Goal: Task Accomplishment & Management: Use online tool/utility

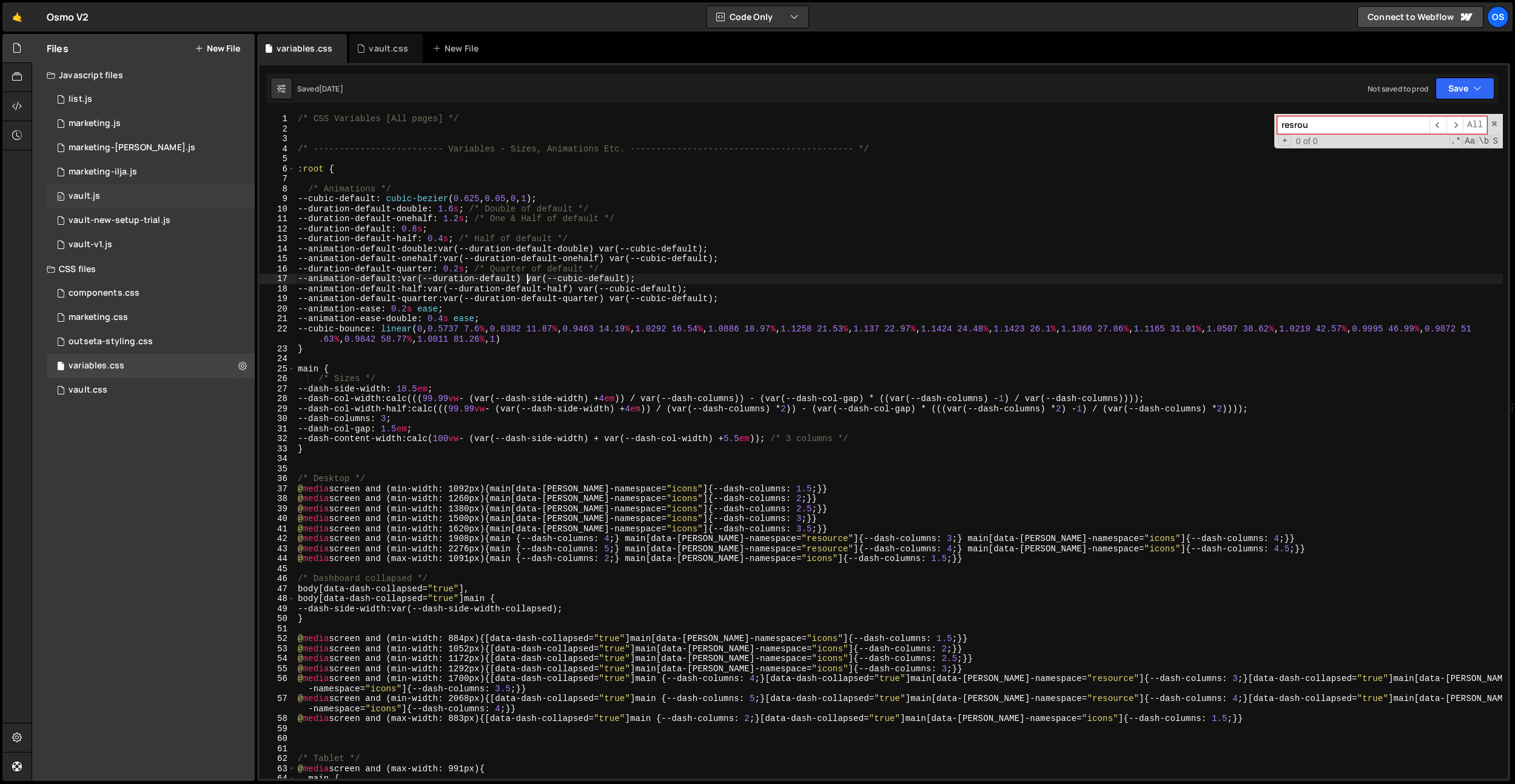
drag, startPoint x: 101, startPoint y: 200, endPoint x: 162, endPoint y: 201, distance: 61.0
click at [101, 200] on div "0 vault.js 0" at bounding box center [150, 196] width 208 height 24
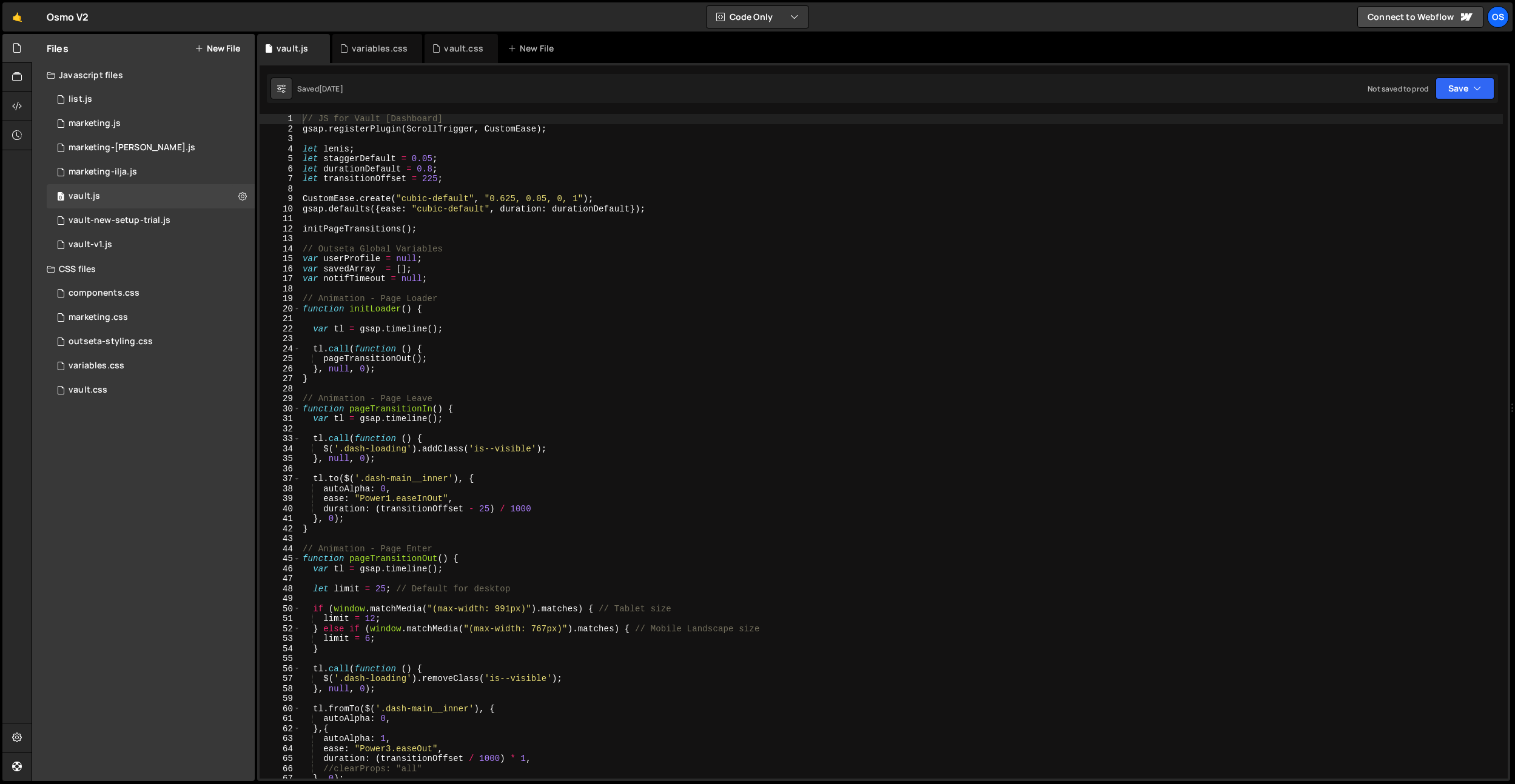
type textarea "gsap.defaults({ease: "cubic-default", duration: durationDefault});"
click at [485, 207] on div "// JS for Vault [Dashboard] gsap . registerPlugin ( ScrollTrigger , CustomEase …" at bounding box center [901, 456] width 1203 height 685
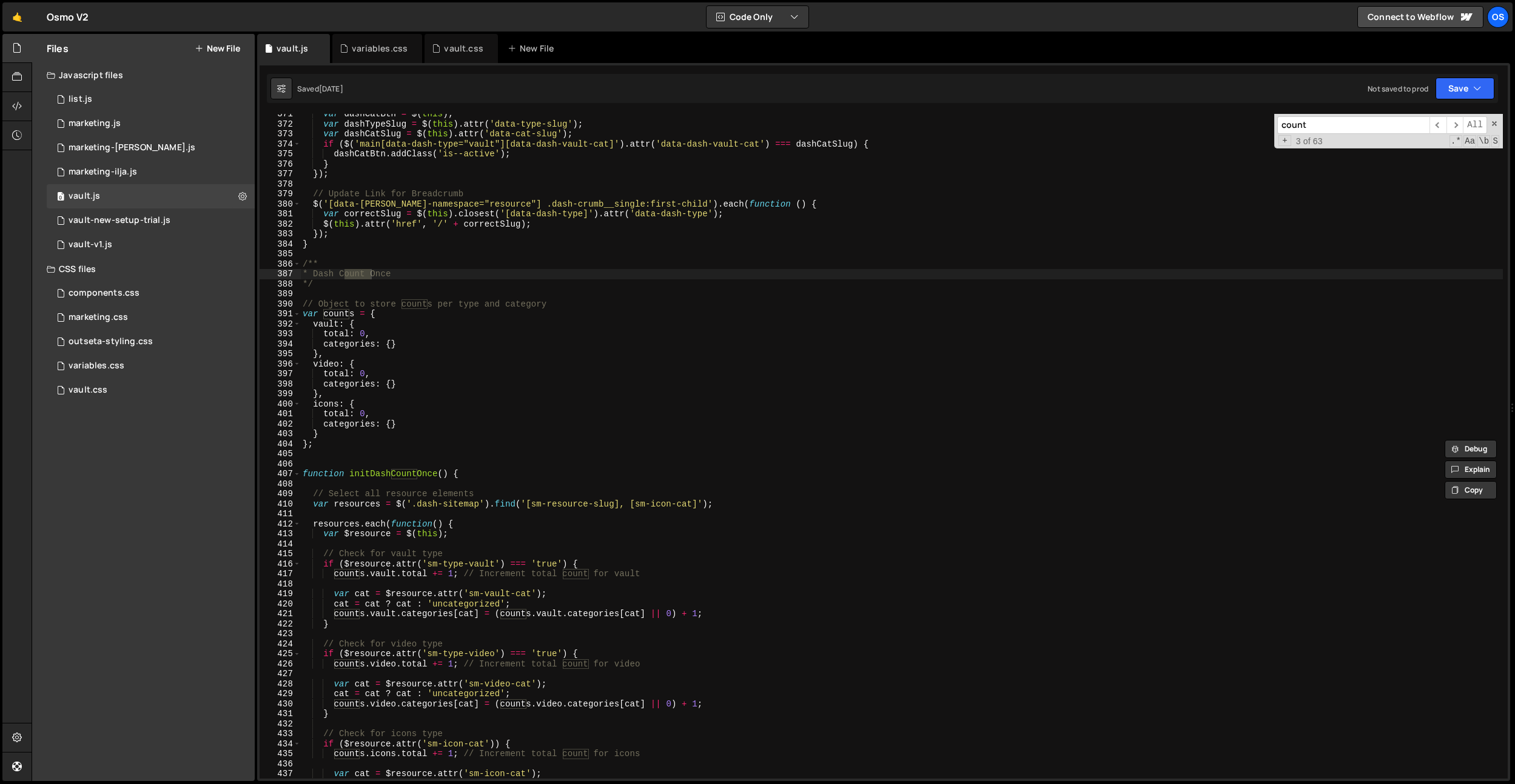
scroll to position [3433, 0]
type input "count"
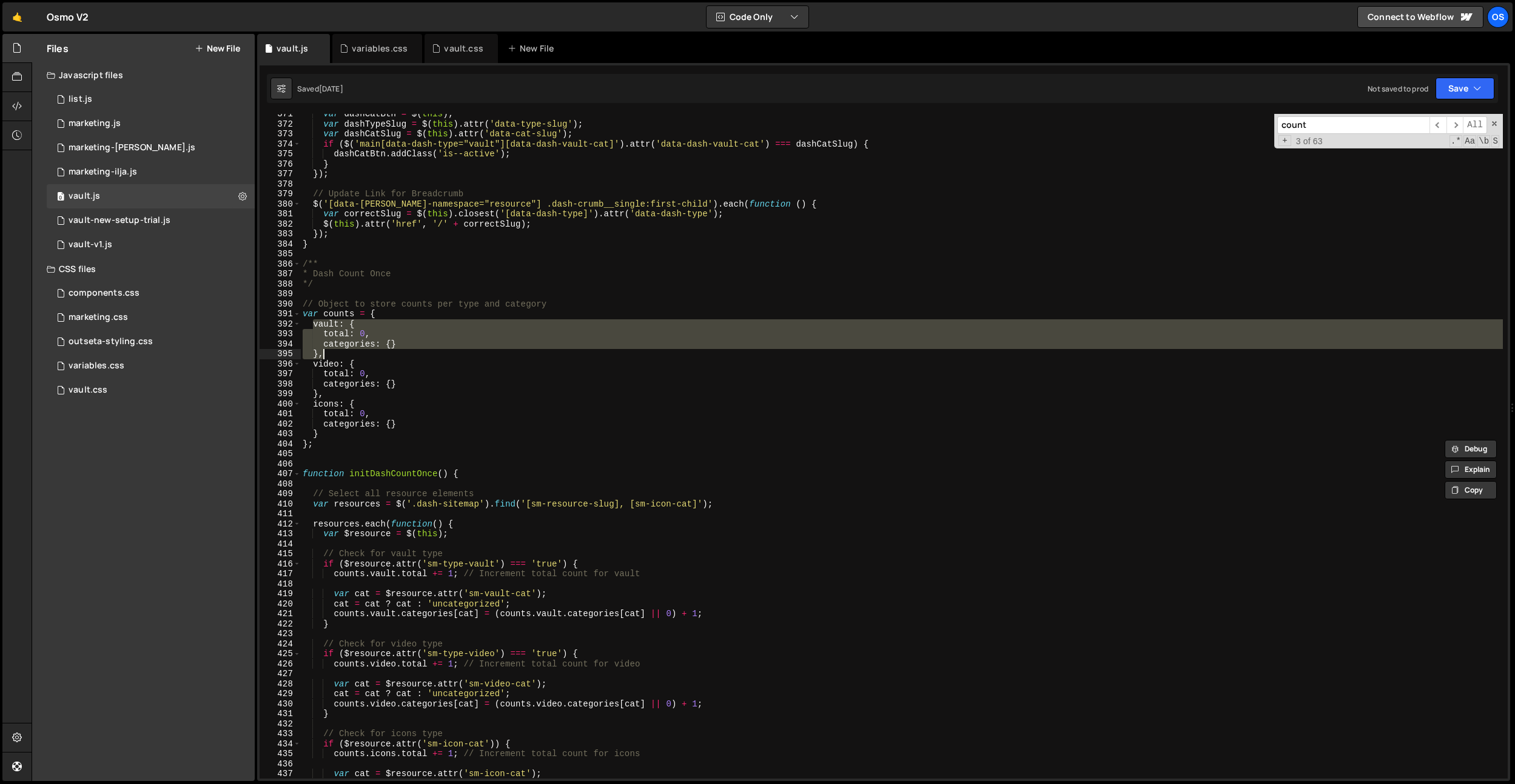
drag, startPoint x: 315, startPoint y: 325, endPoint x: 337, endPoint y: 349, distance: 32.6
click at [337, 349] on div "var dashCatBtn = $ ( this ) ; var dashTypeSlug = $ ( this ) . attr ( 'data-type…" at bounding box center [901, 451] width 1203 height 685
type textarea "},"
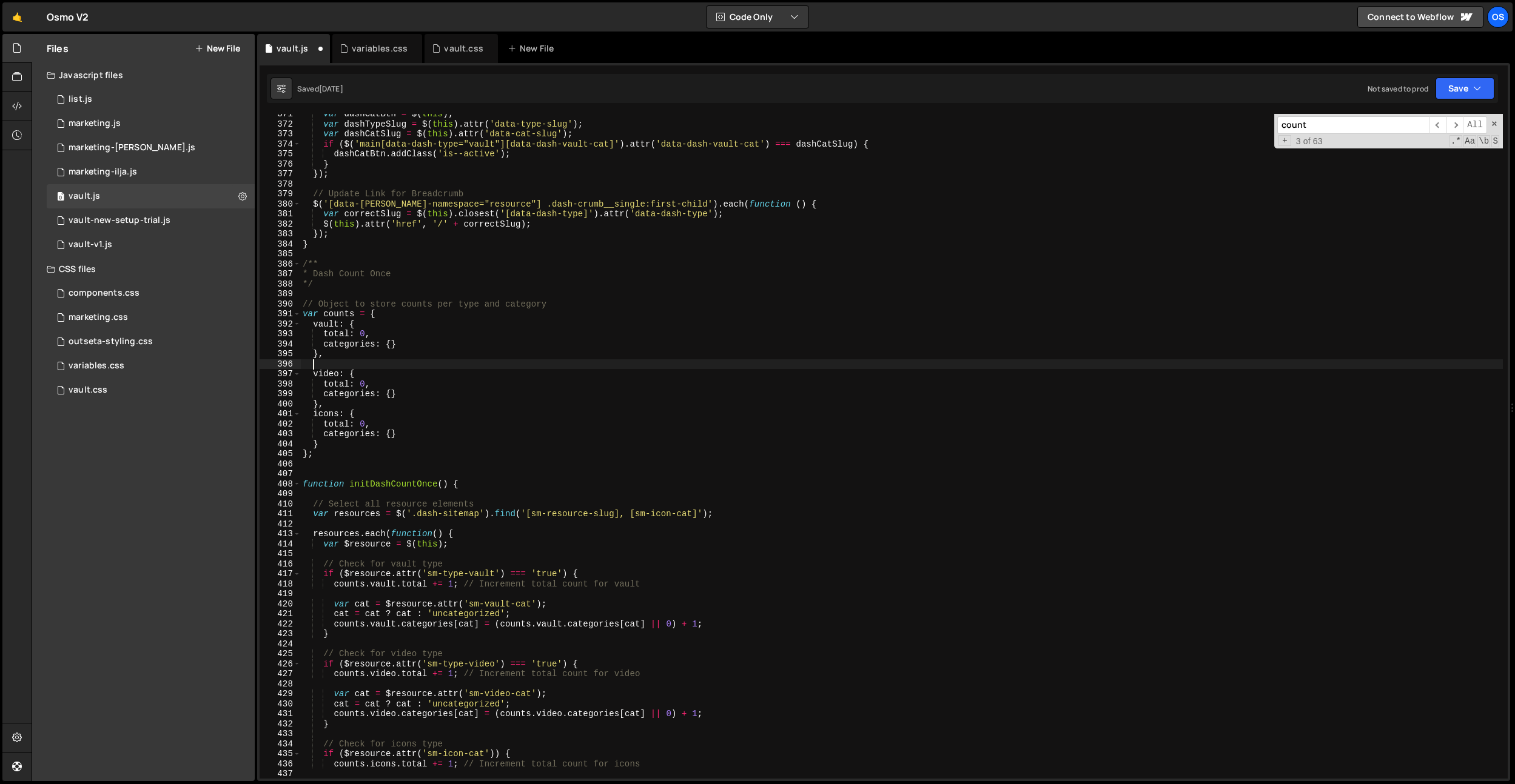
paste textarea "},"
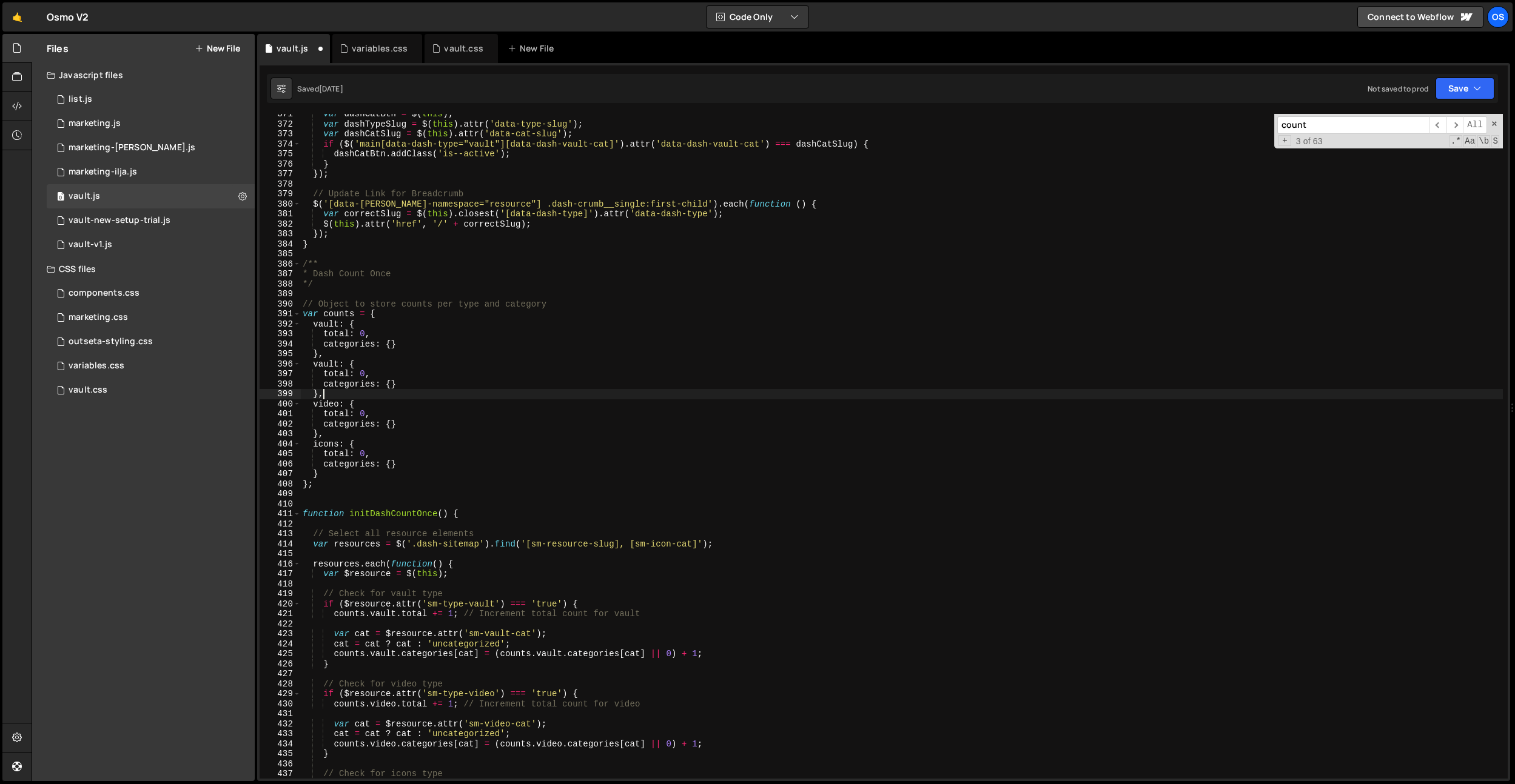
click at [330, 360] on div "var dashCatBtn = $ ( this ) ; var dashTypeSlug = $ ( this ) . attr ( 'data-type…" at bounding box center [901, 451] width 1203 height 685
click at [453, 238] on div "var dashCatBtn = $ ( this ) ; var dashTypeSlug = $ ( this ) . attr ( 'data-type…" at bounding box center [901, 451] width 1203 height 685
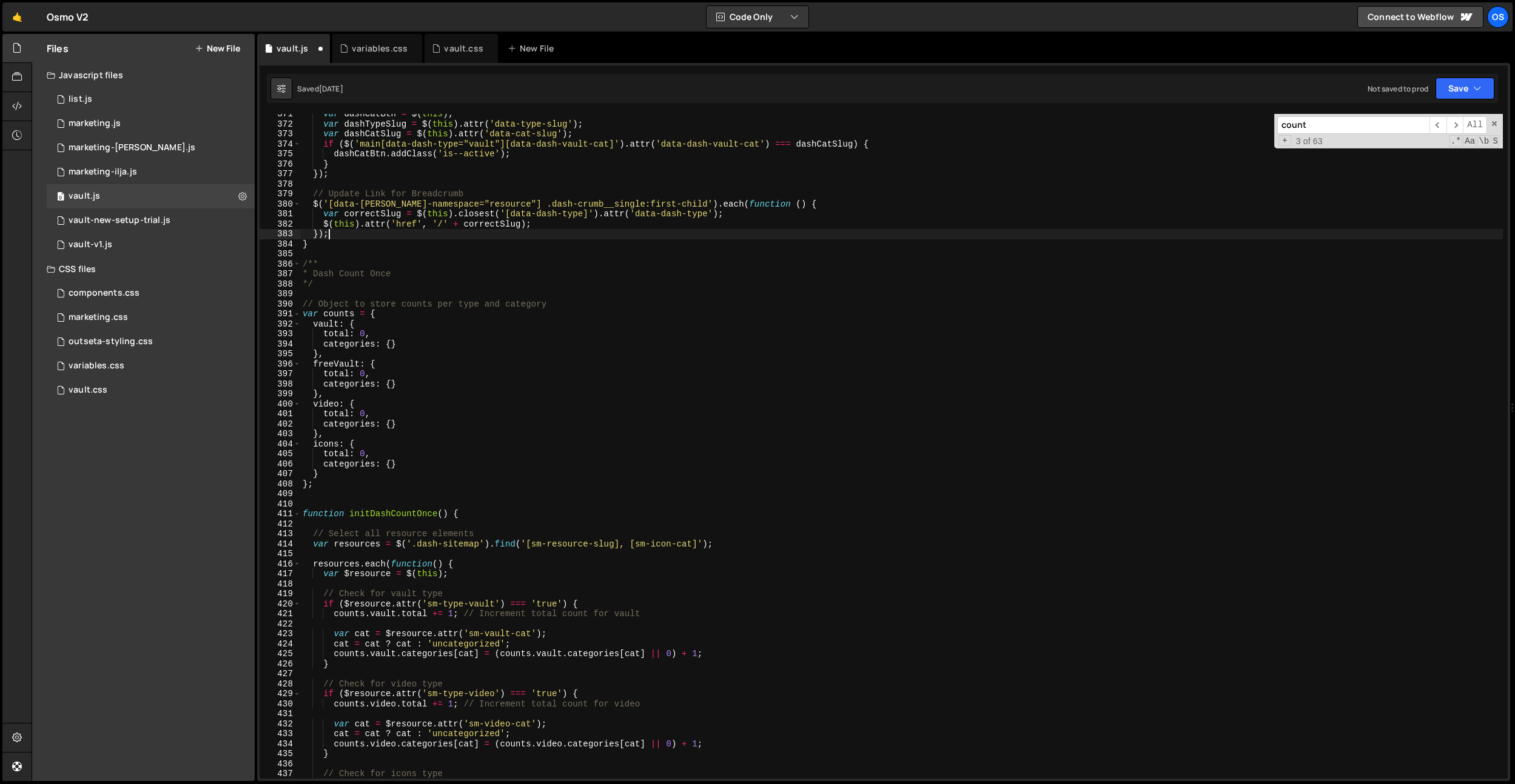
click at [345, 365] on div "var dashCatBtn = $ ( this ) ; var dashTypeSlug = $ ( this ) . attr ( 'data-type…" at bounding box center [901, 451] width 1203 height 685
click at [352, 356] on div "var dashCatBtn = $ ( this ) ; var dashTypeSlug = $ ( this ) . attr ( 'data-type…" at bounding box center [901, 451] width 1203 height 685
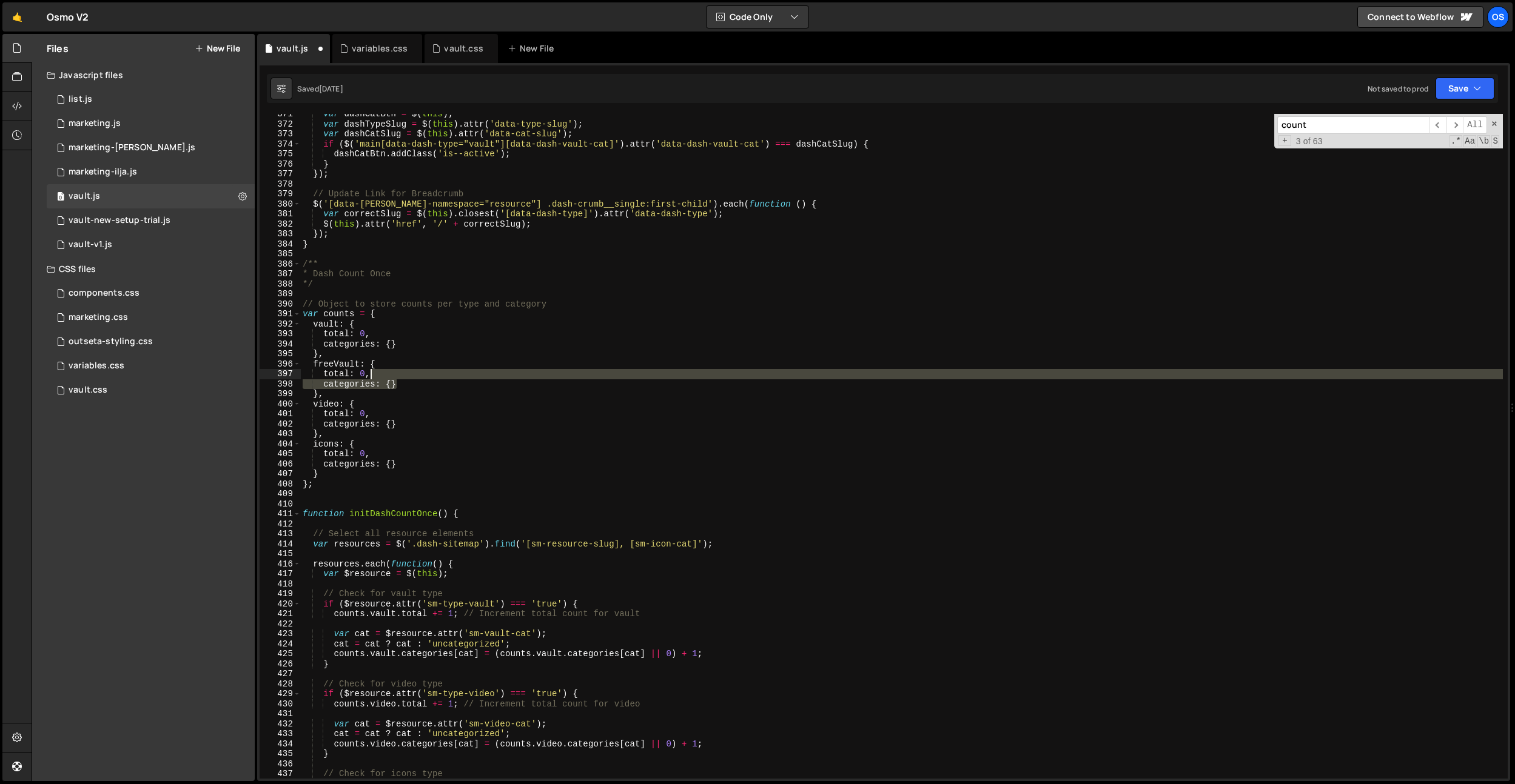
click at [418, 379] on div "var dashCatBtn = $ ( this ) ; var dashTypeSlug = $ ( this ) . attr ( 'data-type…" at bounding box center [901, 451] width 1203 height 685
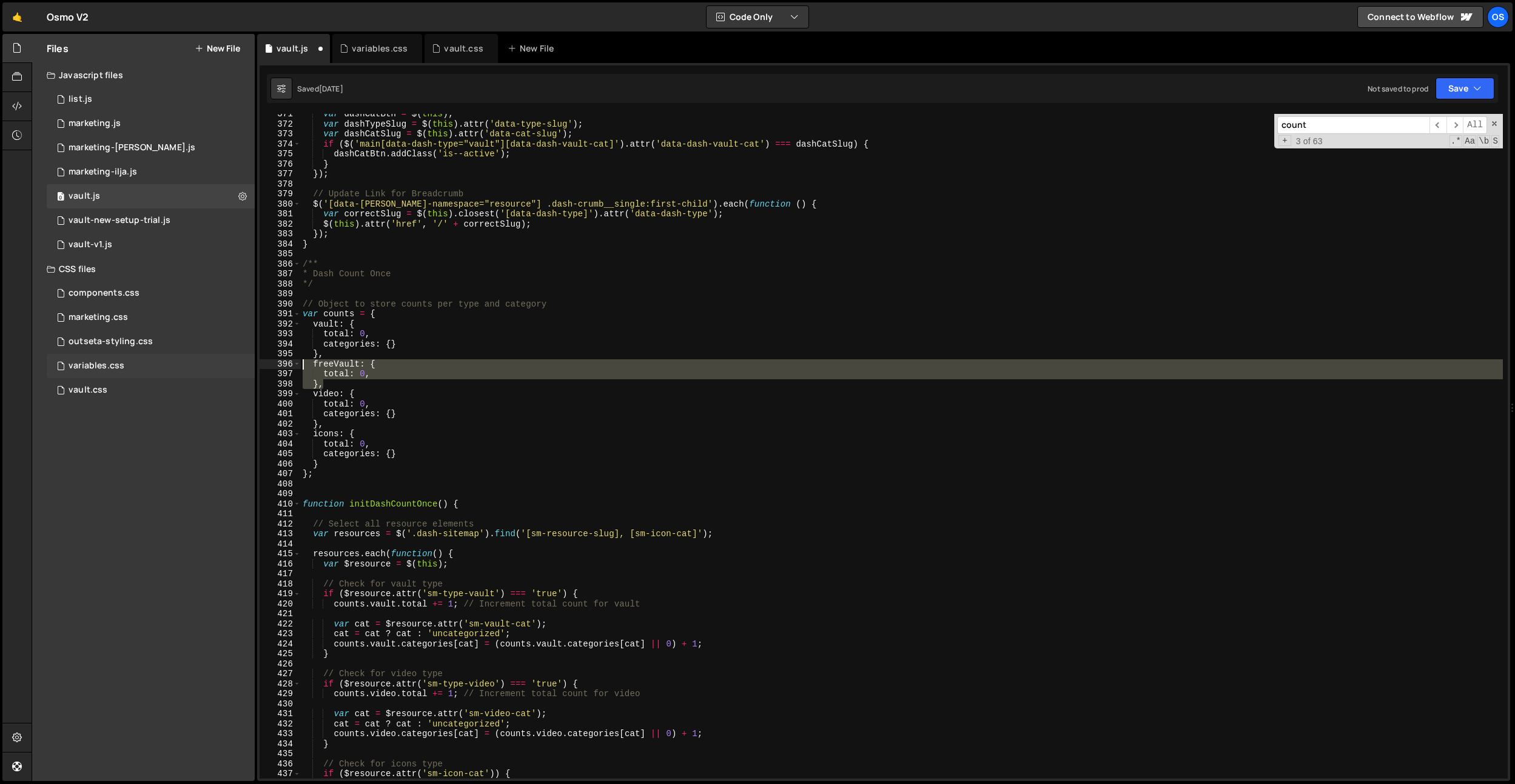
drag, startPoint x: 363, startPoint y: 383, endPoint x: 194, endPoint y: 361, distance: 170.4
click at [194, 361] on div "Files New File Javascript files 0 list.js 0 0 marketing.js 0 0 marketing-[PERSO…" at bounding box center [773, 408] width 1483 height 748
type textarea "freeVault: { total: 0,"
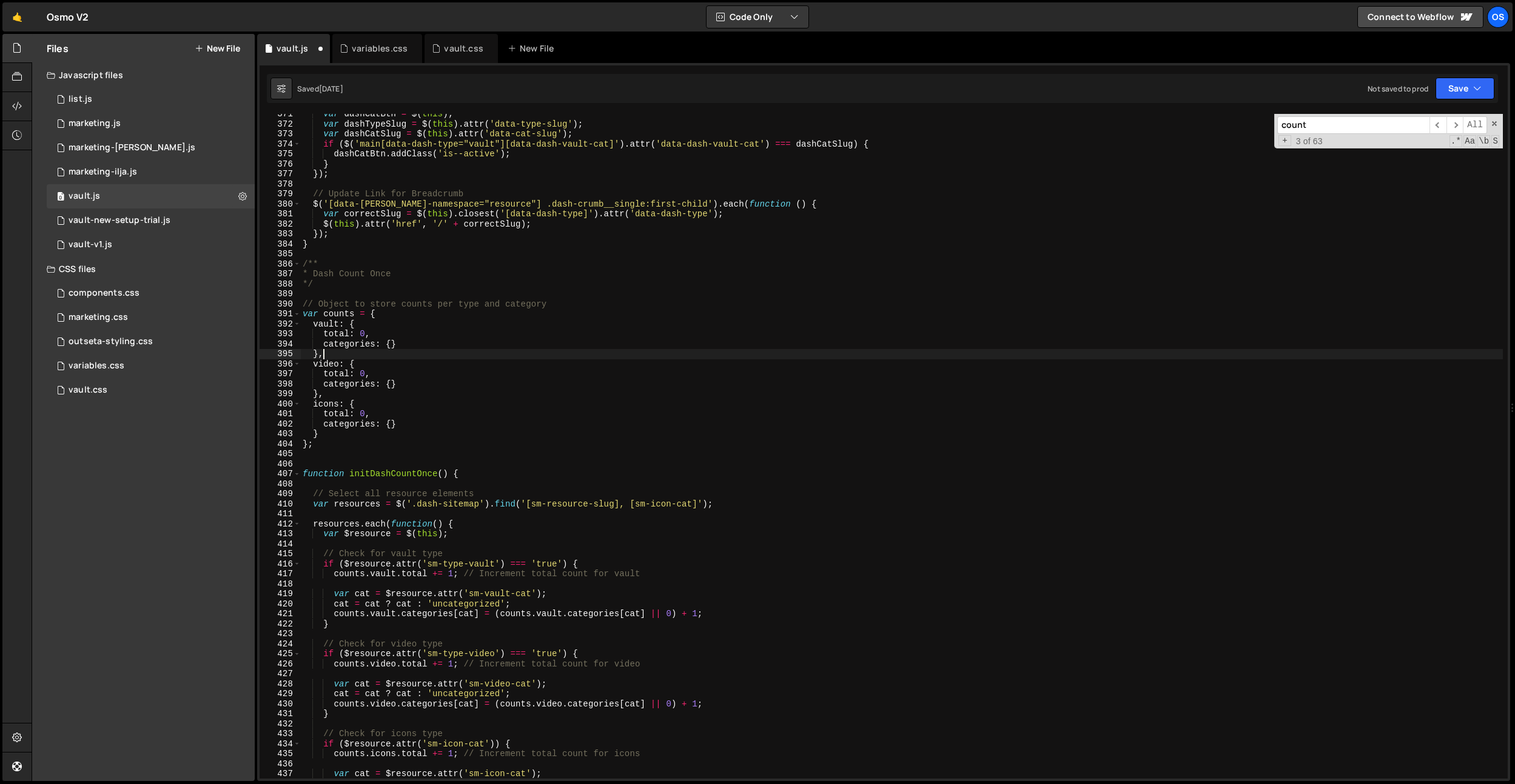
click at [323, 435] on div "var dashCatBtn = $ ( this ) ; var dashTypeSlug = $ ( this ) . attr ( 'data-type…" at bounding box center [901, 451] width 1203 height 685
type textarea "},"
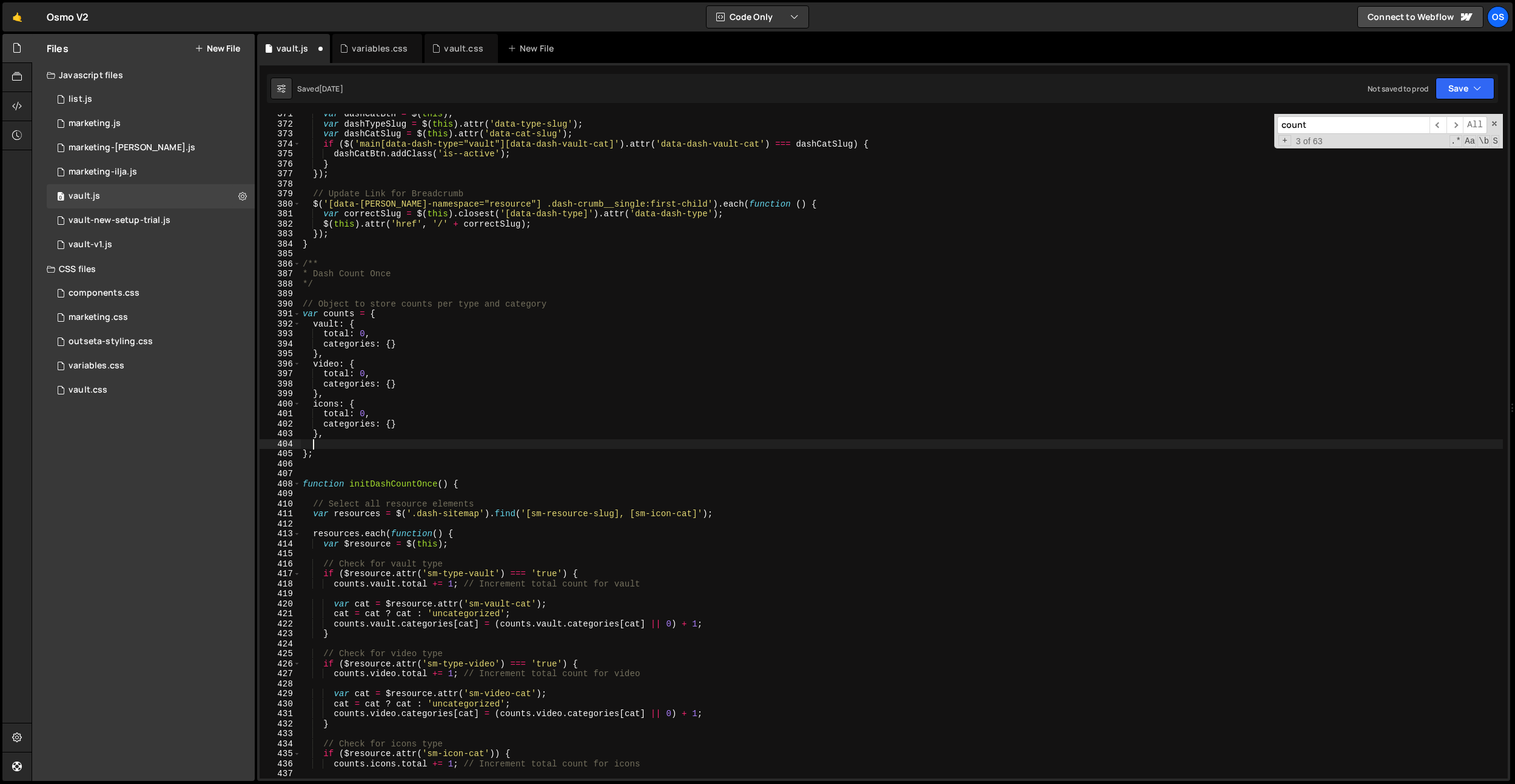
paste textarea "},"
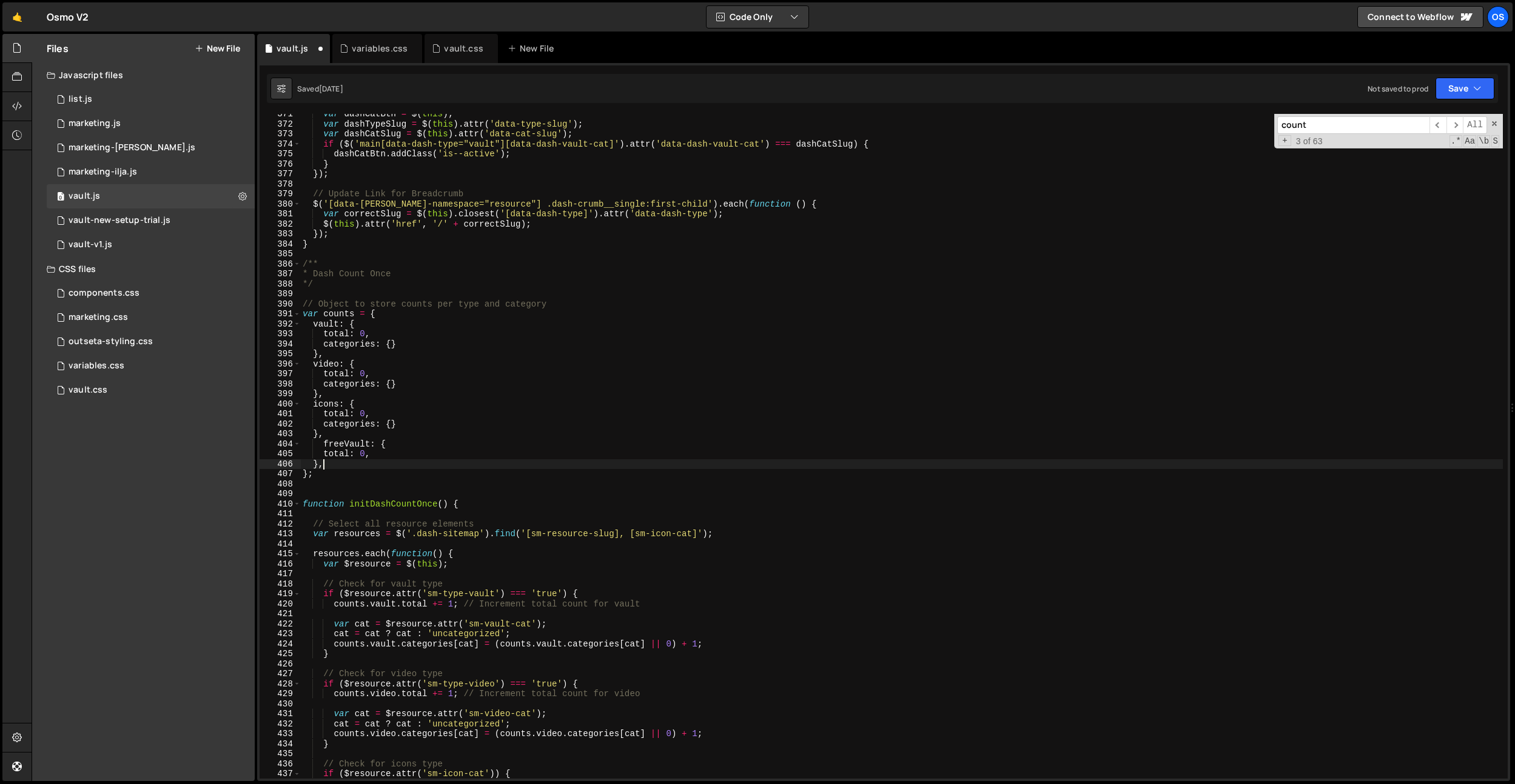
click at [326, 441] on div "var dashCatBtn = $ ( this ) ; var dashTypeSlug = $ ( this ) . attr ( 'data-type…" at bounding box center [901, 451] width 1203 height 685
click at [349, 443] on div "var dashCatBtn = $ ( this ) ; var dashTypeSlug = $ ( this ) . attr ( 'data-type…" at bounding box center [901, 451] width 1203 height 685
click at [447, 408] on div "var dashCatBtn = $ ( this ) ; var dashTypeSlug = $ ( this ) . attr ( 'data-type…" at bounding box center [901, 451] width 1203 height 685
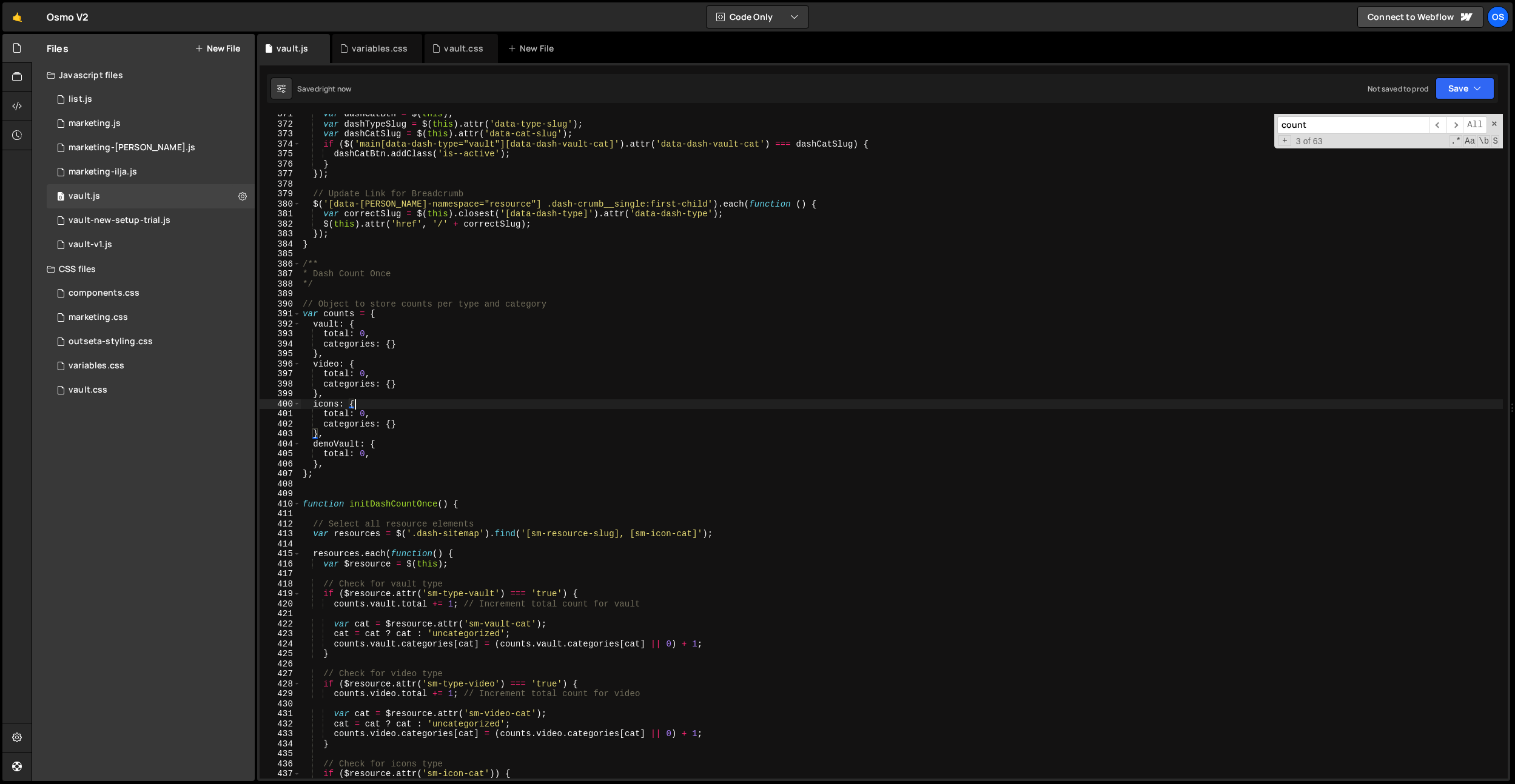
click at [353, 442] on div "var dashCatBtn = $ ( this ) ; var dashTypeSlug = $ ( this ) . attr ( 'data-type…" at bounding box center [901, 451] width 1203 height 685
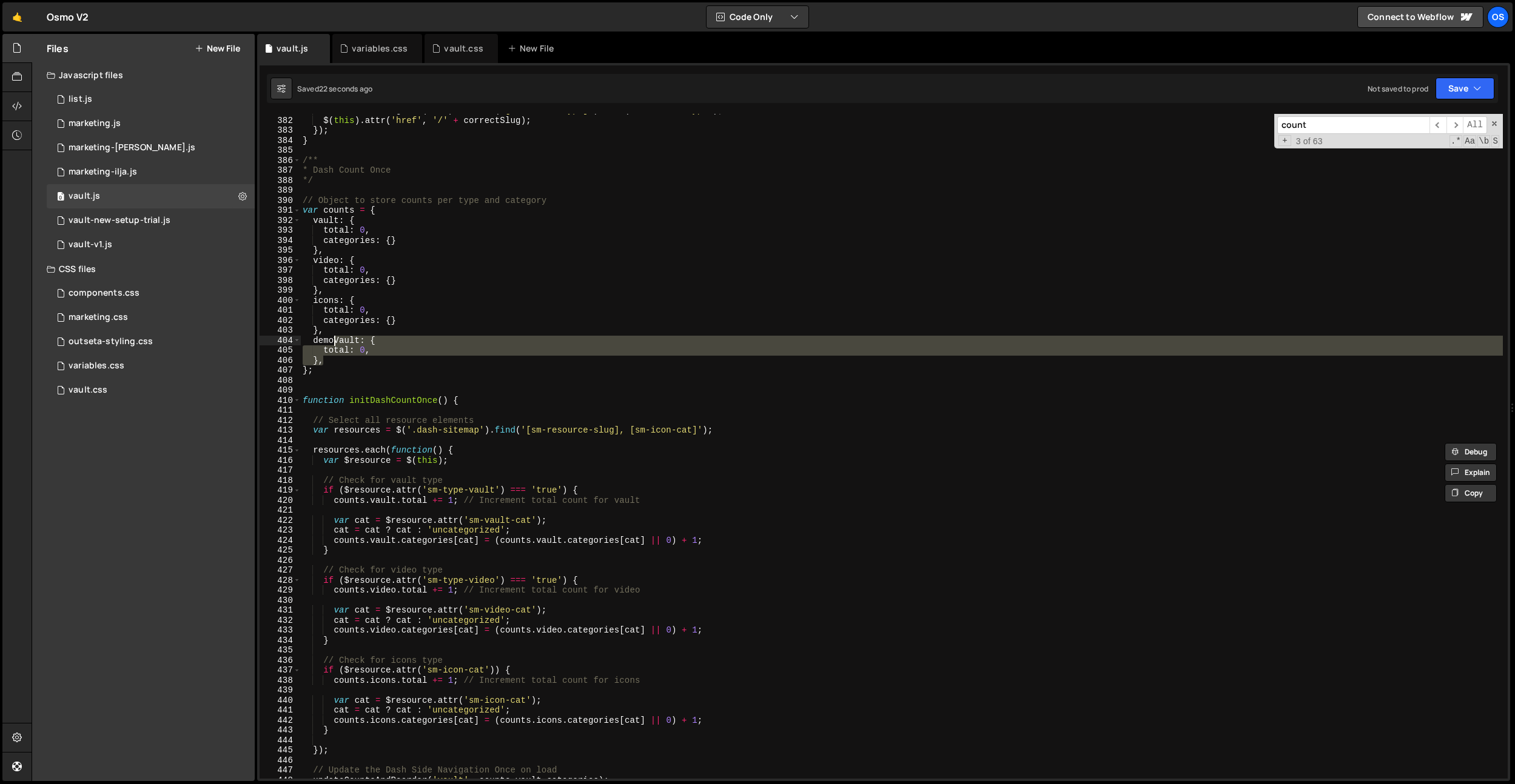
scroll to position [3525, 0]
drag, startPoint x: 330, startPoint y: 359, endPoint x: 334, endPoint y: 335, distance: 24.3
click at [334, 335] on div "var correctSlug = $ ( this ) . closest ( '[data-dash-type]' ) . attr ( 'data-da…" at bounding box center [901, 447] width 1203 height 685
click at [334, 352] on div "var correctSlug = $ ( this ) . closest ( '[data-dash-type]' ) . attr ( 'data-da…" at bounding box center [901, 446] width 1203 height 665
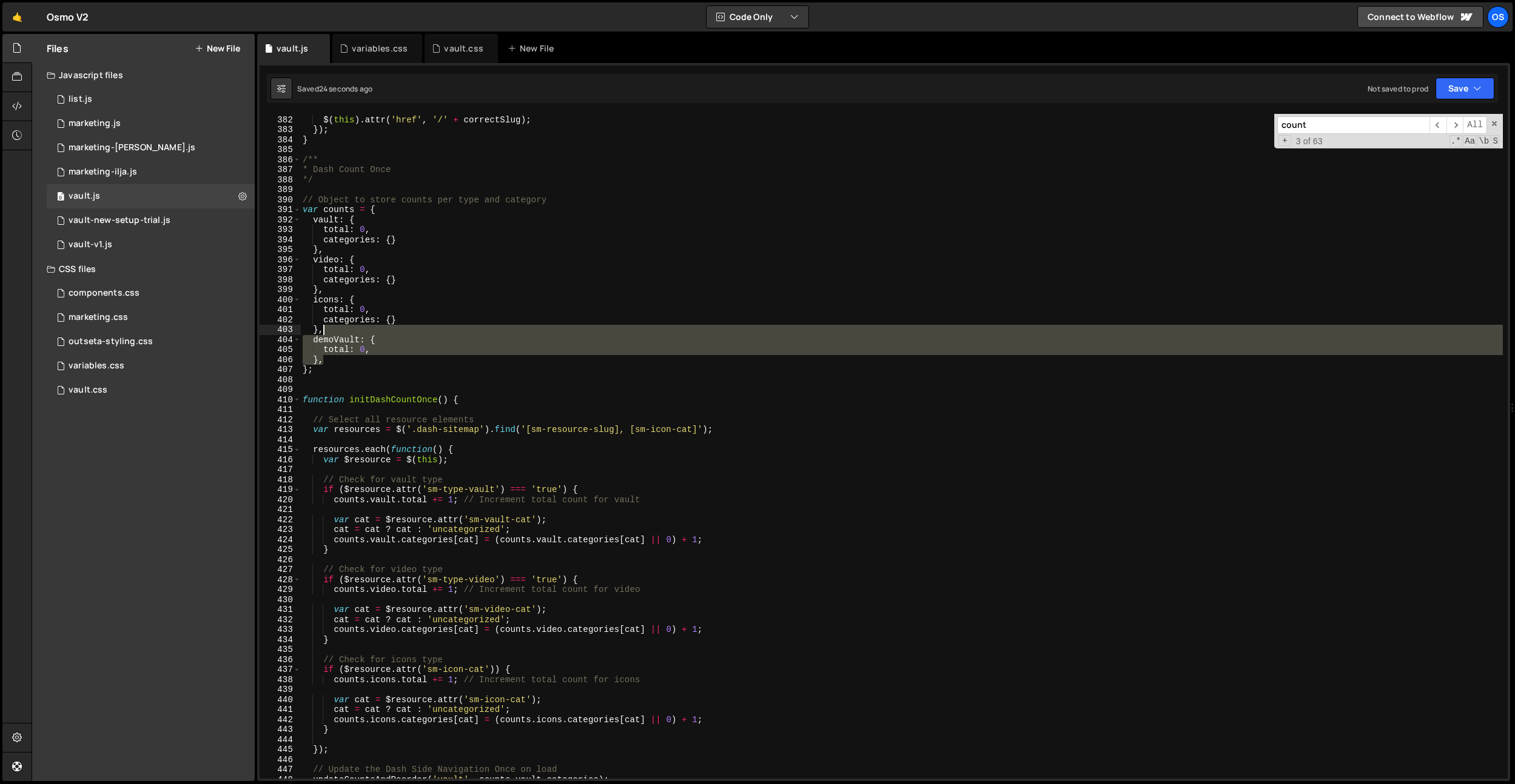
drag, startPoint x: 331, startPoint y: 362, endPoint x: 342, endPoint y: 334, distance: 30.1
click at [342, 334] on div "var correctSlug = $ ( this ) . closest ( '[data-dash-type]' ) . attr ( 'data-da…" at bounding box center [901, 447] width 1203 height 685
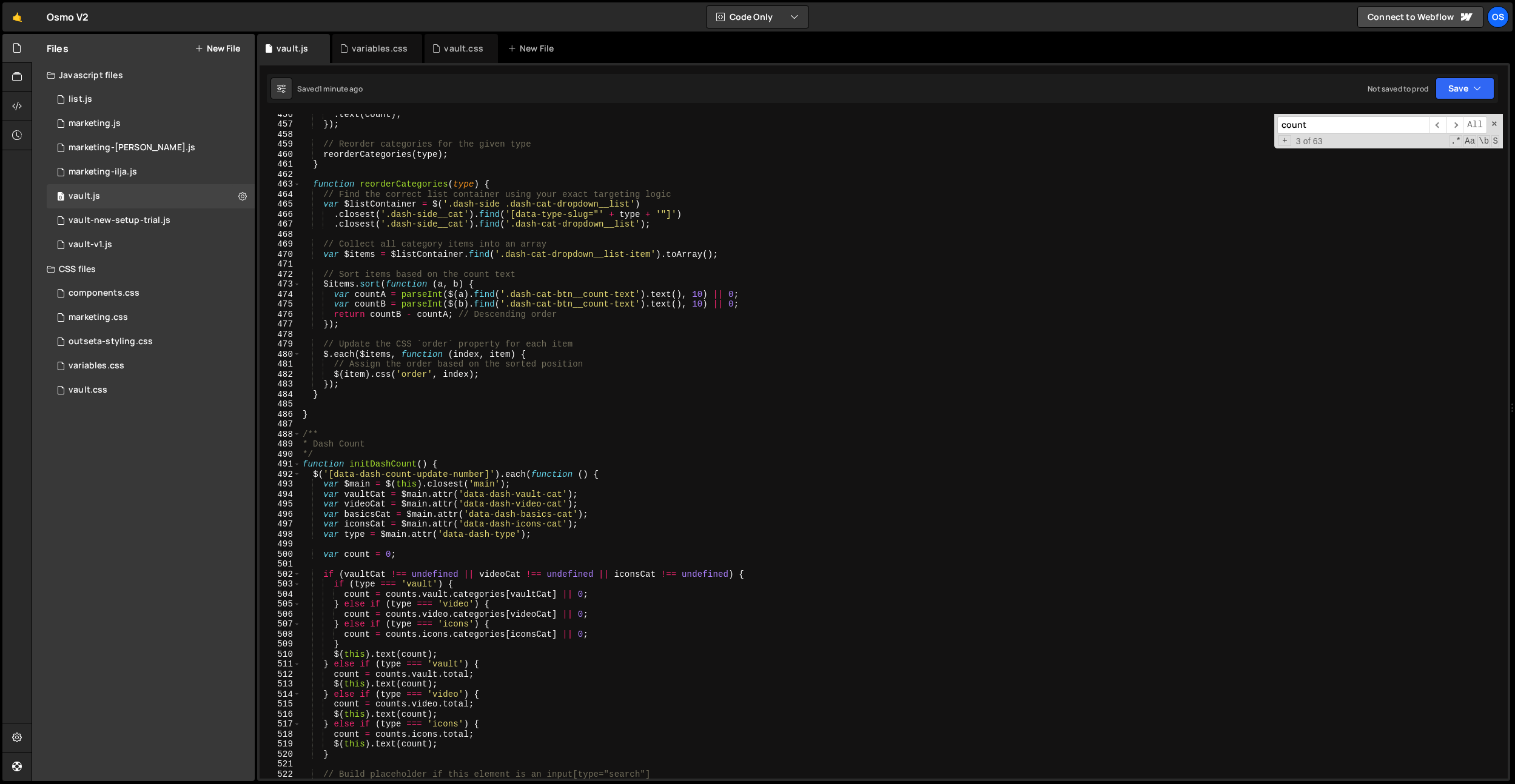
scroll to position [4309, 0]
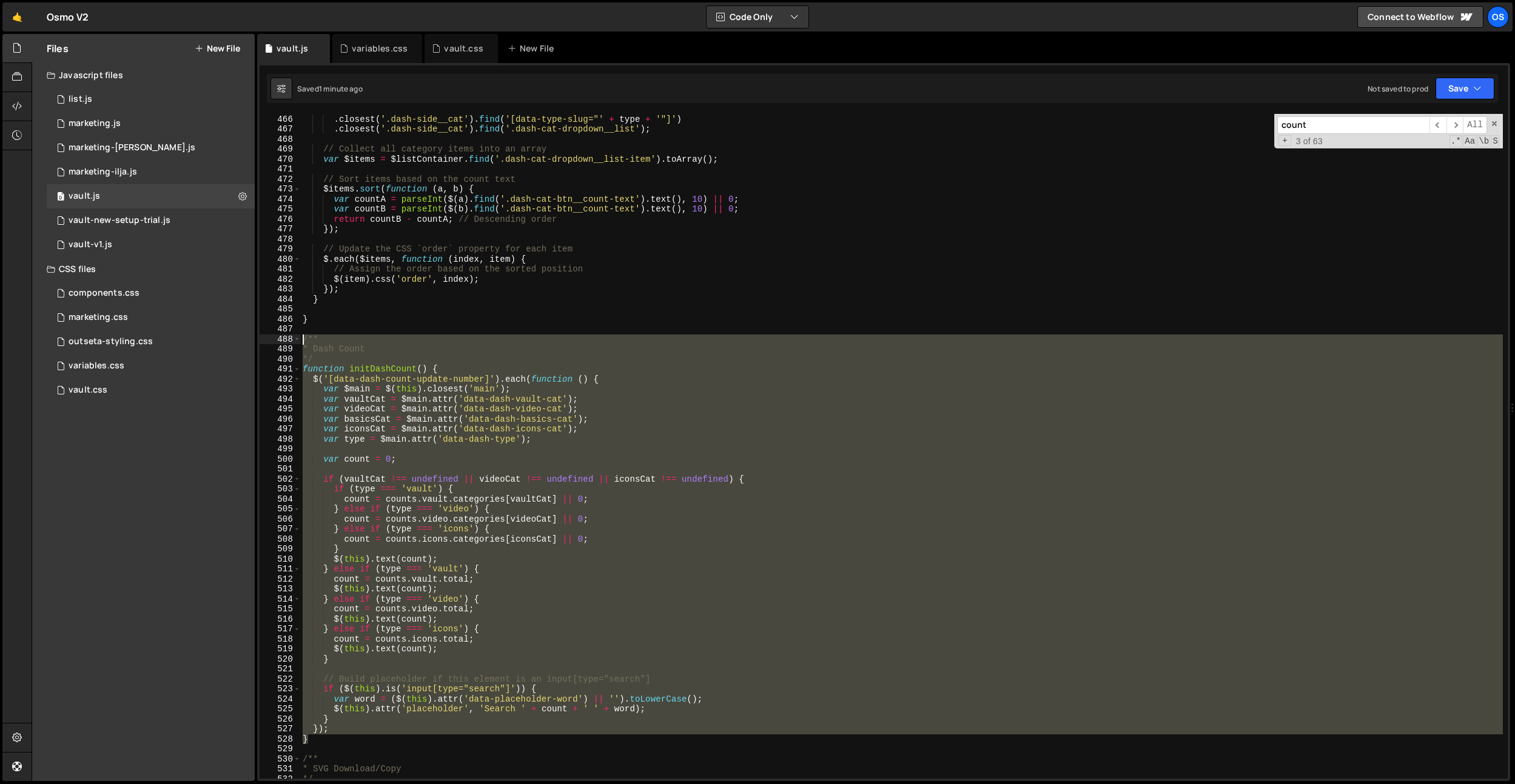
drag, startPoint x: 309, startPoint y: 737, endPoint x: 270, endPoint y: 338, distance: 400.9
click at [270, 338] on div "} 465 466 467 468 469 470 471 472 473 474 475 476 477 478 479 480 481 482 483 4…" at bounding box center [883, 446] width 1248 height 665
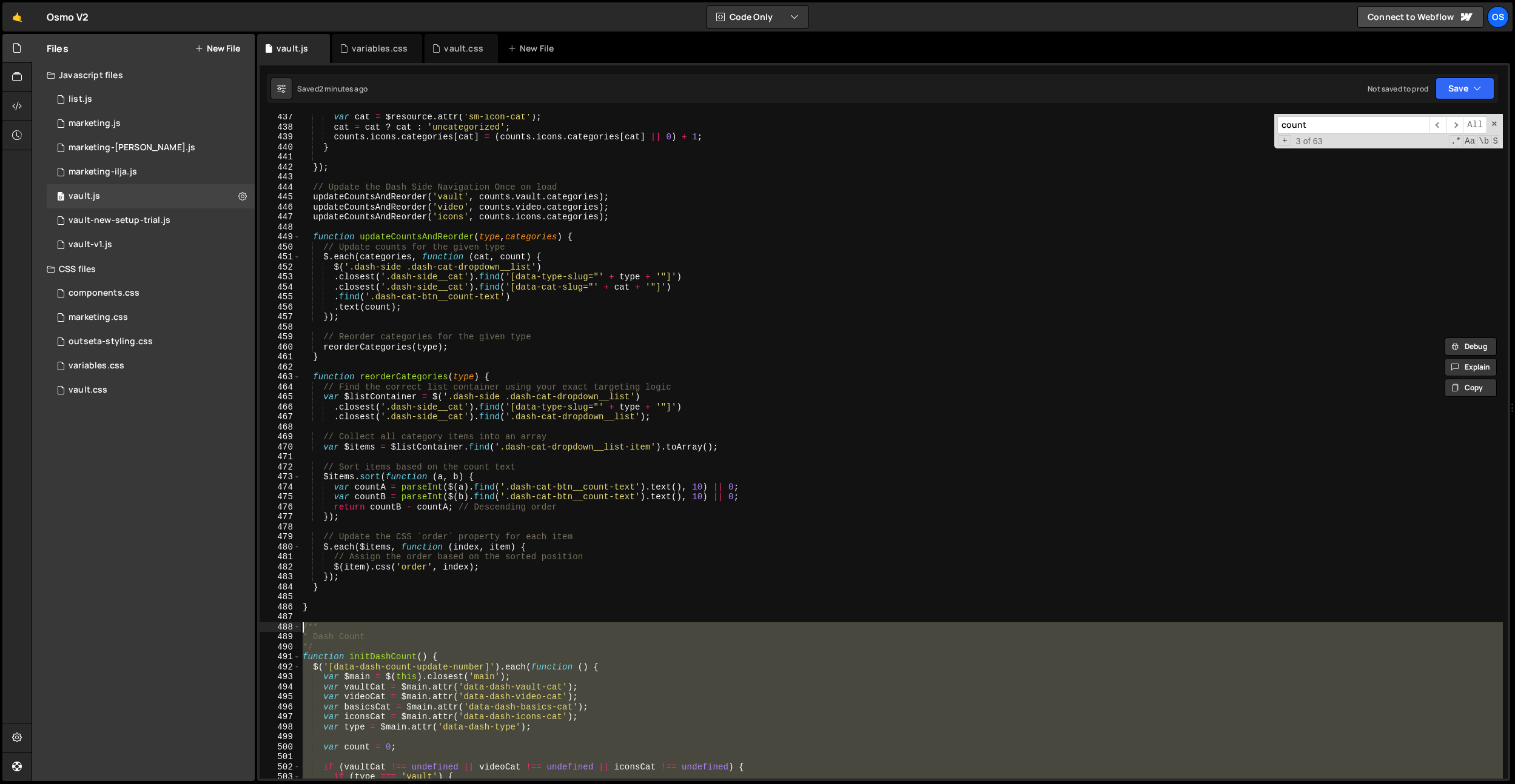
scroll to position [3968, 0]
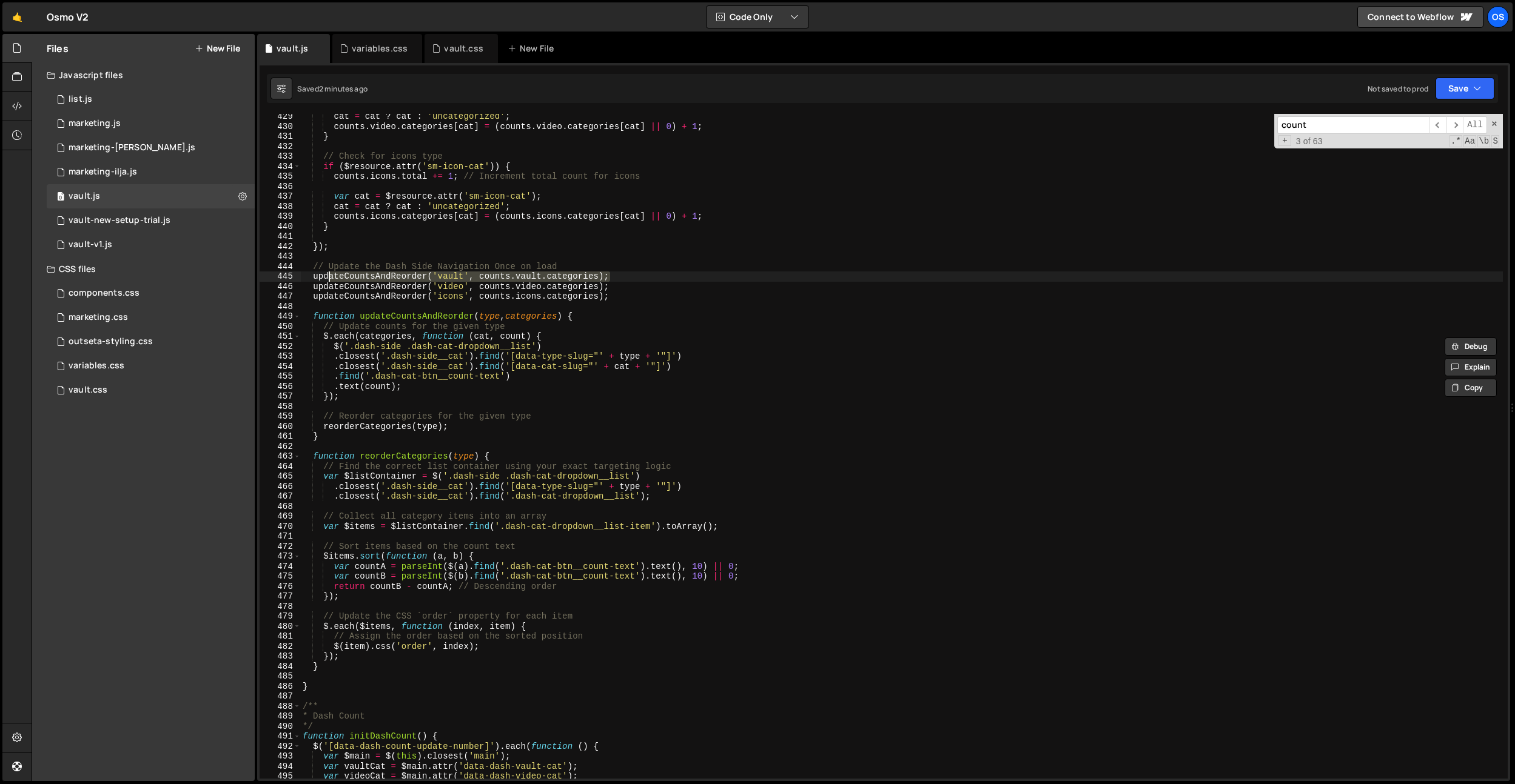
drag, startPoint x: 631, startPoint y: 277, endPoint x: 323, endPoint y: 277, distance: 308.0
click at [323, 277] on div "cat = cat ? cat : 'uncategorized' ; counts . video . categories [ cat ] = ( cou…" at bounding box center [901, 454] width 1203 height 685
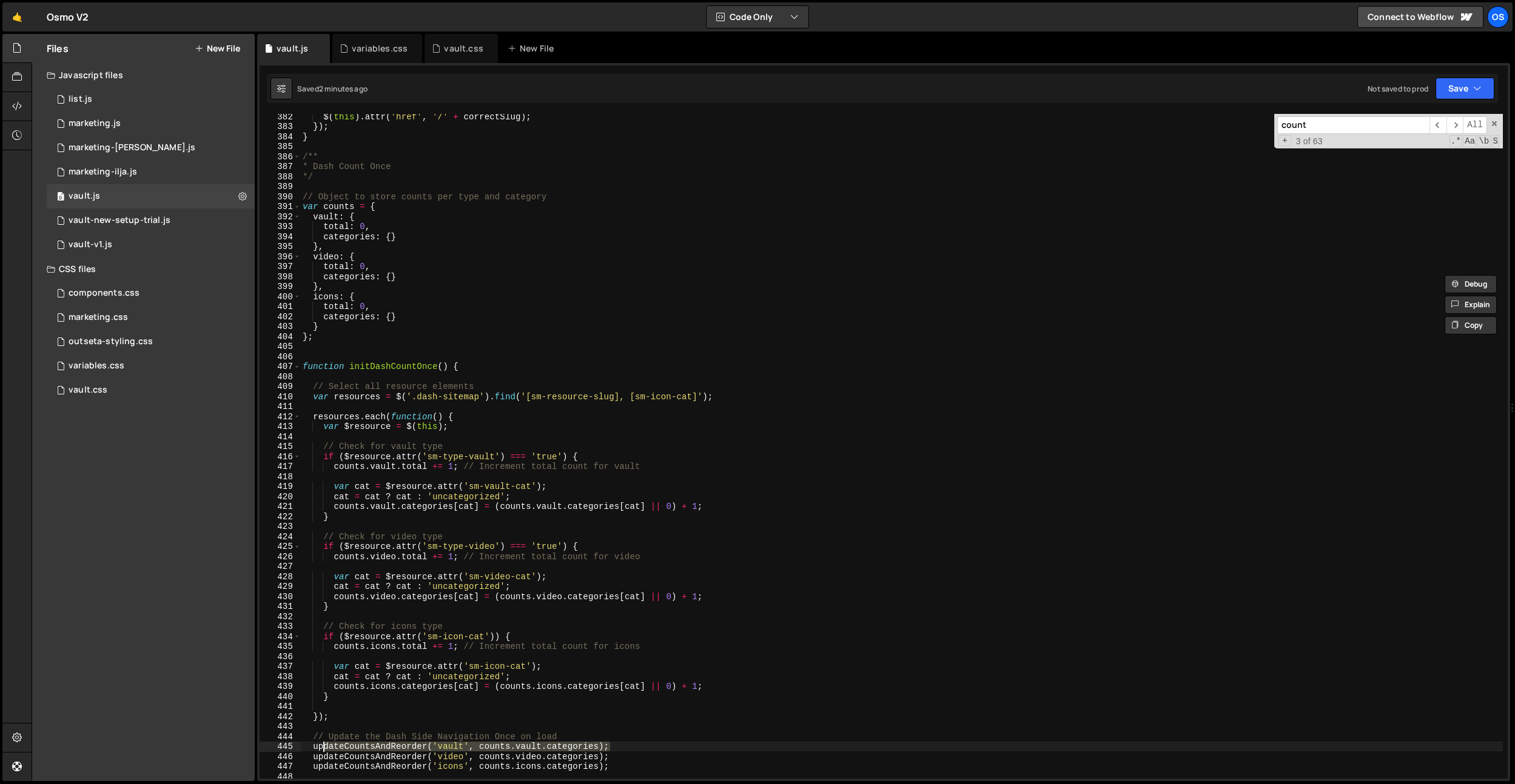
scroll to position [3526, 0]
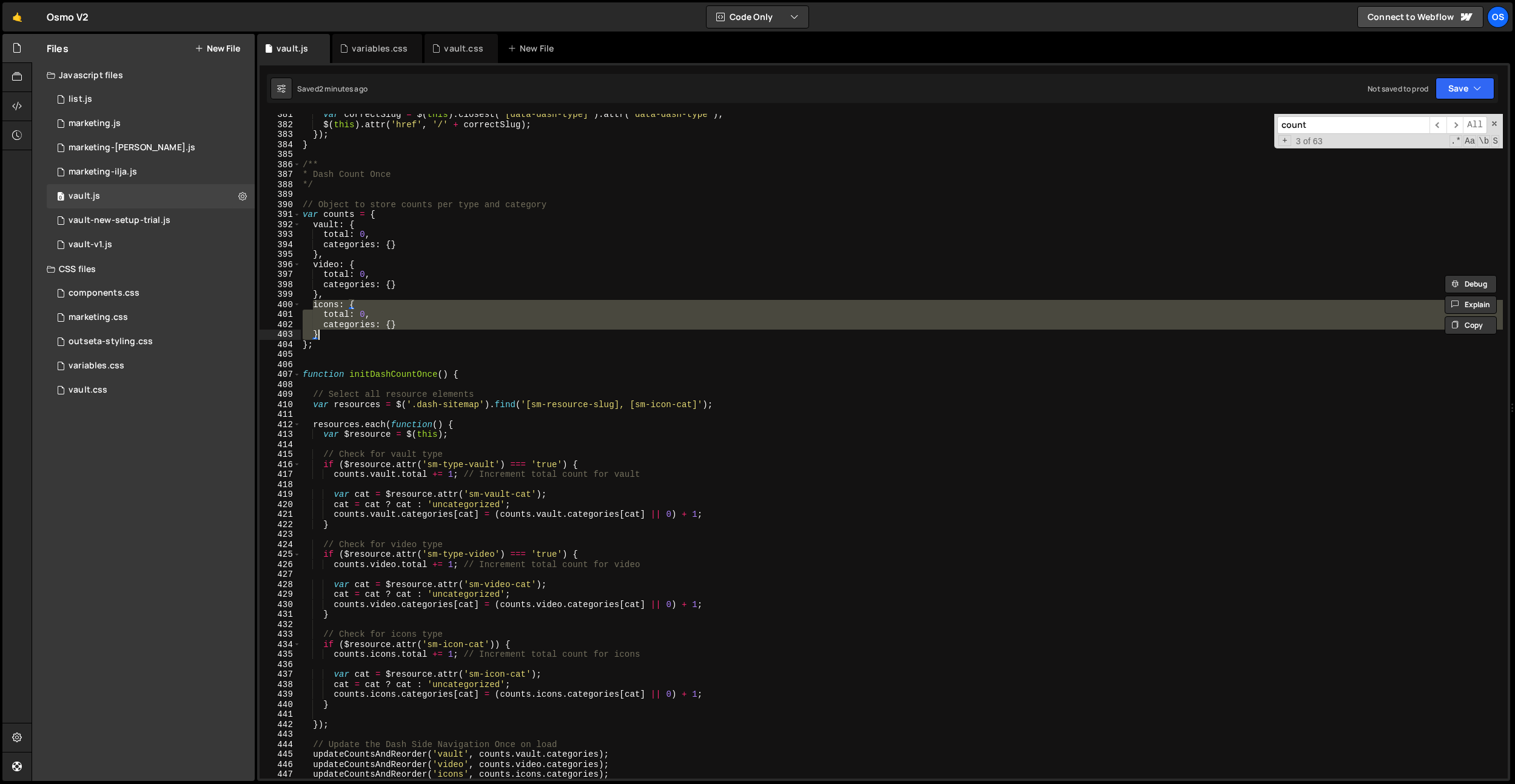
drag, startPoint x: 313, startPoint y: 307, endPoint x: 333, endPoint y: 336, distance: 35.2
click at [333, 336] on div "var correctSlug = $ ( this ) . closest ( '[data-dash-type]' ) . attr ( 'data-da…" at bounding box center [901, 452] width 1203 height 685
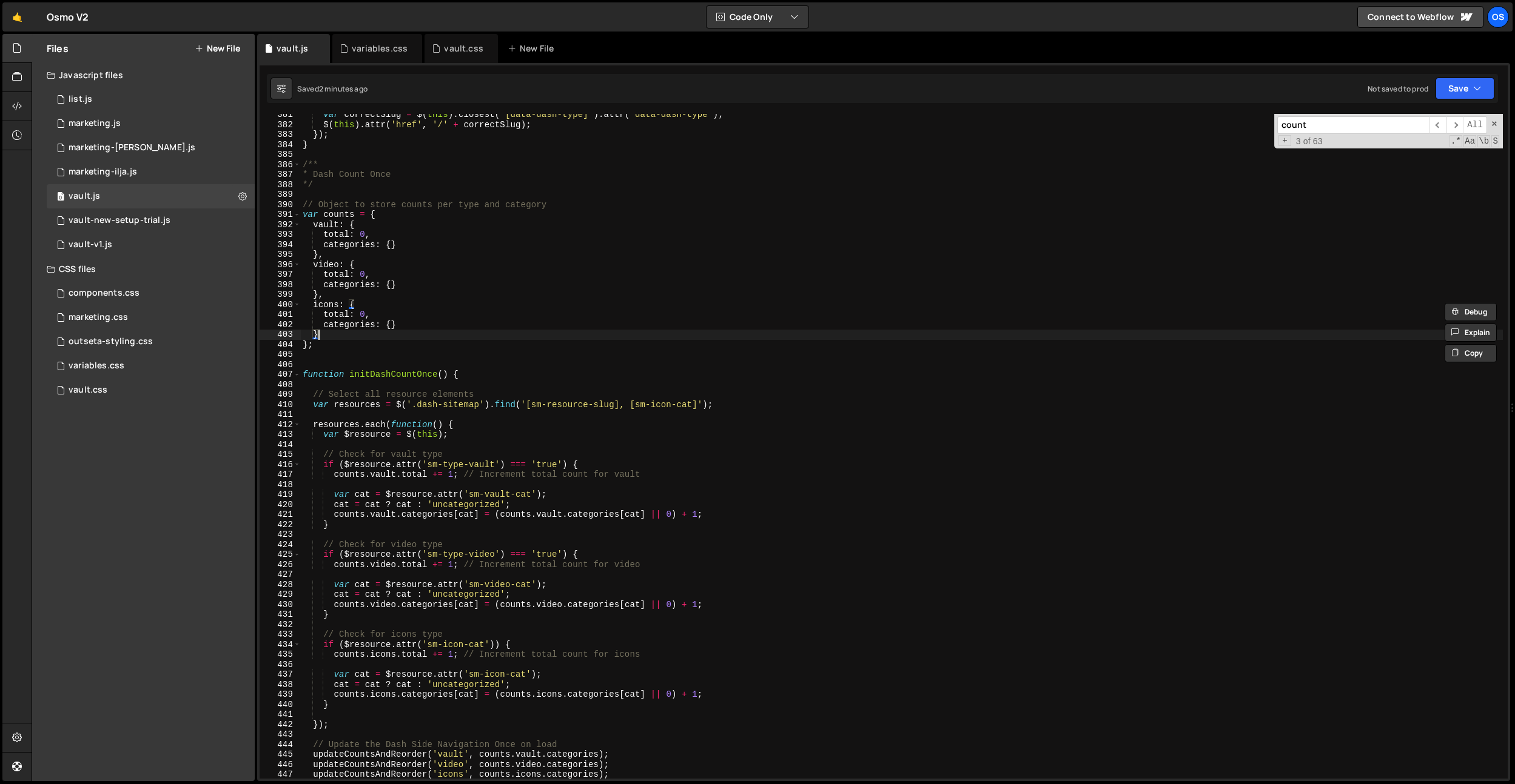
type textarea "},"
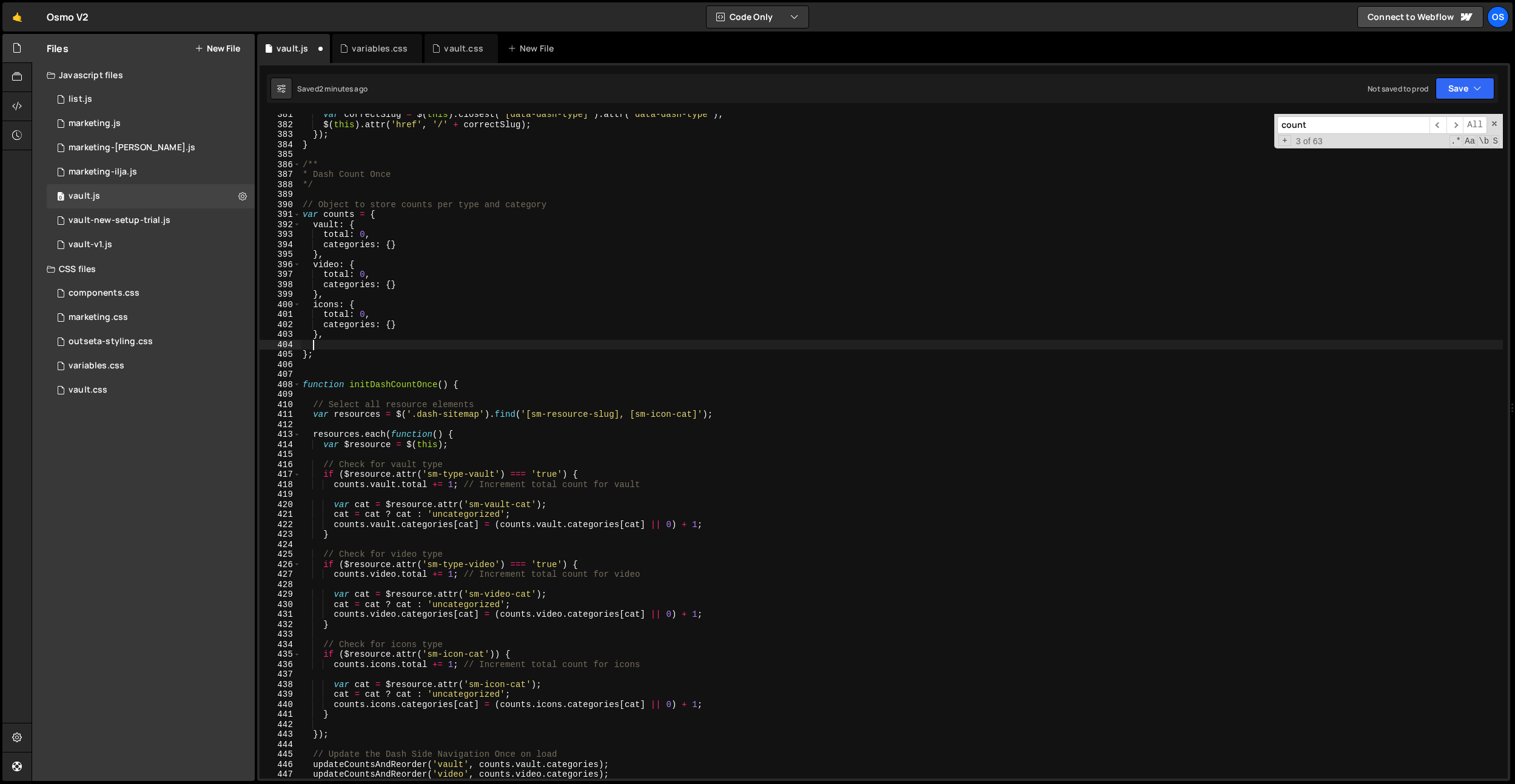
paste textarea "}"
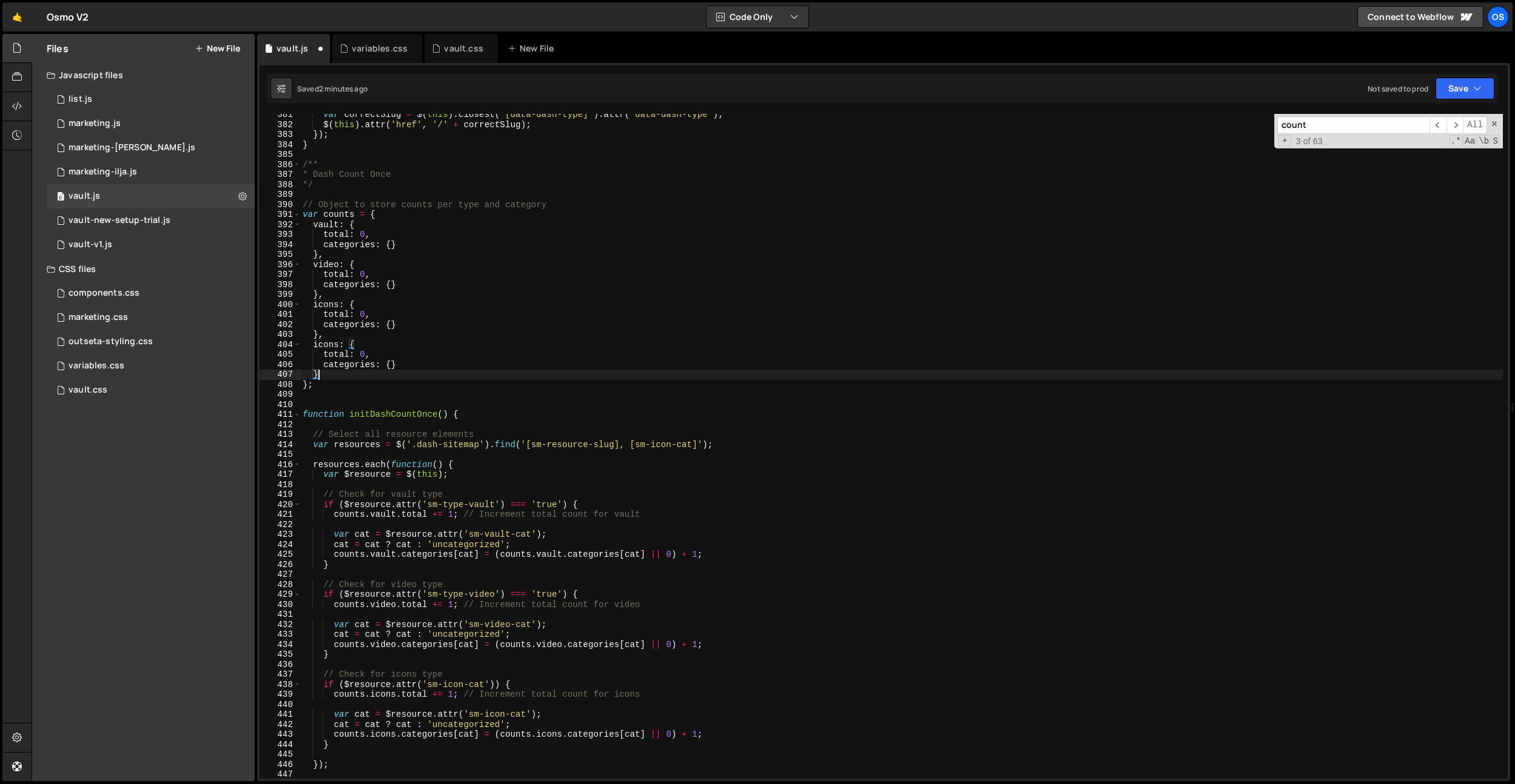
click at [325, 347] on div "var correctSlug = $ ( this ) . closest ( '[data-dash-type]' ) . attr ( 'data-da…" at bounding box center [901, 452] width 1203 height 685
click at [342, 308] on div "var correctSlug = $ ( this ) . closest ( '[data-dash-type]' ) . attr ( 'data-da…" at bounding box center [901, 452] width 1203 height 685
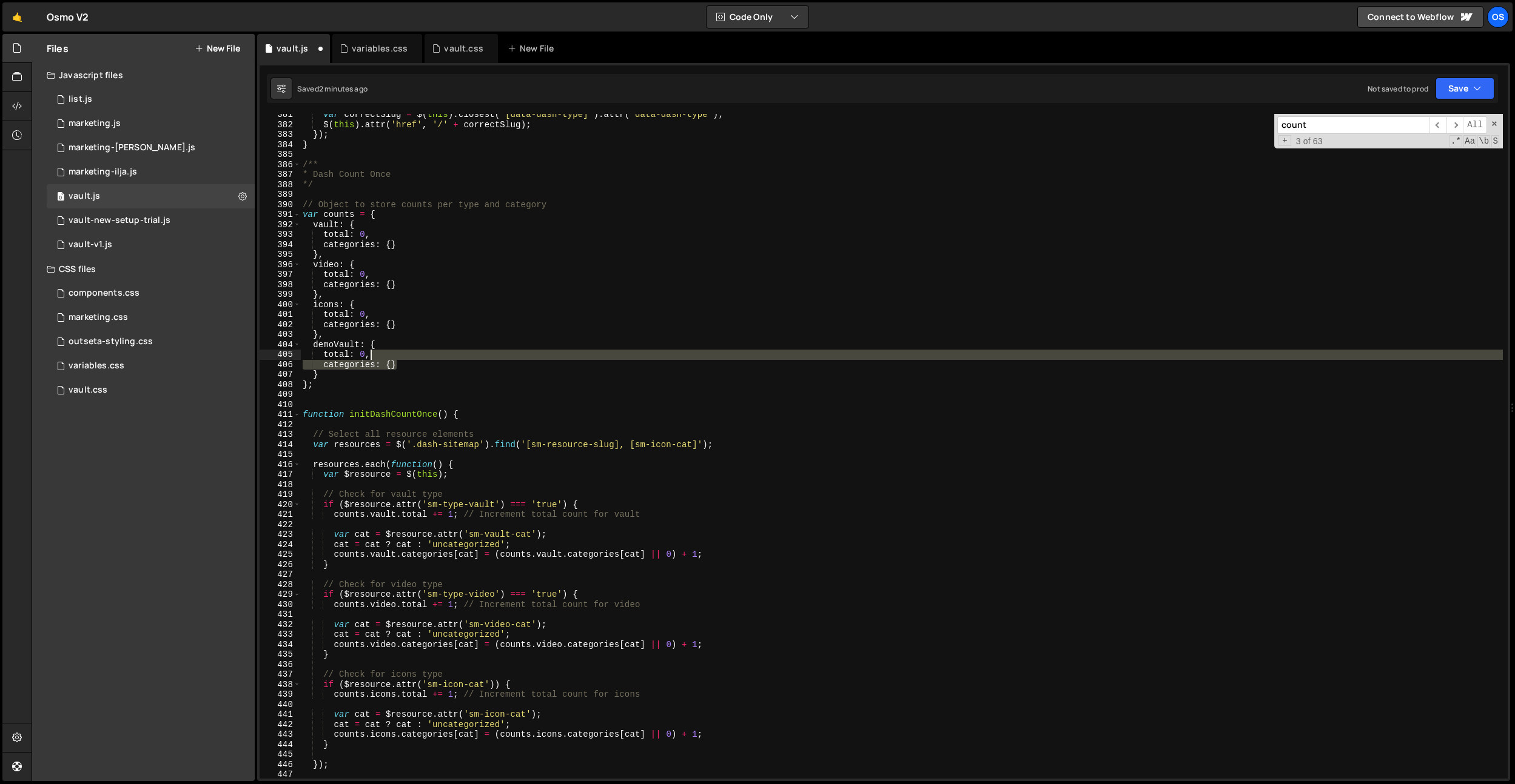
click at [407, 357] on div "var correctSlug = $ ( this ) . closest ( '[data-dash-type]' ) . attr ( 'data-da…" at bounding box center [901, 452] width 1203 height 685
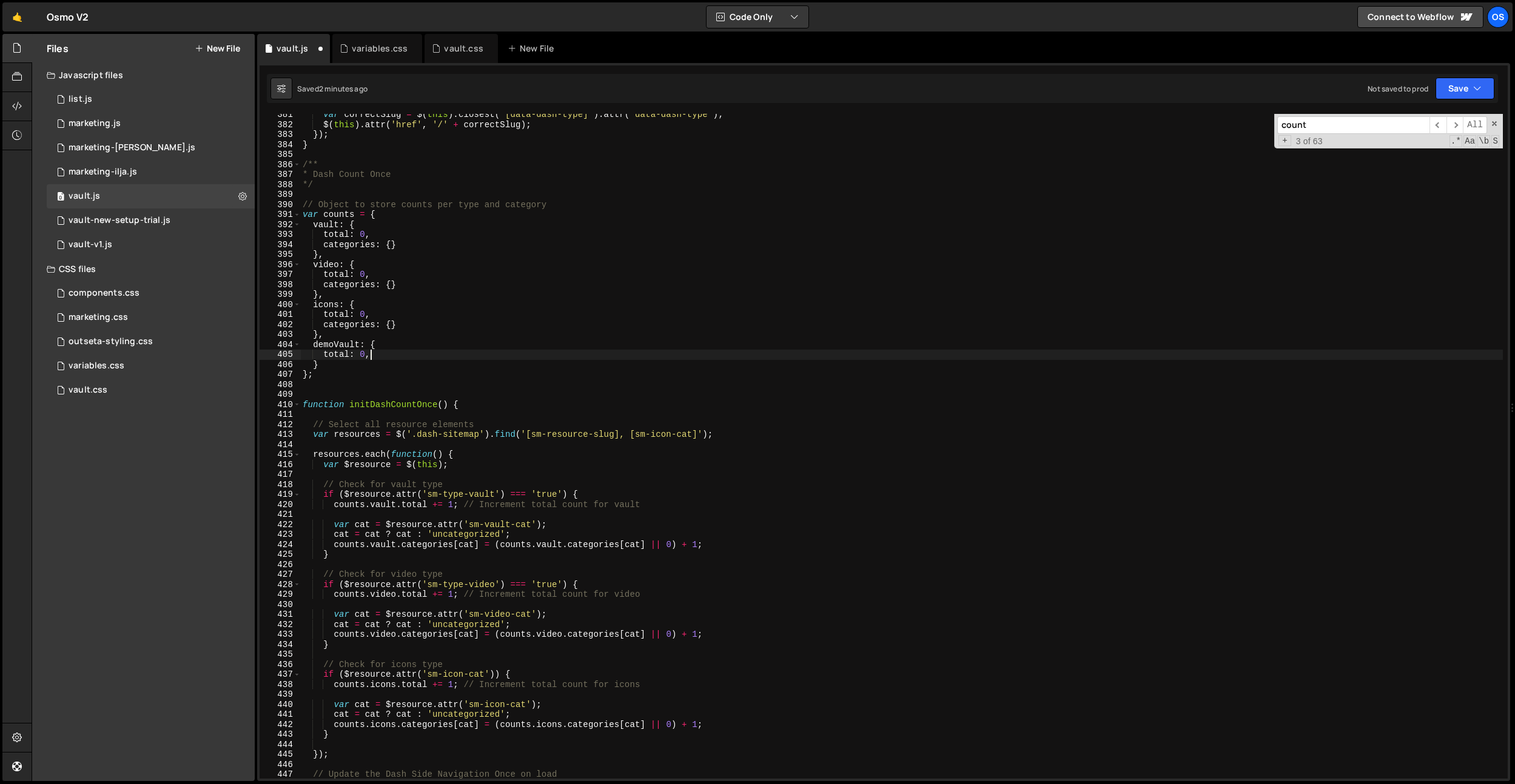
click at [353, 347] on div "var correctSlug = $ ( this ) . closest ( '[data-dash-type]' ) . attr ( 'data-da…" at bounding box center [901, 452] width 1203 height 685
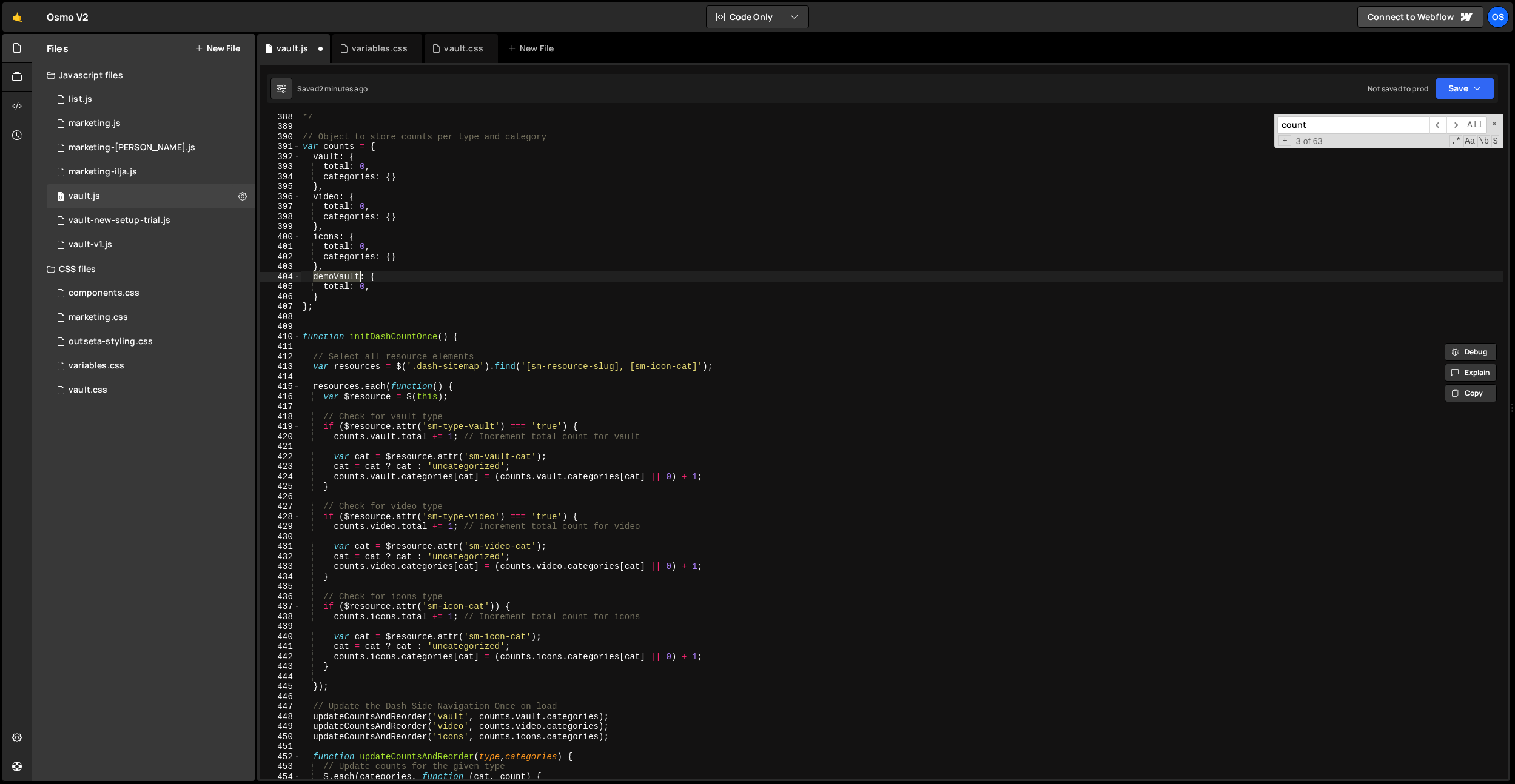
scroll to position [3583, 0]
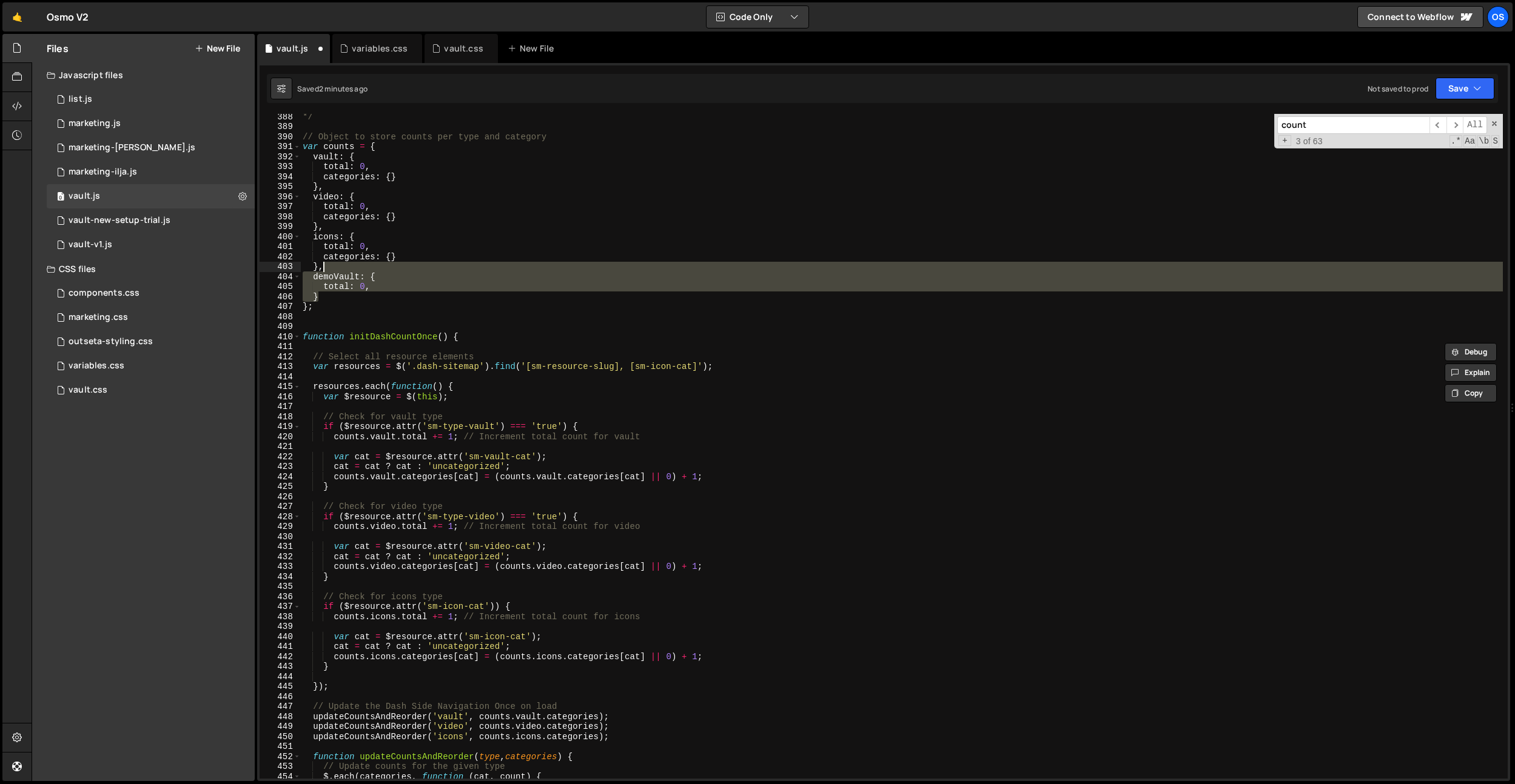
drag, startPoint x: 326, startPoint y: 295, endPoint x: 331, endPoint y: 269, distance: 26.5
click at [331, 269] on div "*/ // Object to store counts per type and category var counts = { vault : { tot…" at bounding box center [901, 454] width 1203 height 685
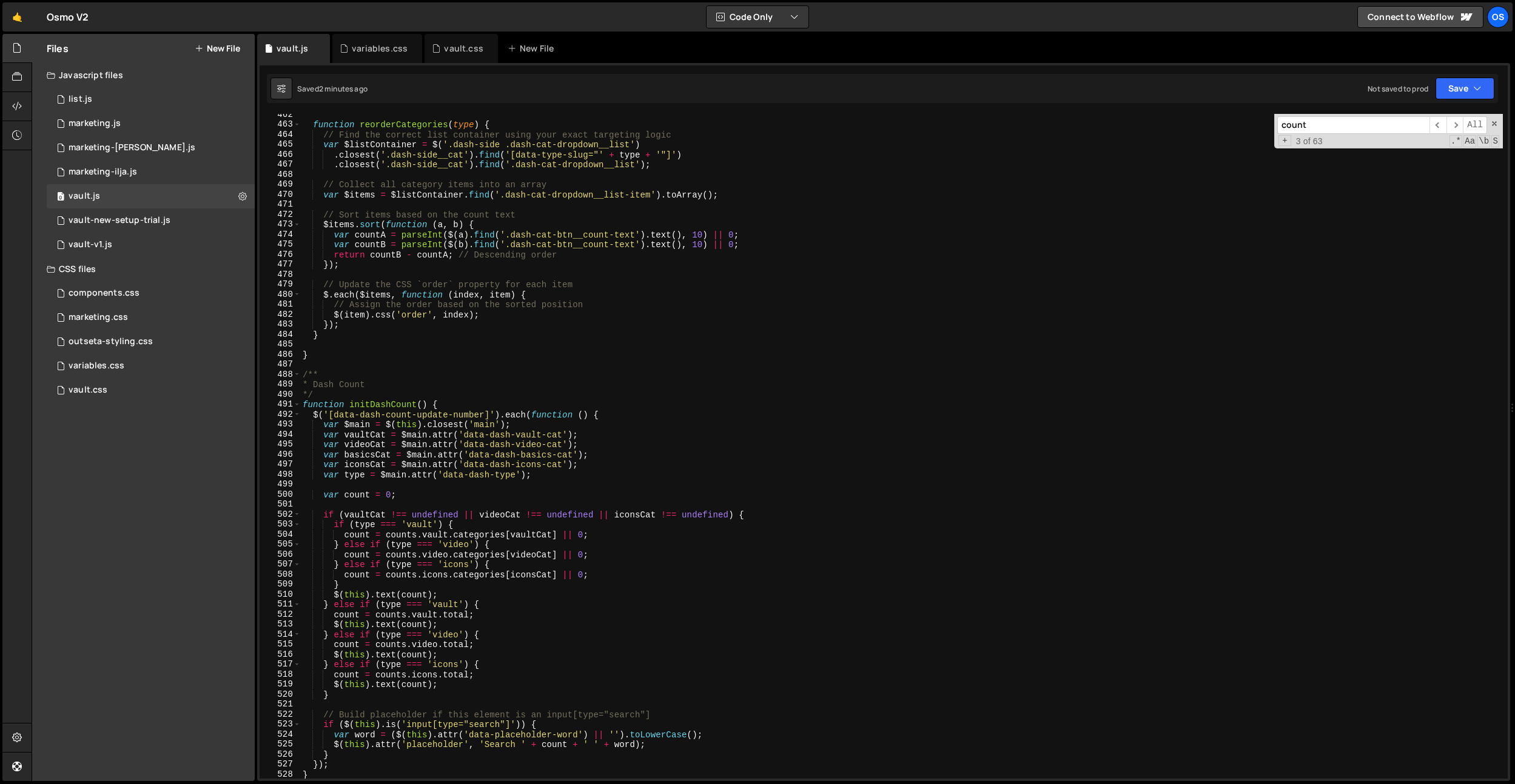
scroll to position [4296, 0]
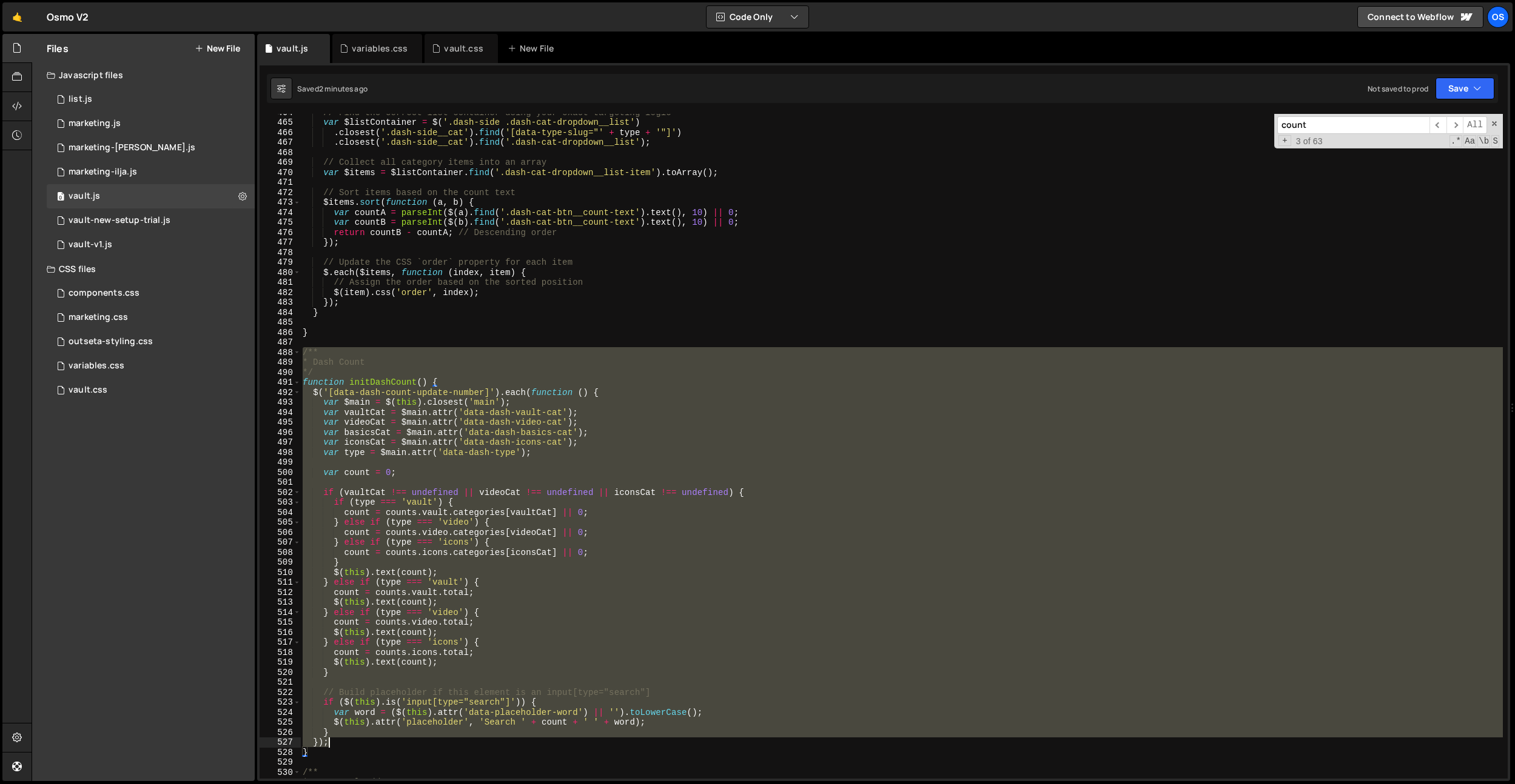
drag, startPoint x: 375, startPoint y: 463, endPoint x: 451, endPoint y: 745, distance: 292.1
click at [451, 745] on div "// Find the correct list container using your exact targeting logic var $listCo…" at bounding box center [901, 450] width 1203 height 685
click at [405, 745] on div "// Find the correct list container using your exact targeting logic var $listCo…" at bounding box center [901, 446] width 1203 height 665
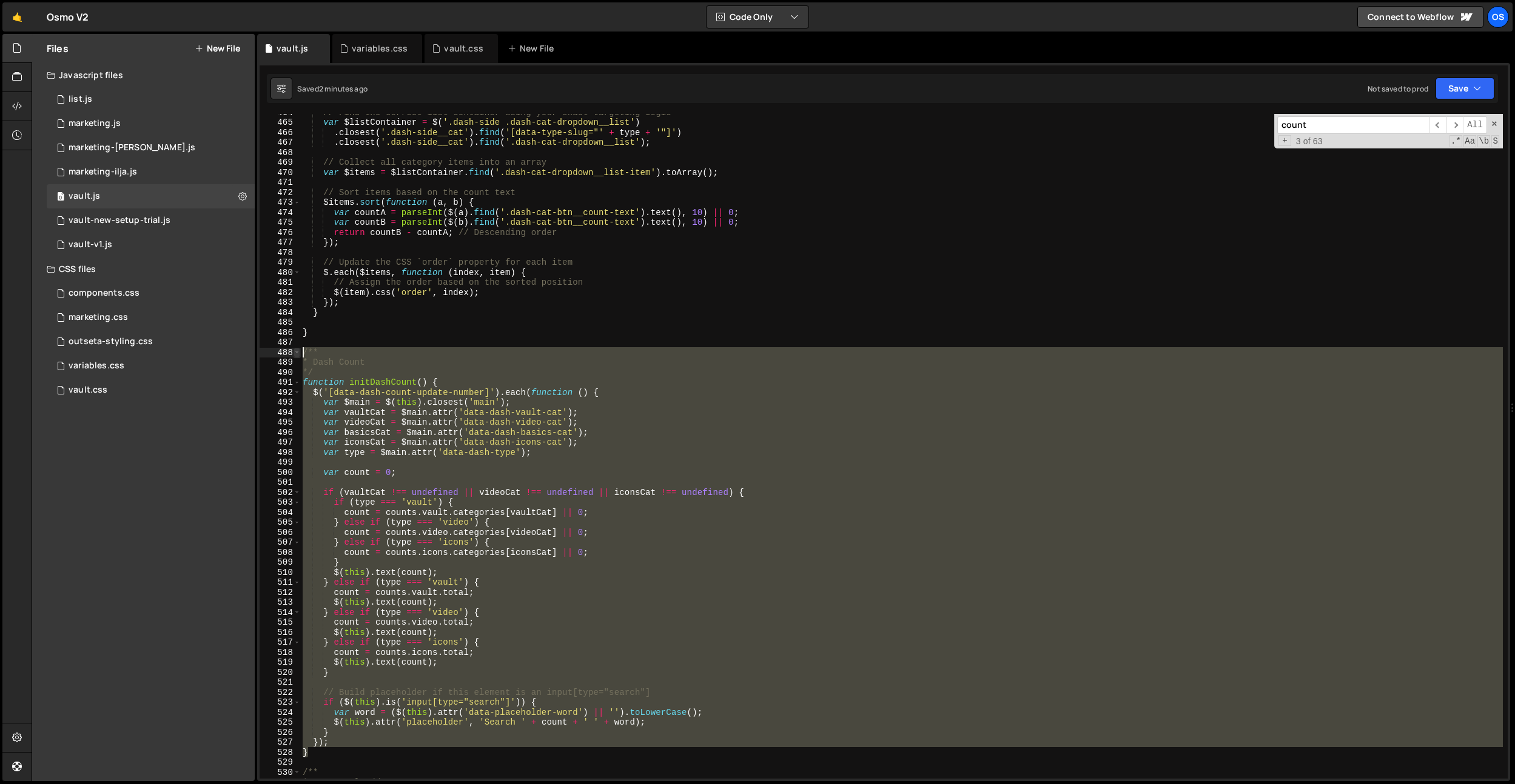
drag, startPoint x: 398, startPoint y: 748, endPoint x: 295, endPoint y: 352, distance: 409.2
click at [297, 352] on div "}); 464 465 466 467 468 469 470 471 472 473 474 475 476 477 478 479 480 481 482…" at bounding box center [883, 446] width 1248 height 665
type textarea "/** * Dash Count"
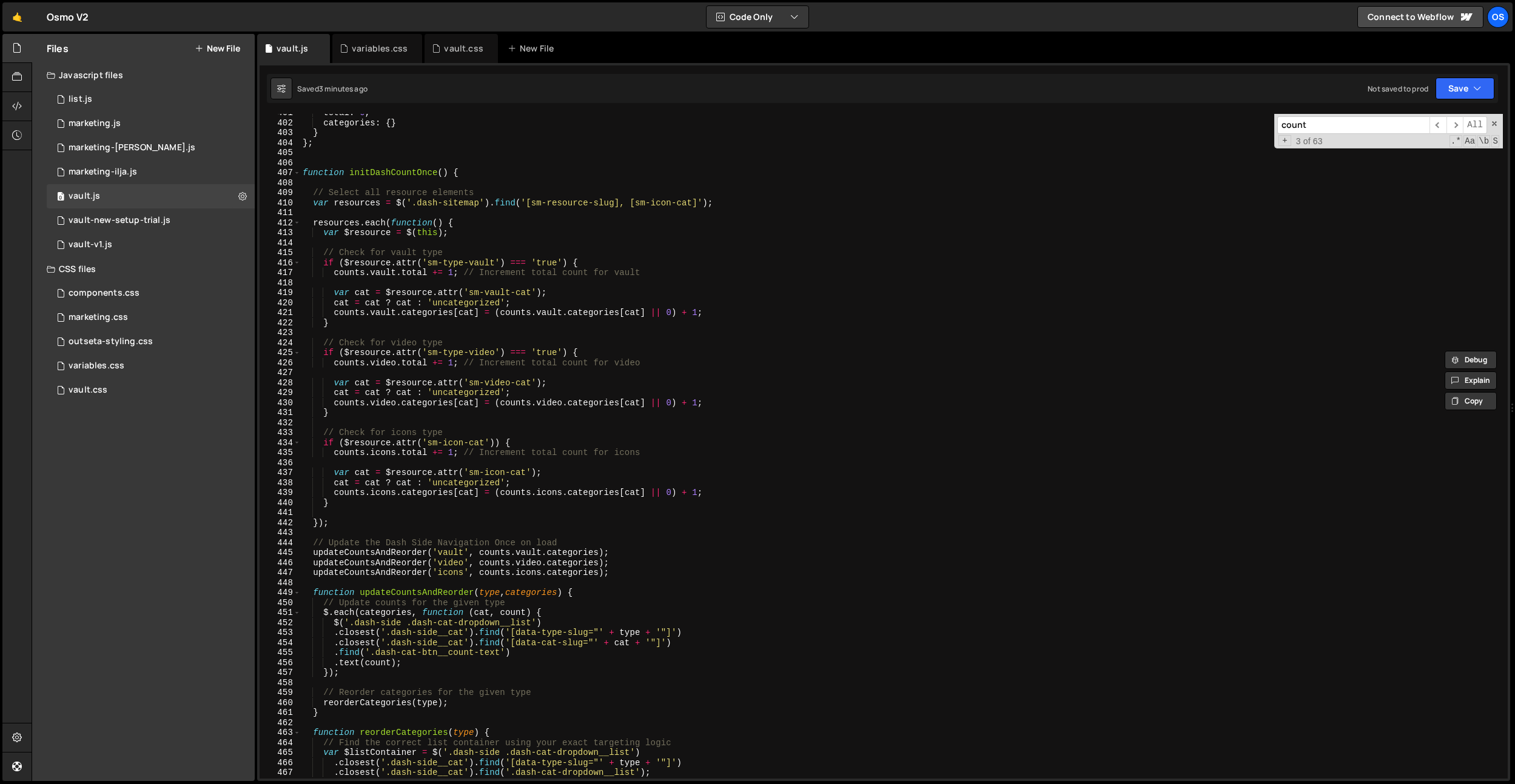
scroll to position [3696, 0]
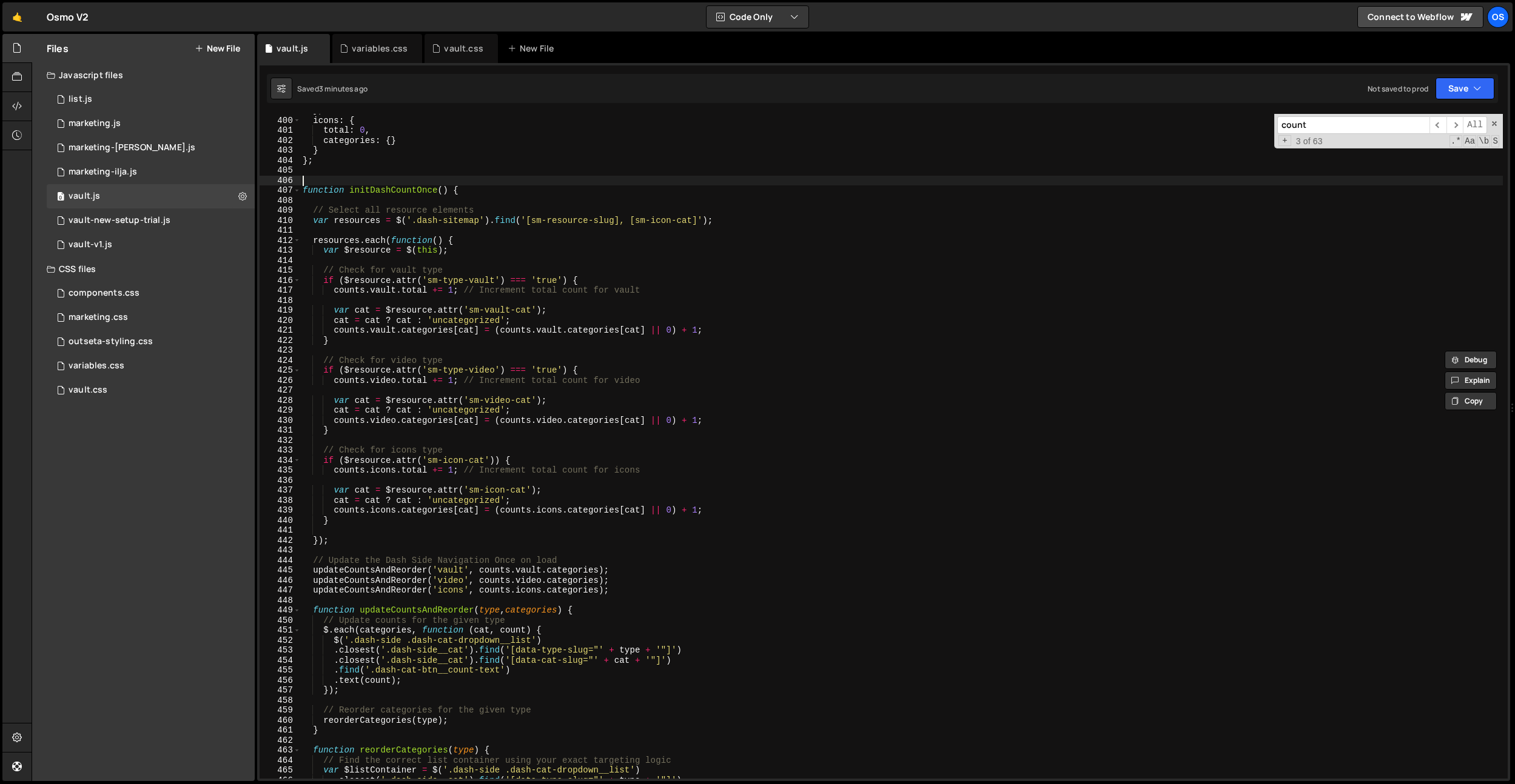
click at [471, 183] on div "} , icons : { total : 0 , categories : { } } } ; function initDashCountOnce ( )…" at bounding box center [901, 447] width 1203 height 685
drag, startPoint x: 478, startPoint y: 217, endPoint x: 411, endPoint y: 222, distance: 67.2
click at [414, 222] on div "} , icons : { total : 0 , categories : { } } } ; function initDashCountOnce ( )…" at bounding box center [901, 447] width 1203 height 685
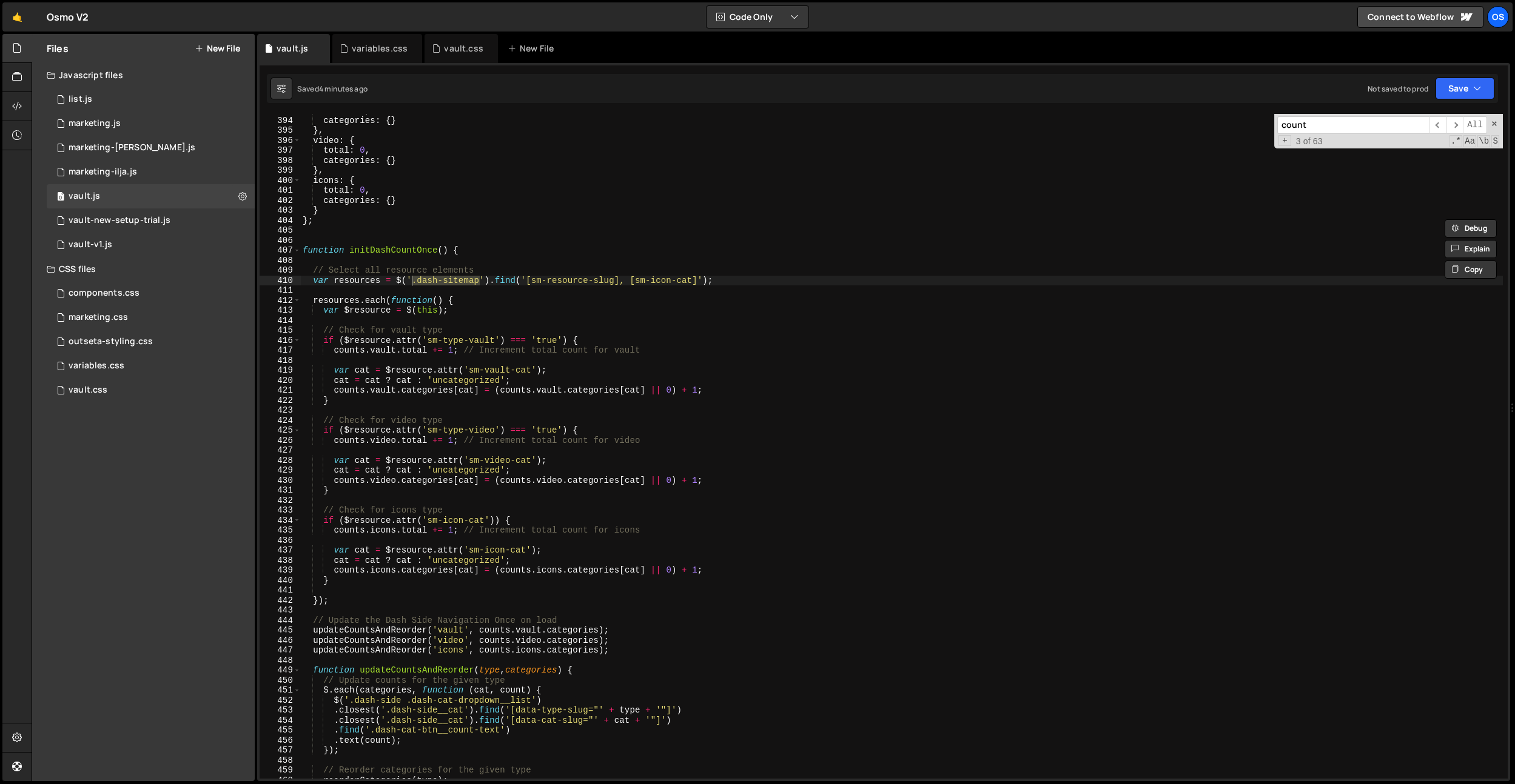
scroll to position [3560, 0]
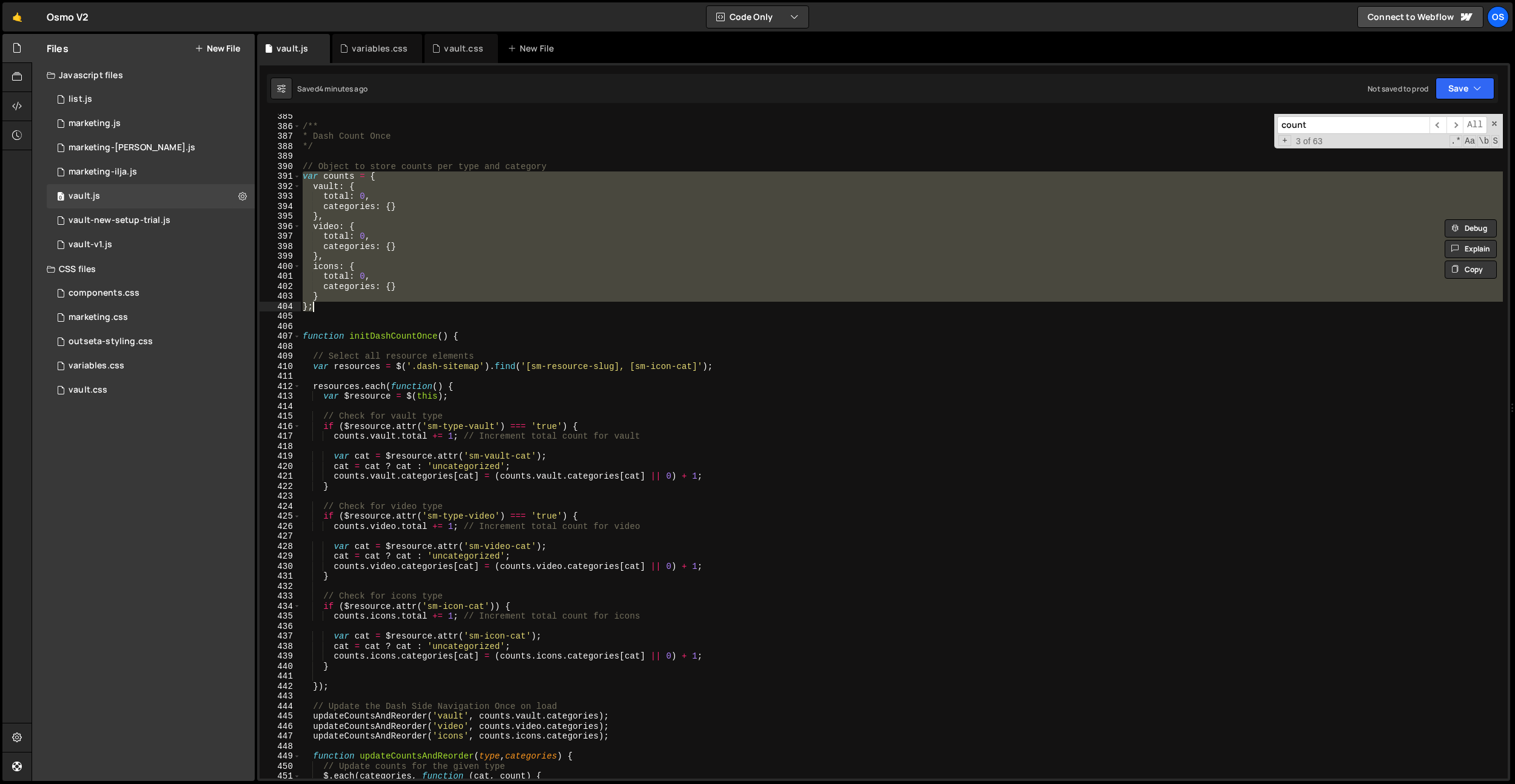
drag, startPoint x: 300, startPoint y: 175, endPoint x: 351, endPoint y: 305, distance: 139.6
click at [351, 305] on div "/** * Dash Count Once */ // Object to store counts per type and category var co…" at bounding box center [901, 454] width 1203 height 685
type textarea "} };"
click at [378, 323] on div "/** * Dash Count Once */ // Object to store counts per type and category var co…" at bounding box center [901, 454] width 1203 height 685
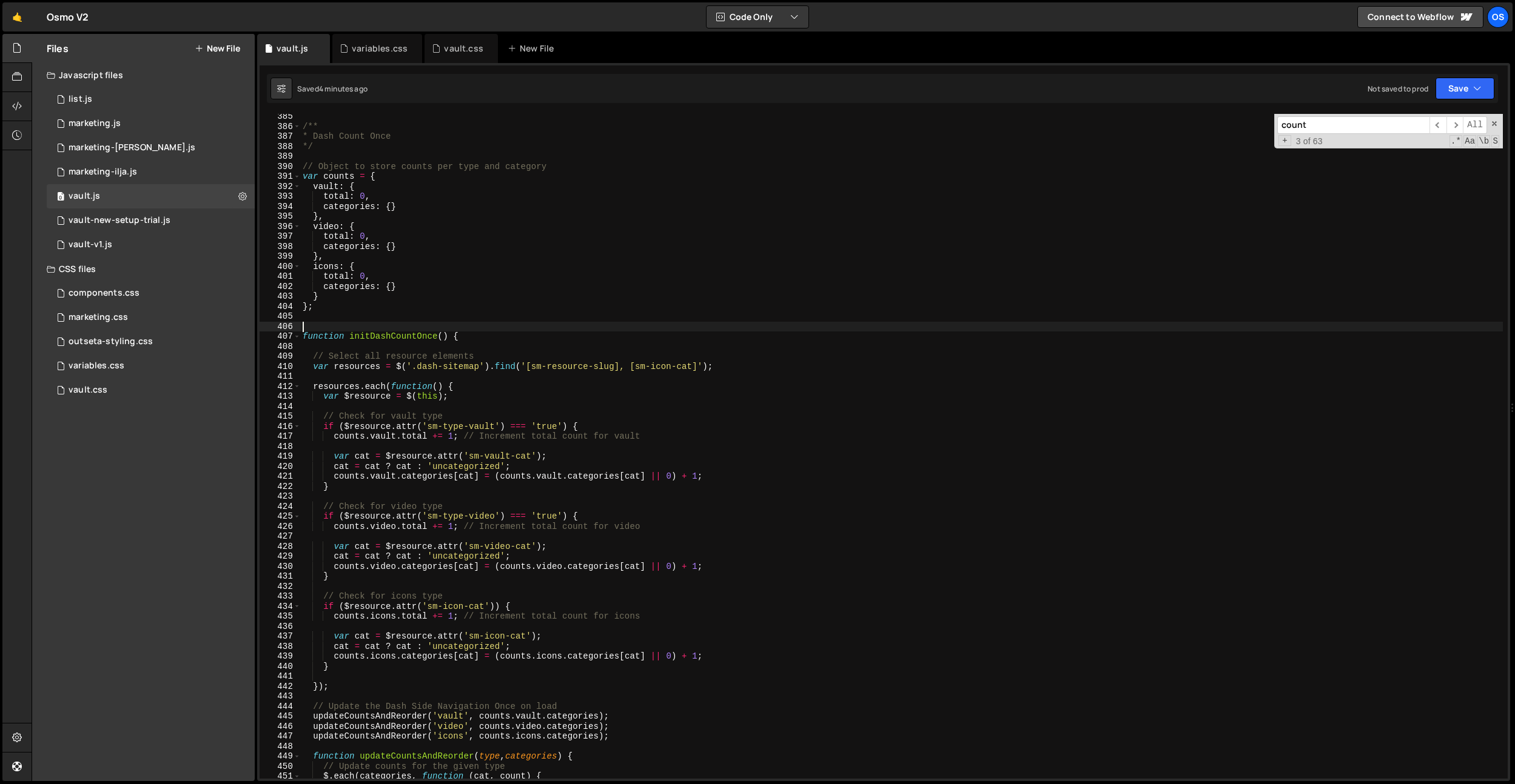
click at [345, 303] on div "/** * Dash Count Once */ // Object to store counts per type and category var co…" at bounding box center [901, 454] width 1203 height 685
click at [347, 298] on div "/** * Dash Count Once */ // Object to store counts per type and category var co…" at bounding box center [901, 454] width 1203 height 685
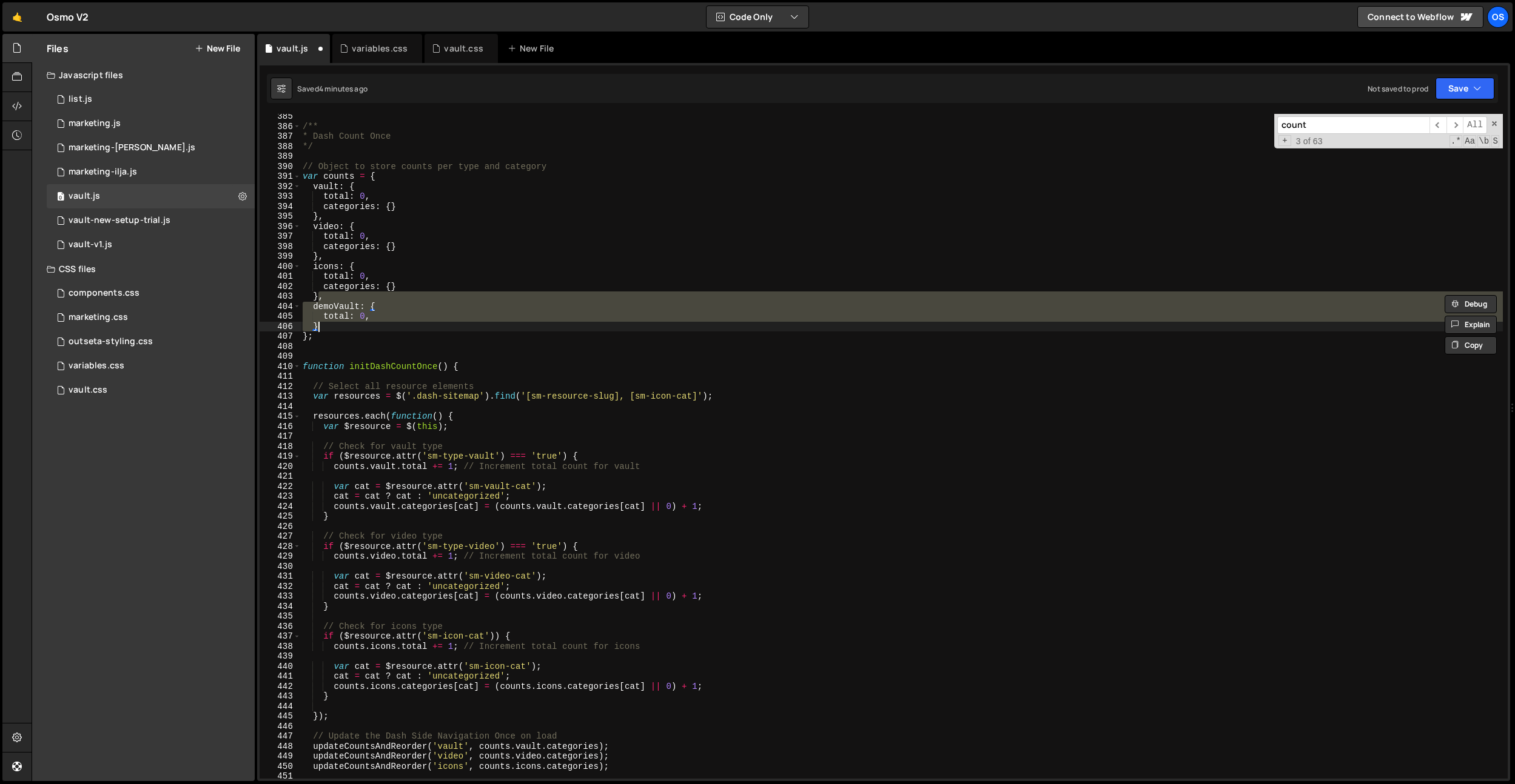
drag, startPoint x: 386, startPoint y: 315, endPoint x: 342, endPoint y: 326, distance: 45.4
click at [386, 315] on div "/** * Dash Count Once */ // Object to store counts per type and category var co…" at bounding box center [901, 446] width 1203 height 665
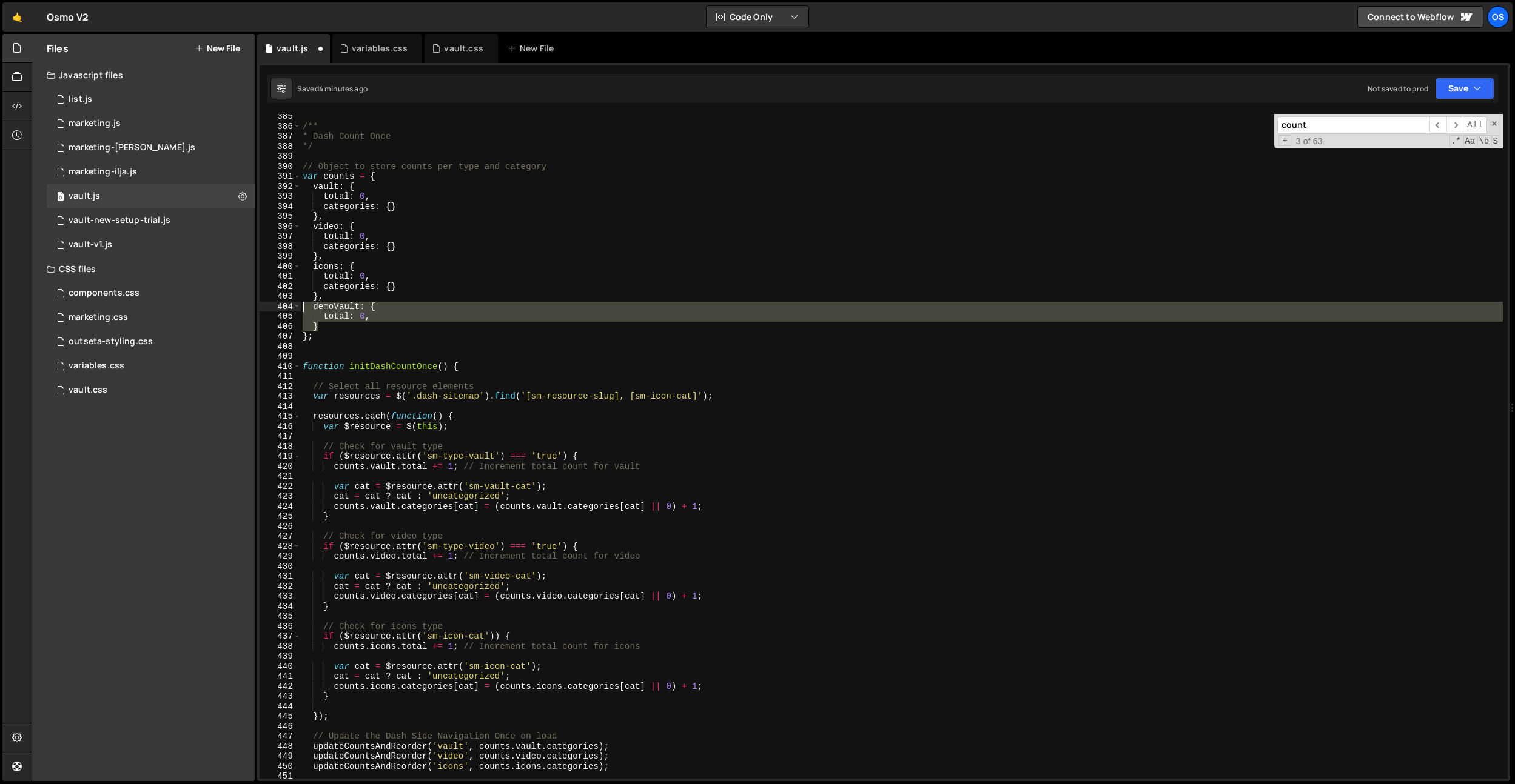
drag, startPoint x: 339, startPoint y: 326, endPoint x: 304, endPoint y: 311, distance: 38.1
click at [303, 307] on div "/** * Dash Count Once */ // Object to store counts per type and category var co…" at bounding box center [901, 454] width 1203 height 685
drag, startPoint x: 345, startPoint y: 303, endPoint x: 337, endPoint y: 306, distance: 8.5
click at [345, 303] on div "/** * Dash Count Once */ // Object to store counts per type and category var co…" at bounding box center [901, 446] width 1203 height 665
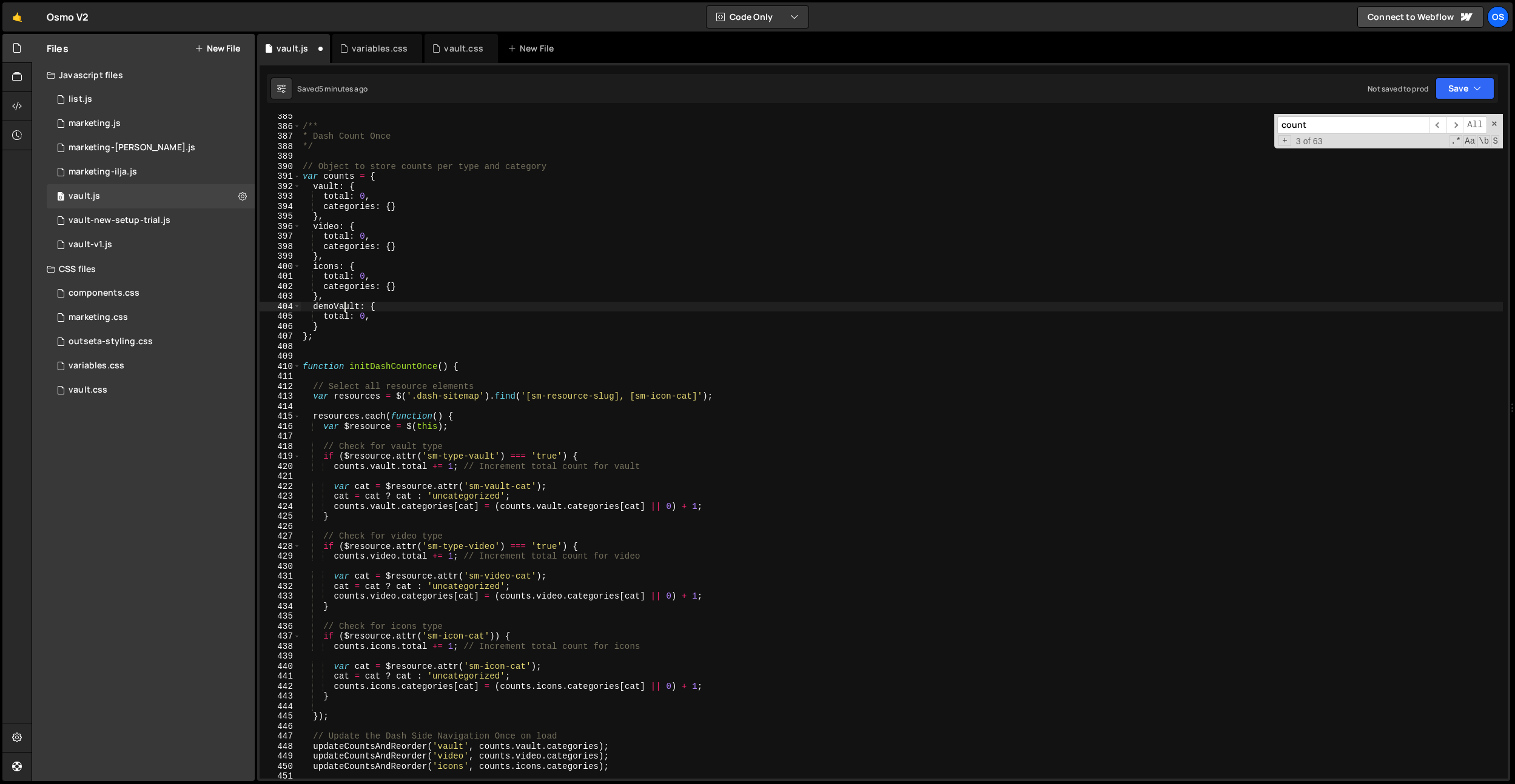
click at [337, 306] on div "/** * Dash Count Once */ // Object to store counts per type and category var co…" at bounding box center [901, 454] width 1203 height 685
type textarea "vaultDemo: {"
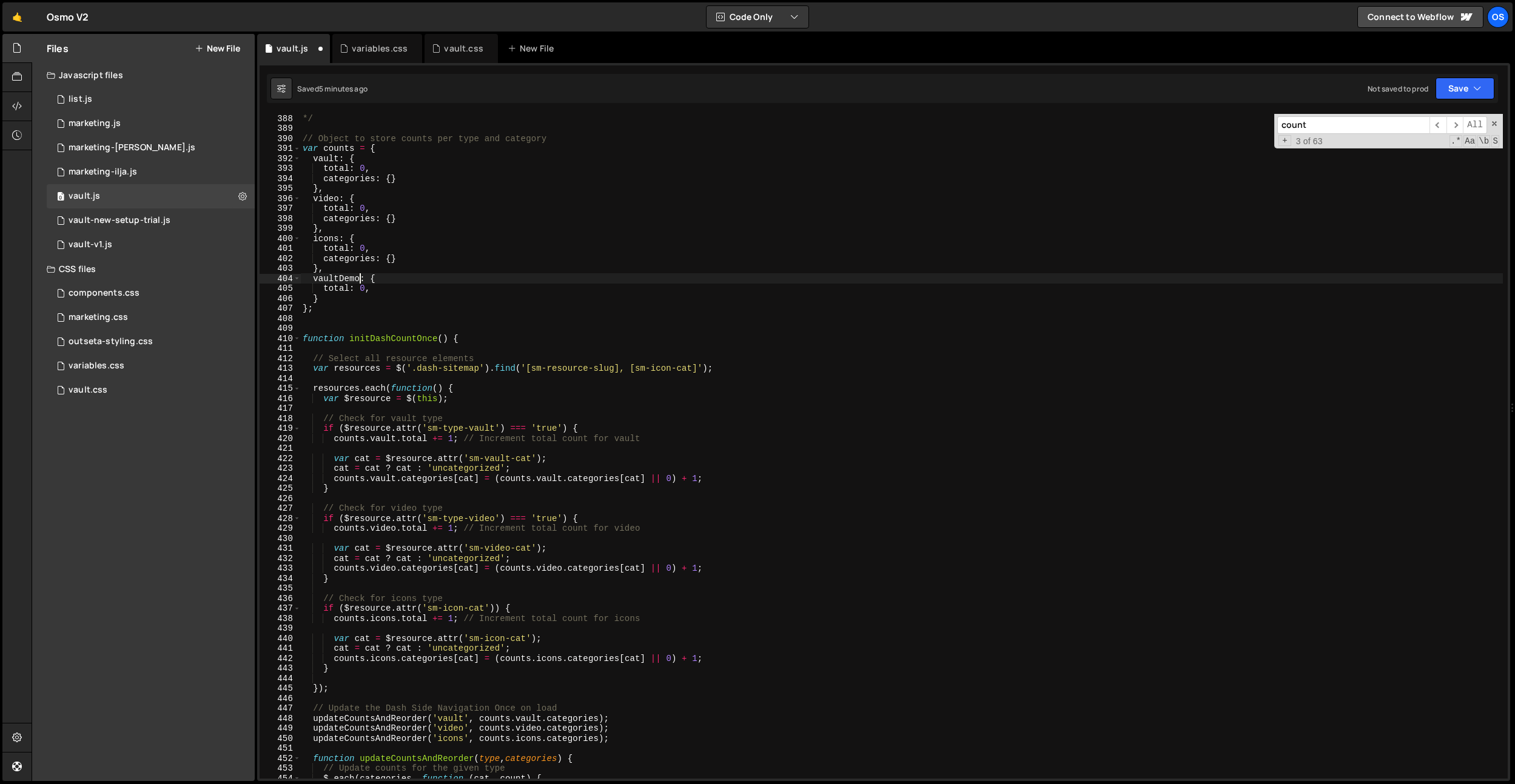
scroll to position [3583, 0]
click at [364, 321] on div "*/ // Object to store counts per type and category var counts = { vault : { tot…" at bounding box center [901, 455] width 1203 height 685
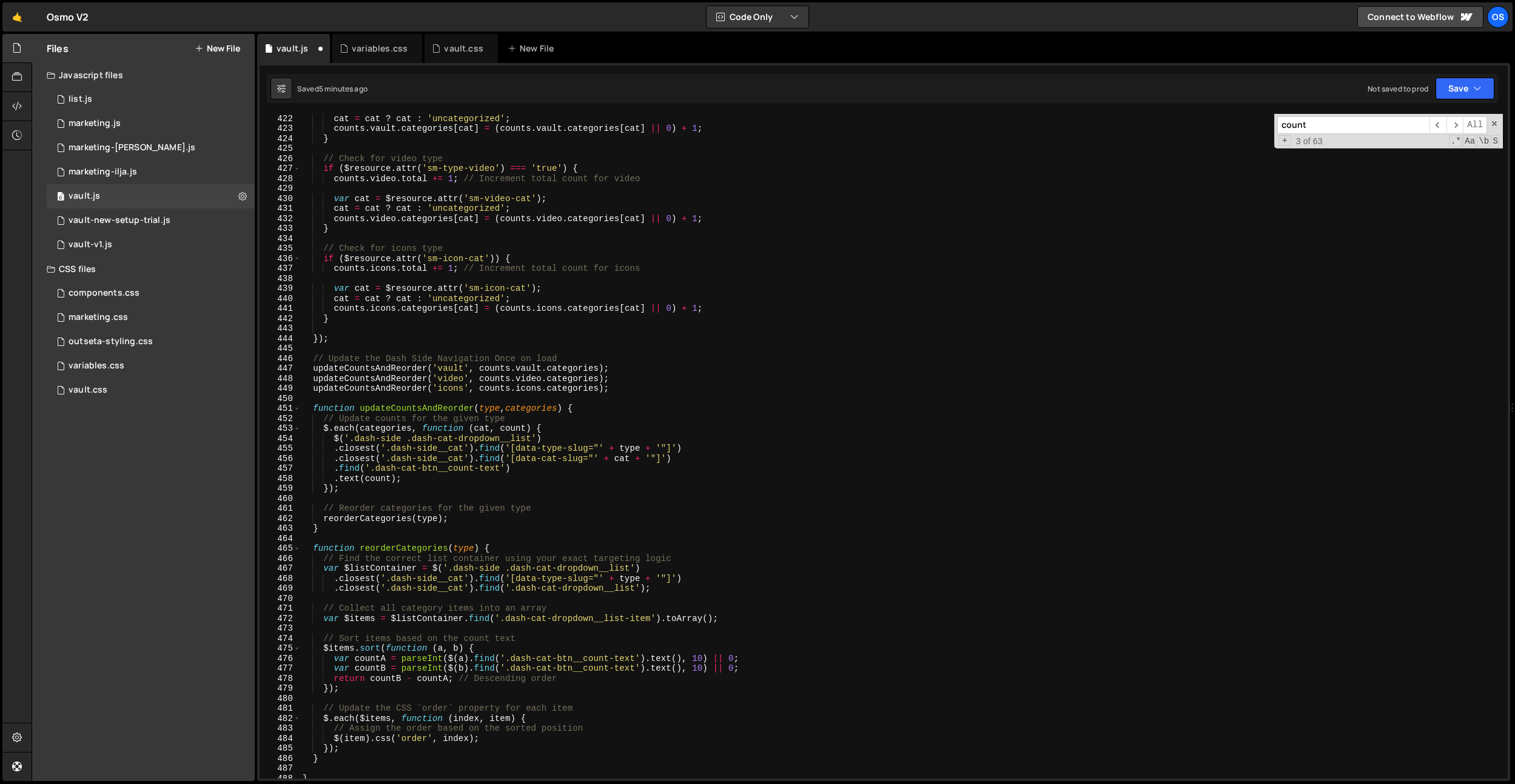
scroll to position [3898, 0]
click at [346, 340] on div "cat = cat ? cat : 'uncategorized' ; counts . vault . categories [ cat ] = ( cou…" at bounding box center [901, 455] width 1203 height 685
type textarea "});"
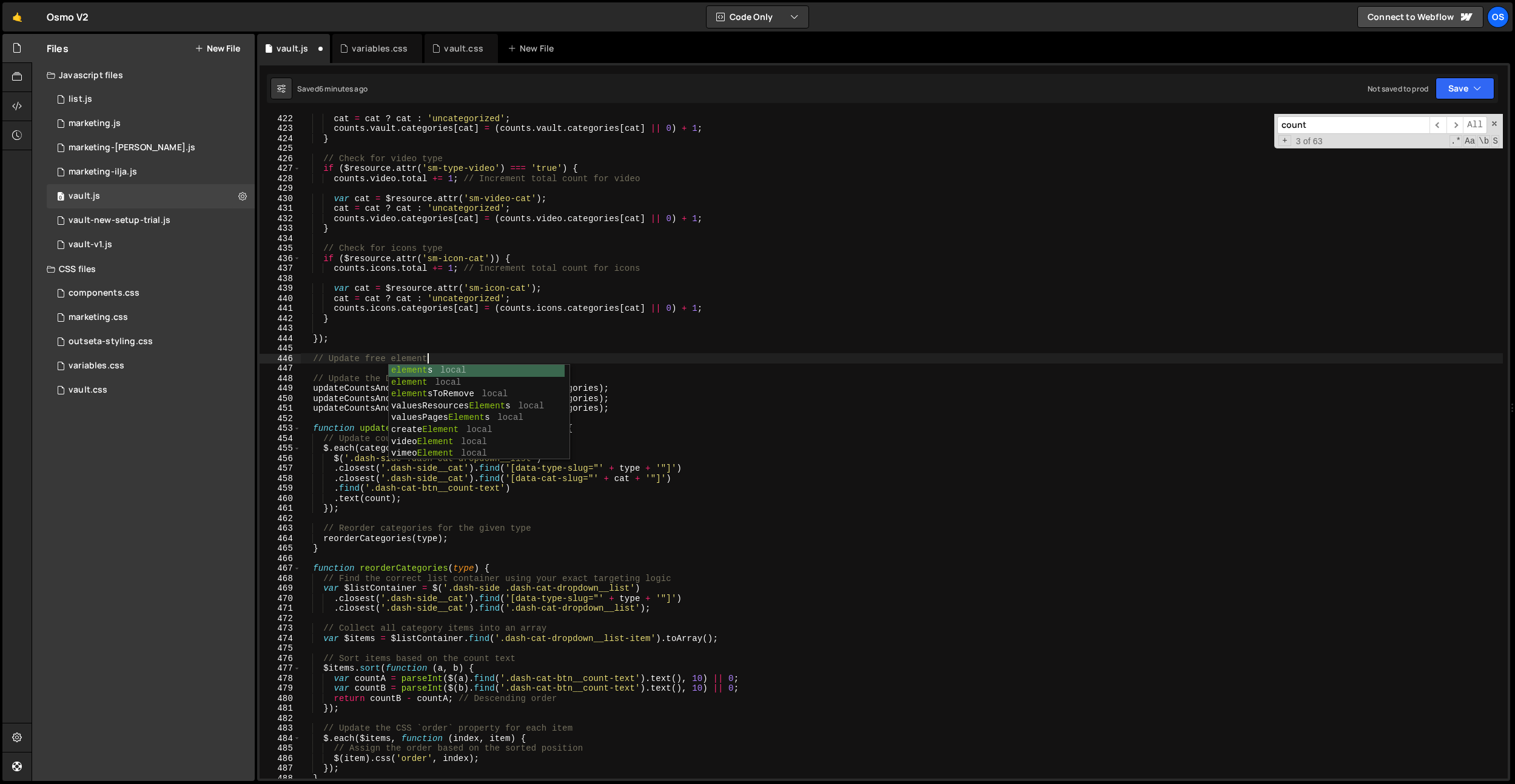
type textarea "// Update free elements"
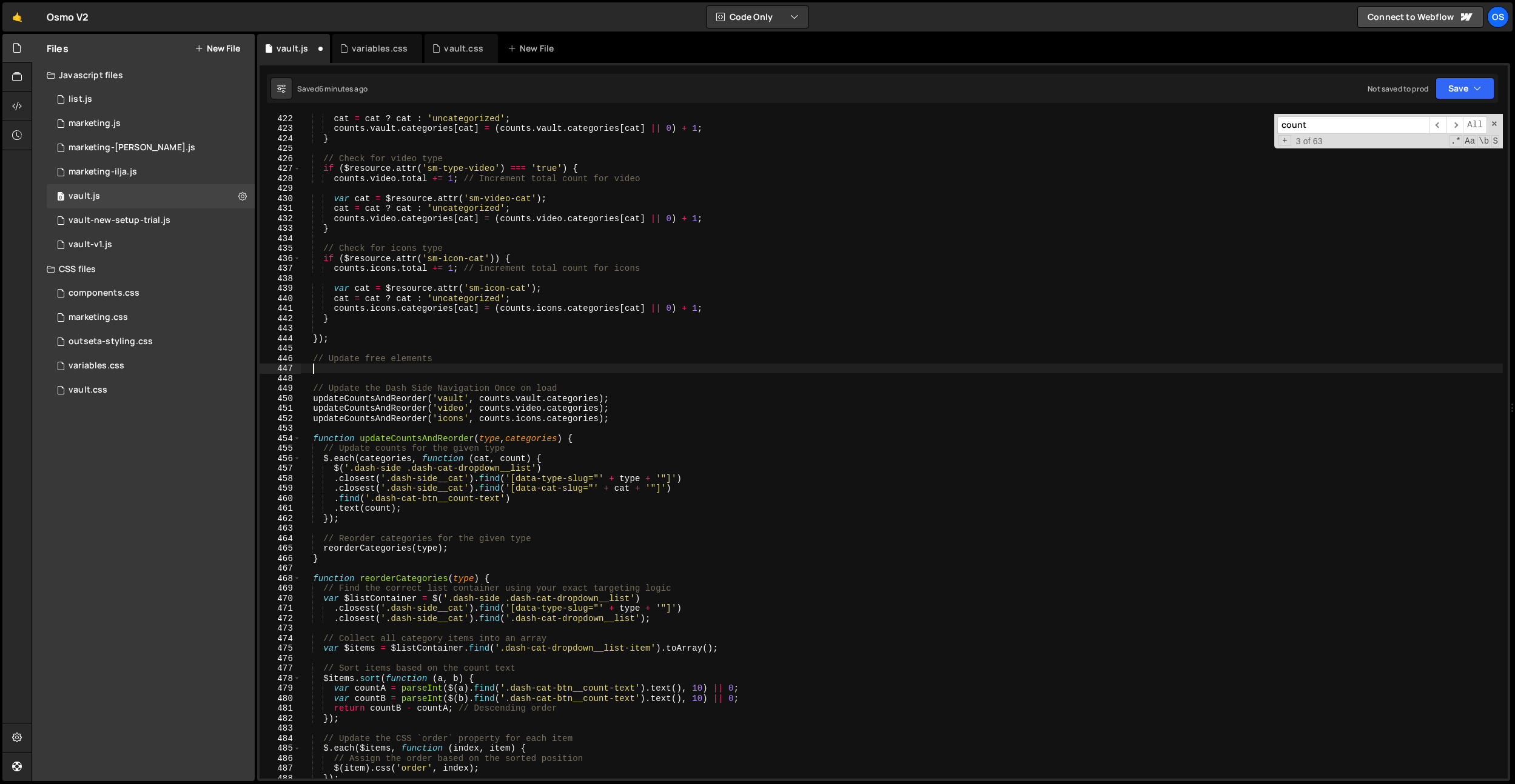
paste textarea "[DOMAIN_NAME] = $[DOMAIN_NAME];"
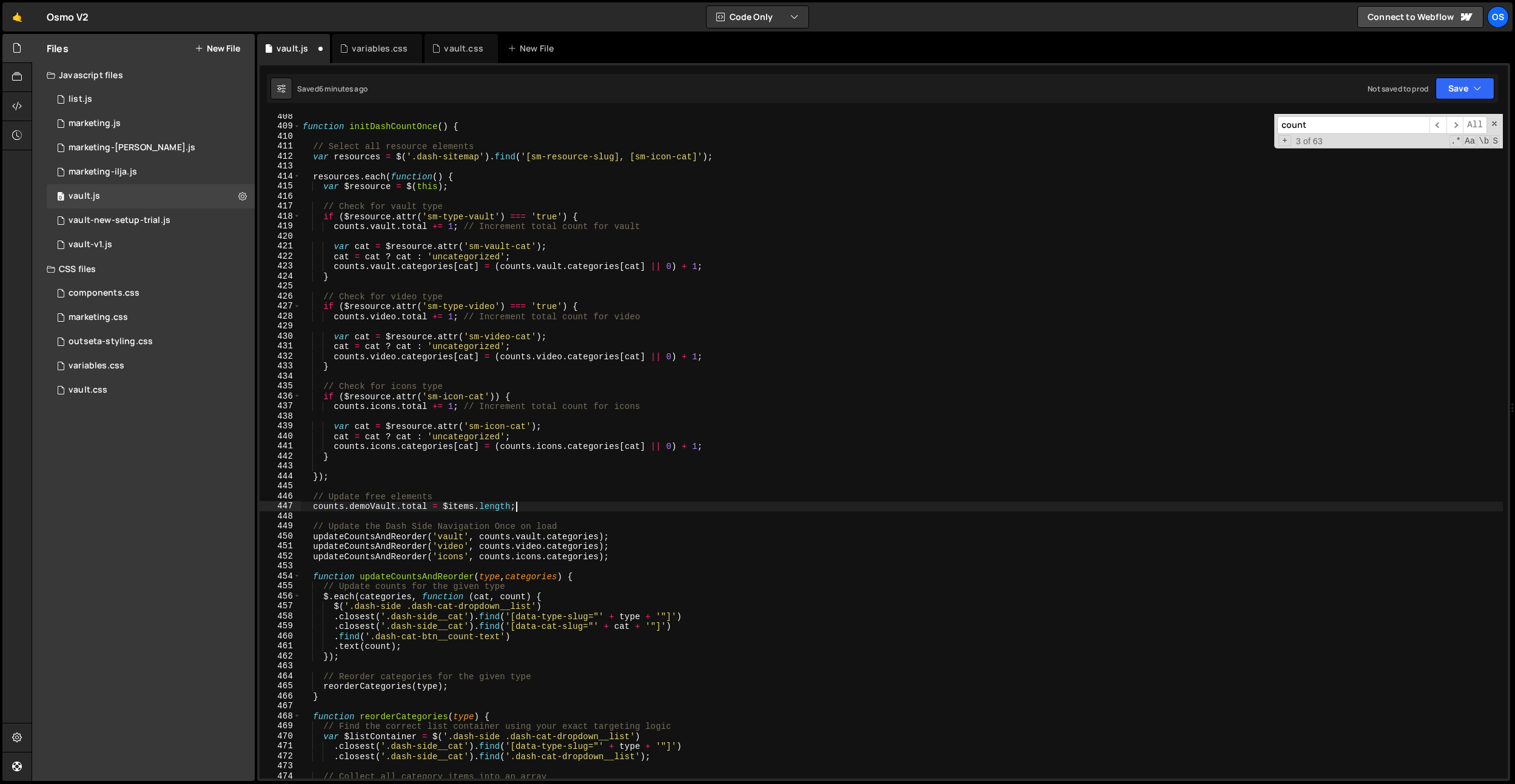
scroll to position [3765, 0]
click at [470, 503] on div "function initDashCountOnce ( ) { // Select all resource elements var resources …" at bounding box center [901, 454] width 1203 height 685
paste textarea "('.dash-sitemap [sm-demo-resource-cat]')"
drag, startPoint x: 474, startPoint y: 510, endPoint x: 446, endPoint y: 508, distance: 28.1
click at [446, 508] on div "function initDashCountOnce ( ) { // Select all resource elements var resources …" at bounding box center [901, 454] width 1203 height 685
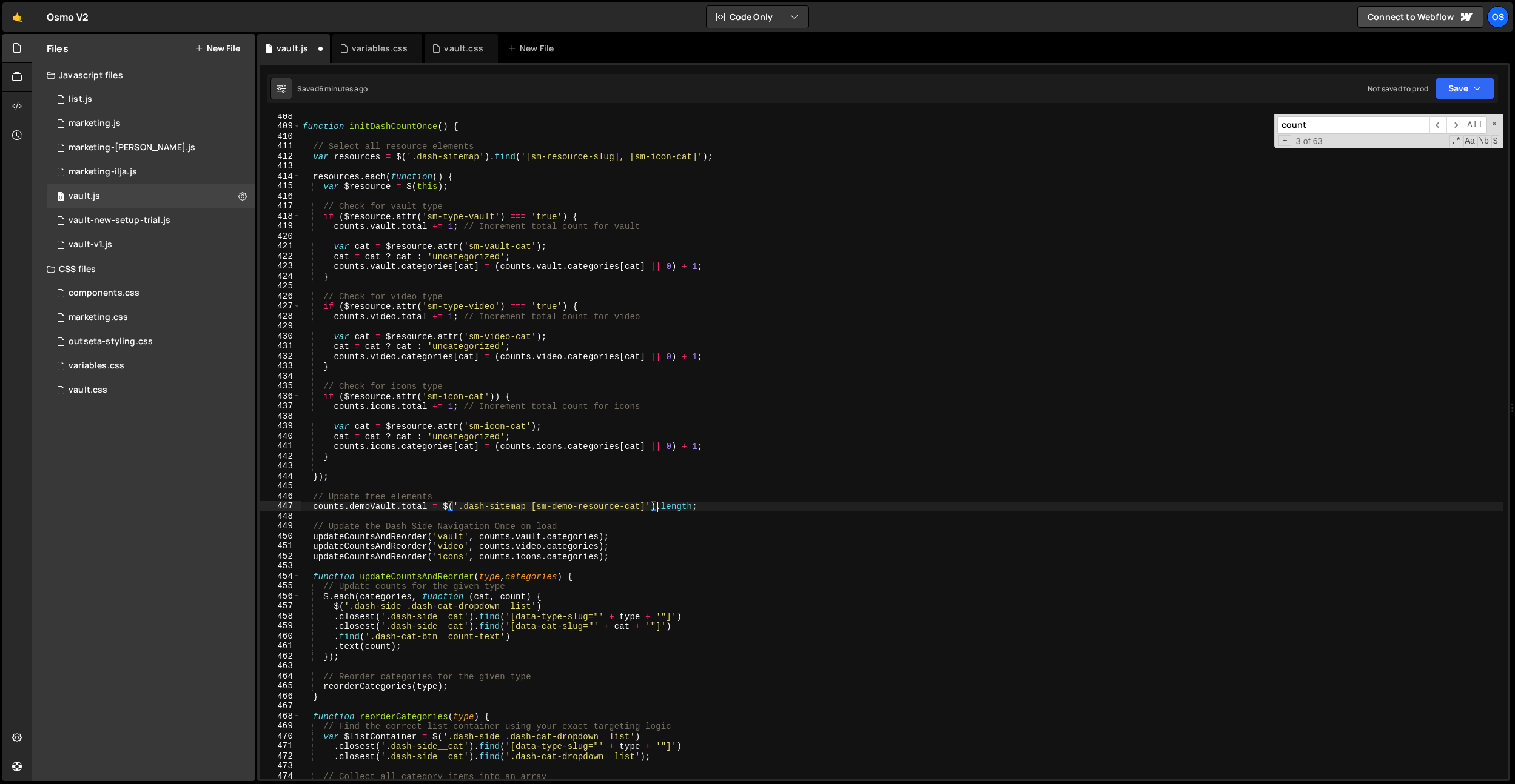
click at [582, 506] on div "function initDashCountOnce ( ) { // Select all resource elements var resources …" at bounding box center [901, 454] width 1203 height 685
click at [601, 505] on div "function initDashCountOnce ( ) { // Select all resource elements var resources …" at bounding box center [901, 450] width 1203 height 685
type textarea "[DOMAIN_NAME] = $('.dash-sitemap [sm-resource-demo-cat]').length;"
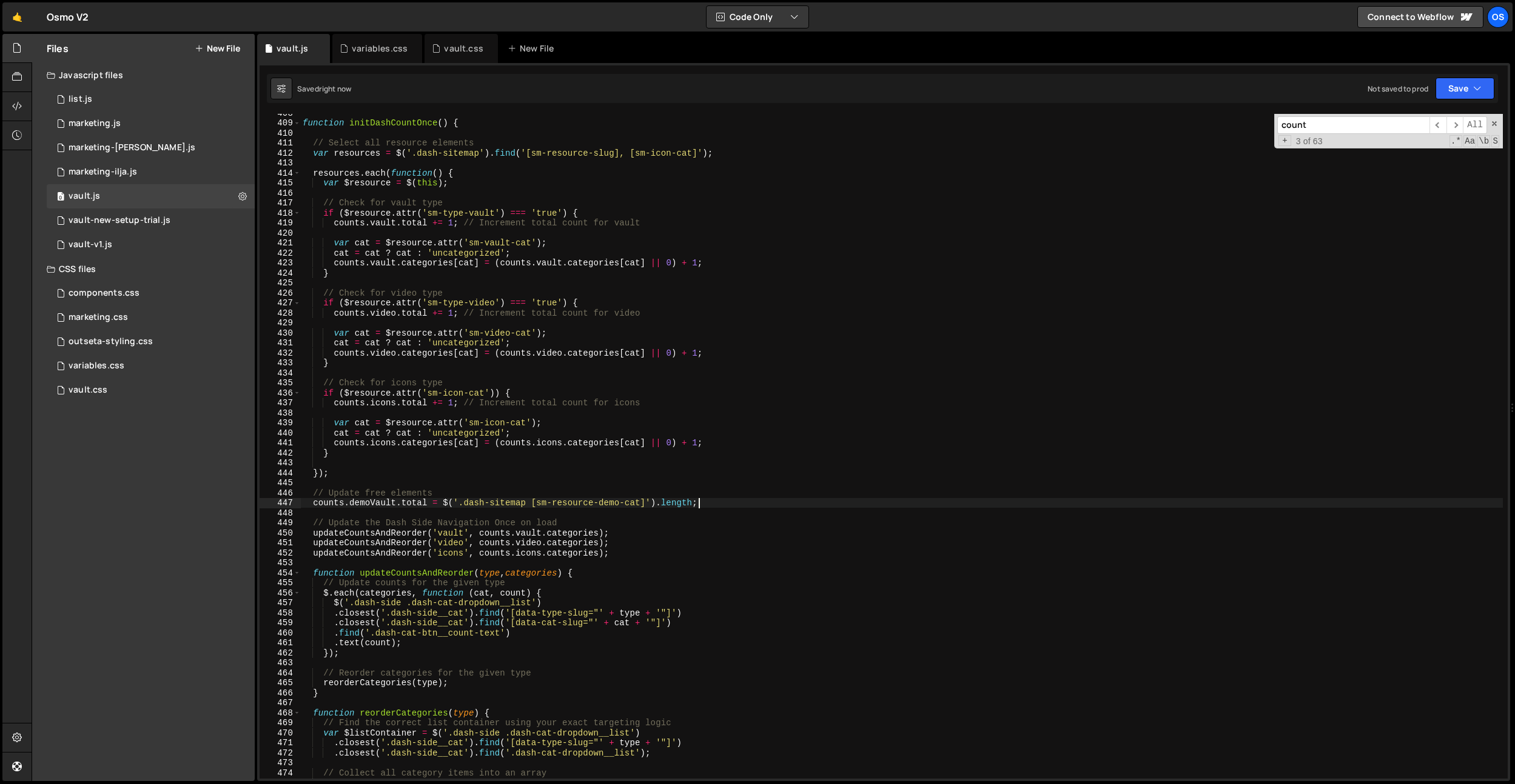
click at [728, 506] on div "function initDashCountOnce ( ) { // Select all resource elements var resources …" at bounding box center [901, 450] width 1203 height 685
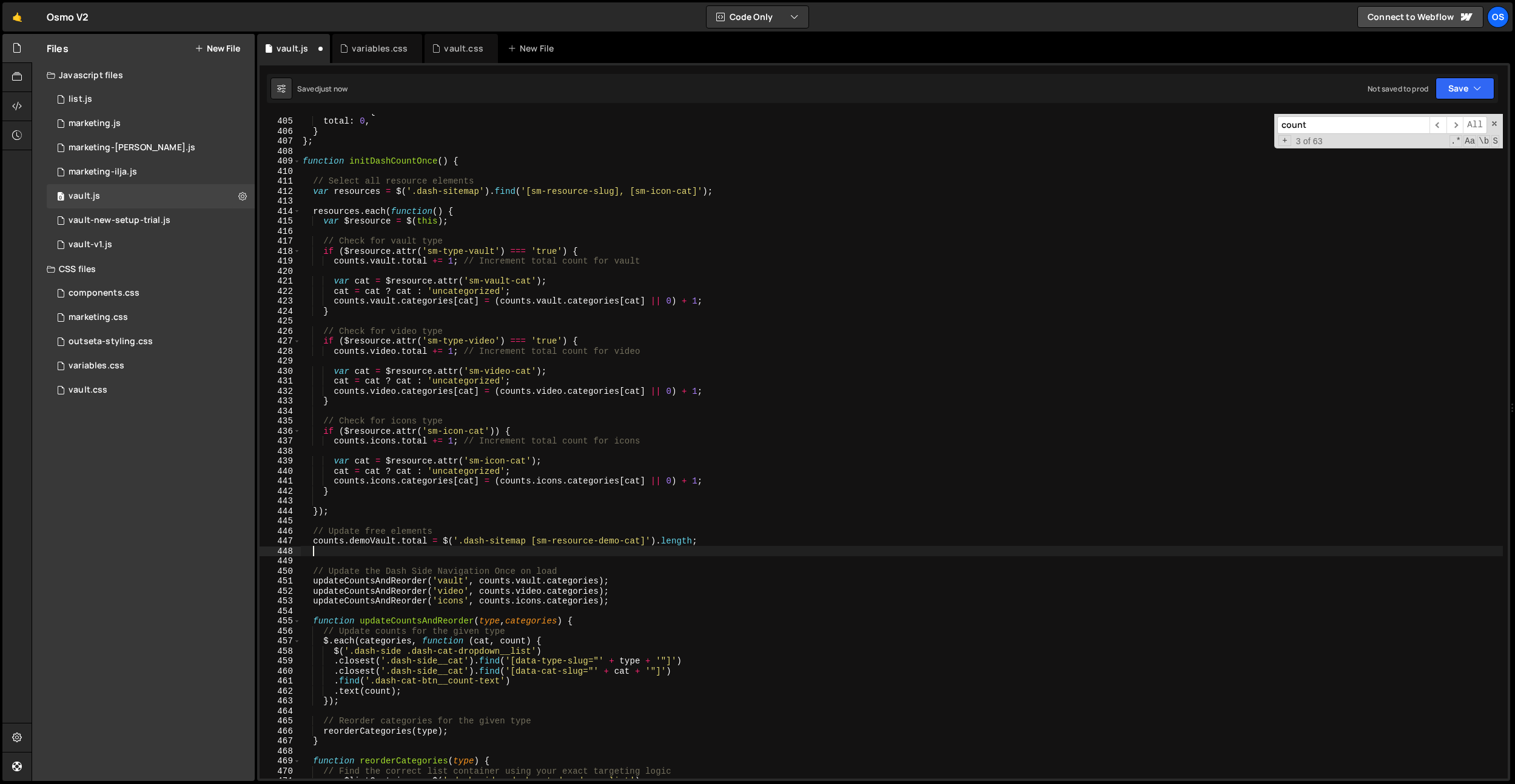
scroll to position [3731, 0]
drag, startPoint x: 423, startPoint y: 542, endPoint x: 328, endPoint y: 548, distance: 95.2
click at [315, 540] on div "vaultDemo : { total : 0 , } } ; function initDashCountOnce ( ) { // Select all …" at bounding box center [901, 448] width 1203 height 685
type textarea "[DOMAIN_NAME] = $('.dash-sitemap [sm-resource-demo-cat]').length;"
click at [330, 550] on div "vaultDemo : { total : 0 , } } ; function initDashCountOnce ( ) { // Select all …" at bounding box center [901, 448] width 1203 height 685
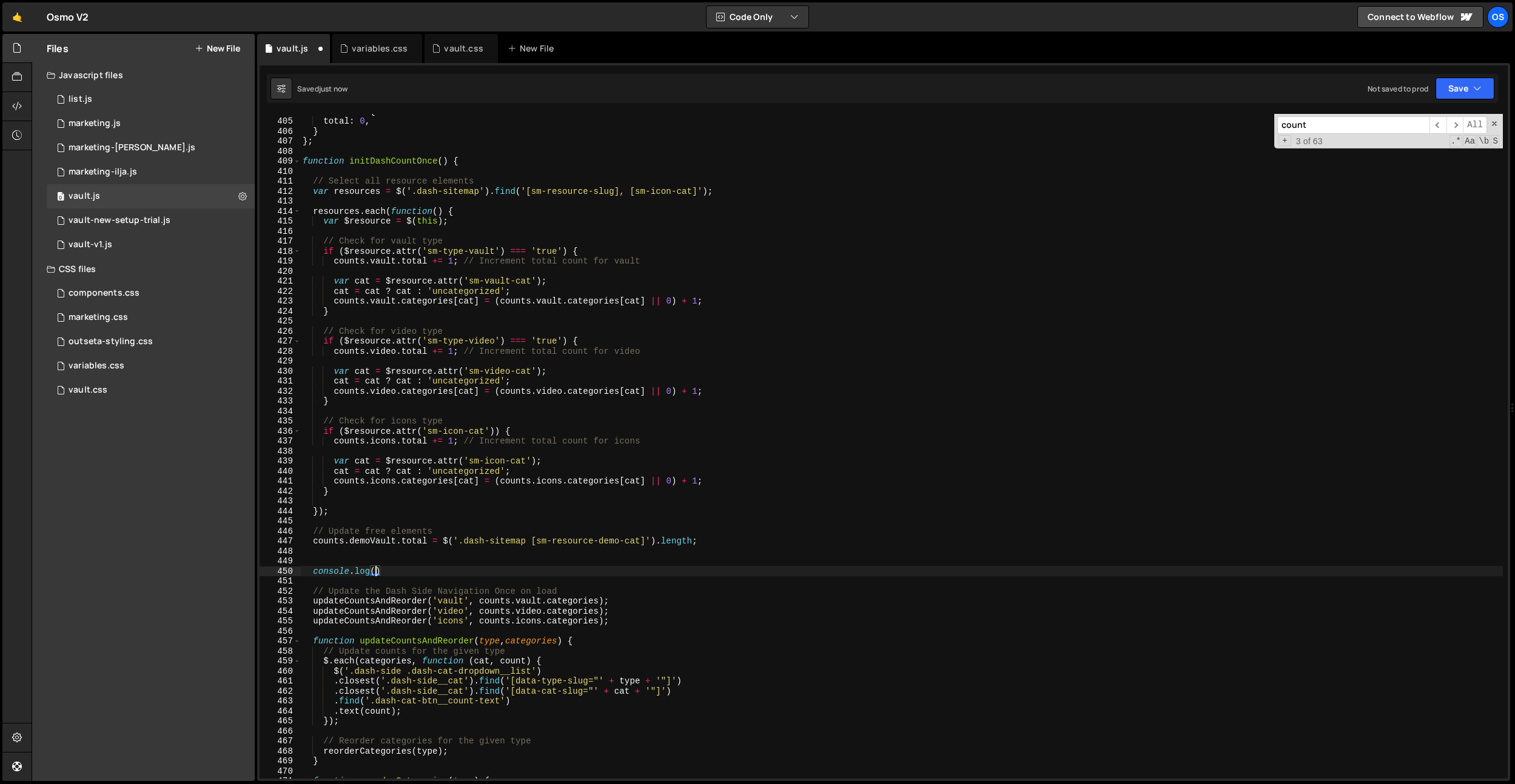
paste textarea "[DOMAIN_NAME])"
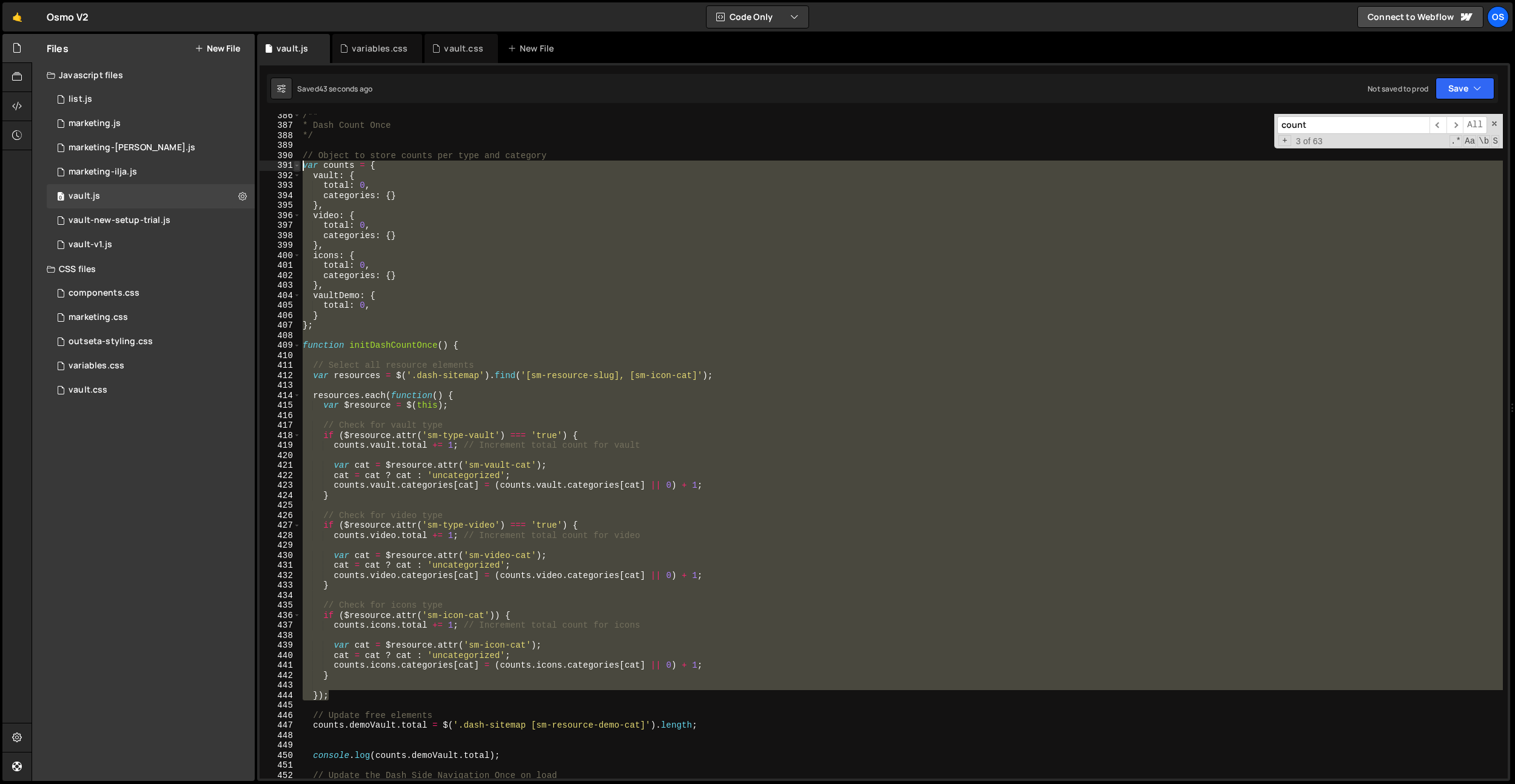
scroll to position [3558, 0]
drag, startPoint x: 333, startPoint y: 643, endPoint x: 293, endPoint y: 162, distance: 482.7
click at [293, 162] on div "console.log([DOMAIN_NAME]); 386 387 388 389 390 391 392 393 394 395 396 397 398…" at bounding box center [883, 446] width 1248 height 665
click at [592, 433] on div "/** * Dash Count Once */ // Object to store counts per type and category var co…" at bounding box center [901, 446] width 1203 height 665
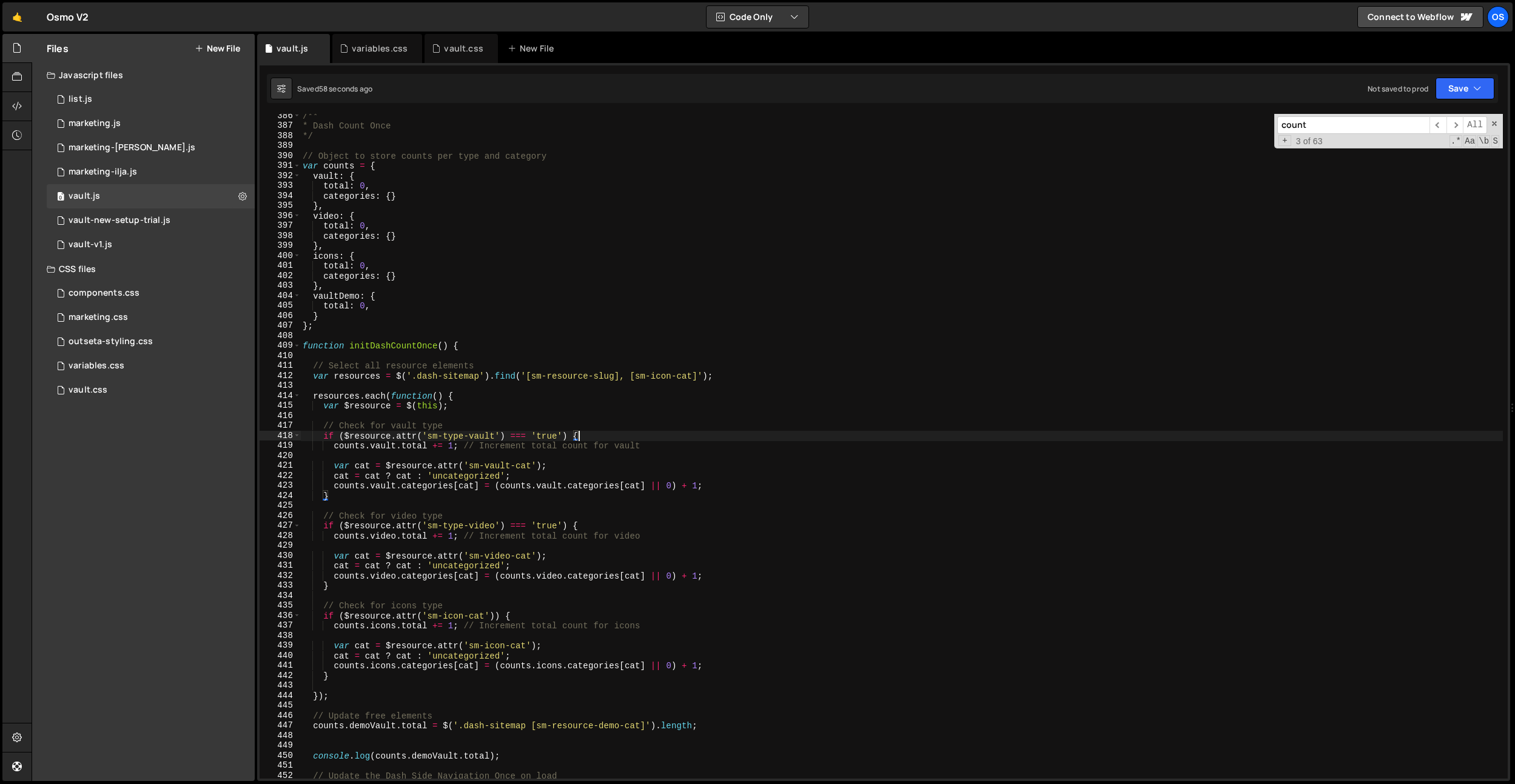
click at [697, 377] on div "/** * Dash Count Once */ // Object to store counts per type and category var co…" at bounding box center [901, 453] width 1203 height 685
paste textarea "[sm-demo-resource-cat]"
type textarea "var resources = $('.dash-sitemap').find('[sm-resource-slug], [sm-icon-cat], [sm…"
click at [378, 681] on div "/** * Dash Count Once */ // Object to store counts per type and category var co…" at bounding box center [901, 453] width 1203 height 685
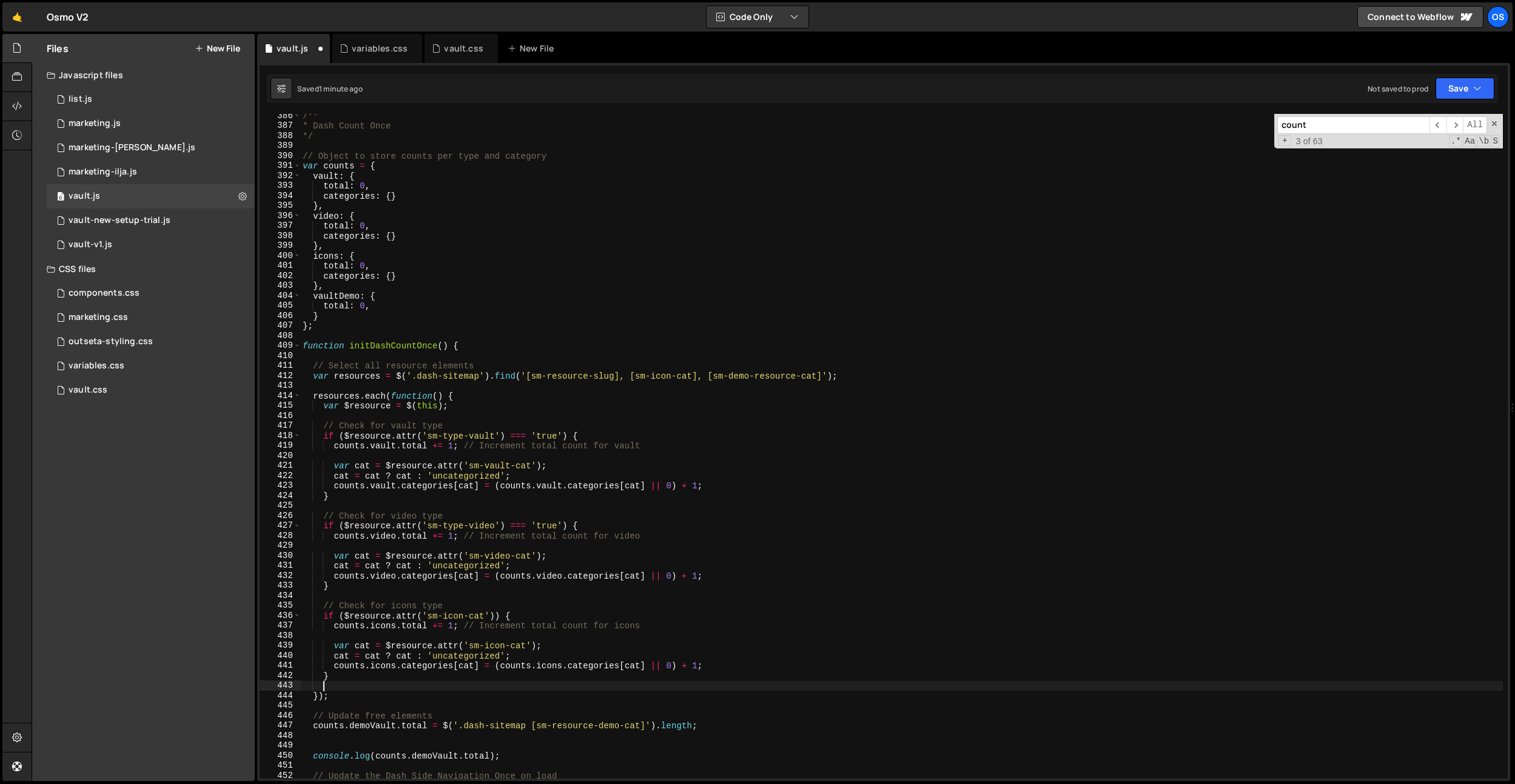
scroll to position [0, 1]
click at [375, 678] on div "/** * Dash Count Once */ // Object to store counts per type and category var co…" at bounding box center [901, 453] width 1203 height 685
type textarea "}"
paste textarea "}"
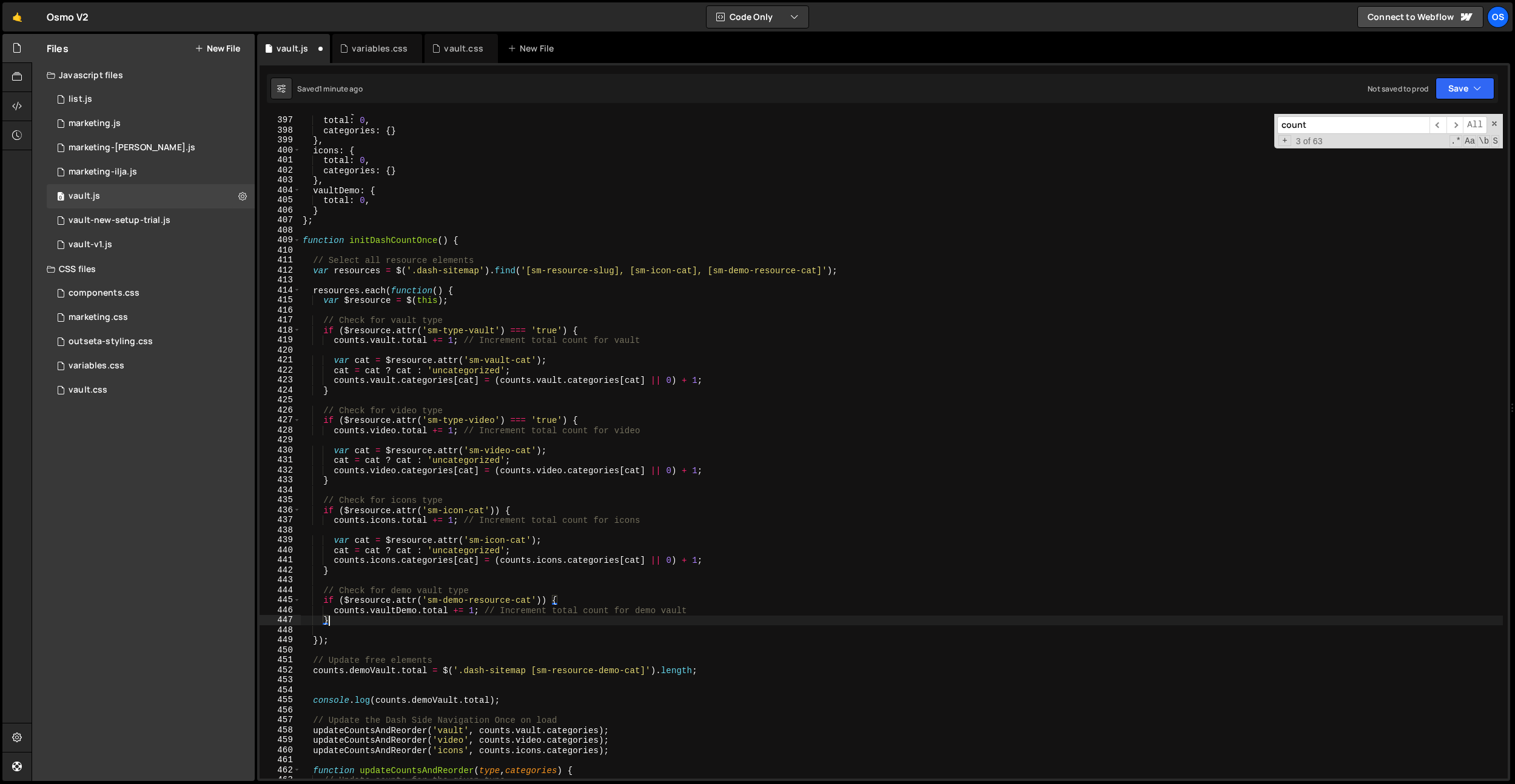
scroll to position [3722, 0]
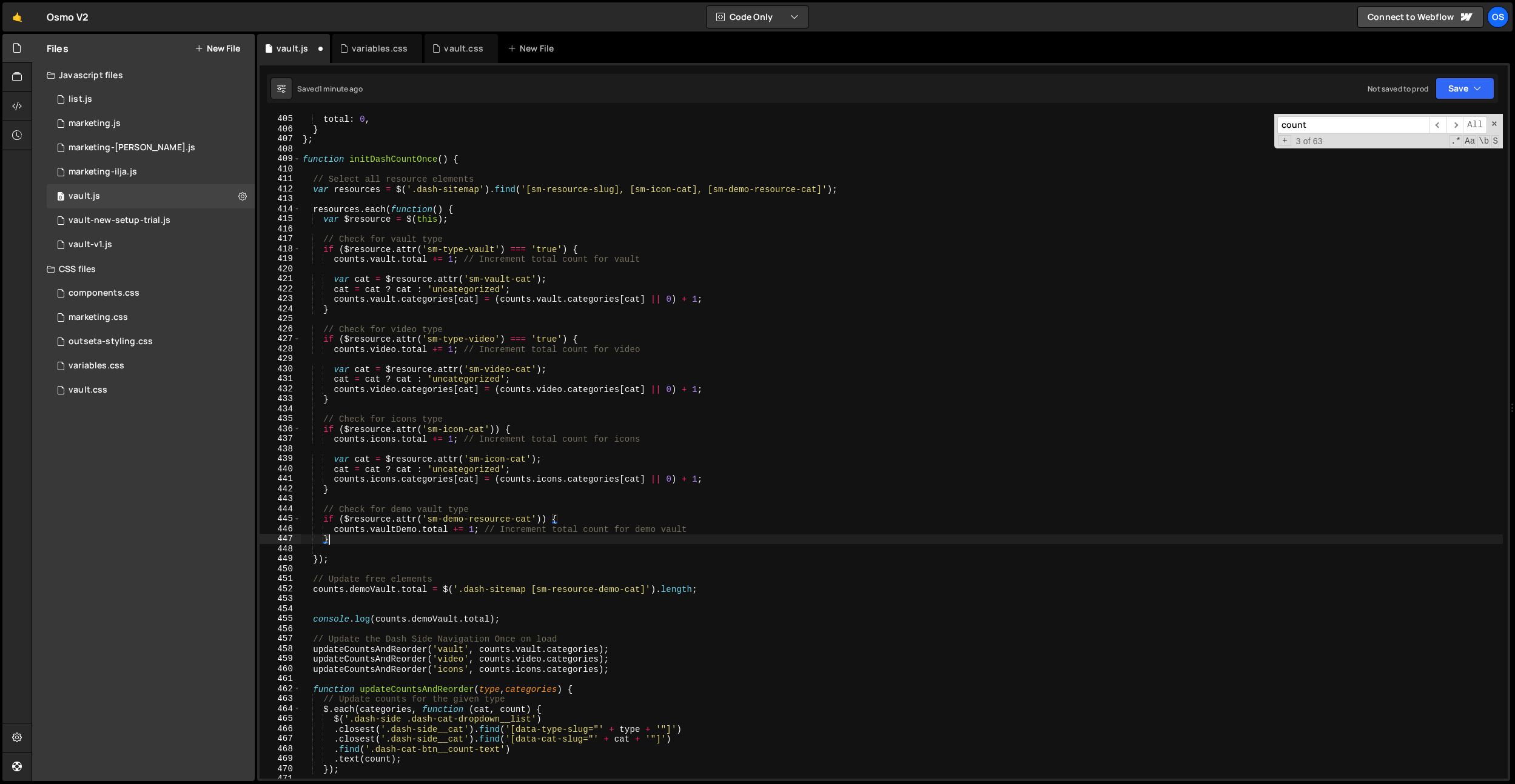
click at [507, 641] on div "vaultDemo : { total : 0 , } } ; function initDashCountOnce ( ) { // Select all …" at bounding box center [901, 447] width 1203 height 685
click at [581, 653] on div "vaultDemo : { total : 0 , } } ; function initDashCountOnce ( ) { // Select all …" at bounding box center [901, 447] width 1203 height 685
click at [504, 576] on div "vaultDemo : { total : 0 , } } ; function initDashCountOnce ( ) { // Select all …" at bounding box center [901, 447] width 1203 height 685
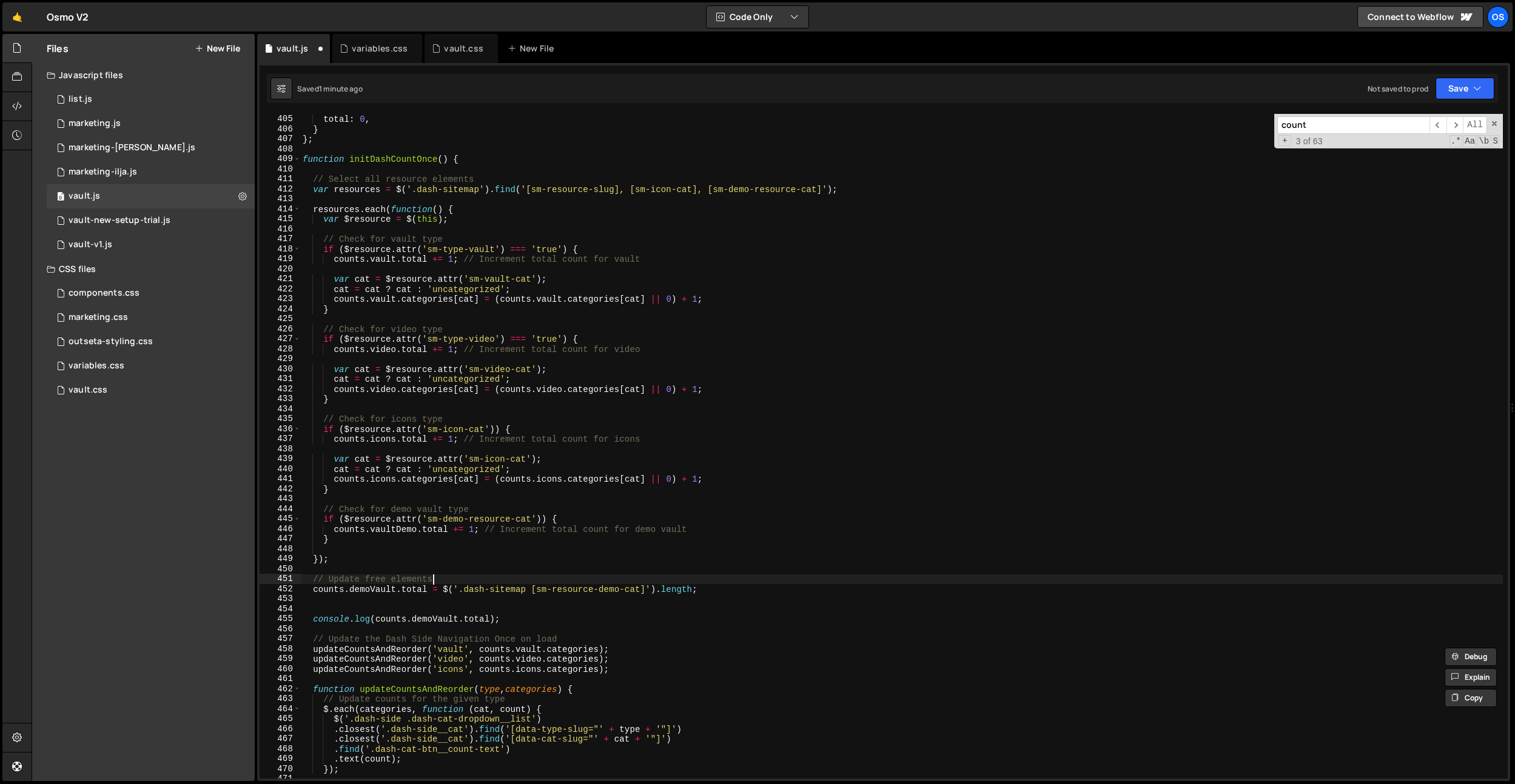
type textarea "// Update free elements"
click at [474, 601] on div "vaultDemo : { total : 0 , } } ; function initDashCountOnce ( ) { // Select all …" at bounding box center [901, 447] width 1203 height 685
drag, startPoint x: 474, startPoint y: 601, endPoint x: 485, endPoint y: 604, distance: 11.4
click at [474, 601] on div "vaultDemo : { total : 0 , } } ; function initDashCountOnce ( ) { // Select all …" at bounding box center [901, 447] width 1203 height 685
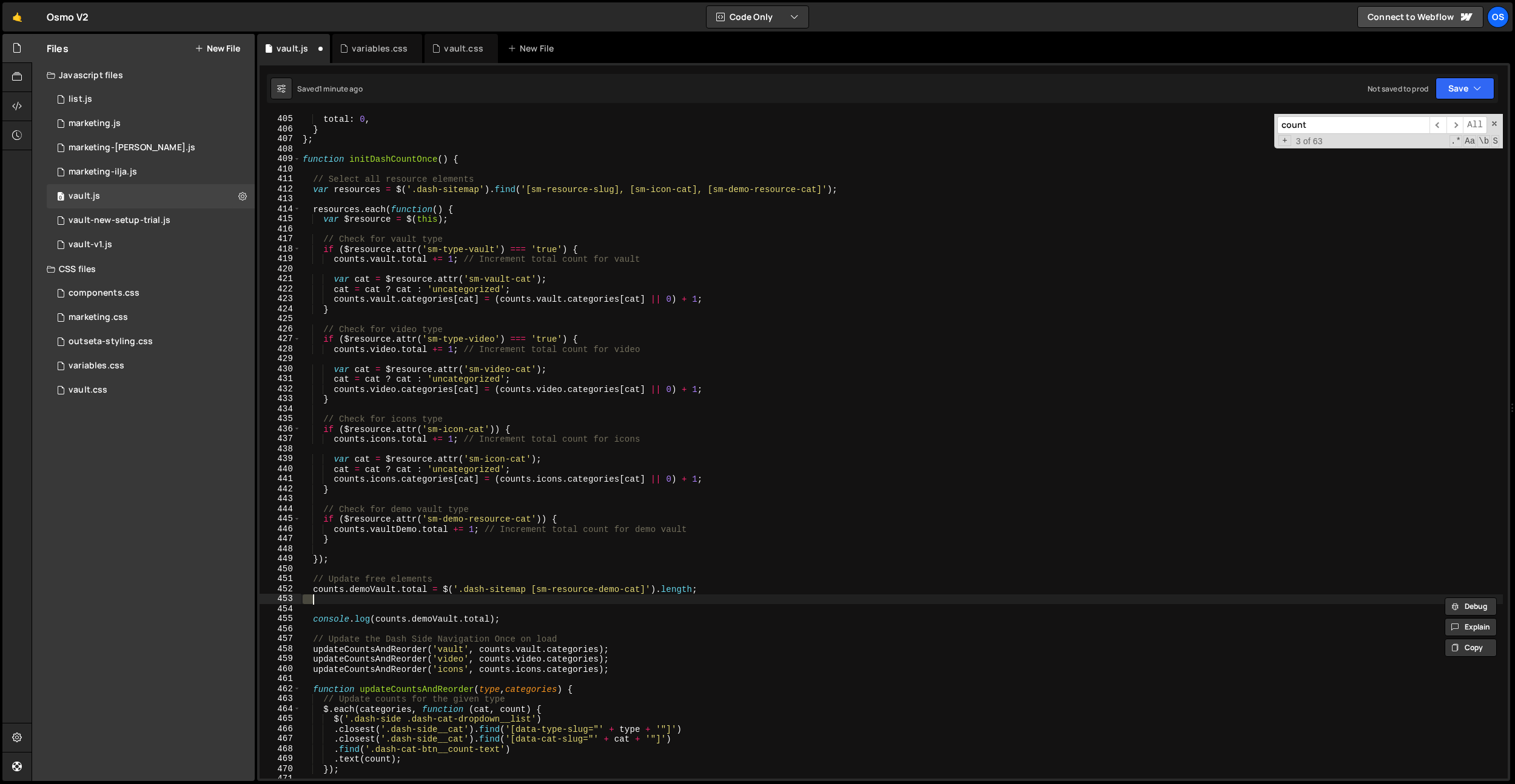
click at [507, 610] on div "vaultDemo : { total : 0 , } } ; function initDashCountOnce ( ) { // Select all …" at bounding box center [901, 447] width 1203 height 685
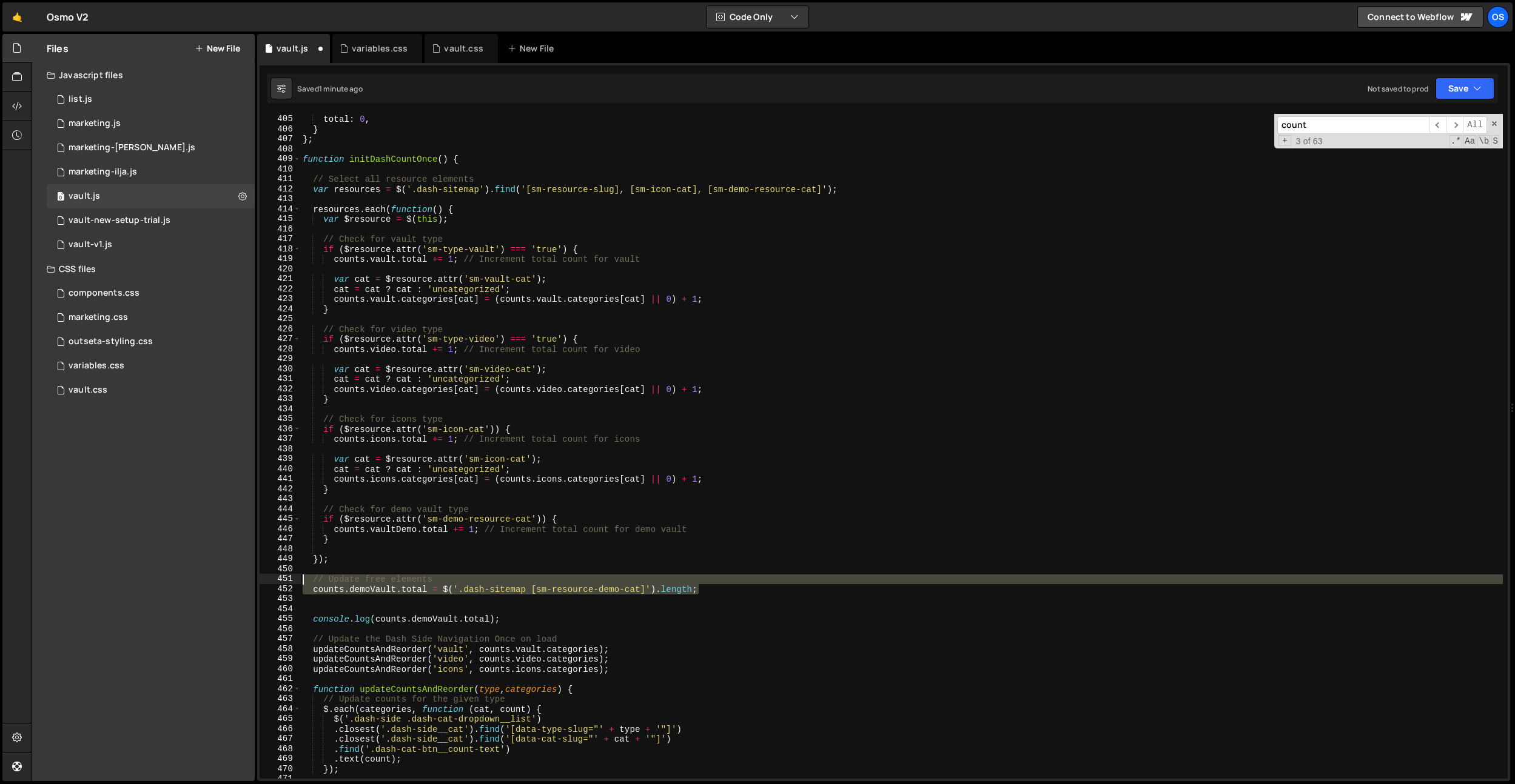
drag, startPoint x: 729, startPoint y: 593, endPoint x: 262, endPoint y: 576, distance: 467.3
click at [262, 576] on div "404 405 406 407 408 409 410 411 412 413 414 415 416 417 418 419 420 421 422 423…" at bounding box center [883, 446] width 1248 height 665
type textarea "// Update free elements [DOMAIN_NAME] = $('.dash-sitemap [sm-resource-demo-cat]…"
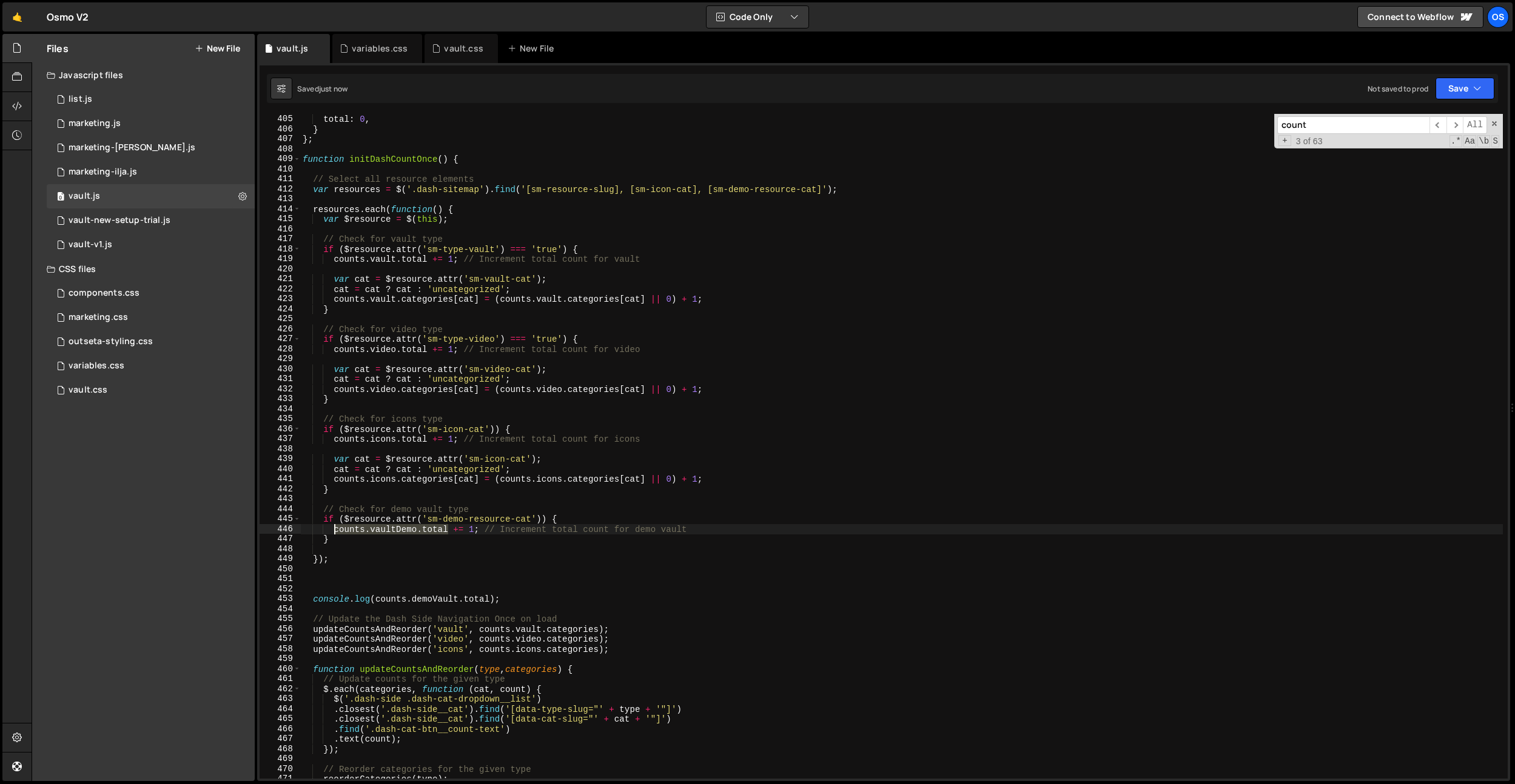
drag, startPoint x: 447, startPoint y: 527, endPoint x: 335, endPoint y: 532, distance: 112.1
click at [335, 532] on div "vaultDemo : { total : 0 , } } ; function initDashCountOnce ( ) { // Select all …" at bounding box center [901, 447] width 1203 height 685
drag, startPoint x: 490, startPoint y: 599, endPoint x: 366, endPoint y: 632, distance: 128.3
click at [374, 601] on div "vaultDemo : { total : 0 , } } ; function initDashCountOnce ( ) { // Select all …" at bounding box center [901, 447] width 1203 height 685
paste textarea "vaultDemo"
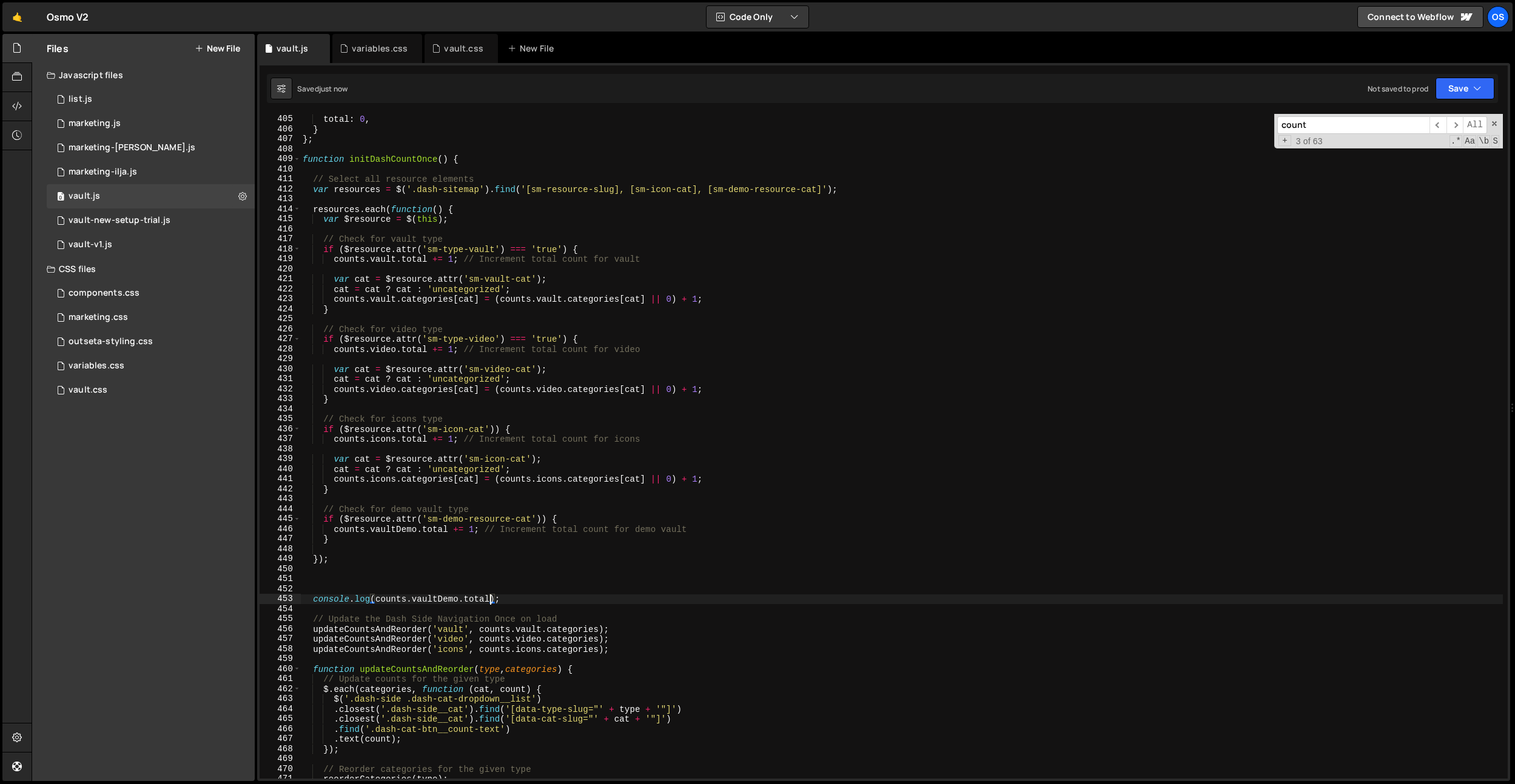
click at [676, 555] on div "vaultDemo : { total : 0 , } } ; function initDashCountOnce ( ) { // Select all …" at bounding box center [901, 447] width 1203 height 685
click at [465, 522] on div "vaultDemo : { total : 0 , } } ; function initDashCountOnce ( ) { // Select all …" at bounding box center [901, 447] width 1203 height 685
click at [485, 518] on div "vaultDemo : { total : 0 , } } ; function initDashCountOnce ( ) { // Select all …" at bounding box center [901, 447] width 1203 height 685
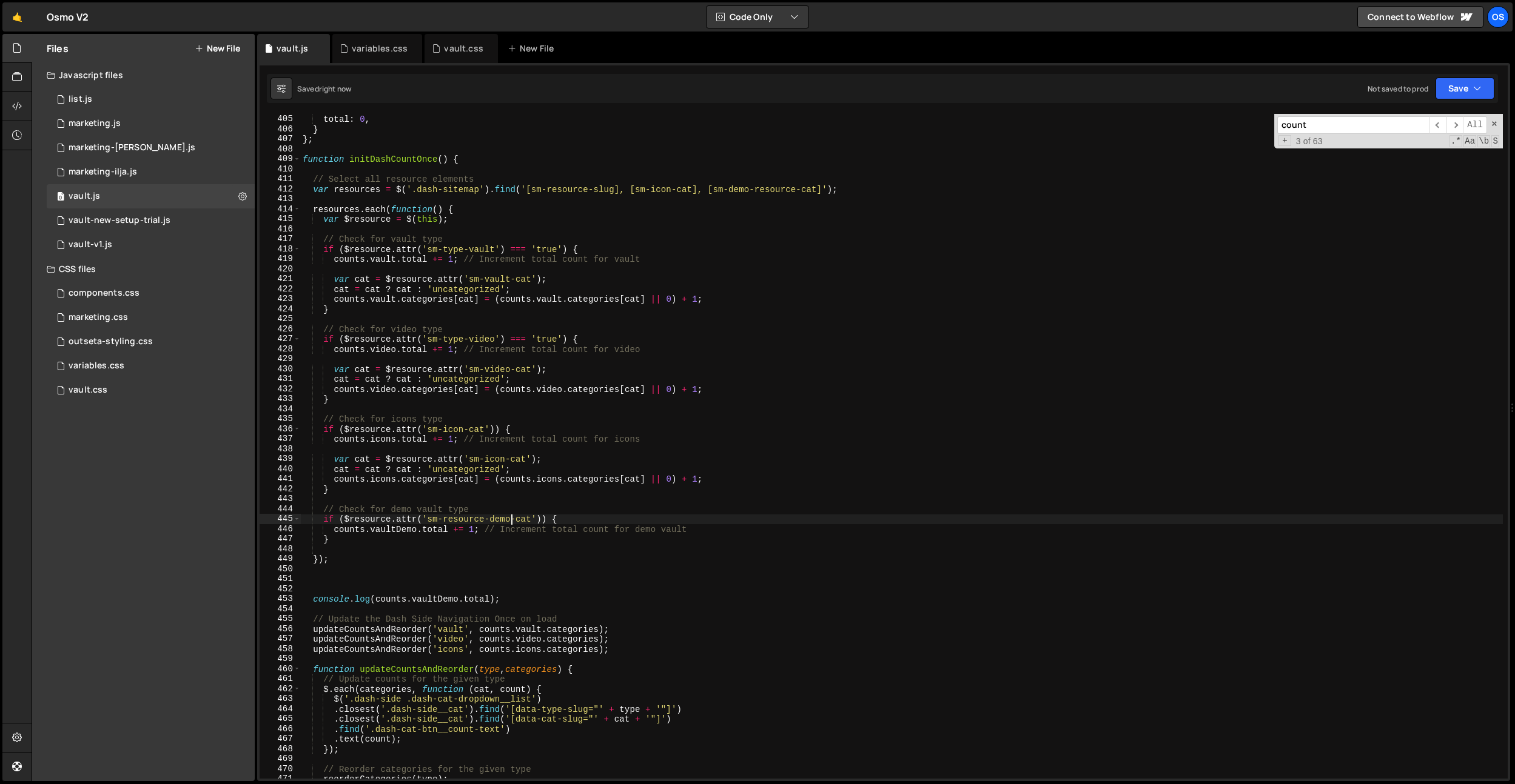
type textarea "if ($resource.attr('sm-resource-demo-cat')) {"
drag, startPoint x: 499, startPoint y: 591, endPoint x: 487, endPoint y: 577, distance: 18.4
click at [497, 589] on div "vaultDemo : { total : 0 , } } ; function initDashCountOnce ( ) { // Select all …" at bounding box center [901, 447] width 1203 height 685
click at [528, 518] on div "vaultDemo : { total : 0 , } } ; function initDashCountOnce ( ) { // Select all …" at bounding box center [901, 447] width 1203 height 685
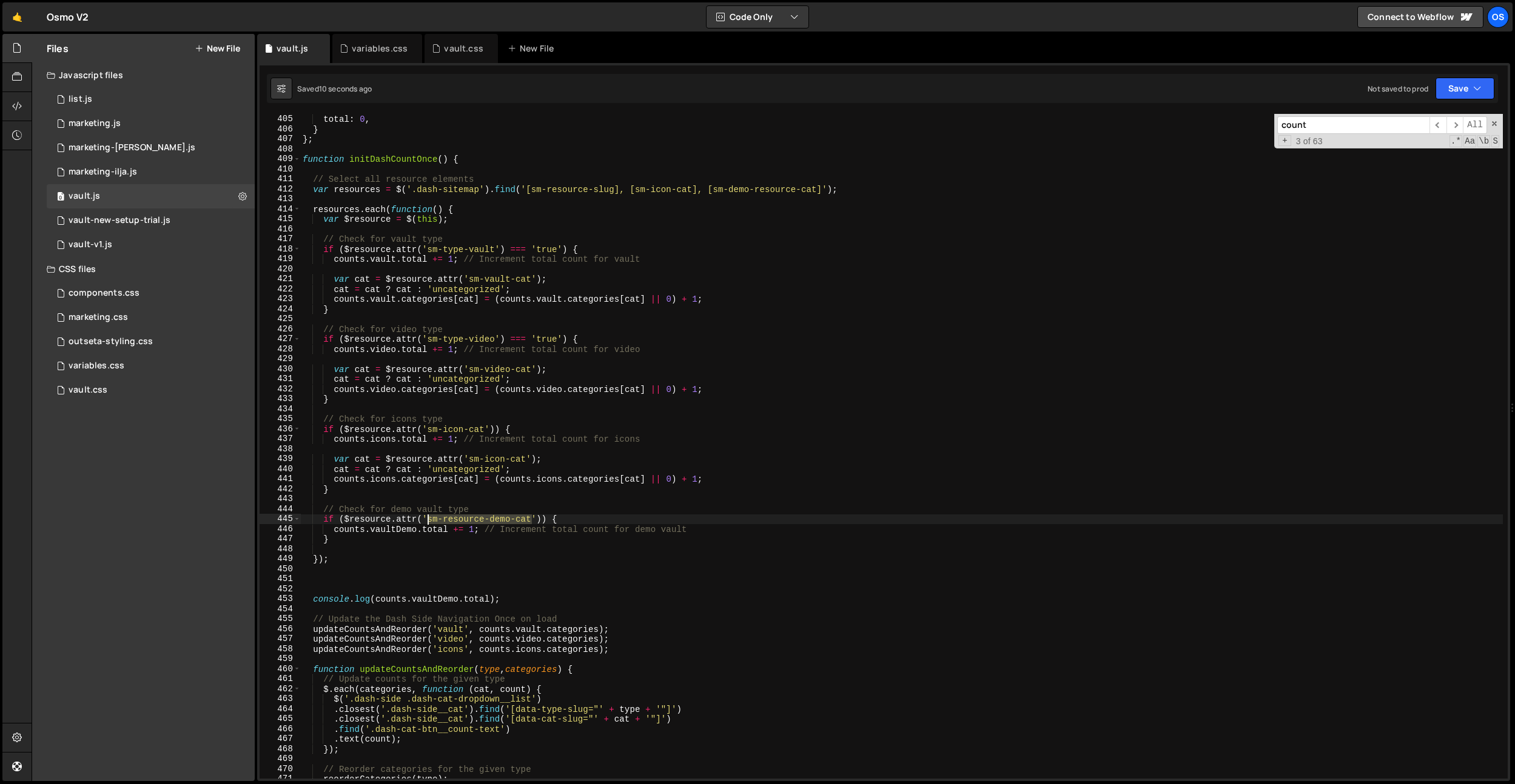
drag, startPoint x: 531, startPoint y: 518, endPoint x: 428, endPoint y: 522, distance: 103.1
click at [428, 522] on div "vaultDemo : { total : 0 , } } ; function initDashCountOnce ( ) { // Select all …" at bounding box center [901, 447] width 1203 height 685
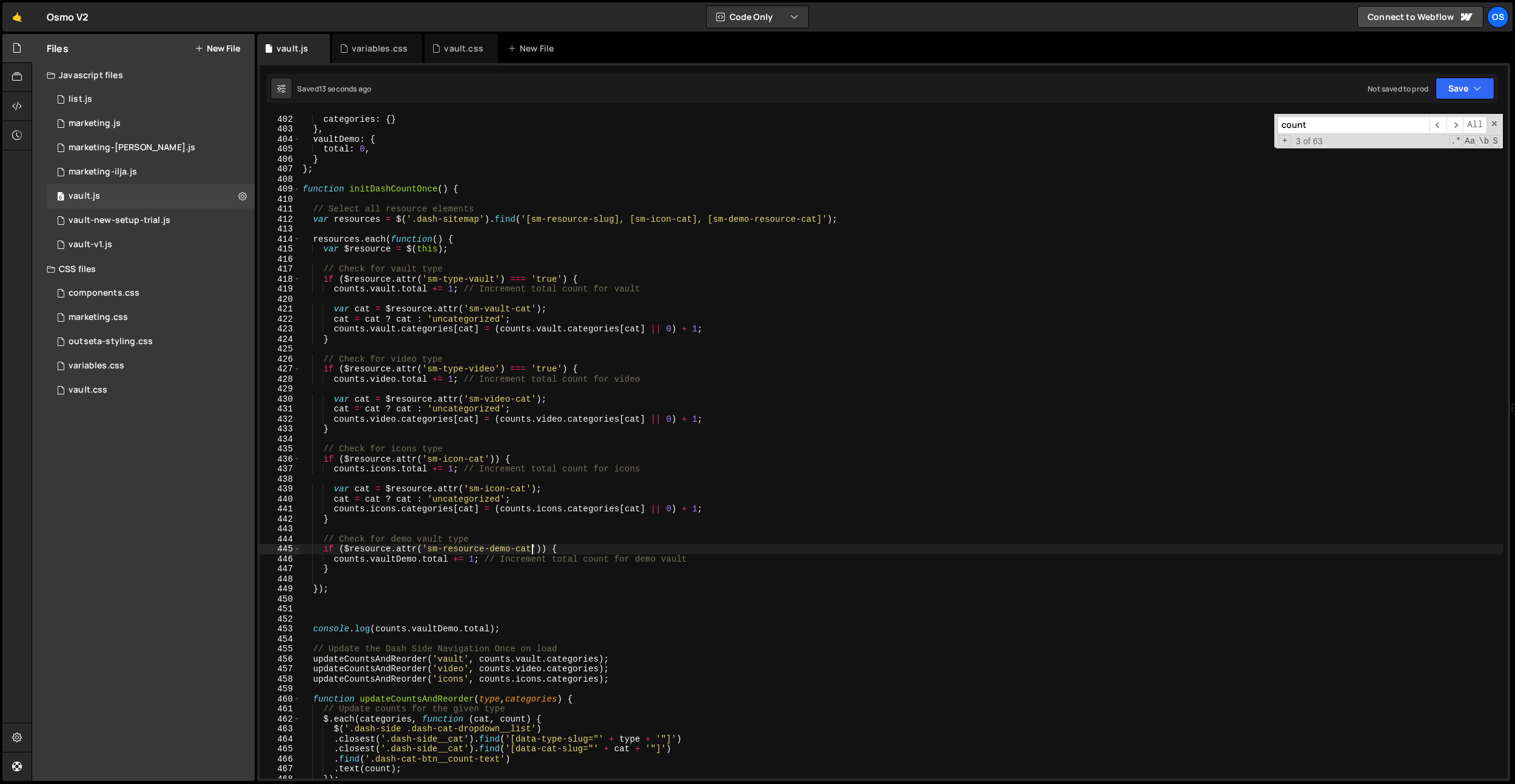
scroll to position [3695, 0]
drag, startPoint x: 491, startPoint y: 633, endPoint x: 377, endPoint y: 633, distance: 114.0
click at [377, 633] on div "total : 0 , categories : { } } , vaultDemo : { total : 0 , } } ; function initD…" at bounding box center [901, 449] width 1203 height 685
drag, startPoint x: 758, startPoint y: 224, endPoint x: 730, endPoint y: 235, distance: 30.1
click at [731, 222] on div "total : 0 , categories : { } } , vaultDemo : { total : 0 , } } ; function initD…" at bounding box center [901, 449] width 1203 height 685
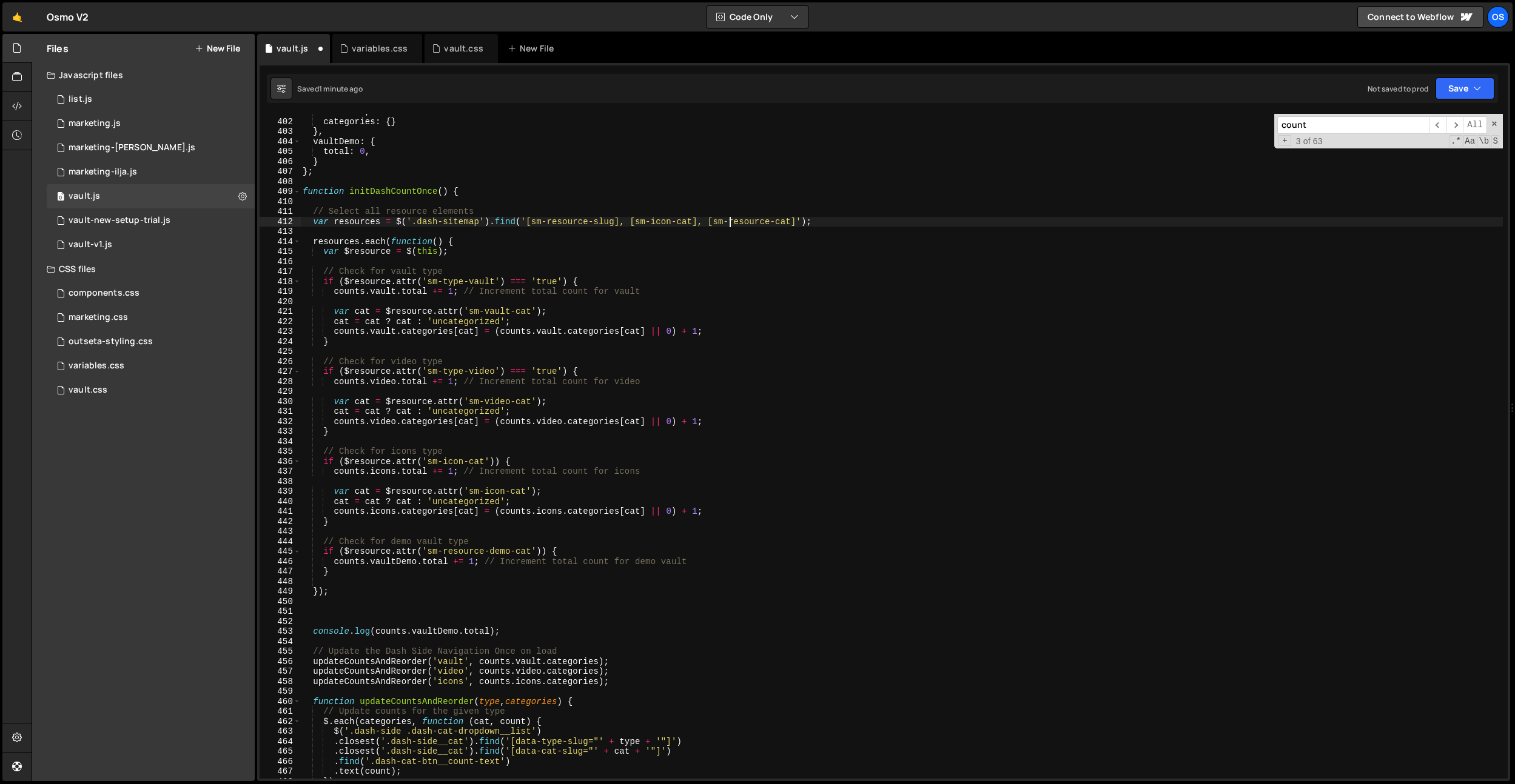
click at [773, 219] on div "total : 0 , categories : { } } , vaultDemo : { total : 0 , } } ; function initD…" at bounding box center [901, 449] width 1203 height 685
type textarea "var resources = $('.dash-sitemap').find('[sm-resource-slug], [sm-icon-cat], [sm…"
click at [769, 300] on div "total : 0 , categories : { } } , vaultDemo : { total : 0 , } } ; function initD…" at bounding box center [901, 449] width 1203 height 685
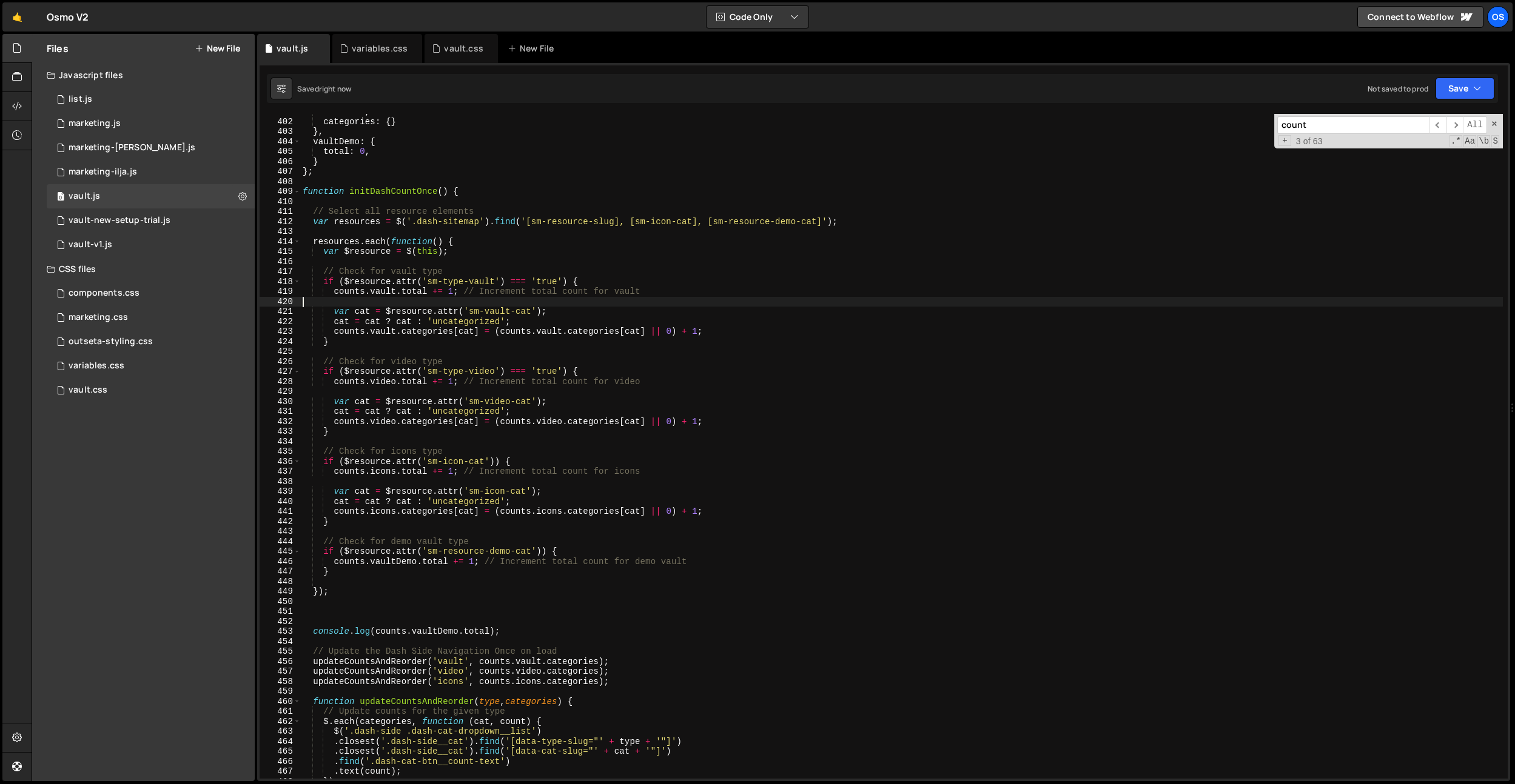
click at [769, 300] on div "total : 0 , categories : { } } , vaultDemo : { total : 0 , } } ; function initD…" at bounding box center [901, 449] width 1203 height 685
click at [565, 496] on div "total : 0 , categories : { } } , vaultDemo : { total : 0 , } } ; function initD…" at bounding box center [901, 449] width 1203 height 685
click at [359, 576] on div "total : 0 , categories : { } } , vaultDemo : { total : 0 , } } ; function initD…" at bounding box center [901, 449] width 1203 height 685
type textarea "}"
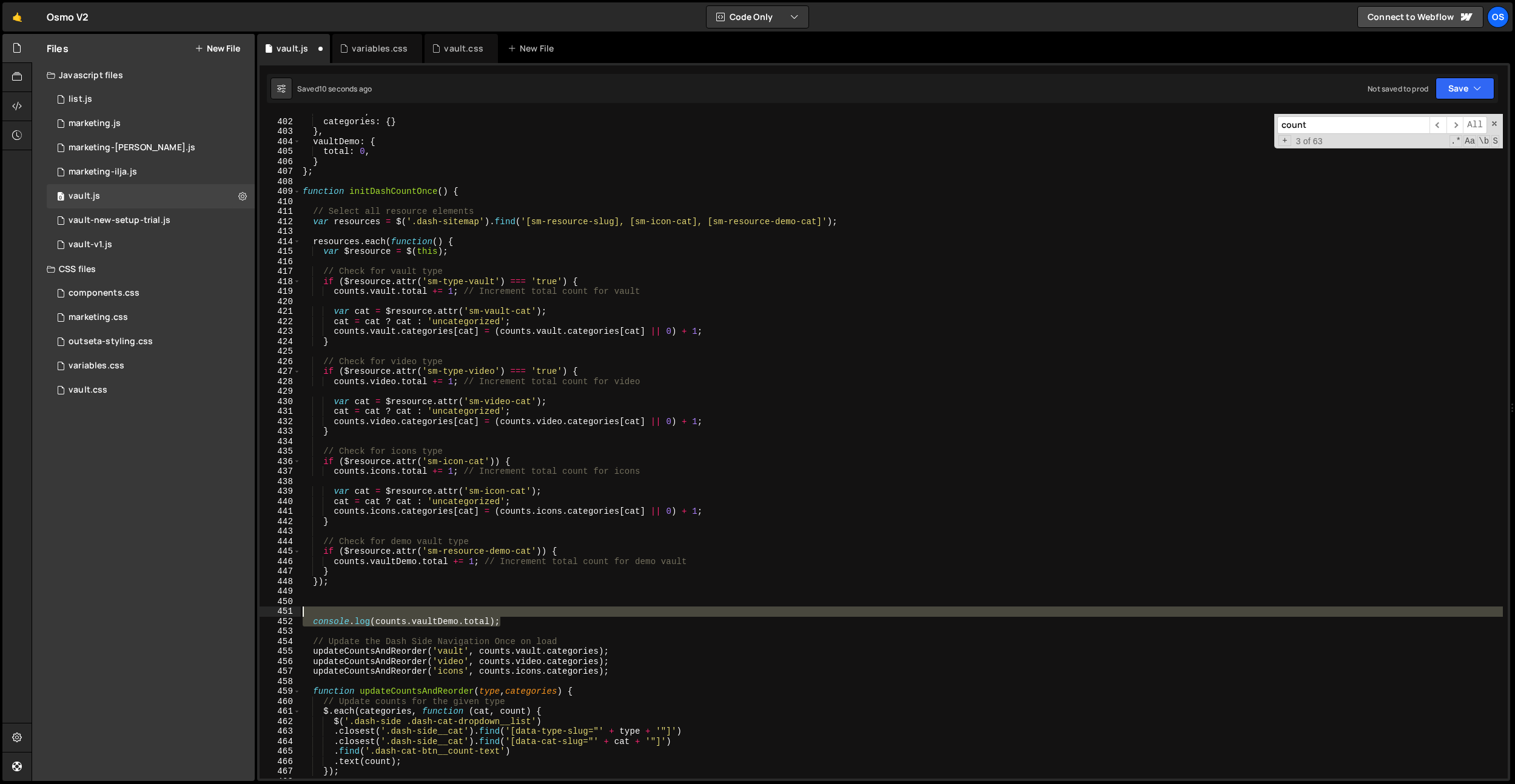
drag, startPoint x: 495, startPoint y: 616, endPoint x: 244, endPoint y: 615, distance: 251.0
click at [244, 615] on div "Files New File Javascript files 0 list.js 0 0 marketing.js 0 0 marketing-[PERSO…" at bounding box center [773, 408] width 1483 height 748
type textarea "console.log([DOMAIN_NAME]);"
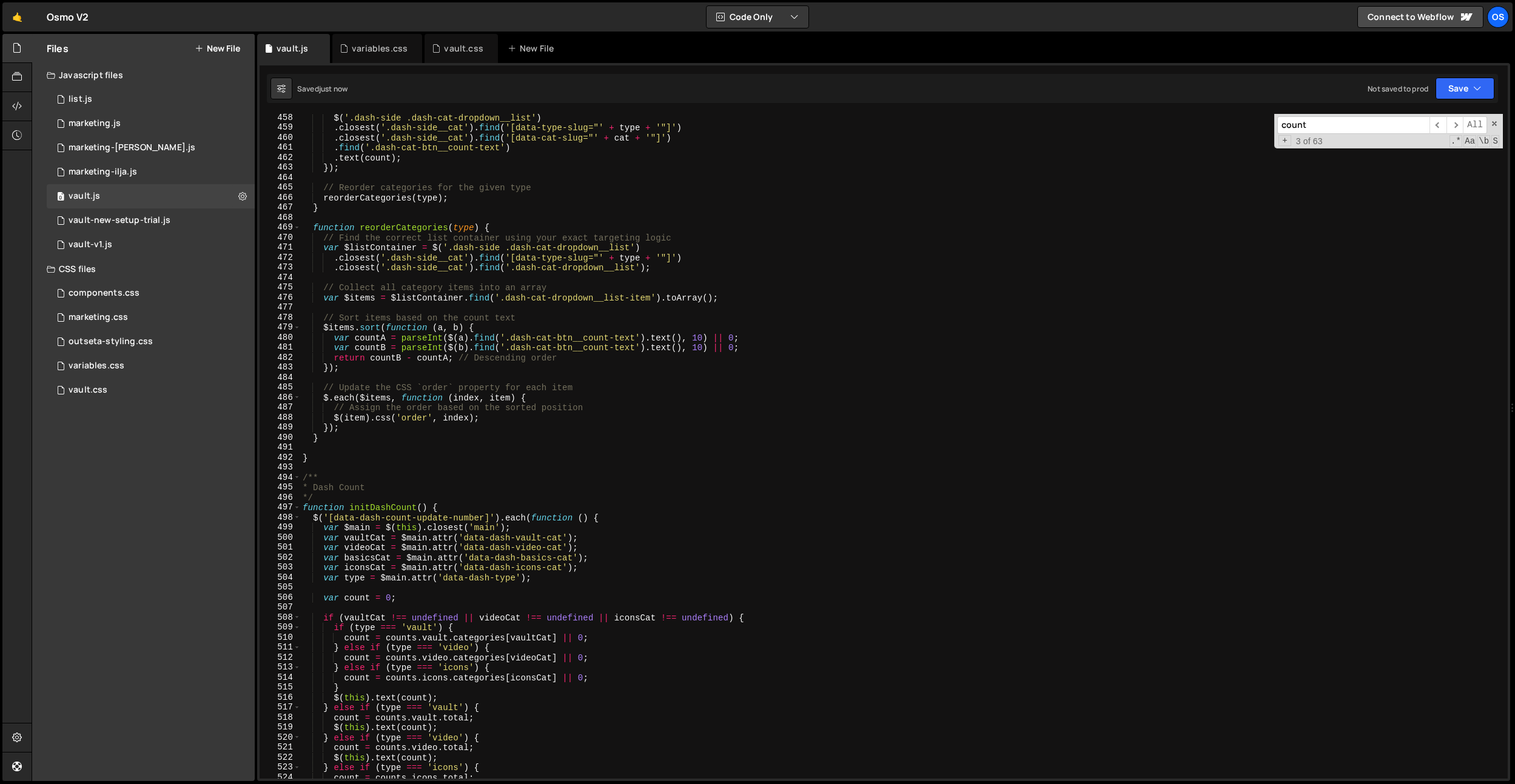
scroll to position [4345, 0]
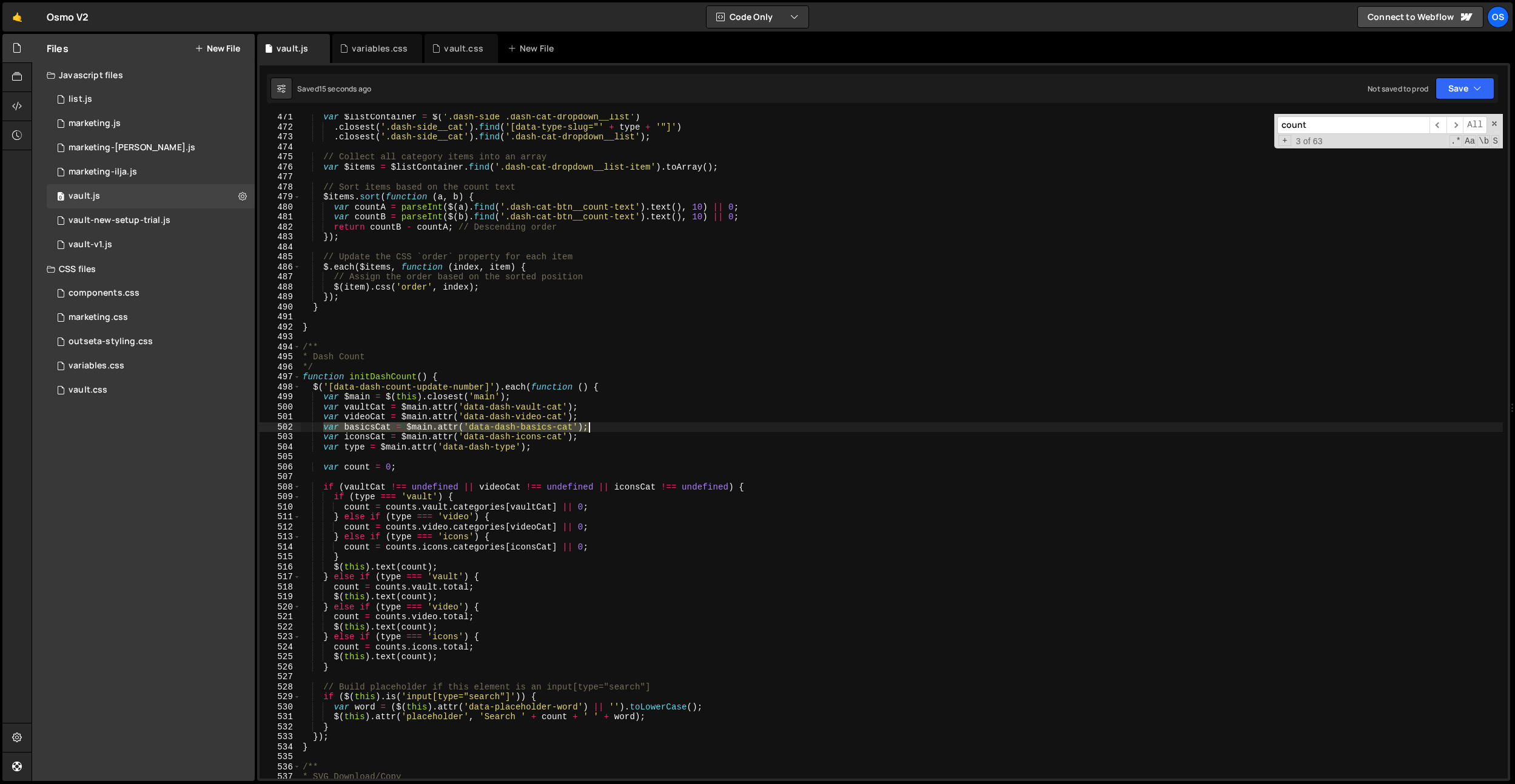
drag, startPoint x: 324, startPoint y: 428, endPoint x: 723, endPoint y: 427, distance: 399.0
click at [723, 427] on div "var $listContainer = $ ( '.dash-side .dash-cat-dropdown__list' ) . closest ( '.…" at bounding box center [901, 454] width 1203 height 685
type textarea "var basicsCat = $main.attr('data-dash-basics-cat');"
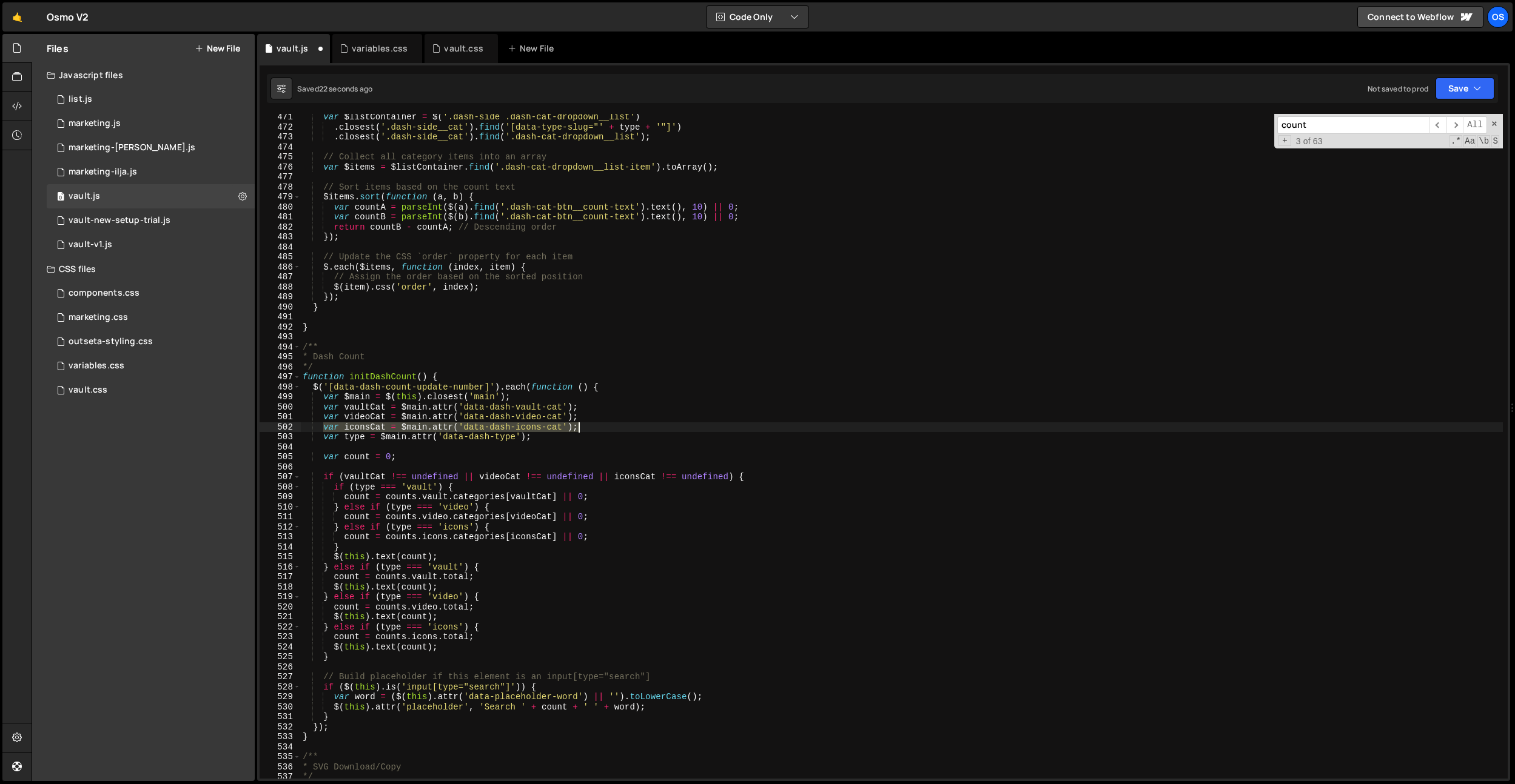
drag, startPoint x: 324, startPoint y: 428, endPoint x: 621, endPoint y: 428, distance: 297.0
click at [621, 428] on div "var $listContainer = $ ( '.dash-side .dash-cat-dropdown__list' ) . closest ( '.…" at bounding box center [901, 454] width 1203 height 685
click at [524, 425] on div "var $listContainer = $ ( '.dash-side .dash-cat-dropdown__list' ) . closest ( '.…" at bounding box center [901, 446] width 1203 height 665
click at [604, 428] on div "var $listContainer = $ ( '.dash-side .dash-cat-dropdown__list' ) . closest ( '.…" at bounding box center [901, 454] width 1203 height 685
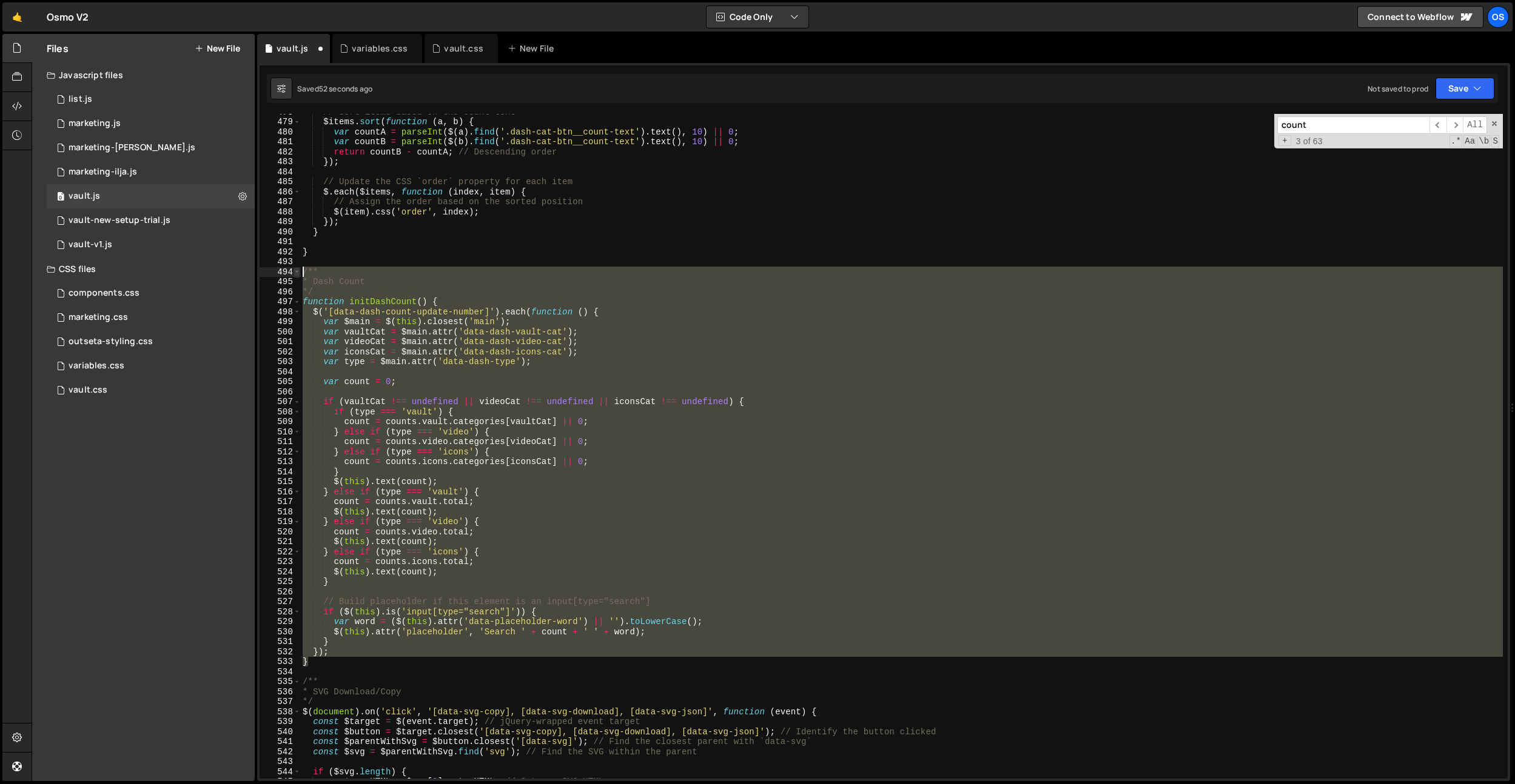
drag, startPoint x: 336, startPoint y: 657, endPoint x: 297, endPoint y: 274, distance: 385.0
click at [291, 272] on div "var iconsCat = $main.attr('data-dash-icons-cat'); 478 479 480 481 482 483 484 4…" at bounding box center [883, 446] width 1248 height 665
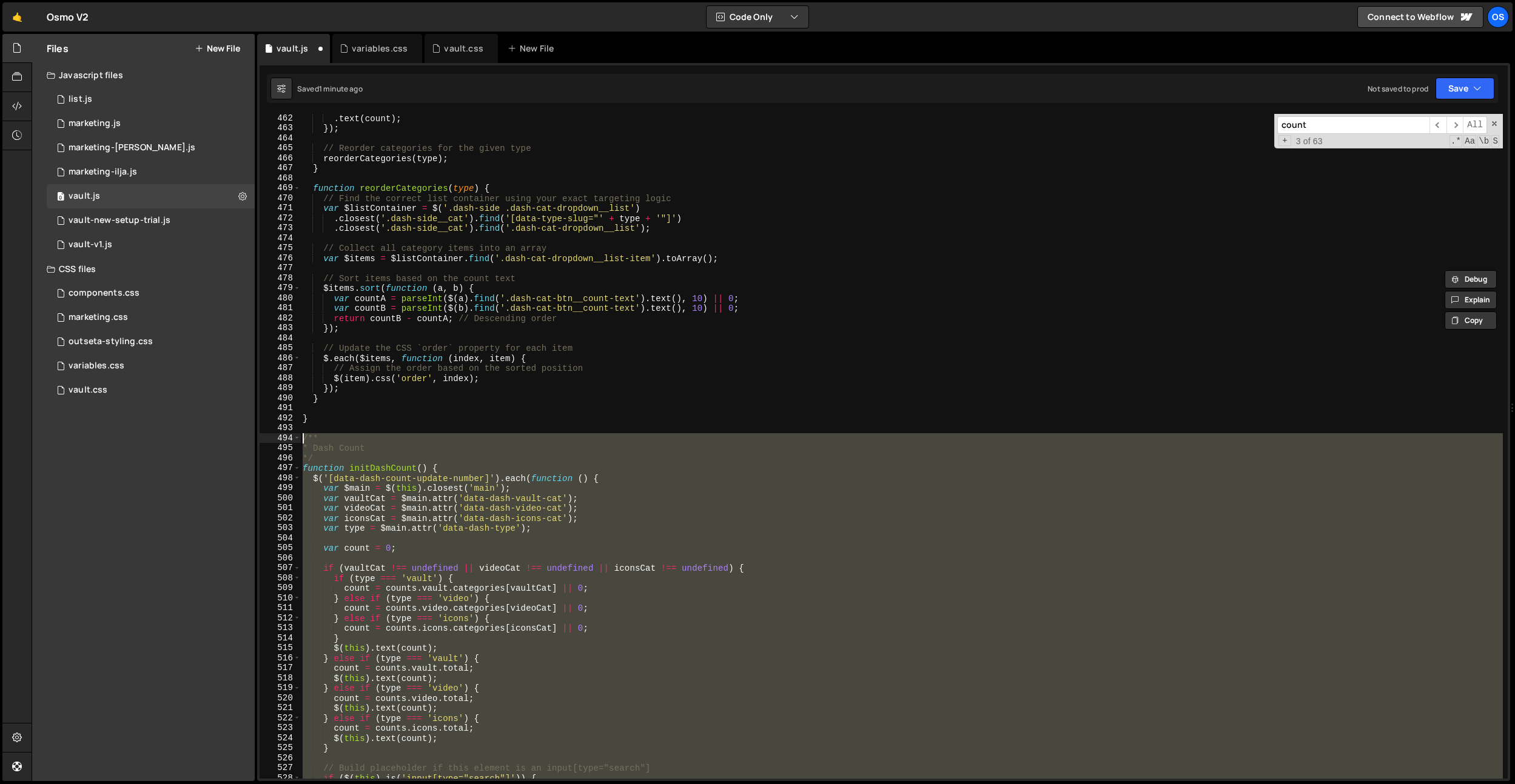
scroll to position [4231, 0]
click at [404, 406] on div ". text ( count ) ; }) ; // Reorder categories for the given type reorderCategor…" at bounding box center [901, 455] width 1203 height 685
type textarea "// Assign the order based on the sorted position"
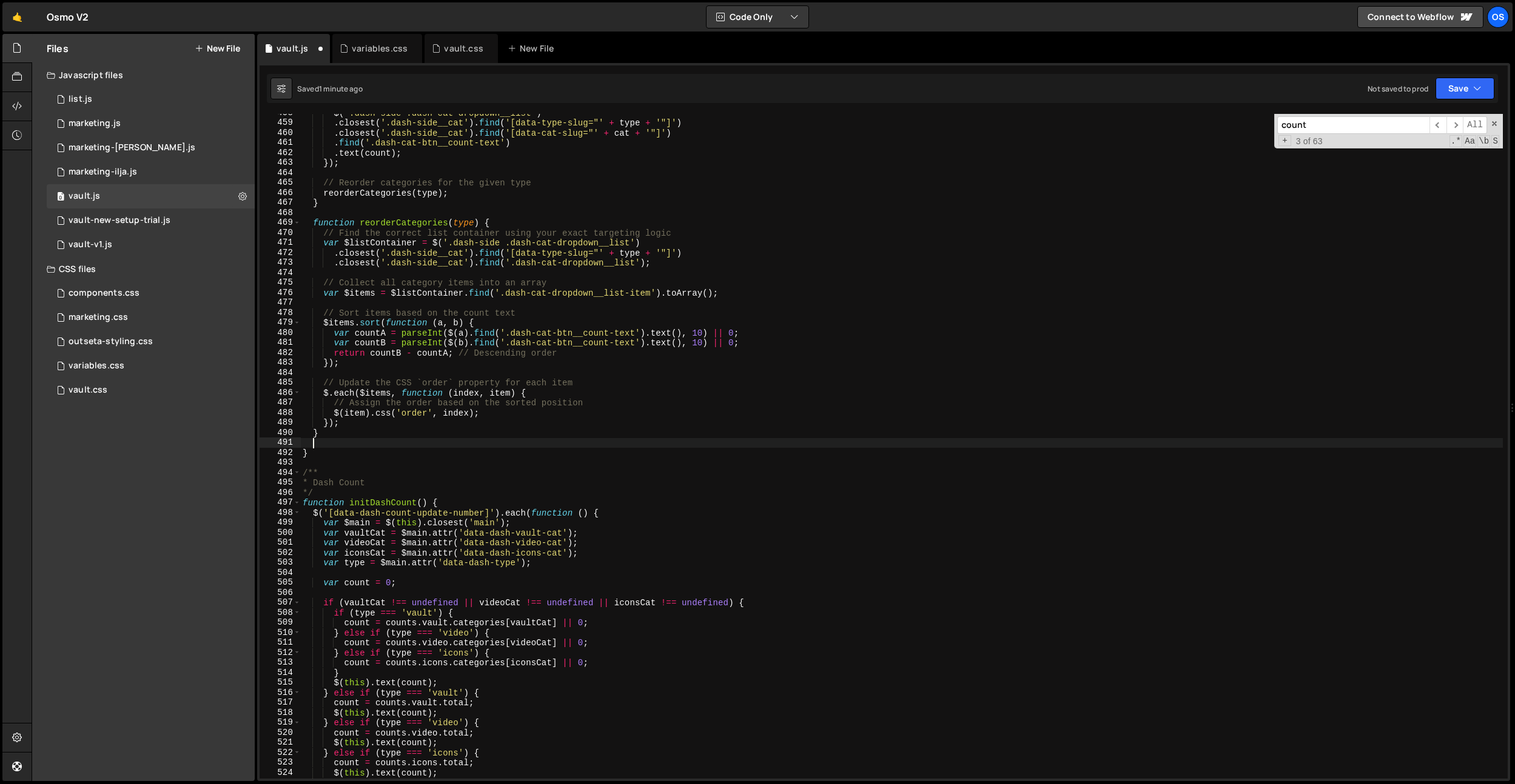
drag, startPoint x: 337, startPoint y: 446, endPoint x: 331, endPoint y: 450, distance: 7.2
click at [337, 446] on div "$ ( '.dash-side .dash-cat-dropdown__list' ) . closest ( '.dash-side__cat' ) . f…" at bounding box center [901, 450] width 1203 height 685
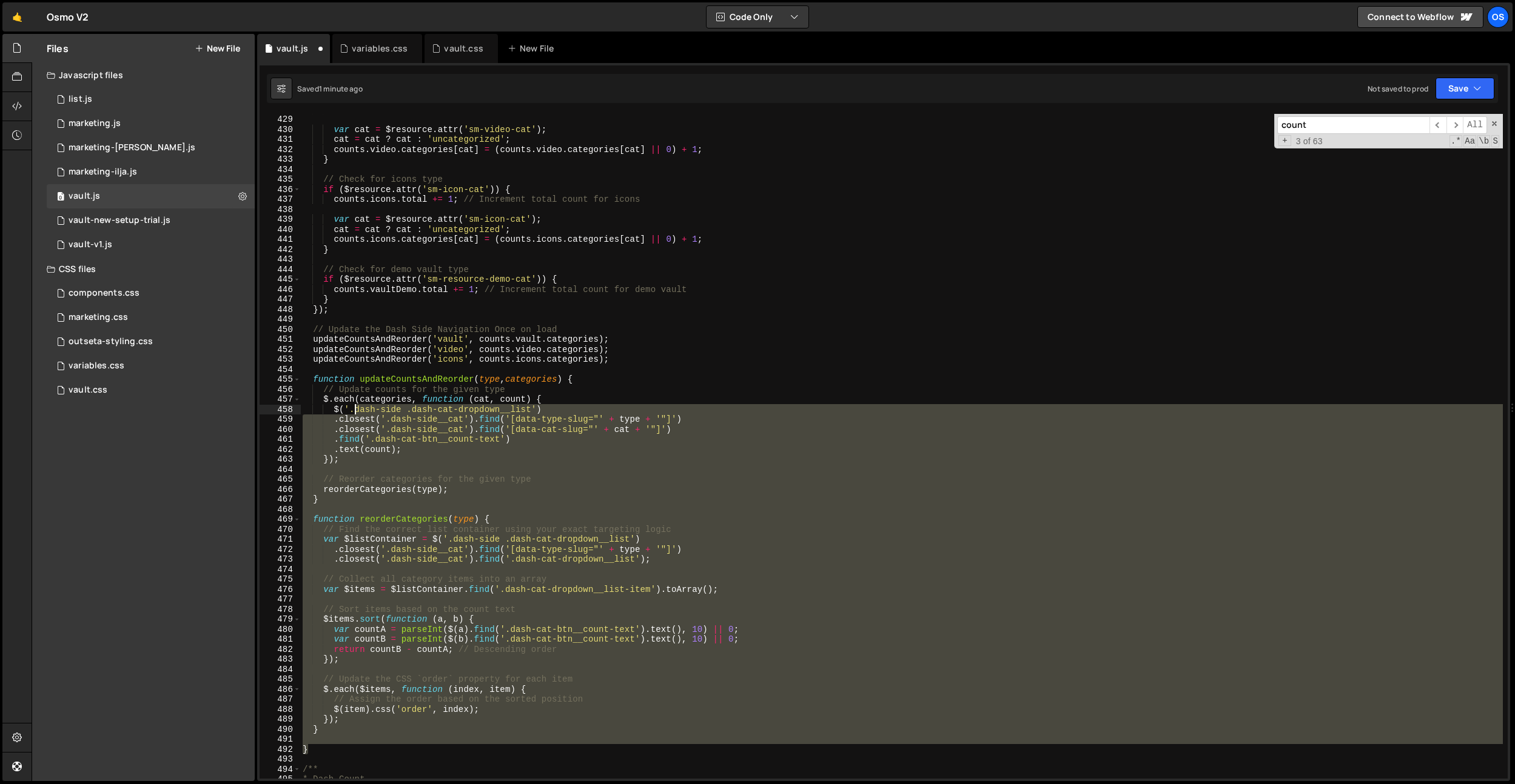
drag, startPoint x: 331, startPoint y: 450, endPoint x: 355, endPoint y: 407, distance: 49.2
click at [355, 407] on div "counts . video . total += 1 ; // Increment total count for video var cat = $res…" at bounding box center [901, 447] width 1203 height 685
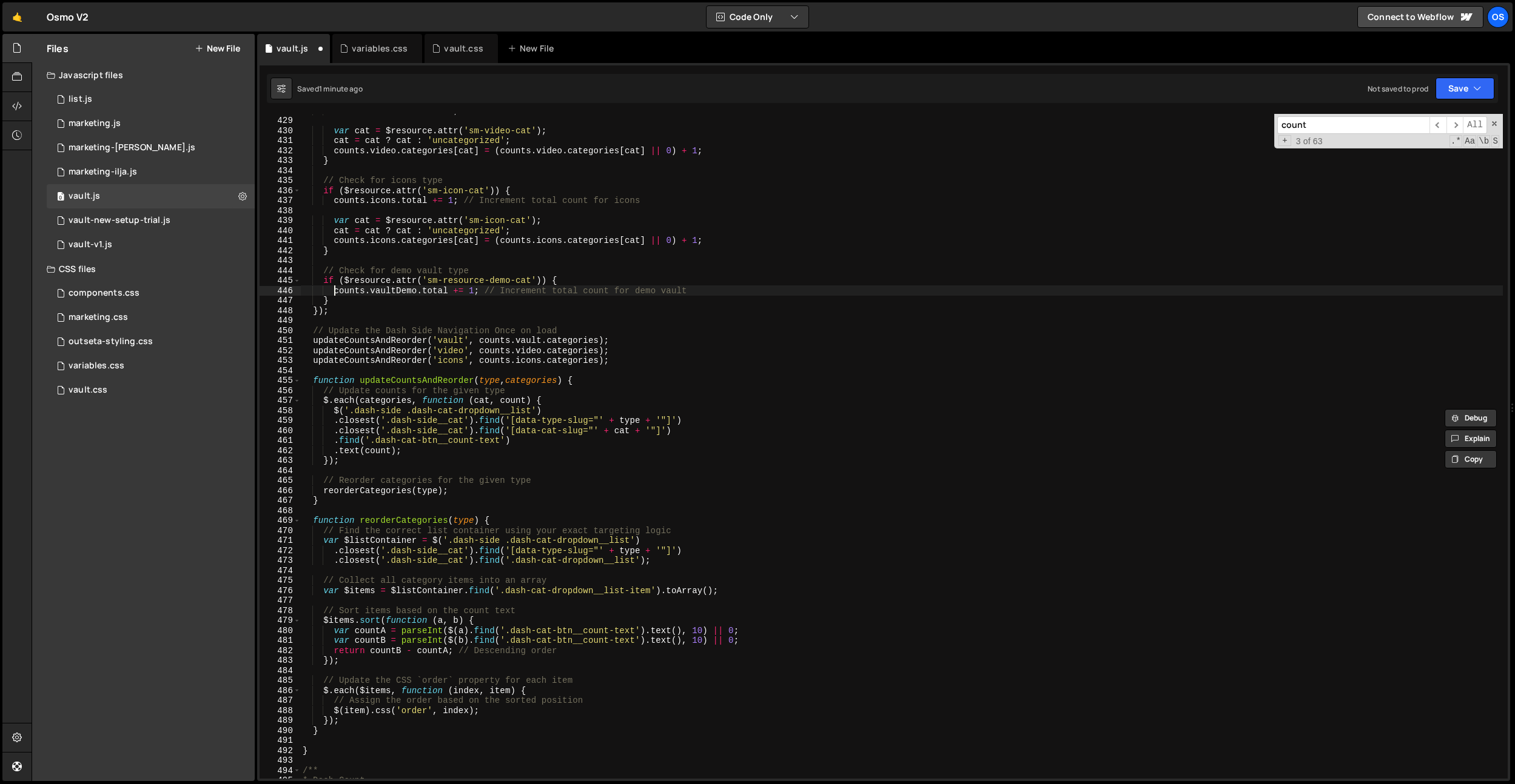
drag, startPoint x: 334, startPoint y: 290, endPoint x: 338, endPoint y: 302, distance: 12.6
click at [334, 290] on div "counts . video . total += 1 ; // Increment total count for video var cat = $res…" at bounding box center [901, 447] width 1203 height 685
click at [338, 304] on div "counts . video . total += 1 ; // Increment total count for video var cat = $res…" at bounding box center [901, 447] width 1203 height 685
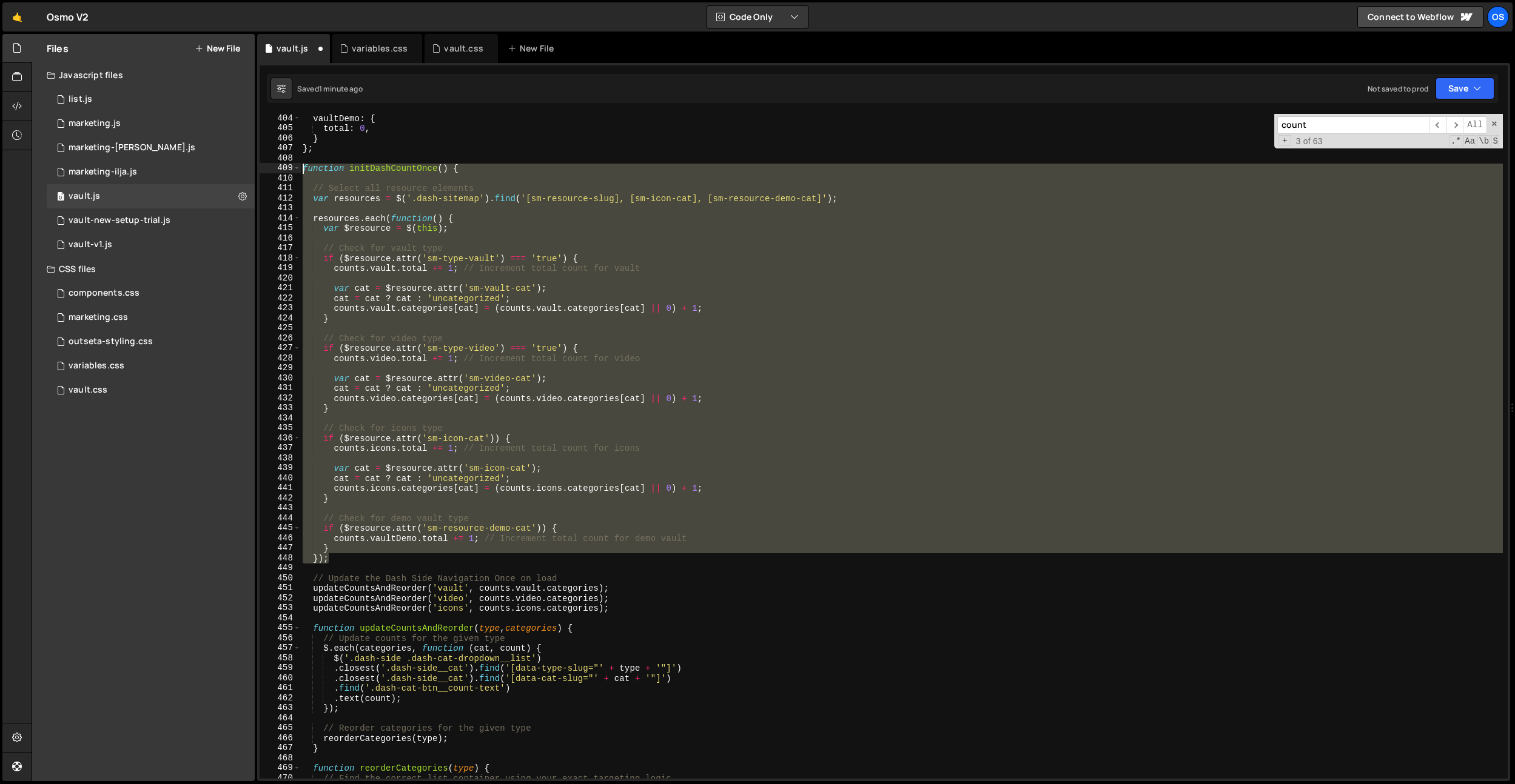
scroll to position [3725, 0]
drag, startPoint x: 336, startPoint y: 308, endPoint x: 290, endPoint y: 164, distance: 151.2
click at [290, 164] on div "} 404 405 406 407 408 409 410 411 412 413 414 415 416 417 418 419 420 421 422 4…" at bounding box center [883, 446] width 1248 height 665
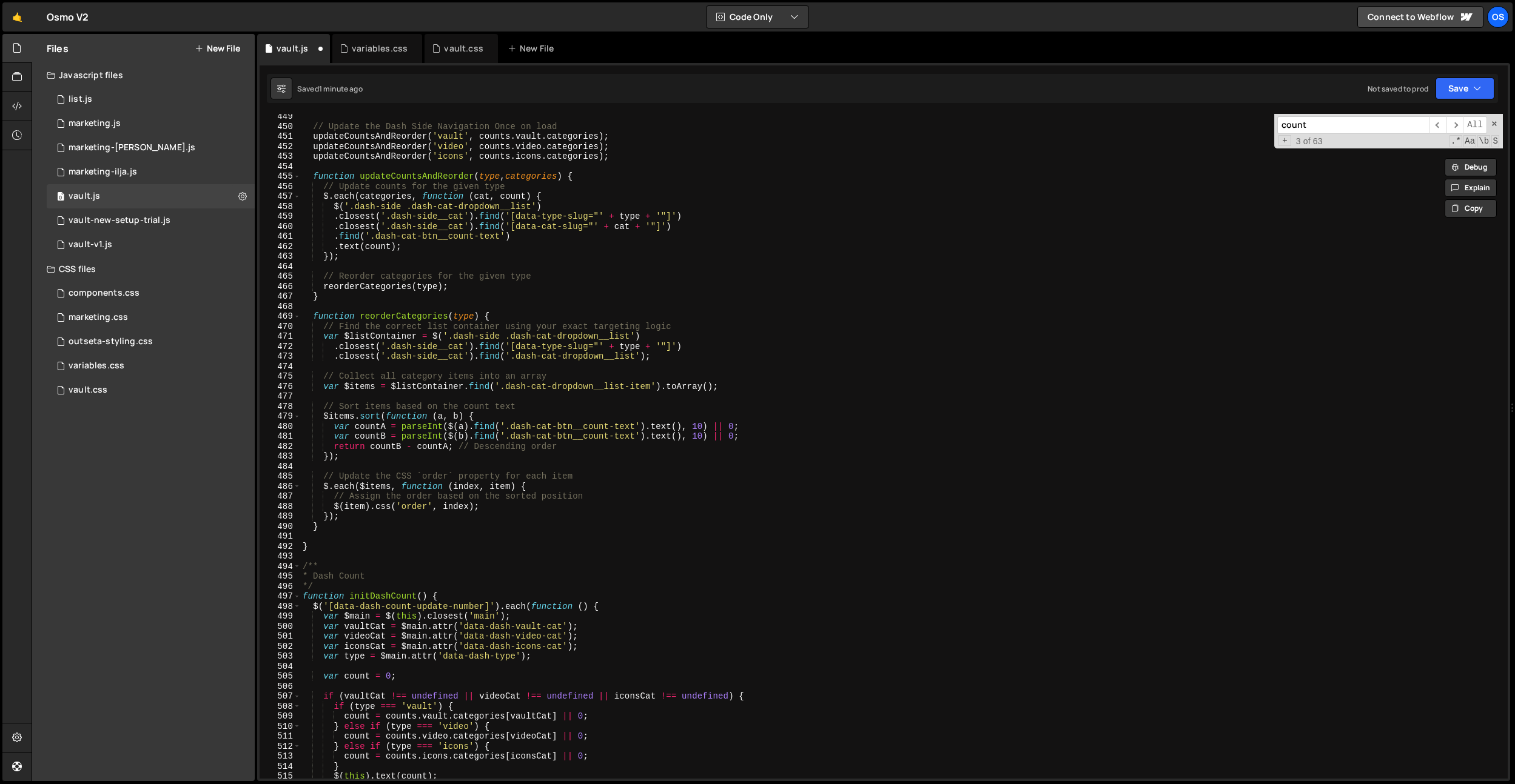
scroll to position [4325, 0]
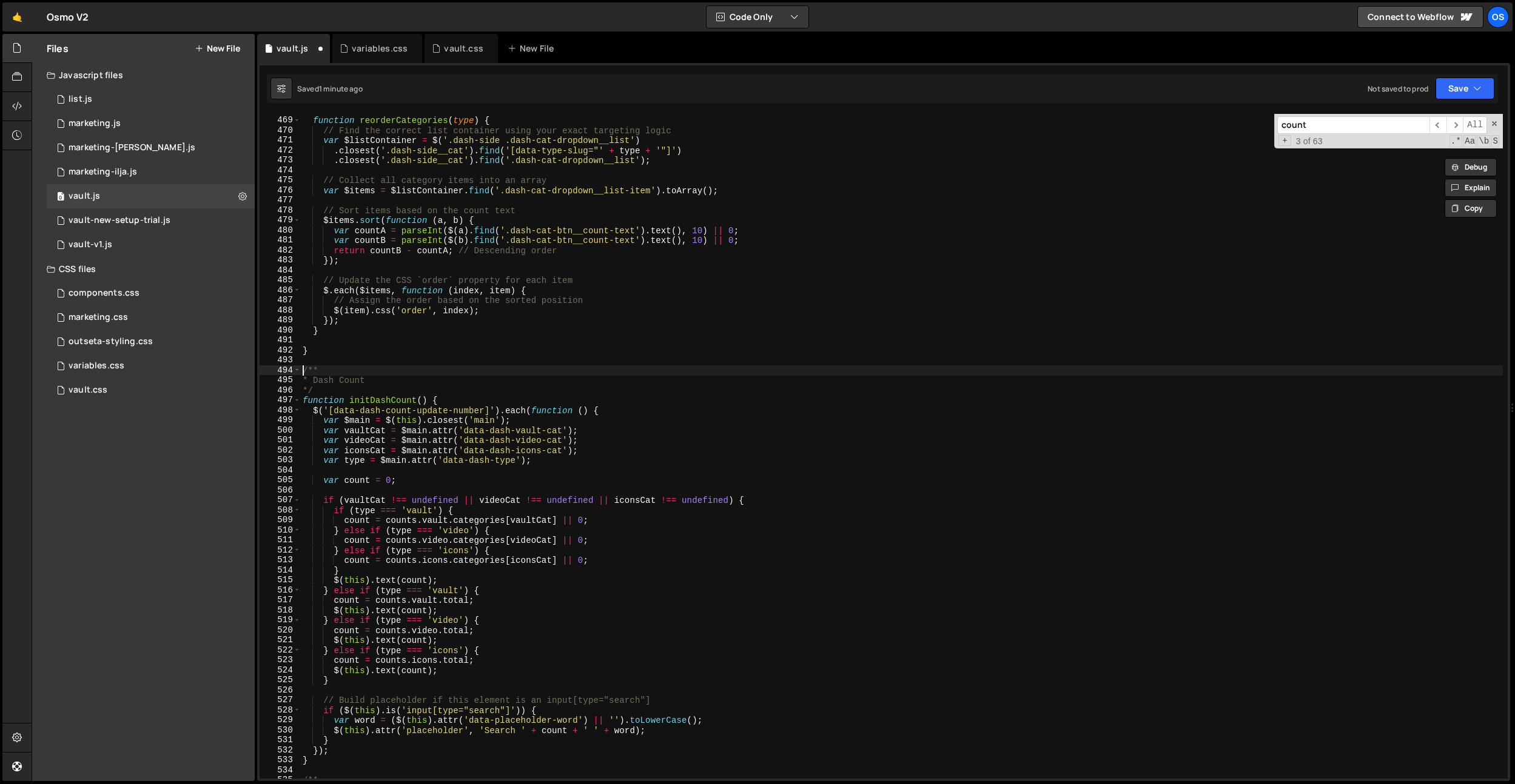
click at [304, 371] on div "function reorderCategories ( type ) { // Find the correct list container using …" at bounding box center [901, 447] width 1203 height 685
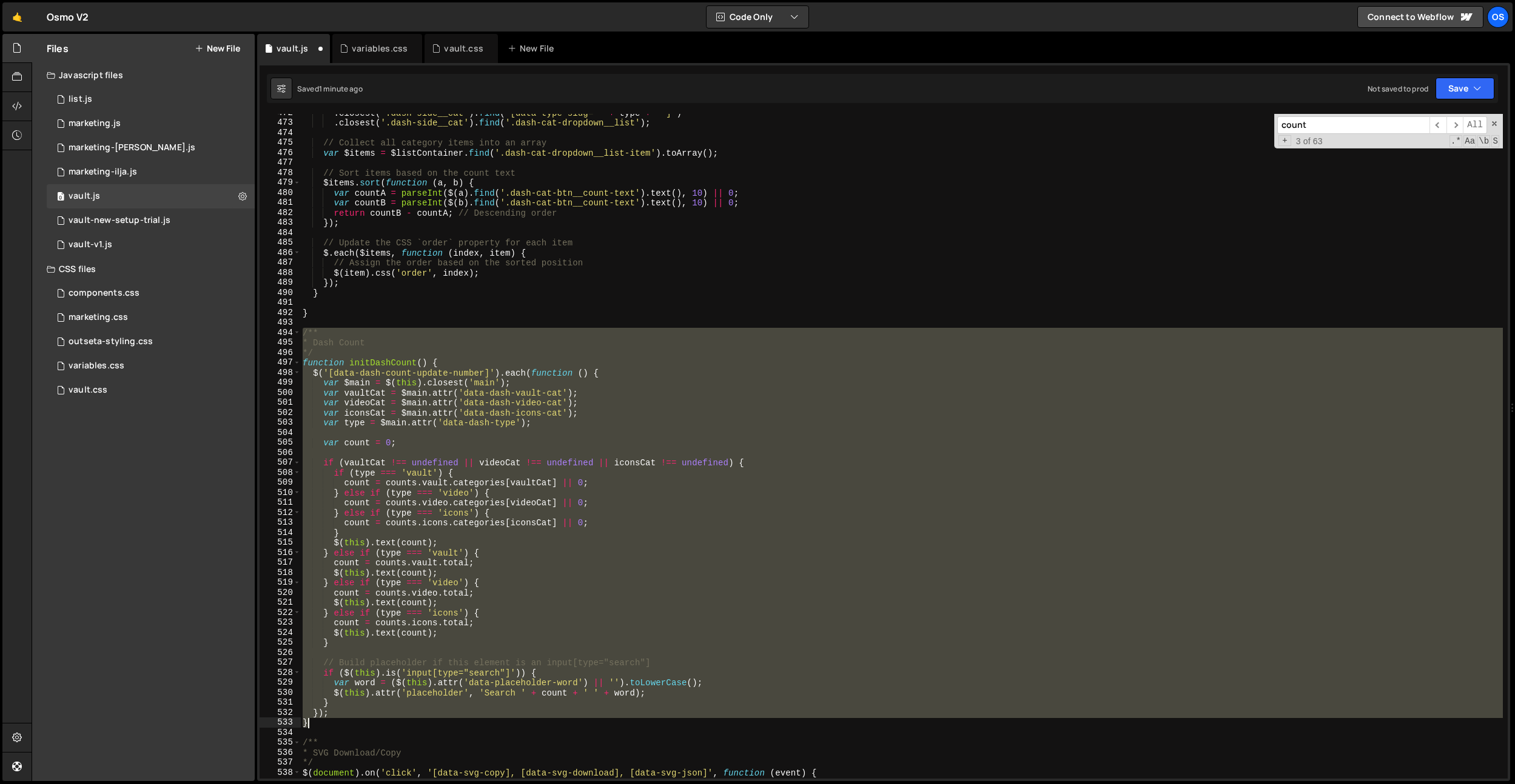
scroll to position [4359, 0]
drag, startPoint x: 303, startPoint y: 370, endPoint x: 360, endPoint y: 726, distance: 360.5
click at [360, 726] on div ". closest ( '.dash-side__cat' ) . find ( '[data-type-slug="' + type + '"]' ) . …" at bounding box center [901, 450] width 1203 height 685
click at [566, 600] on div ". closest ( '.dash-side__cat' ) . find ( '[data-type-slug="' + type + '"]' ) . …" at bounding box center [901, 446] width 1203 height 665
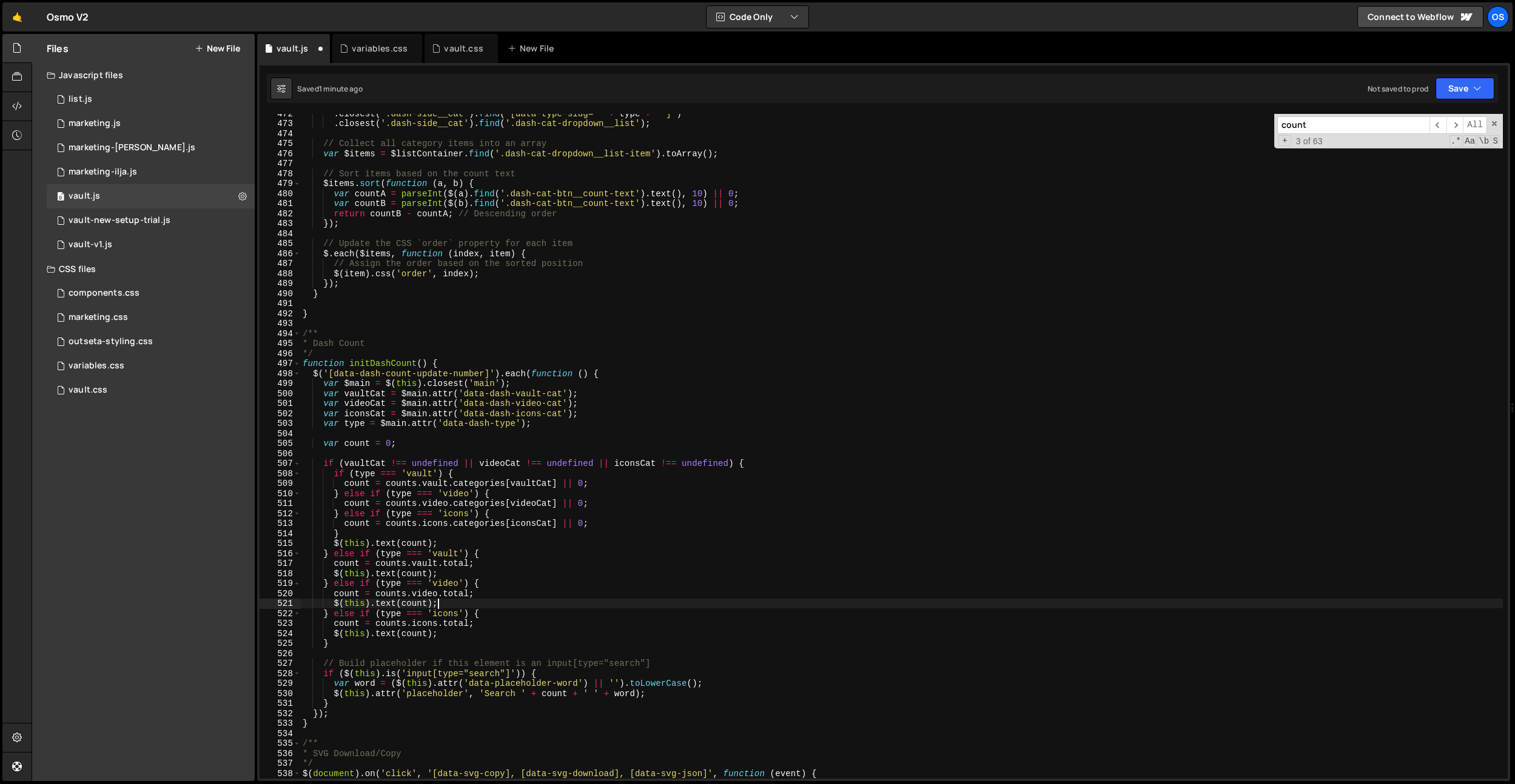
click at [561, 597] on div ". closest ( '.dash-side__cat' ) . find ( '[data-type-slug="' + type + '"]' ) . …" at bounding box center [901, 450] width 1203 height 685
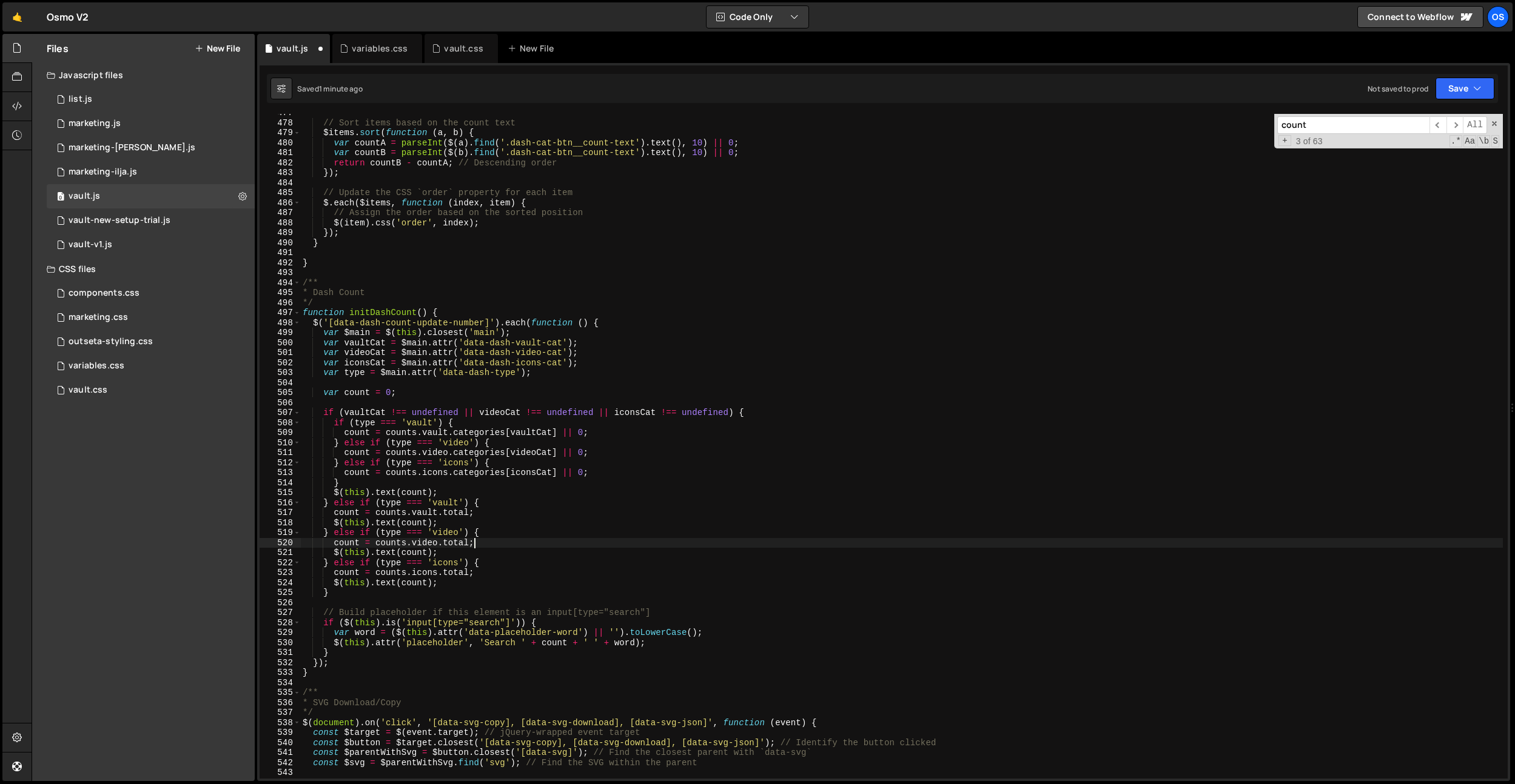
scroll to position [4457, 0]
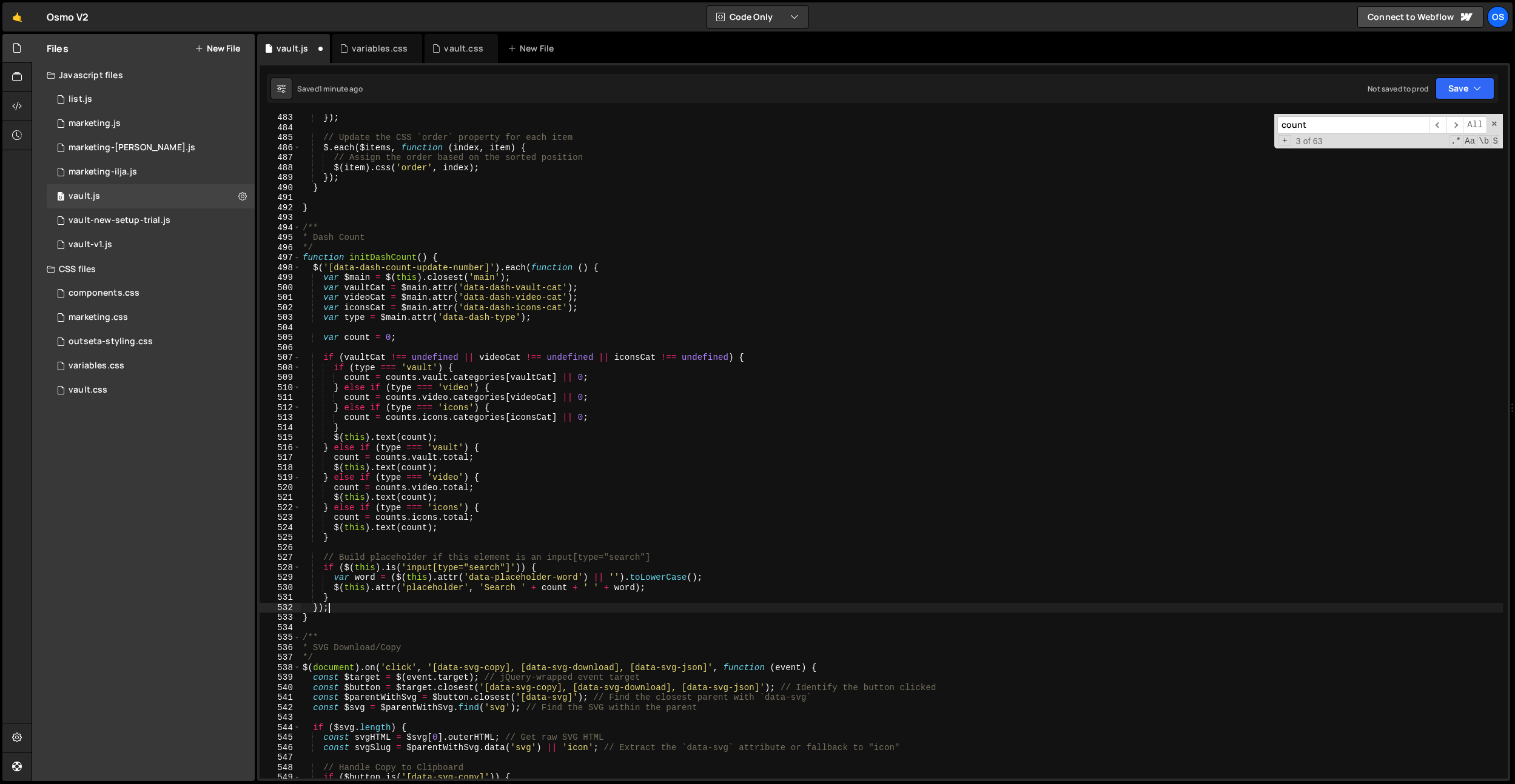
click at [368, 612] on div "}) ; // Update the CSS `order` property for each item $ . each ( $items , funct…" at bounding box center [901, 455] width 1203 height 685
click at [345, 604] on div "}) ; // Update the CSS `order` property for each item $ . each ( $items , funct…" at bounding box center [901, 455] width 1203 height 685
click at [396, 600] on div "}) ; // Update the CSS `order` property for each item $ . each ( $items , funct…" at bounding box center [901, 455] width 1203 height 685
type textarea "}"
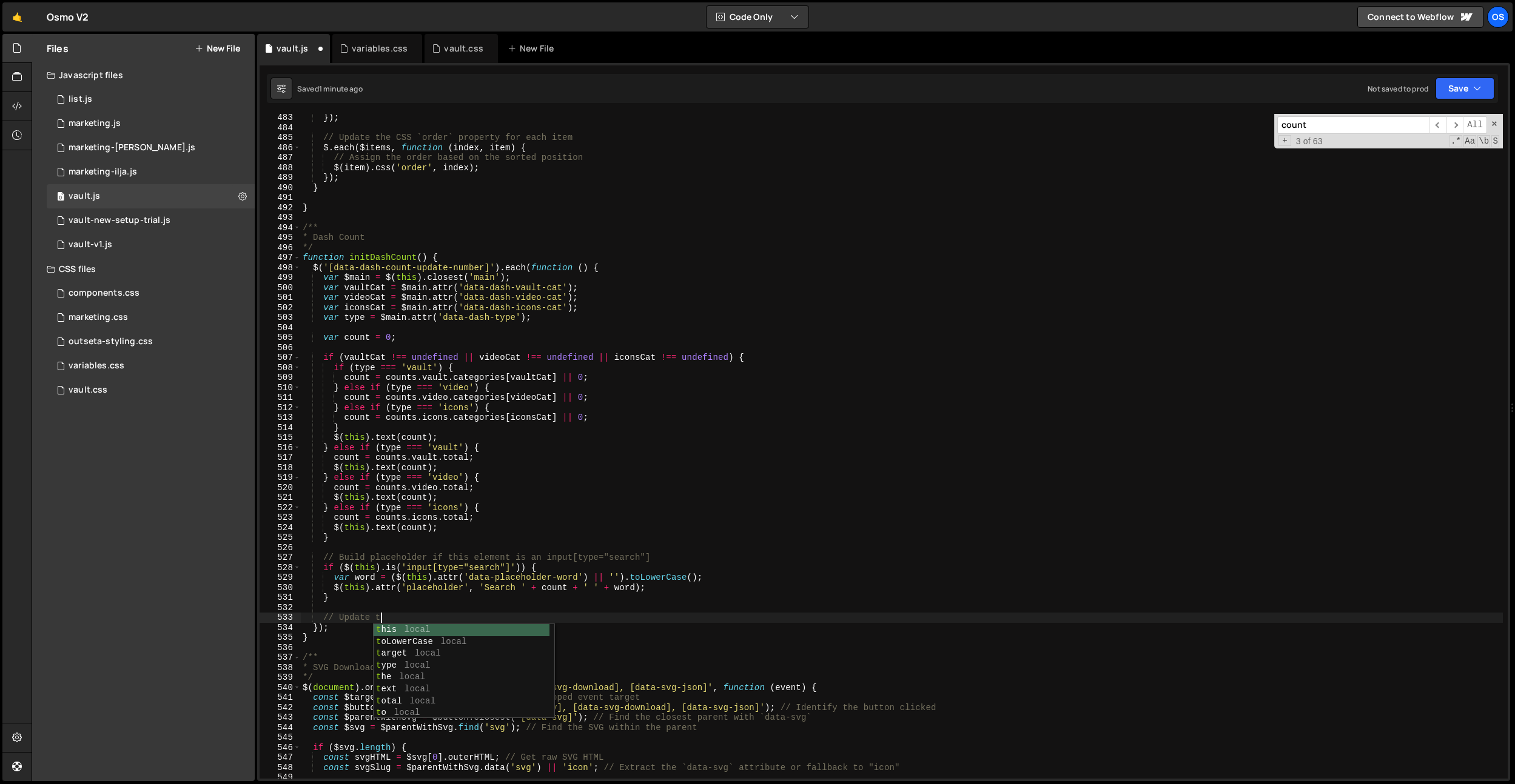
type textarea "// Update the"
click at [417, 608] on div "}) ; // Update the CSS `order` property for each item $ . each ( $items , funct…" at bounding box center [901, 455] width 1203 height 685
drag, startPoint x: 413, startPoint y: 617, endPoint x: 287, endPoint y: 615, distance: 126.0
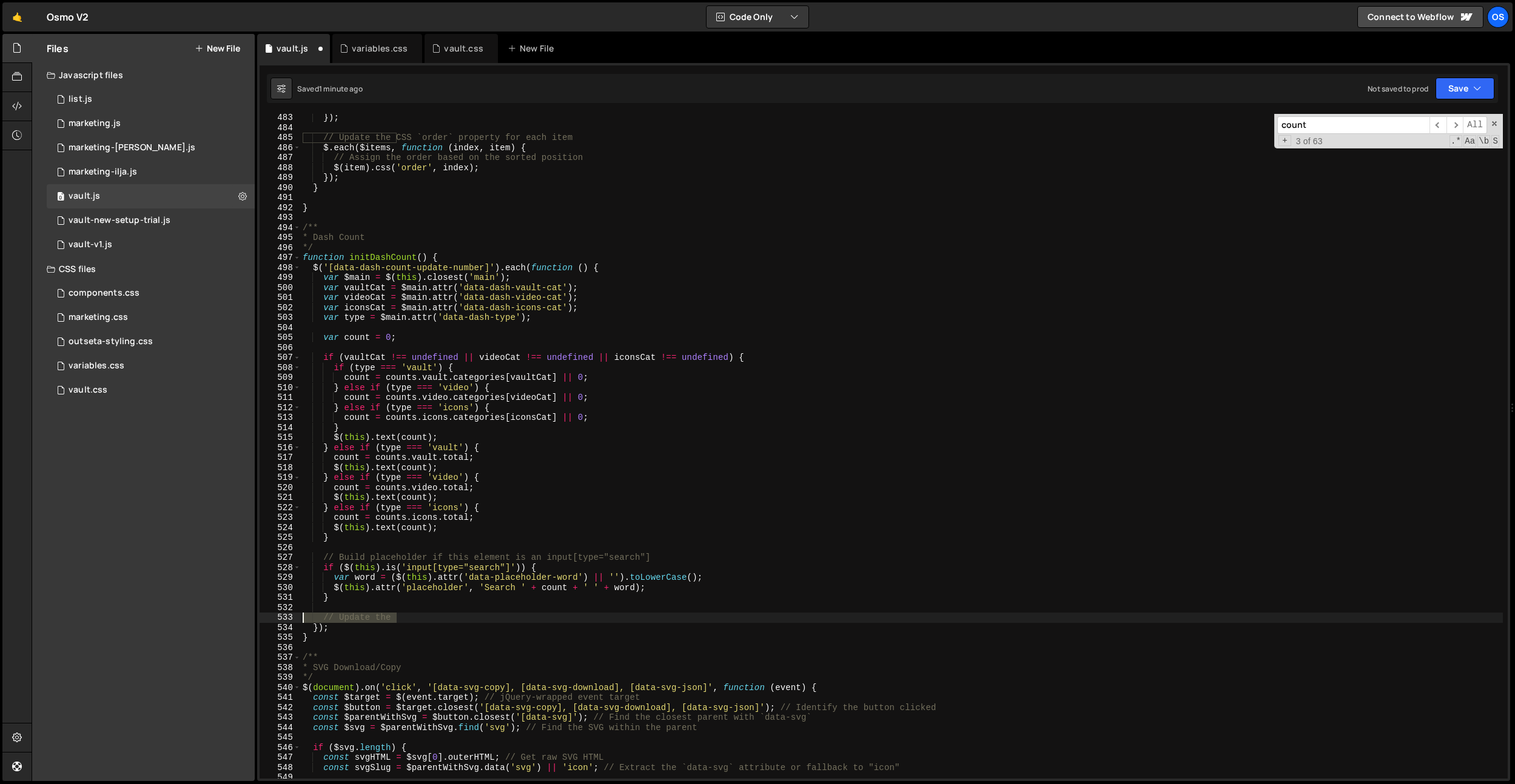
click at [287, 615] on div "483 484 485 486 487 488 489 490 491 492 493 494 495 496 497 498 499 500 501 502…" at bounding box center [883, 446] width 1248 height 665
type textarea "// Update the"
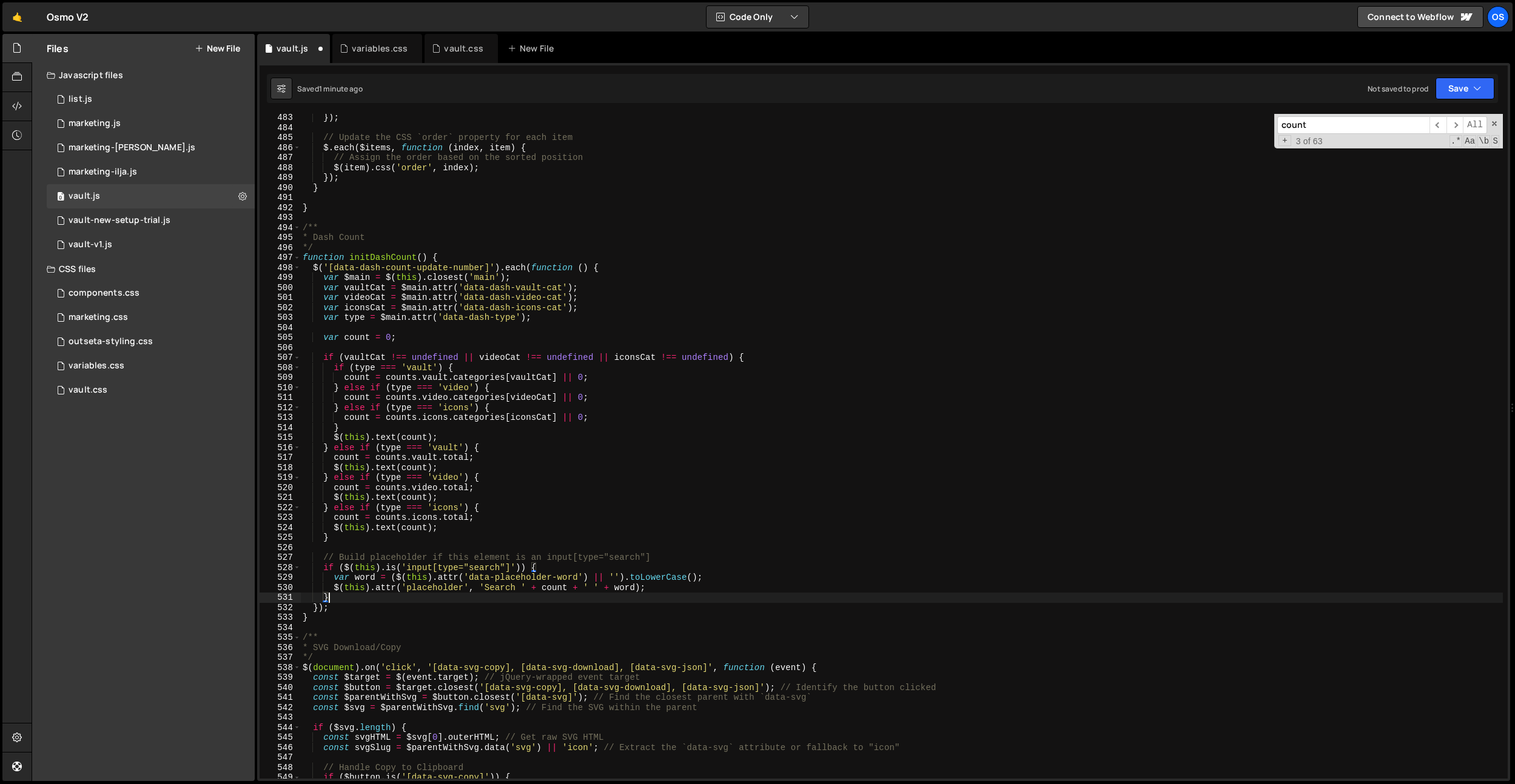
click at [591, 311] on div "}) ; // Update the CSS `order` property for each item $ . each ( $items , funct…" at bounding box center [901, 455] width 1203 height 685
click at [345, 536] on div "}) ; // Update the CSS `order` property for each item $ . each ( $items , funct…" at bounding box center [901, 455] width 1203 height 685
type textarea "} else if (type === 'free'))"
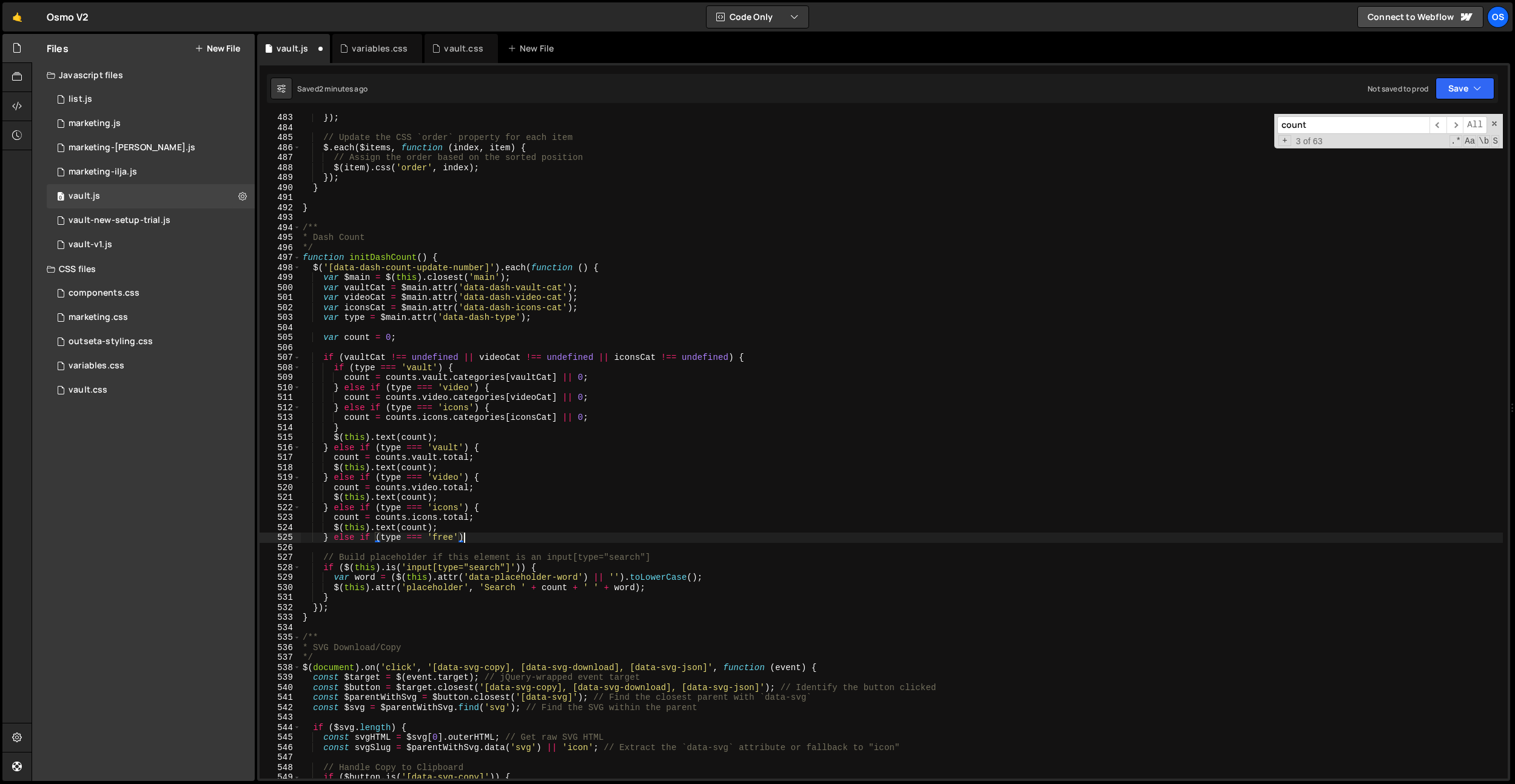
click at [482, 533] on div "}) ; // Update the CSS `order` property for each item $ . each ( $items , funct…" at bounding box center [901, 455] width 1203 height 685
type textarea "} else if (type === 'free') {}"
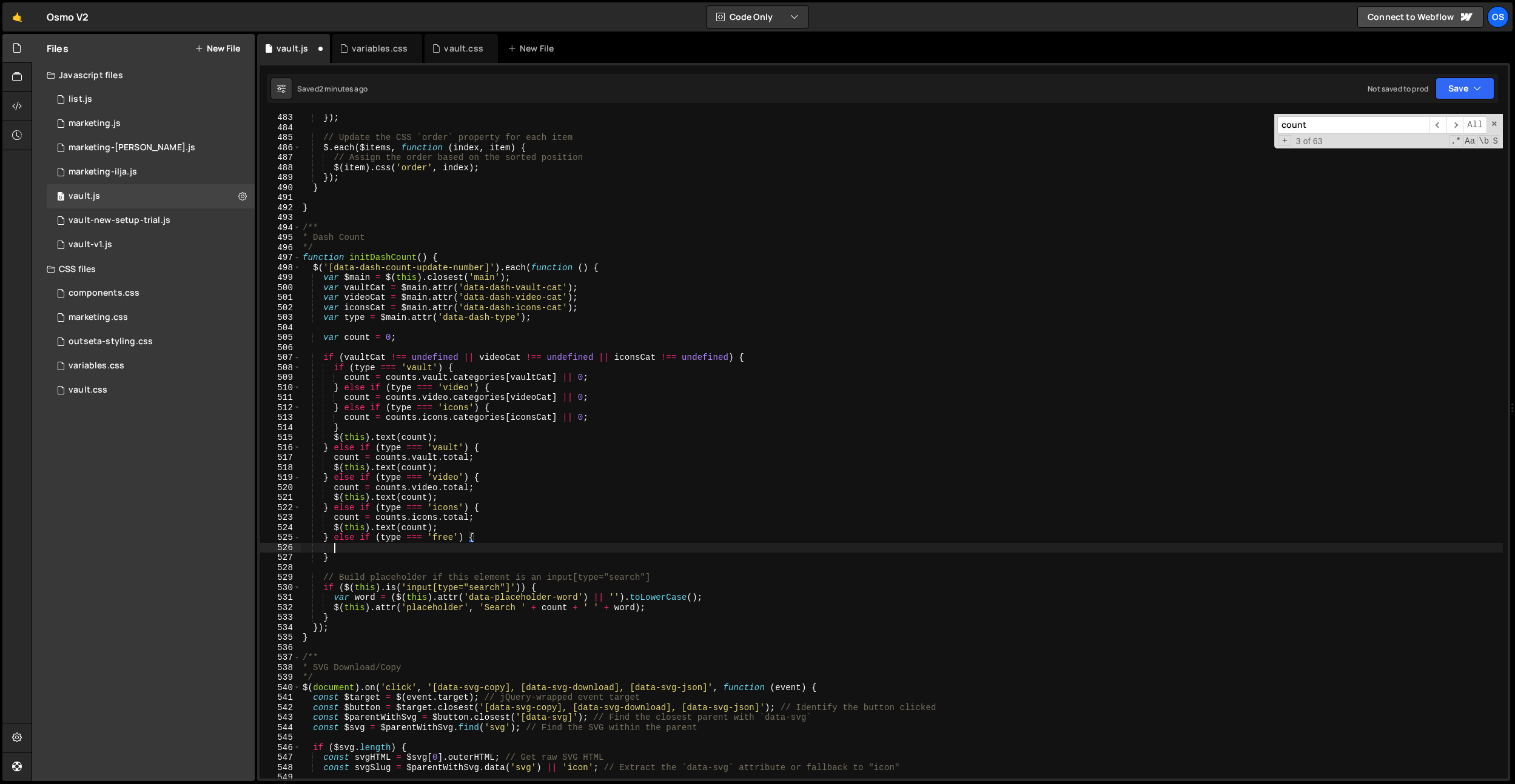
scroll to position [0, 2]
click at [446, 537] on div "}) ; // Update the CSS `order` property for each item $ . each ( $items , funct…" at bounding box center [901, 455] width 1203 height 685
type textarea "} else if (type === 'vault-demo') {"
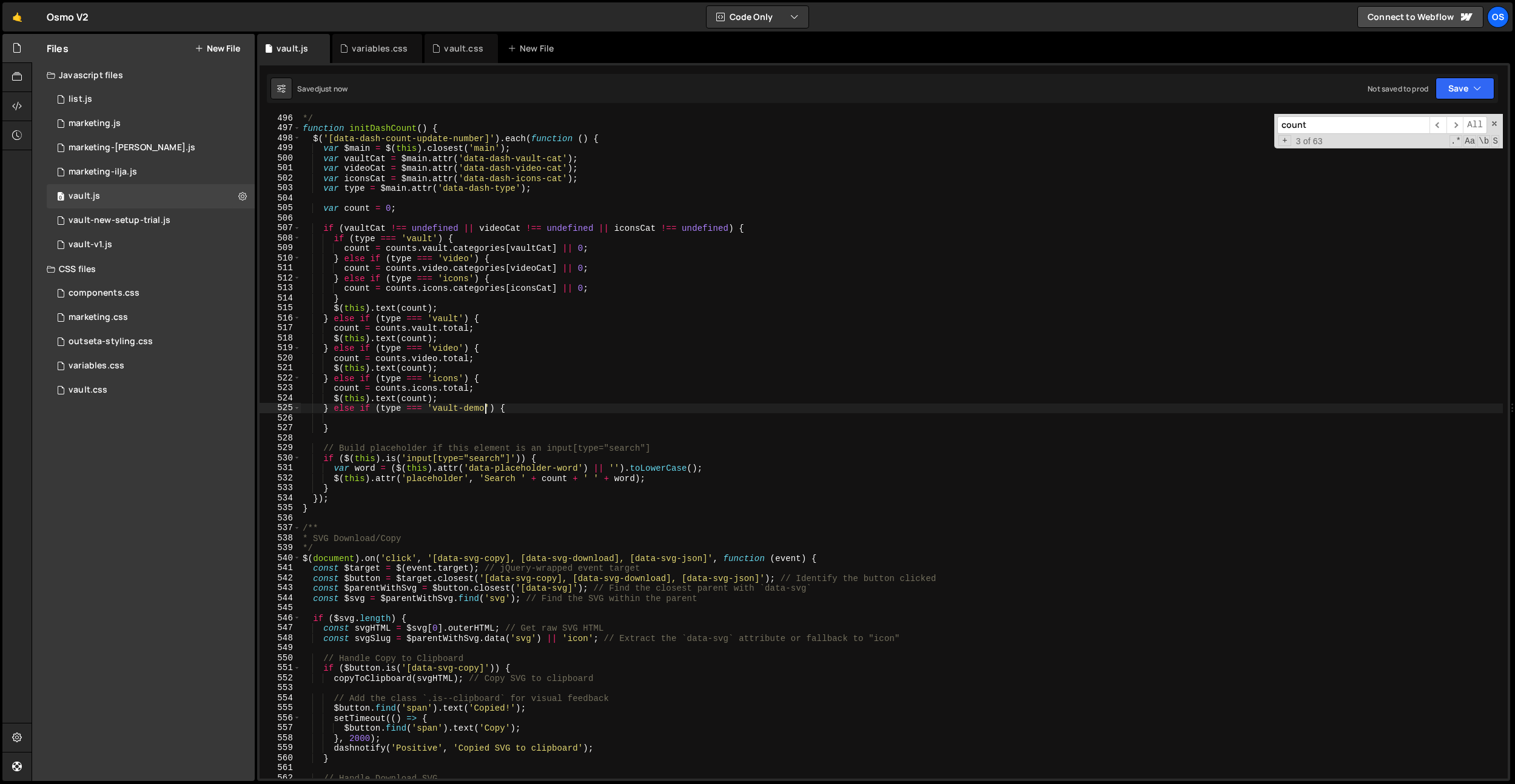
scroll to position [4573, 0]
click at [382, 413] on div "*/ function initDashCount ( ) { $ ( '[data-dash-count-update-number]' ) . each …" at bounding box center [901, 455] width 1203 height 685
click at [378, 420] on div "*/ function initDashCount ( ) { $ ( '[data-dash-count-update-number]' ) . each …" at bounding box center [901, 455] width 1203 height 685
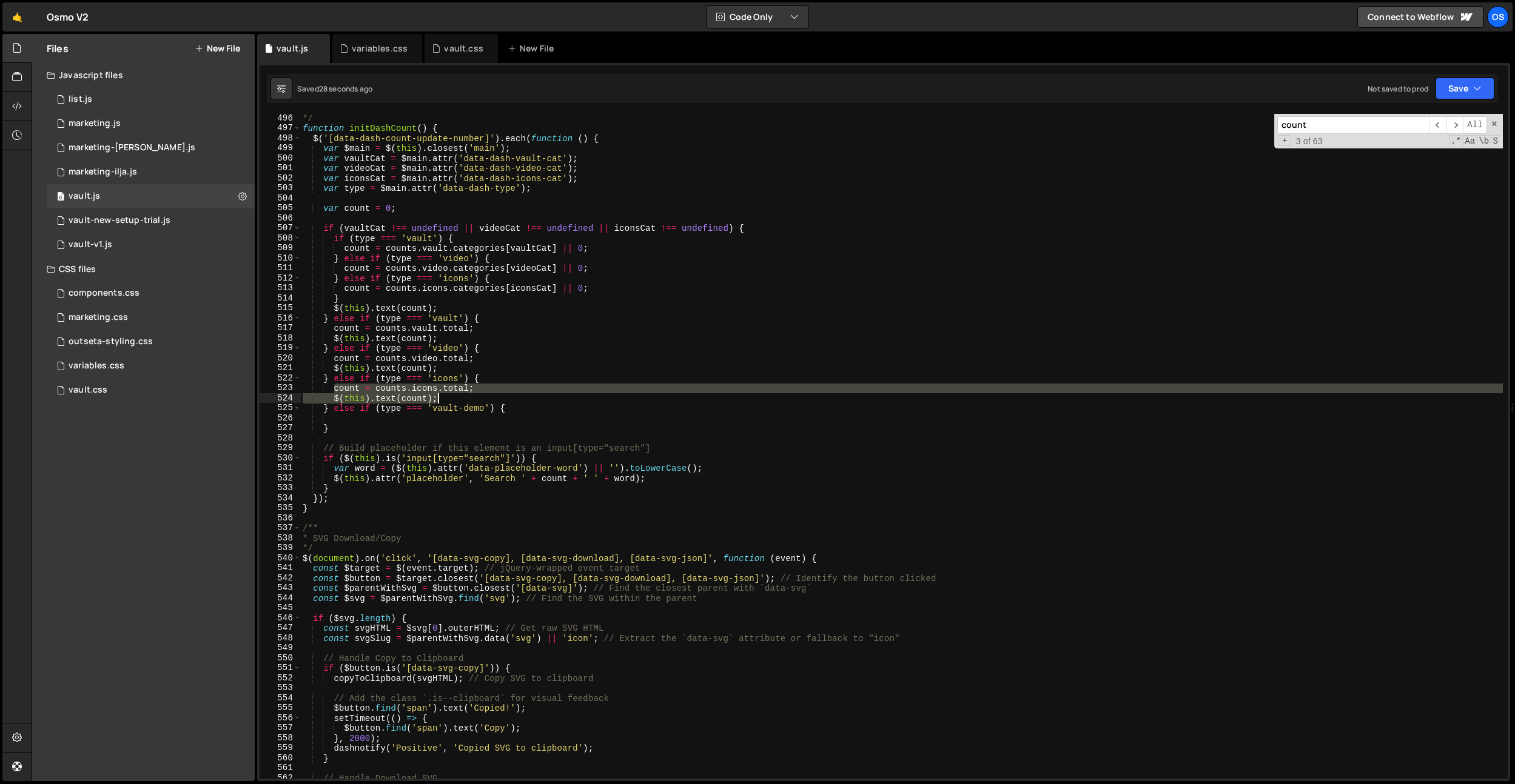
drag, startPoint x: 335, startPoint y: 389, endPoint x: 463, endPoint y: 398, distance: 128.3
click at [463, 398] on div "*/ function initDashCount ( ) { $ ( '[data-dash-count-update-number]' ) . each …" at bounding box center [901, 455] width 1203 height 685
click at [373, 424] on div "*/ function initDashCount ( ) { $ ( '[data-dash-count-update-number]' ) . each …" at bounding box center [901, 455] width 1203 height 685
type textarea "}"
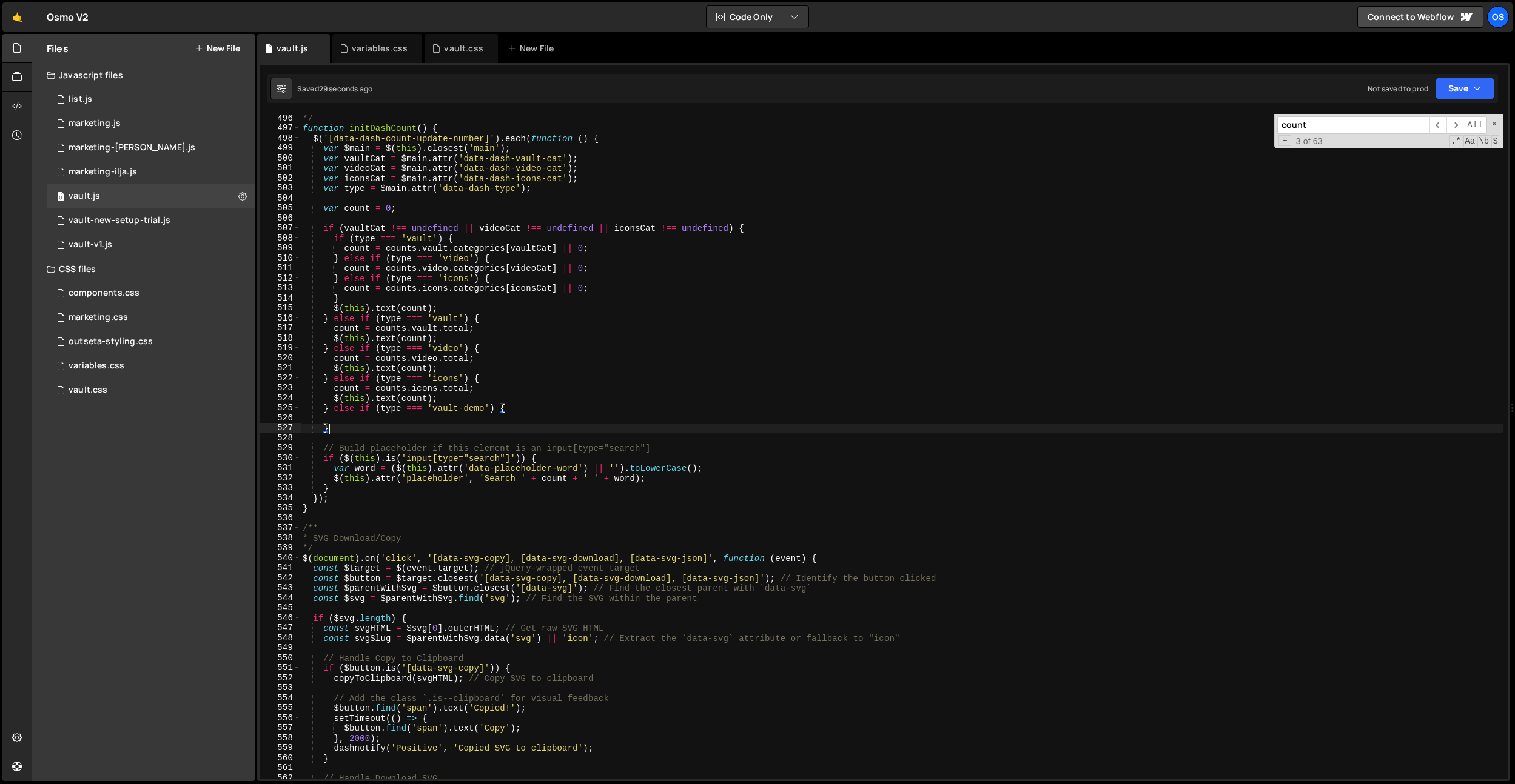
click at [374, 420] on div "*/ function initDashCount ( ) { $ ( '[data-dash-count-update-number]' ) . each …" at bounding box center [901, 455] width 1203 height 685
paste textarea "$(this).text(count);"
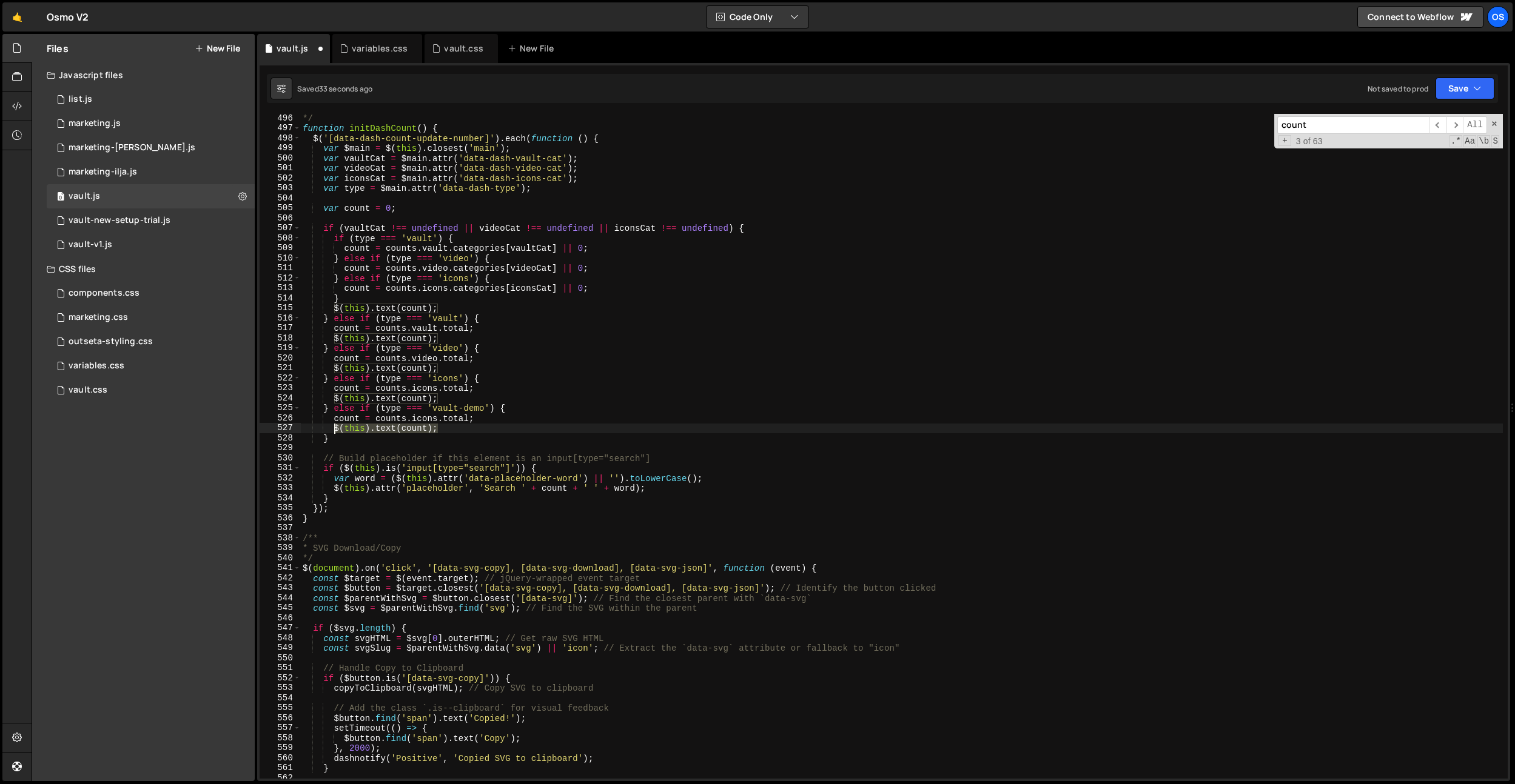
drag, startPoint x: 449, startPoint y: 428, endPoint x: 346, endPoint y: 445, distance: 104.4
click at [336, 428] on div "*/ function initDashCount ( ) { $ ( '[data-dash-count-update-number]' ) . each …" at bounding box center [901, 455] width 1203 height 685
paste textarea "el"
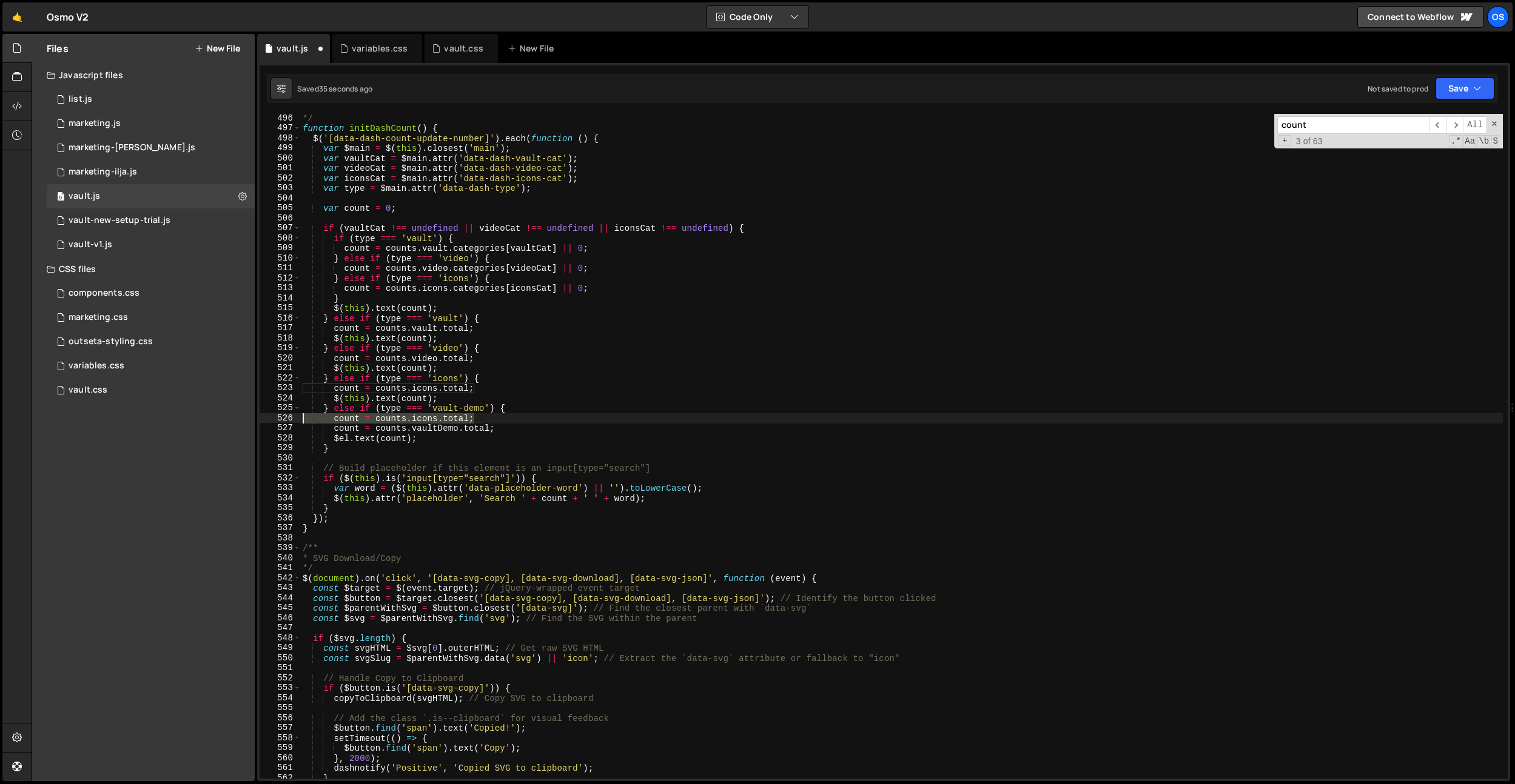
drag, startPoint x: 490, startPoint y: 420, endPoint x: 225, endPoint y: 422, distance: 265.0
click at [225, 422] on div "Files New File Javascript files 0 list.js 0 0 marketing.js 0 0 marketing-[PERSO…" at bounding box center [773, 408] width 1483 height 748
type textarea "count = [DOMAIN_NAME];"
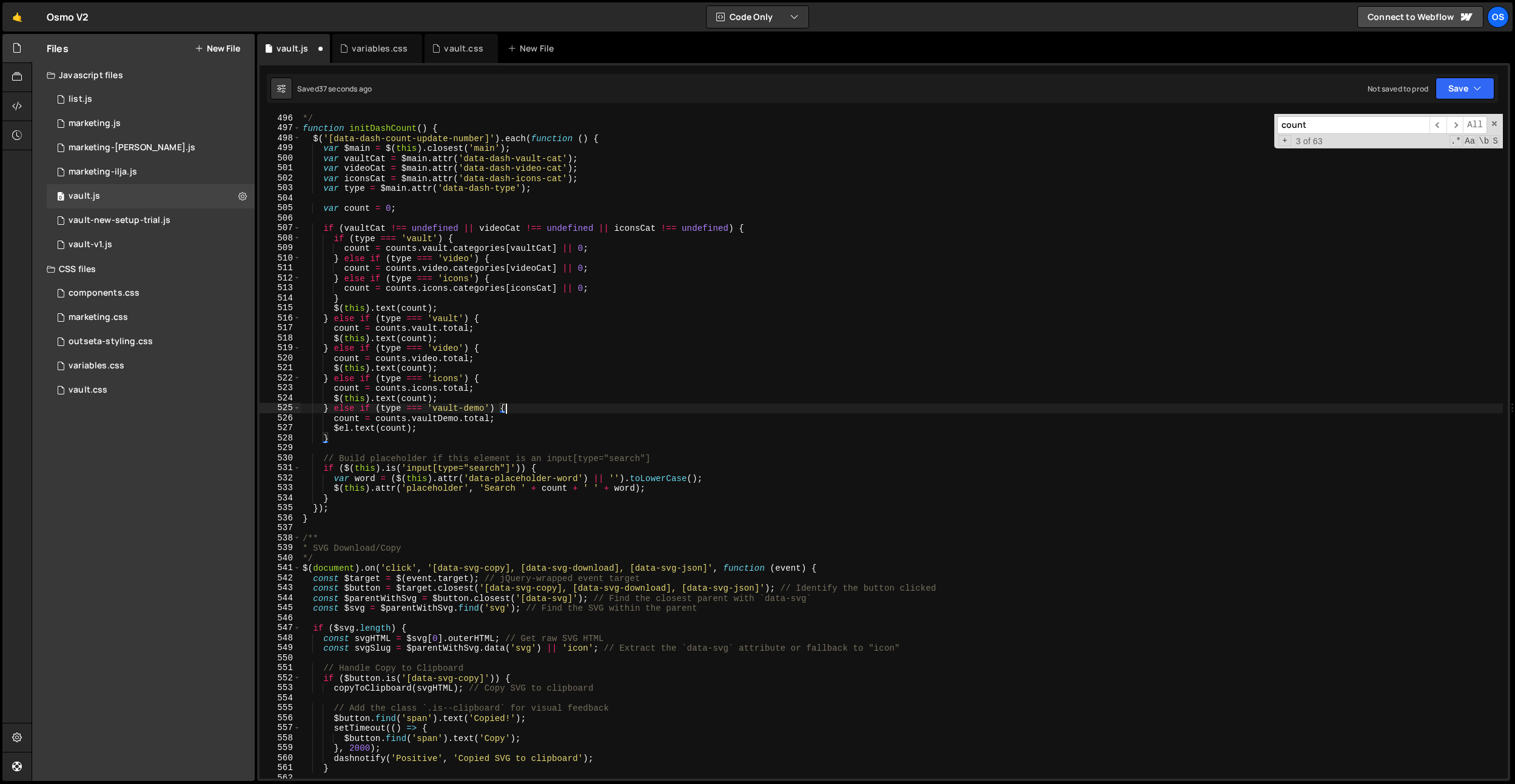
click at [387, 430] on div "*/ function initDashCount ( ) { $ ( '[data-dash-count-update-number]' ) . each …" at bounding box center [901, 455] width 1203 height 685
click at [456, 409] on div "*/ function initDashCount ( ) { $ ( '[data-dash-count-update-number]' ) . each …" at bounding box center [901, 455] width 1203 height 685
click at [468, 408] on div "*/ function initDashCount ( ) { $ ( '[data-dash-count-update-number]' ) . each …" at bounding box center [901, 455] width 1203 height 685
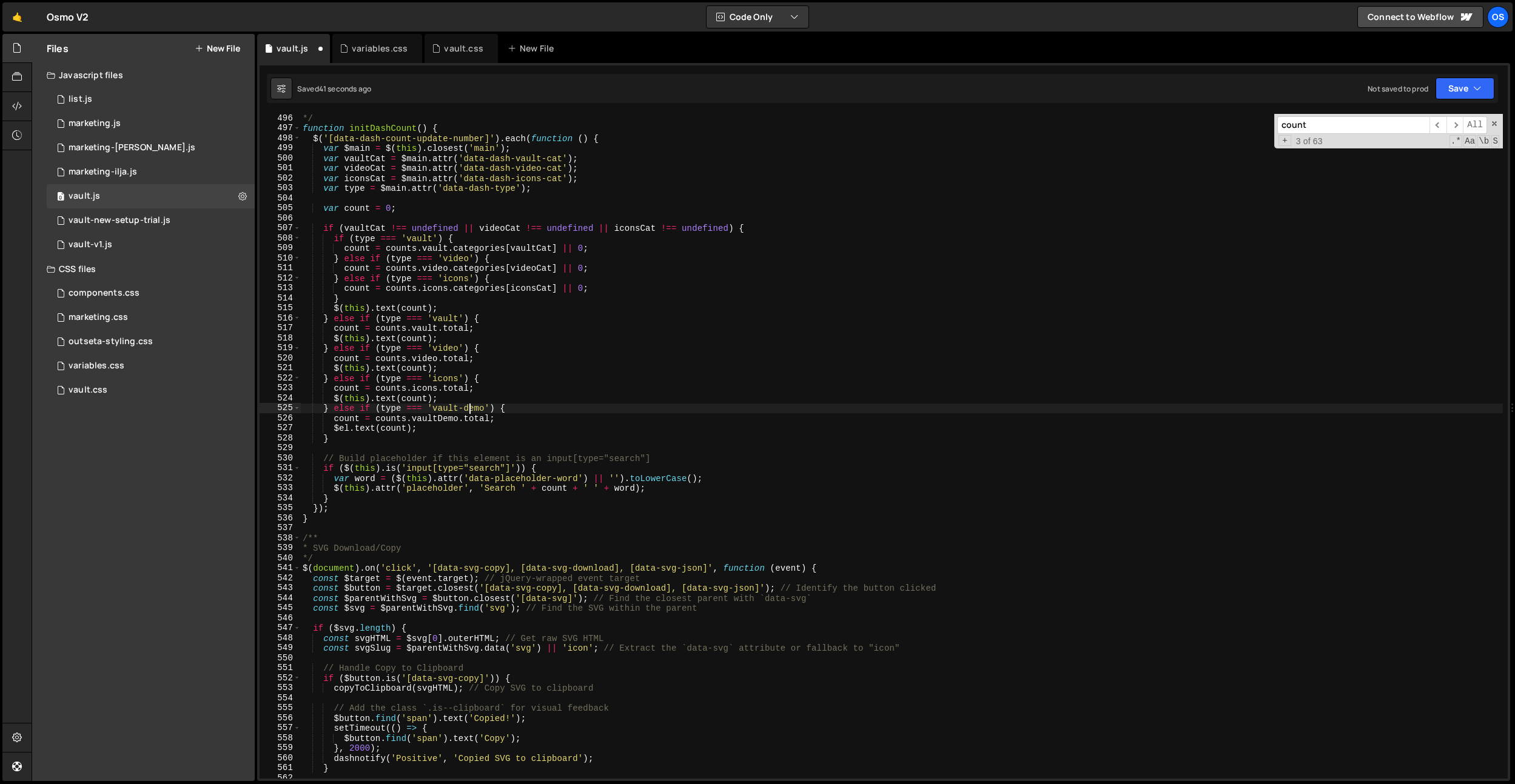
click at [468, 408] on div "*/ function initDashCount ( ) { $ ( '[data-dash-count-update-number]' ) . each …" at bounding box center [901, 455] width 1203 height 685
click at [519, 209] on div "*/ function initDashCount ( ) { $ ( '[data-dash-count-update-number]' ) . each …" at bounding box center [901, 455] width 1203 height 685
drag, startPoint x: 371, startPoint y: 396, endPoint x: 334, endPoint y: 423, distance: 45.8
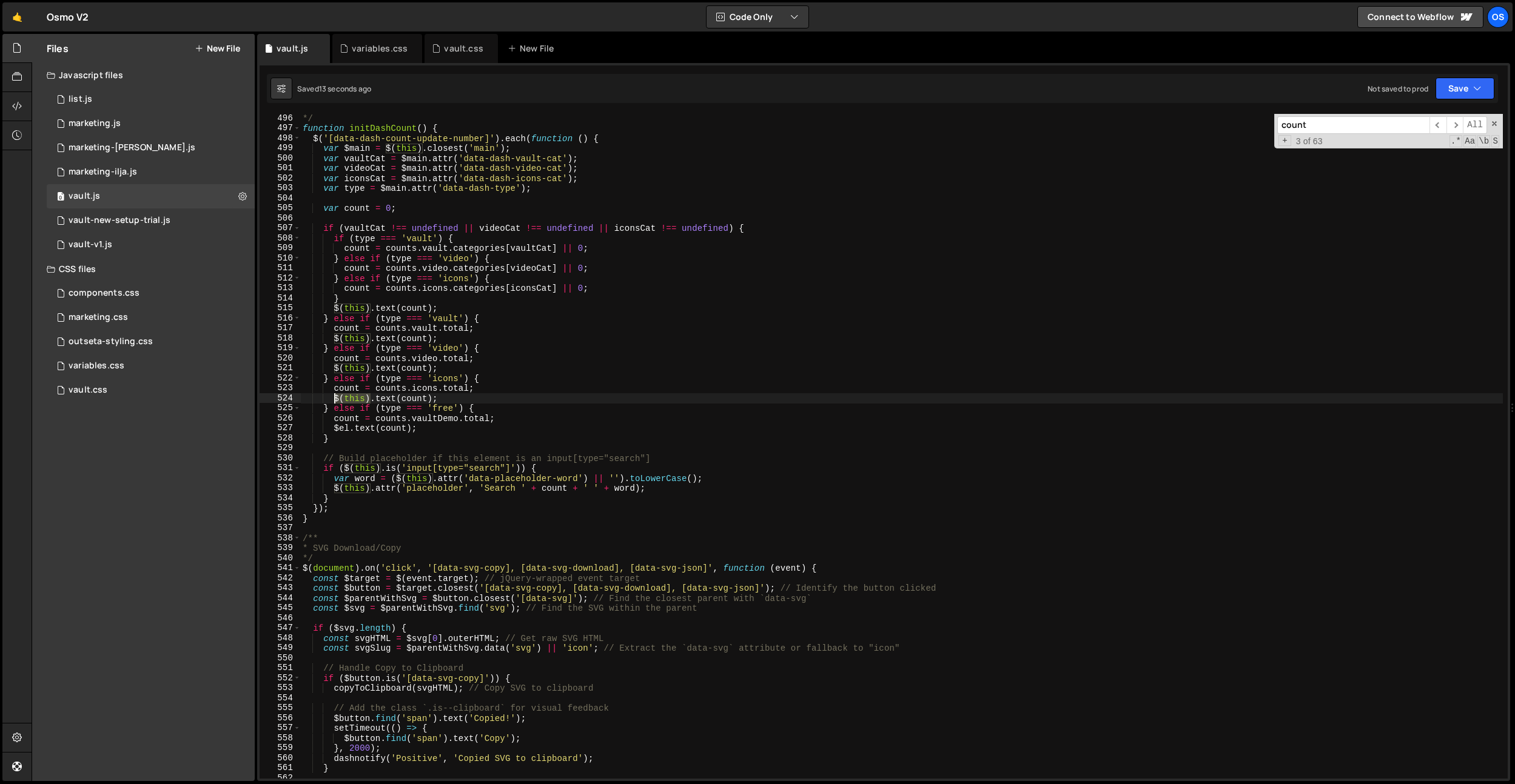
click at [334, 399] on div "*/ function initDashCount ( ) { $ ( '[data-dash-count-update-number]' ) . each …" at bounding box center [901, 455] width 1203 height 685
drag, startPoint x: 333, startPoint y: 431, endPoint x: 420, endPoint y: 493, distance: 106.8
click at [349, 428] on div "*/ function initDashCount ( ) { $ ( '[data-dash-count-update-number]' ) . each …" at bounding box center [901, 455] width 1203 height 685
paste textarea "(this)"
click at [410, 164] on div "*/ function initDashCount ( ) { $ ( '[data-dash-count-update-number]' ) . each …" at bounding box center [901, 455] width 1203 height 685
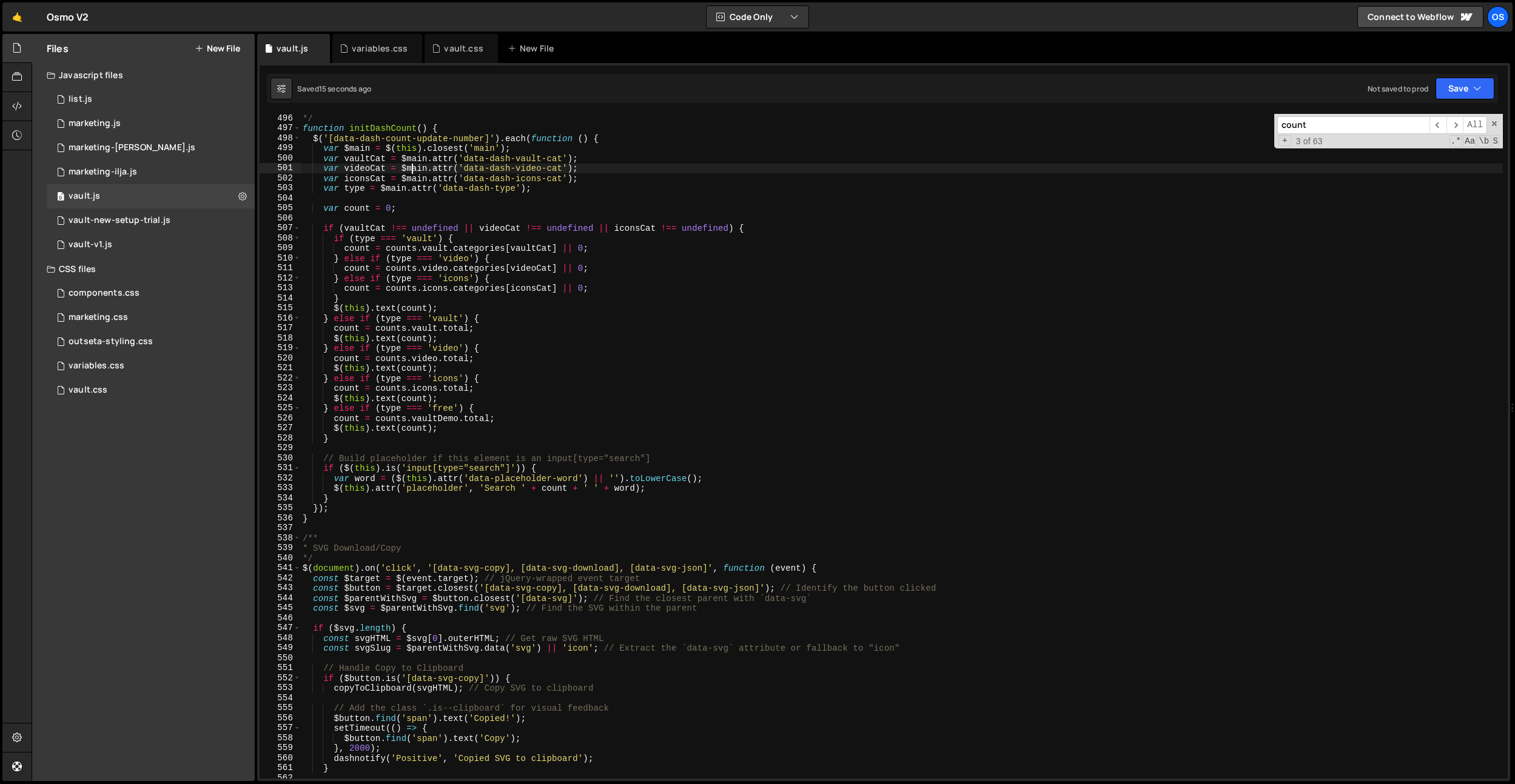
type textarea "var videoCat = $main.attr('data-dash-video-cat');"
paste input "dash-cat-btn__count-tex"
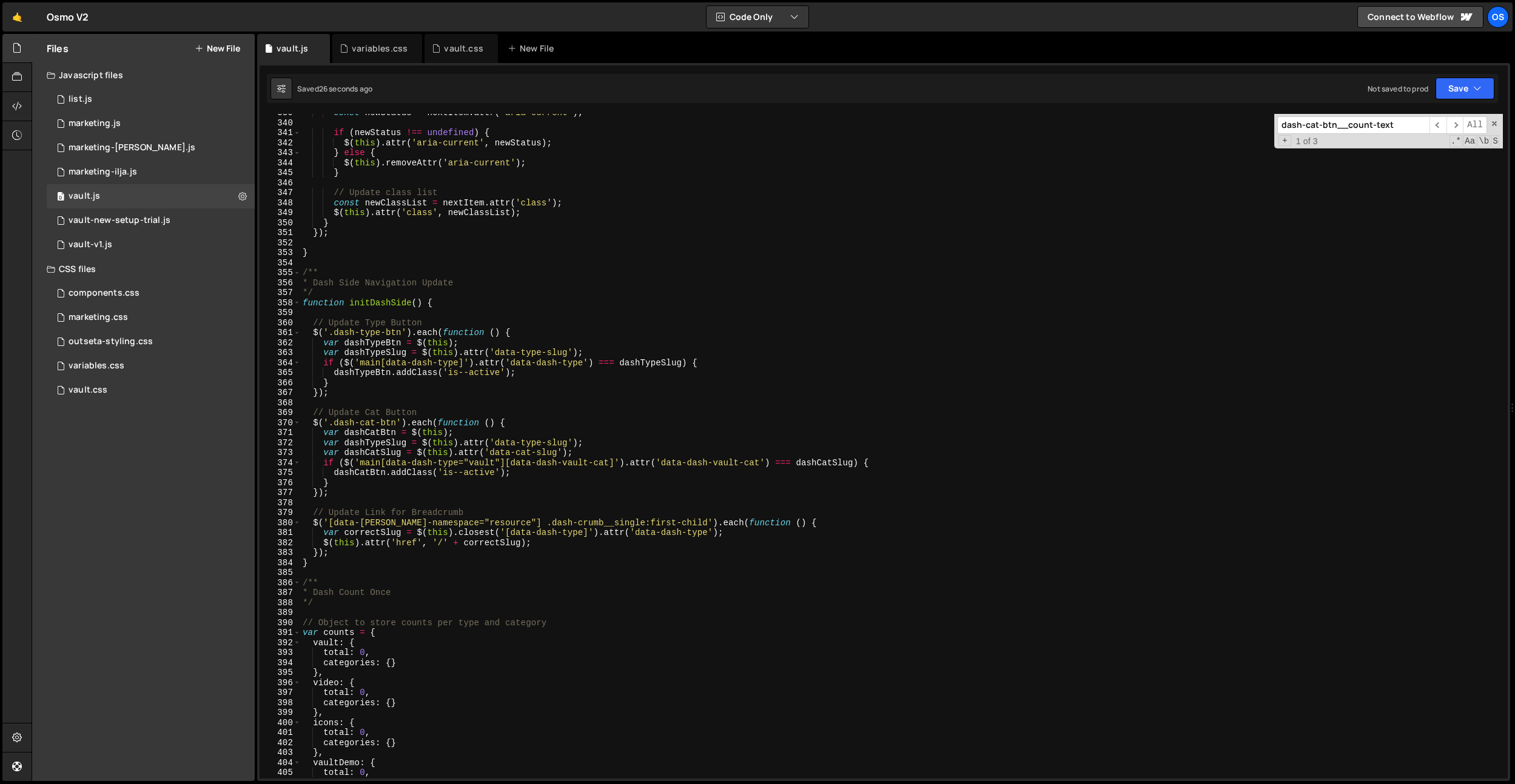
scroll to position [3104, 0]
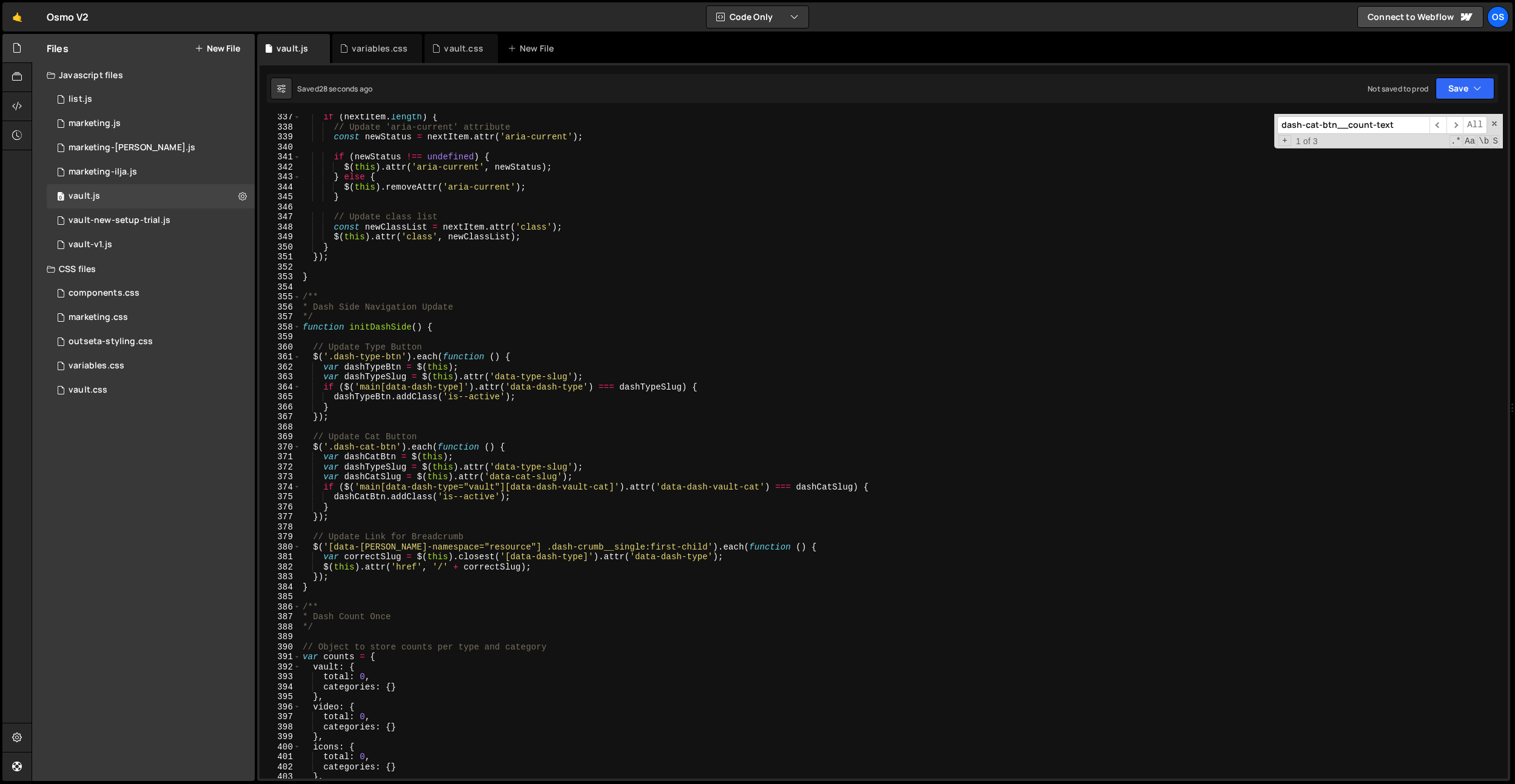
type input "dash-cat-btn__count-text"
click at [603, 364] on div "if ( nextItem . length ) { // Update 'aria-current' attribute const newStatus =…" at bounding box center [901, 454] width 1203 height 685
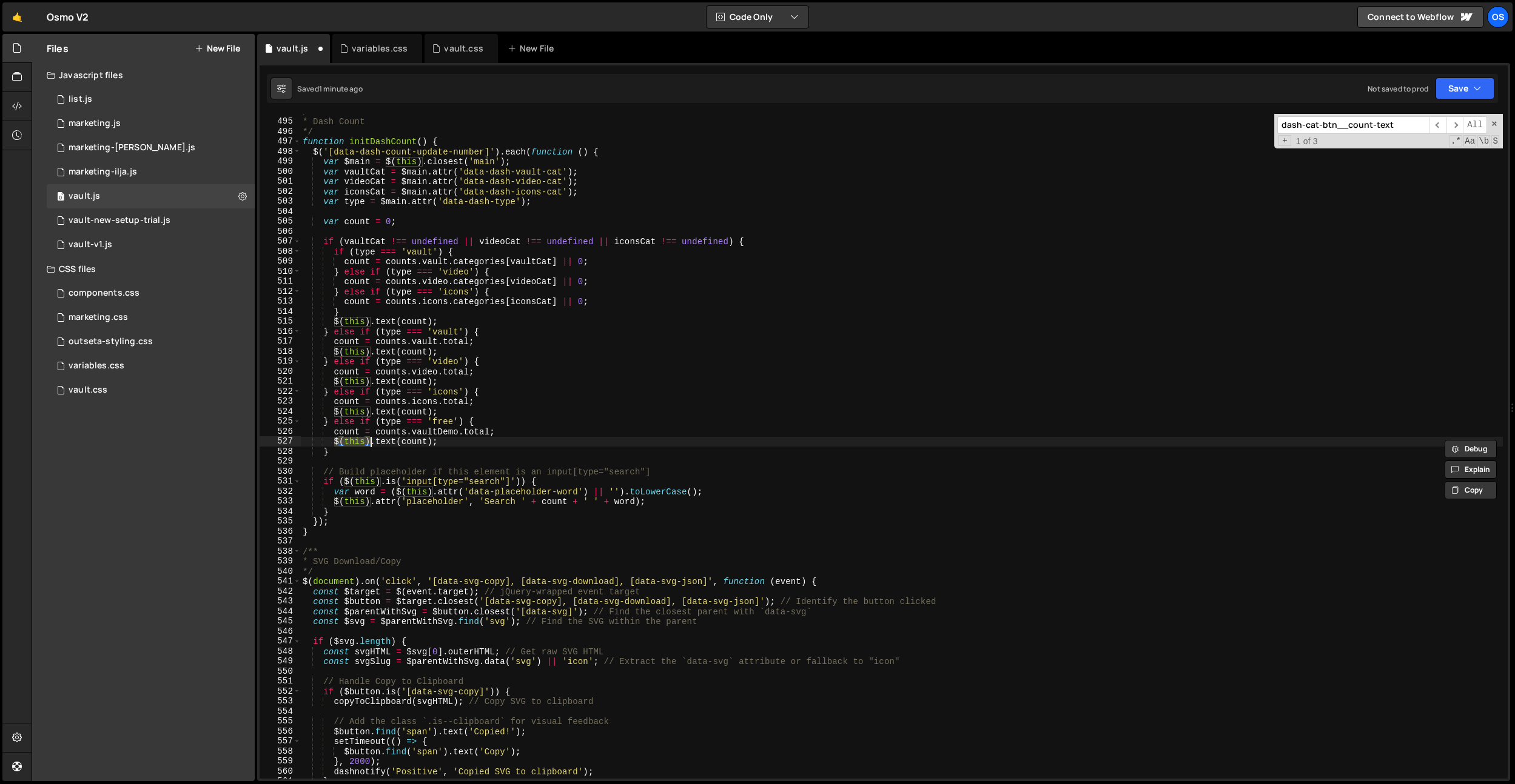
click at [603, 364] on div "/** * Dash Count */ function initDashCount ( ) { $ ( '[data-dash-count-update-n…" at bounding box center [901, 449] width 1203 height 685
click at [342, 437] on div "/** * Dash Count */ function initDashCount ( ) { $ ( '[data-dash-count-update-n…" at bounding box center [901, 449] width 1203 height 685
click at [349, 443] on div "/** * Dash Count */ function initDashCount ( ) { $ ( '[data-dash-count-update-n…" at bounding box center [901, 449] width 1203 height 685
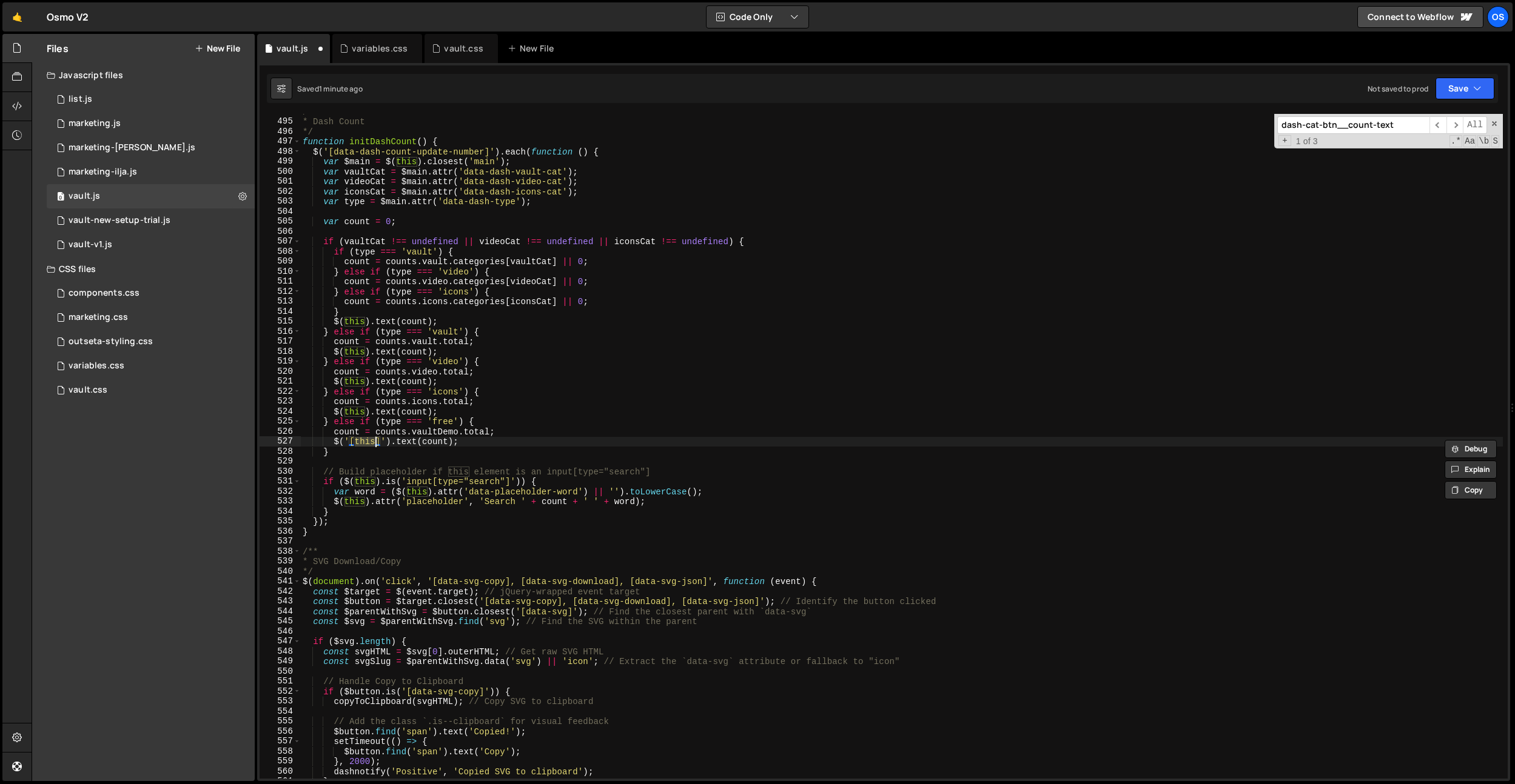
paste textarea "data-dash-count-update-number-demo]'"
click at [704, 334] on div "/** * Dash Count */ function initDashCount ( ) { $ ( '[data-dash-count-update-n…" at bounding box center [901, 449] width 1203 height 685
drag, startPoint x: 331, startPoint y: 443, endPoint x: 500, endPoint y: 445, distance: 169.0
click at [644, 443] on div "/** * Dash Count */ function initDashCount ( ) { $ ( '[data-dash-count-update-n…" at bounding box center [901, 449] width 1203 height 685
drag, startPoint x: 376, startPoint y: 433, endPoint x: 593, endPoint y: 446, distance: 217.4
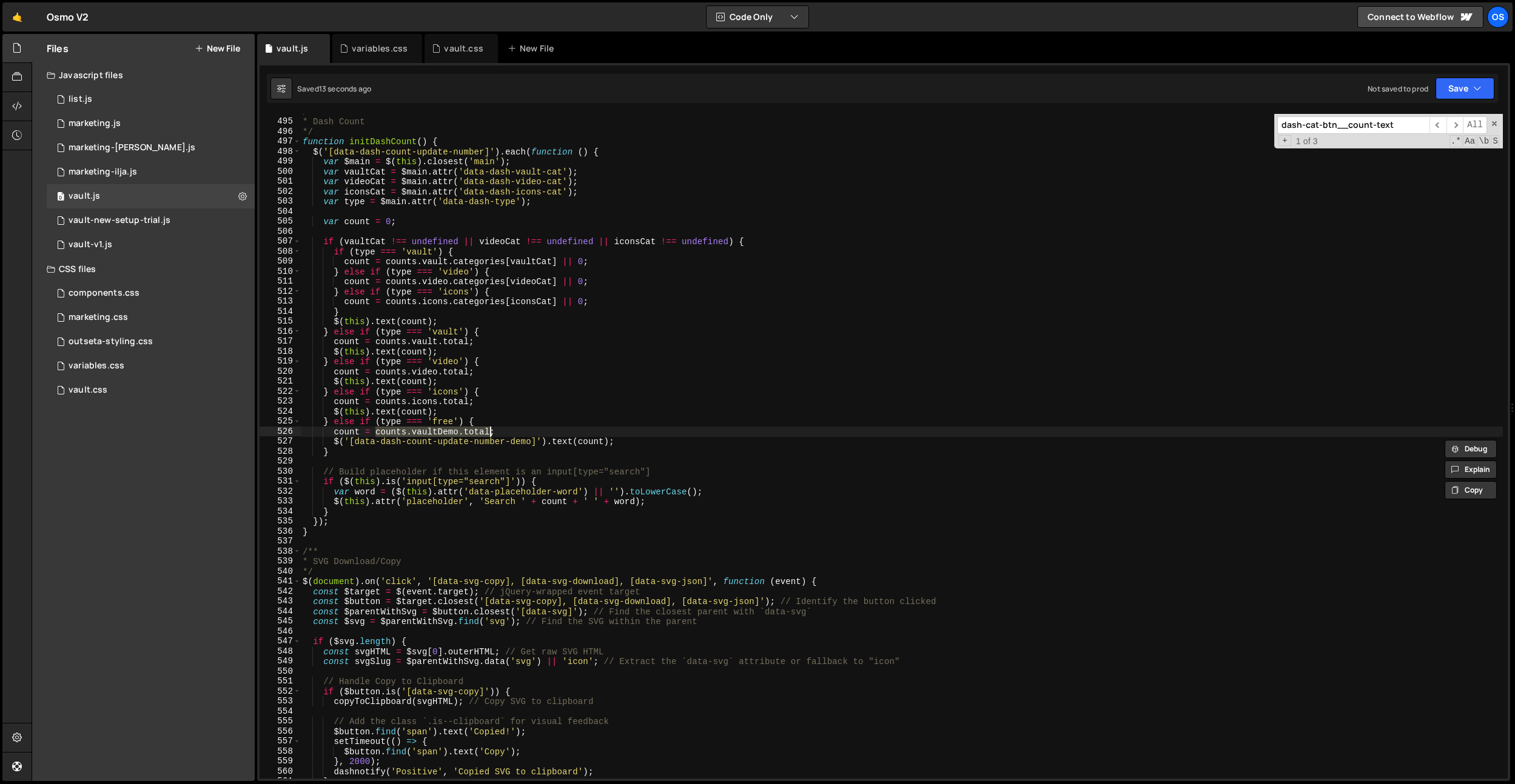
click at [492, 433] on div "/** * Dash Count */ function initDashCount ( ) { $ ( '[data-dash-count-update-n…" at bounding box center [901, 449] width 1203 height 685
click at [587, 443] on div "/** * Dash Count */ function initDashCount ( ) { $ ( '[data-dash-count-update-n…" at bounding box center [901, 449] width 1203 height 685
drag, startPoint x: 587, startPoint y: 443, endPoint x: 678, endPoint y: 417, distance: 94.6
click at [587, 443] on div "/** * Dash Count */ function initDashCount ( ) { $ ( '[data-dash-count-update-n…" at bounding box center [901, 449] width 1203 height 685
paste textarea "[DOMAIN_NAME]"
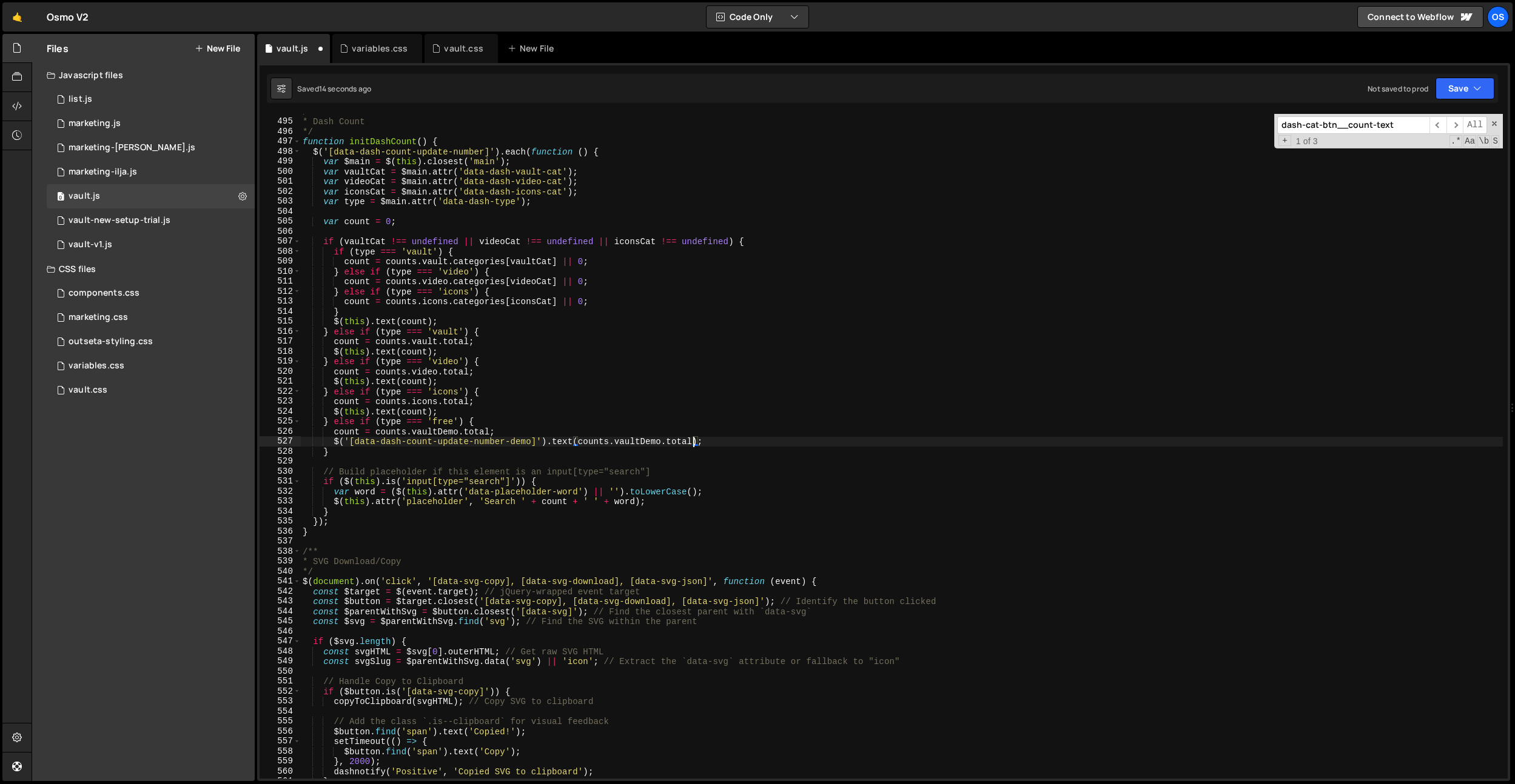
click at [678, 417] on div "/** * Dash Count */ function initDashCount ( ) { $ ( '[data-dash-count-update-n…" at bounding box center [901, 449] width 1203 height 685
drag, startPoint x: 312, startPoint y: 153, endPoint x: 655, endPoint y: 148, distance: 343.0
click at [655, 148] on div "/** * Dash Count */ function initDashCount ( ) { $ ( '[data-dash-count-update-n…" at bounding box center [901, 449] width 1203 height 685
click at [344, 454] on div "/** * Dash Count */ function initDashCount ( ) { $ ( '[data-dash-count-update-n…" at bounding box center [901, 449] width 1203 height 685
type textarea "}"
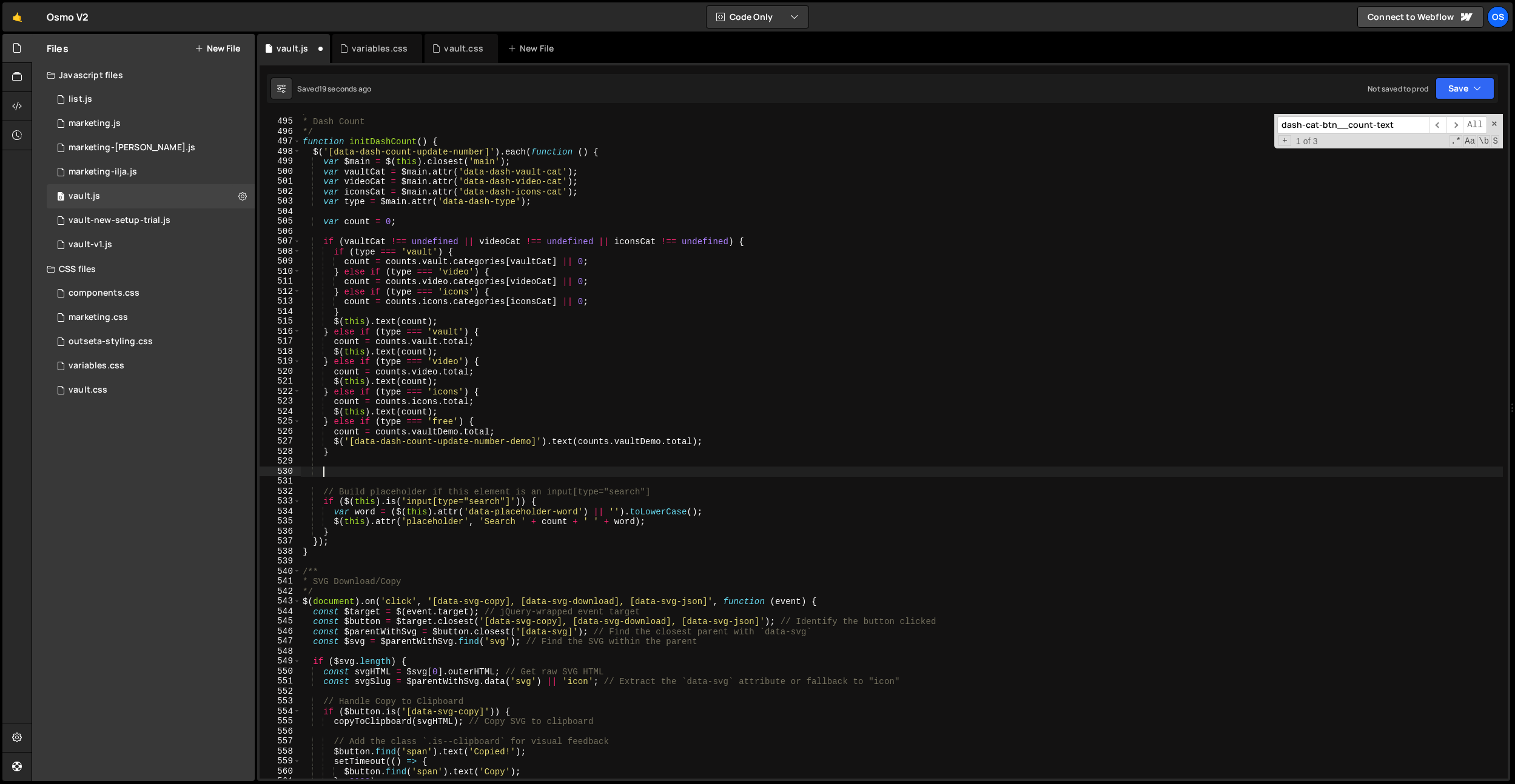
paste textarea "$('[data-dash-count-update-number]').each(function () {"
type textarea "$('[data-dash-count-update-number]').each(function () {}"
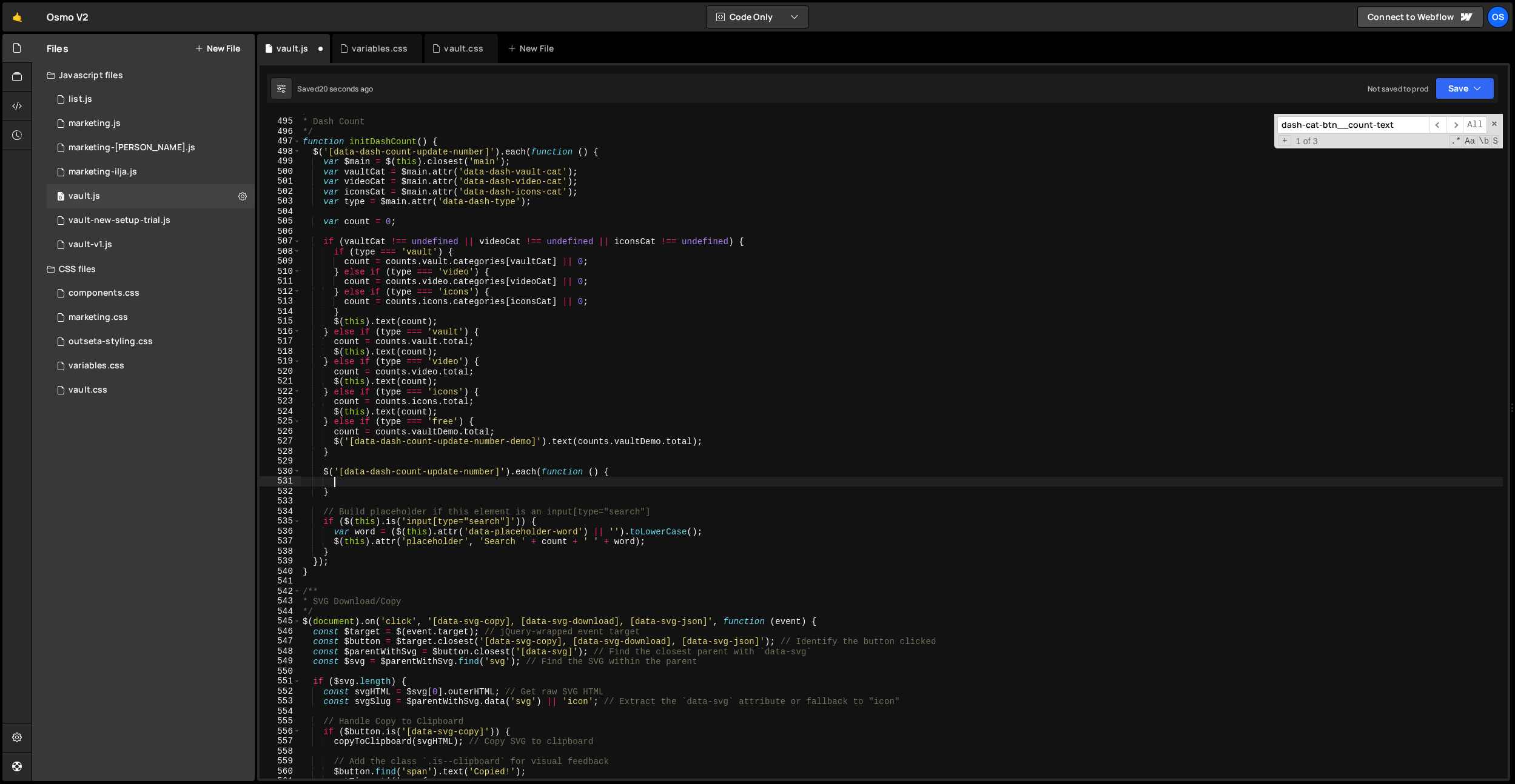
scroll to position [0, 2]
click at [496, 469] on div "/** * Dash Count */ function initDashCount ( ) { $ ( '[data-dash-count-update-n…" at bounding box center [901, 449] width 1203 height 685
click at [549, 412] on div "/** * Dash Count */ function initDashCount ( ) { $ ( '[data-dash-count-update-n…" at bounding box center [901, 449] width 1203 height 685
drag, startPoint x: 552, startPoint y: 442, endPoint x: 266, endPoint y: 316, distance: 312.5
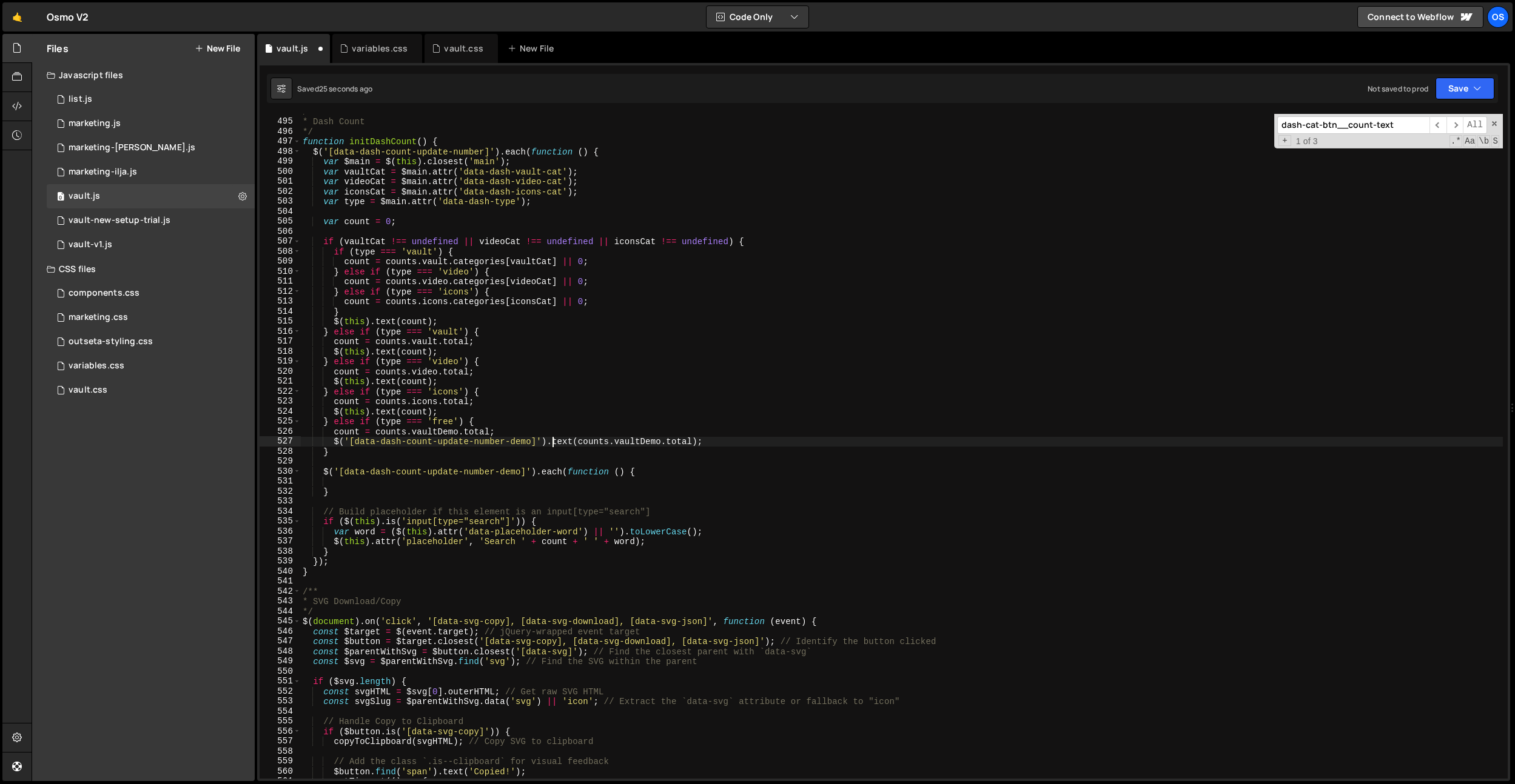
click at [550, 441] on div "/** * Dash Count */ function initDashCount ( ) { $ ( '[data-dash-count-update-n…" at bounding box center [901, 449] width 1203 height 685
type textarea "$('[data-dash-count-update-number-demo]').text([DOMAIN_NAME]);"
drag, startPoint x: 703, startPoint y: 443, endPoint x: 334, endPoint y: 441, distance: 369.0
click at [334, 441] on div "/** * Dash Count */ function initDashCount ( ) { $ ( '[data-dash-count-update-n…" at bounding box center [901, 449] width 1203 height 685
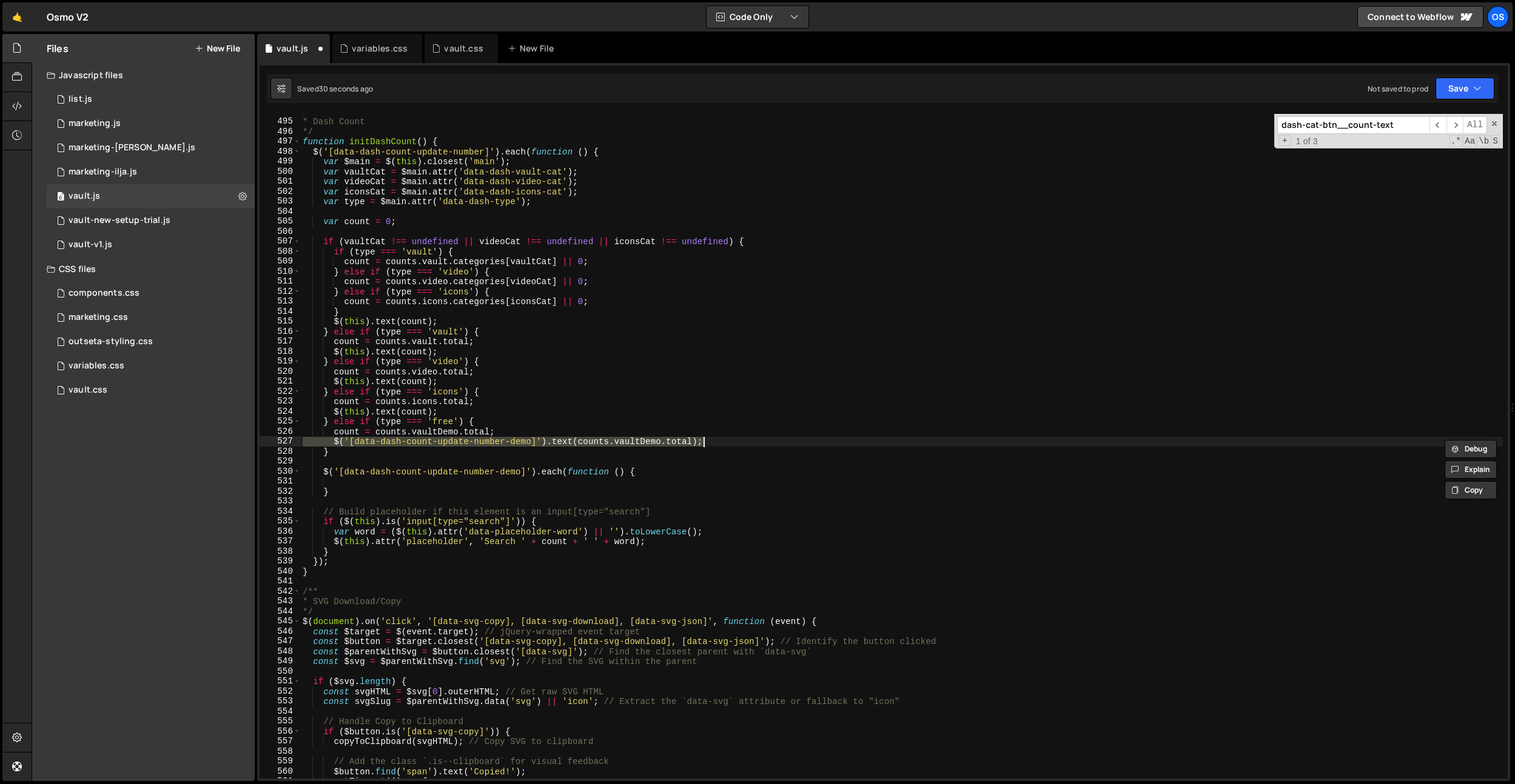
click at [736, 439] on div "/** * Dash Count */ function initDashCount ( ) { $ ( '[data-dash-count-update-n…" at bounding box center [901, 446] width 1203 height 665
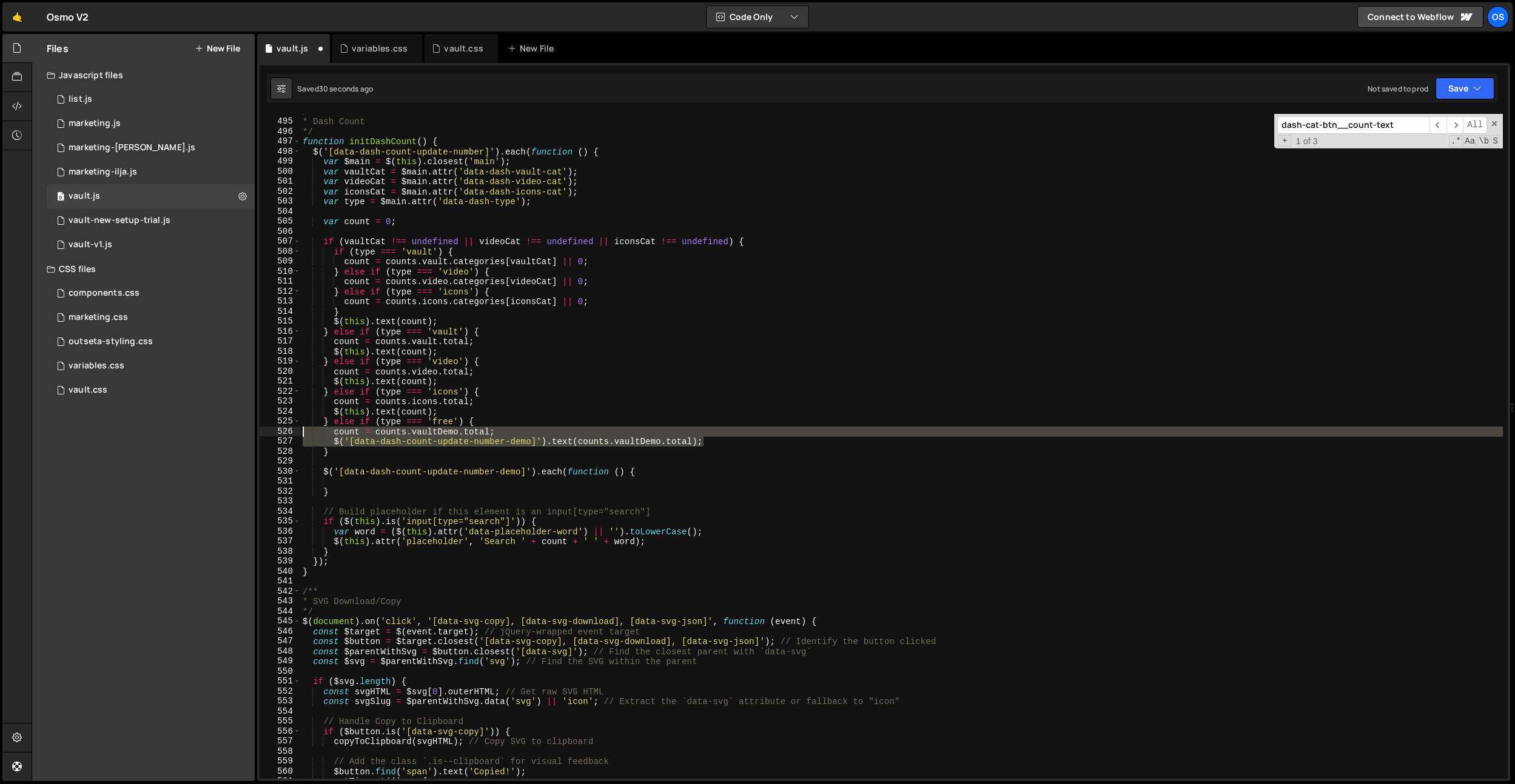
drag, startPoint x: 732, startPoint y: 443, endPoint x: 219, endPoint y: 432, distance: 513.1
click at [219, 432] on div "Files New File Javascript files 0 list.js 0 0 marketing.js 0 0 marketing-[PERSO…" at bounding box center [773, 408] width 1483 height 748
type textarea "count = [DOMAIN_NAME]; $('[data-dash-count-update-number-demo]').text([DOMAIN_N…"
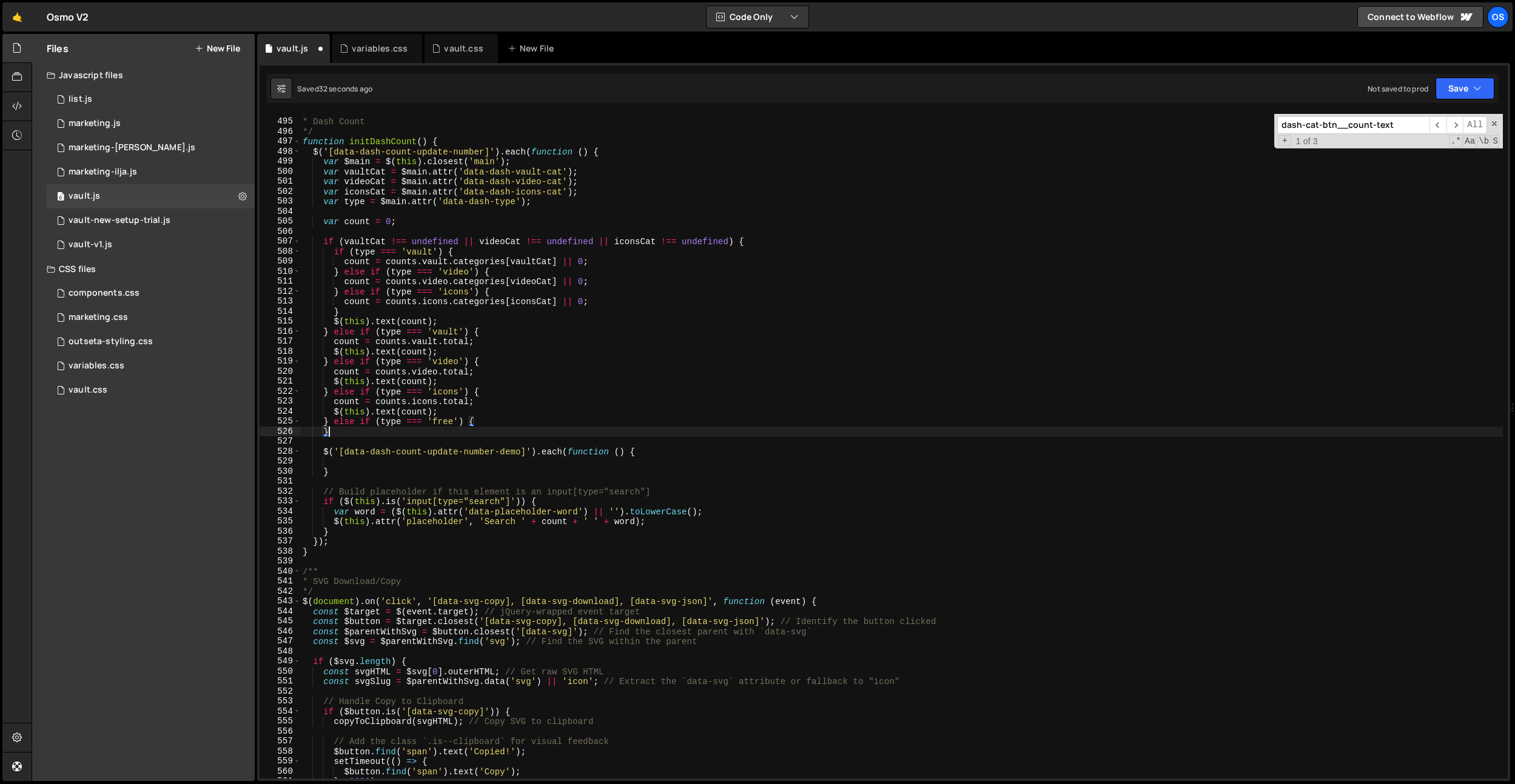
drag, startPoint x: 345, startPoint y: 435, endPoint x: 334, endPoint y: 426, distance: 14.2
click at [334, 426] on div "/** * Dash Count */ function initDashCount ( ) { $ ( '[data-dash-count-update-n…" at bounding box center [901, 449] width 1203 height 685
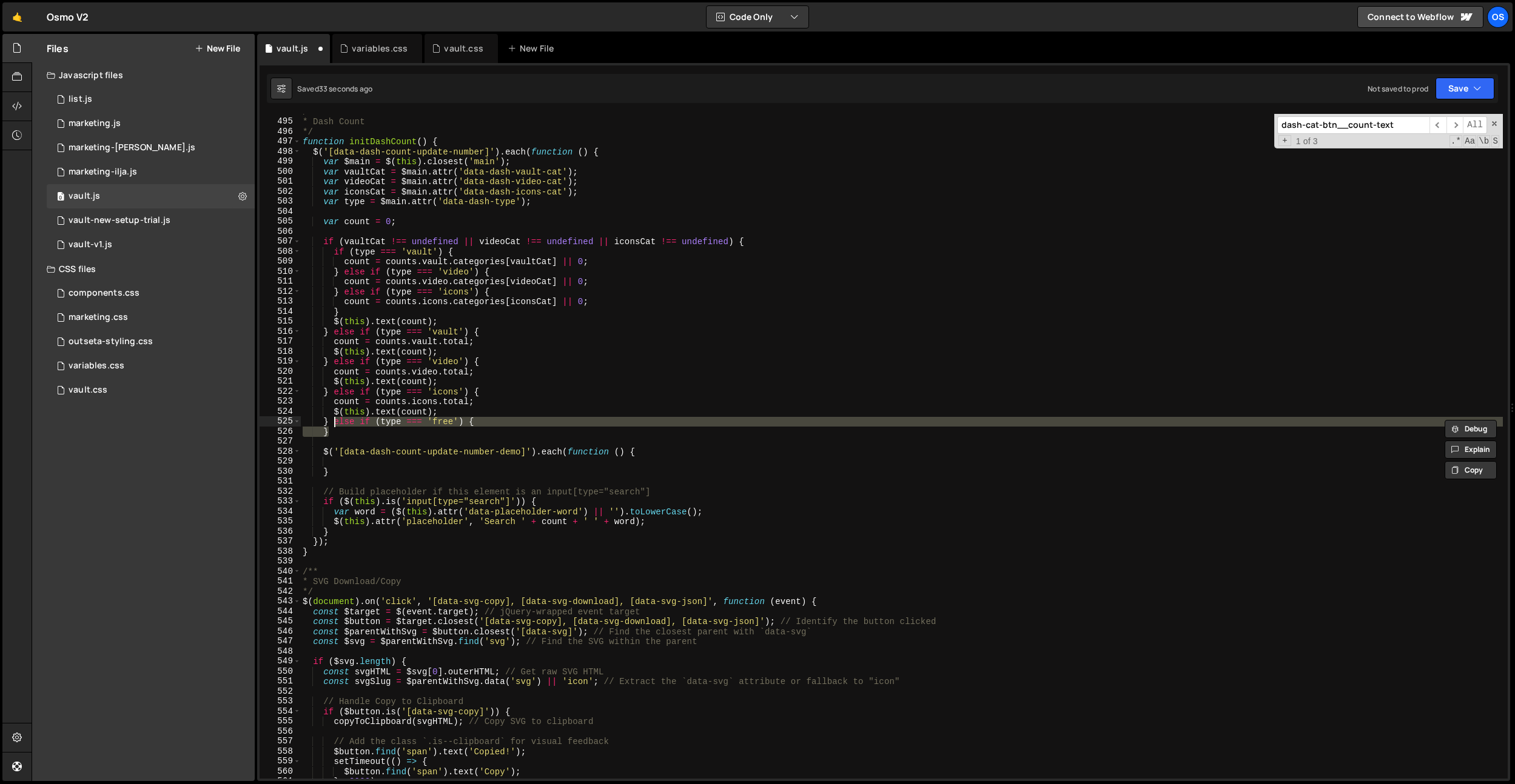
type textarea "}"
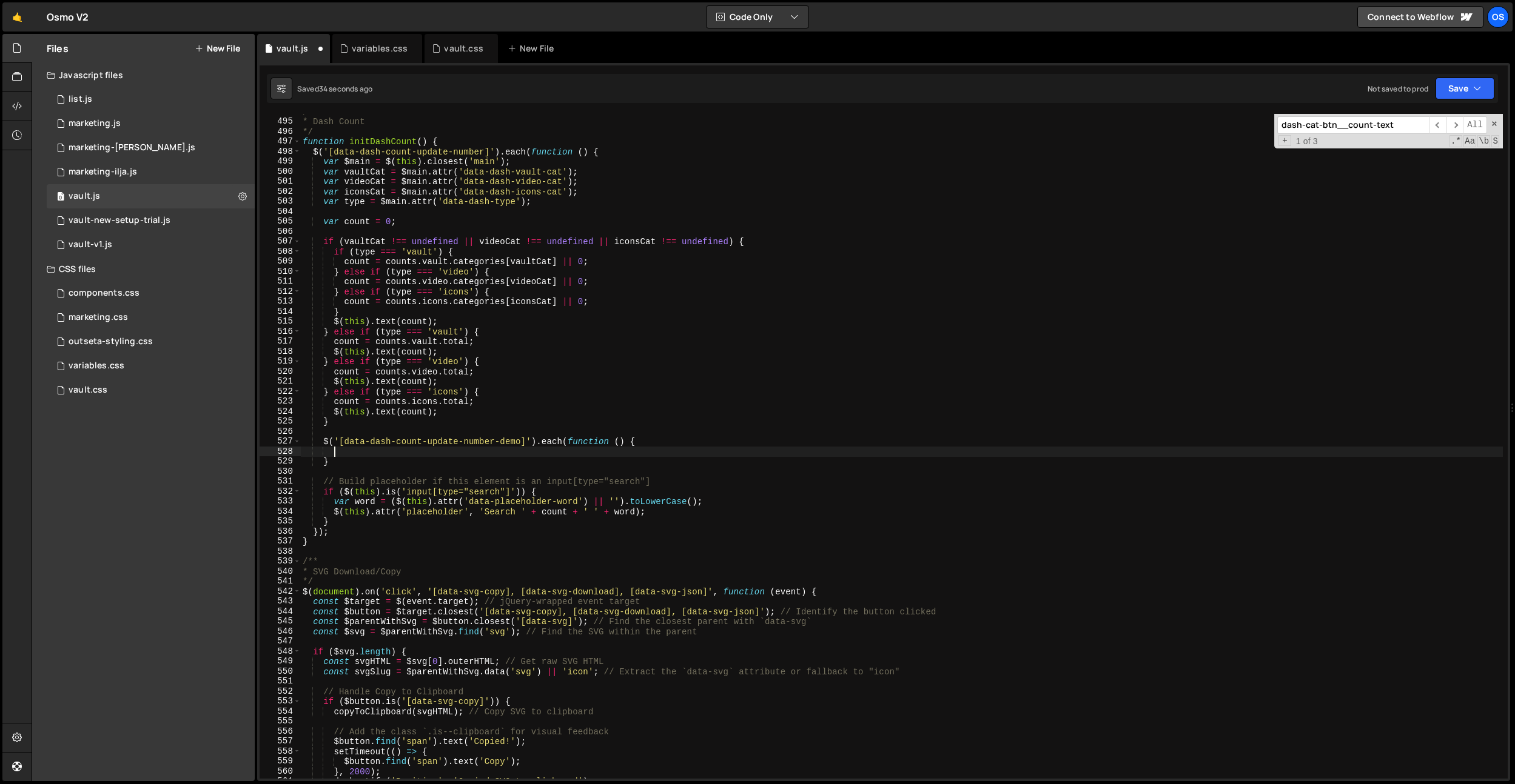
drag, startPoint x: 332, startPoint y: 448, endPoint x: 365, endPoint y: 458, distance: 34.5
click at [332, 448] on div "/** * Dash Count */ function initDashCount ( ) { $ ( '[data-dash-count-update-n…" at bounding box center [901, 449] width 1203 height 685
paste textarea "$('[data-dash-count-update-number-demo]').text([DOMAIN_NAME]);"
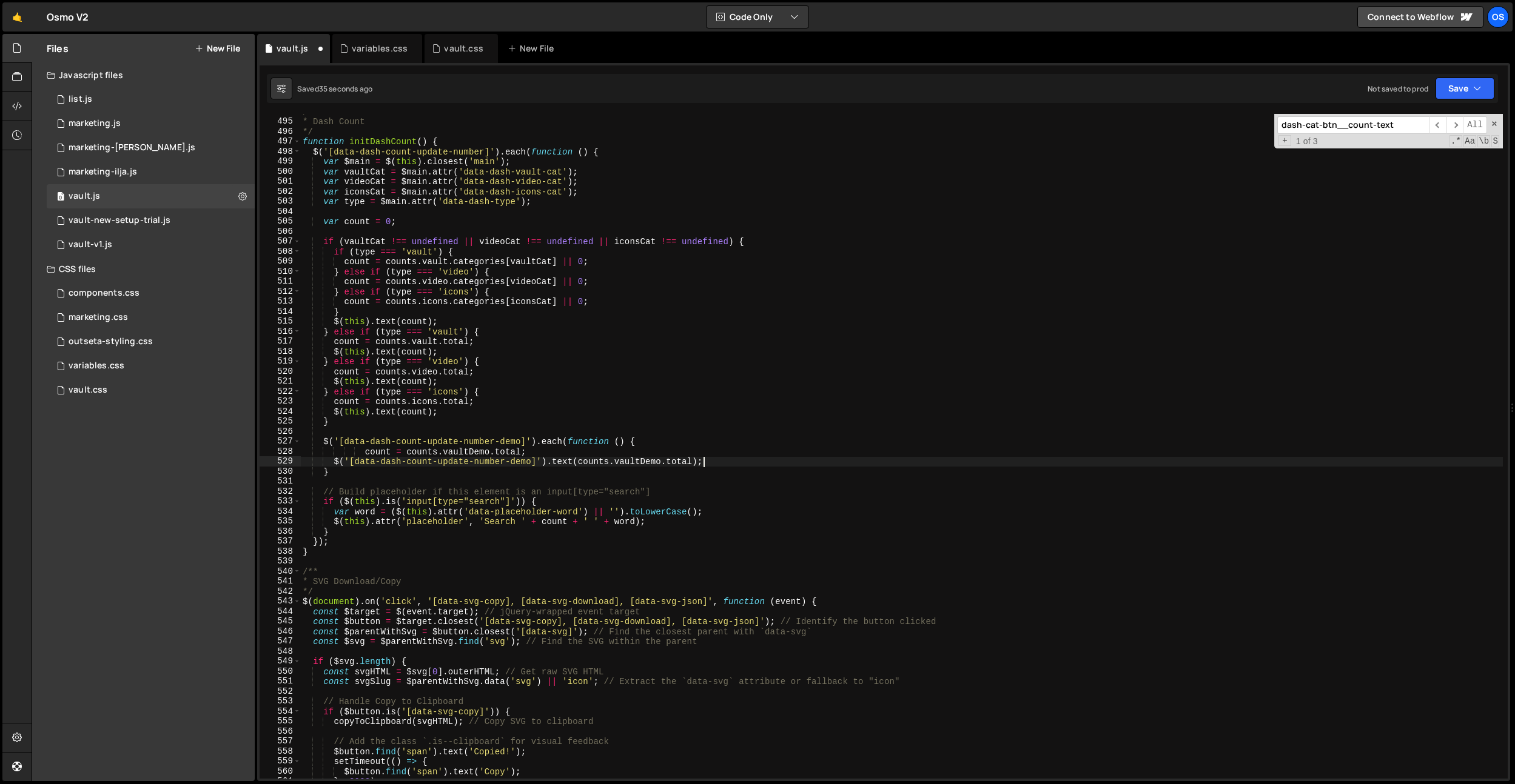
click at [365, 454] on div "/** * Dash Count */ function initDashCount ( ) { $ ( '[data-dash-count-update-n…" at bounding box center [901, 449] width 1203 height 685
click at [517, 414] on div "/** * Dash Count */ function initDashCount ( ) { $ ( '[data-dash-count-update-n…" at bounding box center [901, 449] width 1203 height 685
drag, startPoint x: 542, startPoint y: 462, endPoint x: 342, endPoint y: 462, distance: 200.0
click at [342, 462] on div "/** * Dash Count */ function initDashCount ( ) { $ ( '[data-dash-count-update-n…" at bounding box center [901, 449] width 1203 height 685
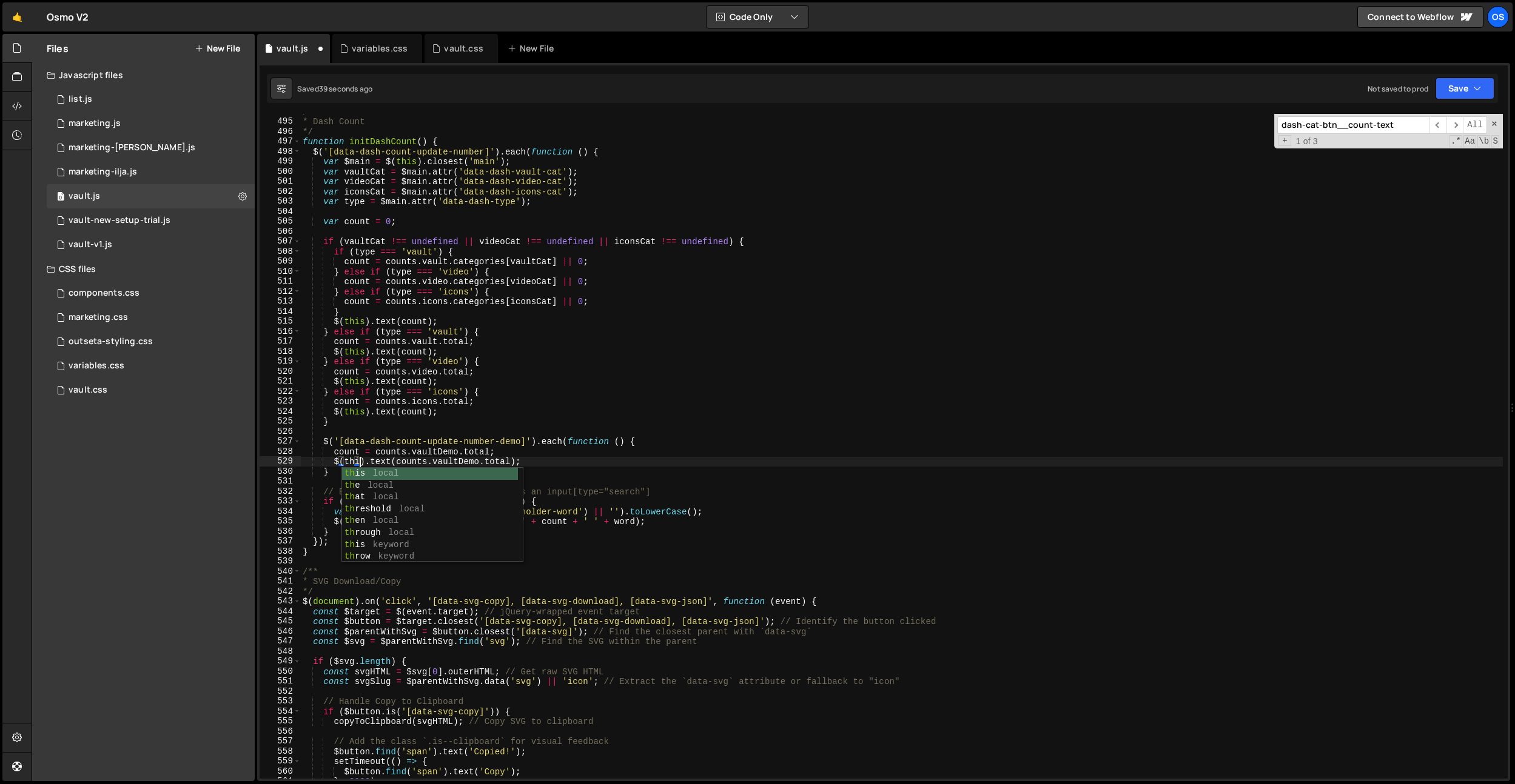
scroll to position [0, 4]
click at [848, 460] on div "/** * Dash Count */ function initDashCount ( ) { $ ( '[data-dash-count-update-n…" at bounding box center [901, 449] width 1203 height 685
drag, startPoint x: 563, startPoint y: 444, endPoint x: 555, endPoint y: 446, distance: 8.2
click at [563, 444] on div "/** * Dash Count */ function initDashCount ( ) { $ ( '[data-dash-count-update-n…" at bounding box center [901, 449] width 1203 height 685
click at [513, 464] on div "/** * Dash Count */ function initDashCount ( ) { $ ( '[data-dash-count-update-n…" at bounding box center [901, 449] width 1203 height 685
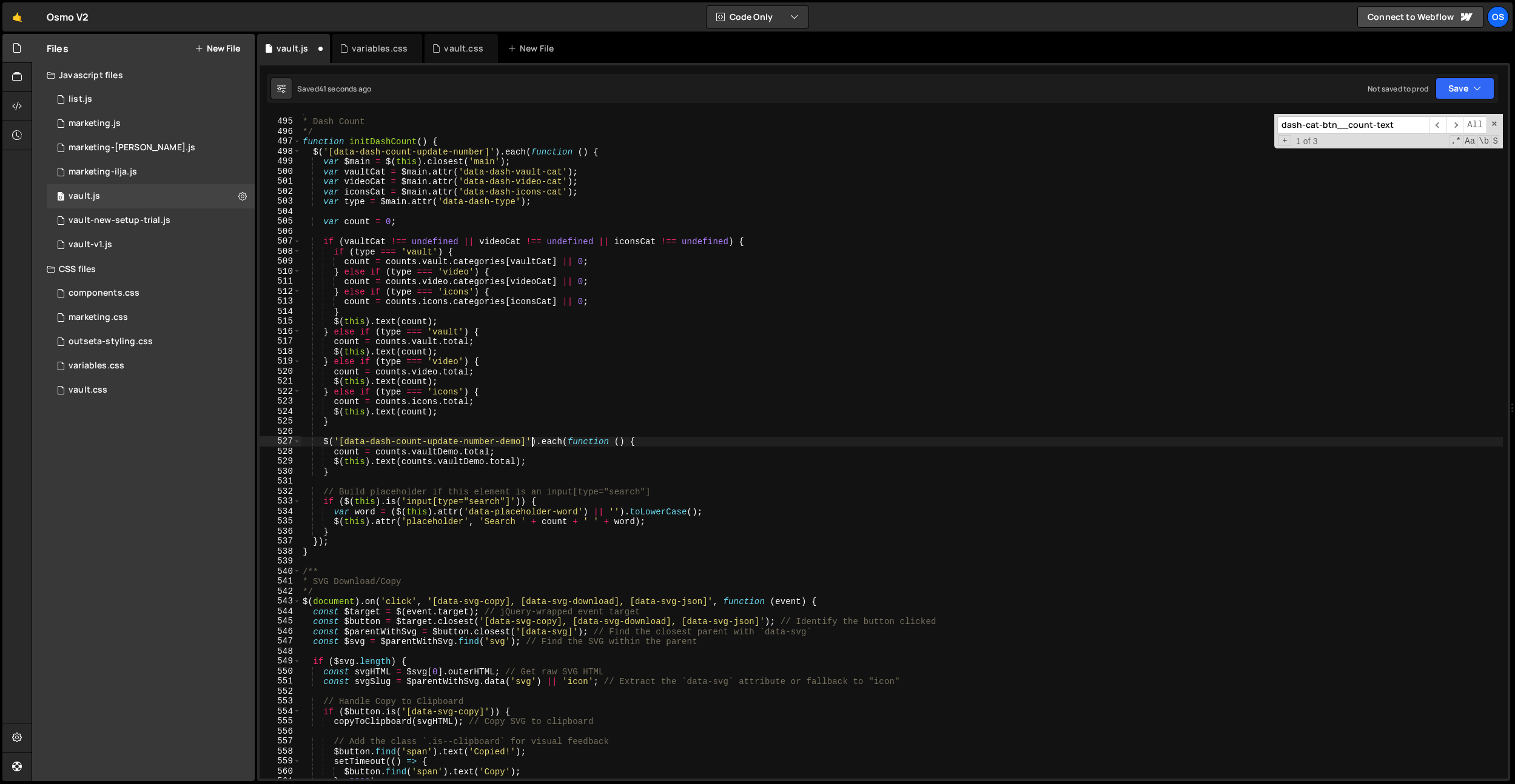
click at [529, 440] on div "/** * Dash Count */ function initDashCount ( ) { $ ( '[data-dash-count-update-n…" at bounding box center [901, 449] width 1203 height 685
type textarea "$('[data-dash-count-update-number-demo]').each(function () {"
click at [513, 430] on div "/** * Dash Count */ function initDashCount ( ) { $ ( '[data-dash-count-update-n…" at bounding box center [901, 449] width 1203 height 685
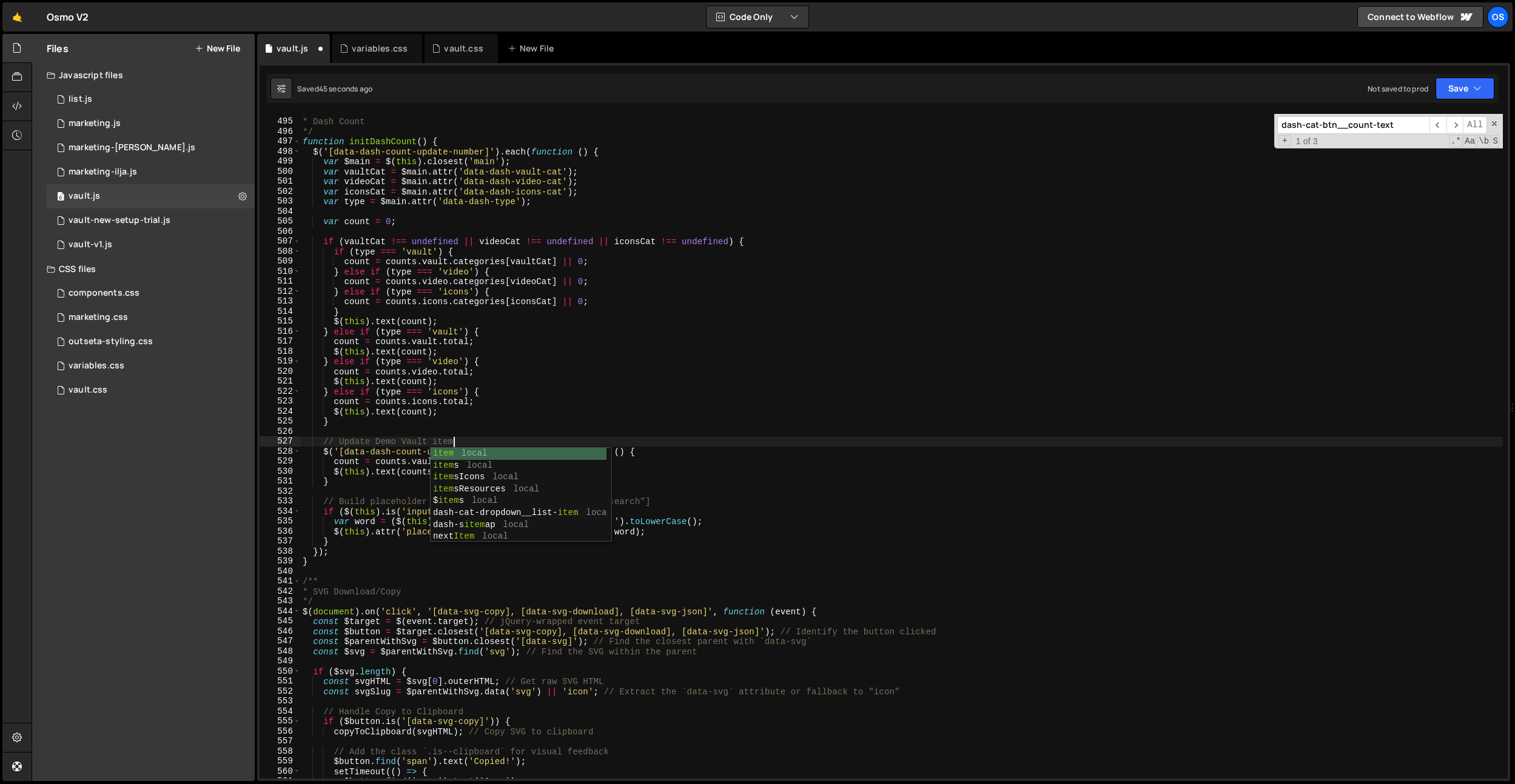
scroll to position [0, 10]
click at [314, 244] on div "/** * Dash Count */ function initDashCount ( ) { $ ( '[data-dash-count-update-n…" at bounding box center [901, 449] width 1203 height 685
type textarea "if (vaultCat !== undefined || videoCat !== undefined || iconsCat !== undefined)…"
click at [342, 487] on div "/** * Dash Count */ function initDashCount ( ) { $ ( '[data-dash-count-update-n…" at bounding box center [901, 449] width 1203 height 685
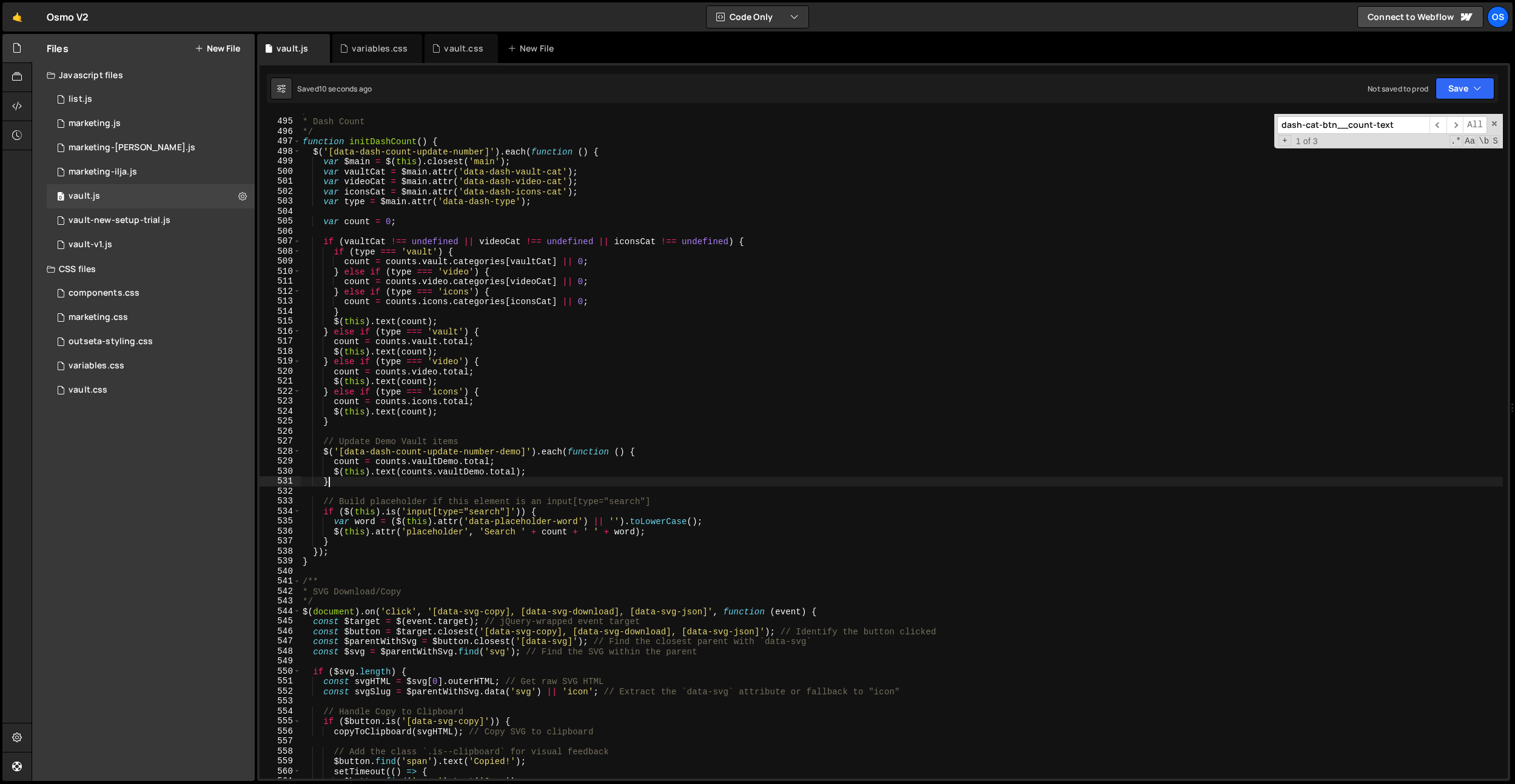
click at [346, 482] on div "/** * Dash Count */ function initDashCount ( ) { $ ( '[data-dash-count-update-n…" at bounding box center [901, 449] width 1203 height 685
click at [501, 443] on div "/** * Dash Count */ function initDashCount ( ) { $ ( '[data-dash-count-update-n…" at bounding box center [901, 449] width 1203 height 685
type textarea "// Update Demo Vault items"
paste input "ta-dash-count-update-number-demo"
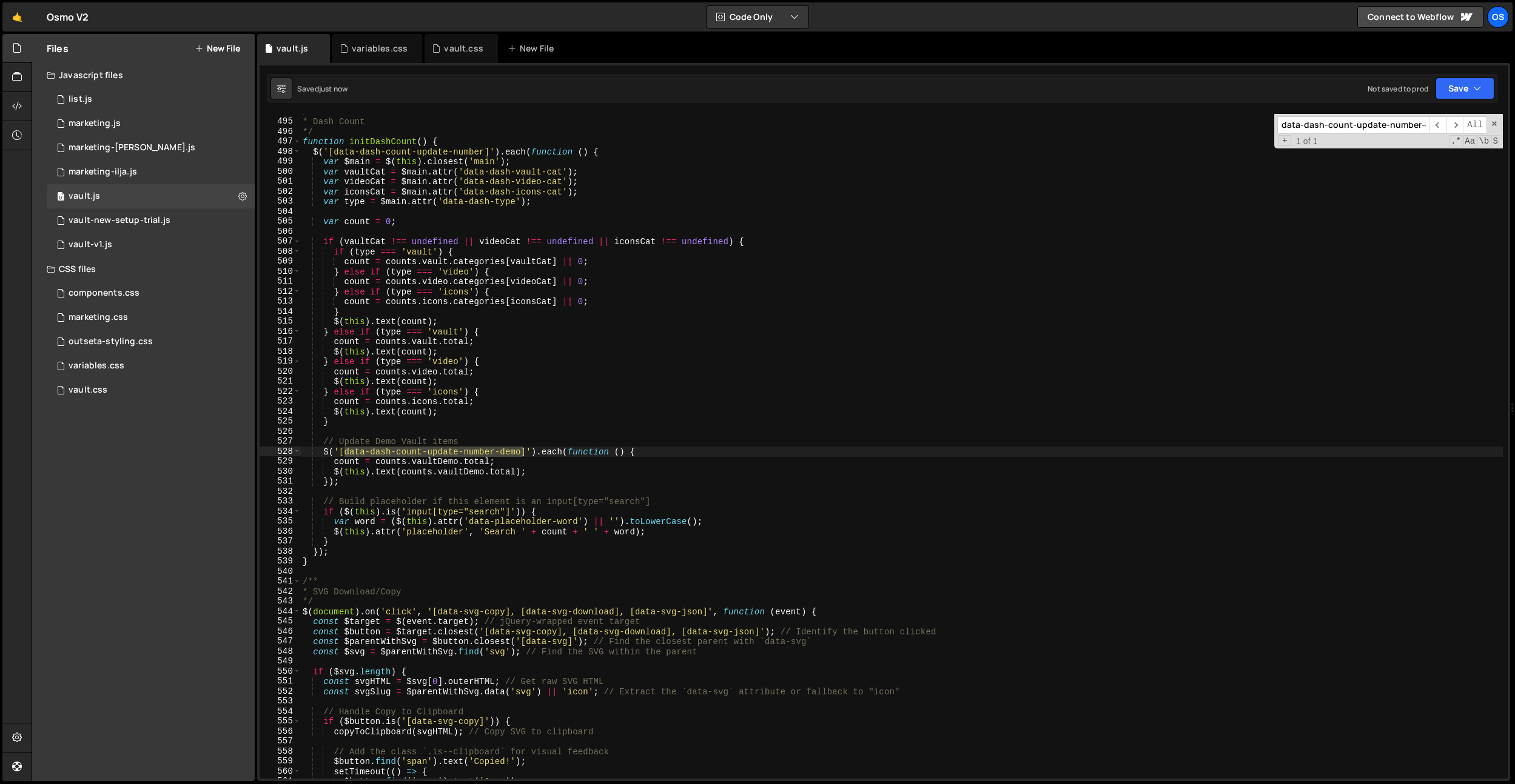
scroll to position [0, 18]
type input "data-dash-count-update-number-demo"
click at [517, 374] on div "/** * Dash Count */ function initDashCount ( ) { $ ( '[data-dash-count-update-n…" at bounding box center [901, 449] width 1203 height 685
click at [505, 393] on div "/** * Dash Count */ function initDashCount ( ) { $ ( '[data-dash-count-update-n…" at bounding box center [901, 449] width 1203 height 685
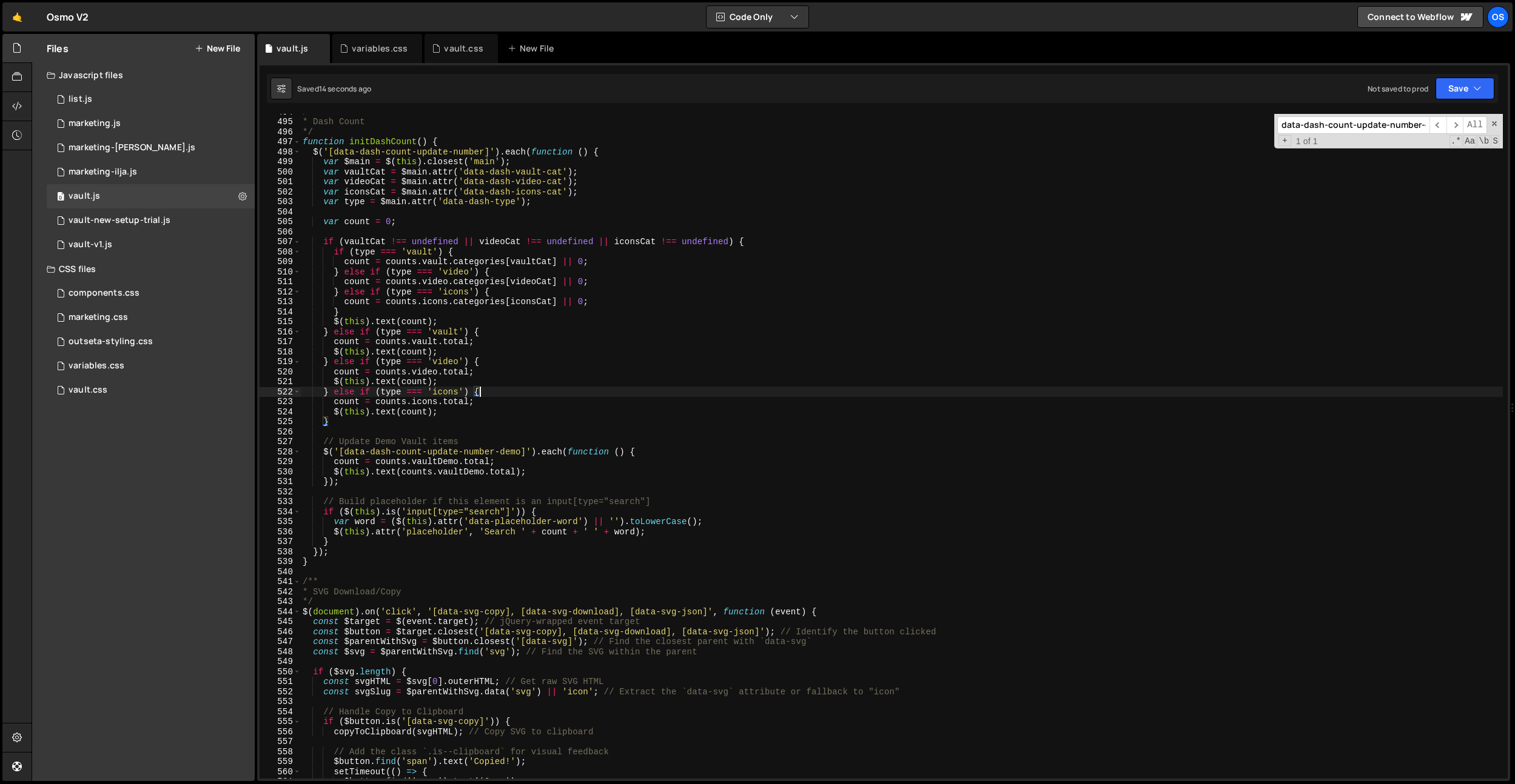
scroll to position [4552, 0]
click at [496, 477] on div "/** * Dash Count */ function initDashCount ( ) { $ ( '[data-dash-count-update-n…" at bounding box center [901, 449] width 1203 height 685
click at [345, 480] on div "/** * Dash Count */ function initDashCount ( ) { $ ( '[data-dash-count-update-n…" at bounding box center [901, 449] width 1203 height 685
click at [330, 464] on div "/** * Dash Count */ function initDashCount ( ) { $ ( '[data-dash-count-update-n…" at bounding box center [901, 449] width 1203 height 685
click at [346, 464] on div "/** * Dash Count */ function initDashCount ( ) { $ ( '[data-dash-count-update-n…" at bounding box center [901, 449] width 1203 height 685
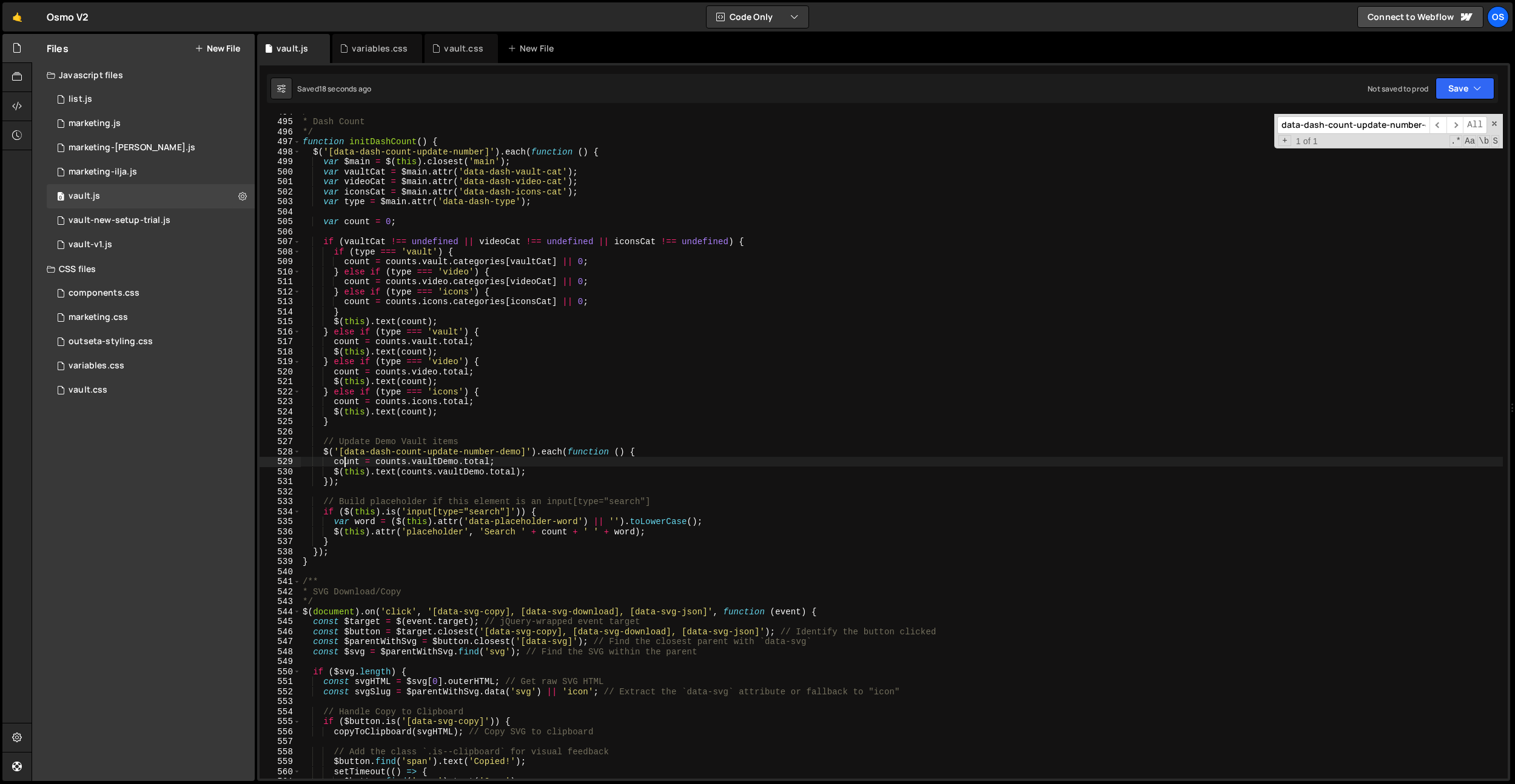
click at [346, 464] on div "/** * Dash Count */ function initDashCount ( ) { $ ( '[data-dash-count-update-n…" at bounding box center [901, 449] width 1203 height 685
click at [559, 469] on div "/** * Dash Count */ function initDashCount ( ) { $ ( '[data-dash-count-update-n…" at bounding box center [901, 449] width 1203 height 685
drag, startPoint x: 560, startPoint y: 462, endPoint x: 256, endPoint y: 464, distance: 304.0
click at [256, 464] on div "Files New File Javascript files 0 list.js 0 0 marketing.js 0 0 marketing-[PERSO…" at bounding box center [773, 408] width 1483 height 748
type textarea "count = [DOMAIN_NAME];"
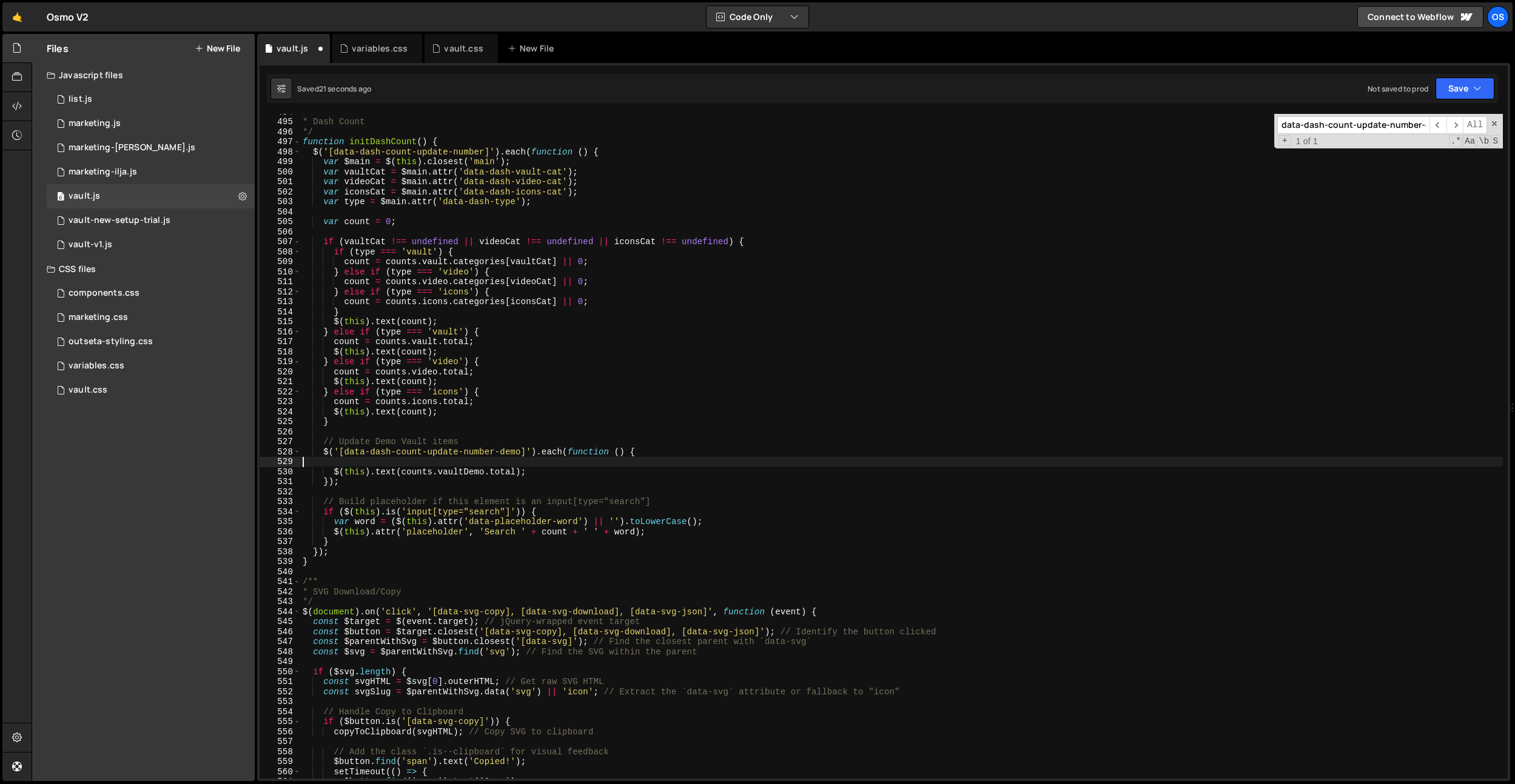
scroll to position [0, 0]
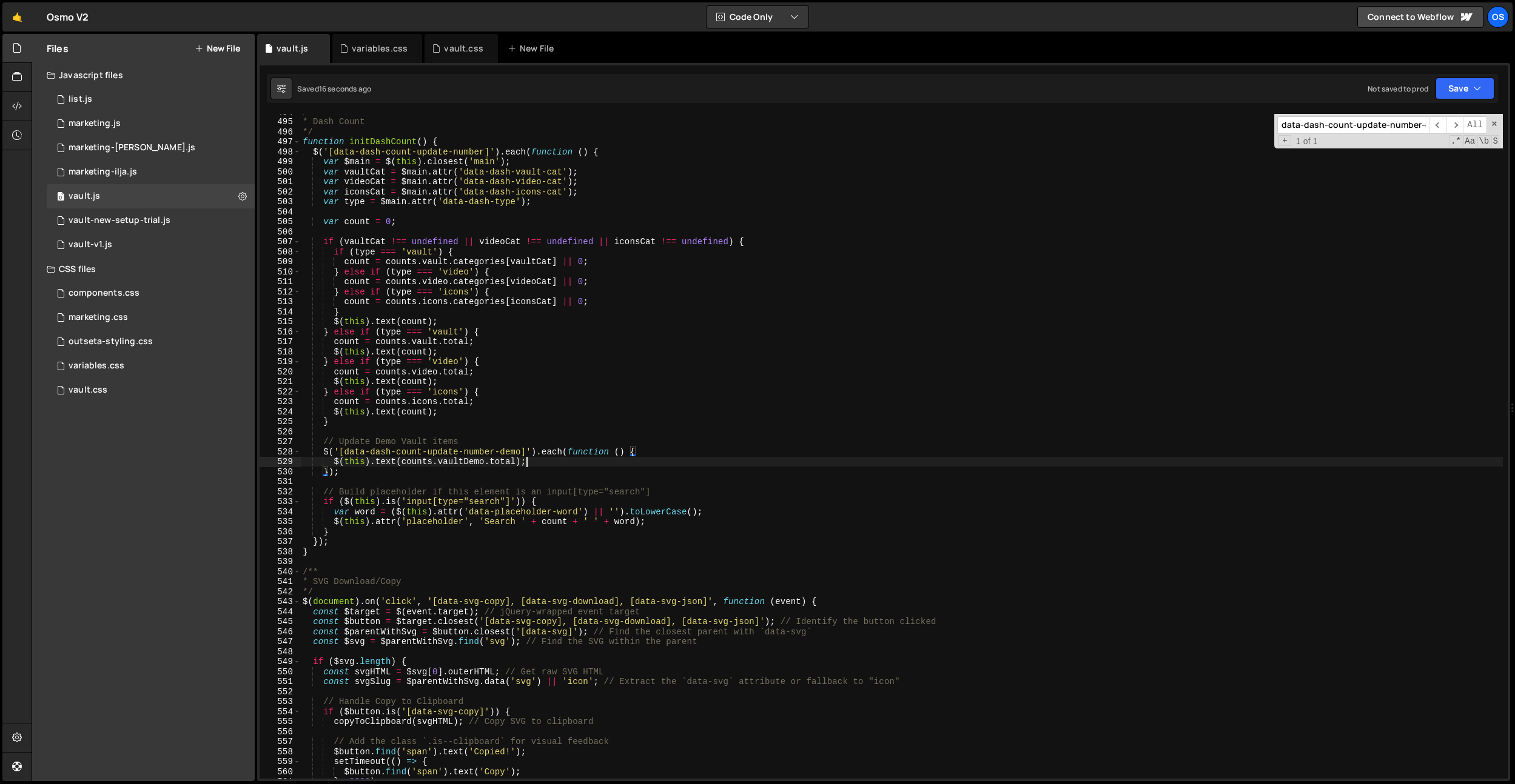
click at [552, 460] on div "/** * Dash Count */ function initDashCount ( ) { $ ( '[data-dash-count-update-n…" at bounding box center [901, 449] width 1203 height 685
type textarea "$(this).text([DOMAIN_NAME]);"
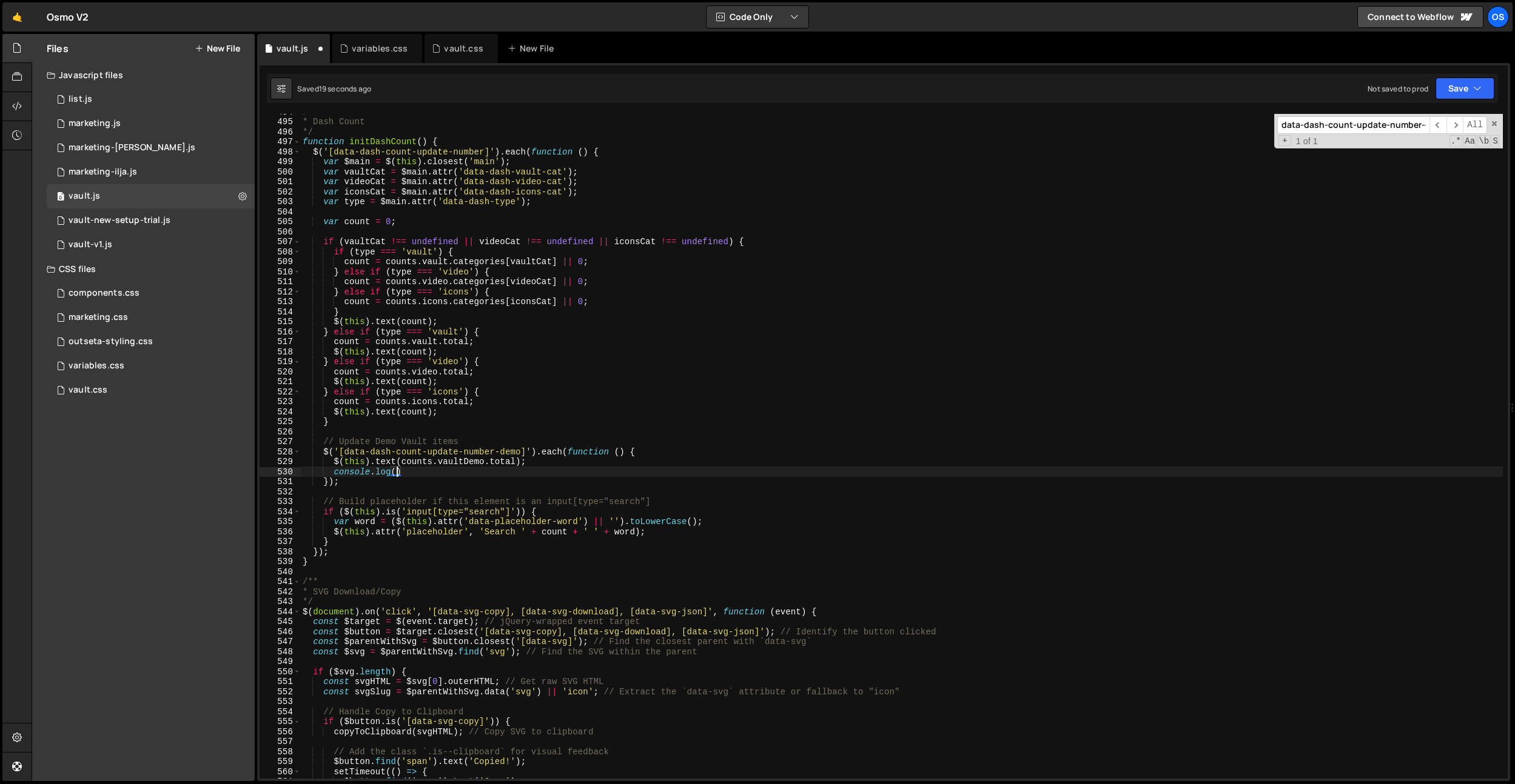
scroll to position [0, 6]
drag, startPoint x: 516, startPoint y: 464, endPoint x: 399, endPoint y: 469, distance: 117.1
click at [404, 466] on div "/** * Dash Count */ function initDashCount ( ) { $ ( '[data-dash-count-update-n…" at bounding box center [901, 449] width 1203 height 685
click at [398, 472] on div "/** * Dash Count */ function initDashCount ( ) { $ ( '[data-dash-count-update-n…" at bounding box center [901, 449] width 1203 height 685
paste textarea "[DOMAIN_NAME]"
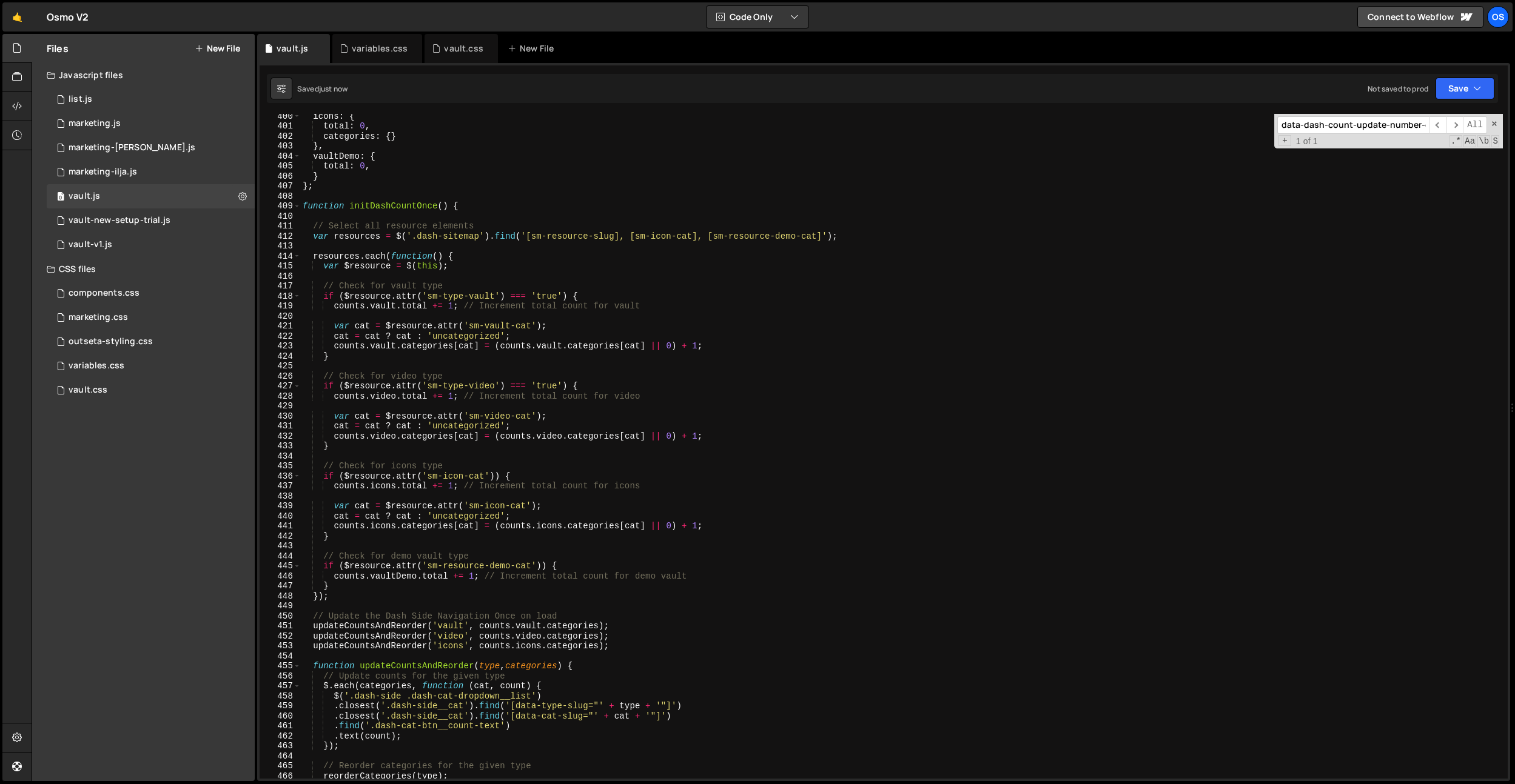
scroll to position [3635, 0]
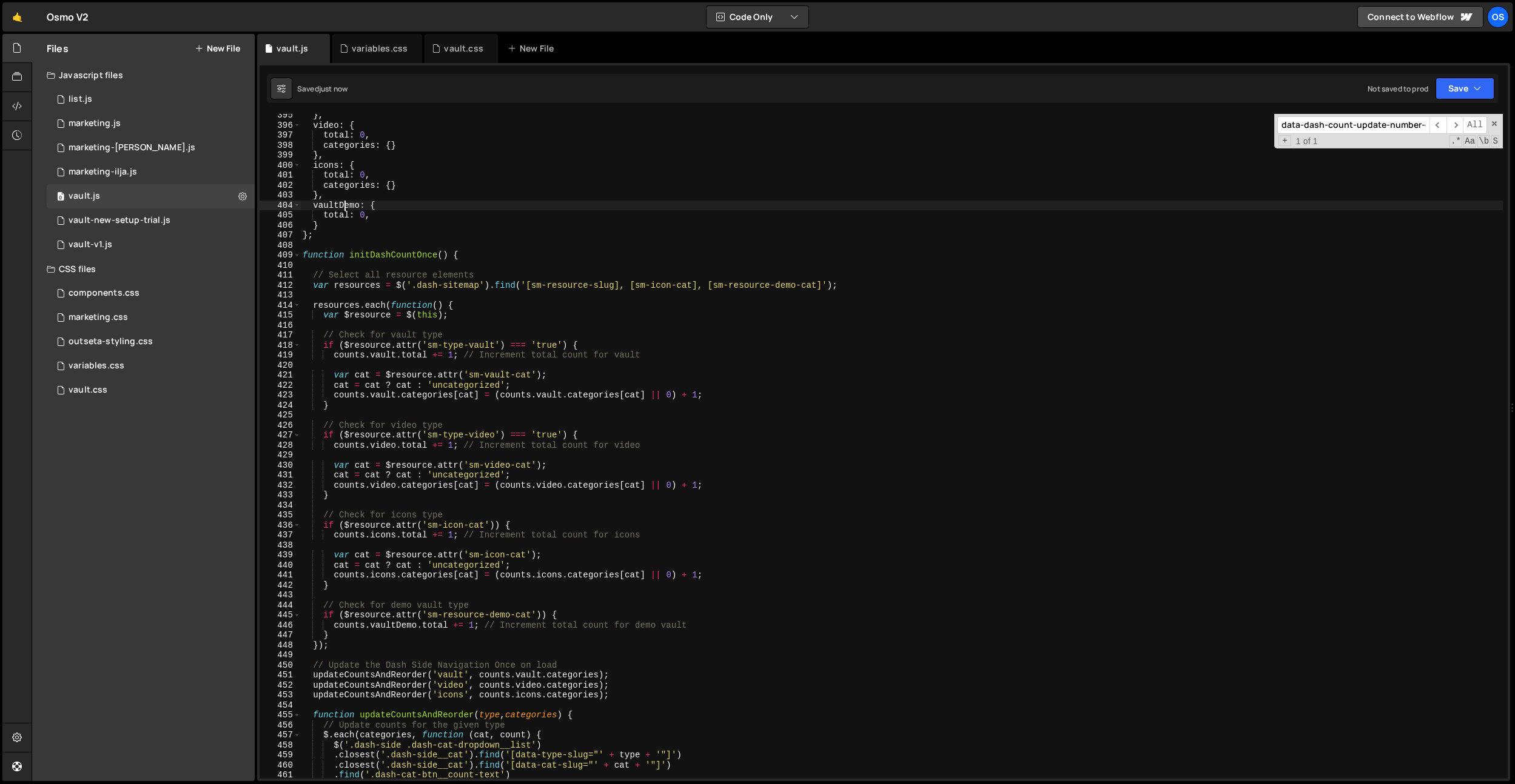
click at [342, 206] on div "} , video : { total : 0 , categories : { } } , icons : { total : 0 , categories…" at bounding box center [901, 453] width 1203 height 685
drag, startPoint x: 342, startPoint y: 206, endPoint x: 389, endPoint y: 258, distance: 70.1
click at [342, 206] on div "} , video : { total : 0 , categories : { } } , icons : { total : 0 , categories…" at bounding box center [901, 453] width 1203 height 685
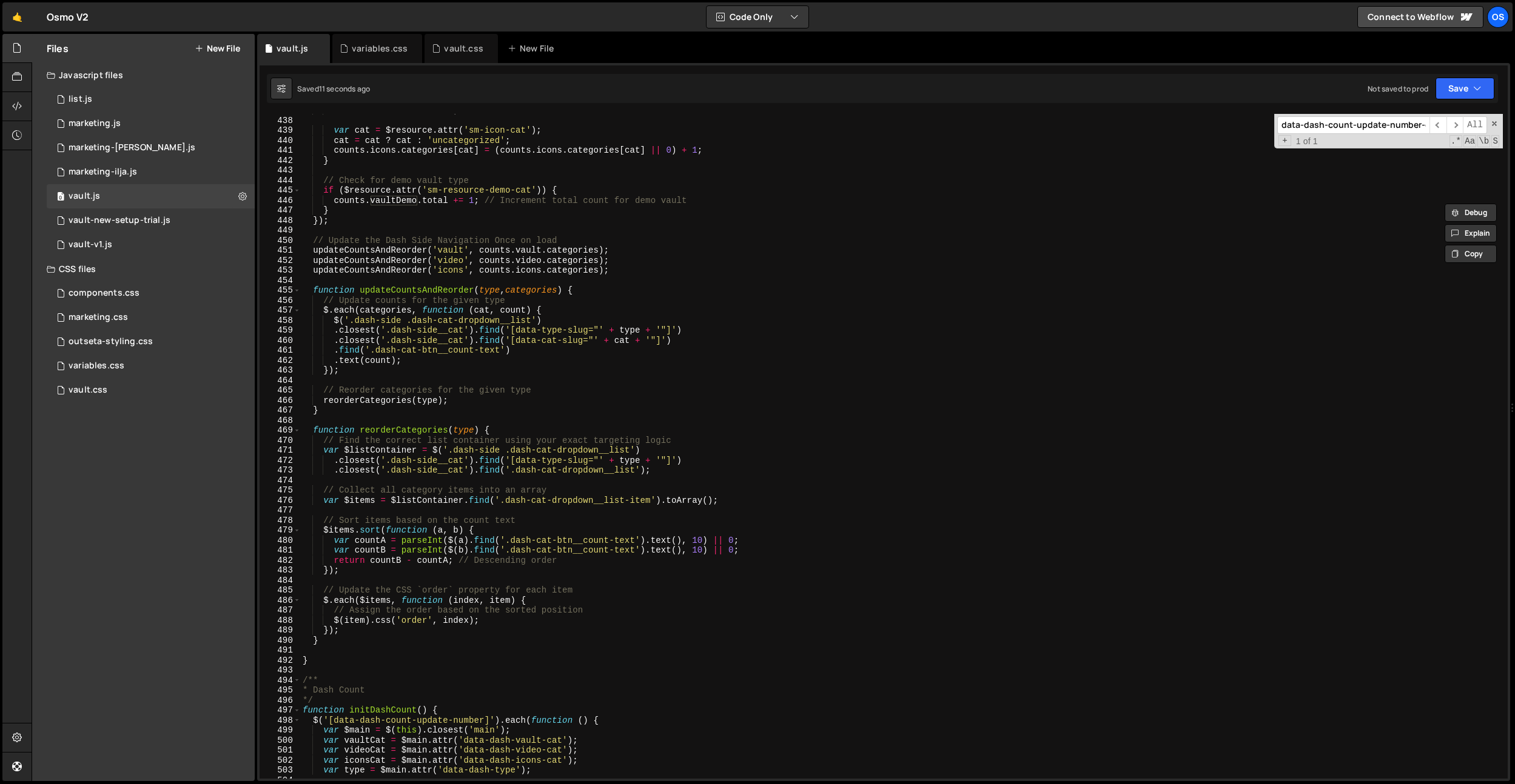
scroll to position [3929, 0]
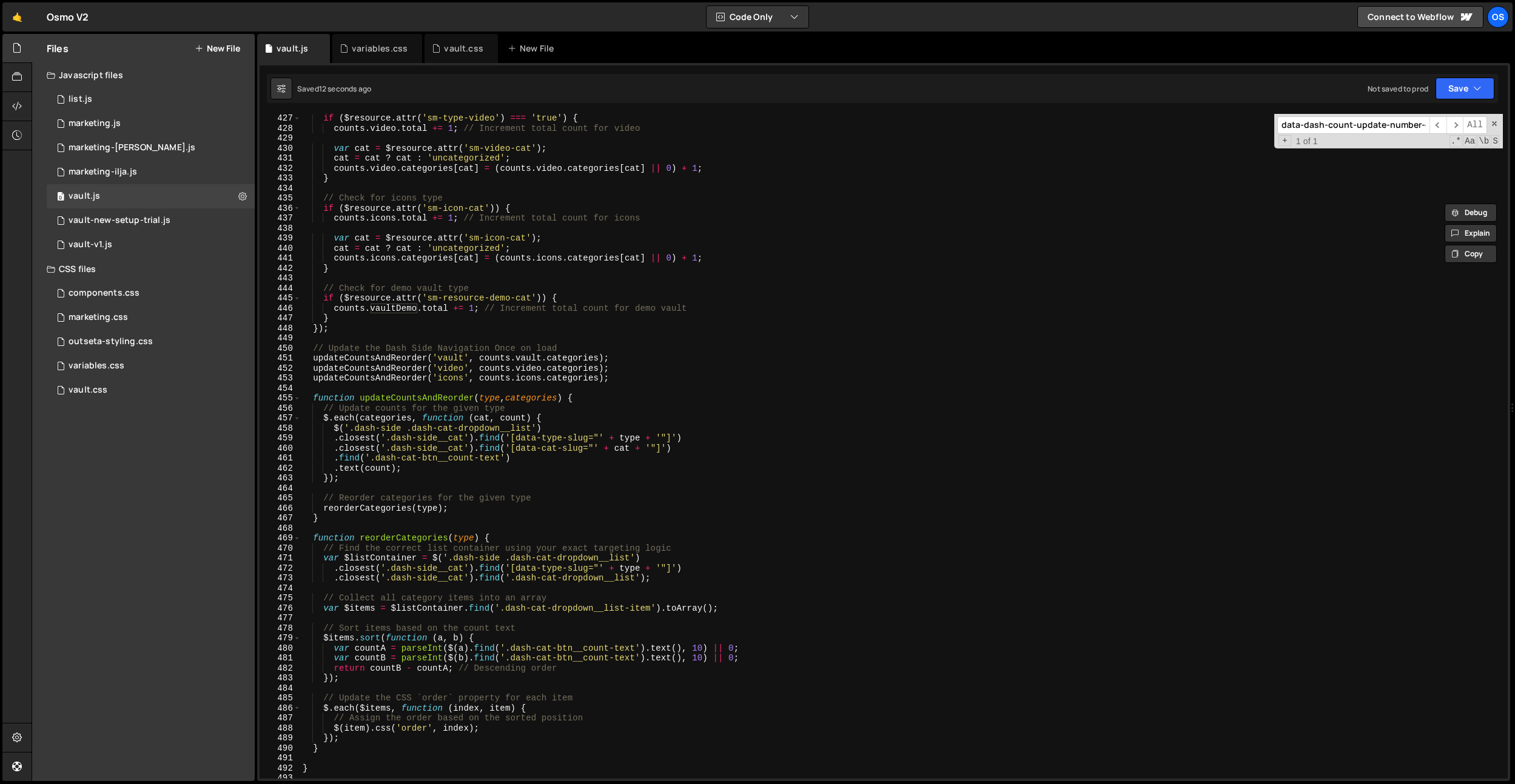
click at [449, 315] on div "if ( $resource . attr ( 'sm-type-video' ) === 'true' ) { counts . video . total…" at bounding box center [901, 455] width 1203 height 685
drag, startPoint x: 448, startPoint y: 309, endPoint x: 391, endPoint y: 365, distance: 79.9
click at [337, 311] on div "if ( $resource . attr ( 'sm-type-video' ) === 'true' ) { counts . video . total…" at bounding box center [901, 455] width 1203 height 685
type textarea "[DOMAIN_NAME] += 1; // Increment total count for demo vault"
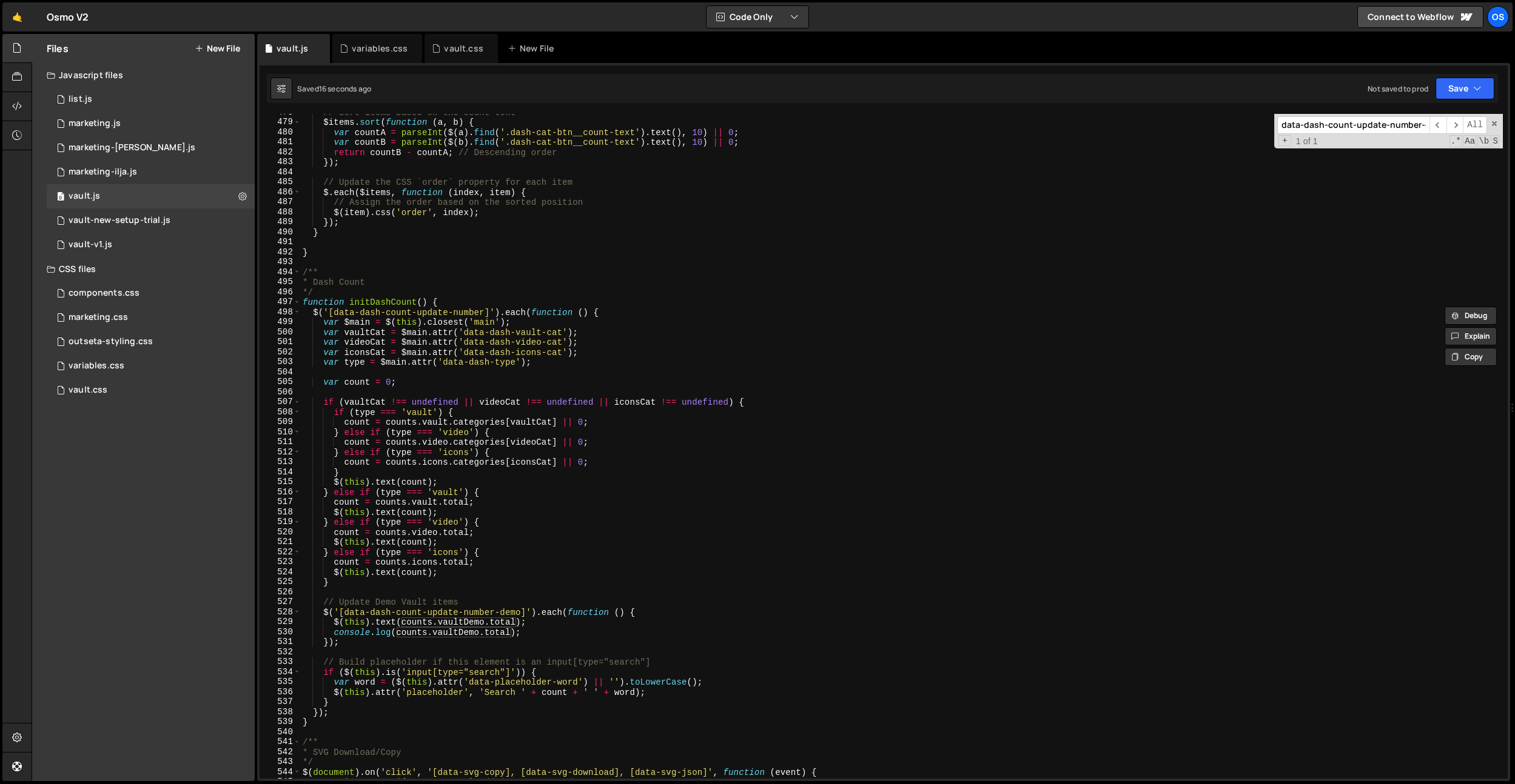
scroll to position [4463, 0]
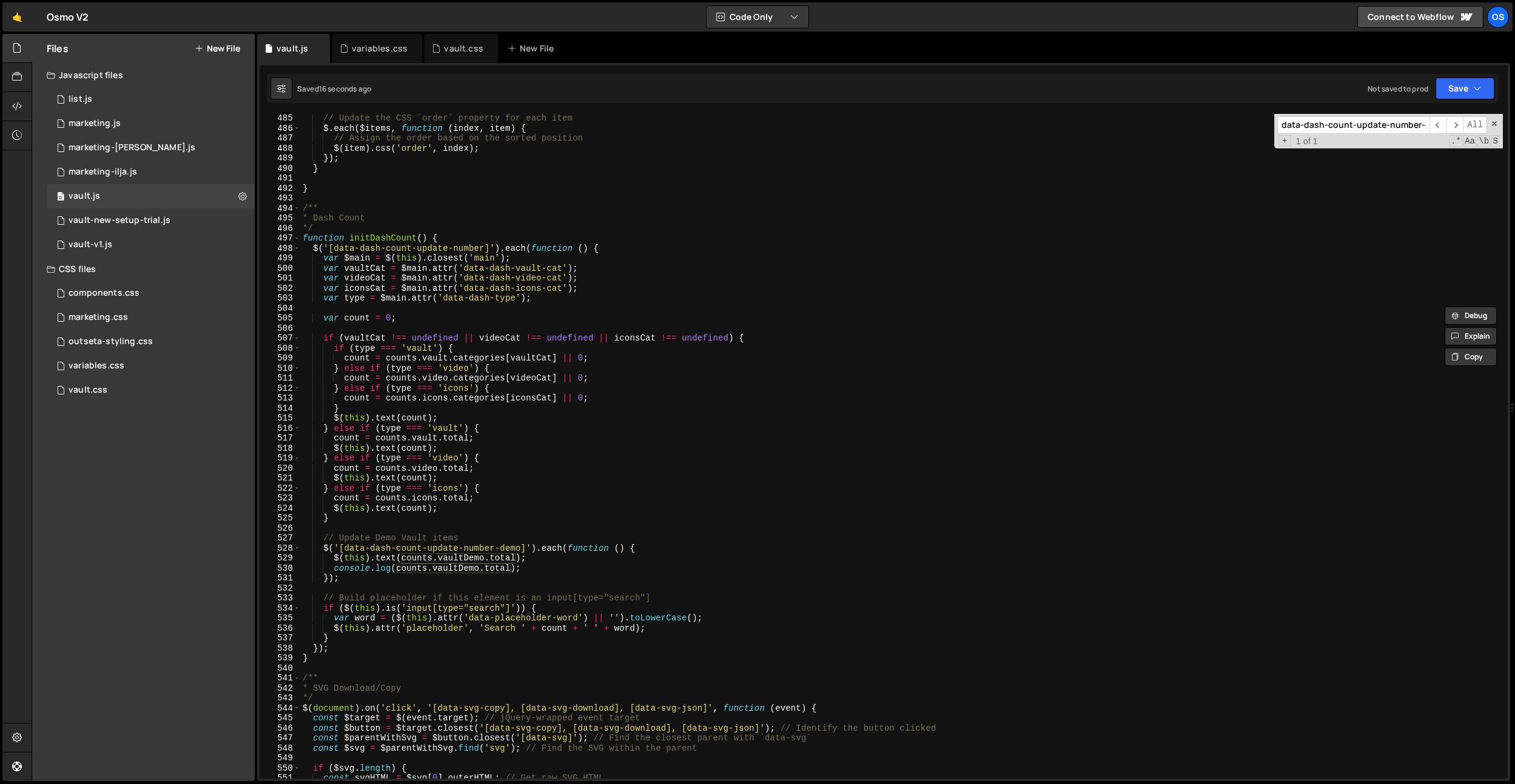
click at [504, 524] on div "// Update the CSS `order` property for each item $ . each ( $items , function (…" at bounding box center [901, 455] width 1203 height 685
click at [542, 569] on div "// Update the CSS `order` property for each item $ . each ( $items , function (…" at bounding box center [901, 446] width 1203 height 665
paste textarea "[DOMAIN_NAME]"
click at [395, 518] on div "// Update the CSS `order` property for each item $ . each ( $items , function (…" at bounding box center [901, 455] width 1203 height 685
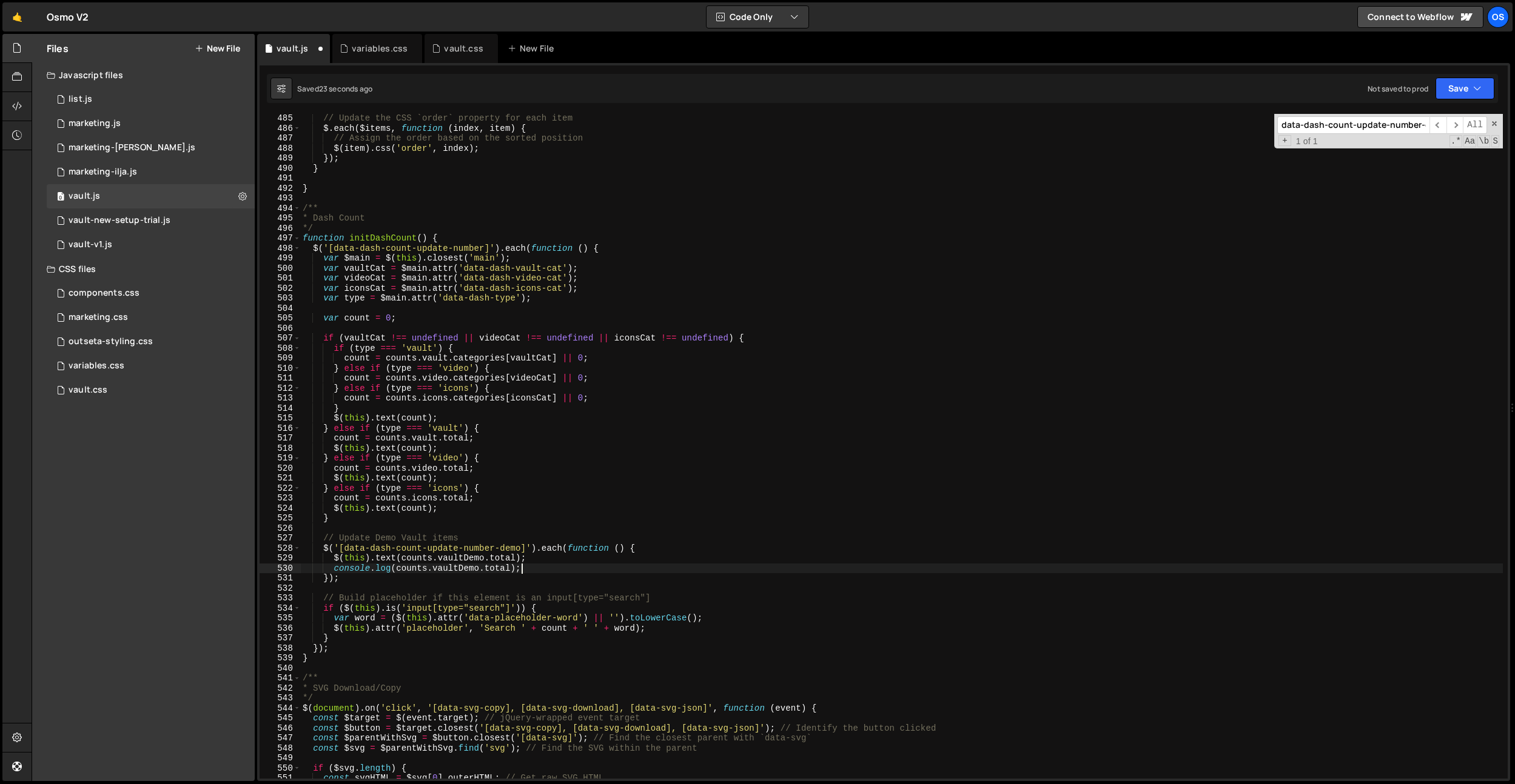
type textarea "}"
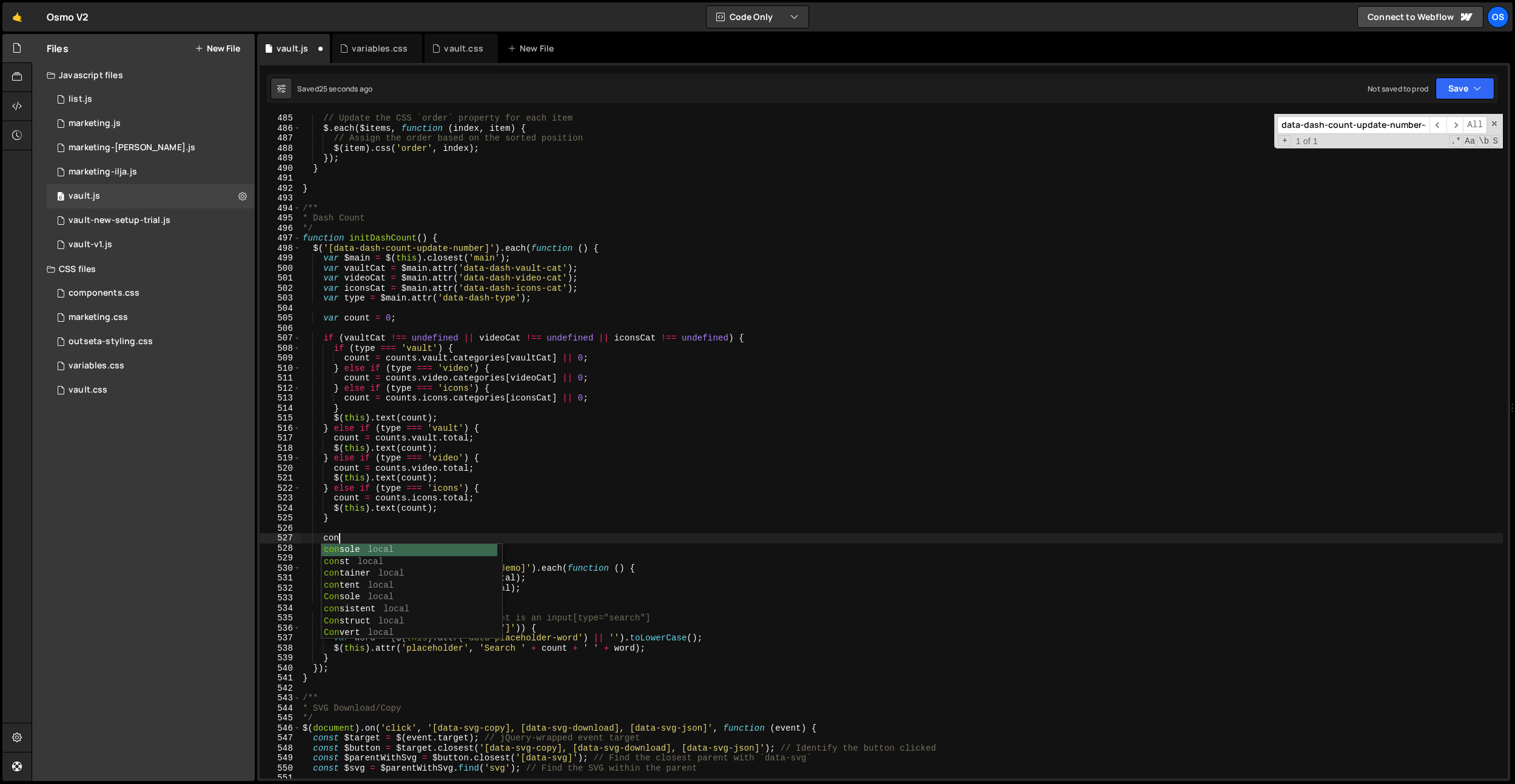
scroll to position [0, 2]
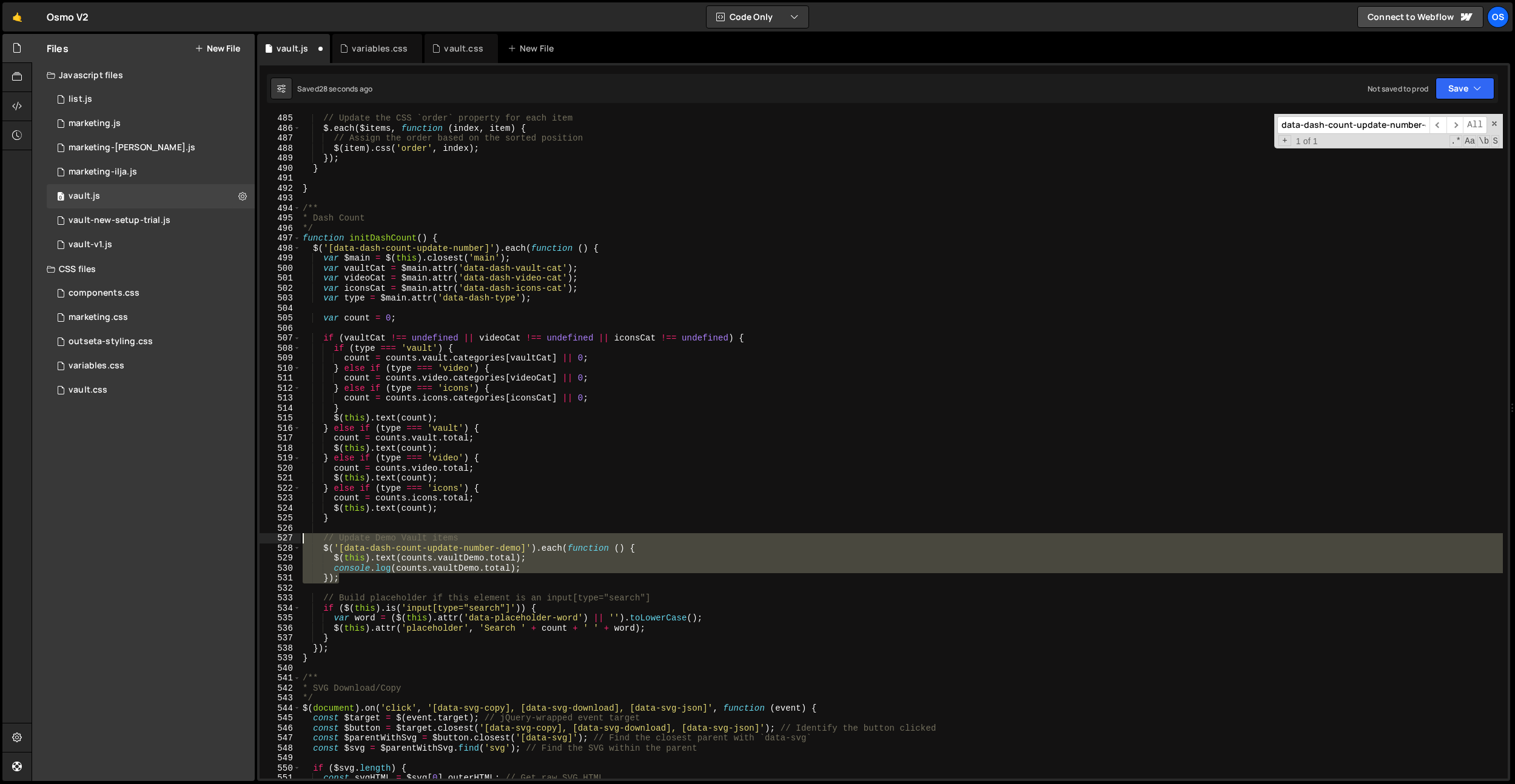
drag, startPoint x: 352, startPoint y: 579, endPoint x: 326, endPoint y: 547, distance: 41.2
click at [306, 544] on div "// Update the CSS `order` property for each item $ . each ( $items , function (…" at bounding box center [901, 455] width 1203 height 685
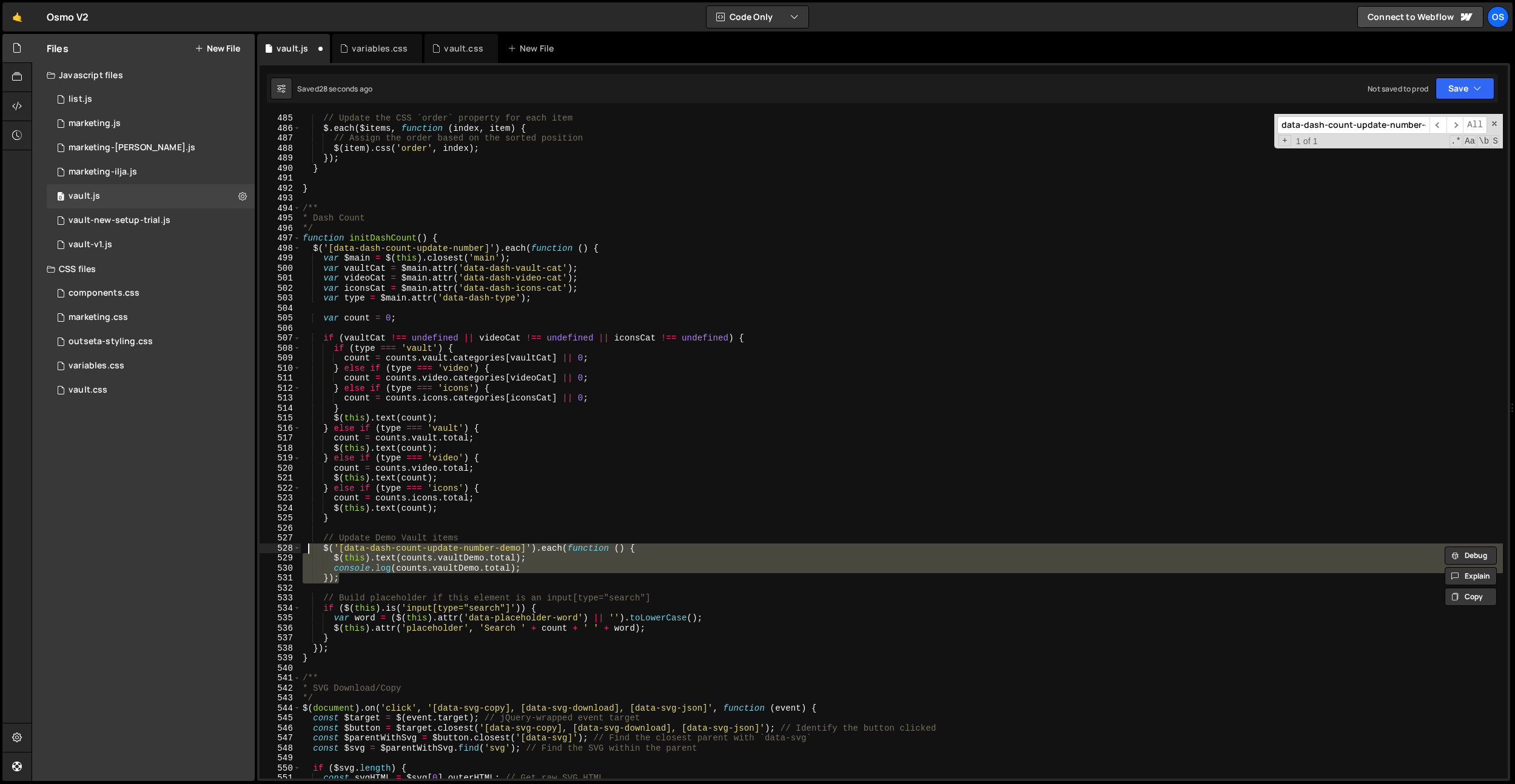
click at [554, 576] on div "// Update the CSS `order` property for each item $ . each ( $items , function (…" at bounding box center [901, 446] width 1203 height 665
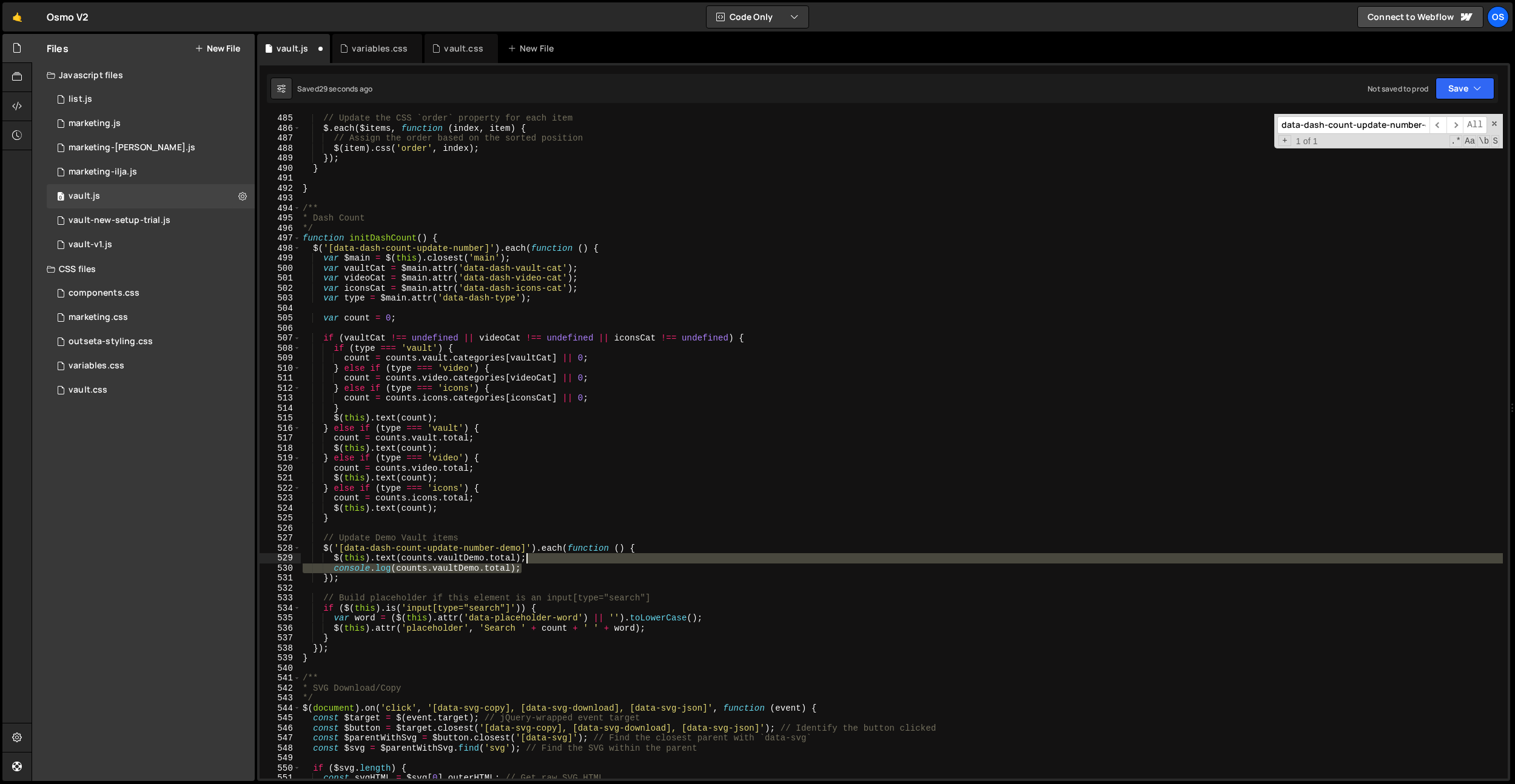
drag, startPoint x: 560, startPoint y: 565, endPoint x: 563, endPoint y: 560, distance: 5.8
click at [563, 560] on div "// Update the CSS `order` property for each item $ . each ( $items , function (…" at bounding box center [901, 455] width 1203 height 685
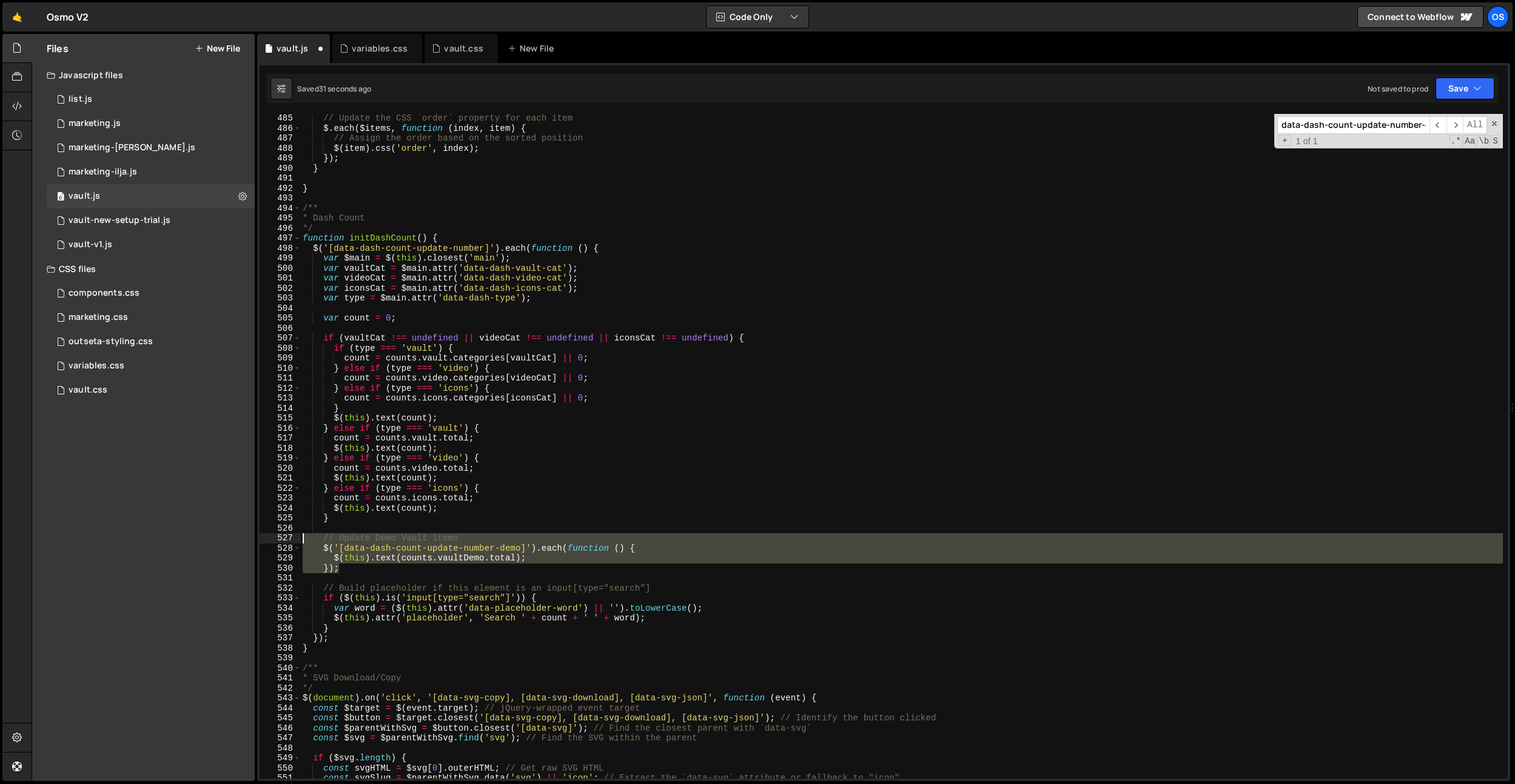
drag, startPoint x: 352, startPoint y: 569, endPoint x: 285, endPoint y: 542, distance: 72.2
click at [285, 542] on div "$(this).text([DOMAIN_NAME]); 485 486 487 488 489 490 491 492 493 494 495 496 49…" at bounding box center [883, 446] width 1248 height 665
type textarea "// Update Demo Vault items $('[data-dash-count-update-number-demo]').each(funct…"
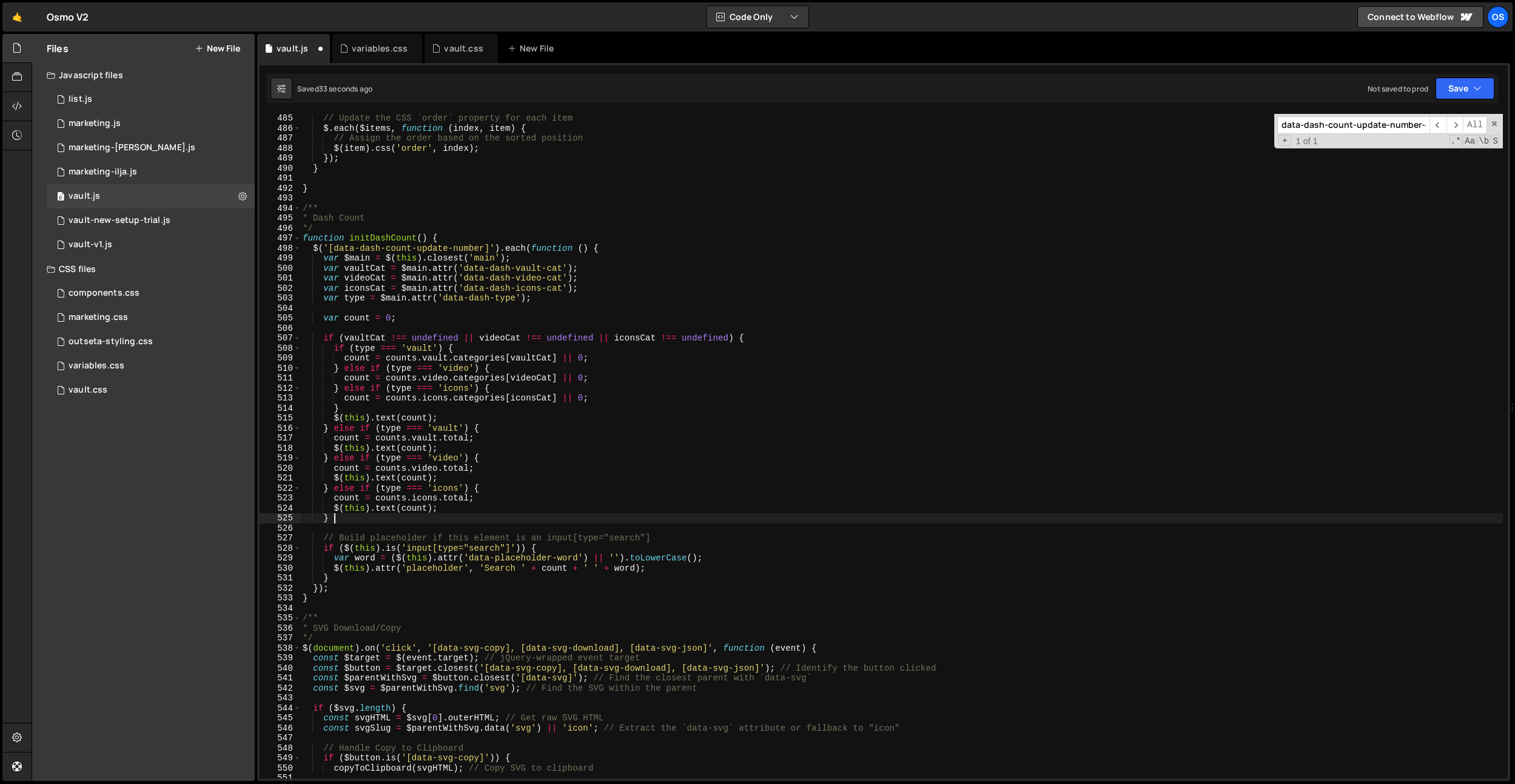
click at [340, 575] on div "// Update the CSS `order` property for each item $ . each ( $items , function (…" at bounding box center [901, 455] width 1203 height 685
type textarea "}"
paste textarea "});"
type textarea "});"
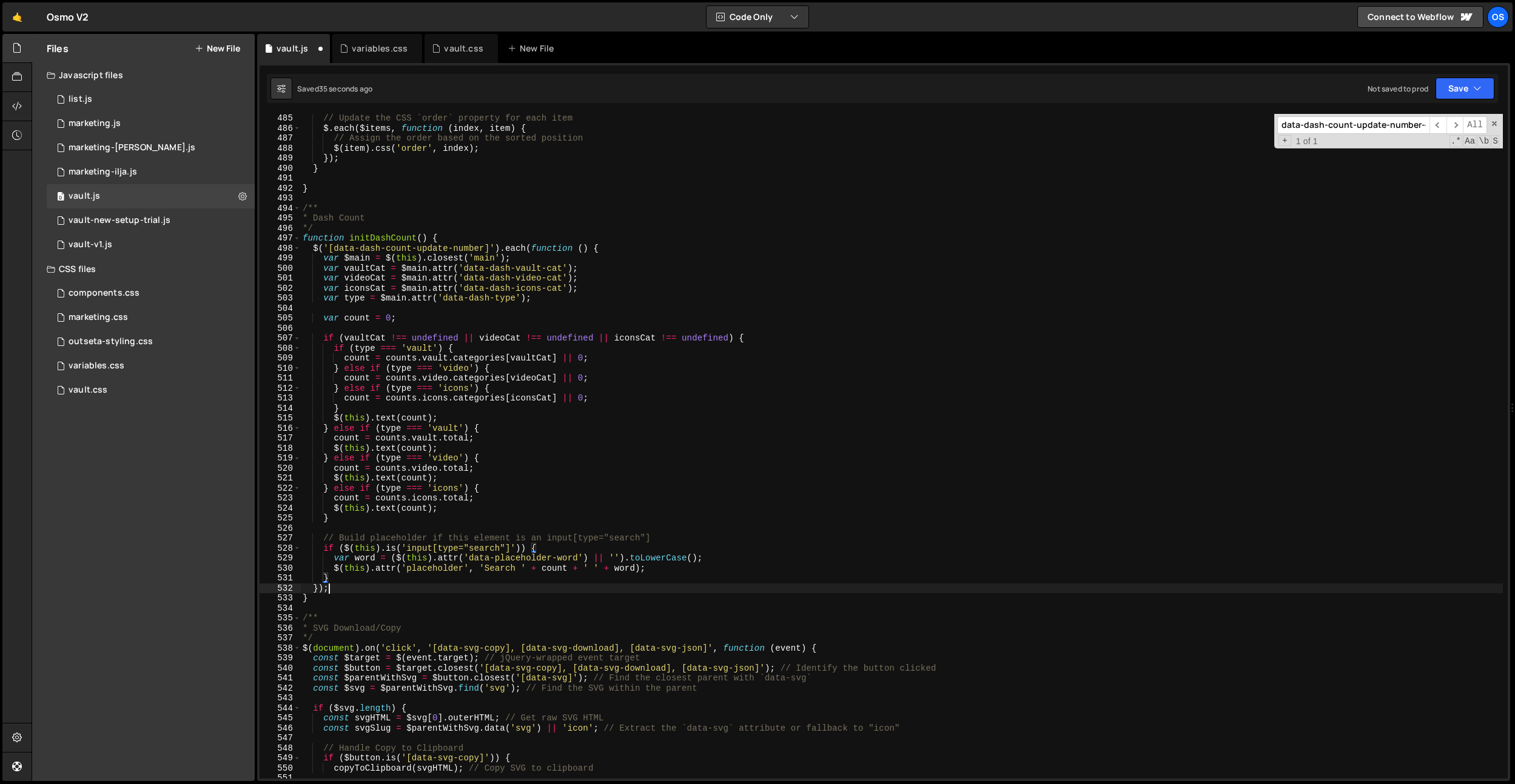
click at [345, 584] on div "// Update the CSS `order` property for each item $ . each ( $items , function (…" at bounding box center [901, 455] width 1203 height 685
type textarea "});"
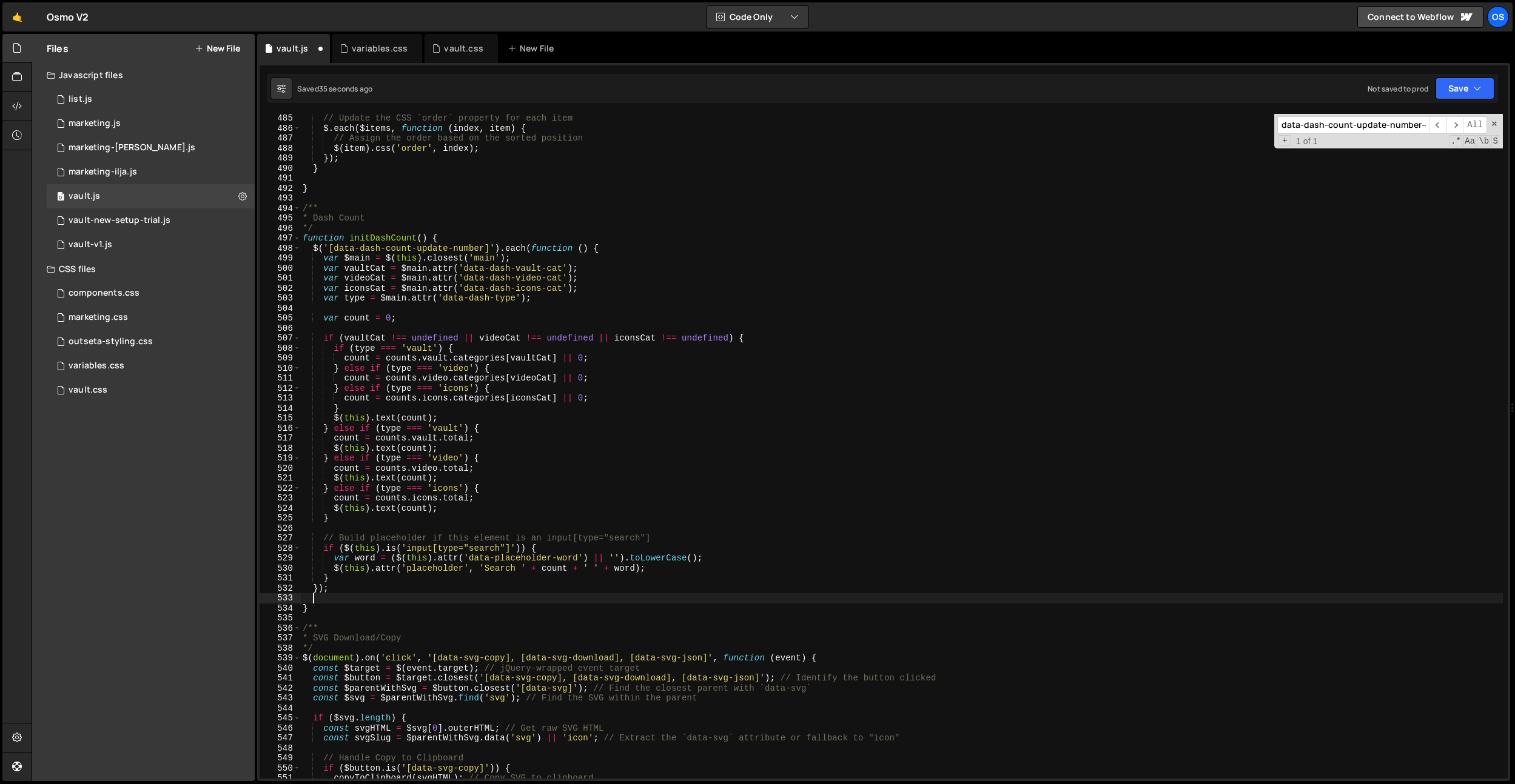
scroll to position [0, 0]
paste textarea "});"
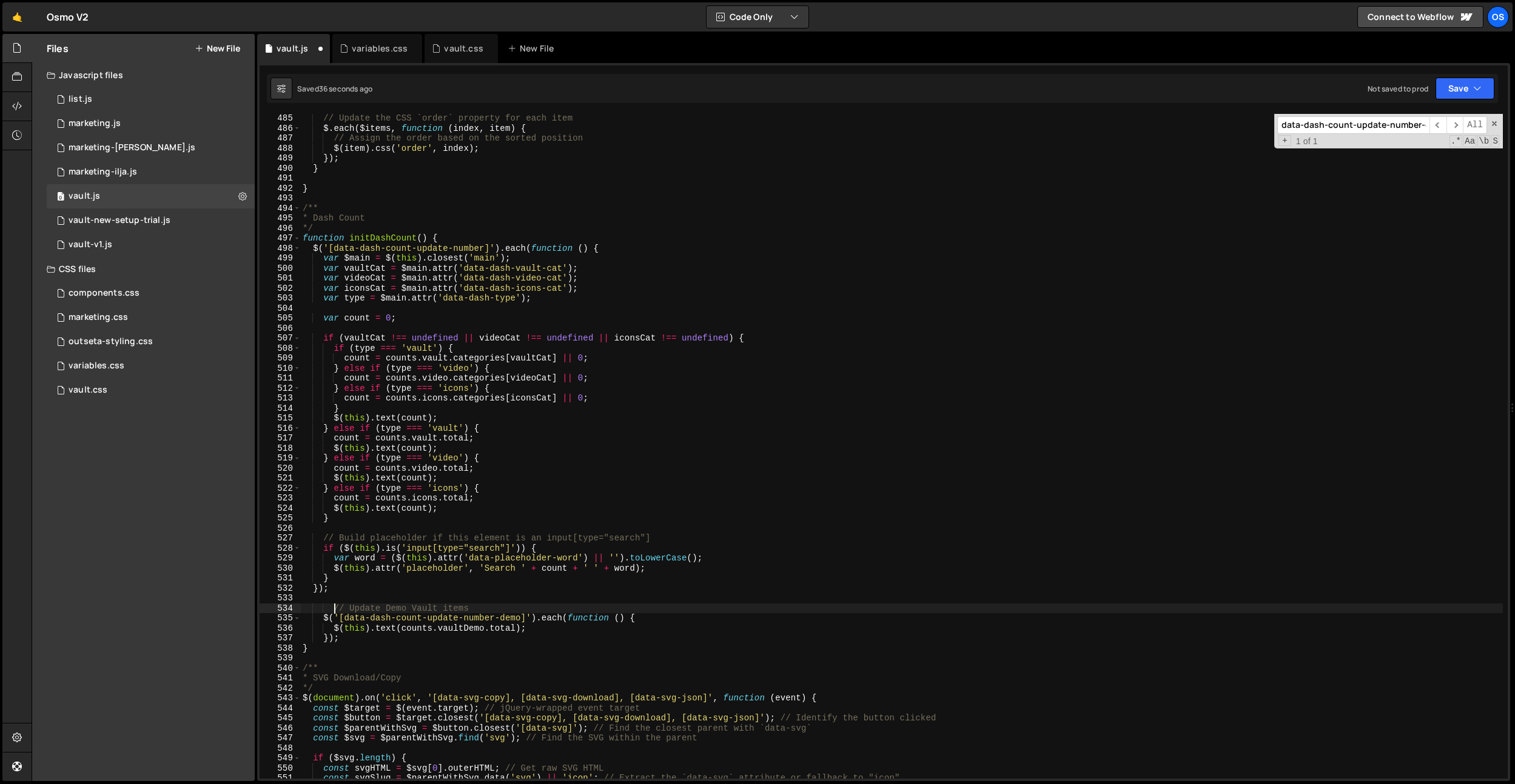
drag, startPoint x: 333, startPoint y: 609, endPoint x: 357, endPoint y: 644, distance: 42.4
click at [333, 609] on div "// Update the CSS `order` property for each item $ . each ( $items , function (…" at bounding box center [901, 455] width 1203 height 685
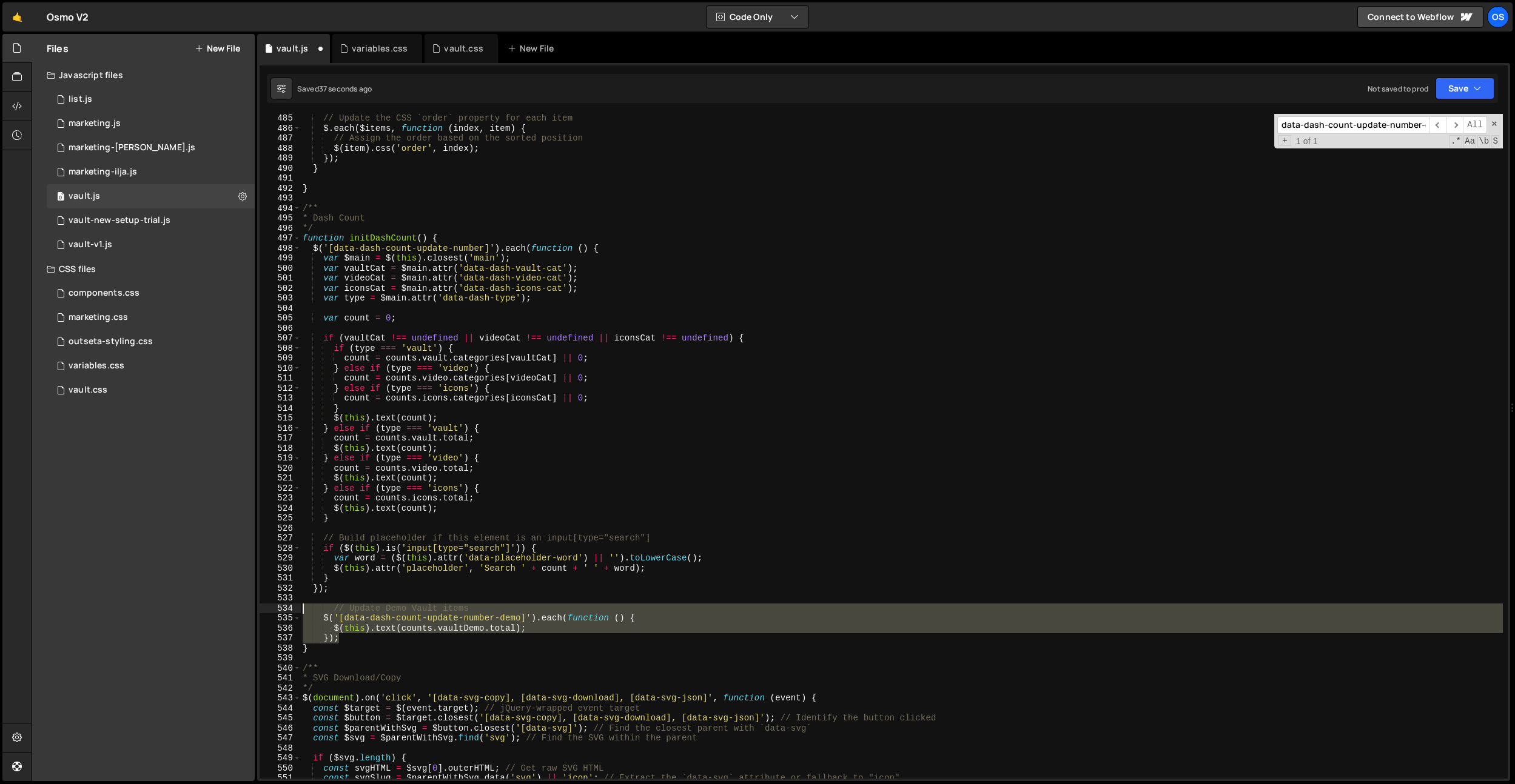
drag, startPoint x: 357, startPoint y: 639, endPoint x: 326, endPoint y: 605, distance: 46.0
click at [289, 607] on div "// Update Demo Vault items 485 486 487 488 489 490 491 492 493 494 495 496 497 …" at bounding box center [883, 446] width 1248 height 665
click at [331, 604] on div "// Update the CSS `order` property for each item $ . each ( $items , function (…" at bounding box center [901, 446] width 1203 height 665
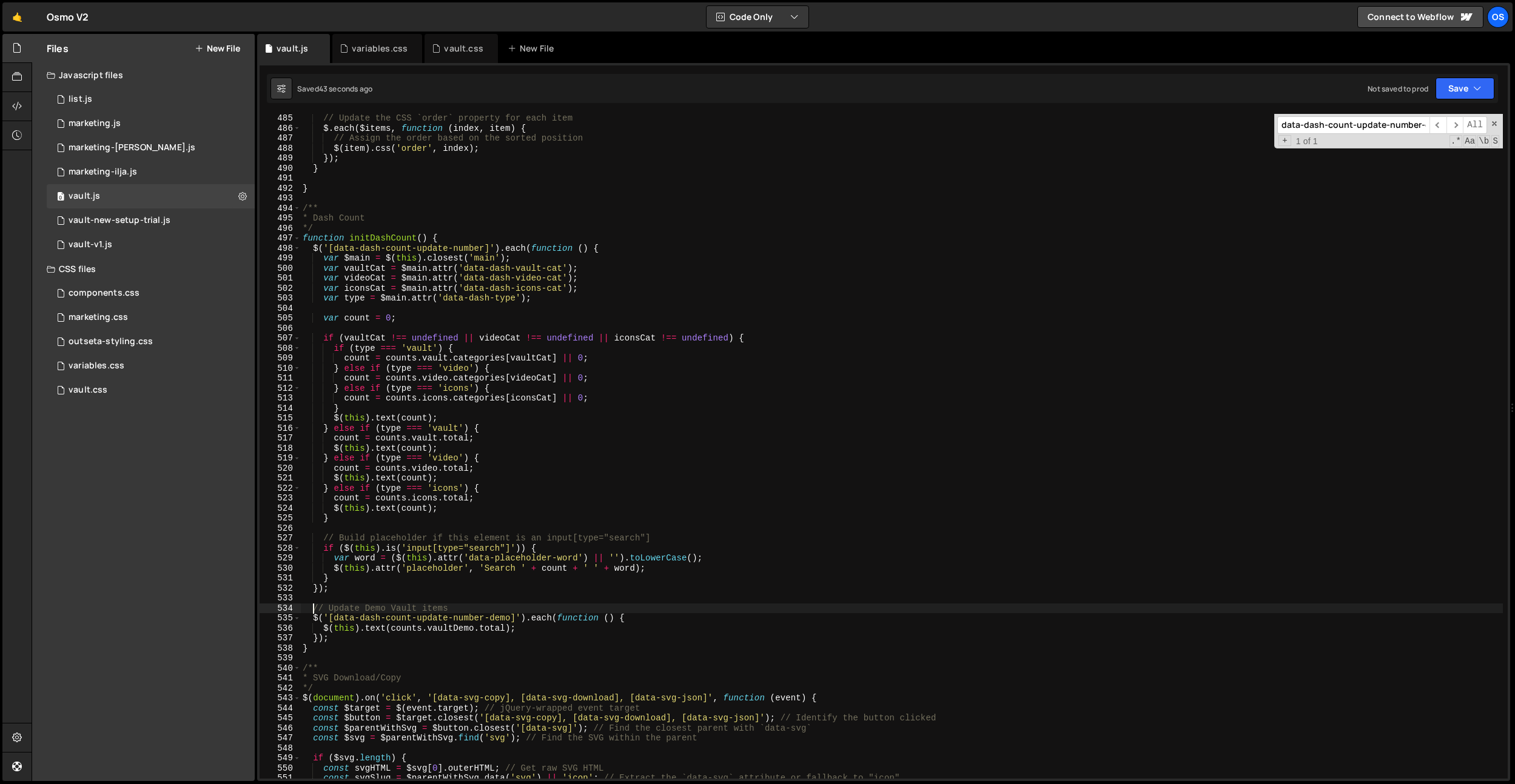
click at [504, 212] on div "// Update the CSS `order` property for each item $ . each ( $items , function (…" at bounding box center [901, 455] width 1203 height 685
type textarea "/**"
paste input "sh-cat-dropdown__collection"
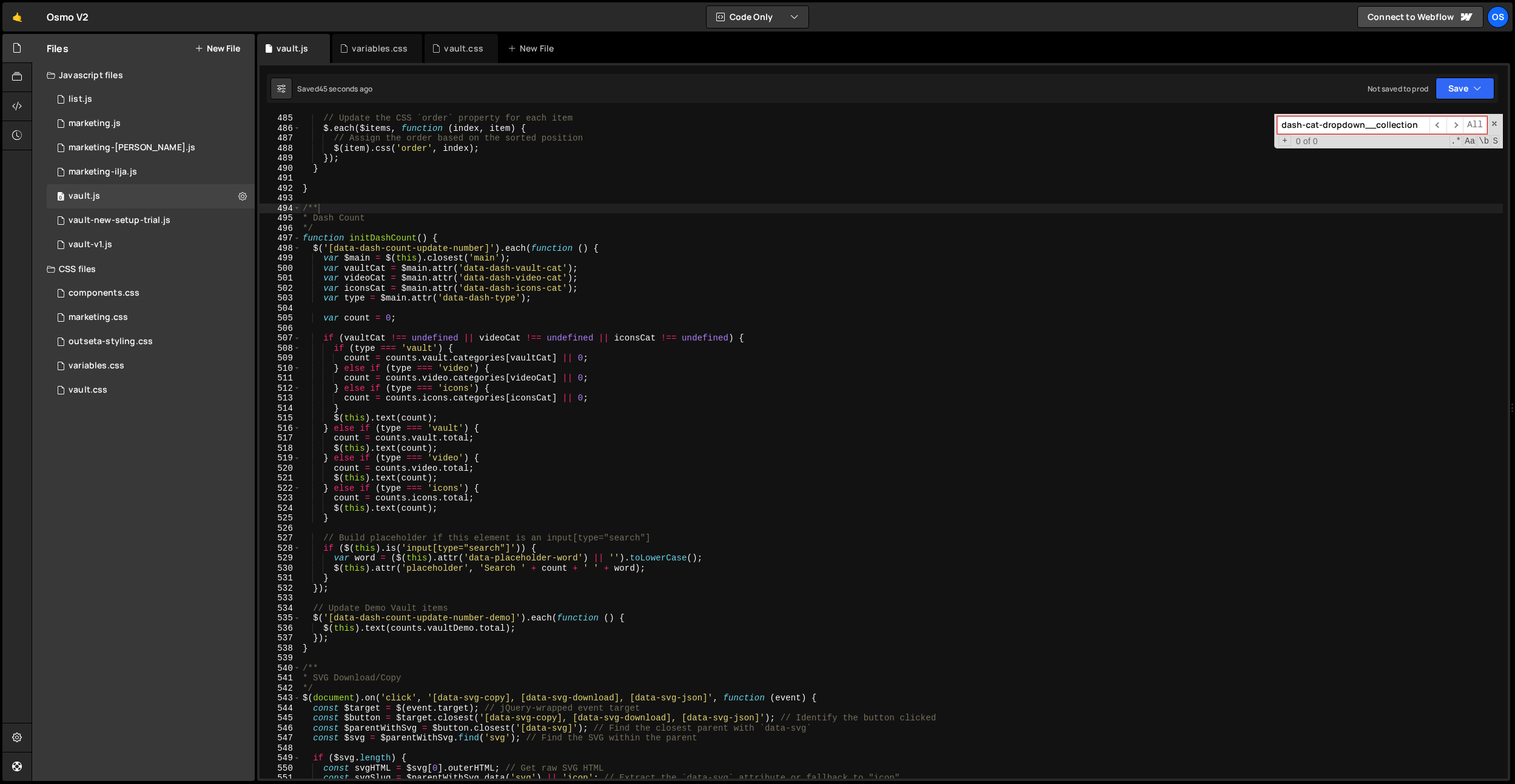
type input "dash-cat-dropdown__collection"
click at [558, 182] on div "// Update the CSS `order` property for each item $ . each ( $items , function (…" at bounding box center [901, 455] width 1203 height 685
paste input "list-item"
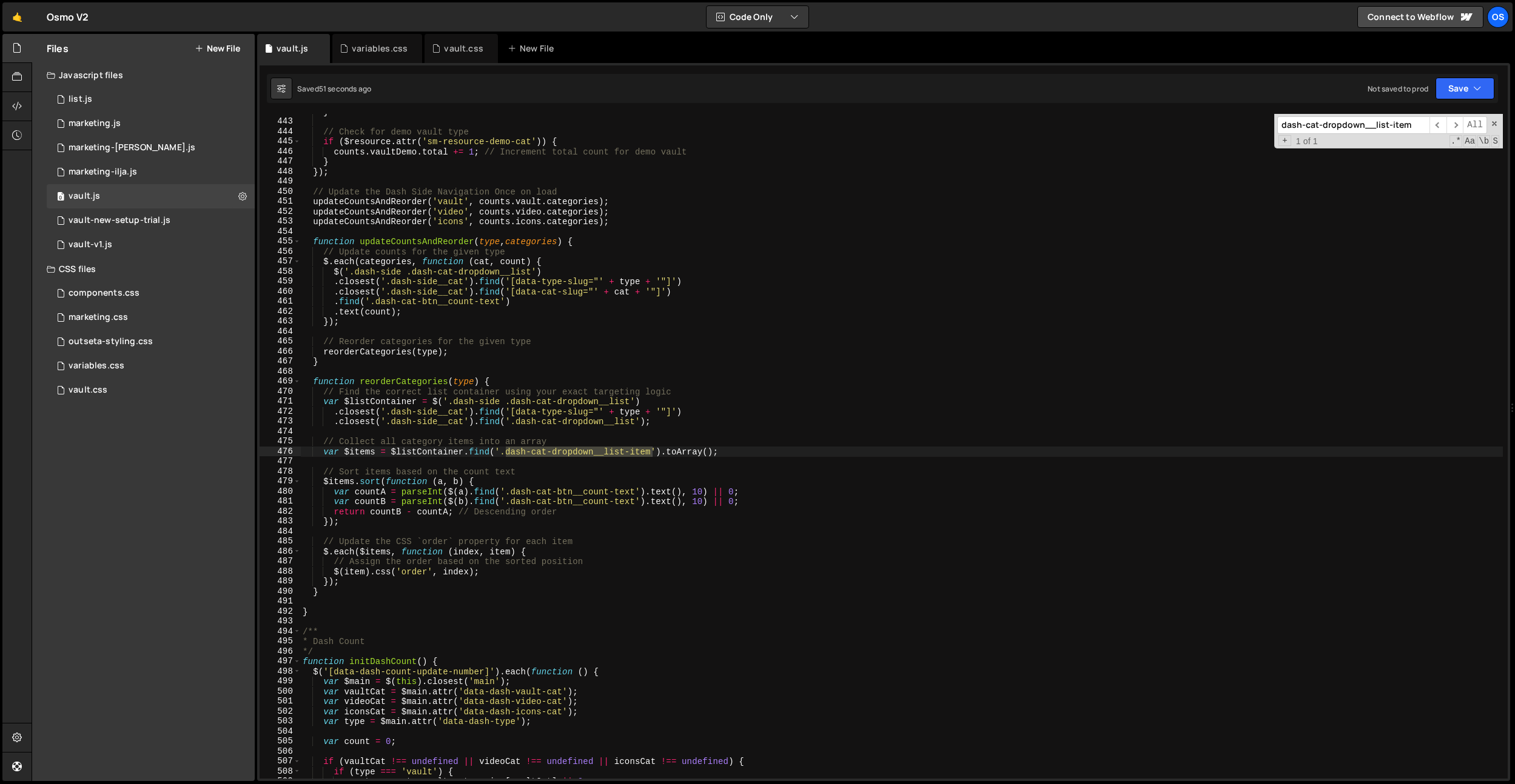
type input "dash-cat-dropdown__list-item"
click at [452, 50] on div "vault.css" at bounding box center [463, 48] width 39 height 12
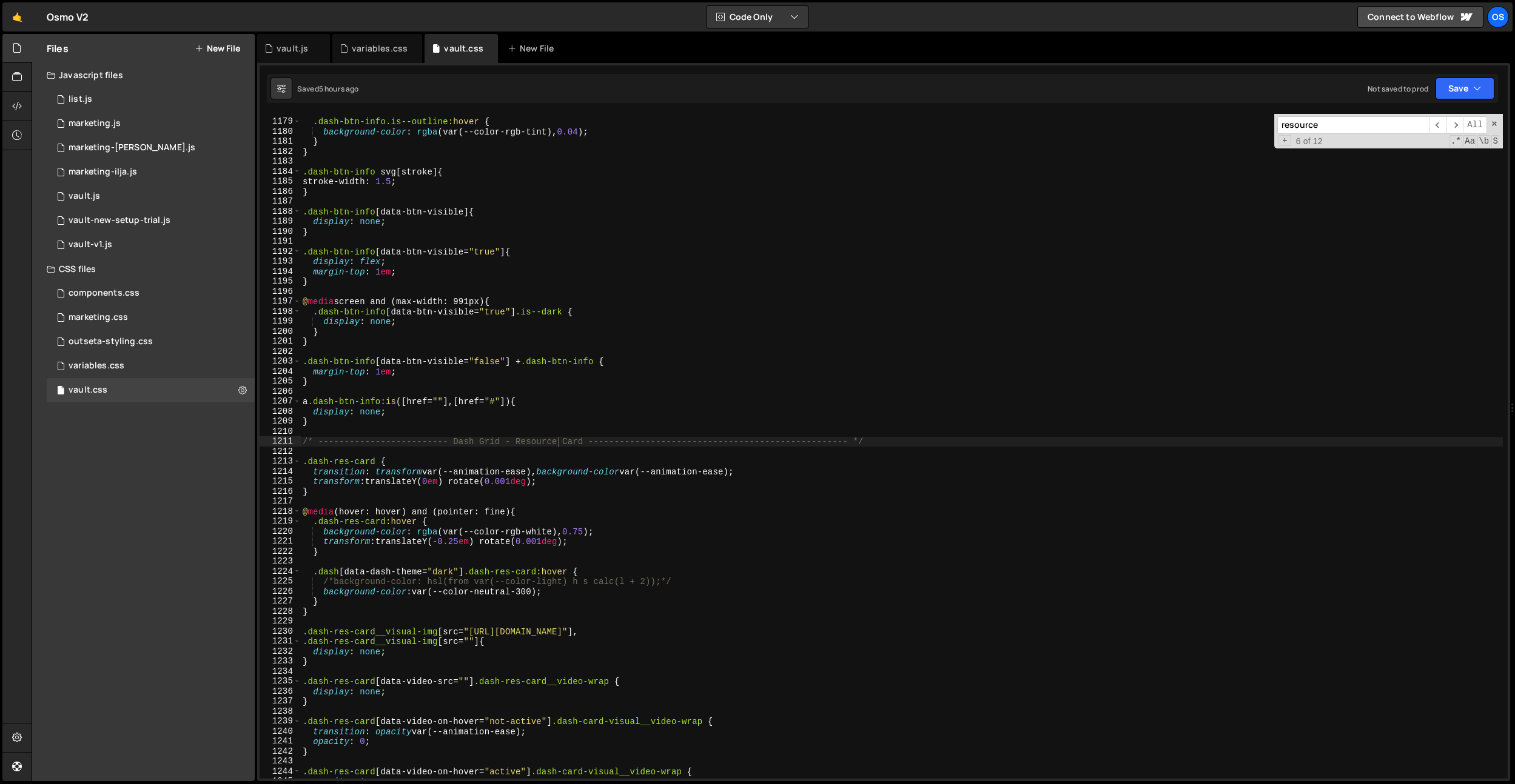
type textarea ".dash-btn-info[data-btn-visible] {"
click at [565, 214] on div ".dash-btn-info.is--outline :hover { background-color : rgba (var(--color-rgb-ti…" at bounding box center [901, 449] width 1203 height 685
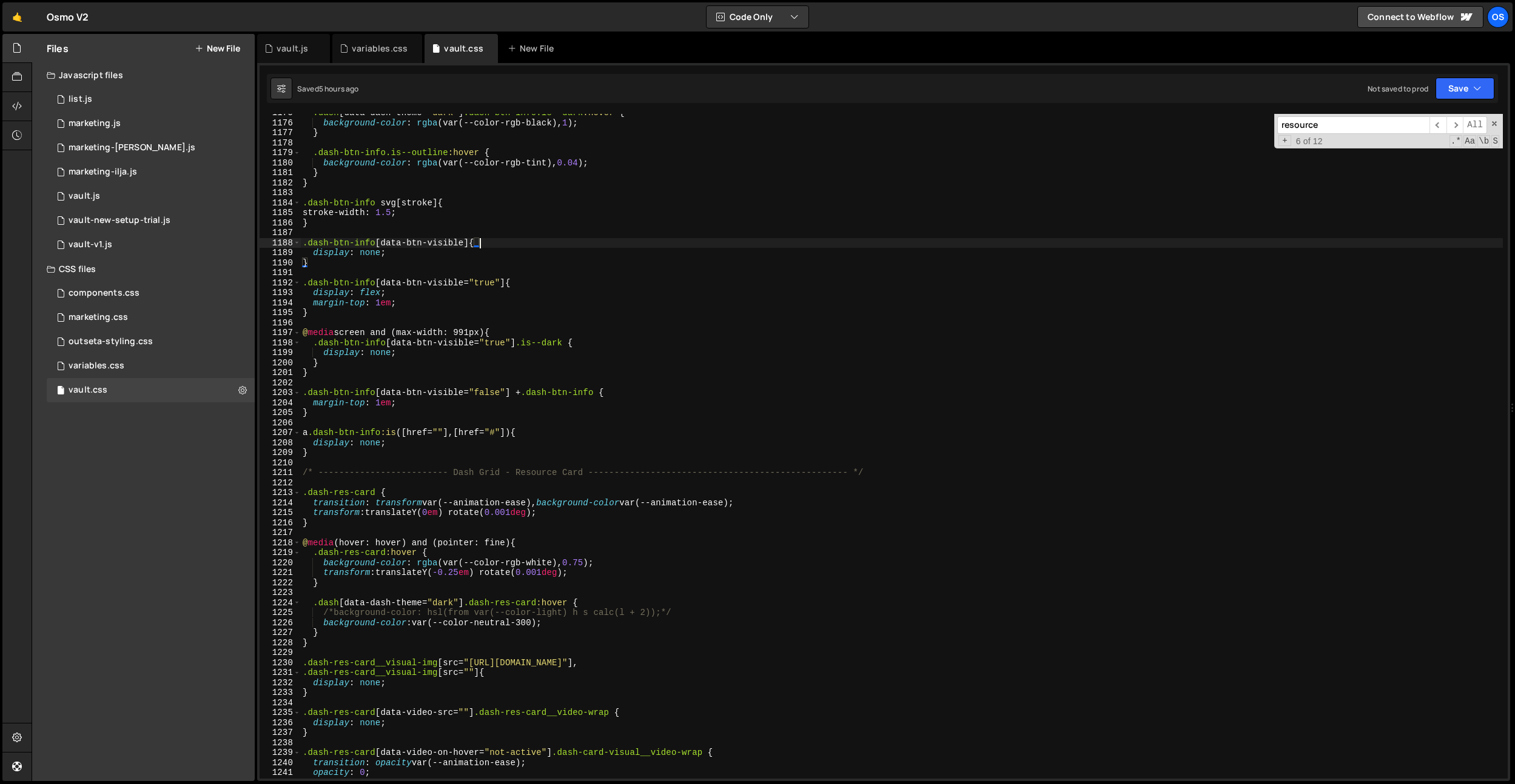
click at [519, 228] on div ".dash [ data-dash-theme = " dark " ] .dash-btn-info.is--dark :hover { backgroun…" at bounding box center [901, 450] width 1203 height 685
click at [894, 401] on div ".dash [ data-dash-theme = " dark " ] .dash-btn-info.is--dark :hover { backgroun…" at bounding box center [901, 450] width 1203 height 685
type textarea "margin-top: 1em;"
paste input "dash-side__cat"
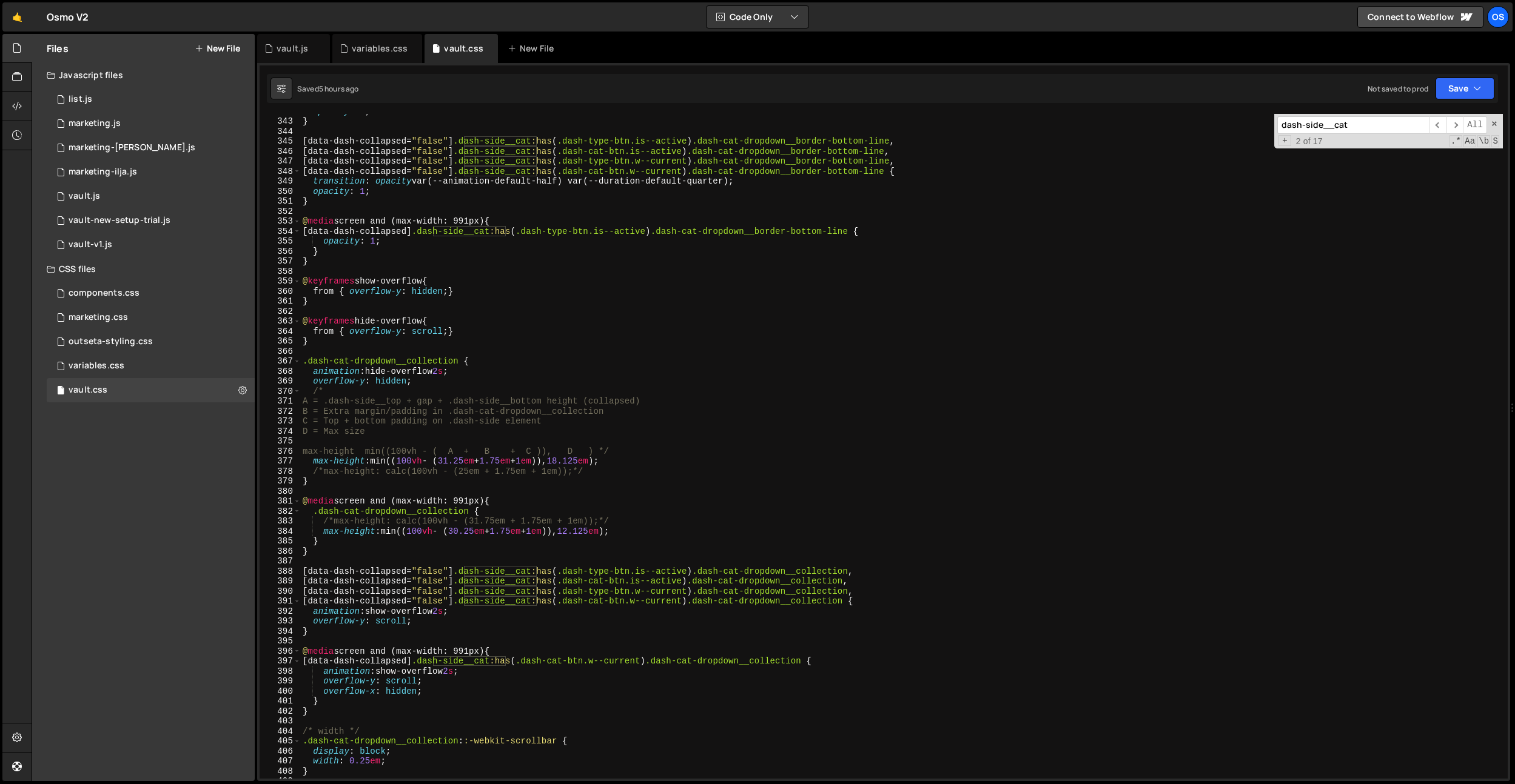
scroll to position [2498, 0]
type input "dash-side__cat"
click at [464, 337] on div "opacity : 0 ; } [ data-dash-collapsed = " false " ] .dash-side__cat :has ( .das…" at bounding box center [901, 448] width 1203 height 685
click at [559, 409] on div "opacity : 0 ; } [ data-dash-collapsed = " false " ] .dash-side__cat :has ( .das…" at bounding box center [901, 448] width 1203 height 685
click at [550, 407] on div "opacity : 0 ; } [ data-dash-collapsed = " false " ] .dash-side__cat :has ( .das…" at bounding box center [901, 448] width 1203 height 685
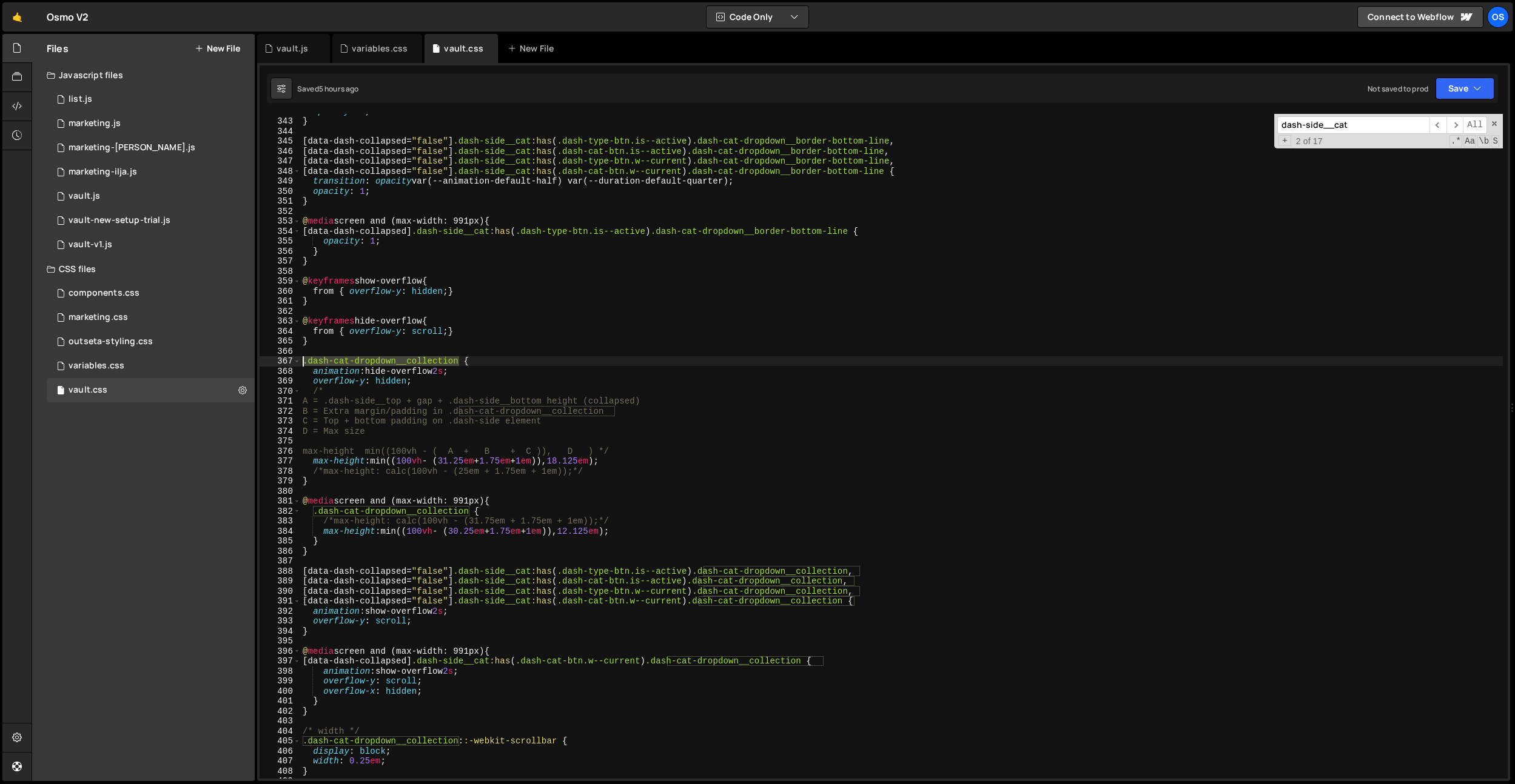
drag, startPoint x: 459, startPoint y: 360, endPoint x: 285, endPoint y: 379, distance: 175.0
click at [285, 363] on div "B = Extra margin/padding in .dash-cat-dropdown__collection 342 343 344 345 346 …" at bounding box center [883, 446] width 1248 height 665
click at [315, 482] on div "opacity : 0 ; } [ data-dash-collapsed = " false " ] .dash-side__cat :has ( .das…" at bounding box center [901, 448] width 1203 height 685
type textarea "}"
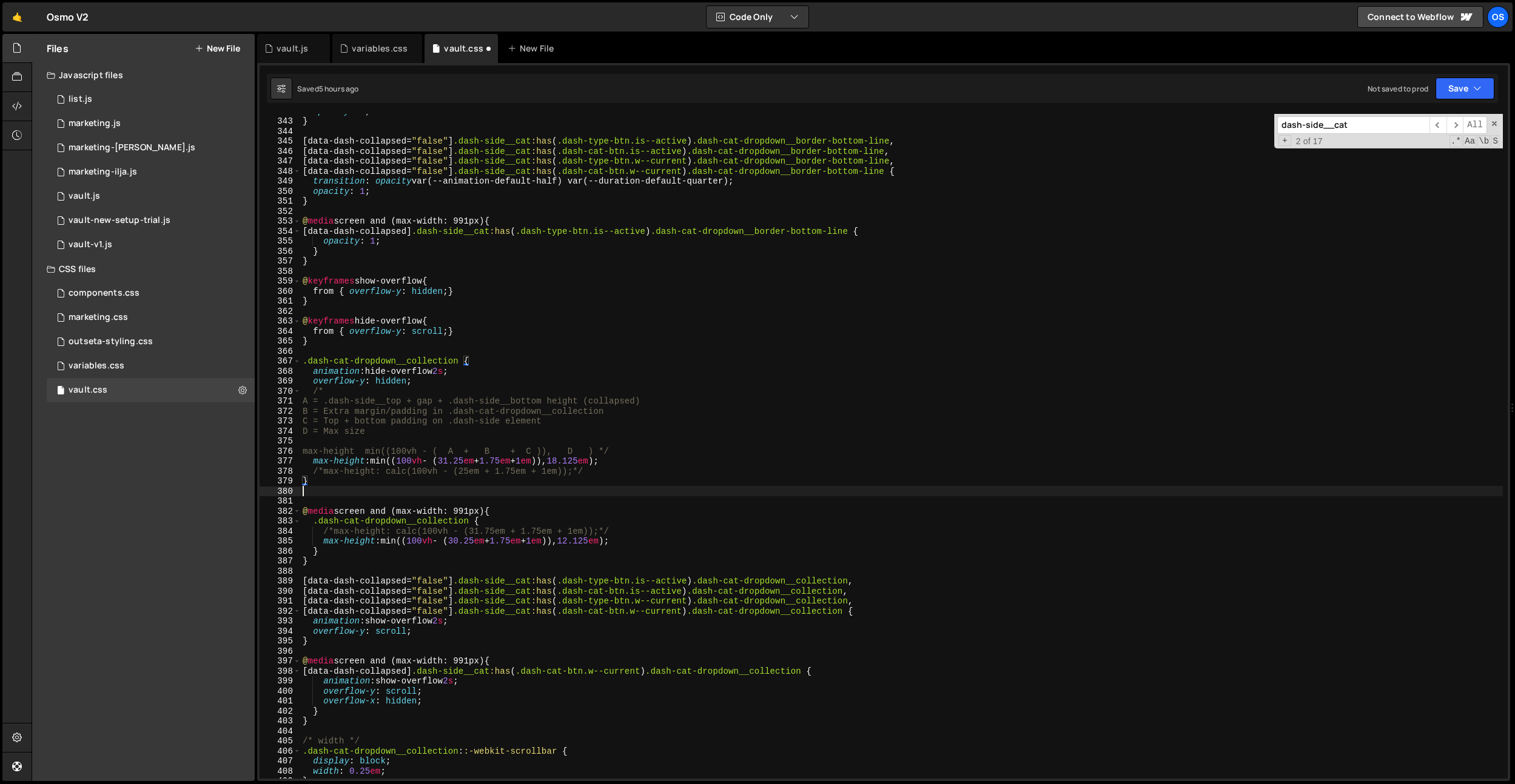
paste textarea ".dash-cat-dropdown__collection"
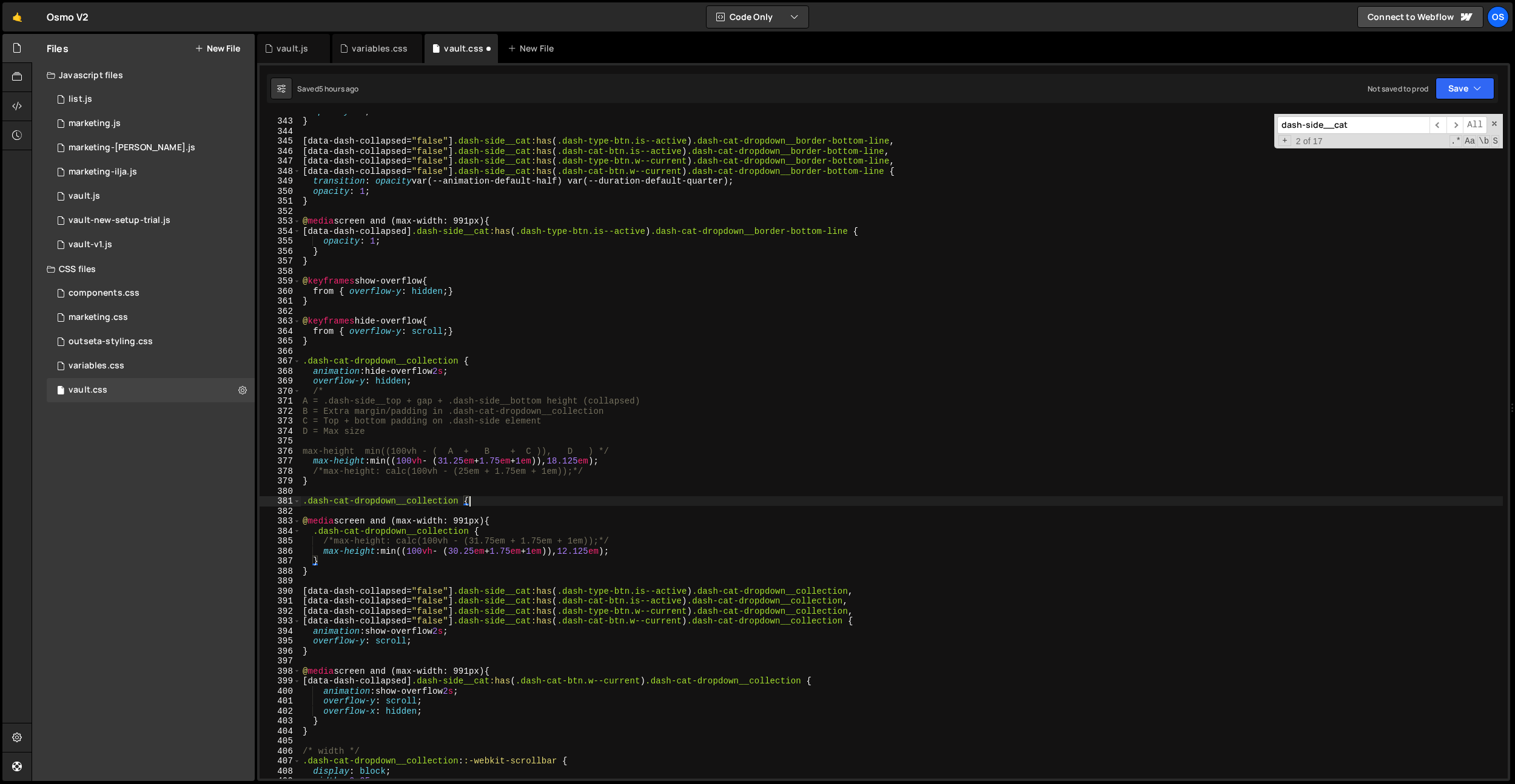
type textarea ".dash-cat-dropdown__collection {}"
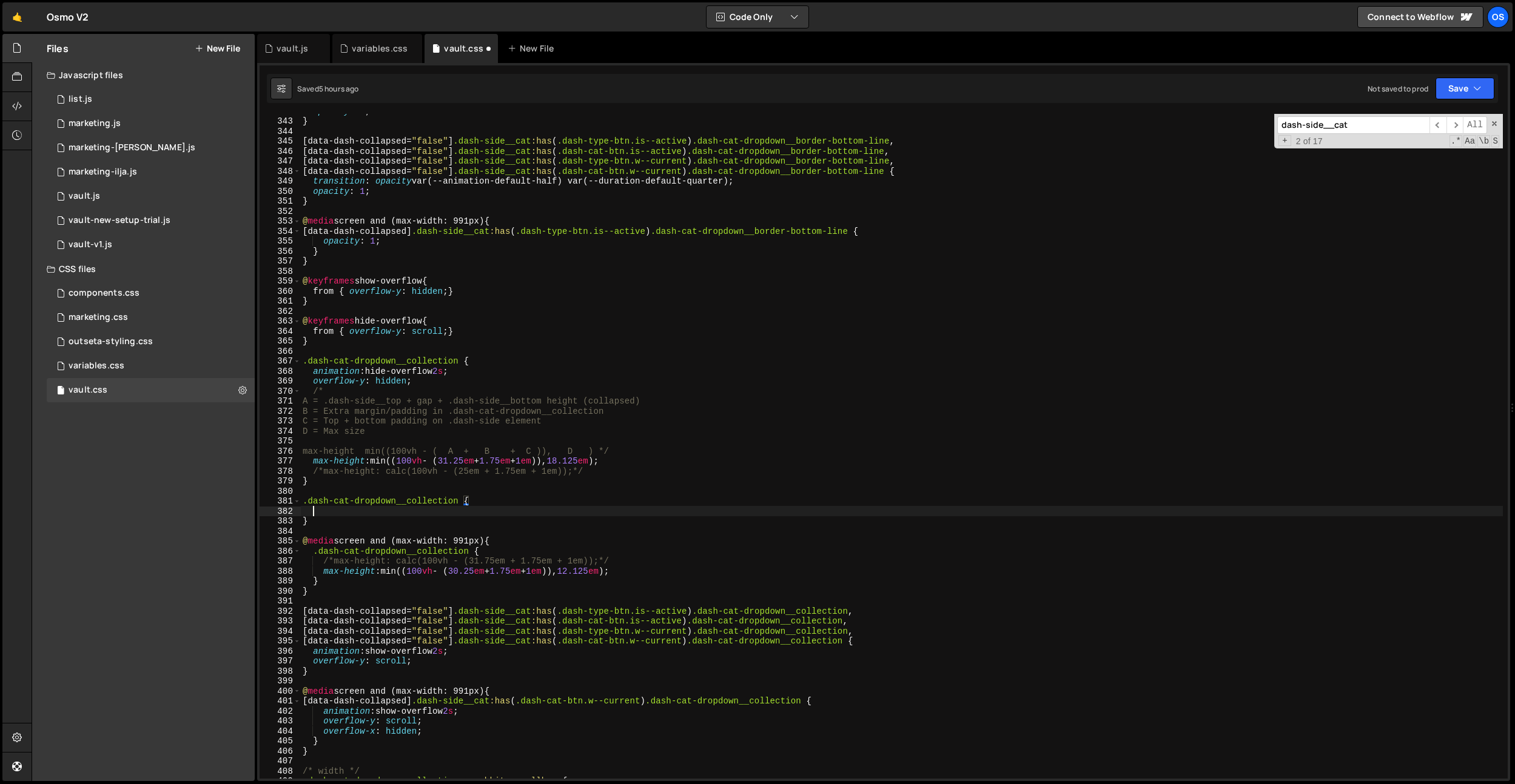
scroll to position [0, 0]
click at [455, 496] on div "opacity : 0 ; } [ data-dash-collapsed = " false " ] .dash-side__cat :has ( .das…" at bounding box center [901, 448] width 1203 height 685
click at [458, 496] on div "opacity : 0 ; } [ data-dash-collapsed = " false " ] .dash-side__cat :has ( .das…" at bounding box center [901, 448] width 1203 height 685
click at [298, 505] on span at bounding box center [297, 501] width 6 height 10
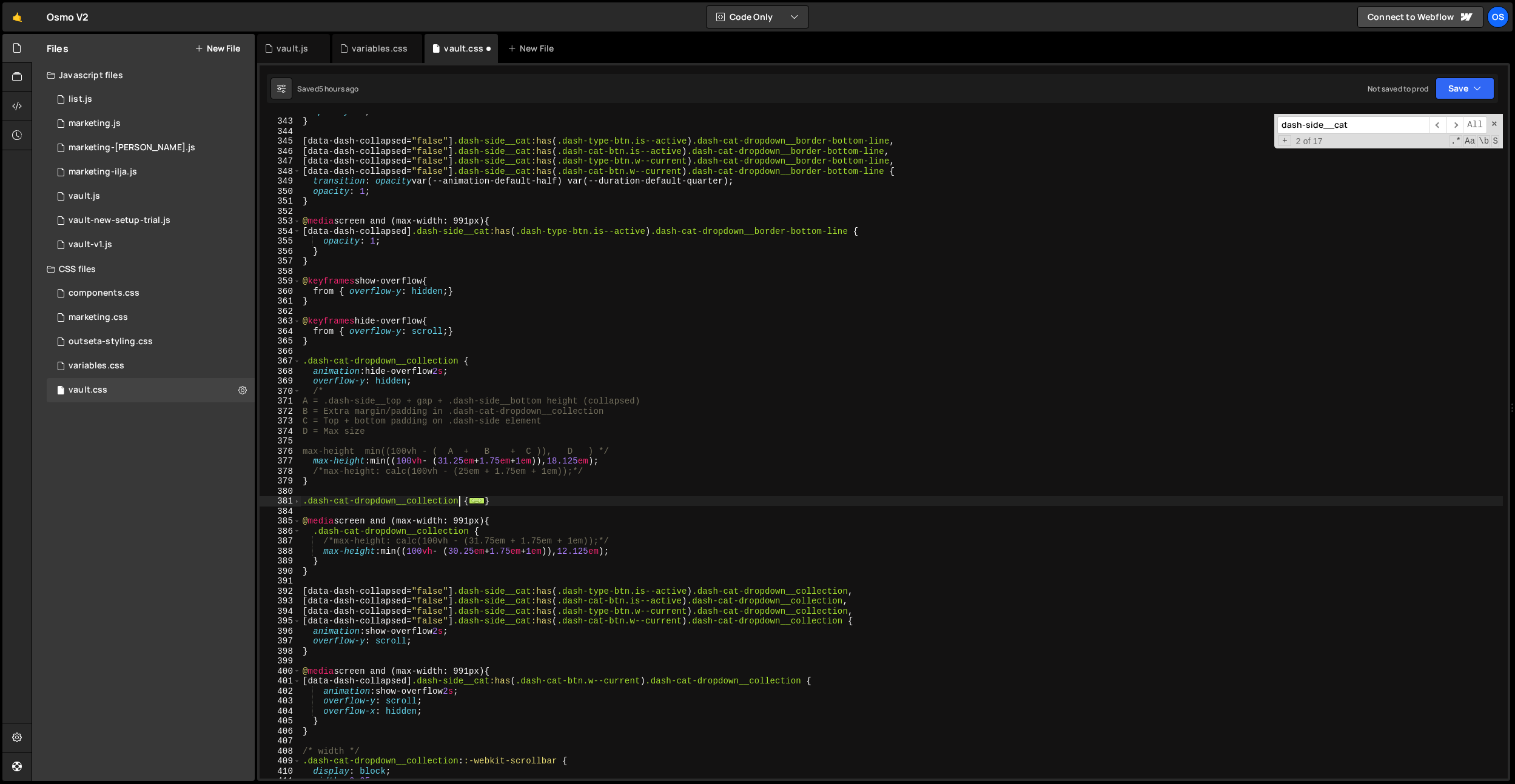
click at [300, 503] on span at bounding box center [297, 501] width 6 height 10
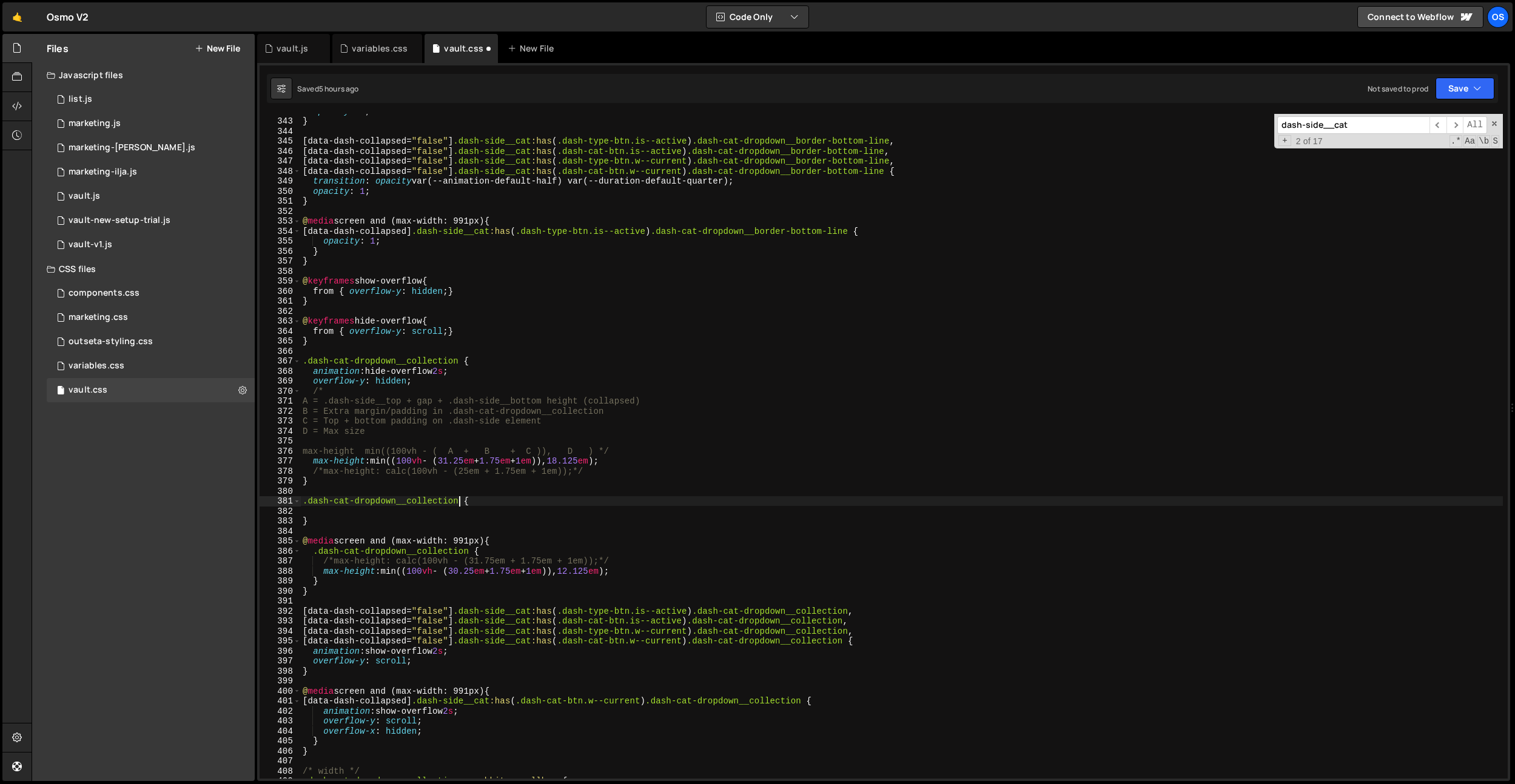
click at [304, 502] on div "opacity : 0 ; } [ data-dash-collapsed = " false " ] .dash-side__cat :has ( .das…" at bounding box center [901, 448] width 1203 height 685
paste textarea "dash-cat-dropdown__collection"
click at [647, 503] on div "opacity : 0 ; } [ data-dash-collapsed = " false " ] .dash-side__cat :has ( .das…" at bounding box center [901, 448] width 1203 height 685
click at [466, 501] on div "opacity : 0 ; } [ data-dash-collapsed = " false " ] .dash-side__cat :has ( .das…" at bounding box center [901, 448] width 1203 height 685
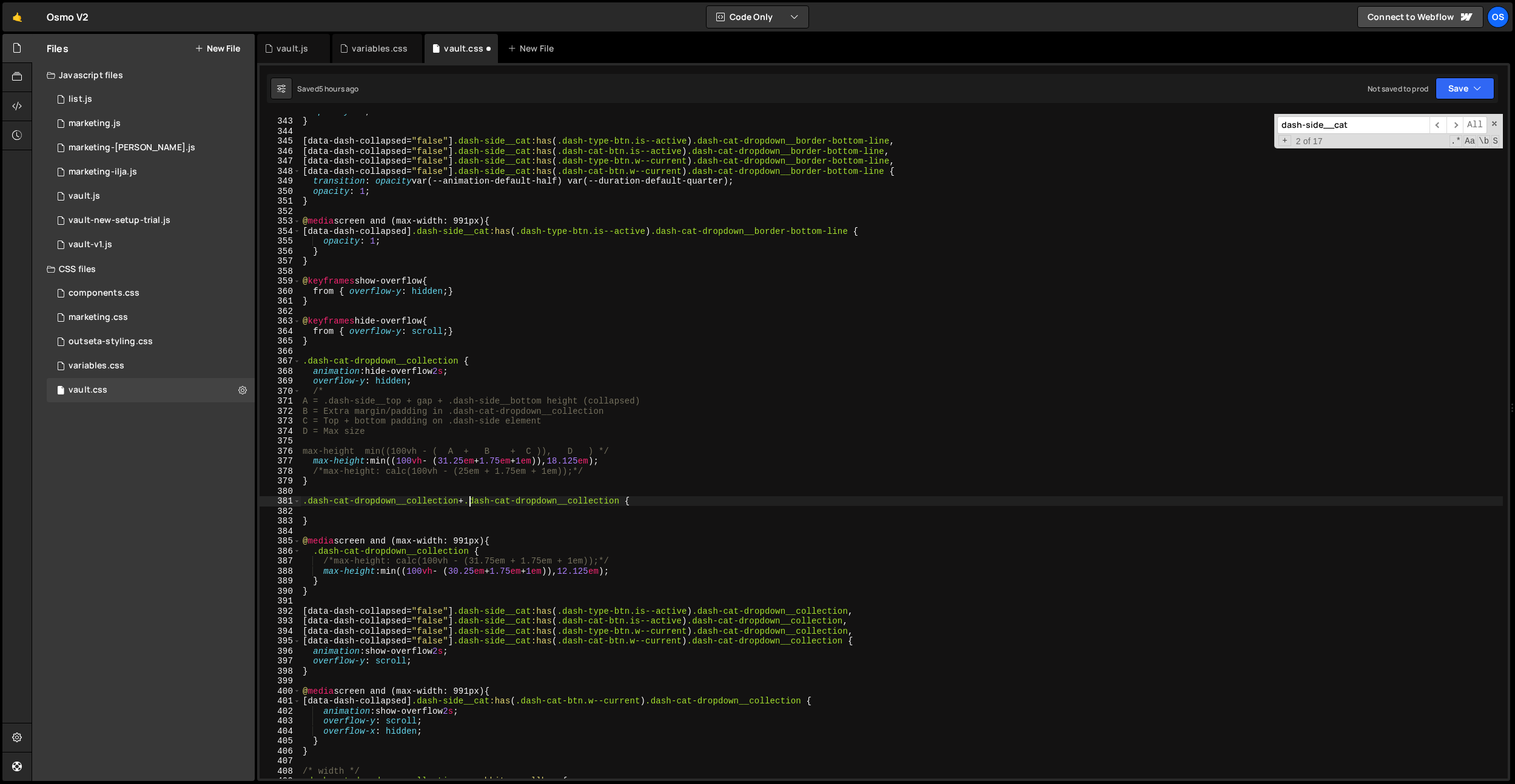
scroll to position [0, 12]
click at [482, 519] on div "opacity : 0 ; } [ data-dash-collapsed = " false " ] .dash-side__cat :has ( .das…" at bounding box center [901, 448] width 1203 height 685
click at [485, 516] on div "opacity : 0 ; } [ data-dash-collapsed = " false " ] .dash-side__cat :has ( .das…" at bounding box center [901, 448] width 1203 height 685
drag, startPoint x: 652, startPoint y: 458, endPoint x: 326, endPoint y: 485, distance: 327.1
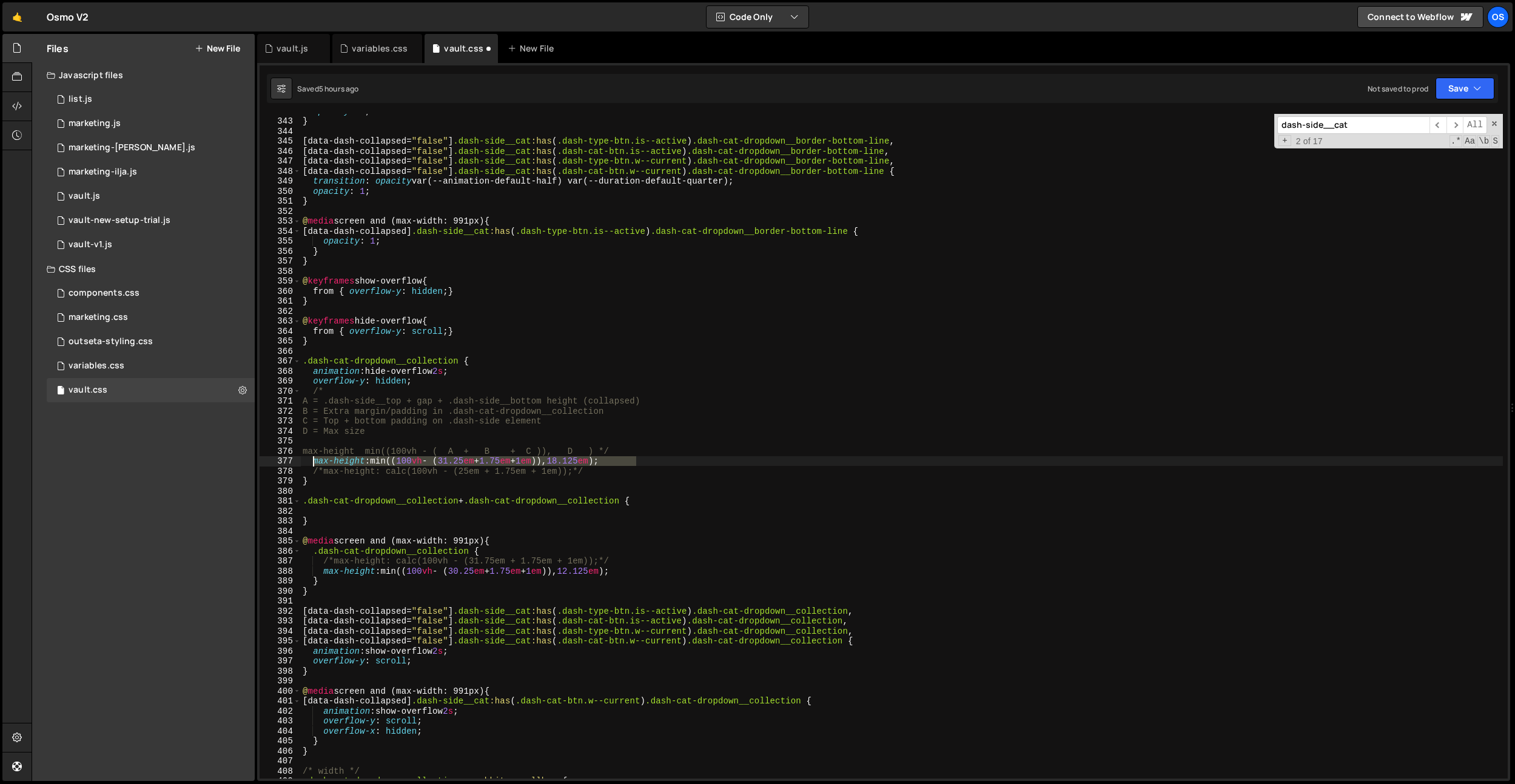
click at [311, 462] on div "opacity : 0 ; } [ data-dash-collapsed = " false " ] .dash-side__cat :has ( .das…" at bounding box center [901, 448] width 1203 height 685
type textarea "max-height: min((100vh - (31.25em + 1.75em + 1em)), 18.125em);"
click at [326, 511] on div "opacity : 0 ; } [ data-dash-collapsed = " false " ] .dash-side__cat :has ( .das…" at bounding box center [901, 448] width 1203 height 685
paste textarea "max-height: min((100vh - (31.25em + 1.75em + 1em)), 18.125em);"
drag, startPoint x: 598, startPoint y: 471, endPoint x: 429, endPoint y: 62, distance: 442.5
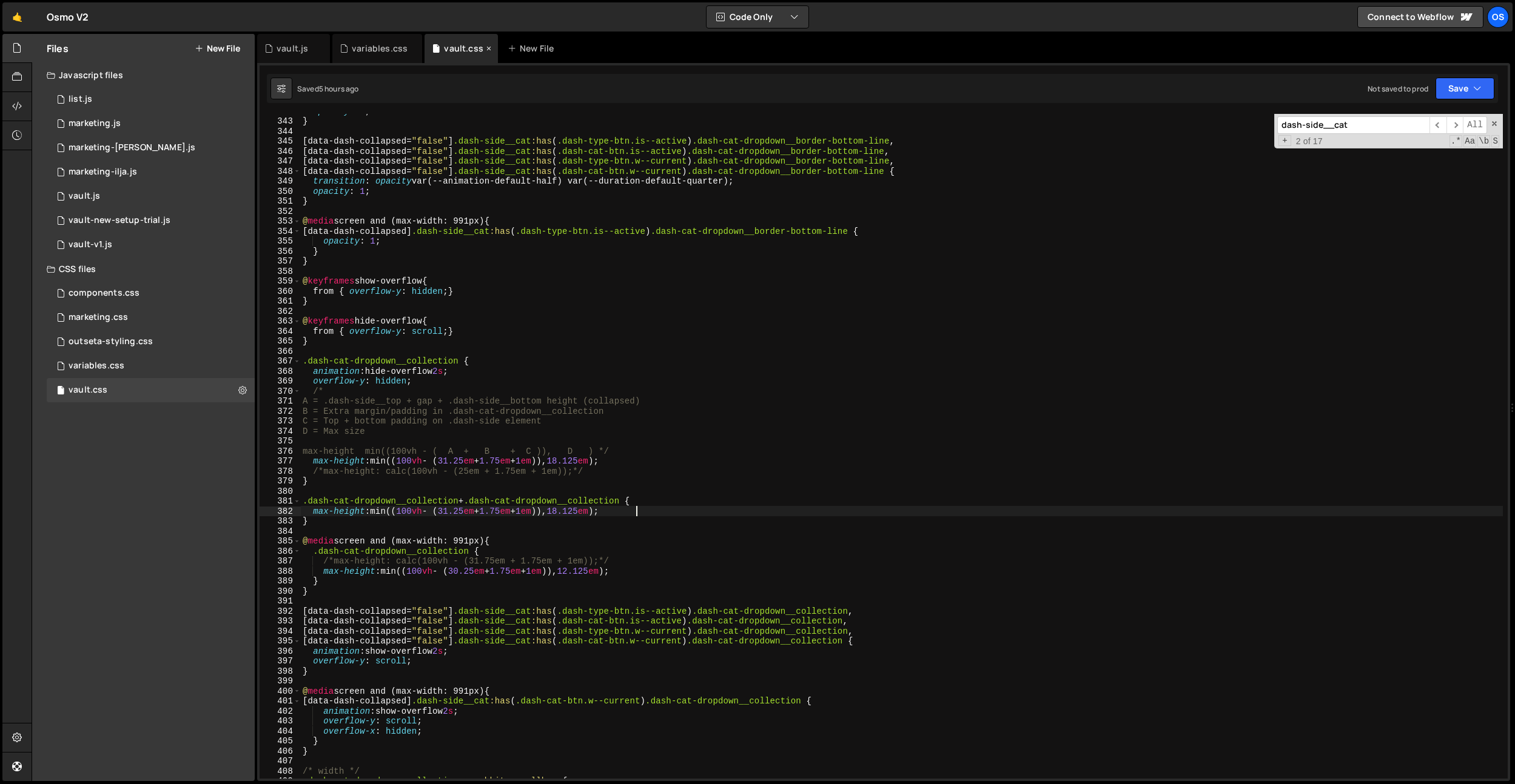
click at [599, 469] on div "opacity : 0 ; } [ data-dash-collapsed = " false " ] .dash-side__cat :has ( .das…" at bounding box center [901, 448] width 1203 height 685
drag, startPoint x: 584, startPoint y: 511, endPoint x: 591, endPoint y: 515, distance: 8.1
click at [584, 511] on div "opacity : 0 ; } [ data-dash-collapsed = " false " ] .dash-side__cat :has ( .das…" at bounding box center [901, 448] width 1203 height 685
click at [613, 391] on div "opacity : 0 ; } [ data-dash-collapsed = " false " ] .dash-side__cat :has ( .das…" at bounding box center [901, 448] width 1203 height 685
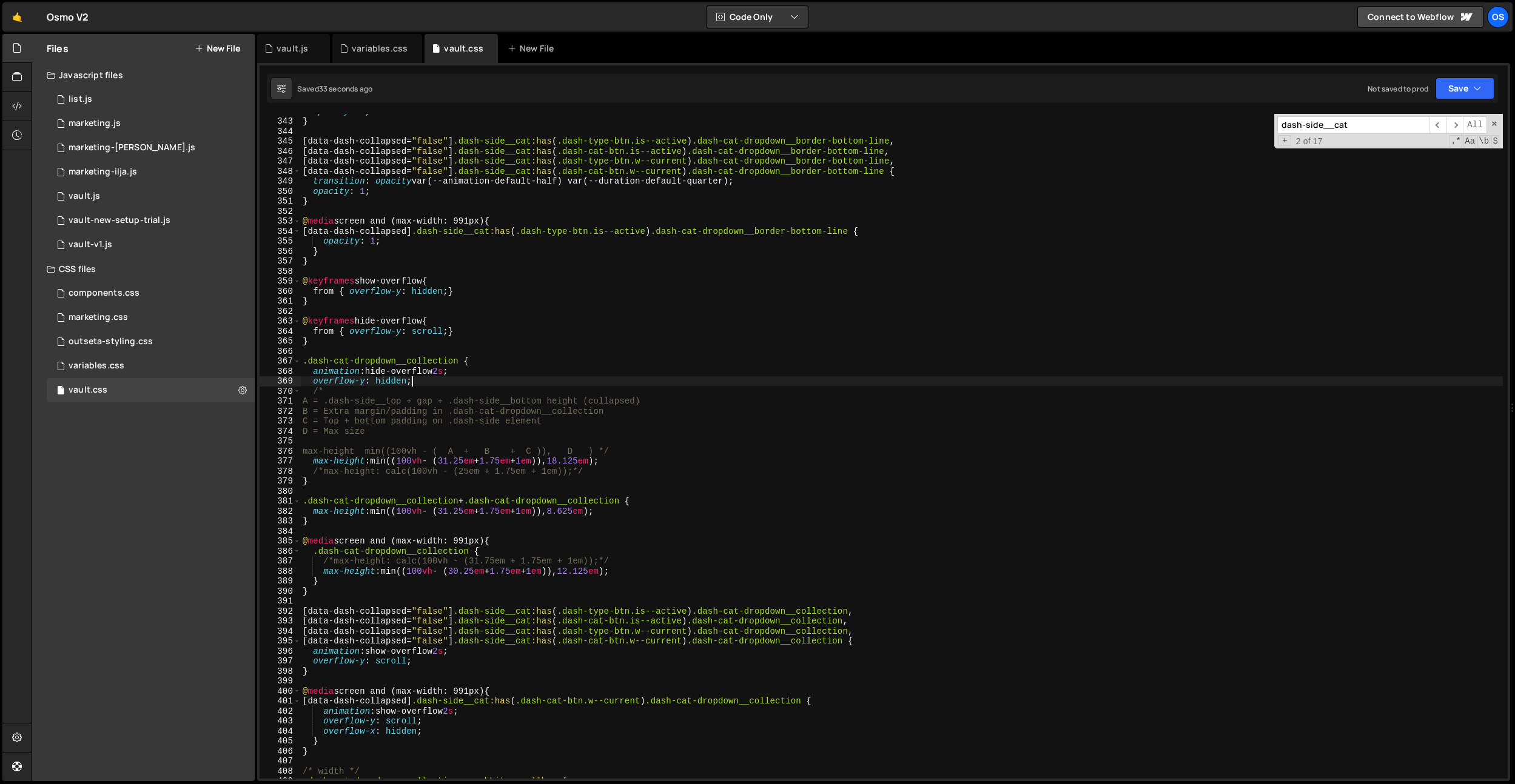
click at [572, 376] on div "opacity : 0 ; } [ data-dash-collapsed = " false " ] .dash-side__cat :has ( .das…" at bounding box center [901, 448] width 1203 height 685
click at [472, 545] on div "opacity : 0 ; } [ data-dash-collapsed = " false " ] .dash-side__cat :has ( .das…" at bounding box center [901, 448] width 1203 height 685
drag, startPoint x: 457, startPoint y: 499, endPoint x: 309, endPoint y: 498, distance: 148.0
click at [308, 499] on div "opacity : 0 ; } [ data-dash-collapsed = " false " ] .dash-side__cat :has ( .das…" at bounding box center [901, 448] width 1203 height 685
paste textarea "free"
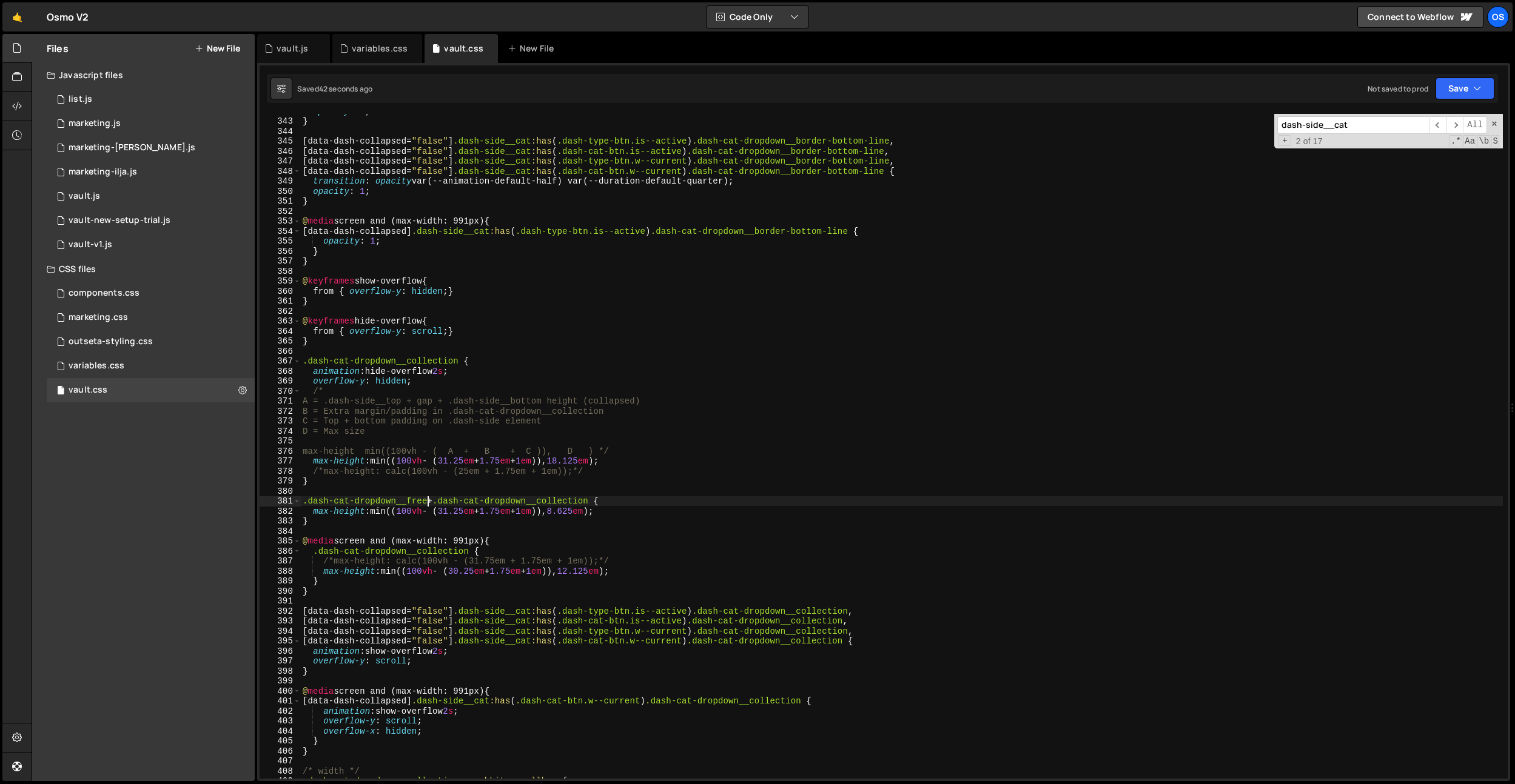
click at [497, 551] on div "opacity : 0 ; } [ data-dash-collapsed = " false " ] .dash-side__cat :has ( .das…" at bounding box center [901, 448] width 1203 height 685
click at [616, 578] on div "opacity : 0 ; } [ data-dash-collapsed = " false " ] .dash-side__cat :has ( .das…" at bounding box center [901, 448] width 1203 height 685
drag, startPoint x: 428, startPoint y: 660, endPoint x: 315, endPoint y: 662, distance: 113.0
click at [315, 662] on div "opacity : 0 ; } [ data-dash-collapsed = " false " ] .dash-side__cat :has ( .das…" at bounding box center [901, 448] width 1203 height 685
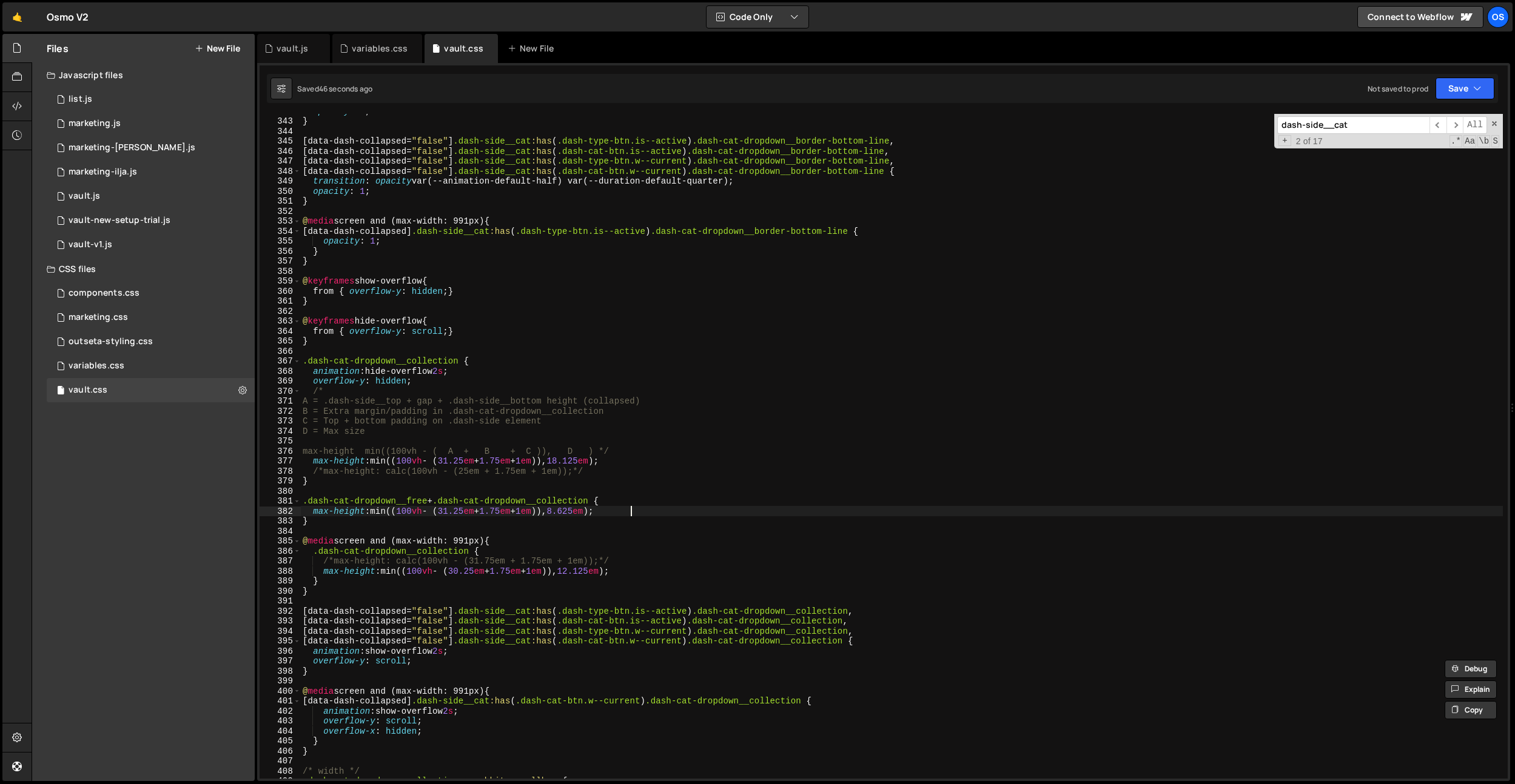
click at [644, 514] on div "opacity : 0 ; } [ data-dash-collapsed = " false " ] .dash-side__cat :has ( .das…" at bounding box center [901, 448] width 1203 height 685
type textarea "max-height: min((100vh - (31.25em + 1.75em + 1em)), 8.625em);"
paste textarea "overflow-y: scroll;"
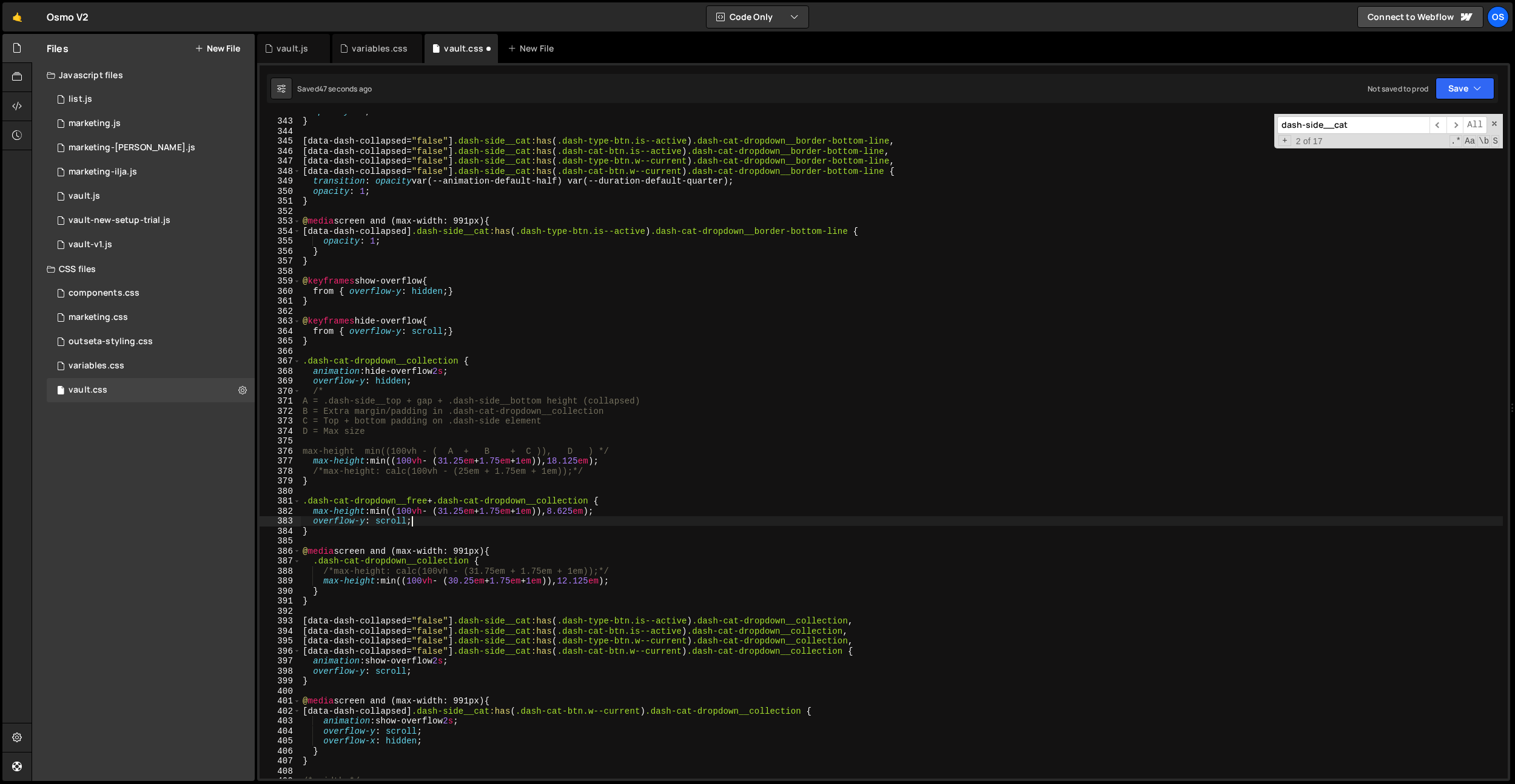
click at [383, 518] on div "opacity : 0 ; } [ data-dash-collapsed = " false " ] .dash-side__cat :has ( .das…" at bounding box center [901, 448] width 1203 height 685
type textarea "overflow-y: hidden !important;"
click at [368, 53] on div "variables.css" at bounding box center [380, 48] width 56 height 12
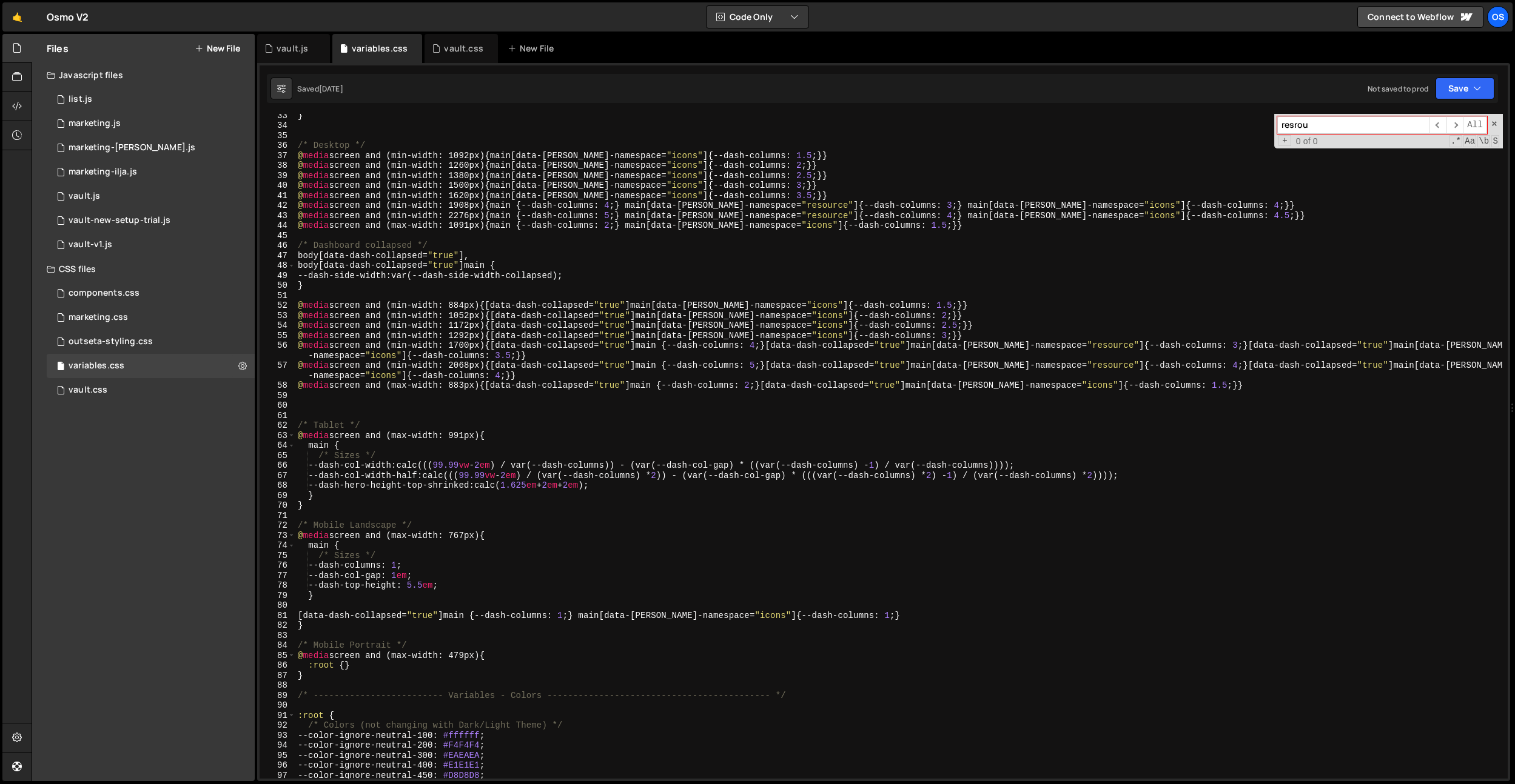
scroll to position [812, 0]
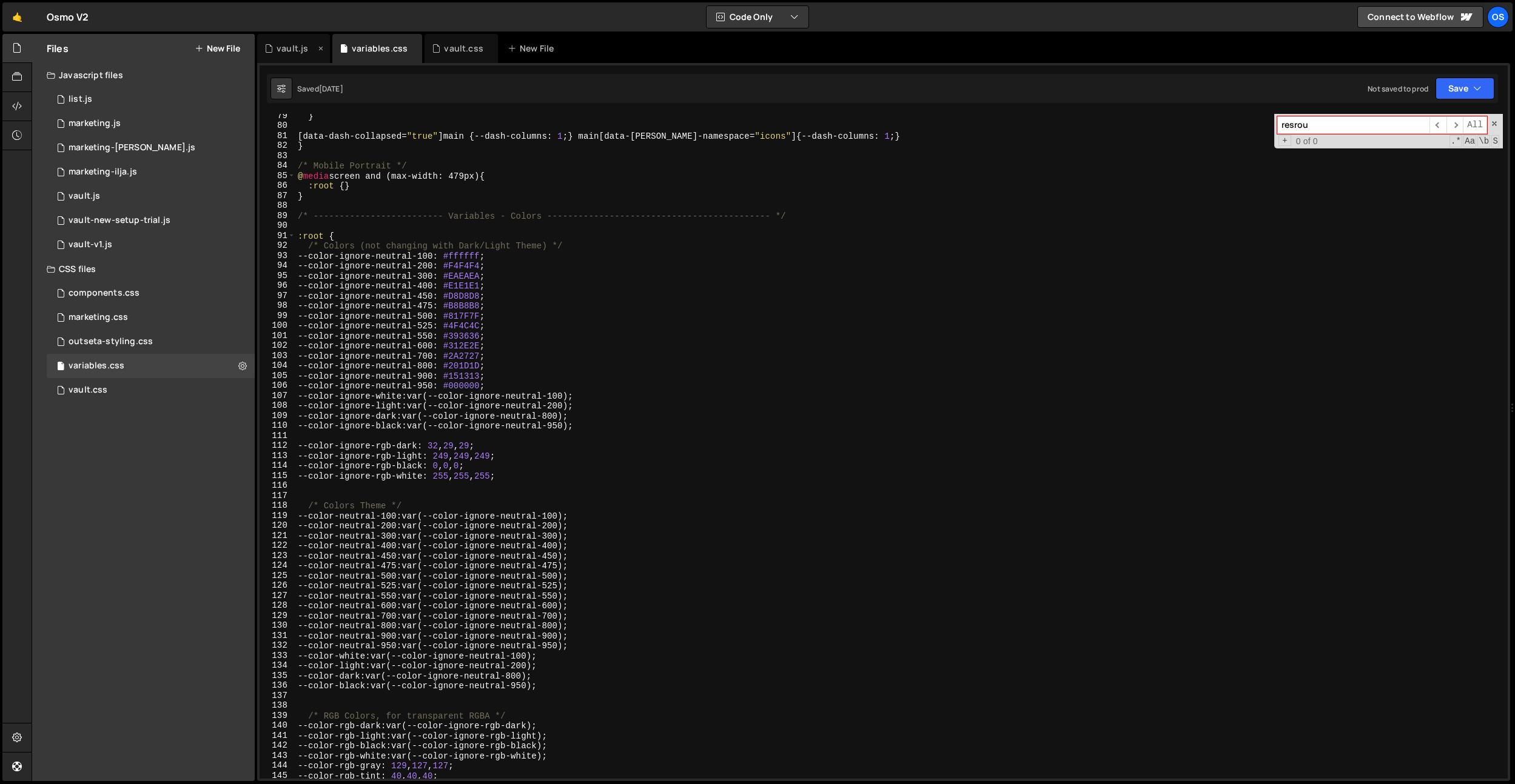
click at [277, 50] on div "vault.js" at bounding box center [293, 48] width 32 height 12
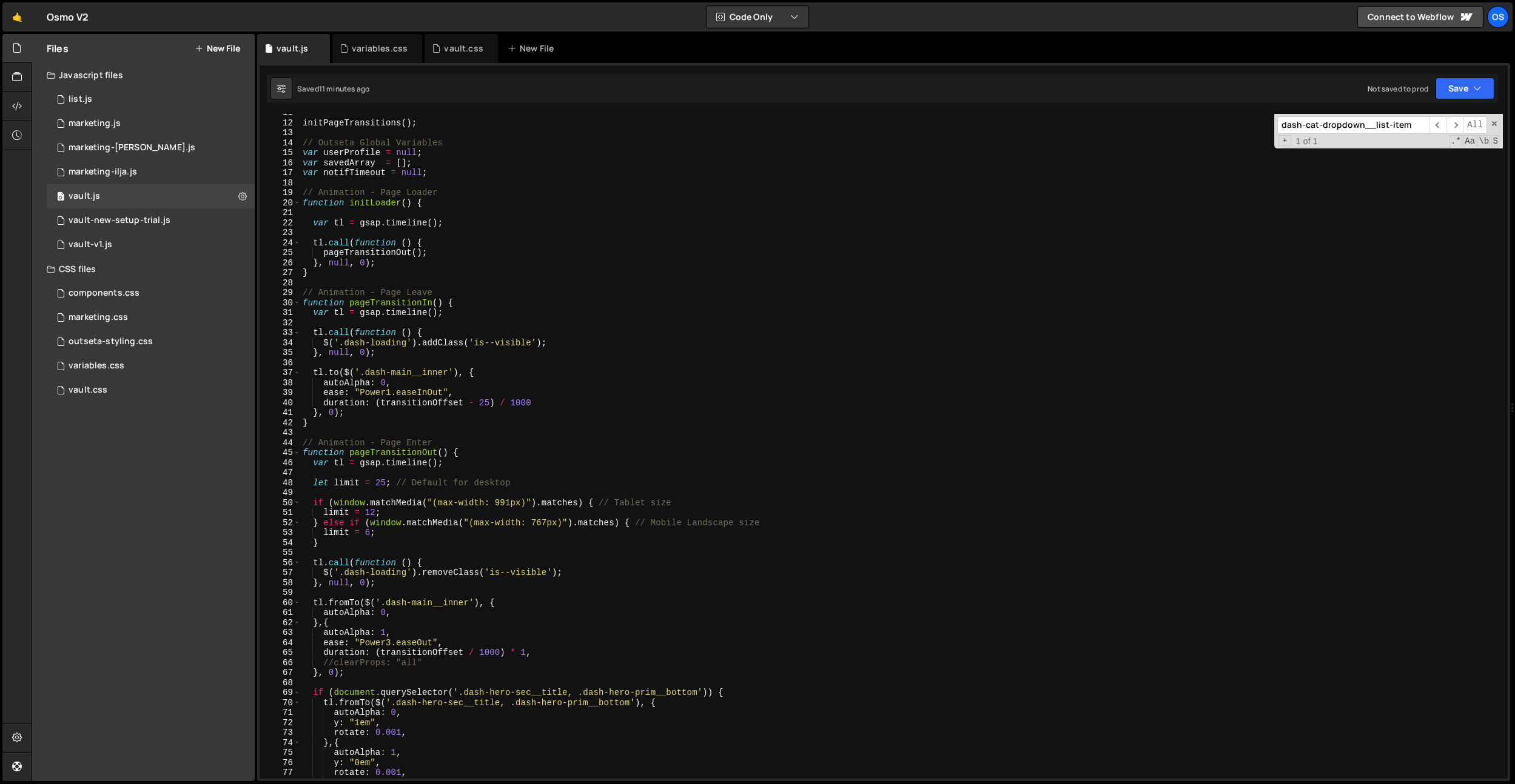
scroll to position [0, 0]
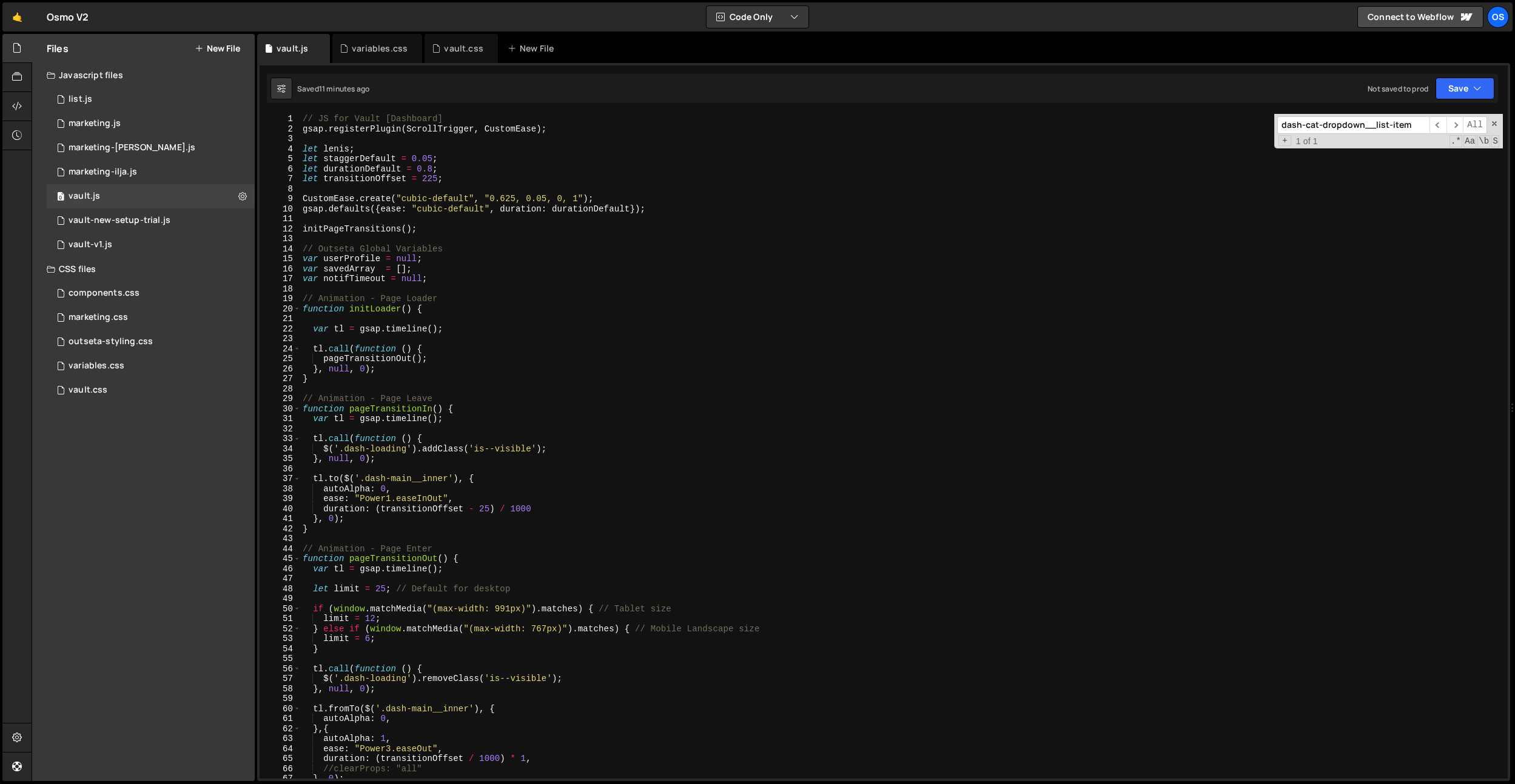
click at [489, 280] on div "// JS for Vault [Dashboard] gsap . registerPlugin ( ScrollTrigger , CustomEase …" at bounding box center [901, 456] width 1203 height 685
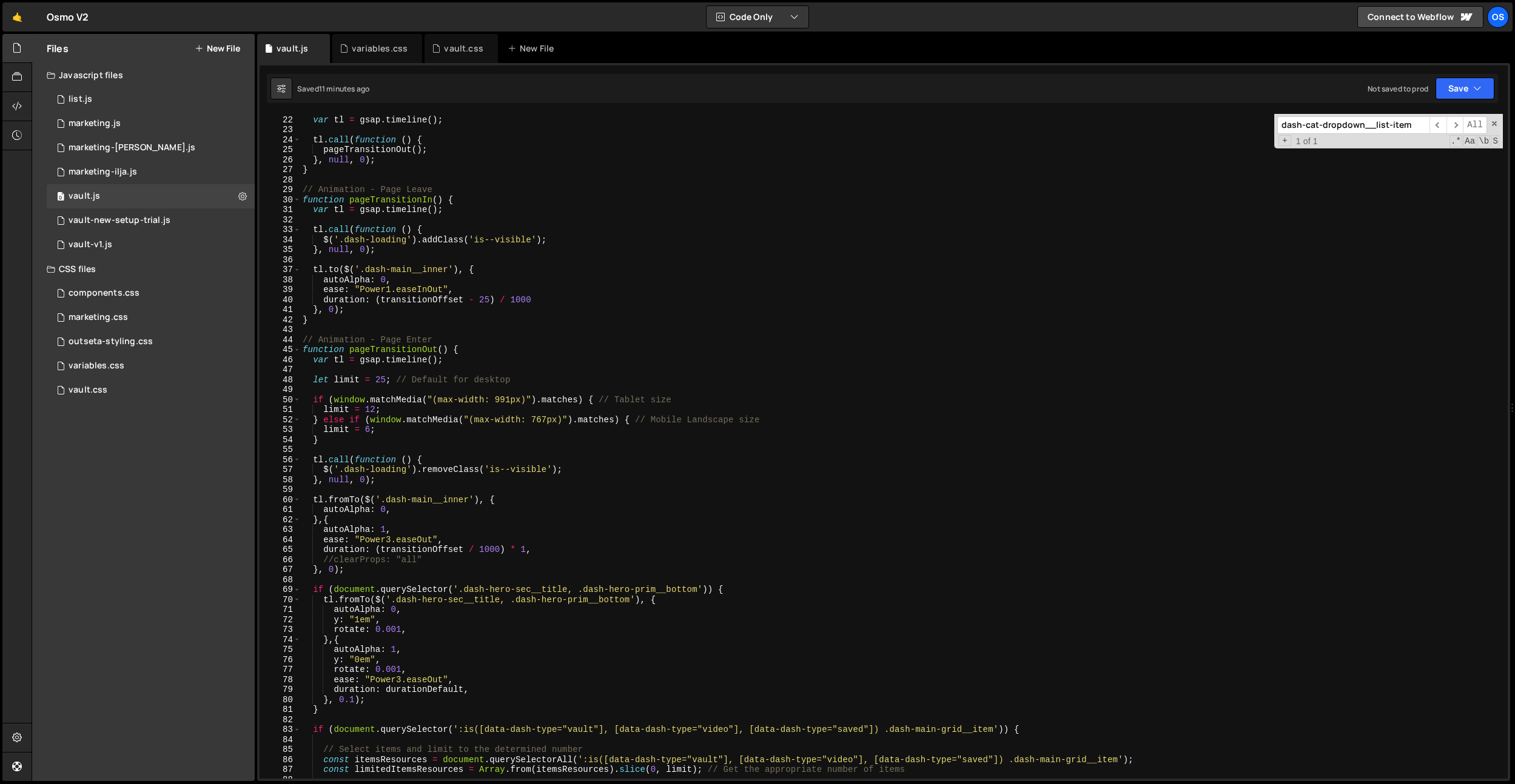
scroll to position [197, 0]
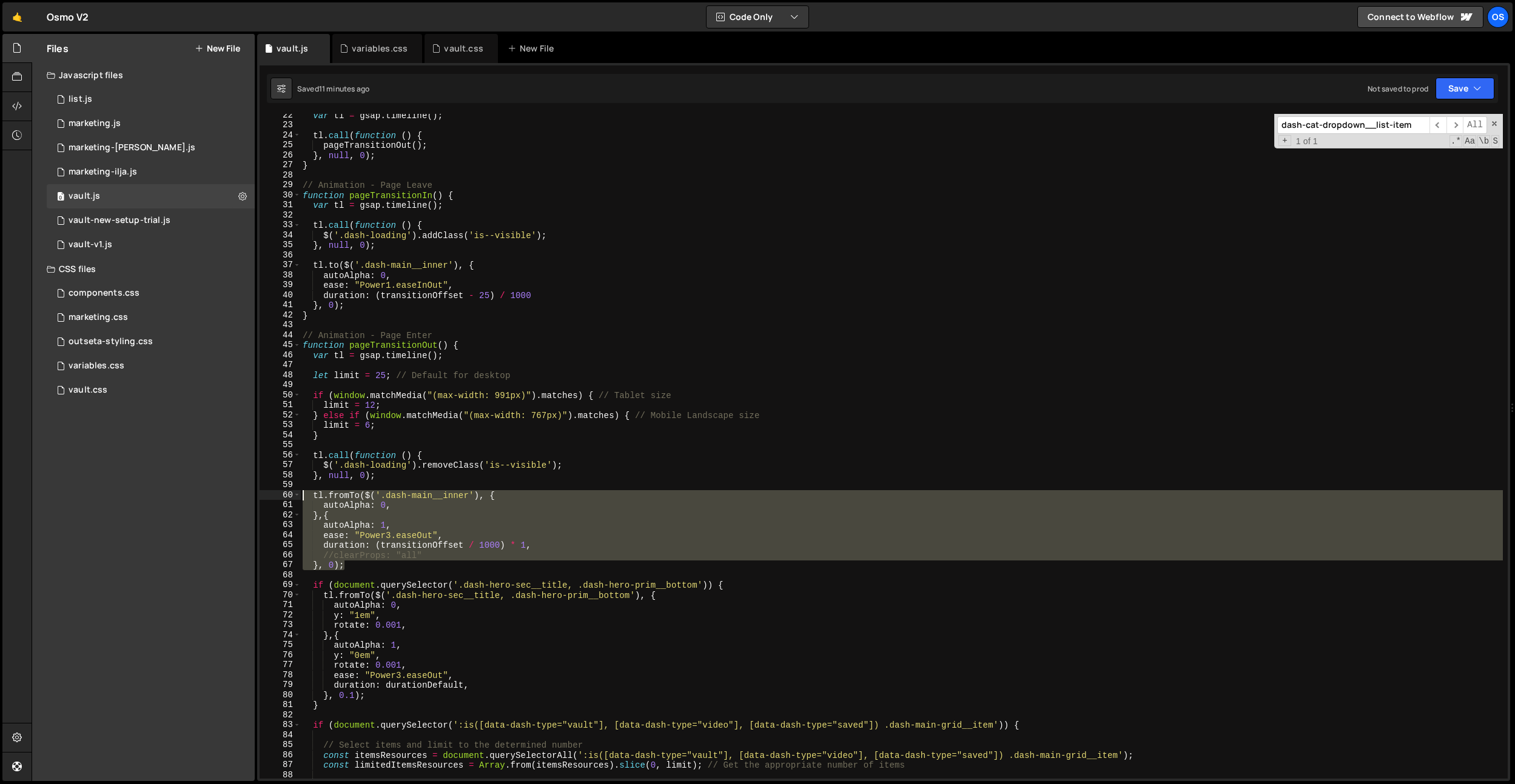
drag, startPoint x: 353, startPoint y: 565, endPoint x: 324, endPoint y: 484, distance: 86.0
click at [273, 497] on div "var notifTimeout = null; 22 23 24 25 26 27 28 29 30 31 32 33 34 35 36 37 38 39 …" at bounding box center [883, 446] width 1248 height 665
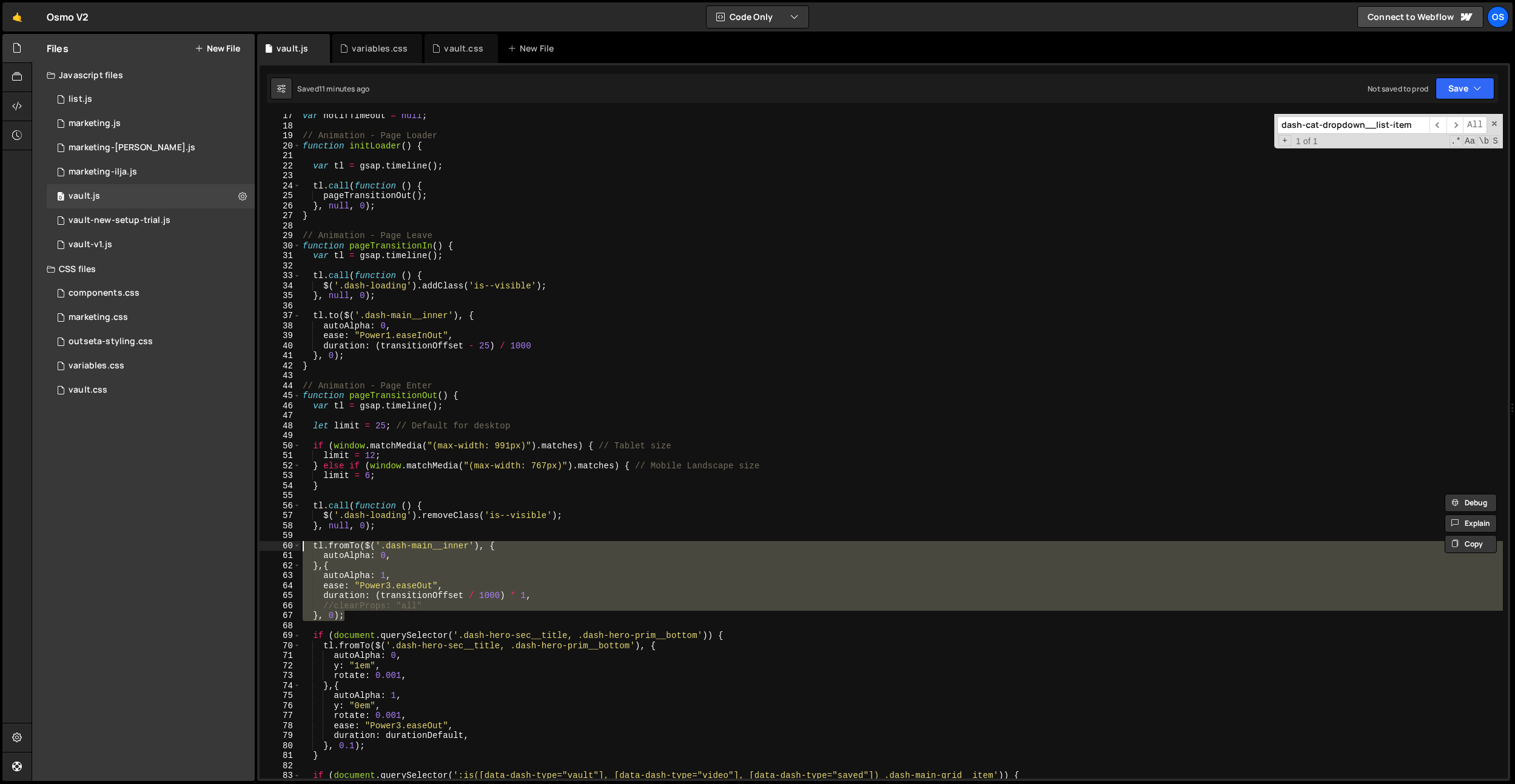
scroll to position [91, 0]
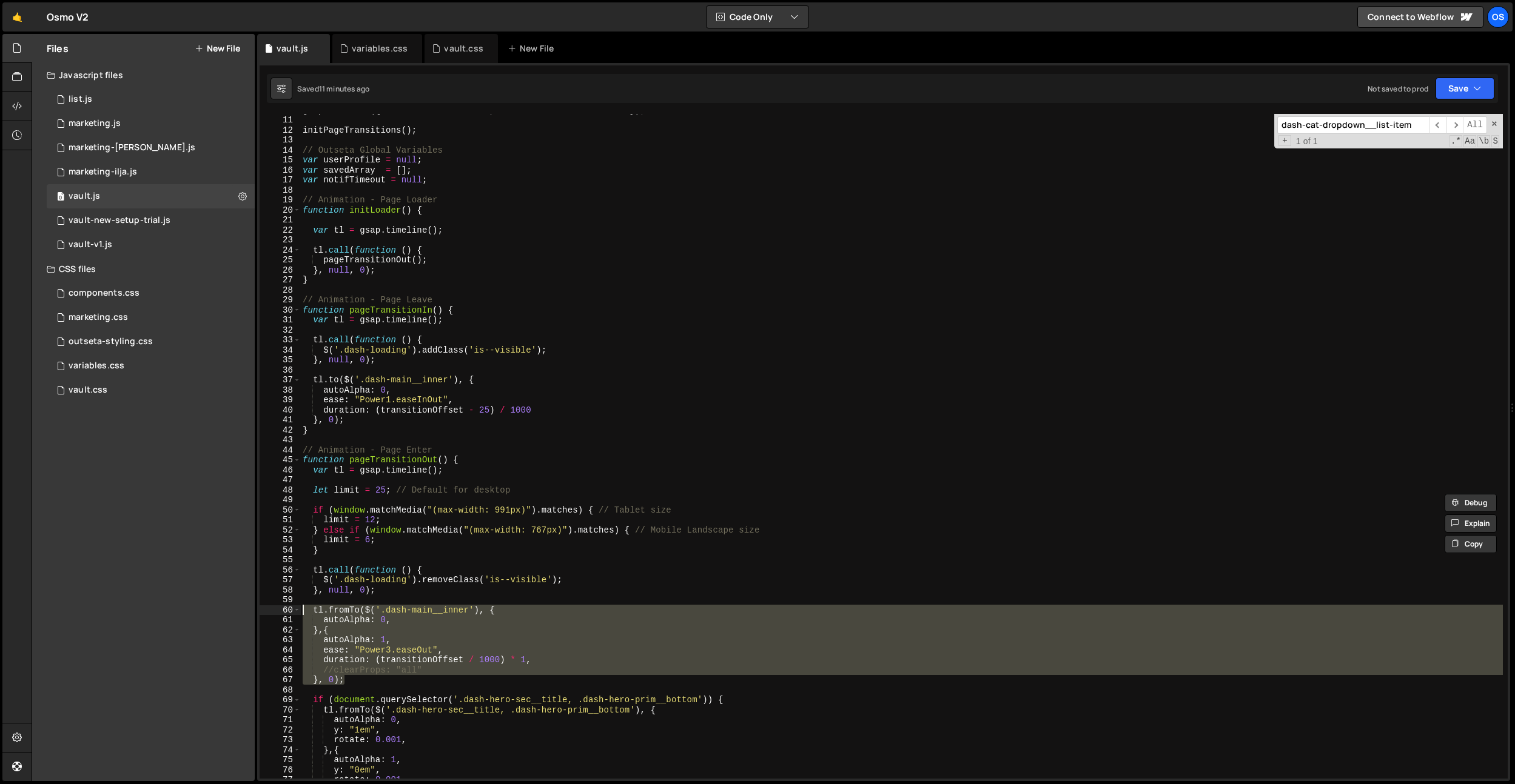
click at [415, 264] on div "gsap . defaults ({ ease : "cubic-default" , duration : durationDefault }) ; ini…" at bounding box center [901, 447] width 1203 height 685
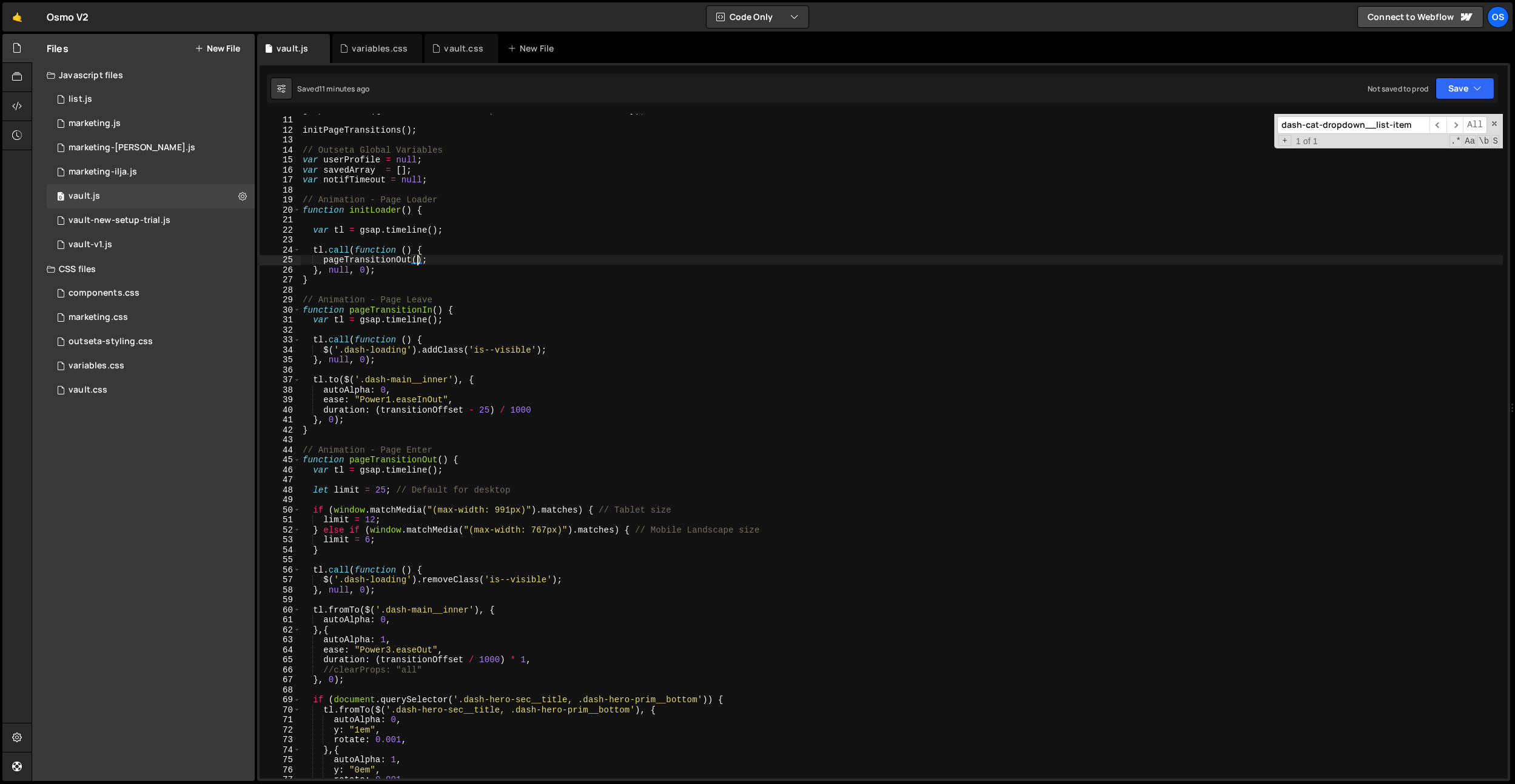
click at [415, 271] on div "gsap . defaults ({ ease : "cubic-default" , duration : durationDefault }) ; ini…" at bounding box center [901, 447] width 1203 height 685
type textarea "}, null, 0);"
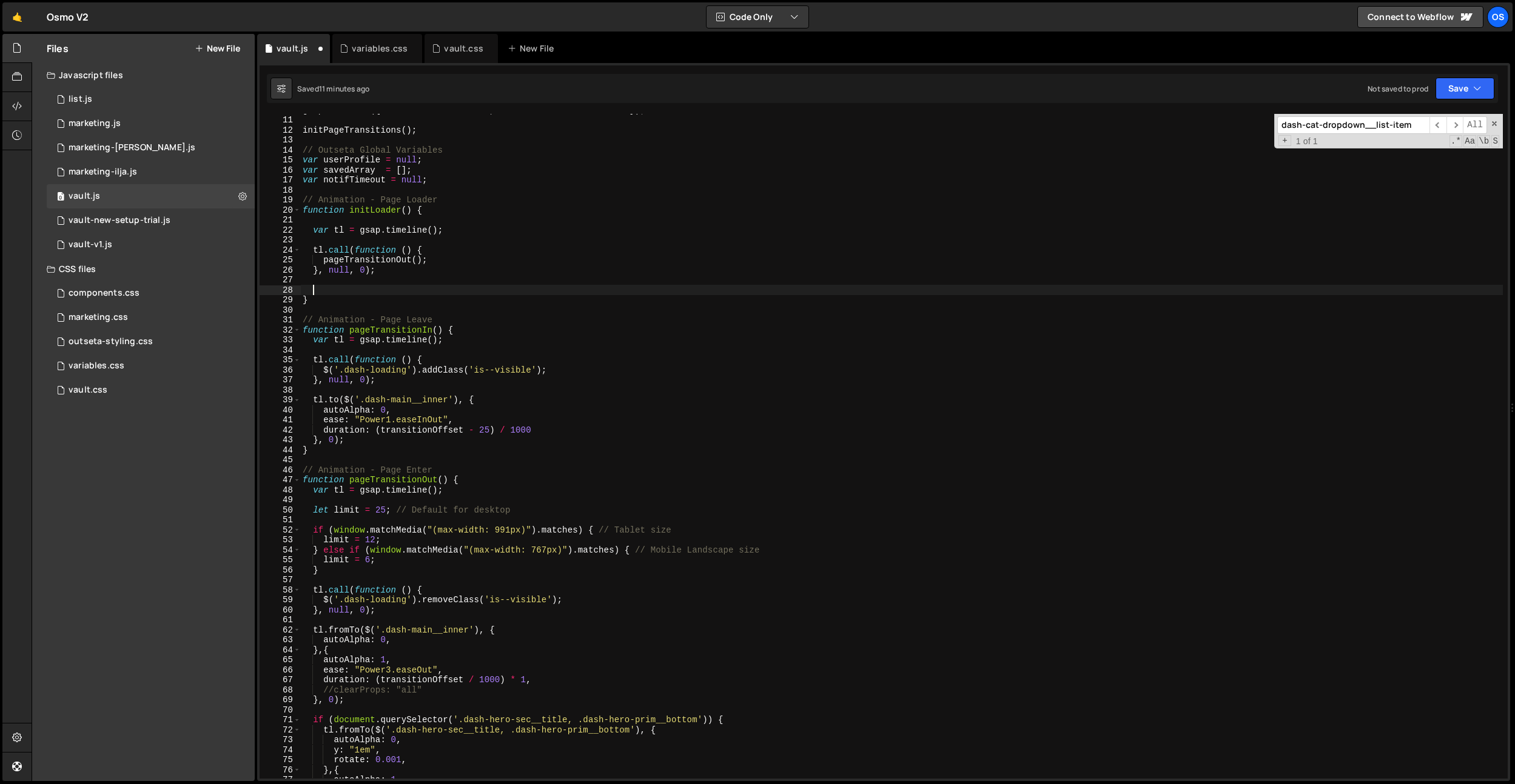
paste textarea "}, 0);"
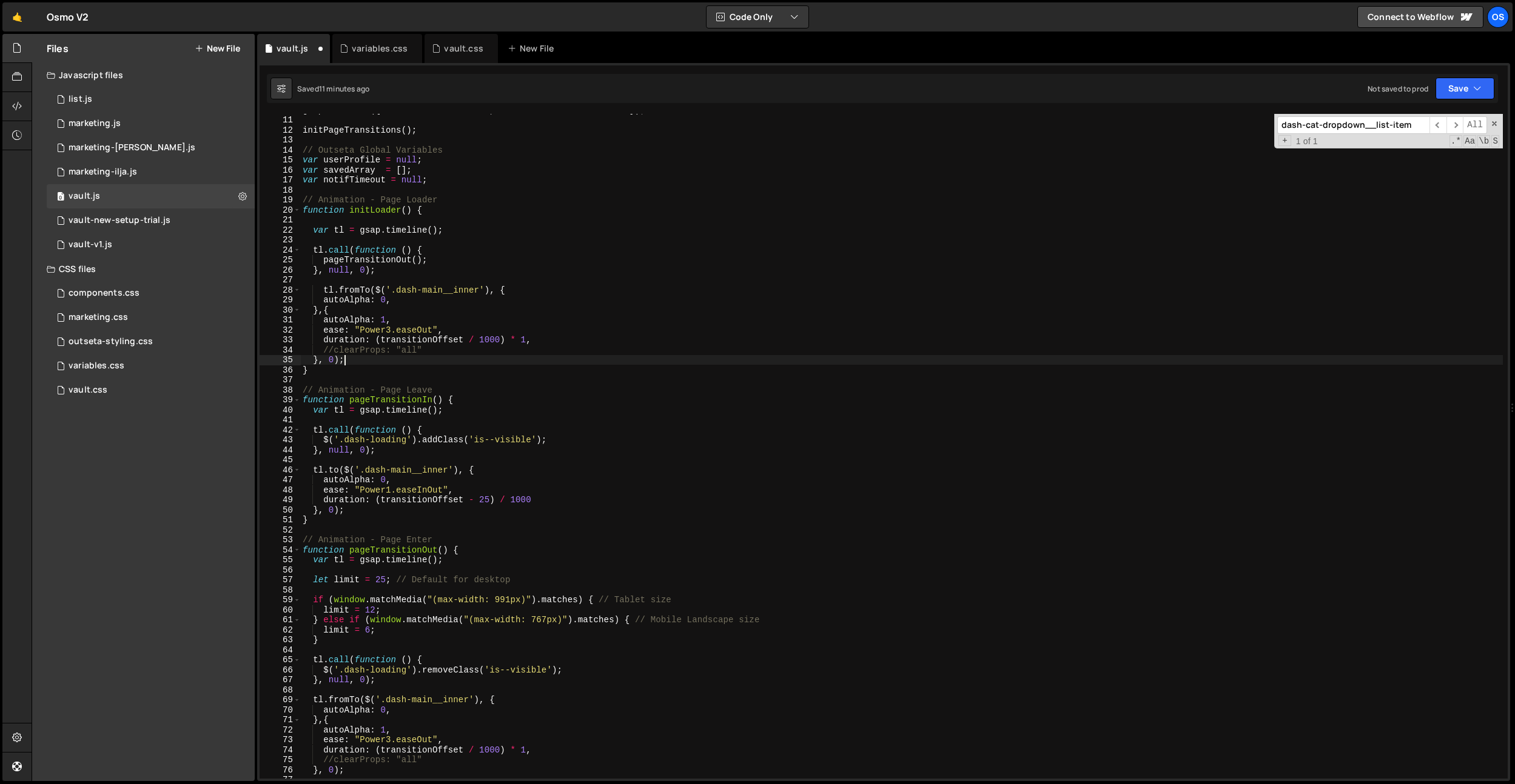
click at [323, 292] on div "gsap . defaults ({ ease : "cubic-default" , duration : durationDefault }) ; ini…" at bounding box center [901, 447] width 1203 height 685
type textarea "tl.fromTo($('.dash-main__inner'), {"
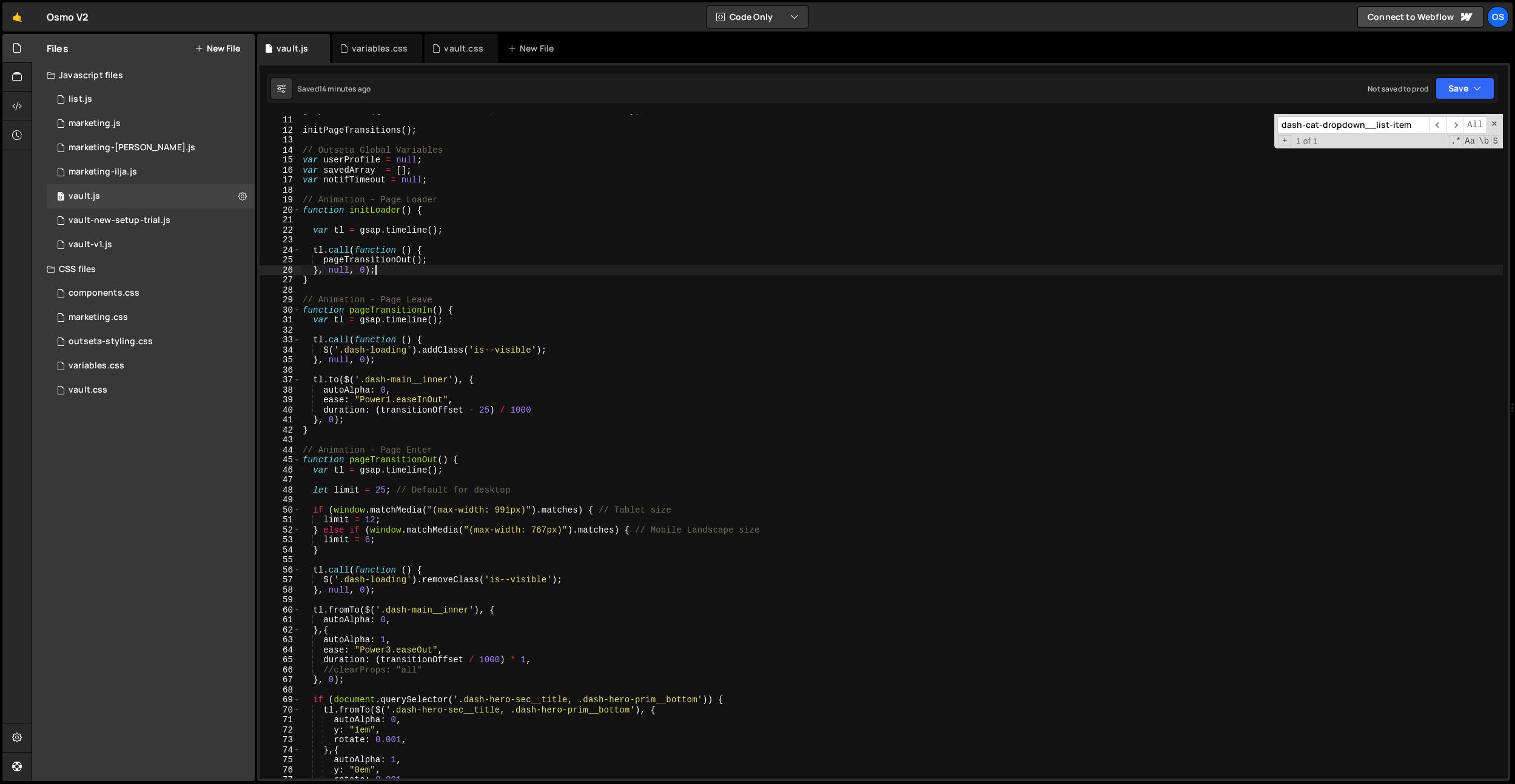
click at [571, 311] on div "gsap . defaults ({ ease : "cubic-default" , duration : durationDefault }) ; ini…" at bounding box center [901, 447] width 1203 height 685
type textarea "function pageTransitionIn() {"
type input "dash"
click at [447, 55] on div "vault.css" at bounding box center [461, 48] width 74 height 29
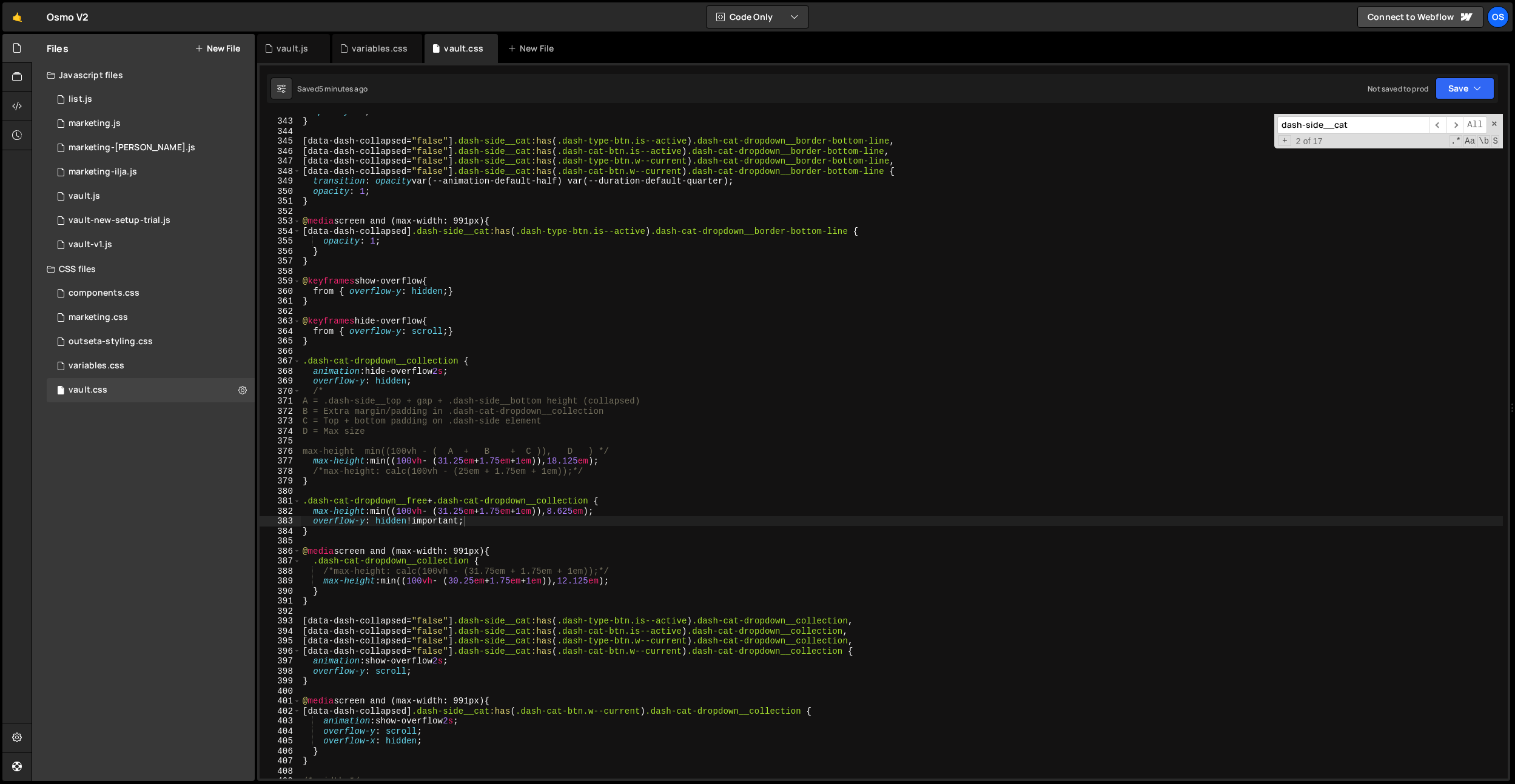
type textarea "}"
click at [558, 254] on div "opacity : 0 ; } [ data-dash-collapsed = " false " ] .dash-side__cat :has ( .das…" at bounding box center [901, 448] width 1203 height 685
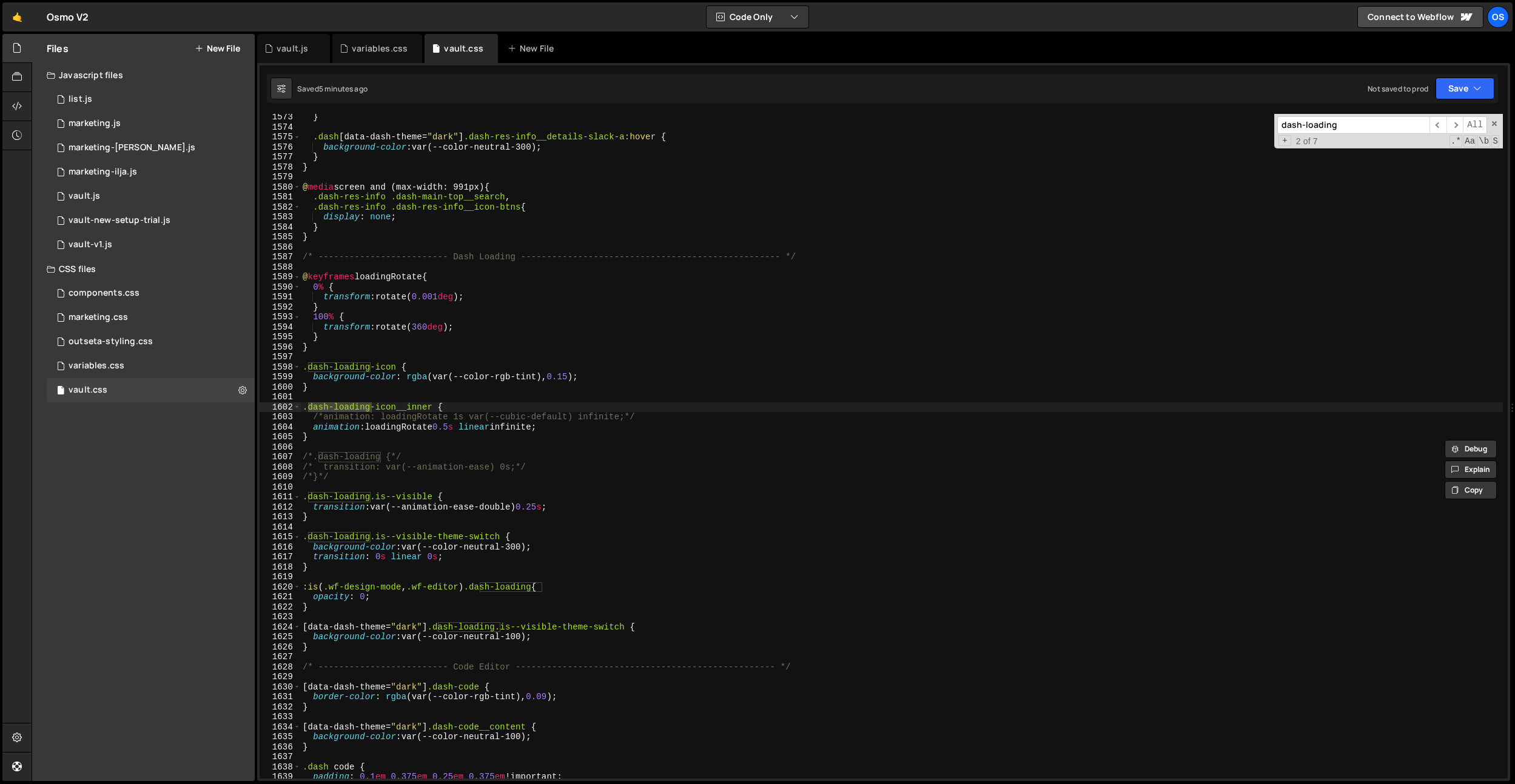
scroll to position [11471, 0]
type input "dash-loading"
click at [367, 569] on div "} .dash [ data-dash-theme = " dark " ] .dash-res-info__details-slack-a :hover {…" at bounding box center [901, 454] width 1203 height 685
click at [438, 500] on div "} .dash [ data-dash-theme = " dark " ] .dash-res-info__details-slack-a :hover {…" at bounding box center [901, 454] width 1203 height 685
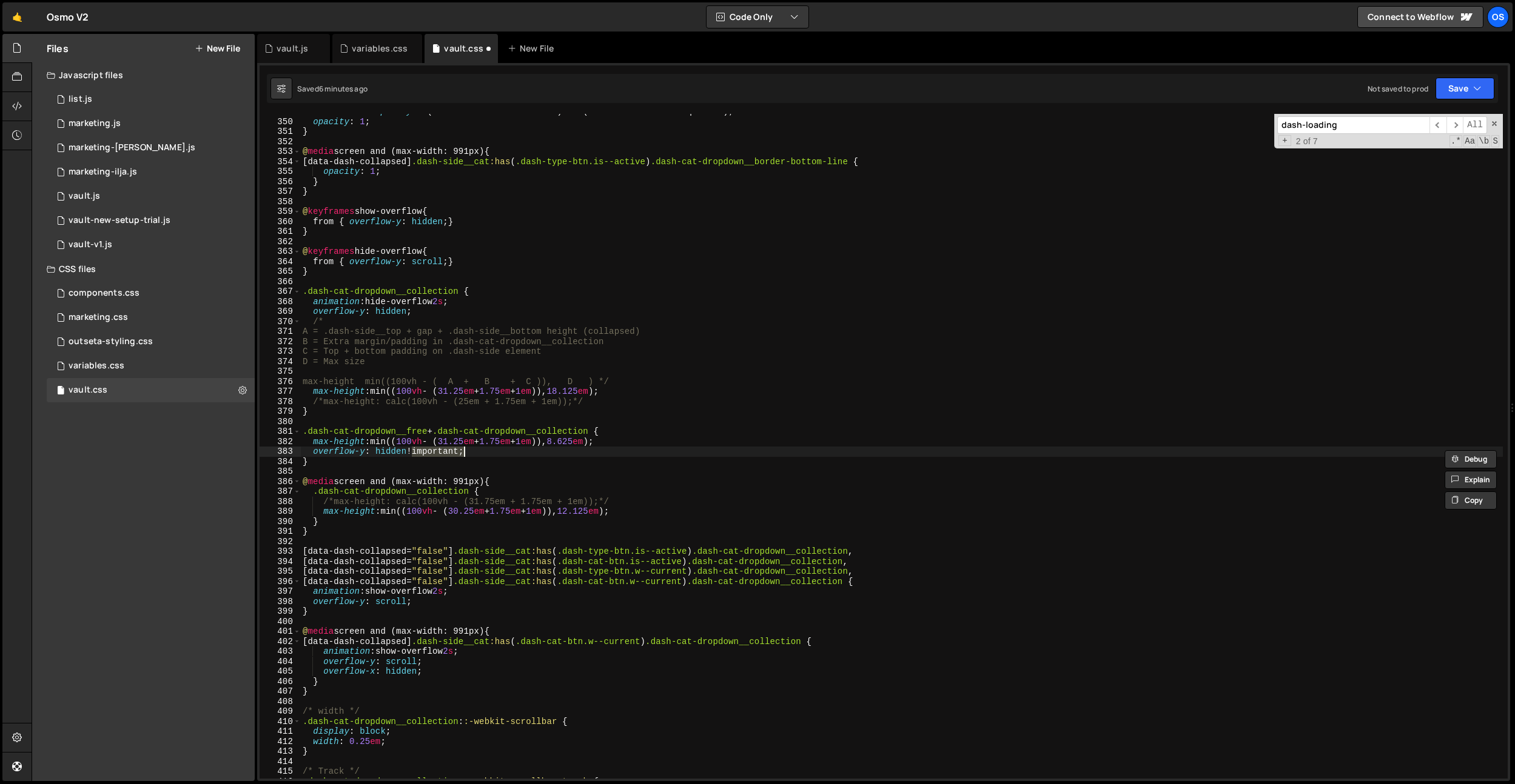
scroll to position [11511, 0]
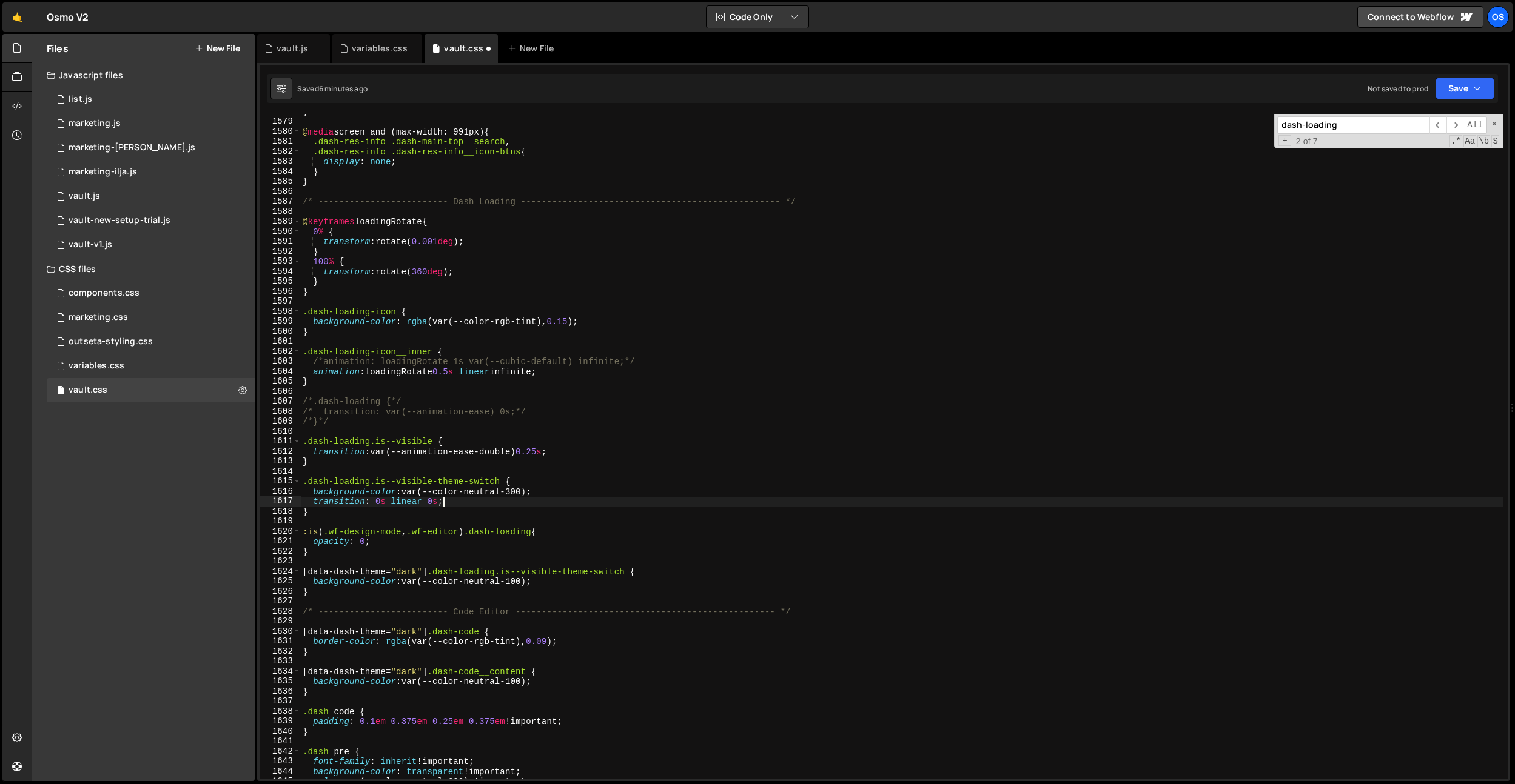
click at [509, 496] on div "} @ media screen and (max-width: 991px) { .dash-res-info .dash-main-top__search…" at bounding box center [901, 449] width 1203 height 685
click at [348, 548] on div "} @ media screen and (max-width: 991px) { .dash-res-info .dash-main-top__search…" at bounding box center [901, 449] width 1203 height 685
type textarea "}"
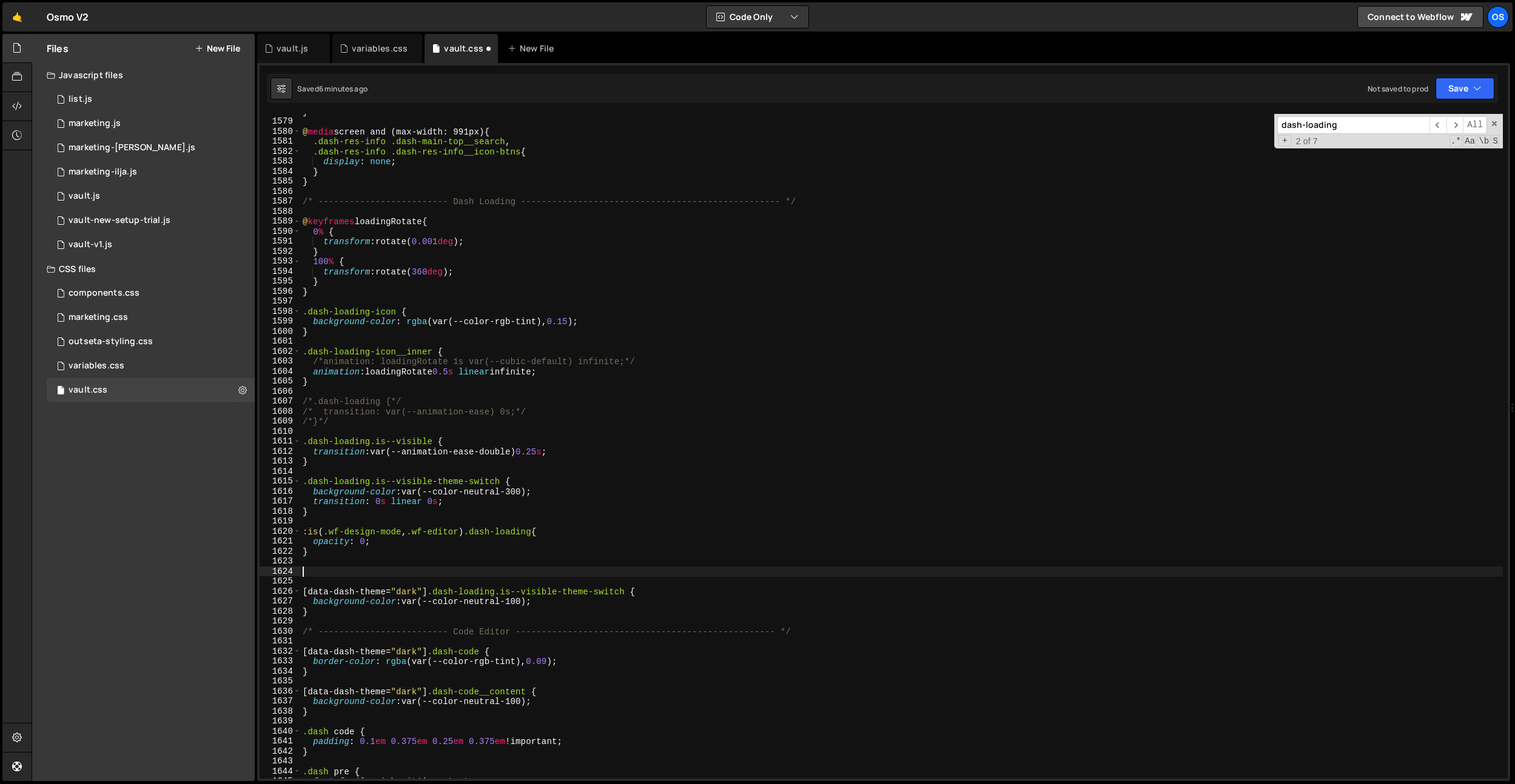
paste textarea "dash-loading-once"
type textarea ".dash-loading-once {}"
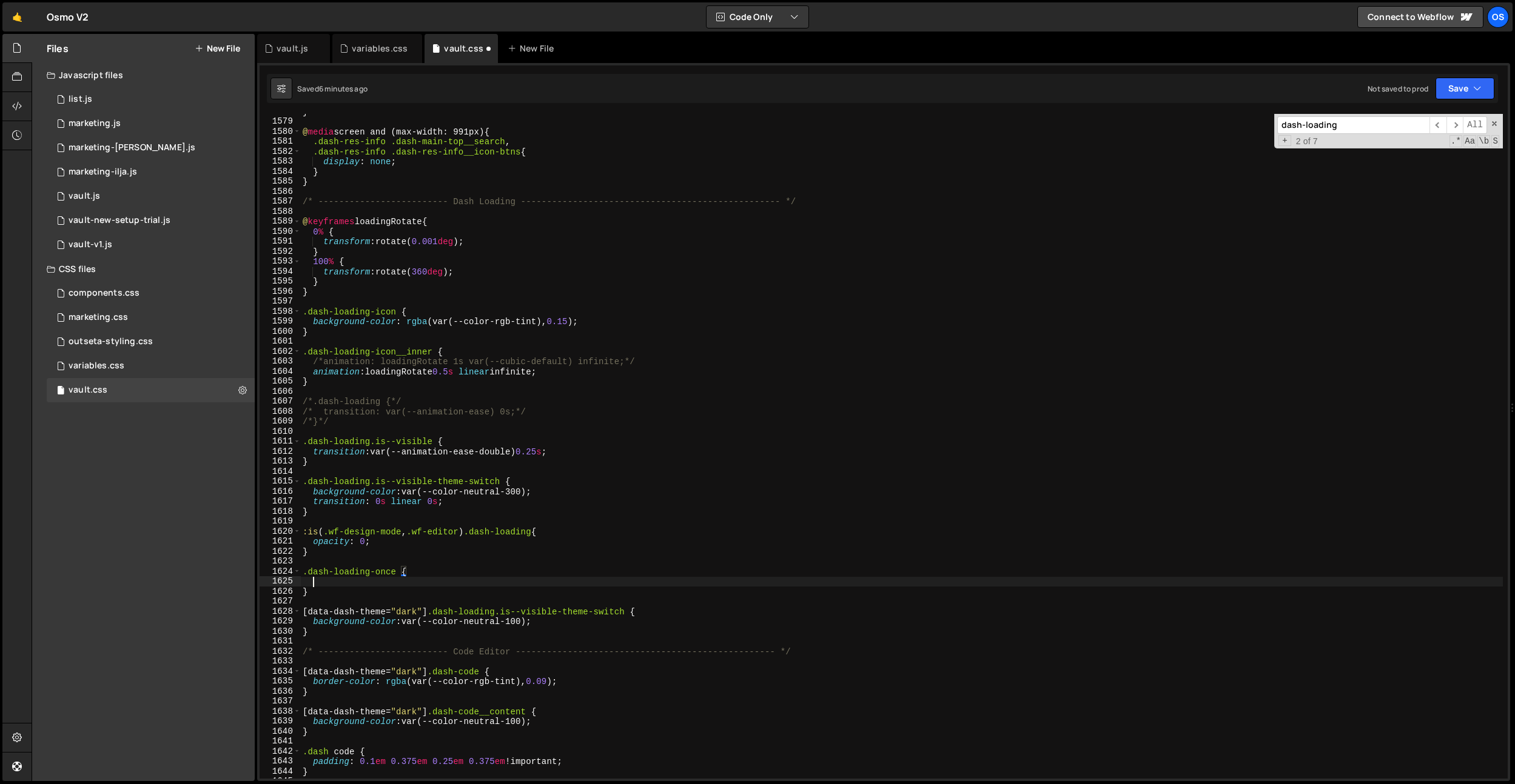
scroll to position [0, 0]
drag, startPoint x: 398, startPoint y: 573, endPoint x: 289, endPoint y: 570, distance: 109.0
click at [285, 571] on div "1578 1579 1580 1581 1582 1583 1584 1585 1586 1587 1588 1589 1590 1591 1592 1593…" at bounding box center [883, 446] width 1248 height 665
click at [541, 534] on div "} @ media screen and (max-width: 991px) { .dash-res-info .dash-main-top__search…" at bounding box center [901, 449] width 1203 height 685
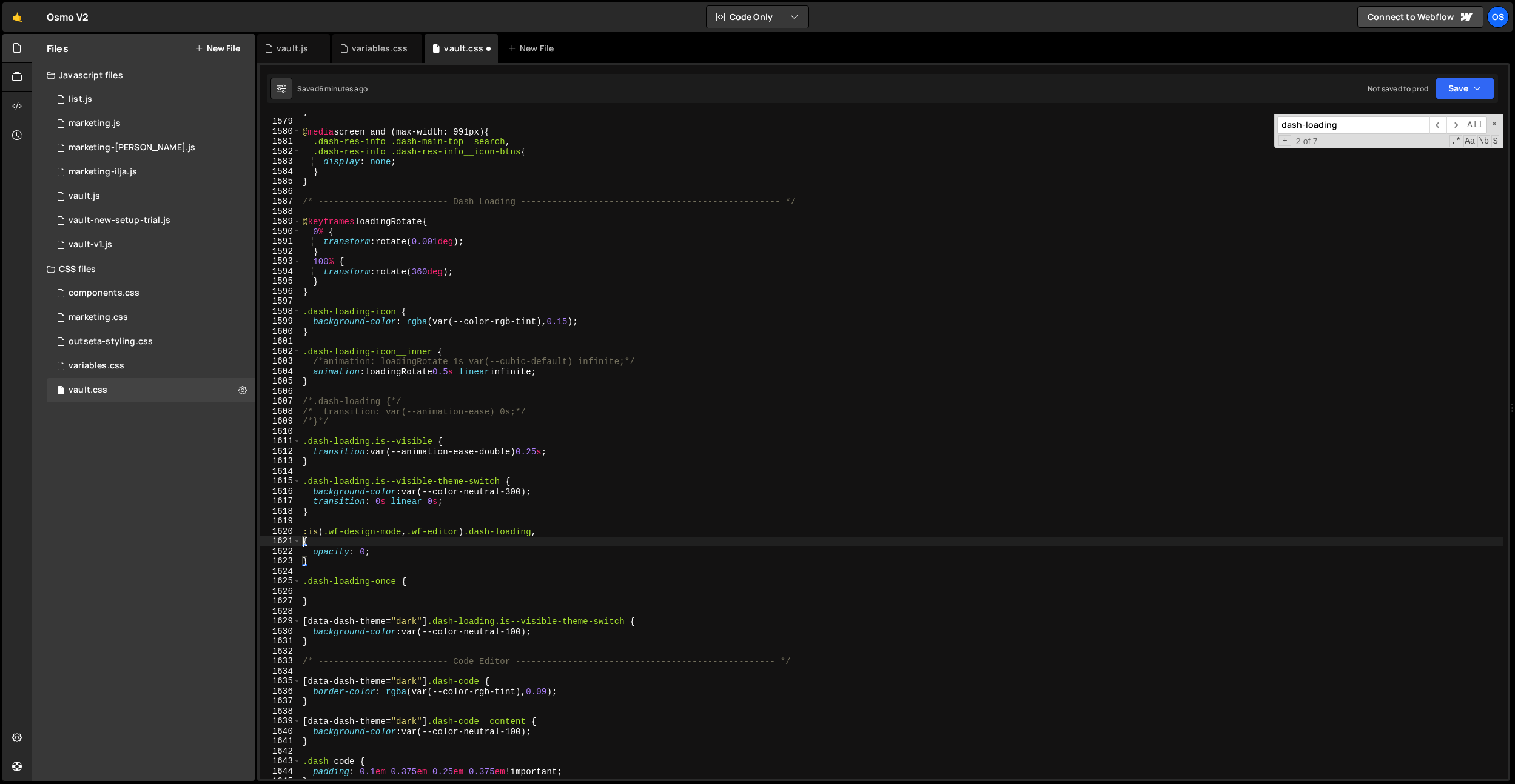
paste textarea ".dash-loading-once"
drag, startPoint x: 474, startPoint y: 534, endPoint x: 263, endPoint y: 544, distance: 211.2
click at [215, 529] on div "Files New File Javascript files 0 list.js 0 0 marketing.js 0 0 marketing-[PERSO…" at bounding box center [773, 408] width 1483 height 748
click at [306, 543] on div "} @ media screen and (max-width: 991px) { .dash-res-info .dash-main-top__search…" at bounding box center [901, 449] width 1203 height 685
paste textarea ":is(.wf-design-mode, .wf-editor)"
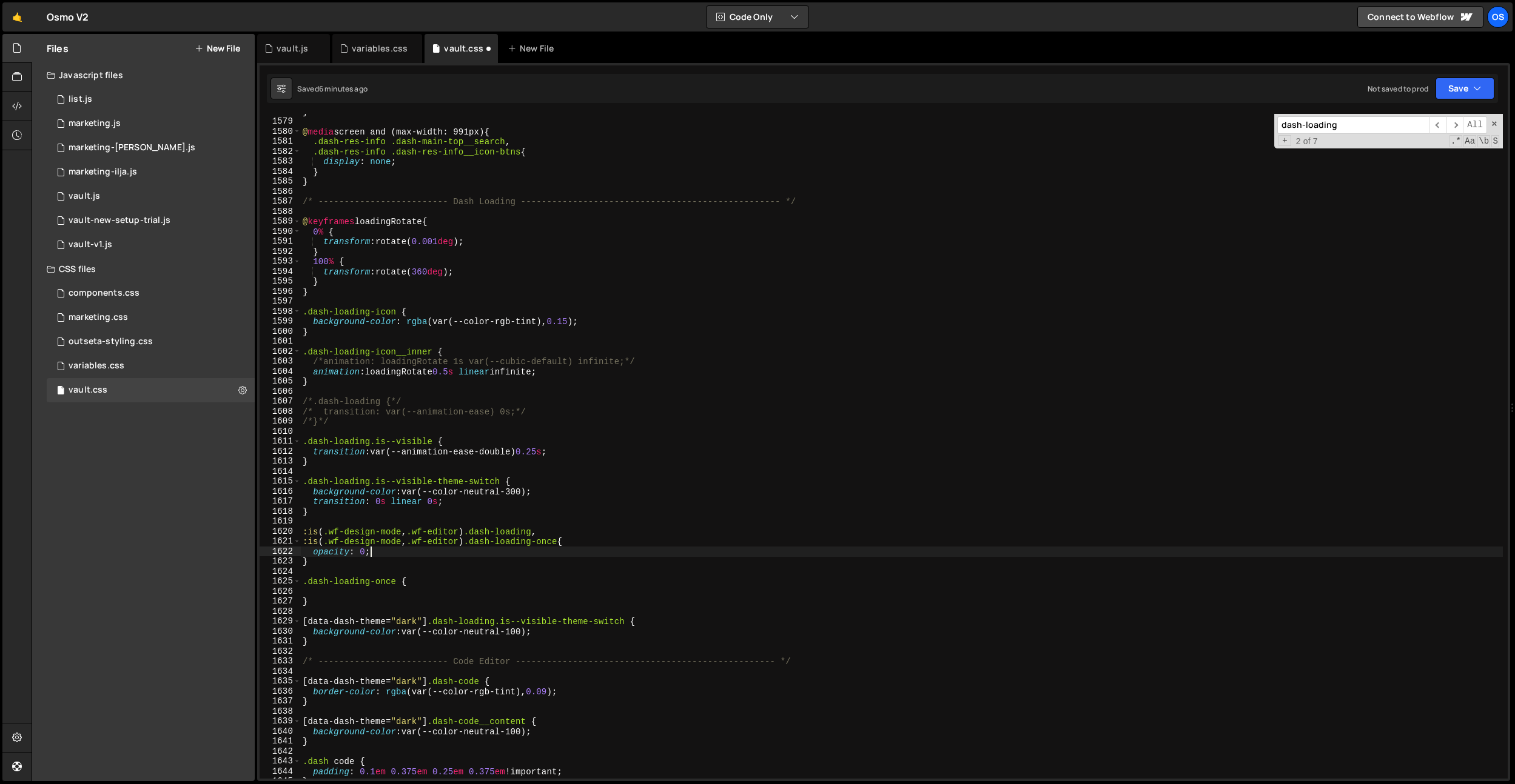
click at [482, 552] on div "} @ media screen and (max-width: 991px) { .dash-res-info .dash-main-top__search…" at bounding box center [901, 449] width 1203 height 685
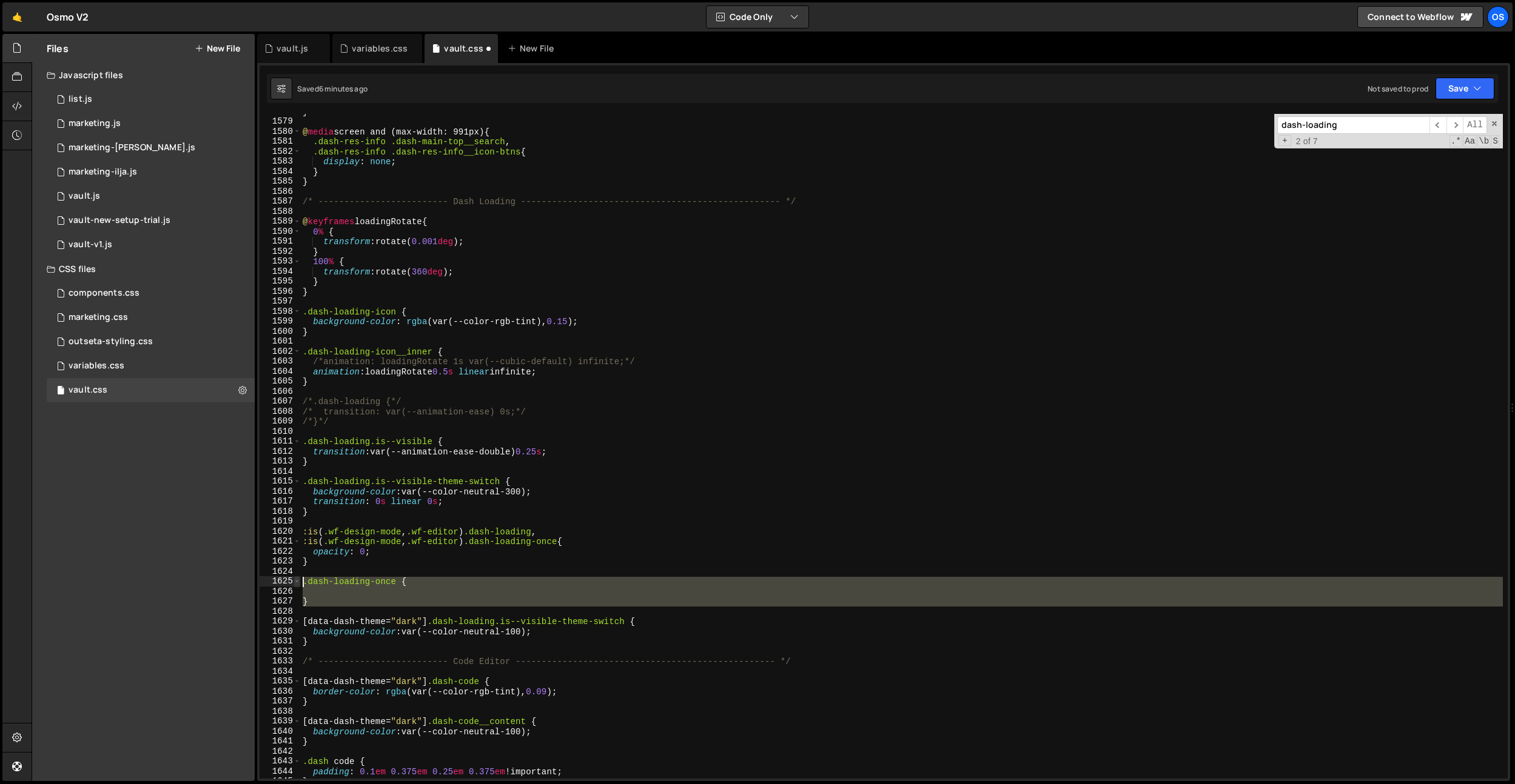
drag, startPoint x: 343, startPoint y: 603, endPoint x: 298, endPoint y: 583, distance: 49.2
click at [298, 583] on div "opacity: 0; 1578 1579 1580 1581 1582 1583 1584 1585 1586 1587 1588 1589 1590 15…" at bounding box center [883, 446] width 1248 height 665
type textarea ".dash-loading-once {"
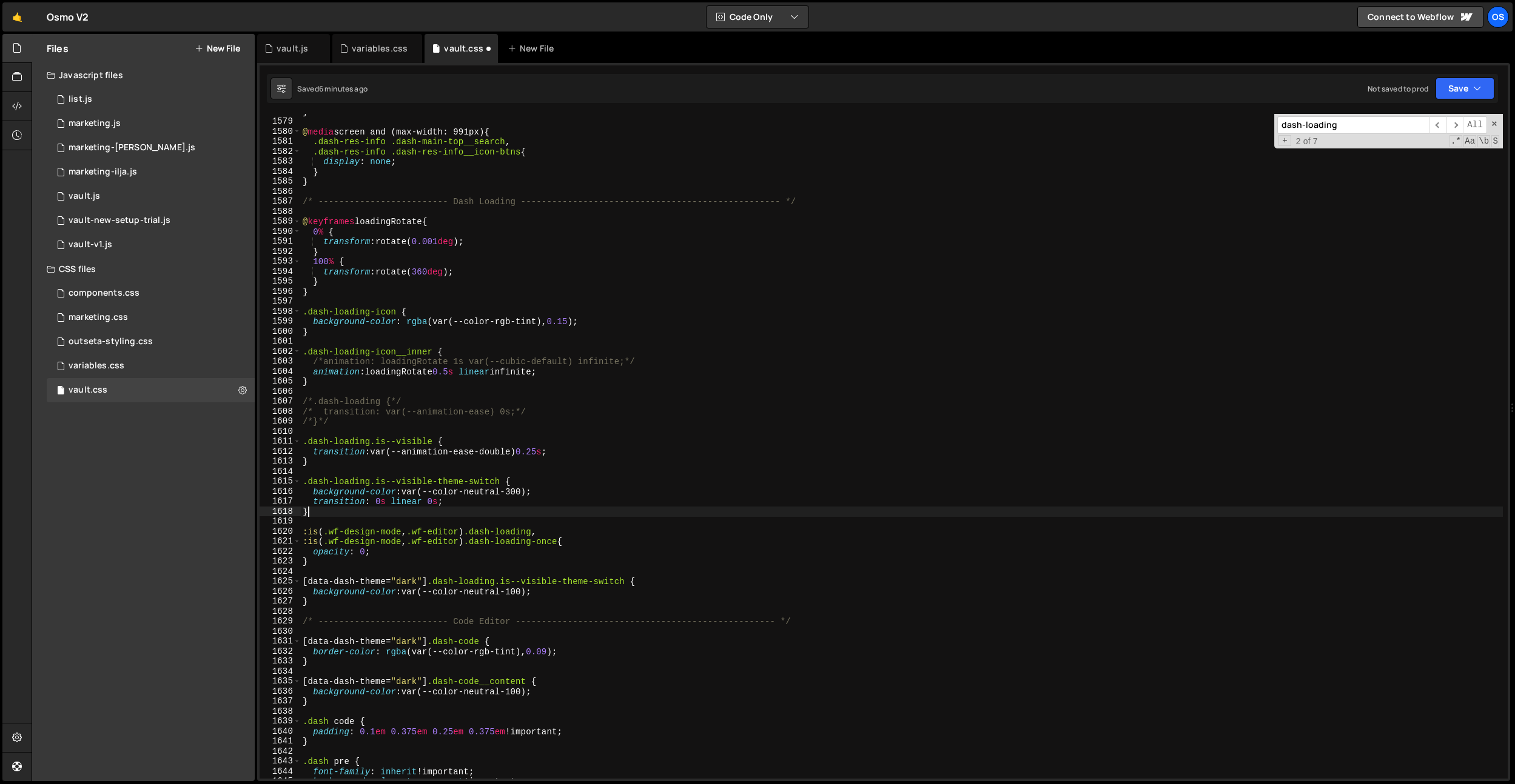
click at [331, 516] on div "} @ media screen and (max-width: 991px) { .dash-res-info .dash-main-top__search…" at bounding box center [901, 449] width 1203 height 685
type textarea "}"
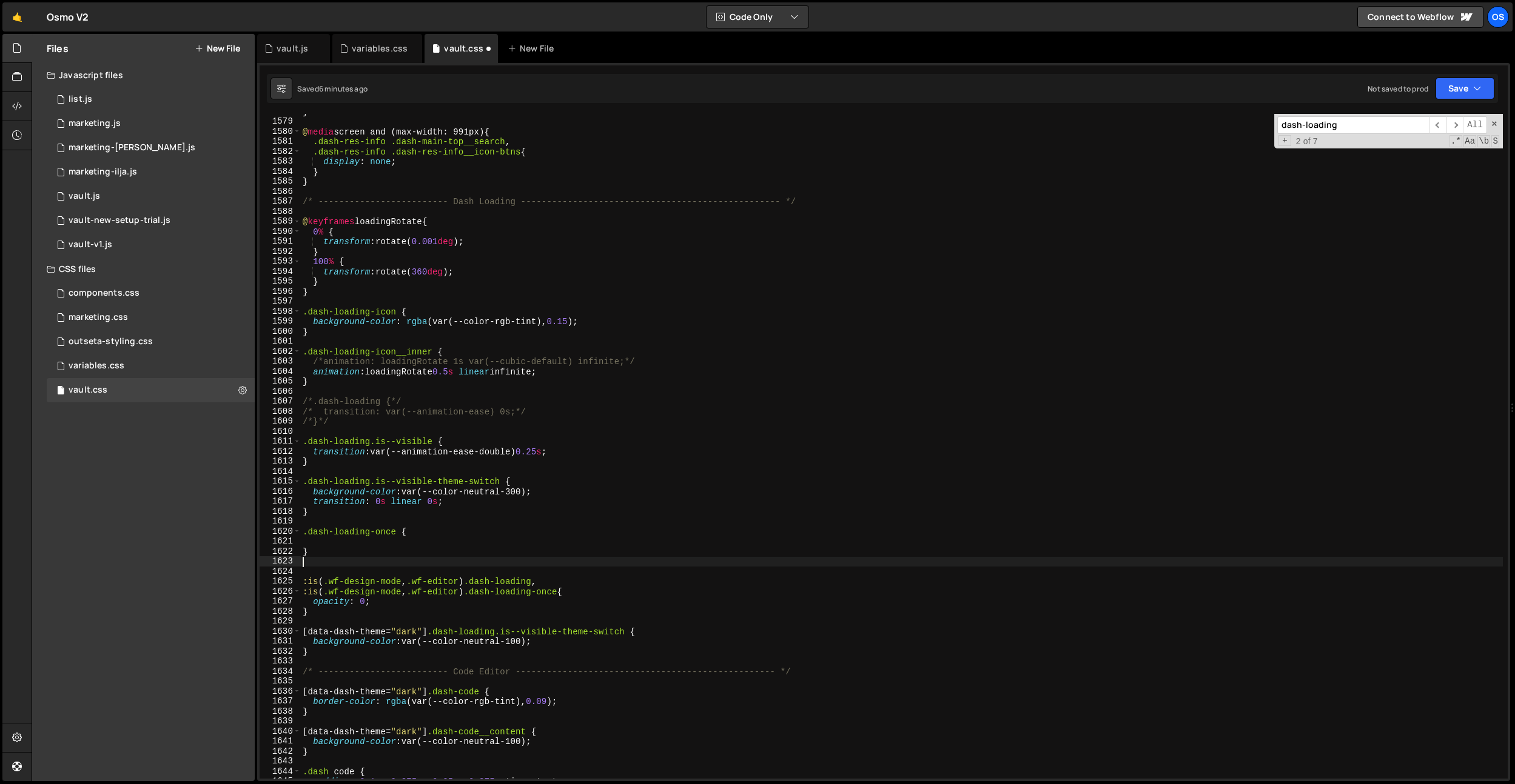
click at [436, 443] on div "} @ media screen and (max-width: 991px) { .dash-res-info .dash-main-top__search…" at bounding box center [901, 449] width 1203 height 685
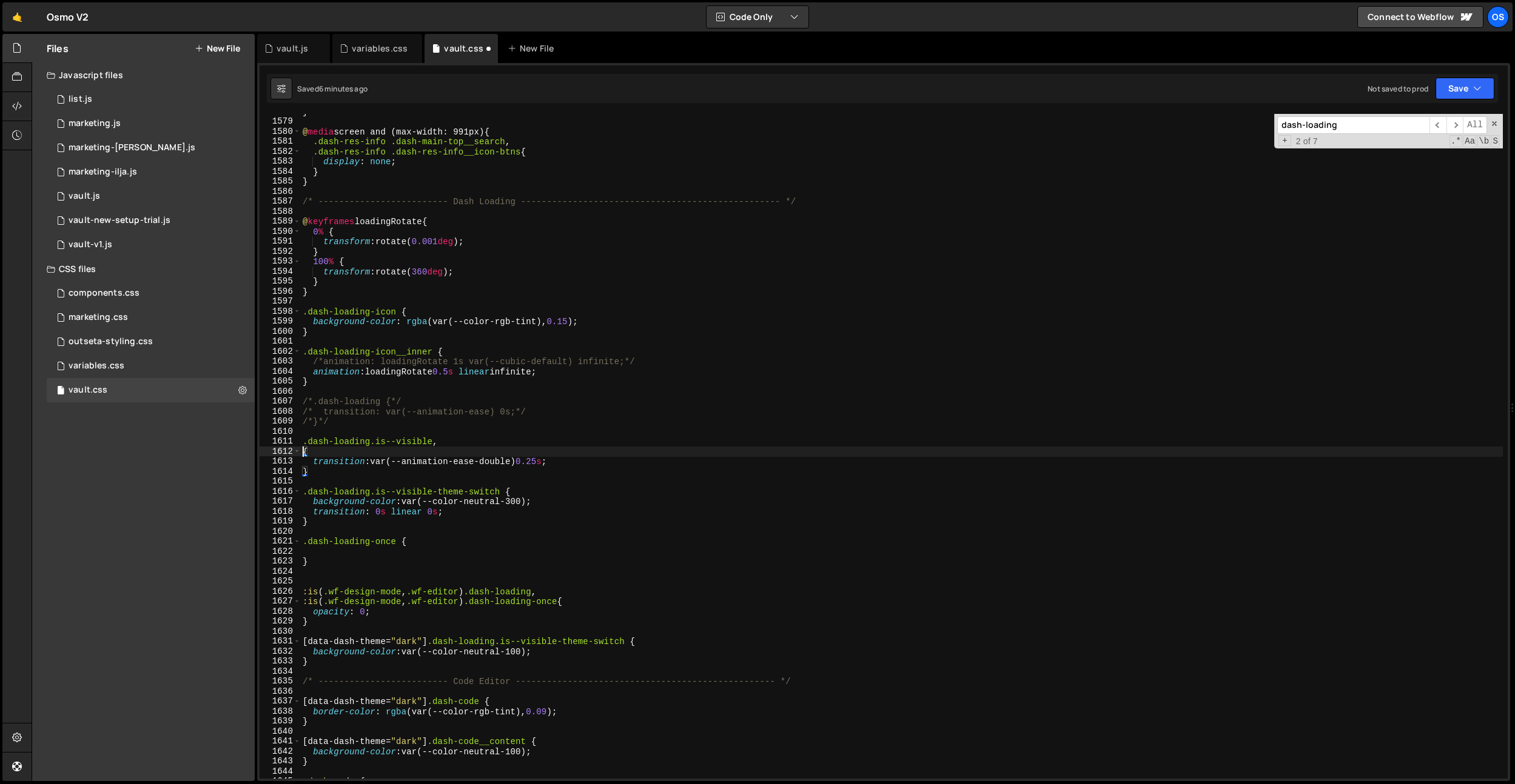
paste textarea ".dash-loading.is--visible,"
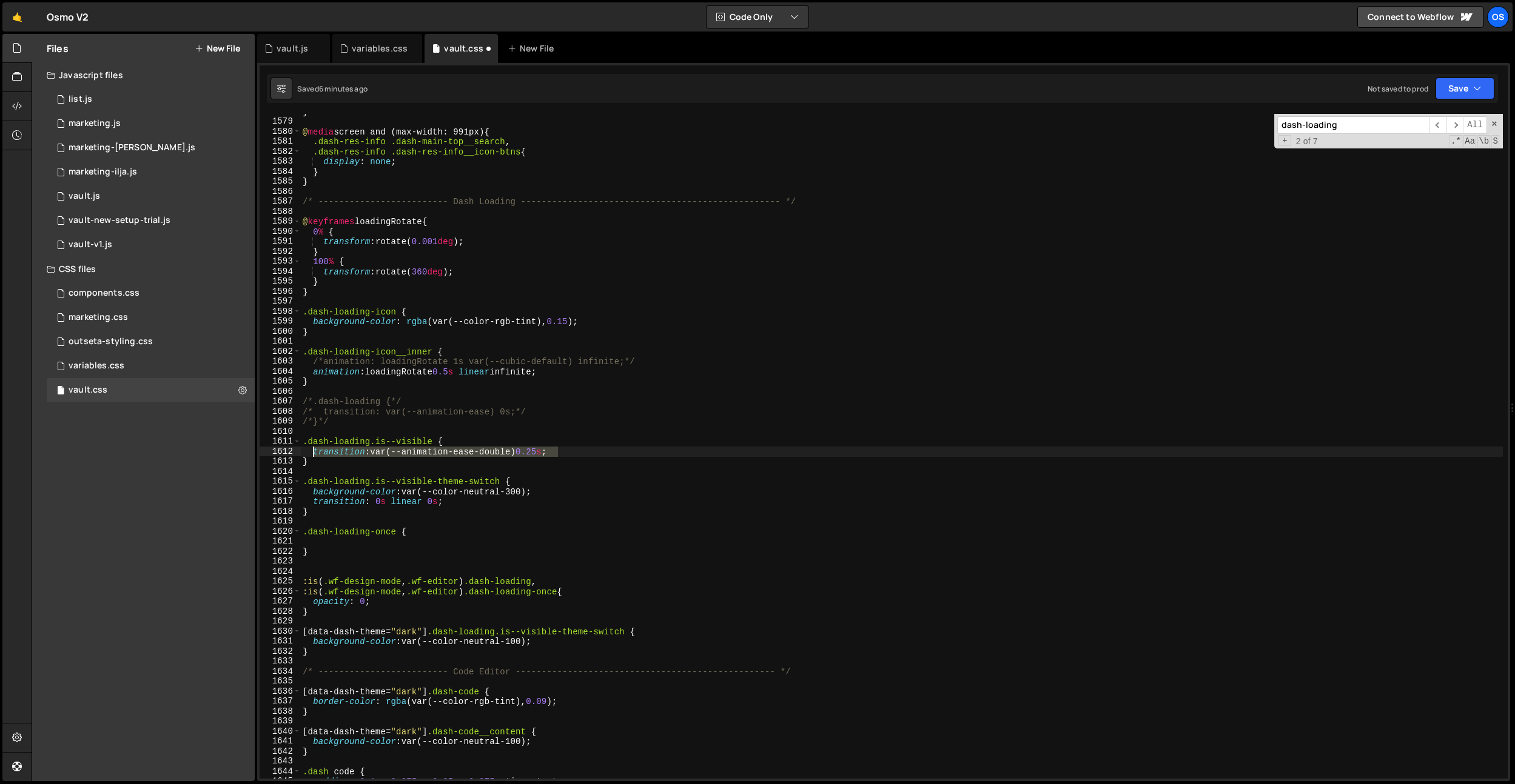
drag, startPoint x: 573, startPoint y: 449, endPoint x: 331, endPoint y: 558, distance: 265.4
click at [313, 451] on div "} @ media screen and (max-width: 991px) { .dash-res-info .dash-main-top__search…" at bounding box center [901, 449] width 1203 height 685
type textarea "transition: var(--animation-ease-double) 0.25s;"
drag, startPoint x: 322, startPoint y: 542, endPoint x: 478, endPoint y: 584, distance: 161.6
click at [322, 542] on div "} @ media screen and (max-width: 991px) { .dash-res-info .dash-main-top__search…" at bounding box center [901, 449] width 1203 height 685
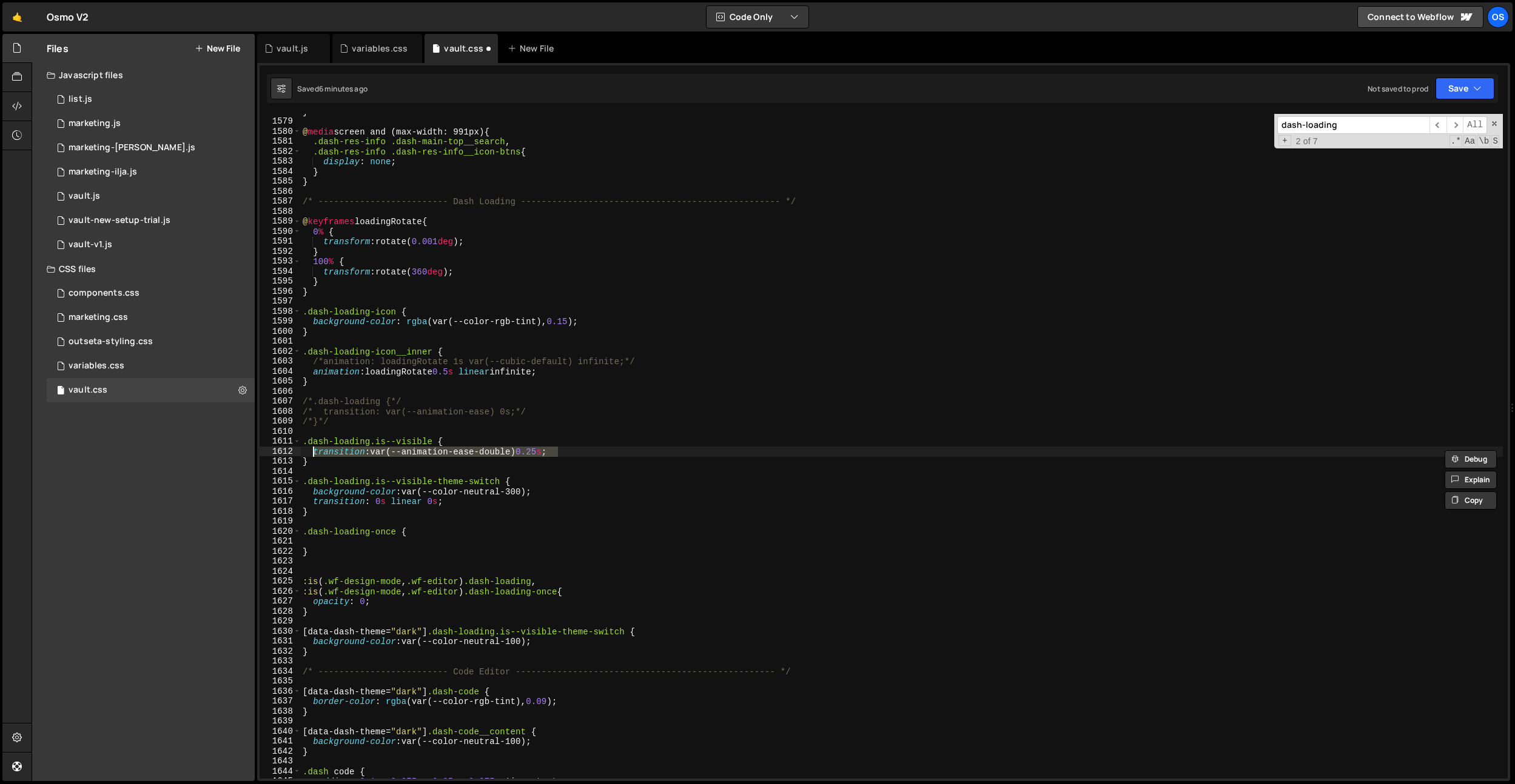
paste textarea "transition: var(--animation-ease-double) 0.25s;"
click at [545, 545] on div "} @ media screen and (max-width: 991px) { .dash-res-info .dash-main-top__search…" at bounding box center [901, 449] width 1203 height 685
type textarea "transition: var(--animation-ease-double);"
click at [334, 575] on div "} @ media screen and (max-width: 991px) { .dash-res-info .dash-main-top__search…" at bounding box center [901, 449] width 1203 height 685
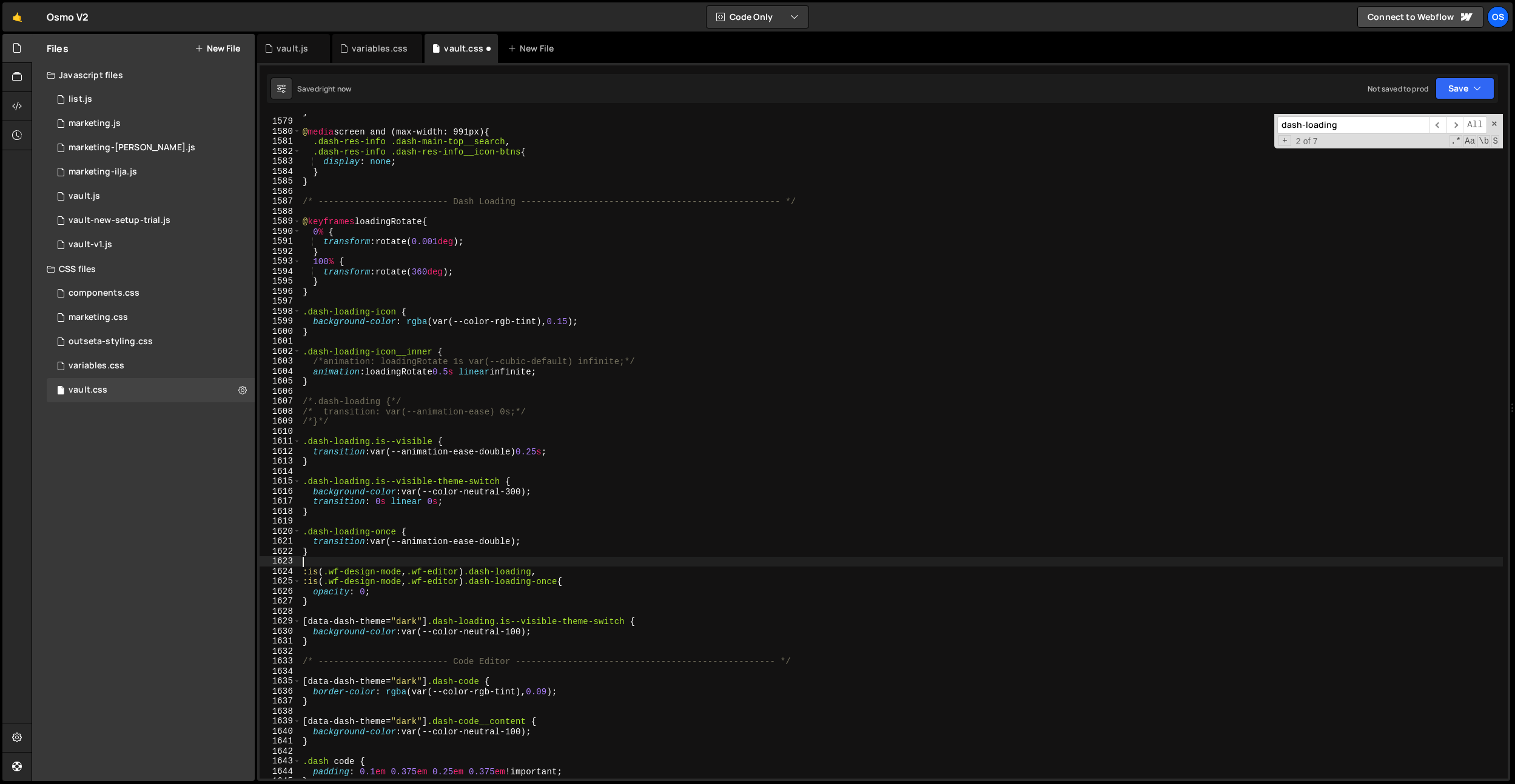
click at [496, 513] on div "} @ media screen and (max-width: 991px) { .dash-res-info .dash-main-top__search…" at bounding box center [901, 449] width 1203 height 685
drag, startPoint x: 475, startPoint y: 497, endPoint x: 441, endPoint y: 519, distance: 40.5
click at [475, 497] on div "} @ media screen and (max-width: 991px) { .dash-res-info .dash-main-top__search…" at bounding box center [901, 449] width 1203 height 685
click at [380, 540] on div "} @ media screen and (max-width: 991px) { .dash-res-info .dash-main-top__search…" at bounding box center [901, 449] width 1203 height 685
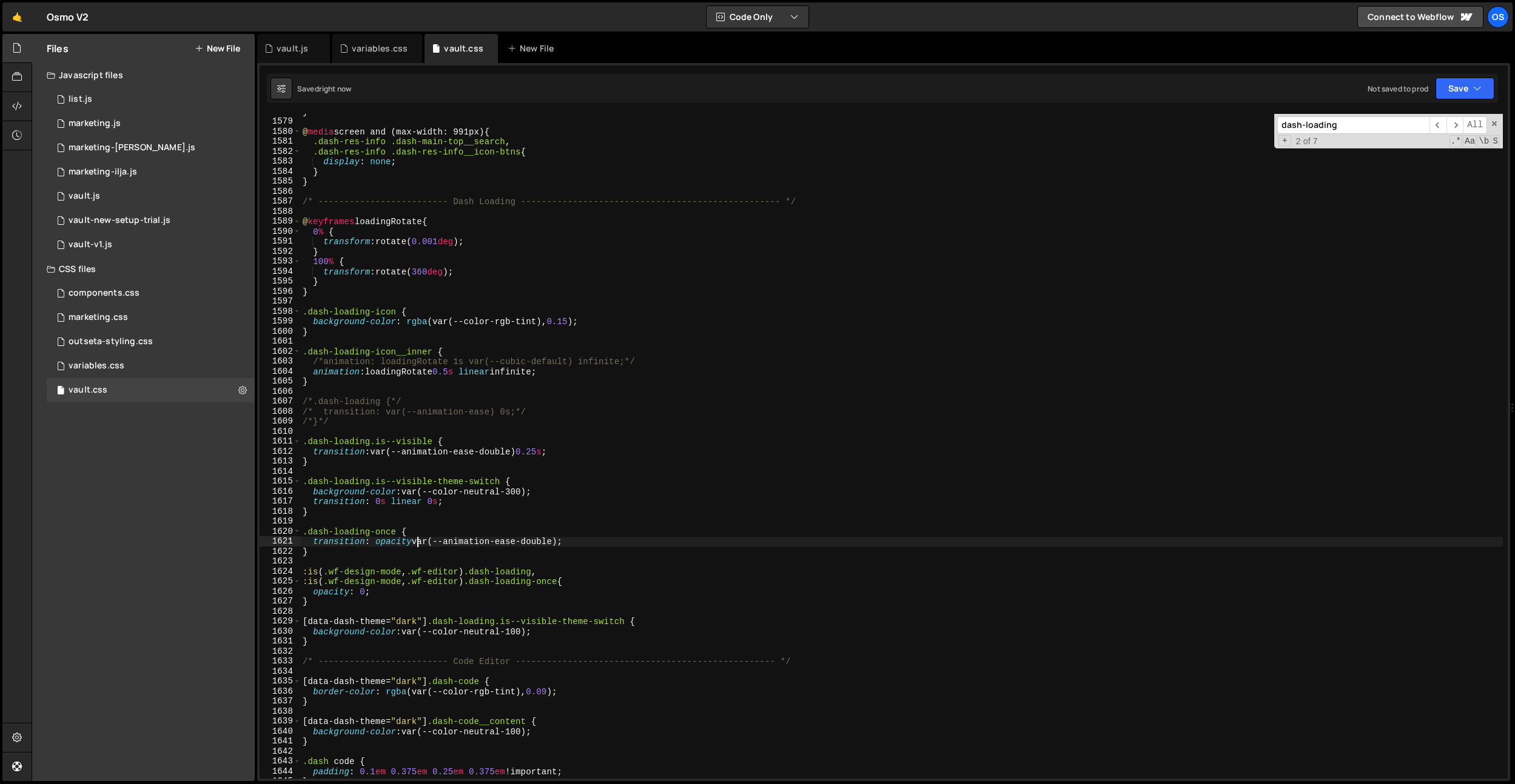
click at [518, 491] on div "} @ media screen and (max-width: 991px) { .dash-res-info .dash-main-top__search…" at bounding box center [901, 449] width 1203 height 685
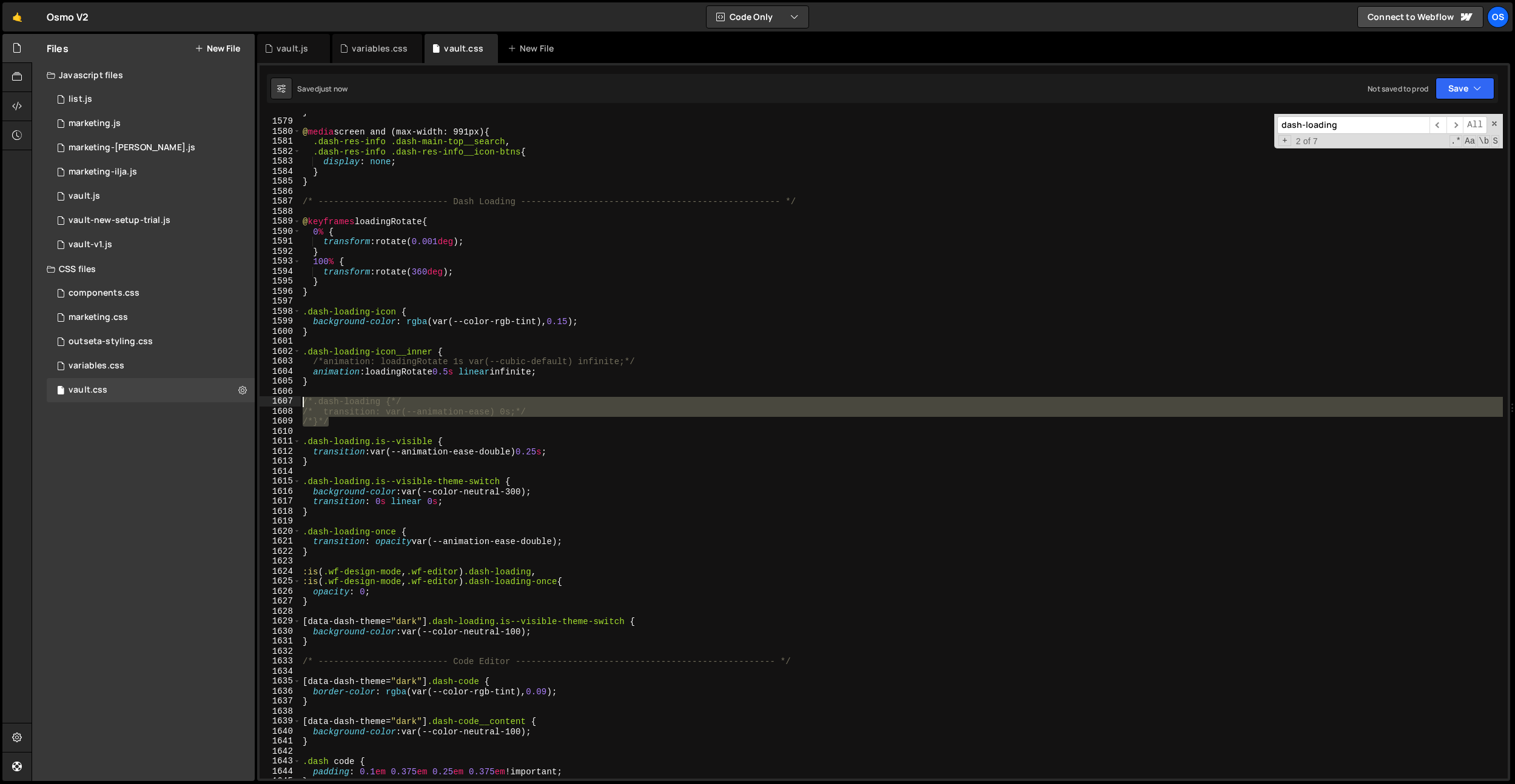
drag, startPoint x: 403, startPoint y: 420, endPoint x: 274, endPoint y: 403, distance: 130.1
click at [274, 403] on div "background-color: var(--color-neutral-300); 1578 1579 1580 1581 1582 1583 1584 …" at bounding box center [883, 446] width 1248 height 665
type textarea "/*.dash-loading {*/ /* transition: var(--animation-ease) 0s;*/"
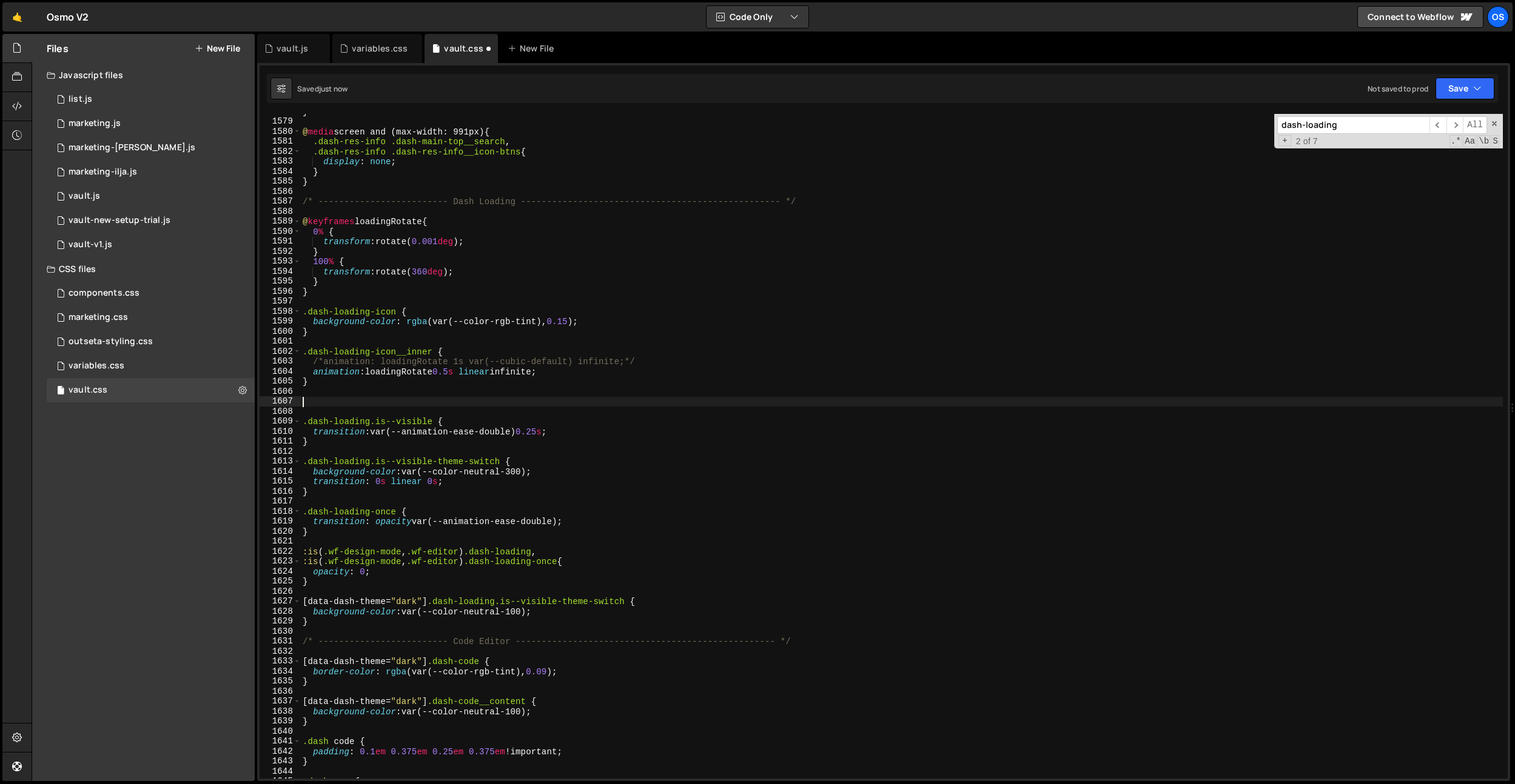
scroll to position [0, 0]
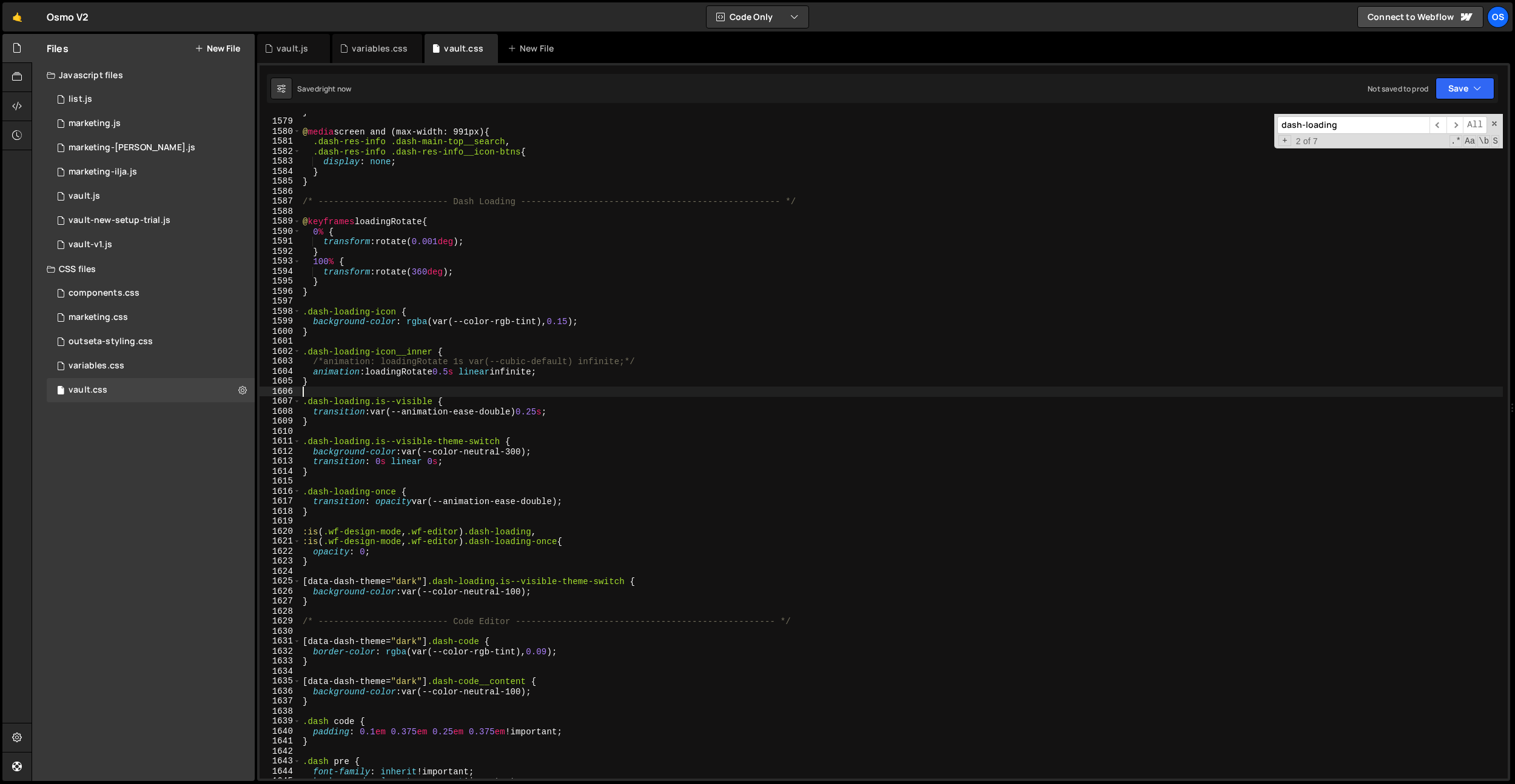
click at [480, 361] on div "} @ media screen and (max-width: 991px) { .dash-res-info .dash-main-top__search…" at bounding box center [901, 449] width 1203 height 685
click at [474, 488] on div "} @ media screen and (max-width: 991px) { .dash-res-info .dash-main-top__search…" at bounding box center [901, 449] width 1203 height 685
type textarea ".dash-loading-once {"
click at [455, 484] on div "} @ media screen and (max-width: 991px) { .dash-res-info .dash-main-top__search…" at bounding box center [901, 449] width 1203 height 685
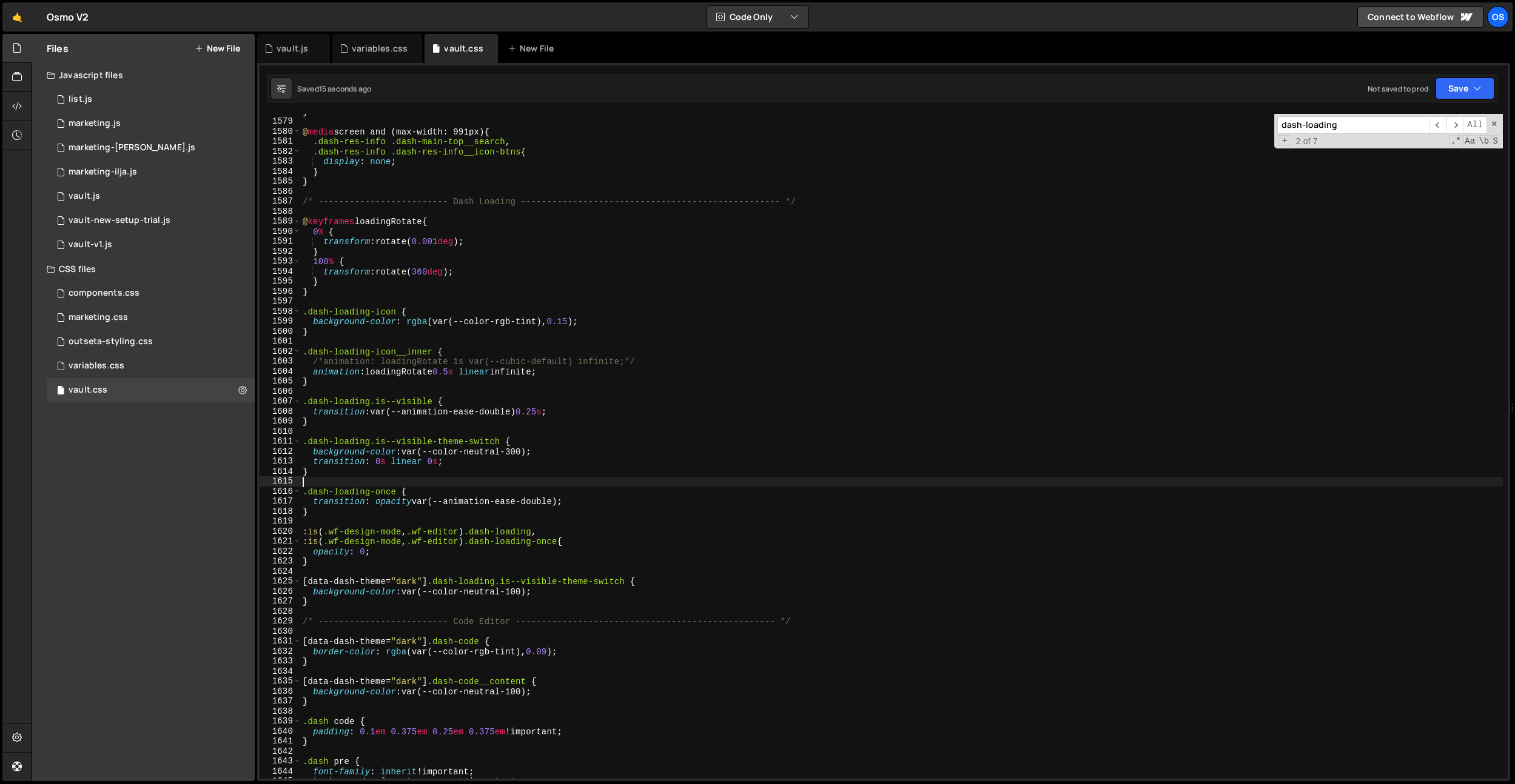
click at [405, 538] on div "} @ media screen and (max-width: 991px) { .dash-res-info .dash-main-top__search…" at bounding box center [901, 449] width 1203 height 685
drag, startPoint x: 376, startPoint y: 515, endPoint x: 352, endPoint y: 516, distance: 24.0
click at [376, 515] on div "} @ media screen and (max-width: 991px) { .dash-res-info .dash-main-top__search…" at bounding box center [901, 449] width 1203 height 685
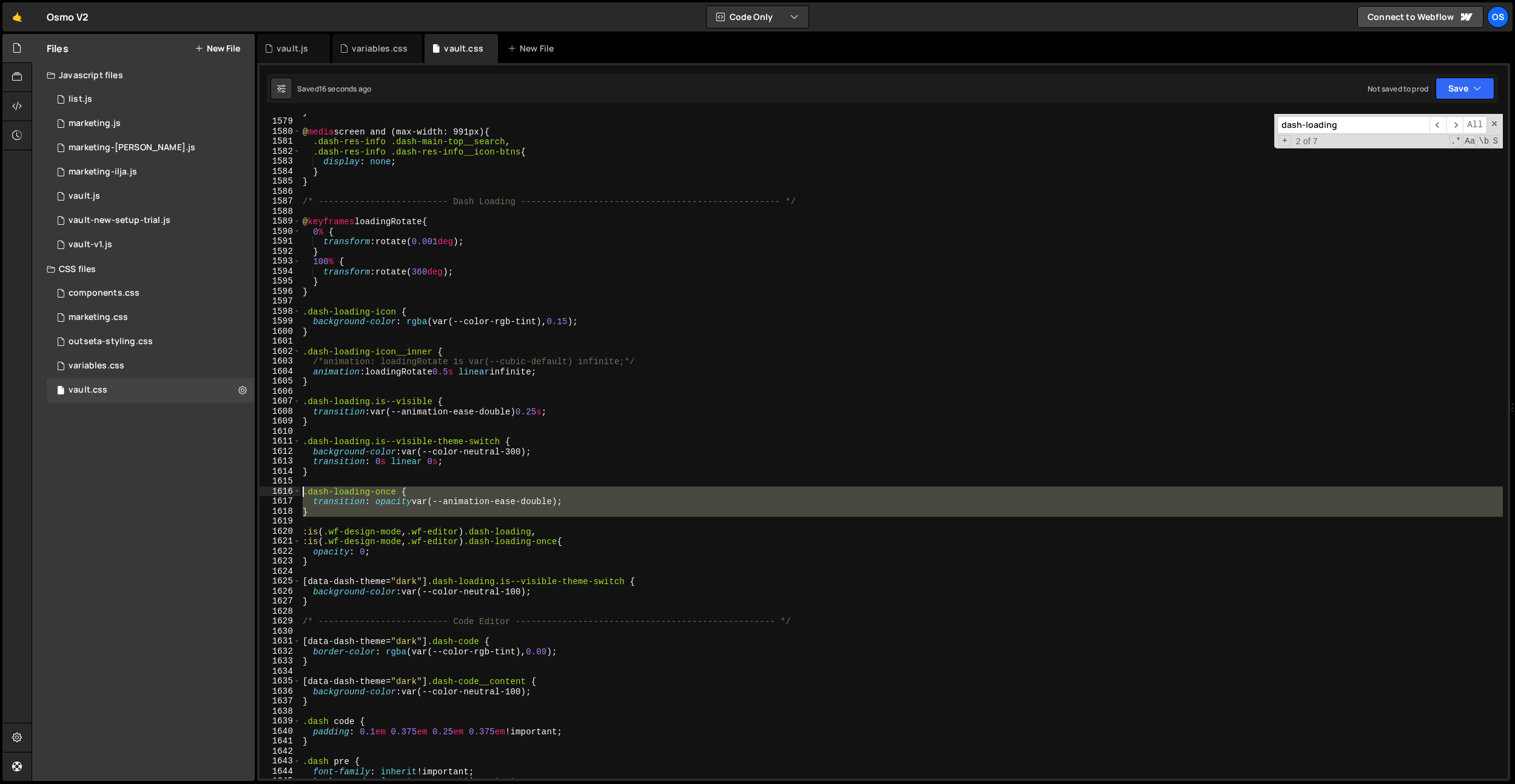
drag, startPoint x: 352, startPoint y: 516, endPoint x: 285, endPoint y: 492, distance: 71.2
click at [285, 492] on div "} 1578 1579 1580 1581 1582 1583 1584 1585 1586 1587 1588 1589 1590 1591 1592 15…" at bounding box center [883, 446] width 1248 height 665
type textarea ".dash-loading-once { transition: opacity var(--animation-ease-double);"
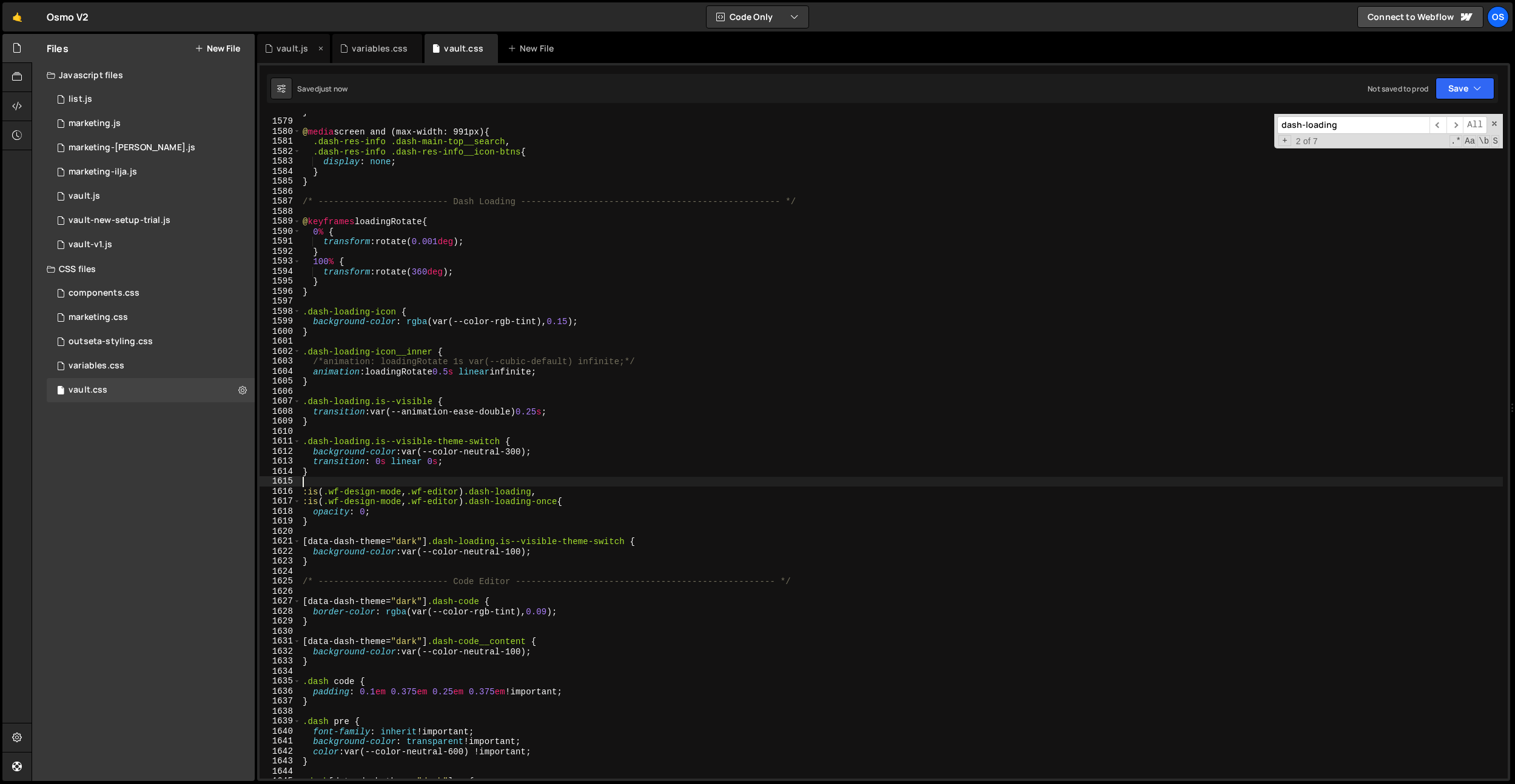
click at [293, 51] on div "vault.js" at bounding box center [293, 48] width 32 height 12
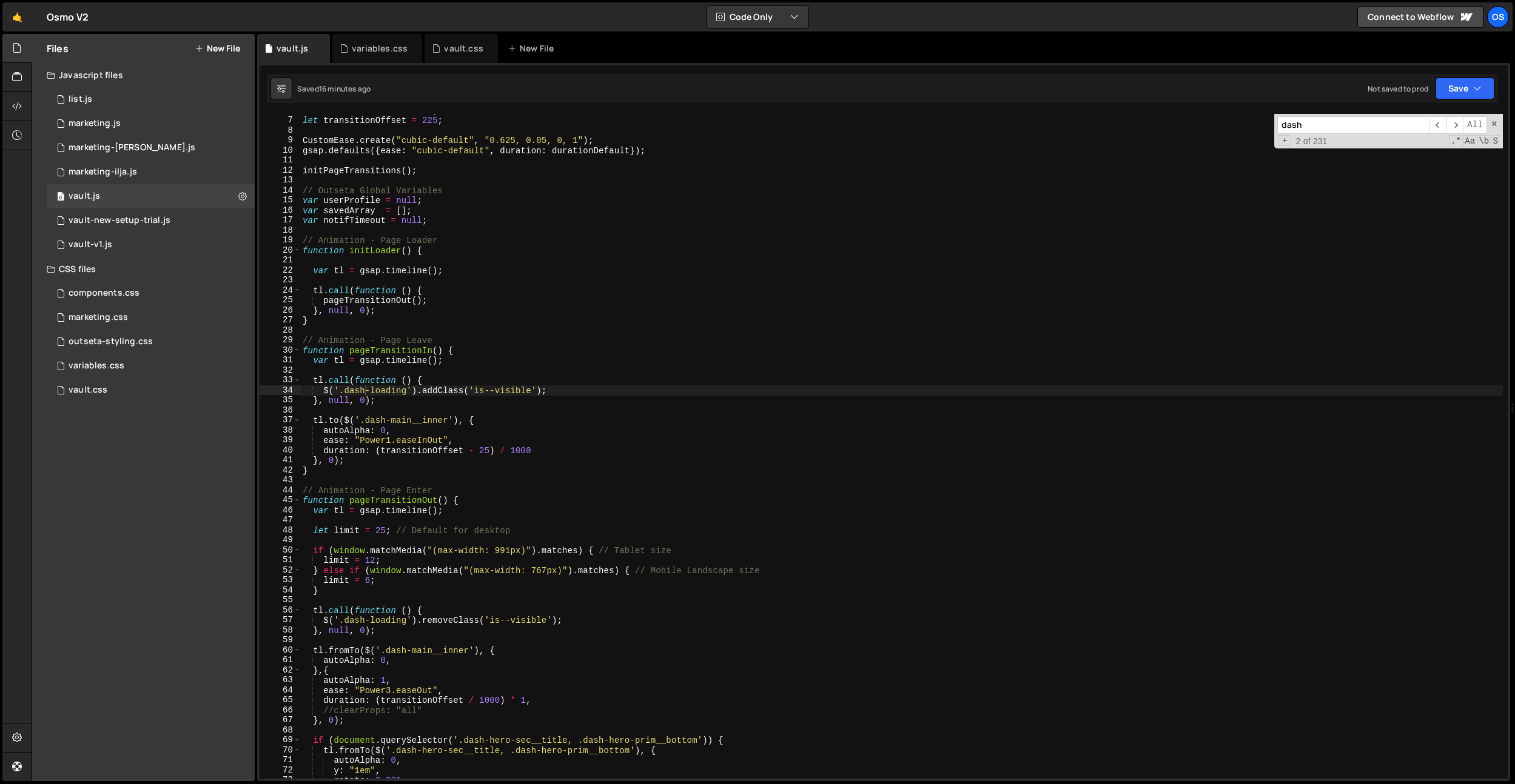
scroll to position [48, 0]
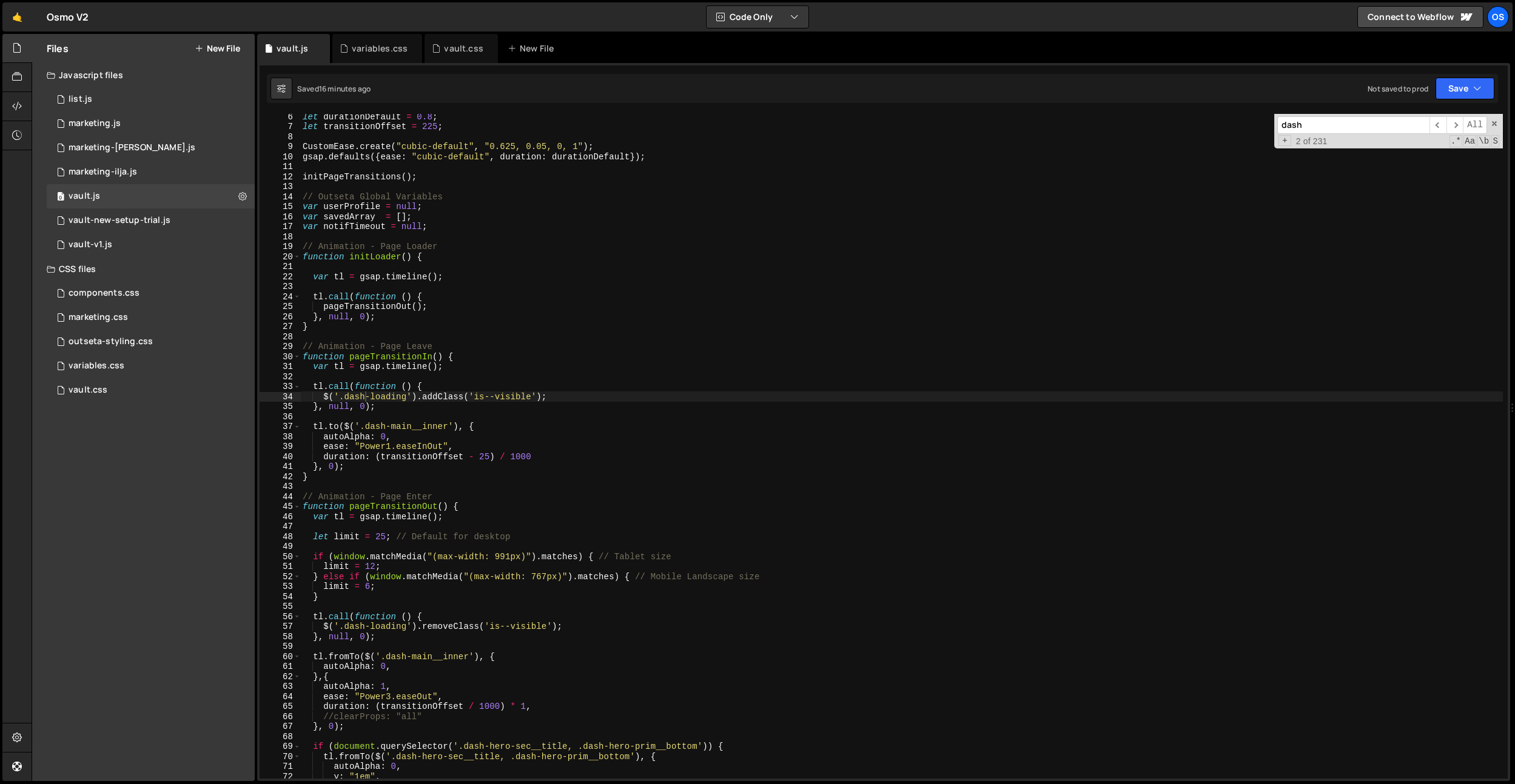
click at [550, 358] on div "let durationDefault = 0.8 ; let transitionOffset = 225 ; CustomEase . create ( …" at bounding box center [901, 454] width 1203 height 685
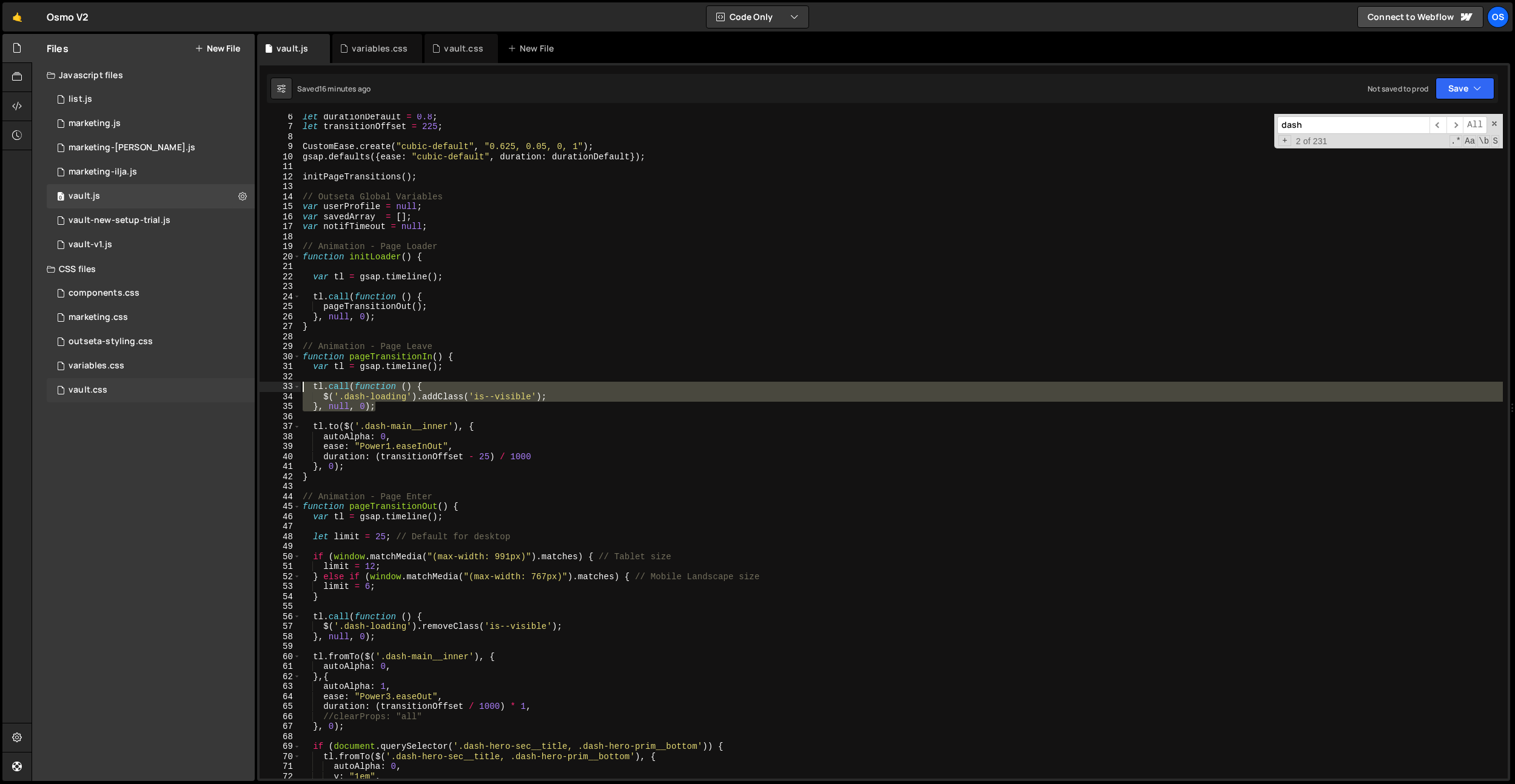
drag, startPoint x: 390, startPoint y: 409, endPoint x: 247, endPoint y: 386, distance: 144.8
click at [247, 386] on div "Files New File Javascript files 0 list.js 0 0 marketing.js 0 0 marketing-[PERSO…" at bounding box center [773, 408] width 1483 height 748
click at [428, 439] on div "let durationDefault = 0.8 ; let transitionOffset = 225 ; CustomEase . create ( …" at bounding box center [901, 454] width 1203 height 685
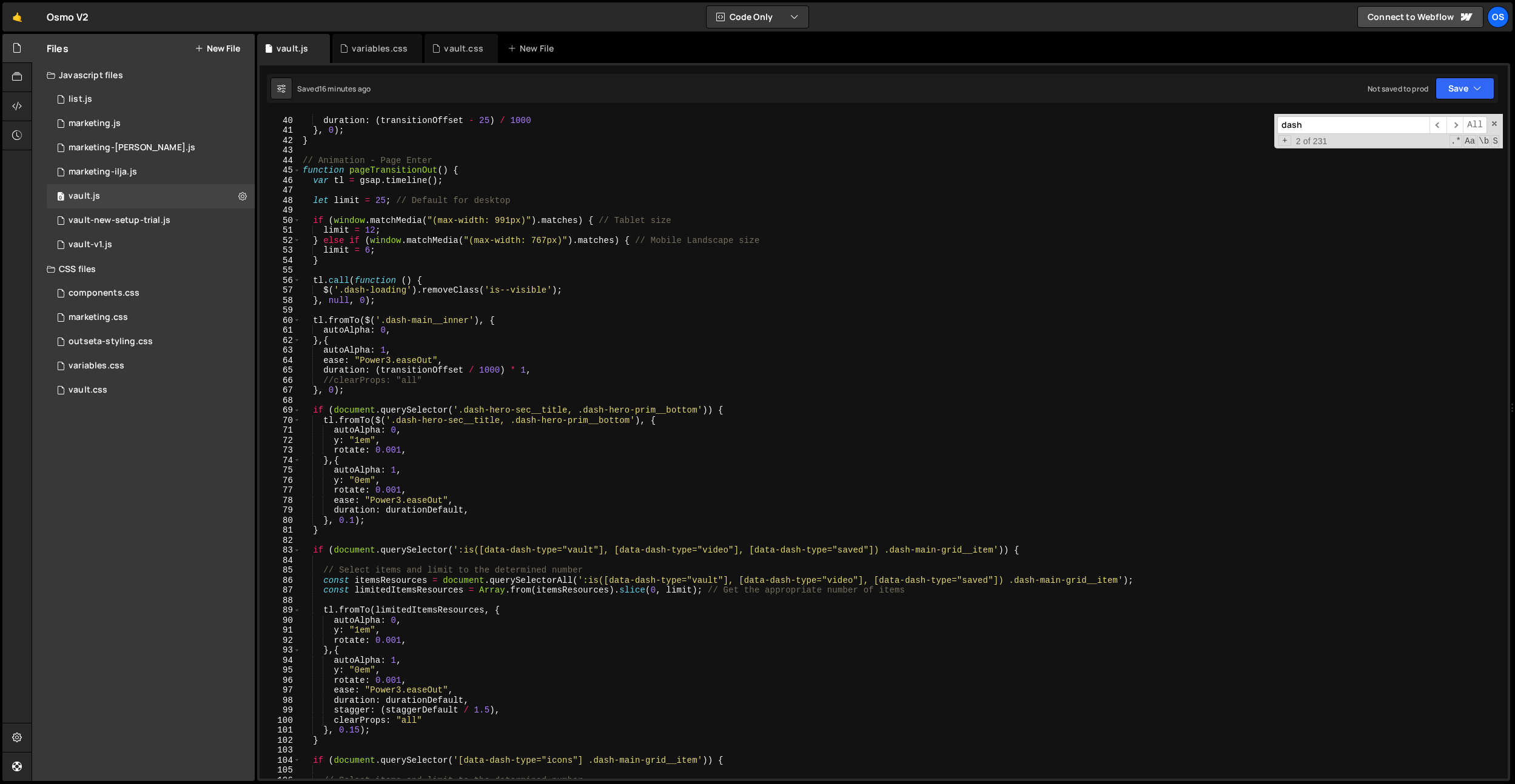
scroll to position [0, 0]
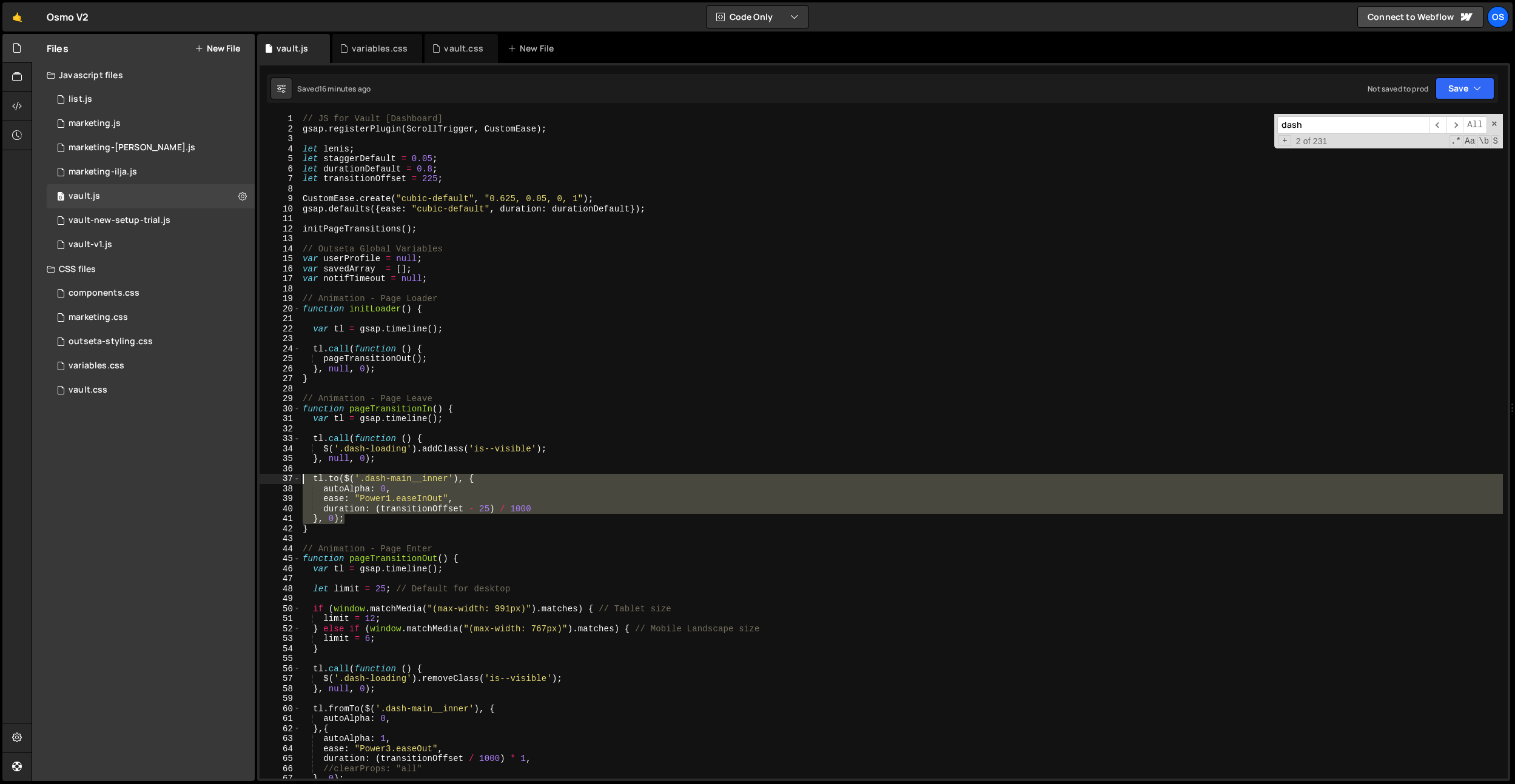
drag, startPoint x: 356, startPoint y: 518, endPoint x: 319, endPoint y: 413, distance: 111.3
click at [285, 480] on div "// Update Demo Vault items 1 2 3 4 5 6 7 8 9 10 11 12 13 14 15 16 17 18 19 20 2…" at bounding box center [883, 446] width 1248 height 665
click at [396, 364] on div "// JS for Vault [Dashboard] gsap . registerPlugin ( ScrollTrigger , CustomEase …" at bounding box center [901, 455] width 1203 height 685
type textarea "}, null, 0);"
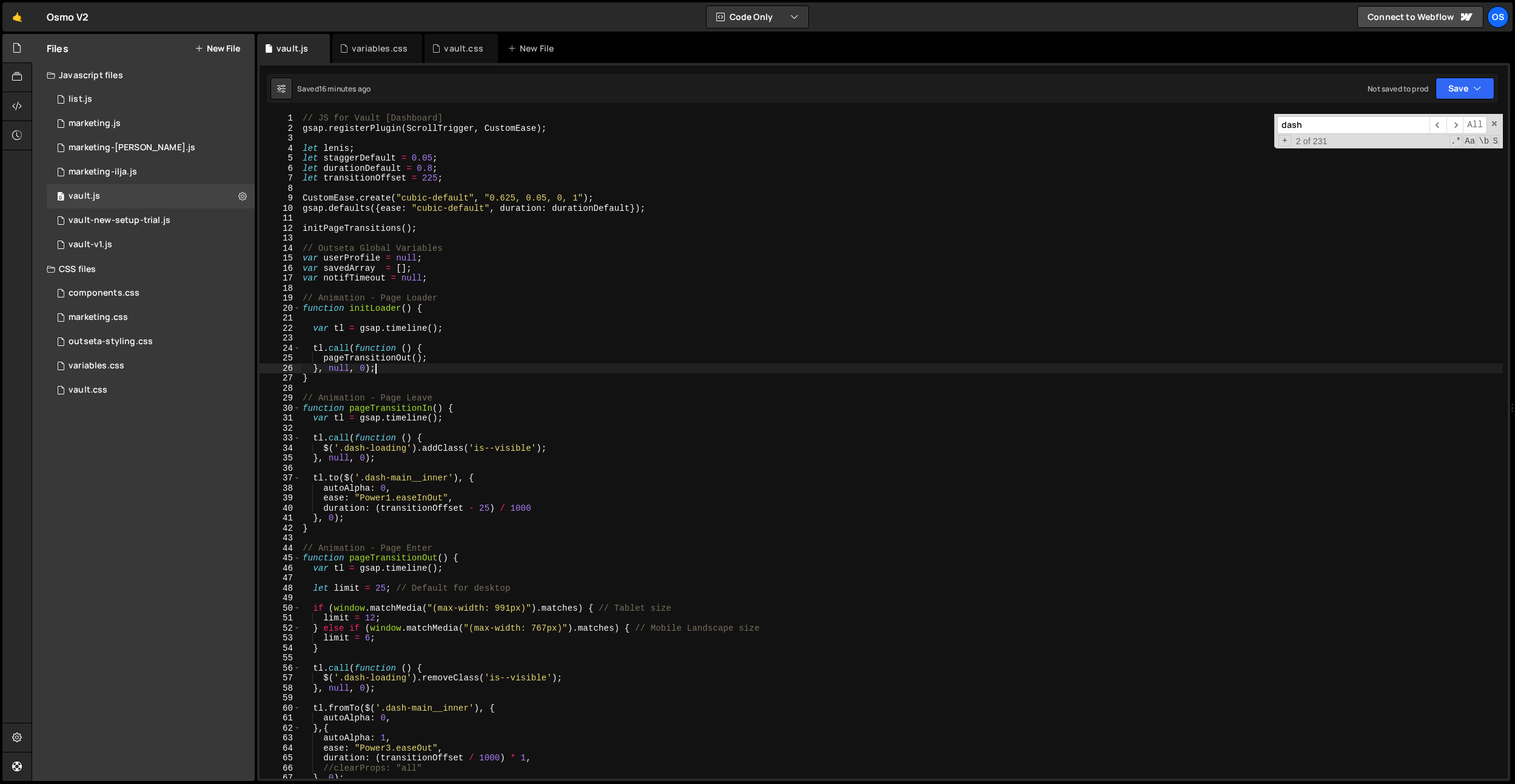
paste textarea "}, 0);"
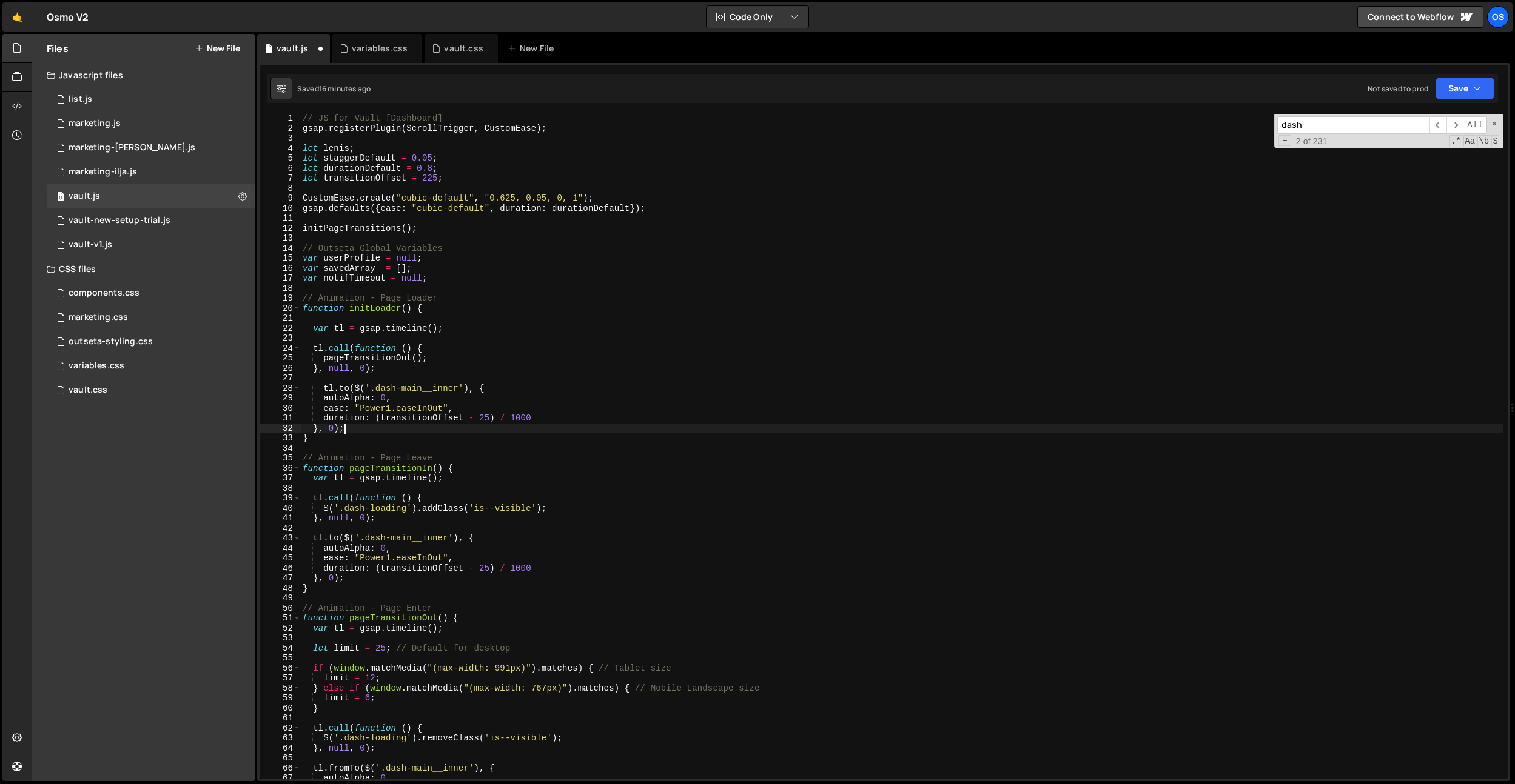
click at [327, 389] on div "// JS for Vault [Dashboard] gsap . registerPlugin ( ScrollTrigger , CustomEase …" at bounding box center [901, 455] width 1203 height 685
drag, startPoint x: 450, startPoint y: 389, endPoint x: 396, endPoint y: 389, distance: 54.0
click at [396, 389] on div "// JS for Vault [Dashboard] gsap . registerPlugin ( ScrollTrigger , CustomEase …" at bounding box center [901, 455] width 1203 height 685
click at [489, 360] on div "// JS for Vault [Dashboard] gsap . registerPlugin ( ScrollTrigger , CustomEase …" at bounding box center [901, 455] width 1203 height 685
click at [433, 394] on div "// JS for Vault [Dashboard] gsap . registerPlugin ( ScrollTrigger , CustomEase …" at bounding box center [901, 455] width 1203 height 685
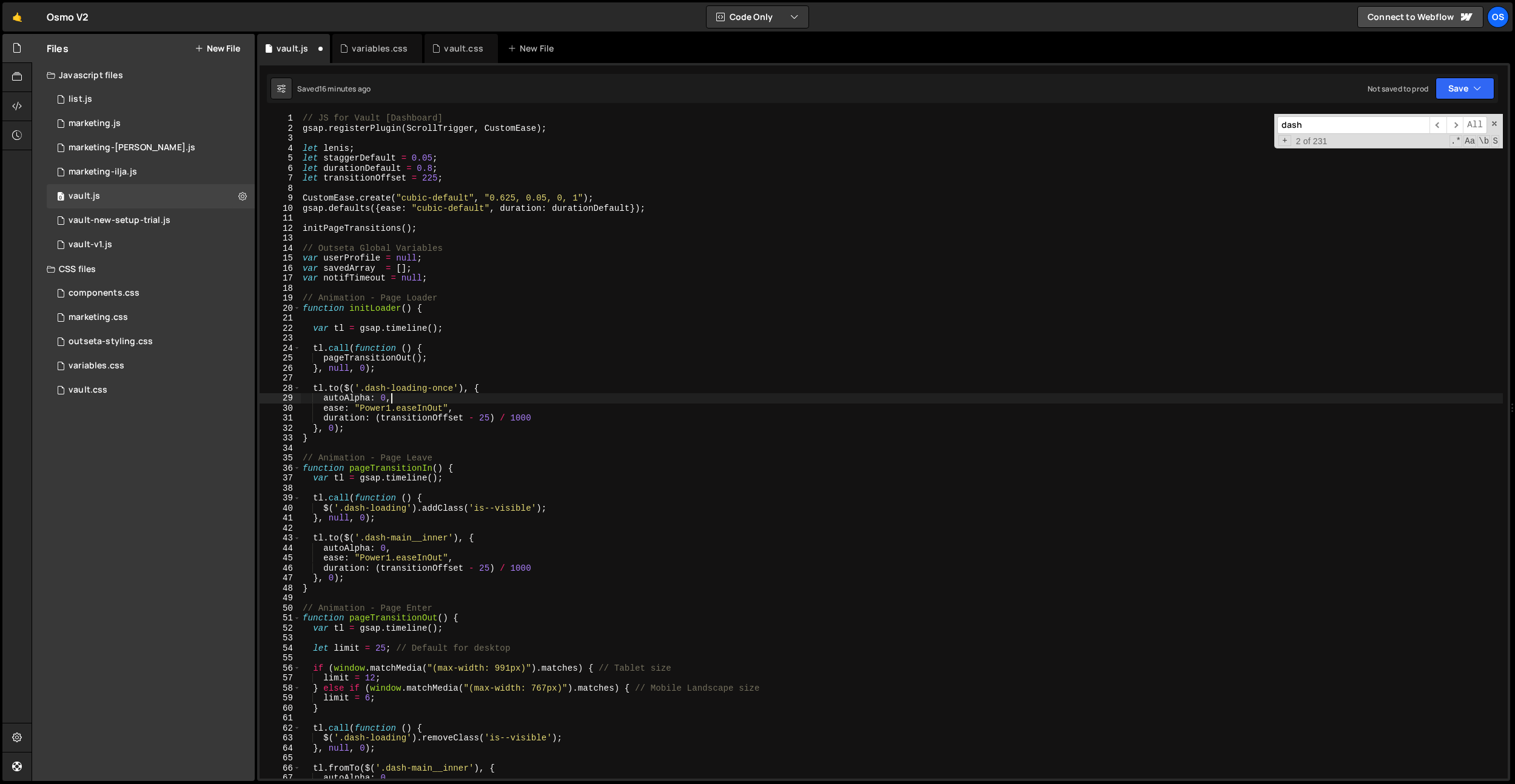
scroll to position [0, 6]
click at [467, 405] on div "// JS for Vault [Dashboard] gsap . registerPlugin ( ScrollTrigger , CustomEase …" at bounding box center [901, 455] width 1203 height 685
click at [590, 412] on div "// JS for Vault [Dashboard] gsap . registerPlugin ( ScrollTrigger , CustomEase …" at bounding box center [901, 455] width 1203 height 685
click at [575, 423] on div "// JS for Vault [Dashboard] gsap . registerPlugin ( ScrollTrigger , CustomEase …" at bounding box center [901, 455] width 1203 height 685
drag, startPoint x: 573, startPoint y: 420, endPoint x: 377, endPoint y: 420, distance: 196.0
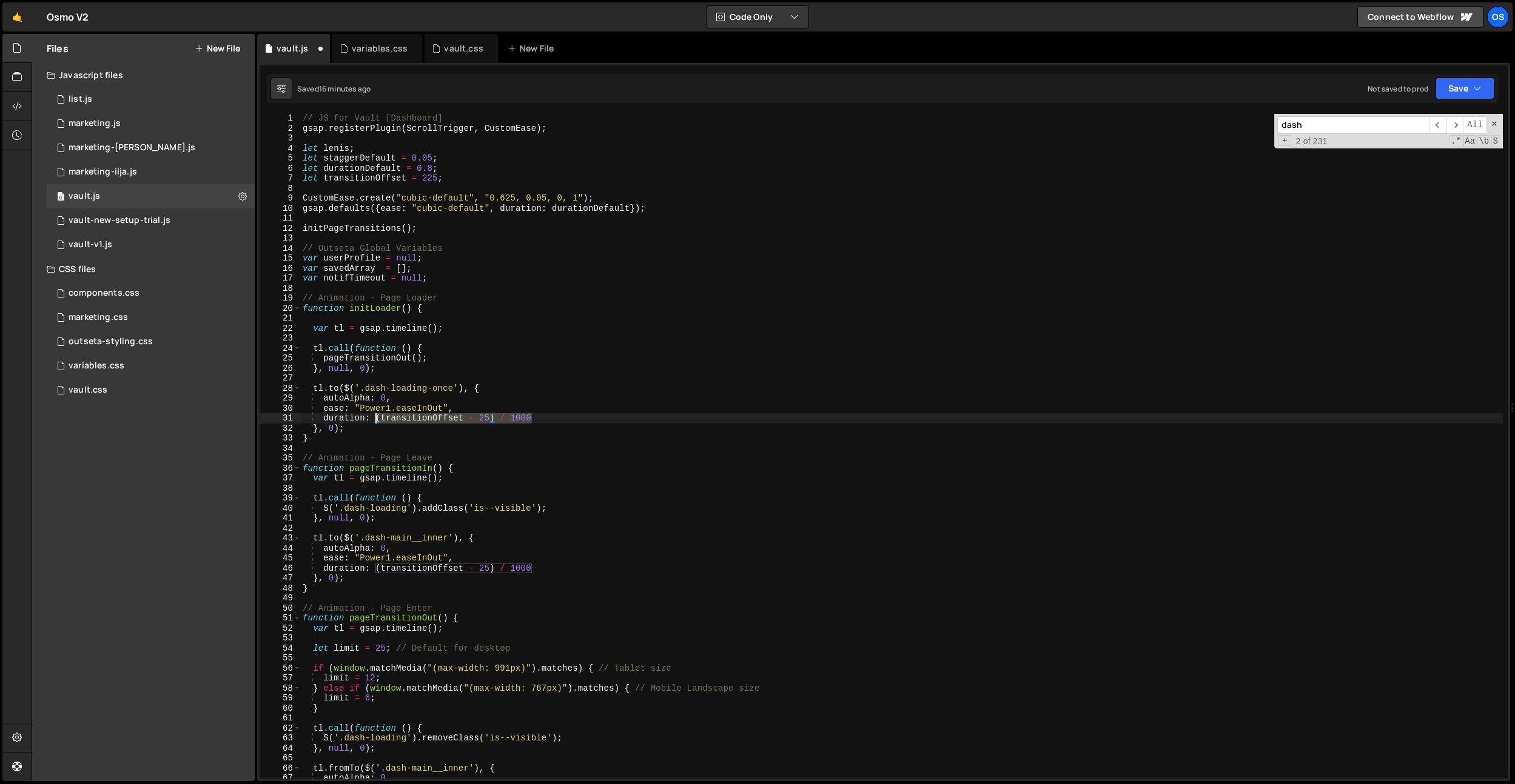
click at [377, 420] on div "// JS for Vault [Dashboard] gsap . registerPlugin ( ScrollTrigger , CustomEase …" at bounding box center [901, 455] width 1203 height 685
click at [519, 347] on div "// JS for Vault [Dashboard] gsap . registerPlugin ( ScrollTrigger , CustomEase …" at bounding box center [901, 455] width 1203 height 685
click at [451, 412] on div "// JS for Vault [Dashboard] gsap . registerPlugin ( ScrollTrigger , CustomEase …" at bounding box center [901, 455] width 1203 height 685
click at [351, 429] on div "// JS for Vault [Dashboard] gsap . registerPlugin ( ScrollTrigger , CustomEase …" at bounding box center [901, 455] width 1203 height 685
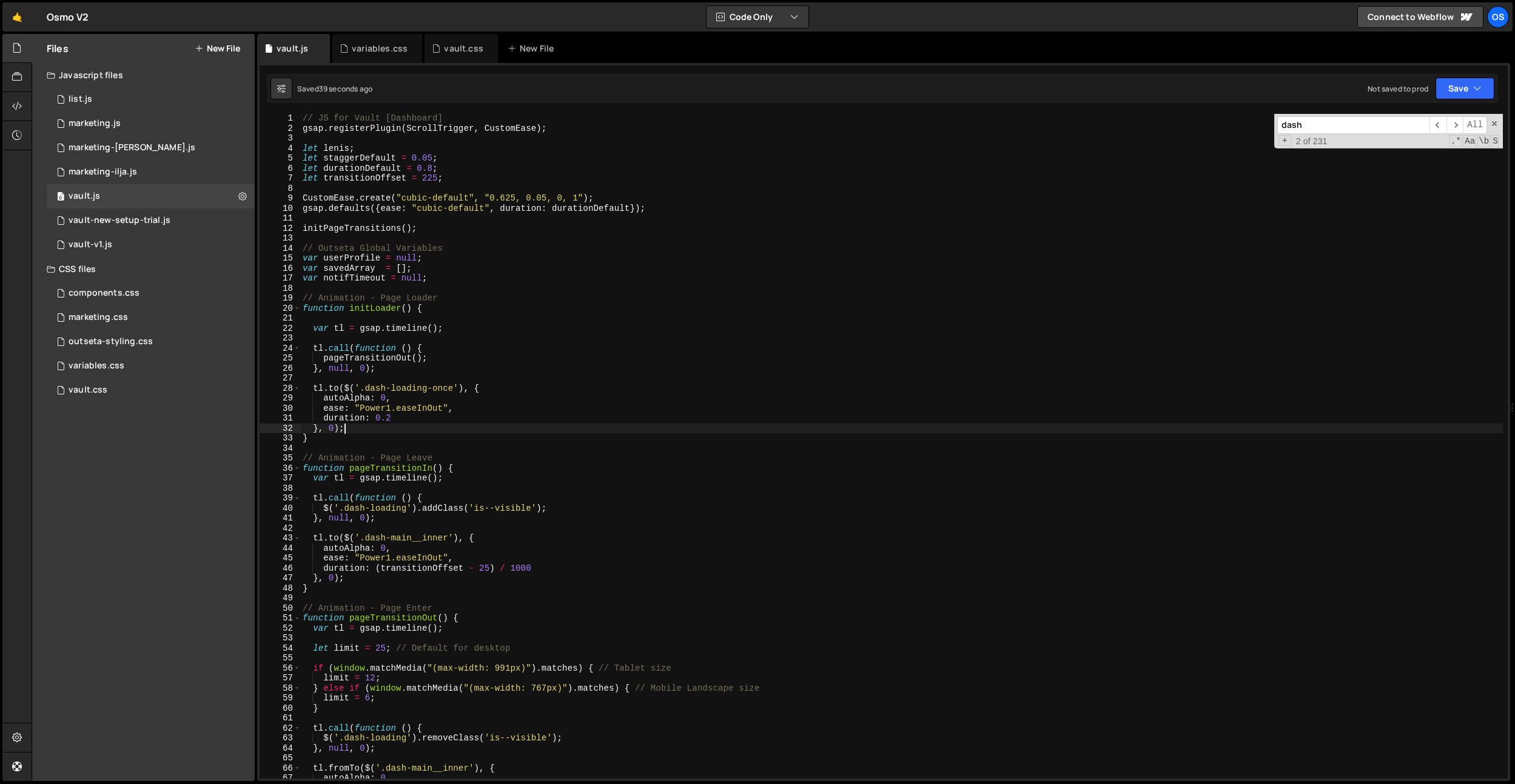
scroll to position [0, 2]
click at [451, 355] on div "// JS for Vault [Dashboard] gsap . registerPlugin ( ScrollTrigger , CustomEase …" at bounding box center [901, 455] width 1203 height 685
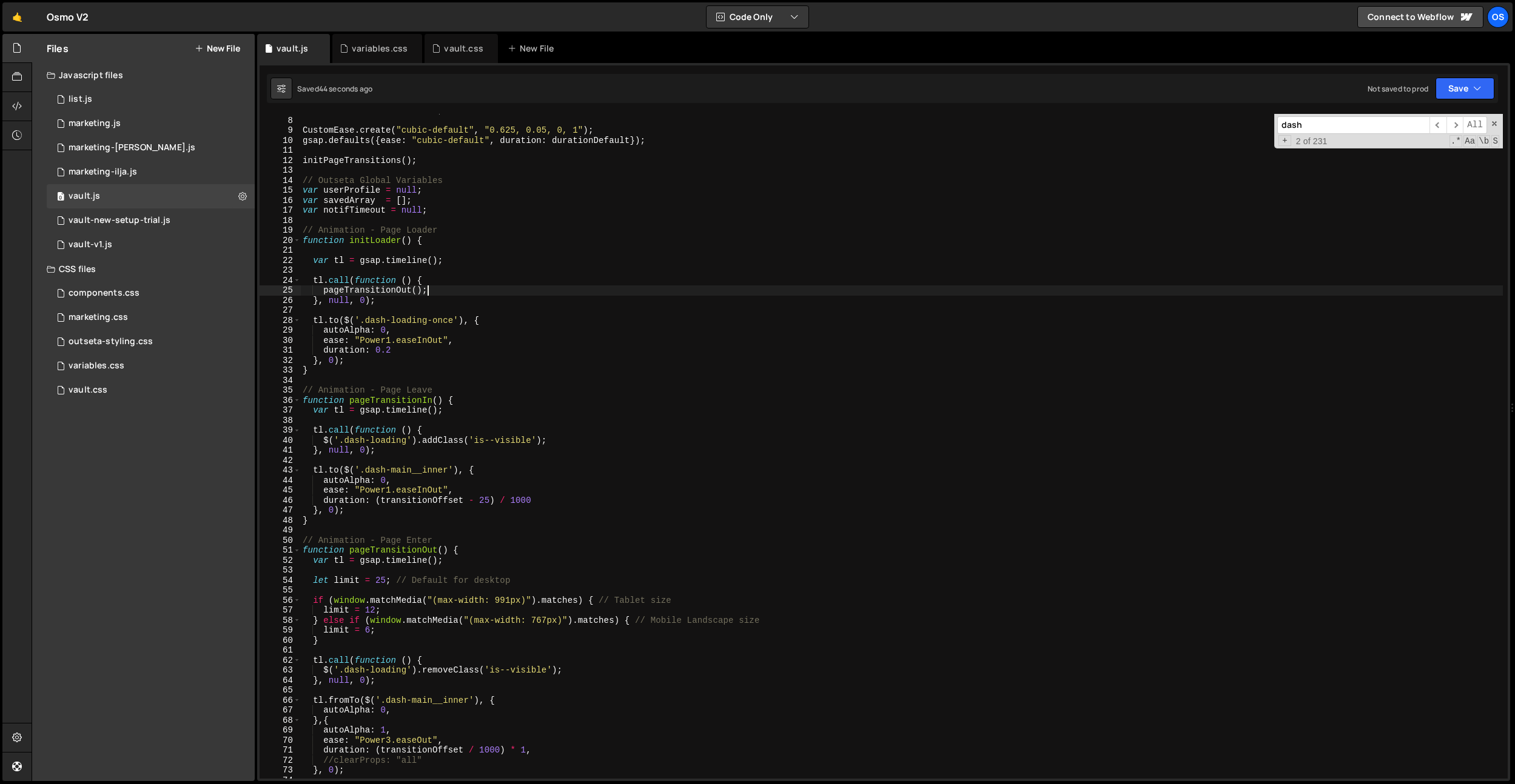
scroll to position [84, 0]
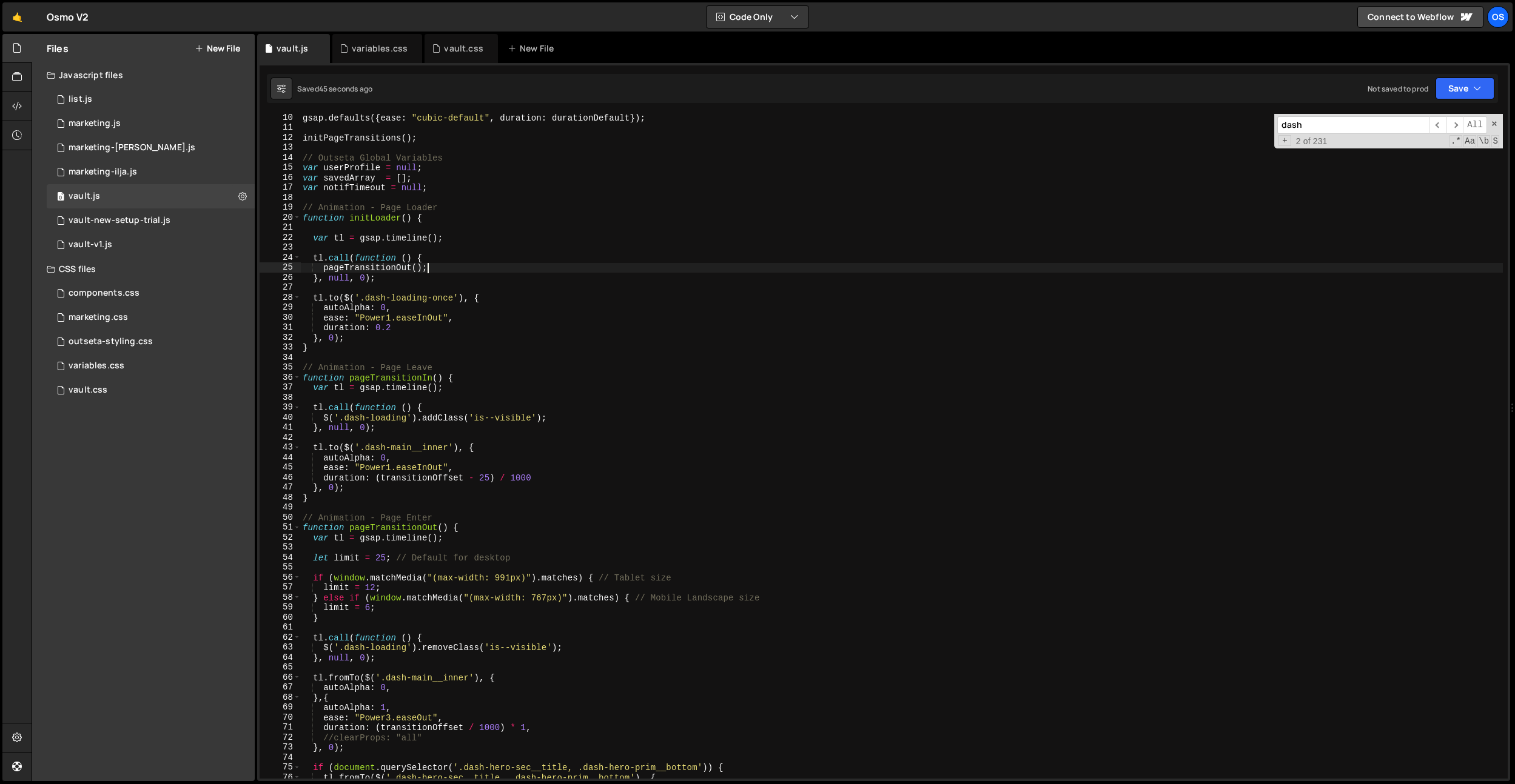
click at [431, 390] on div "gsap . defaults ({ ease : "cubic-default" , duration : durationDefault }) ; ini…" at bounding box center [901, 455] width 1203 height 685
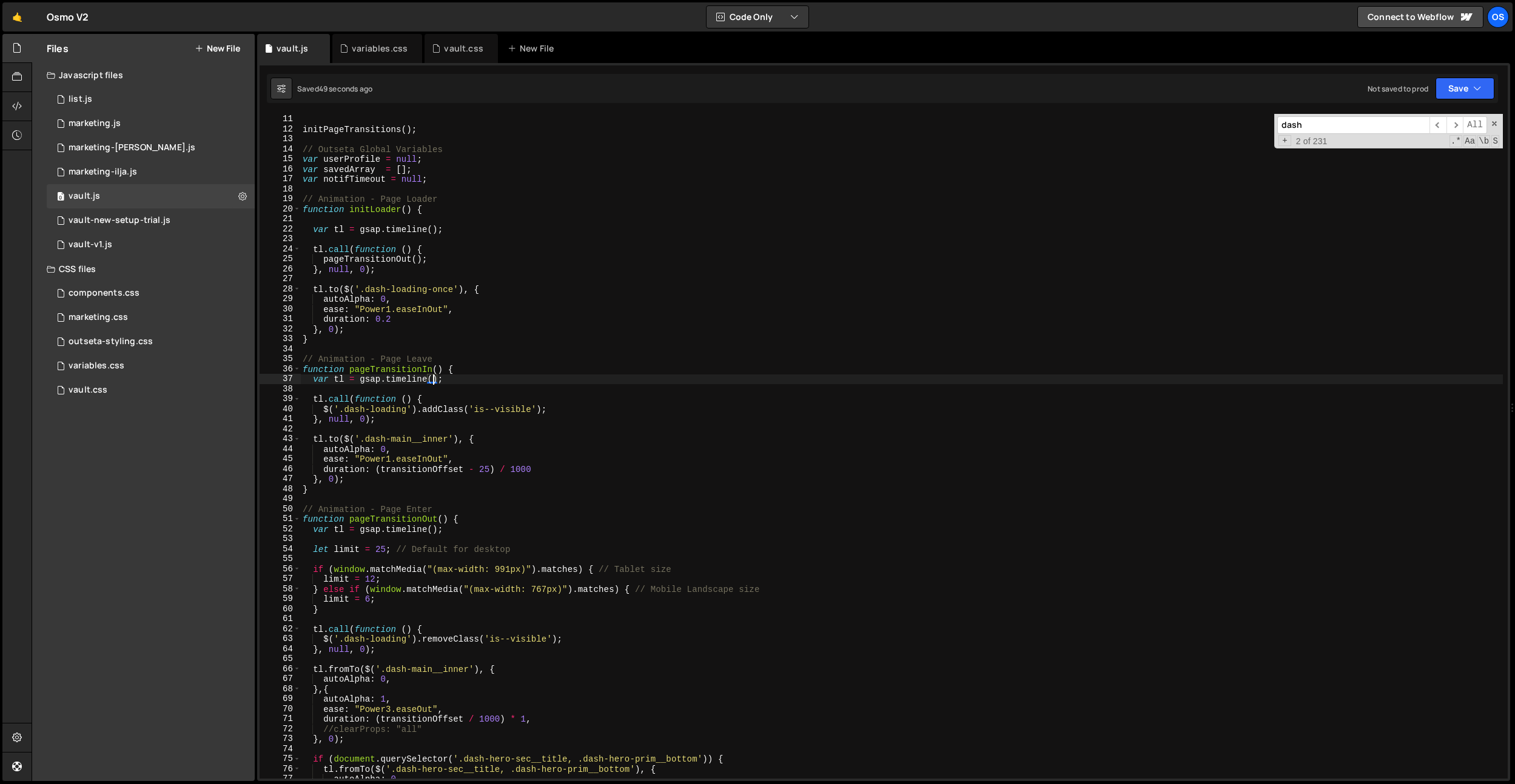
scroll to position [92, 0]
drag, startPoint x: 567, startPoint y: 639, endPoint x: 325, endPoint y: 637, distance: 242.0
click at [325, 637] on div "gsap . defaults ({ ease : "cubic-default" , duration : durationDefault }) ; ini…" at bounding box center [901, 447] width 1203 height 685
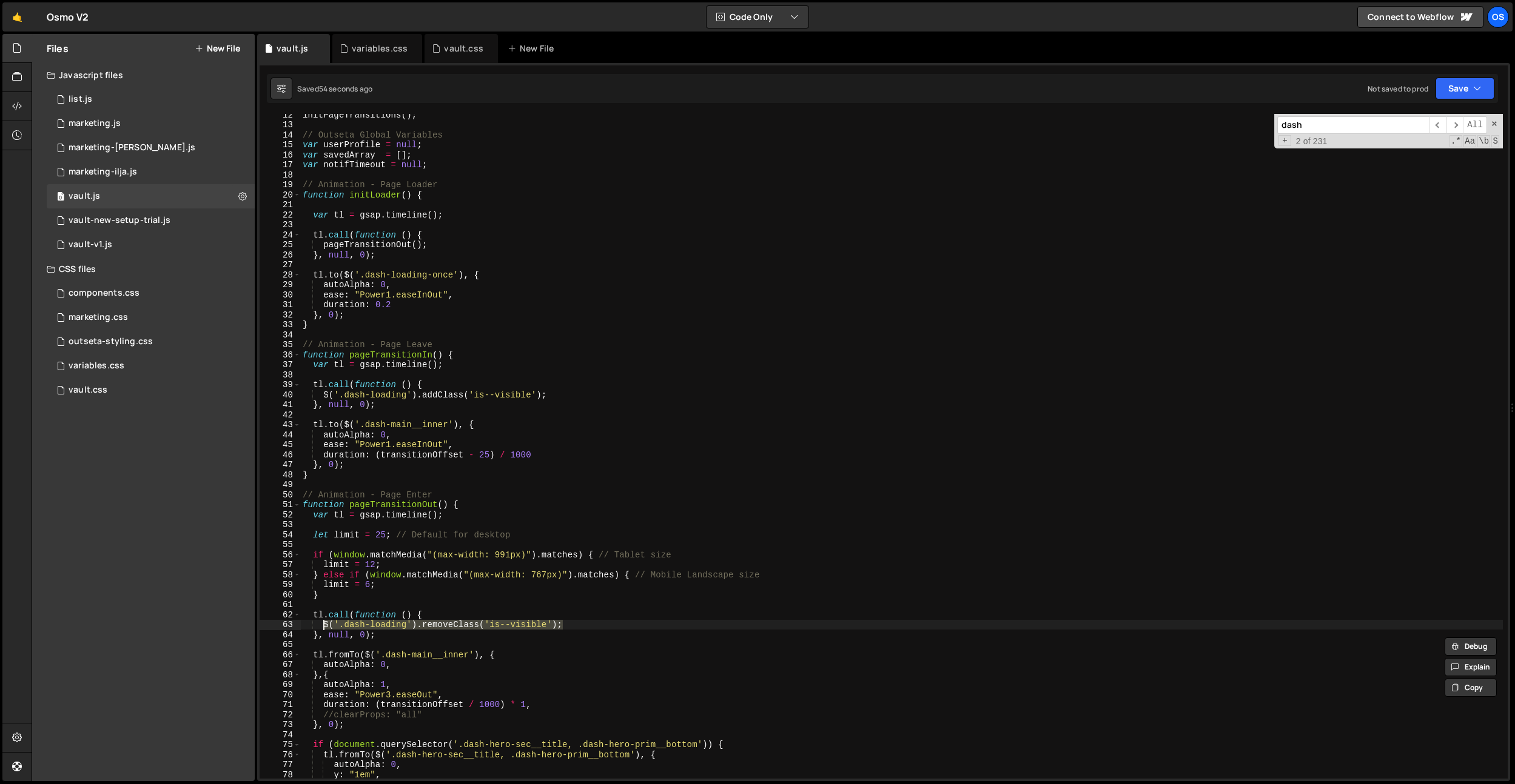
scroll to position [105, 0]
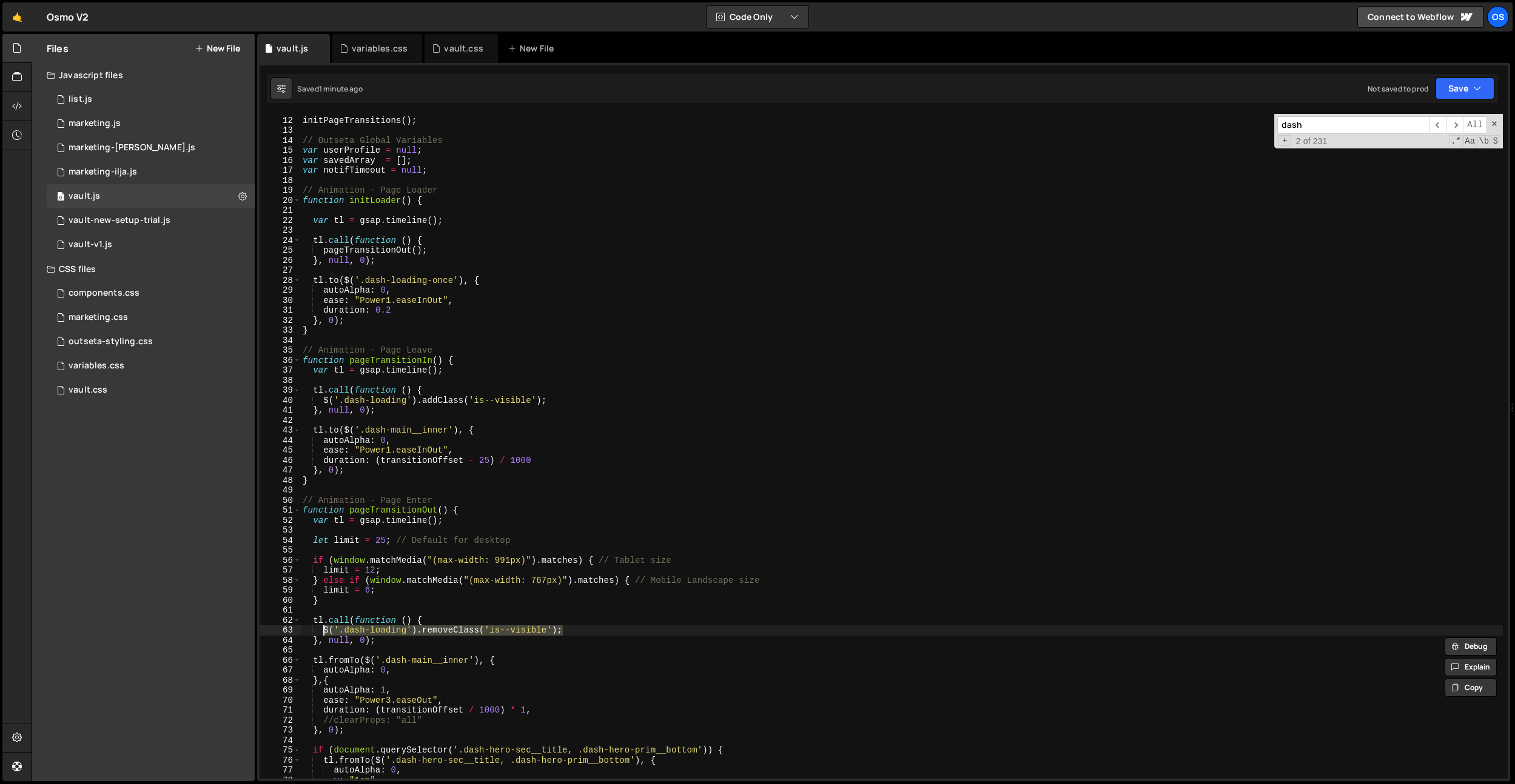
click at [545, 639] on div "initPageTransitions ( ) ; // Outseta Global Variables var userProfile = null ; …" at bounding box center [901, 447] width 1203 height 685
drag, startPoint x: 582, startPoint y: 628, endPoint x: 325, endPoint y: 633, distance: 257.0
click at [325, 633] on div "initPageTransitions ( ) ; // Outseta Global Variables var userProfile = null ; …" at bounding box center [901, 448] width 1203 height 685
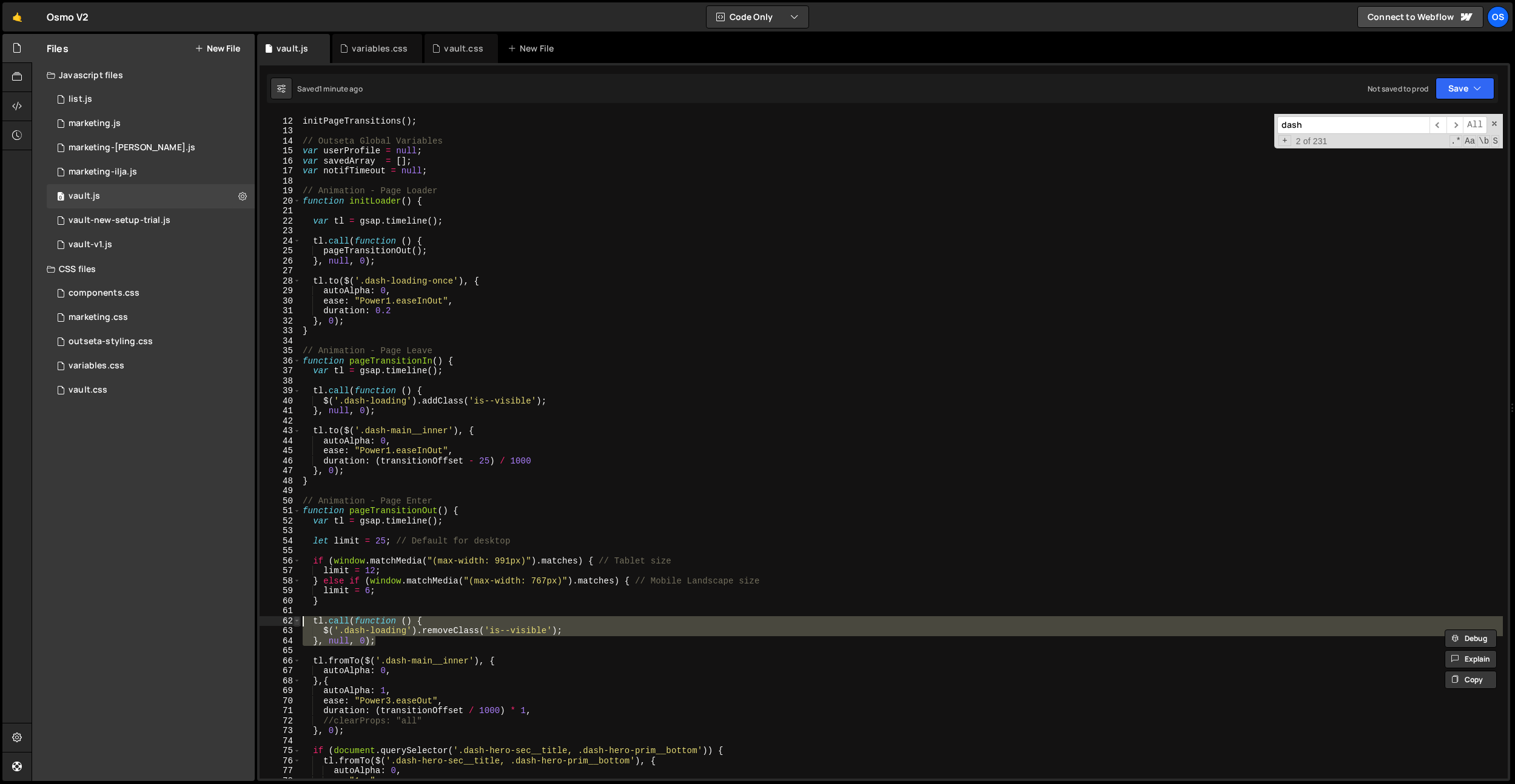
drag, startPoint x: 389, startPoint y: 642, endPoint x: 295, endPoint y: 621, distance: 96.3
click at [291, 622] on div "$('.dash-loading').removeClass('is--visible'); 11 12 13 14 15 16 17 18 19 20 21…" at bounding box center [883, 446] width 1248 height 665
click at [319, 619] on div "initPageTransitions ( ) ; // Outseta Global Variables var userProfile = null ; …" at bounding box center [901, 446] width 1203 height 665
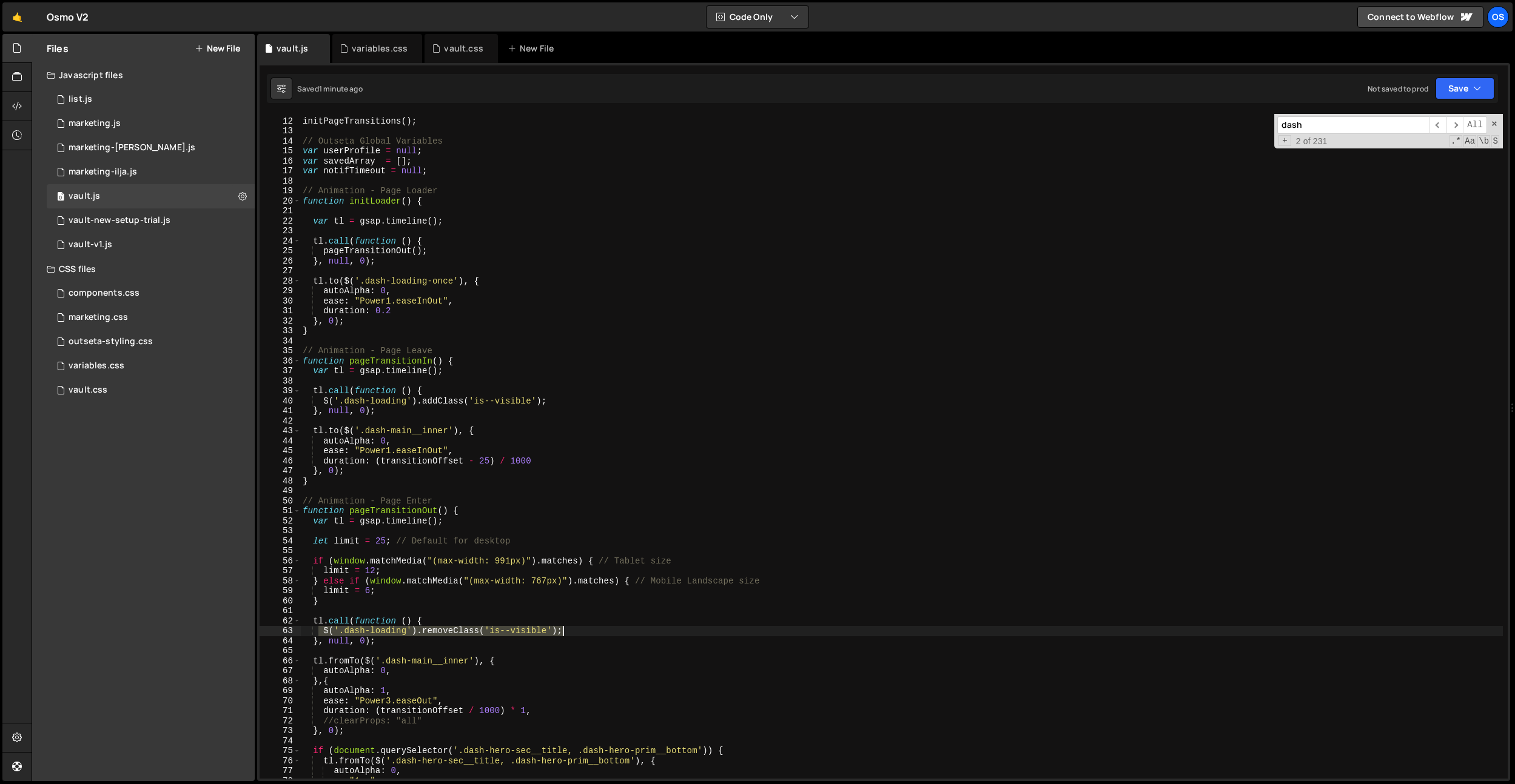
drag, startPoint x: 317, startPoint y: 631, endPoint x: 598, endPoint y: 563, distance: 289.1
click at [613, 623] on div "initPageTransitions ( ) ; // Outseta Global Variables var userProfile = null ; …" at bounding box center [901, 448] width 1203 height 685
click at [458, 252] on div "initPageTransitions ( ) ; // Outseta Global Variables var userProfile = null ; …" at bounding box center [901, 448] width 1203 height 685
type textarea "pageTransitionOut();"
paste textarea
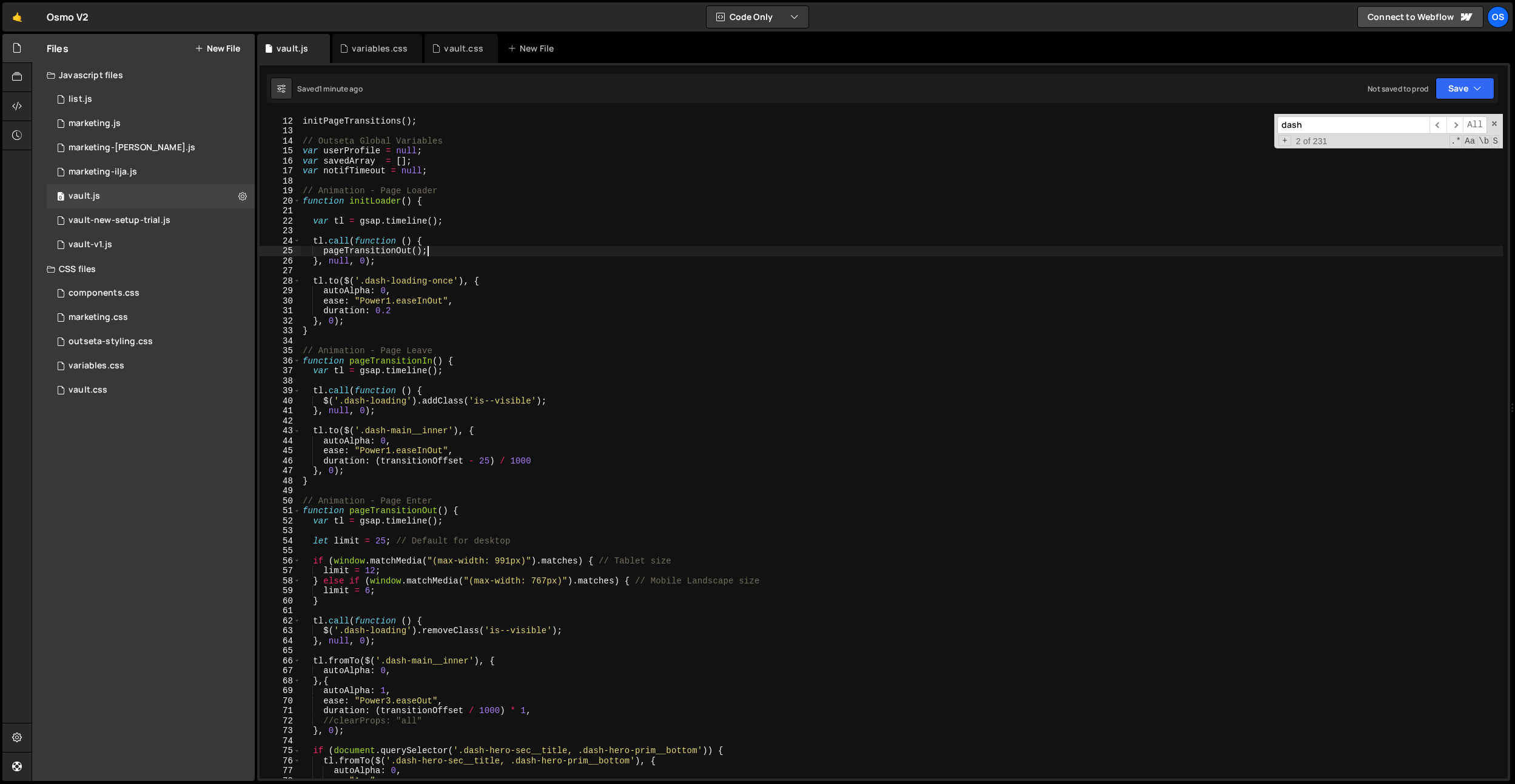
scroll to position [0, 1]
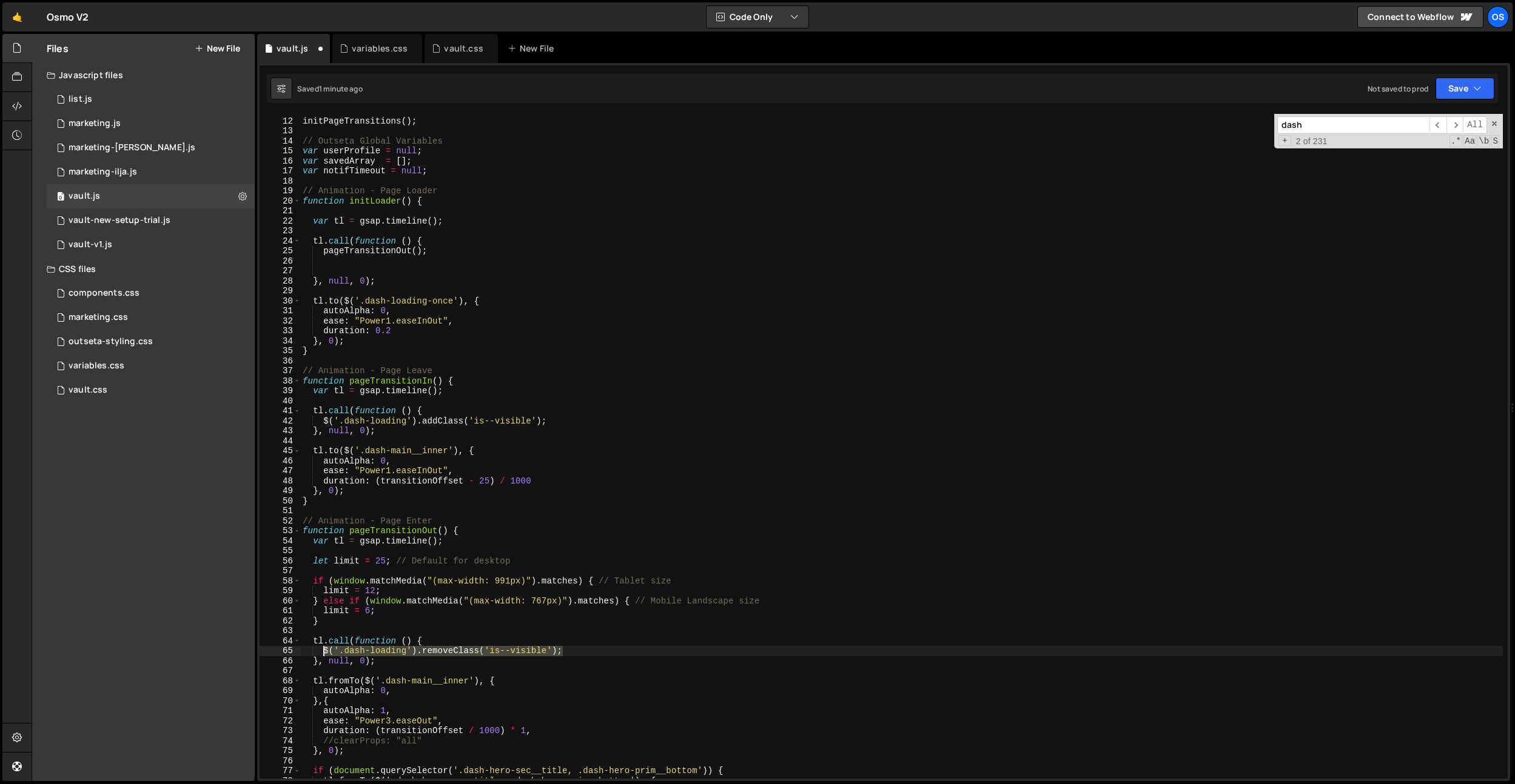
drag, startPoint x: 573, startPoint y: 649, endPoint x: 325, endPoint y: 650, distance: 248.0
click at [321, 650] on div "initPageTransitions ( ) ; // Outseta Global Variables var userProfile = null ; …" at bounding box center [901, 448] width 1203 height 685
type textarea "$('.dash-loading').removeClass('is--visible');"
click at [352, 260] on div "initPageTransitions ( ) ; // Outseta Global Variables var userProfile = null ; …" at bounding box center [901, 448] width 1203 height 685
paste textarea "$('.dash-loading').removeClass('is--visible');"
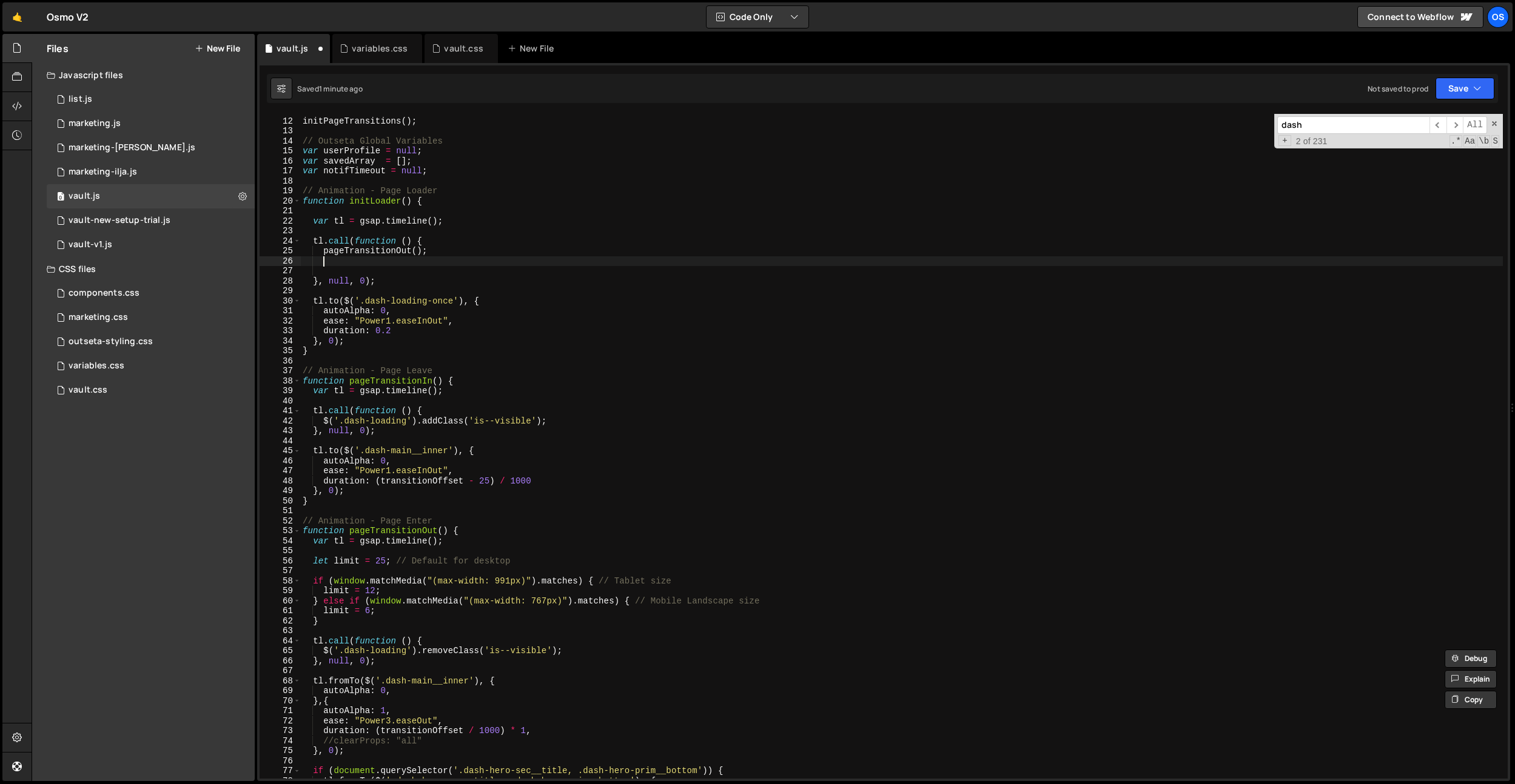
type textarea "$('.dash-loading').removeClass('is--visible');"
click at [344, 269] on div "initPageTransitions ( ) ; // Outseta Global Variables var userProfile = null ; …" at bounding box center [901, 448] width 1203 height 685
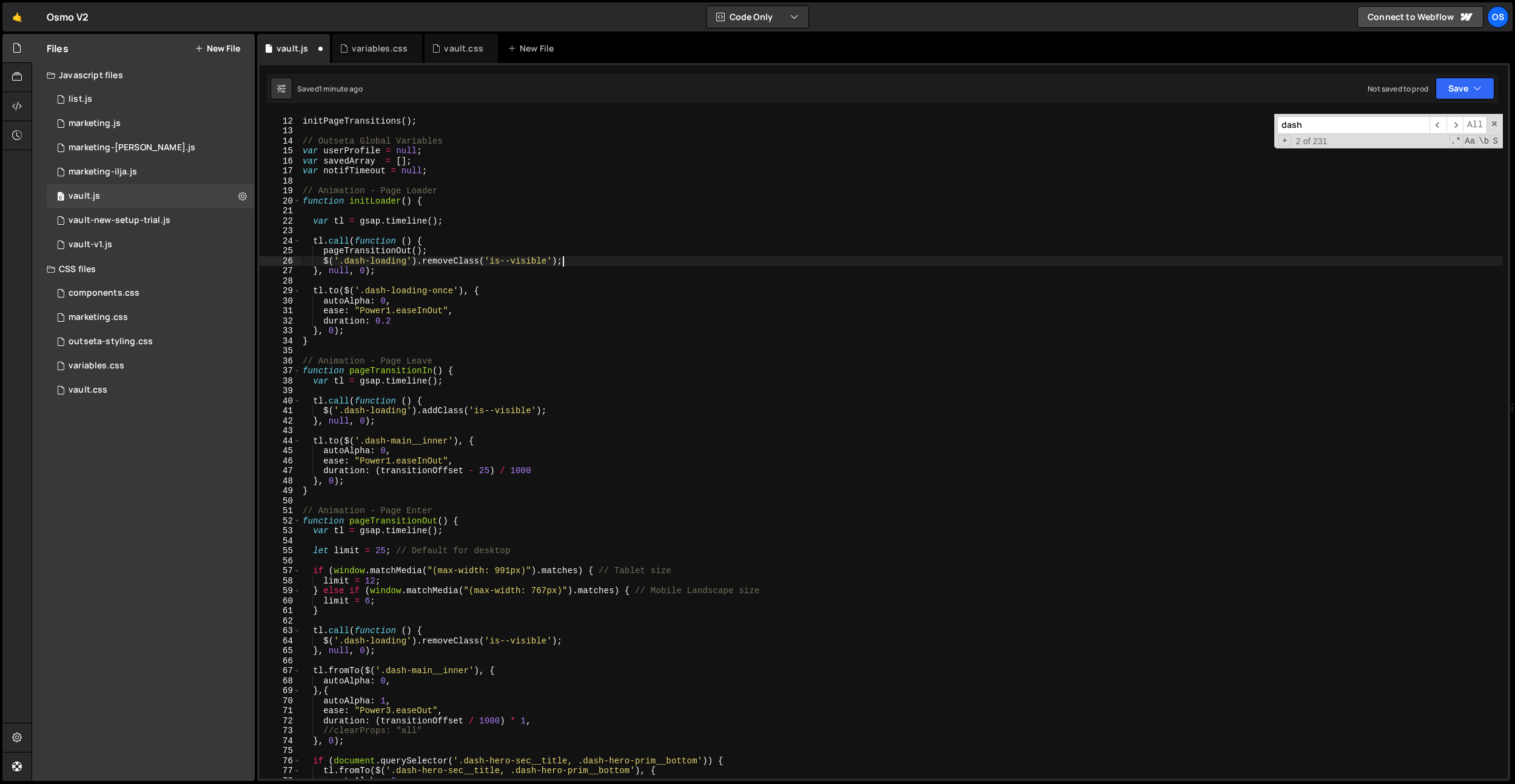
click at [525, 260] on div "initPageTransitions ( ) ; // Outseta Global Variables var userProfile = null ; …" at bounding box center [901, 448] width 1203 height 685
click at [708, 172] on div "initPageTransitions ( ) ; // Outseta Global Variables var userProfile = null ; …" at bounding box center [901, 448] width 1203 height 685
type textarea "var notifTimeout = null;"
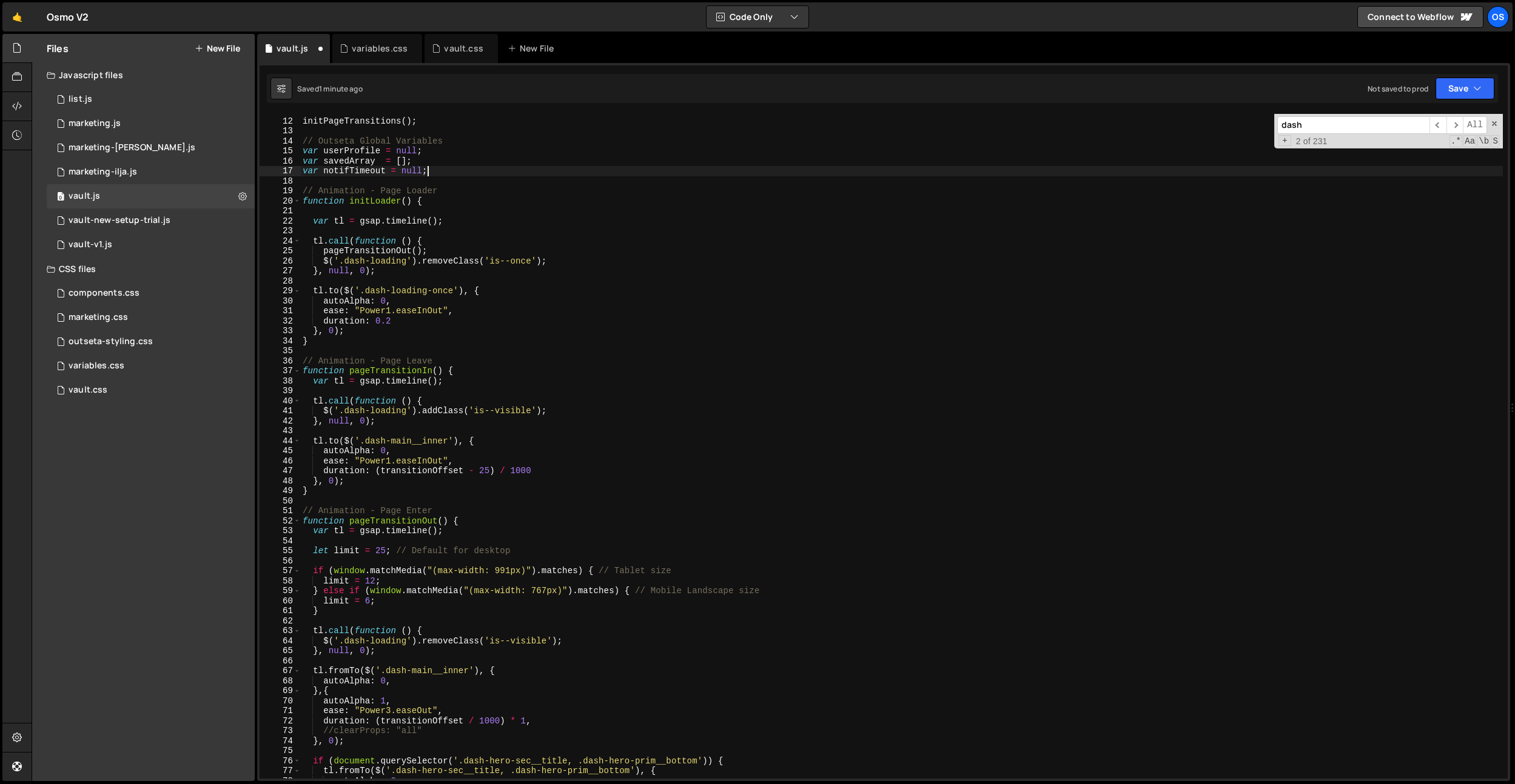
click at [455, 277] on div "initPageTransitions ( ) ; // Outseta Global Variables var userProfile = null ; …" at bounding box center [901, 448] width 1203 height 685
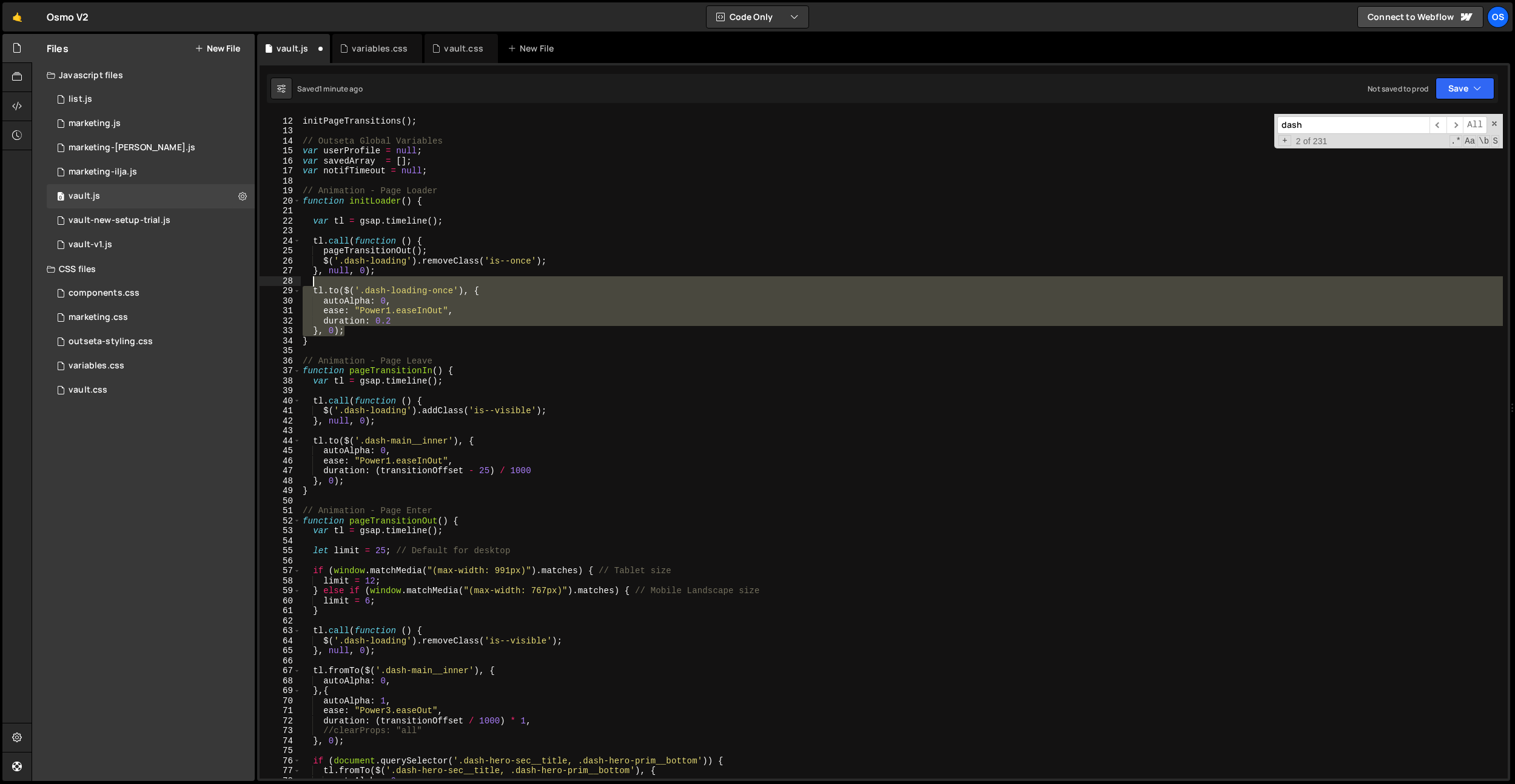
drag, startPoint x: 351, startPoint y: 330, endPoint x: 355, endPoint y: 280, distance: 50.2
click at [355, 280] on div "initPageTransitions ( ) ; // Outseta Global Variables var userProfile = null ; …" at bounding box center [901, 448] width 1203 height 685
type textarea "[DOMAIN_NAME]($('.dash-loading-once'), {"
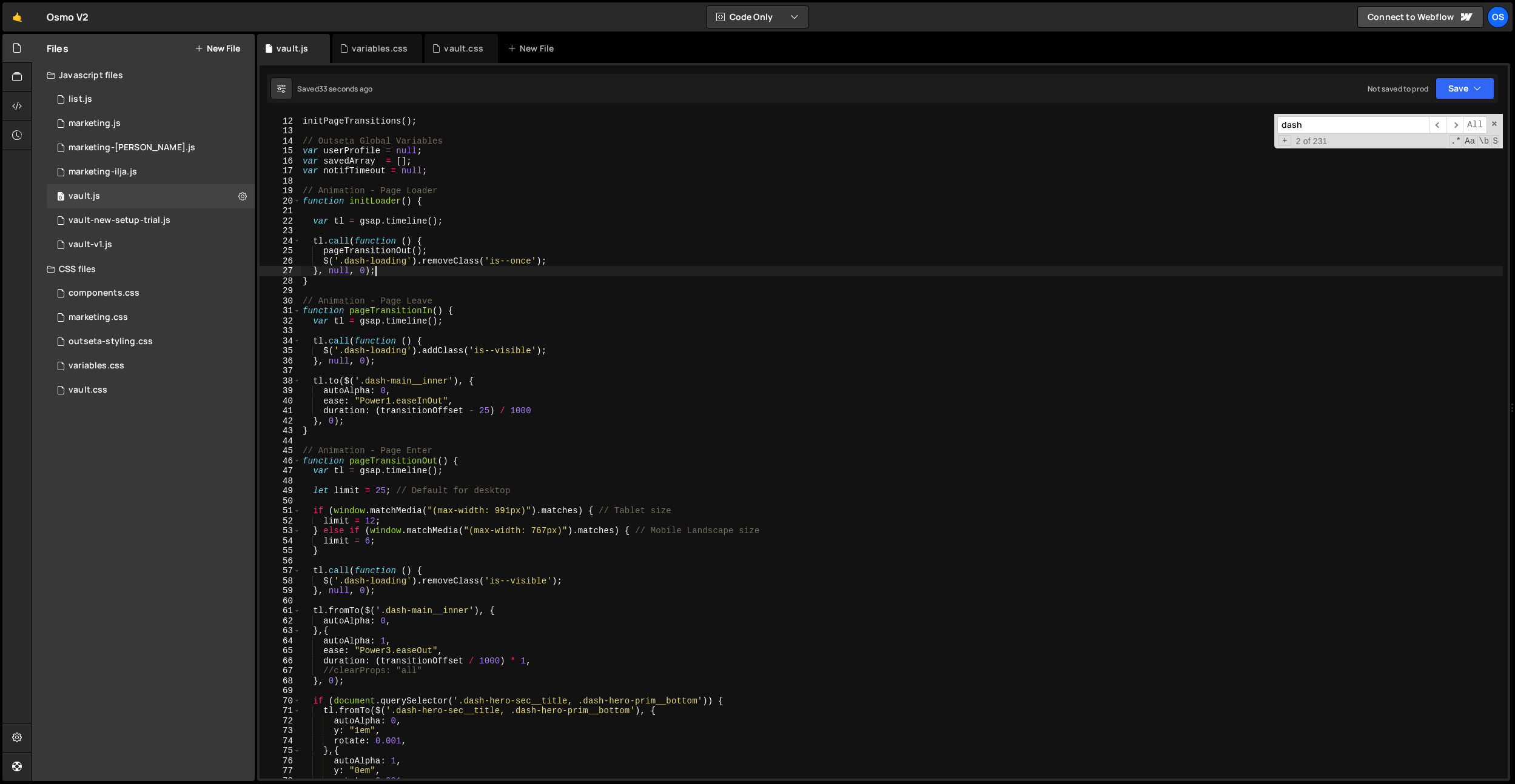
click at [372, 300] on div "initPageTransitions ( ) ; // Outseta Global Variables var userProfile = null ; …" at bounding box center [901, 448] width 1203 height 685
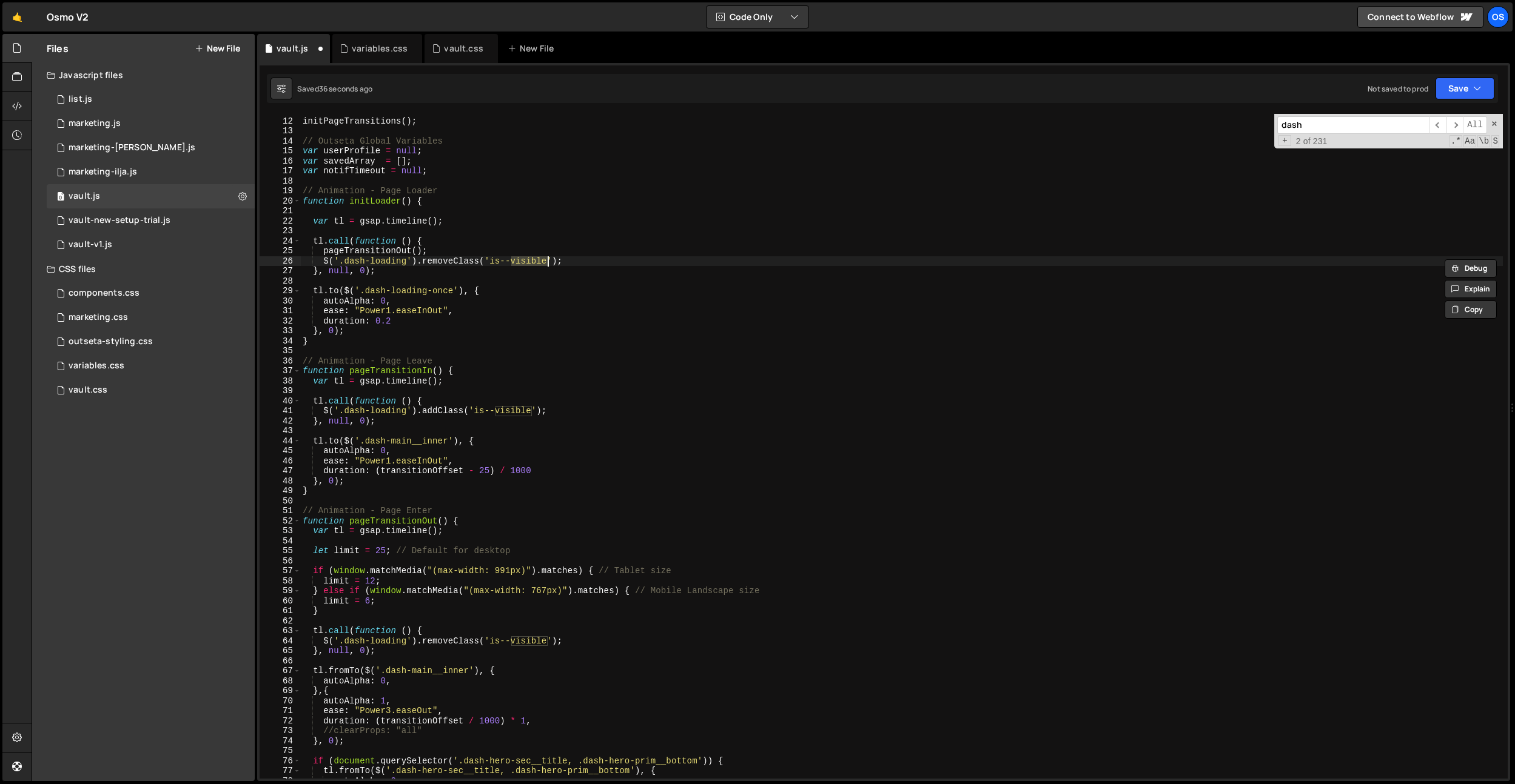
type textarea "$('.dash-loading').removeClass('is--visible');"
type textarea "pageTransitionOut();"
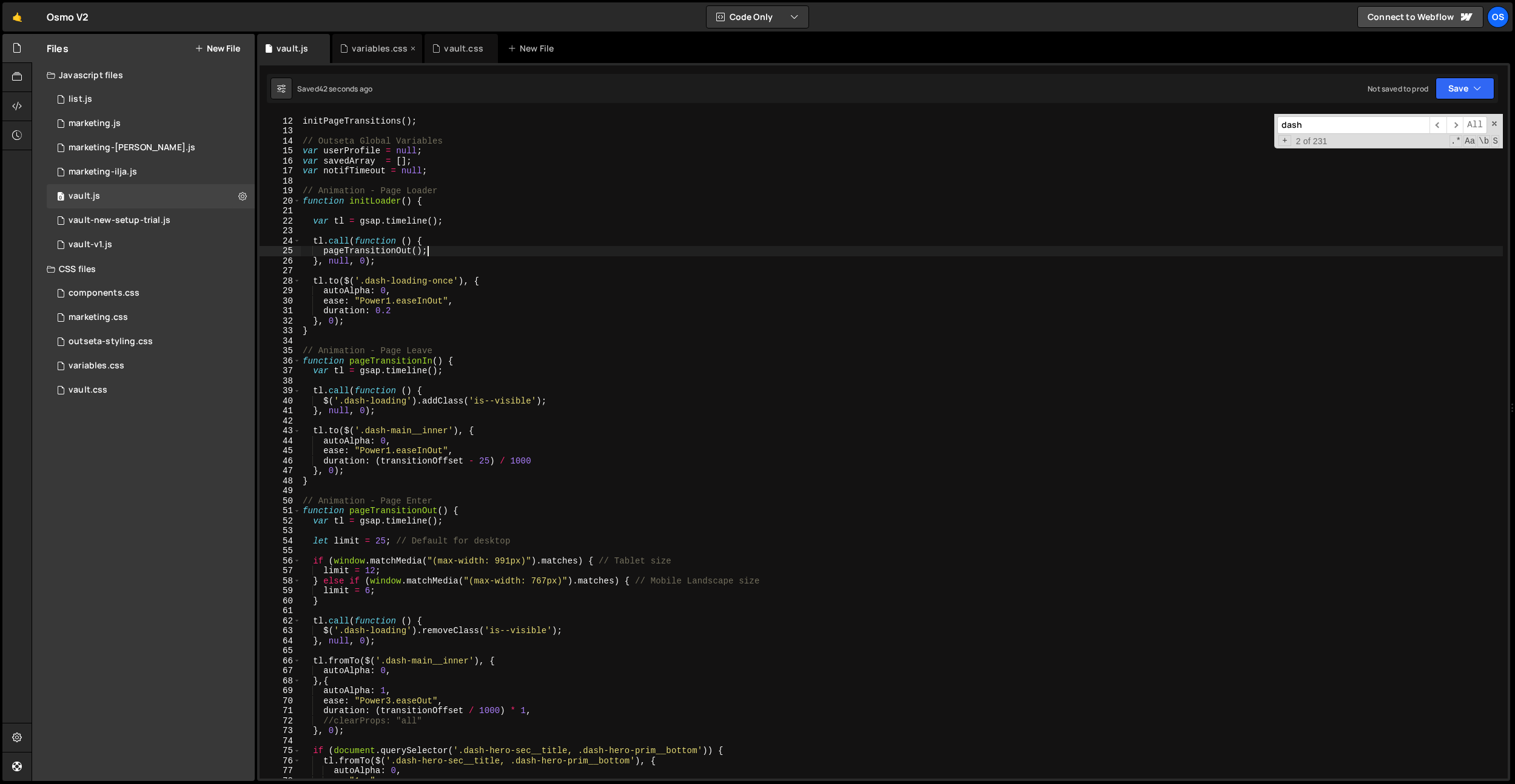
click at [378, 47] on div "variables.css" at bounding box center [380, 48] width 56 height 12
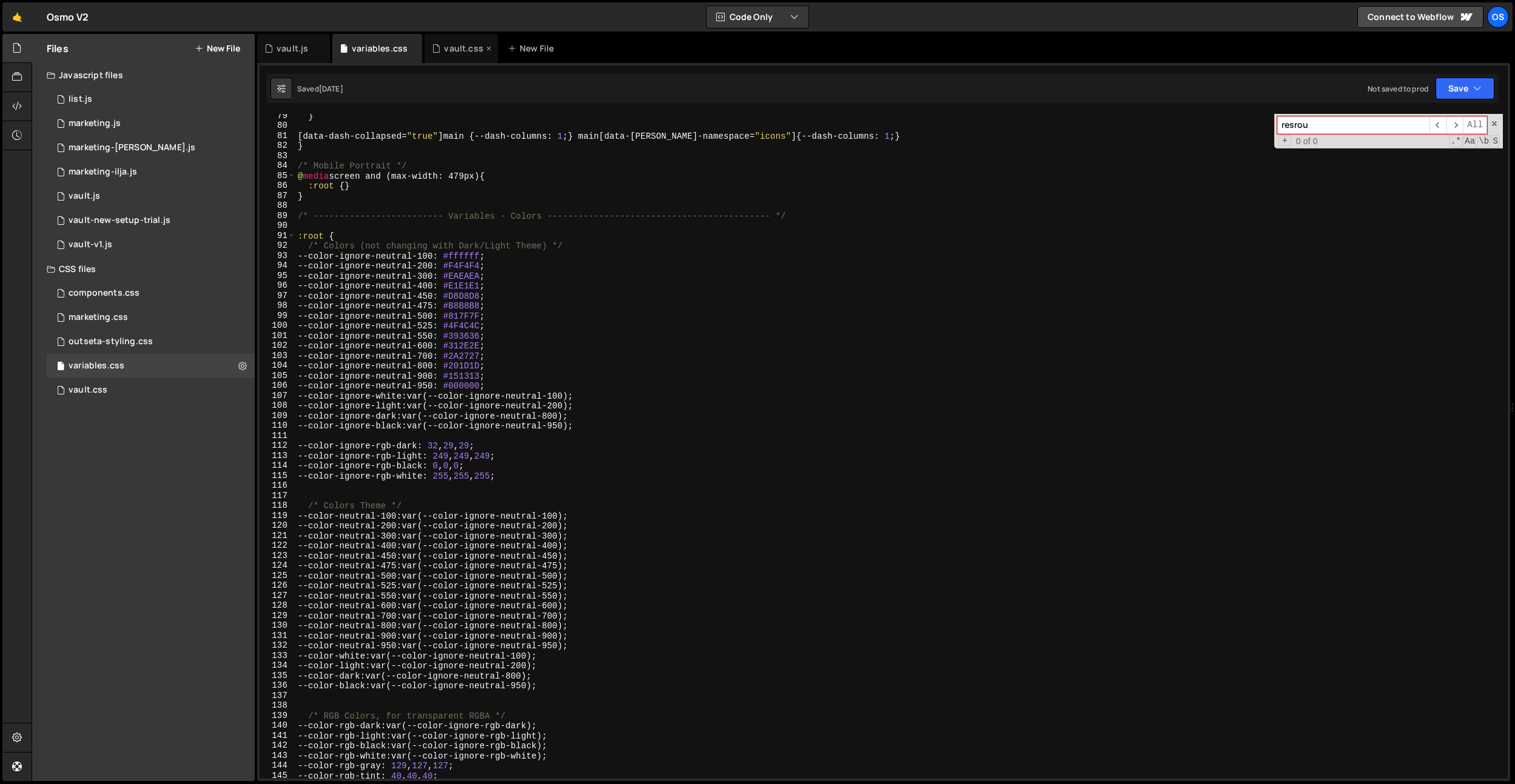
click at [470, 54] on div "vault.css" at bounding box center [463, 48] width 39 height 12
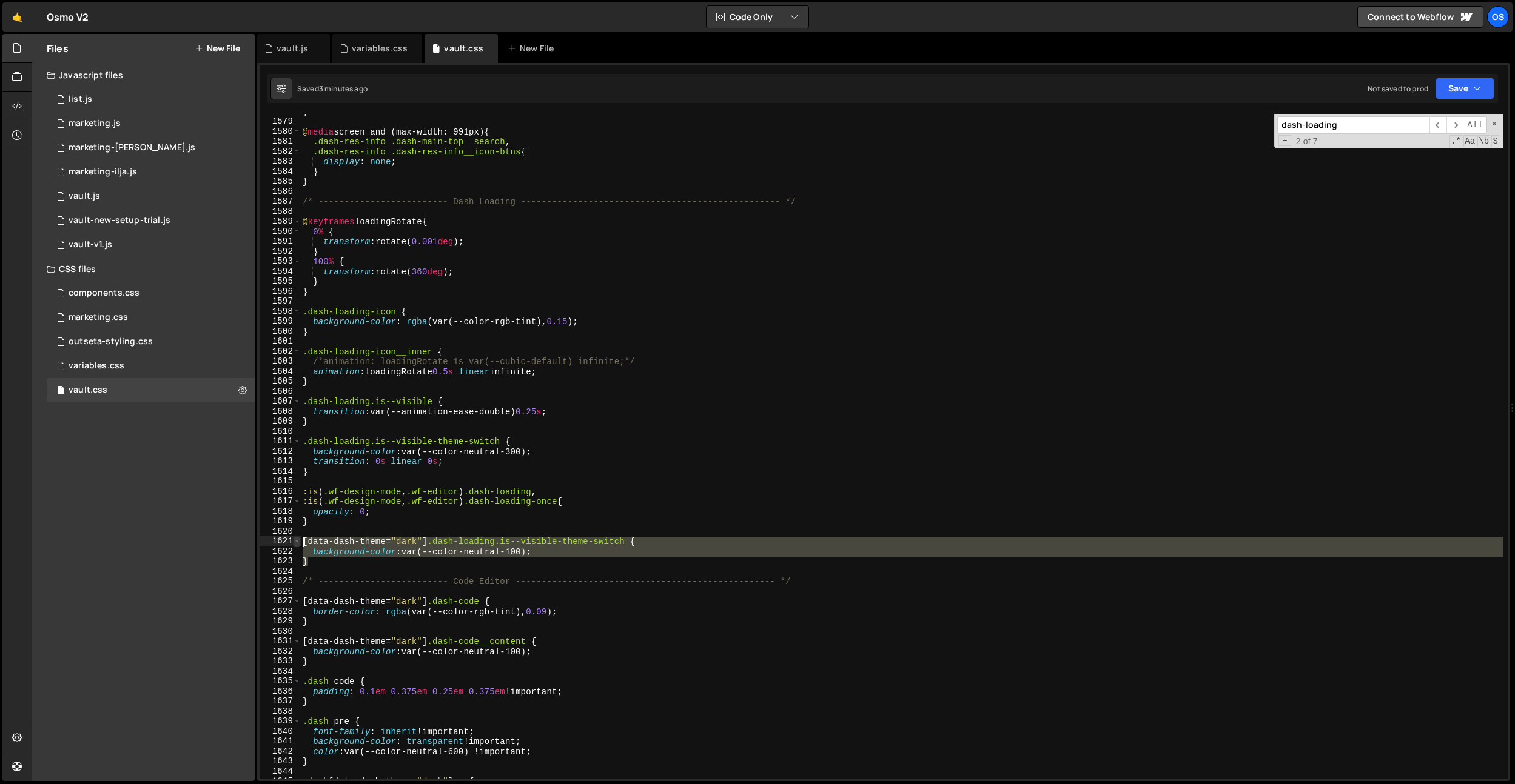
drag, startPoint x: 332, startPoint y: 563, endPoint x: 298, endPoint y: 542, distance: 40.0
click at [298, 542] on div "} 1578 1579 1580 1581 1582 1583 1584 1585 1586 1587 1588 1589 1590 1591 1592 15…" at bounding box center [883, 446] width 1248 height 665
type textarea "}"
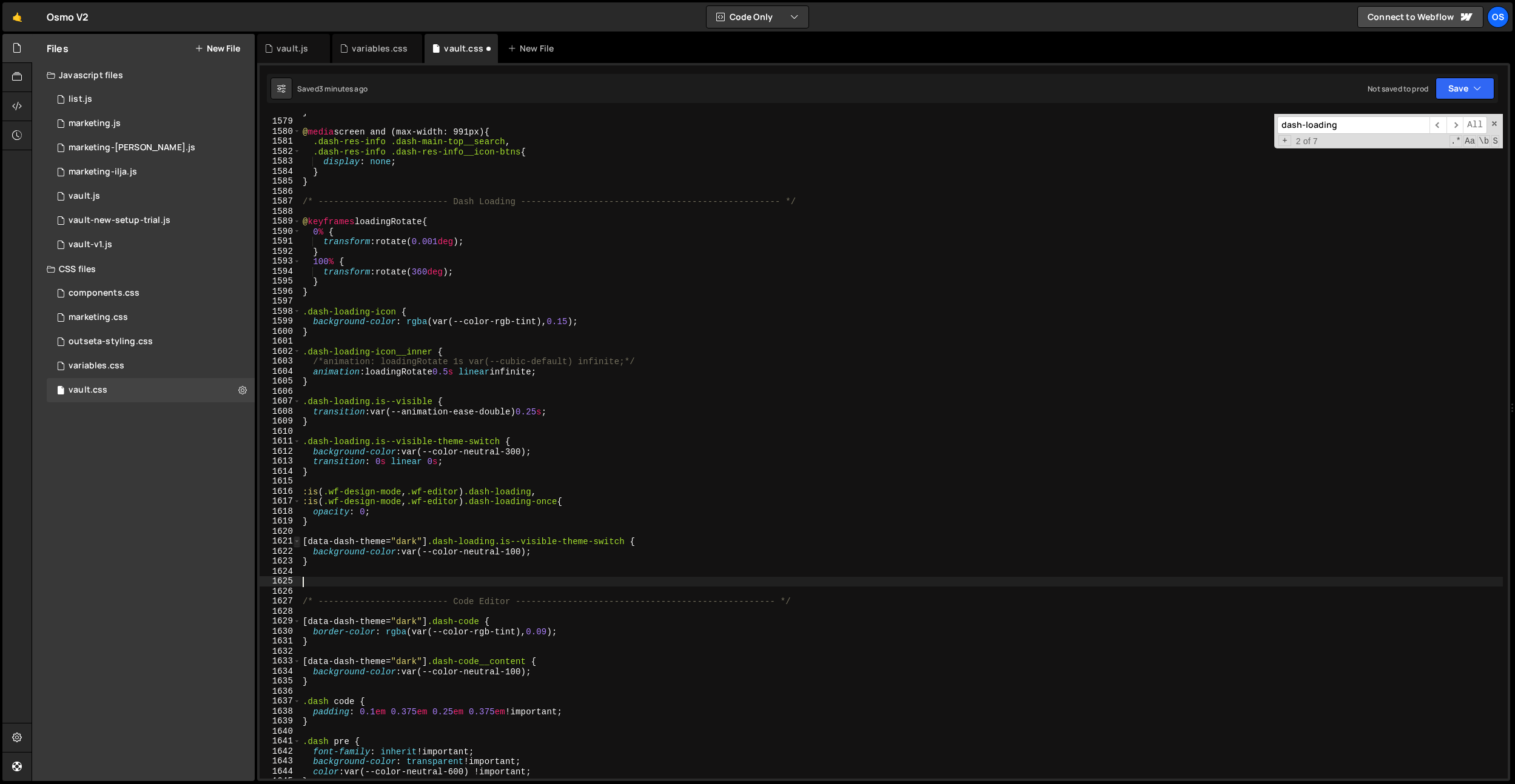
paste textarea "}"
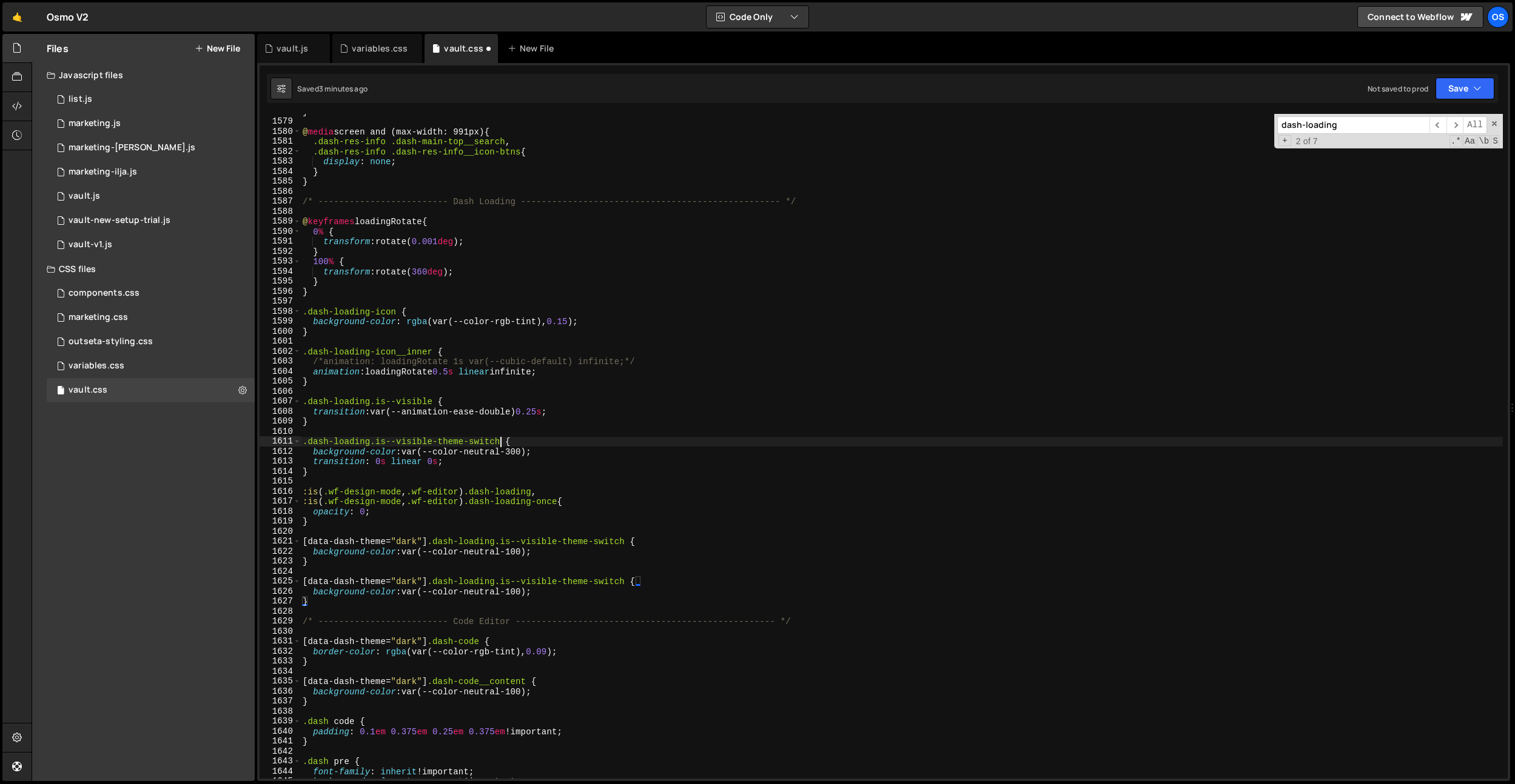
click at [501, 440] on div "} @ media screen and (max-width: 991px) { .dash-res-info .dash-main-top__search…" at bounding box center [901, 449] width 1203 height 685
drag, startPoint x: 567, startPoint y: 500, endPoint x: 479, endPoint y: 503, distance: 88.1
click at [479, 503] on div "} @ media screen and (max-width: 991px) { .dash-res-info .dash-main-top__search…" at bounding box center [901, 449] width 1203 height 685
drag, startPoint x: 629, startPoint y: 580, endPoint x: 446, endPoint y: 577, distance: 183.0
click at [439, 582] on div "} @ media screen and (max-width: 991px) { .dash-res-info .dash-main-top__search…" at bounding box center [901, 449] width 1203 height 685
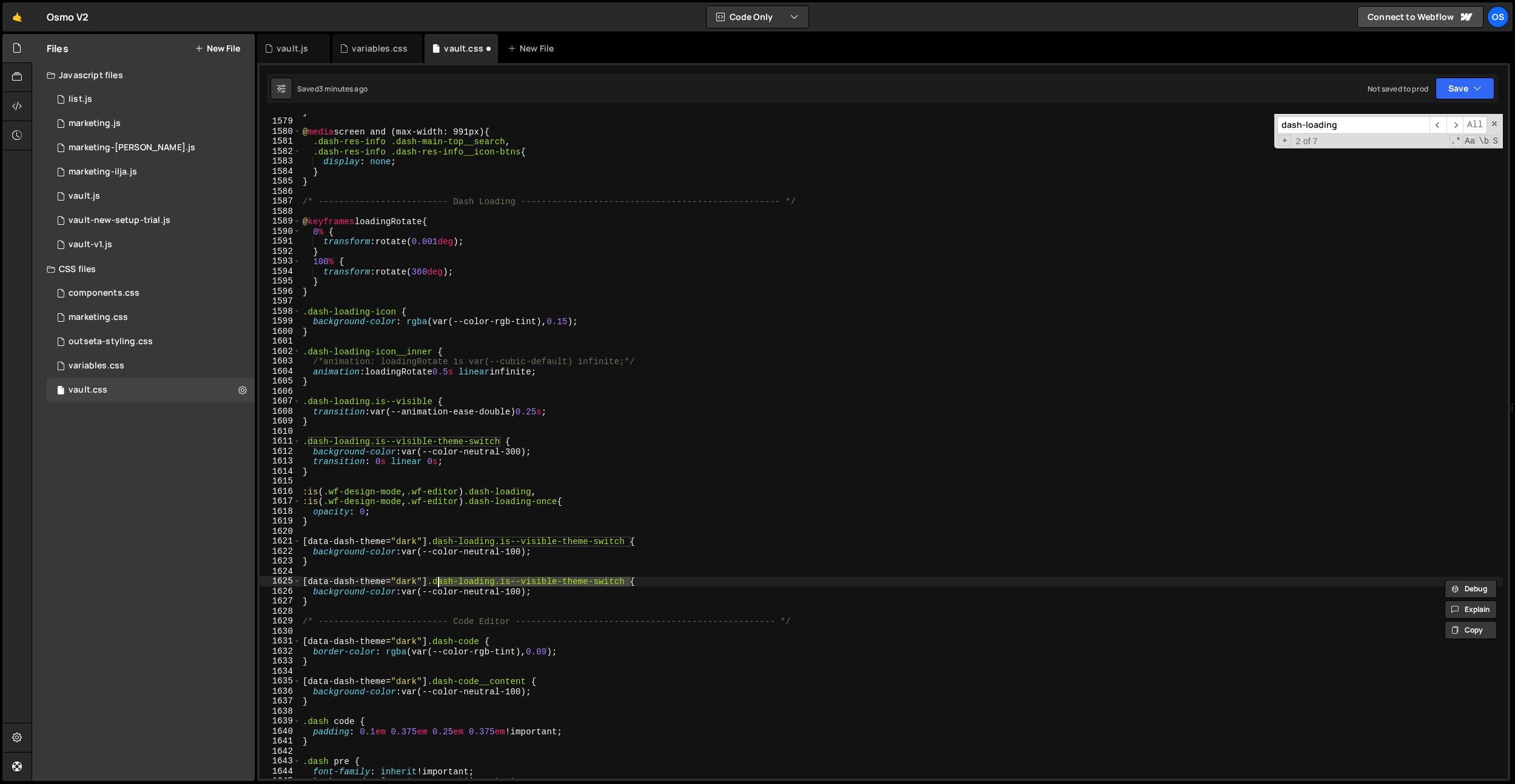
paste textarea "-once"
drag, startPoint x: 516, startPoint y: 593, endPoint x: 541, endPoint y: 609, distance: 29.7
click at [516, 593] on div "} @ media screen and (max-width: 991px) { .dash-res-info .dash-main-top__search…" at bounding box center [901, 449] width 1203 height 685
type textarea "background-color: var(--color-neutral-100);"
click at [308, 50] on div "vault.js" at bounding box center [289, 48] width 51 height 12
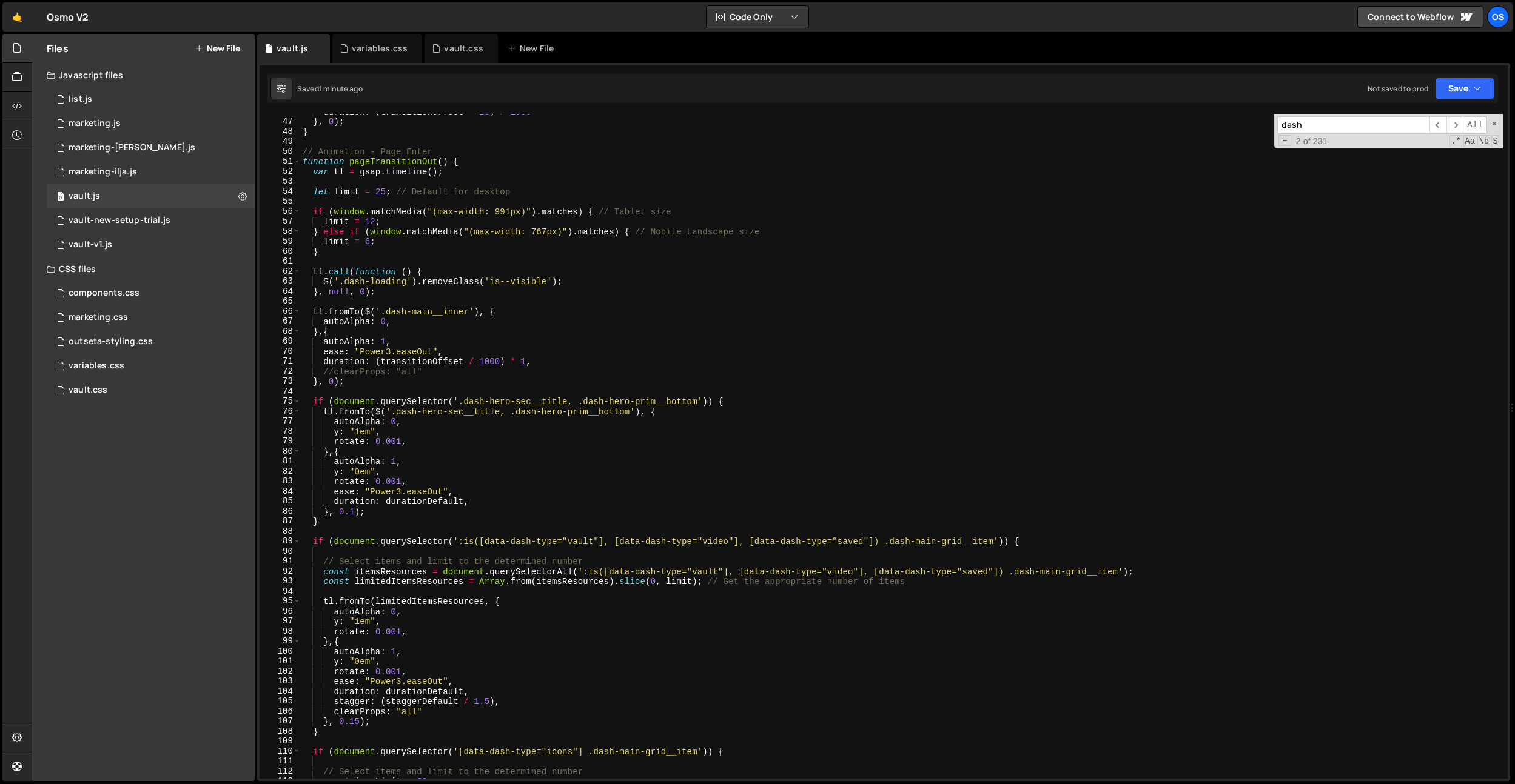
scroll to position [522, 0]
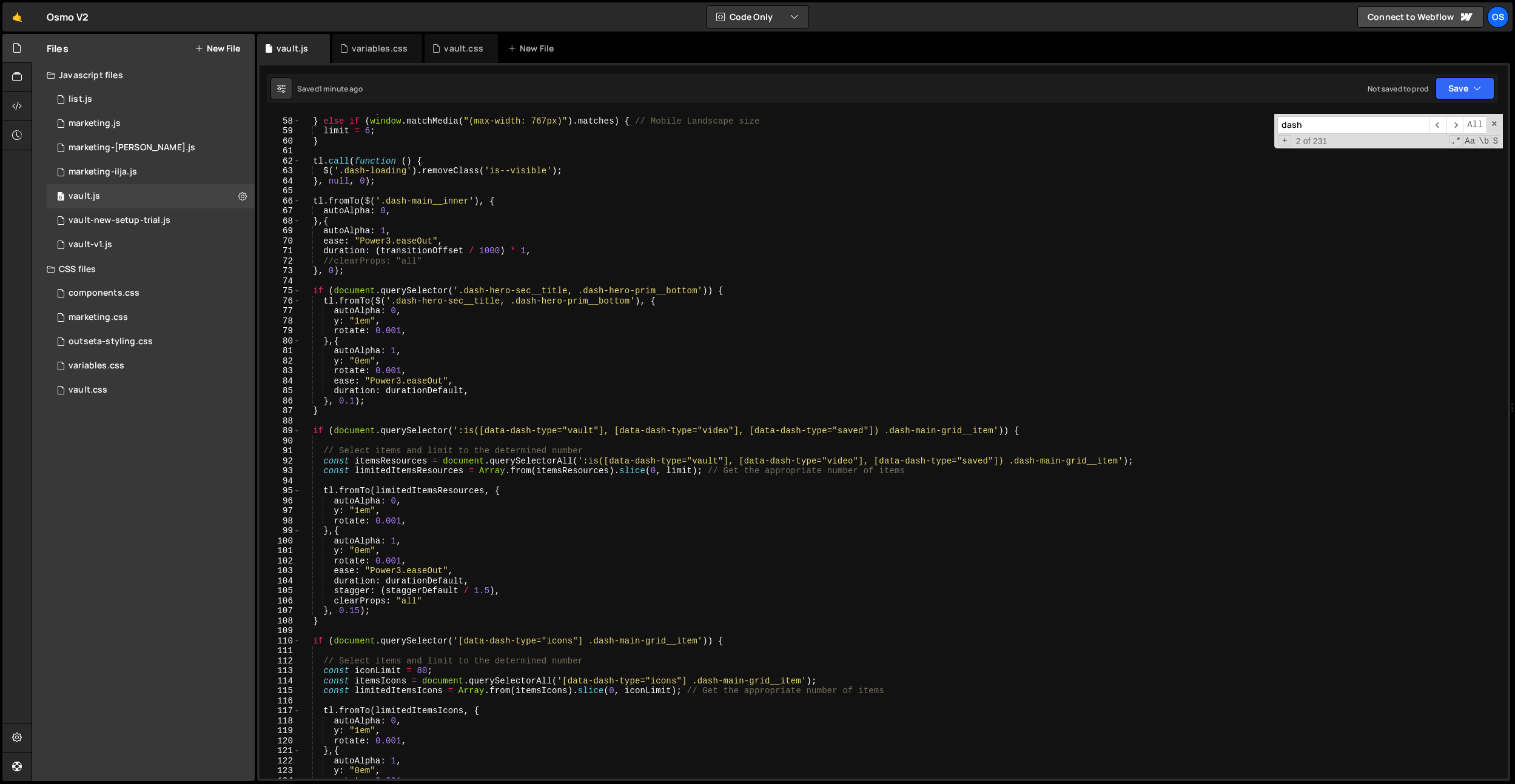
click at [402, 356] on div "limit = 12 ; } else if ( window . matchMedia ( "(max-width: 767px)" ) . matches…" at bounding box center [901, 448] width 1203 height 685
click at [377, 373] on div "limit = 12 ; } else if ( window . matchMedia ( "(max-width: 767px)" ) . matches…" at bounding box center [901, 448] width 1203 height 685
click at [412, 599] on div "limit = 12 ; } else if ( window . matchMedia ( "(max-width: 767px)" ) . matches…" at bounding box center [901, 448] width 1203 height 685
click at [361, 609] on div "limit = 12 ; } else if ( window . matchMedia ( "(max-width: 767px)" ) . matches…" at bounding box center [901, 448] width 1203 height 685
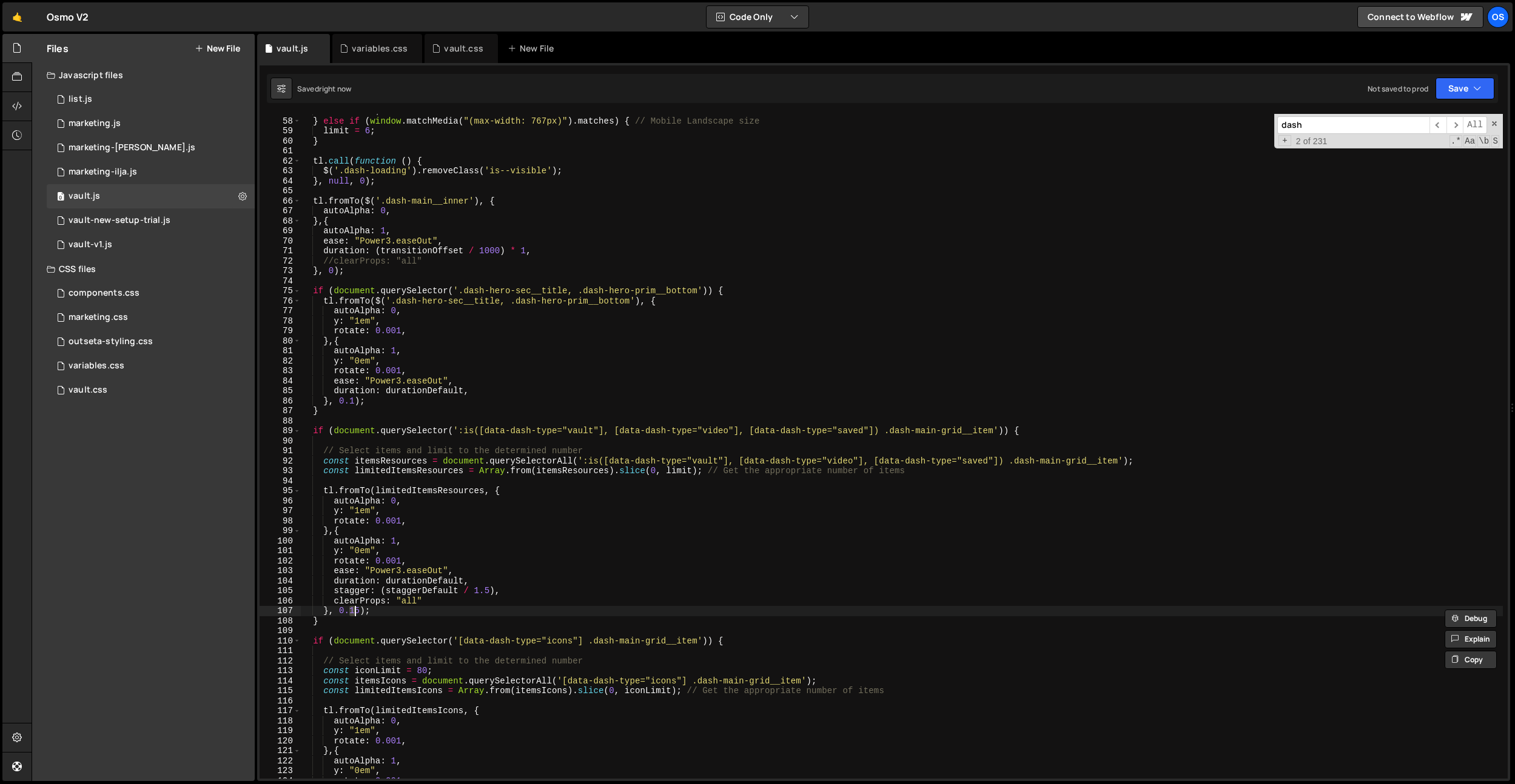
click at [441, 554] on div "limit = 12 ; } else if ( window . matchMedia ( "(max-width: 767px)" ) . matches…" at bounding box center [901, 448] width 1203 height 685
click at [361, 513] on div "limit = 12 ; } else if ( window . matchMedia ( "(max-width: 767px)" ) . matches…" at bounding box center [901, 448] width 1203 height 685
click at [454, 548] on div "limit = 12 ; } else if ( window . matchMedia ( "(max-width: 767px)" ) . matches…" at bounding box center [901, 448] width 1203 height 685
click at [402, 571] on div "limit = 12 ; } else if ( window . matchMedia ( "(max-width: 767px)" ) . matches…" at bounding box center [901, 448] width 1203 height 685
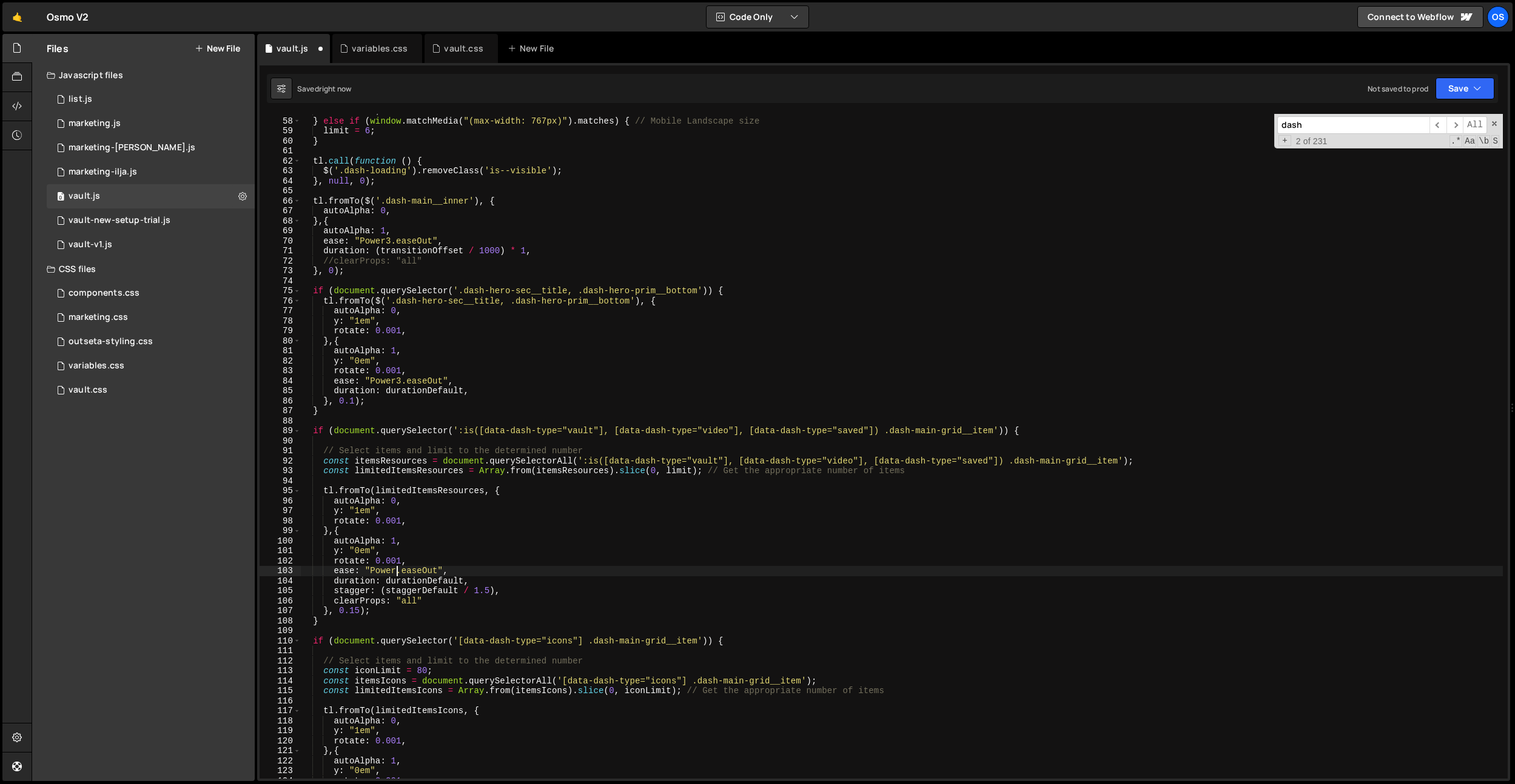
scroll to position [0, 6]
click at [491, 600] on div "limit = 12 ; } else if ( window . matchMedia ( "(max-width: 767px)" ) . matches…" at bounding box center [901, 448] width 1203 height 685
click at [357, 612] on div "limit = 12 ; } else if ( window . matchMedia ( "(max-width: 767px)" ) . matches…" at bounding box center [901, 448] width 1203 height 685
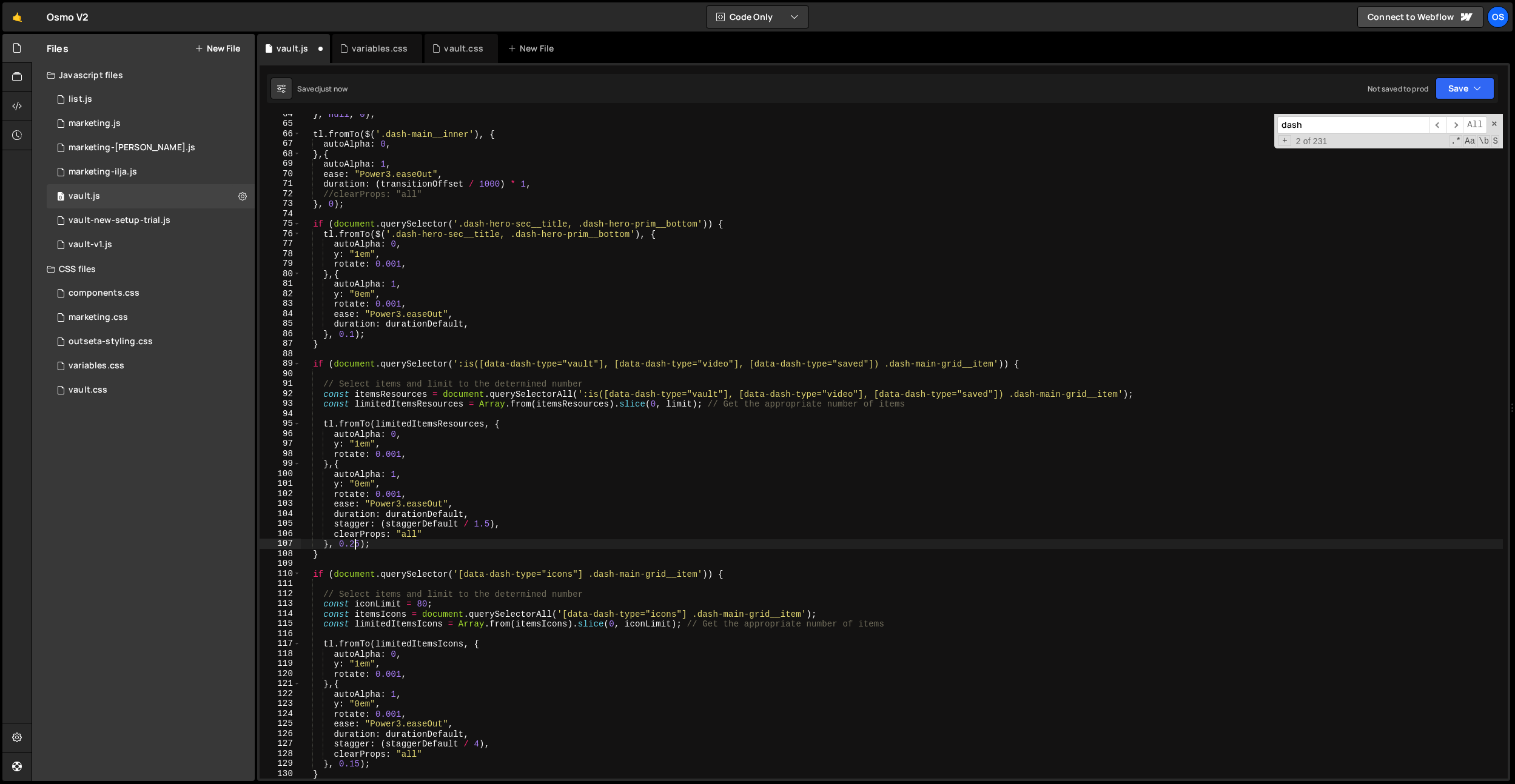
scroll to position [612, 0]
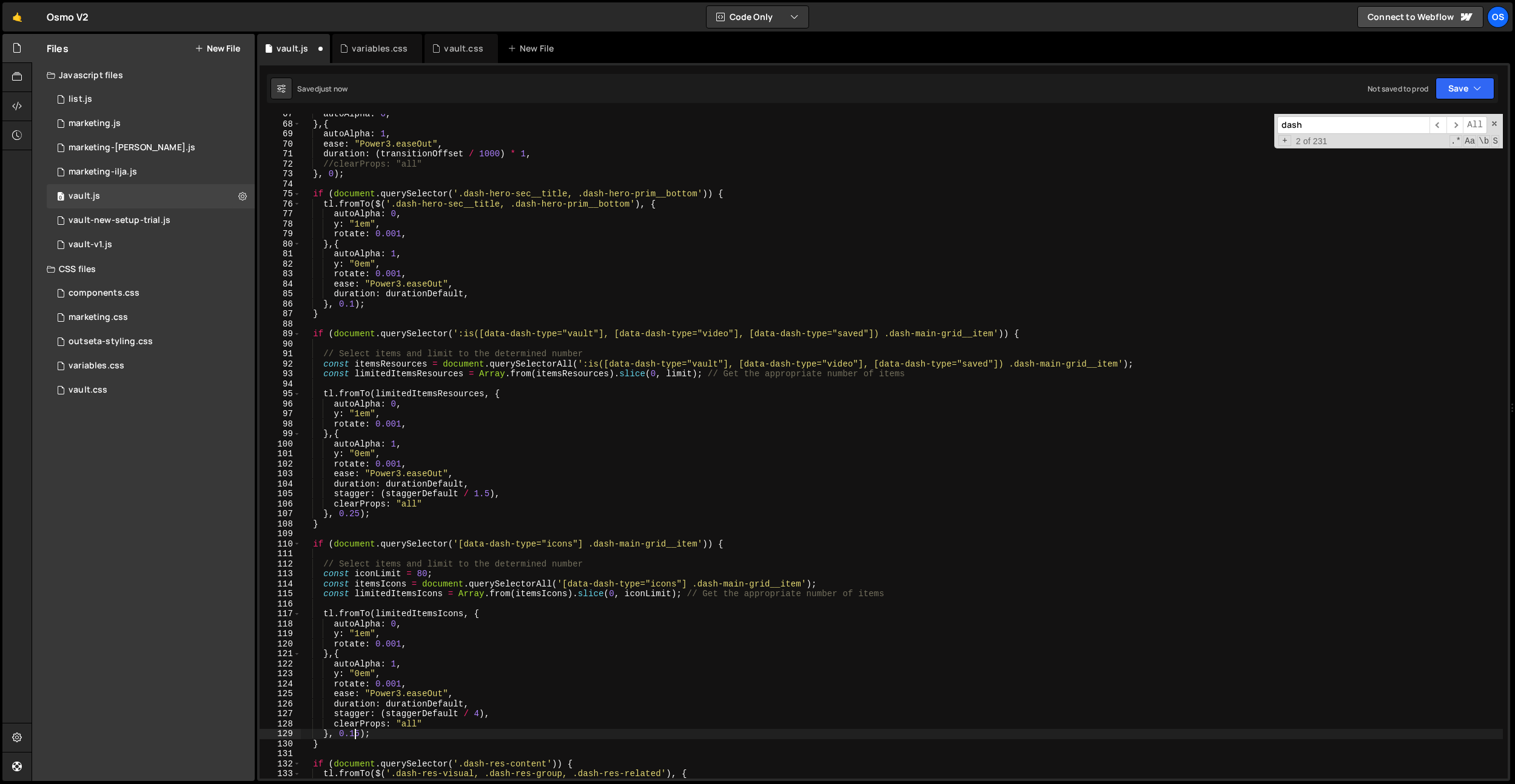
click at [354, 731] on div "autoAlpha : 0 , } , { autoAlpha : 1 , ease : "Power3.easeOut" , duration : ( tr…" at bounding box center [901, 451] width 1203 height 685
click at [446, 113] on div "1 Type cmd + s to save your Javascript file. הההההההההההההההההההההההההההההההההה…" at bounding box center [883, 422] width 1252 height 718
type textarea "}, 0.1);"
click at [679, 302] on div "autoAlpha : 0 , } , { autoAlpha : 1 , ease : "Power3.easeOut" , duration : ( tr…" at bounding box center [901, 451] width 1203 height 685
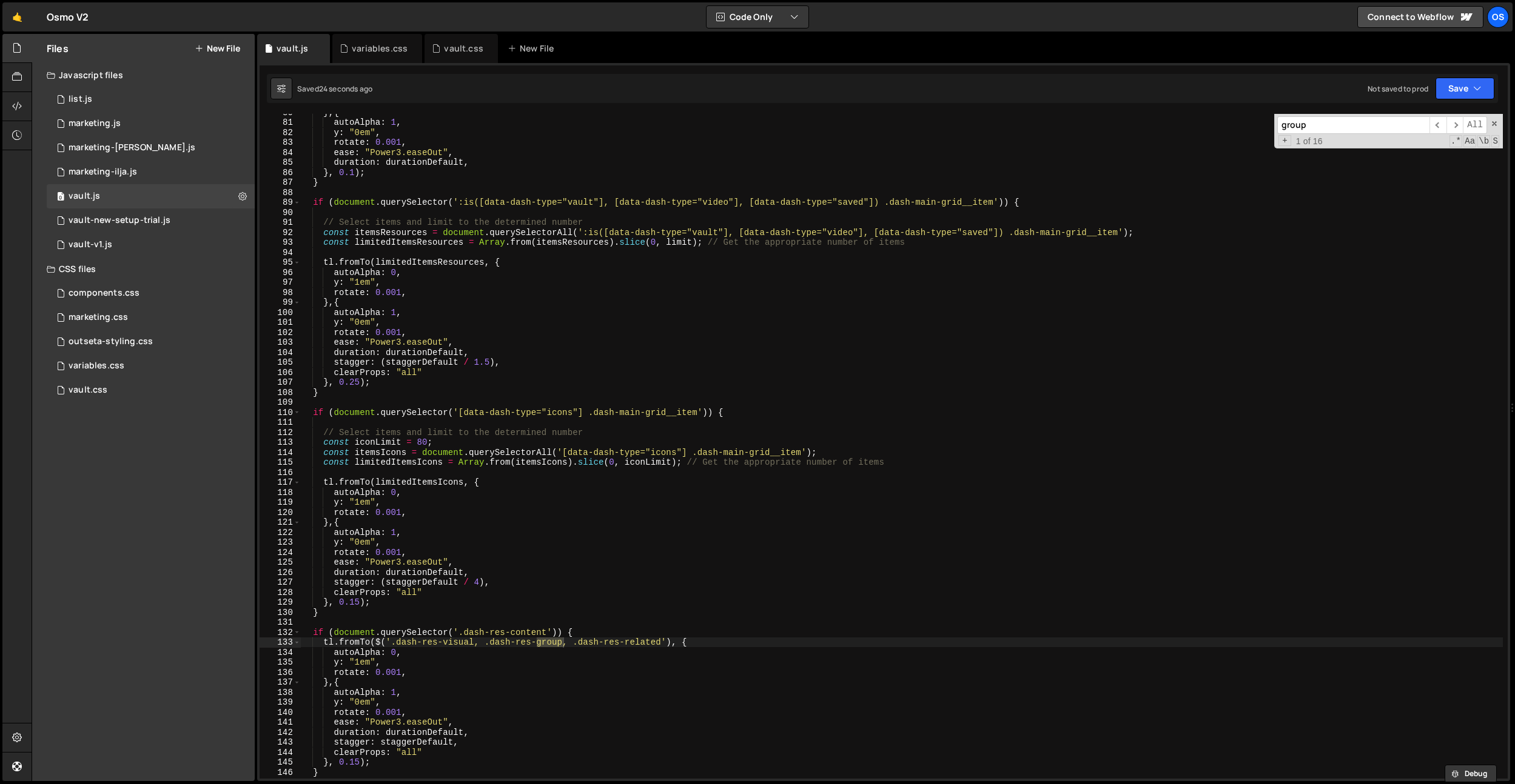
scroll to position [737, 0]
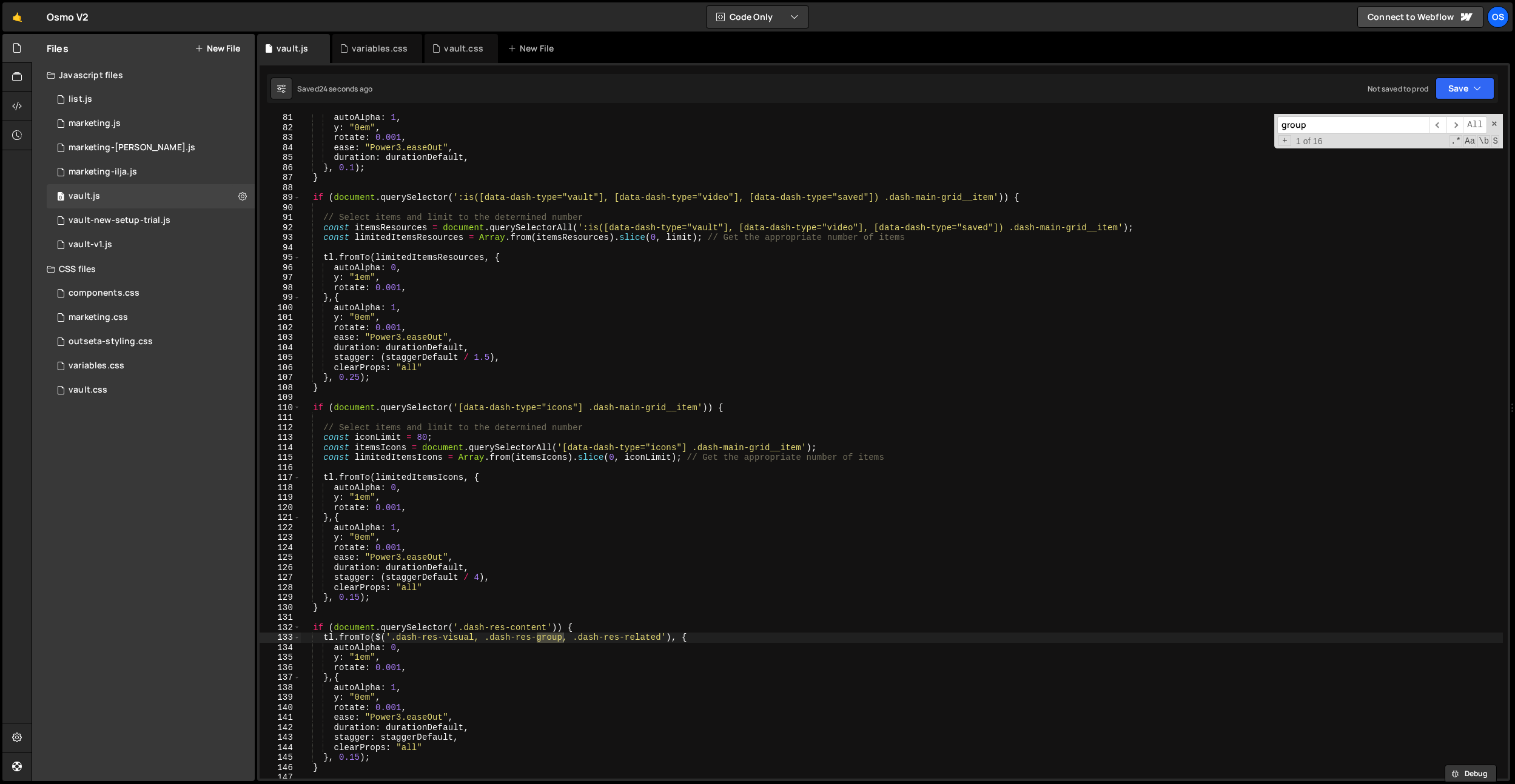
type input "group"
drag, startPoint x: 535, startPoint y: 729, endPoint x: 540, endPoint y: 719, distance: 11.2
click at [537, 726] on div "autoAlpha : 1 , y : "0em" , rotate : 0.001 , ease : "Power3.easeOut" , duration…" at bounding box center [901, 455] width 1203 height 685
drag, startPoint x: 563, startPoint y: 639, endPoint x: 493, endPoint y: 639, distance: 70.0
click at [493, 639] on div "autoAlpha : 1 , y : "0em" , rotate : 0.001 , ease : "Power3.easeOut" , duration…" at bounding box center [901, 455] width 1203 height 685
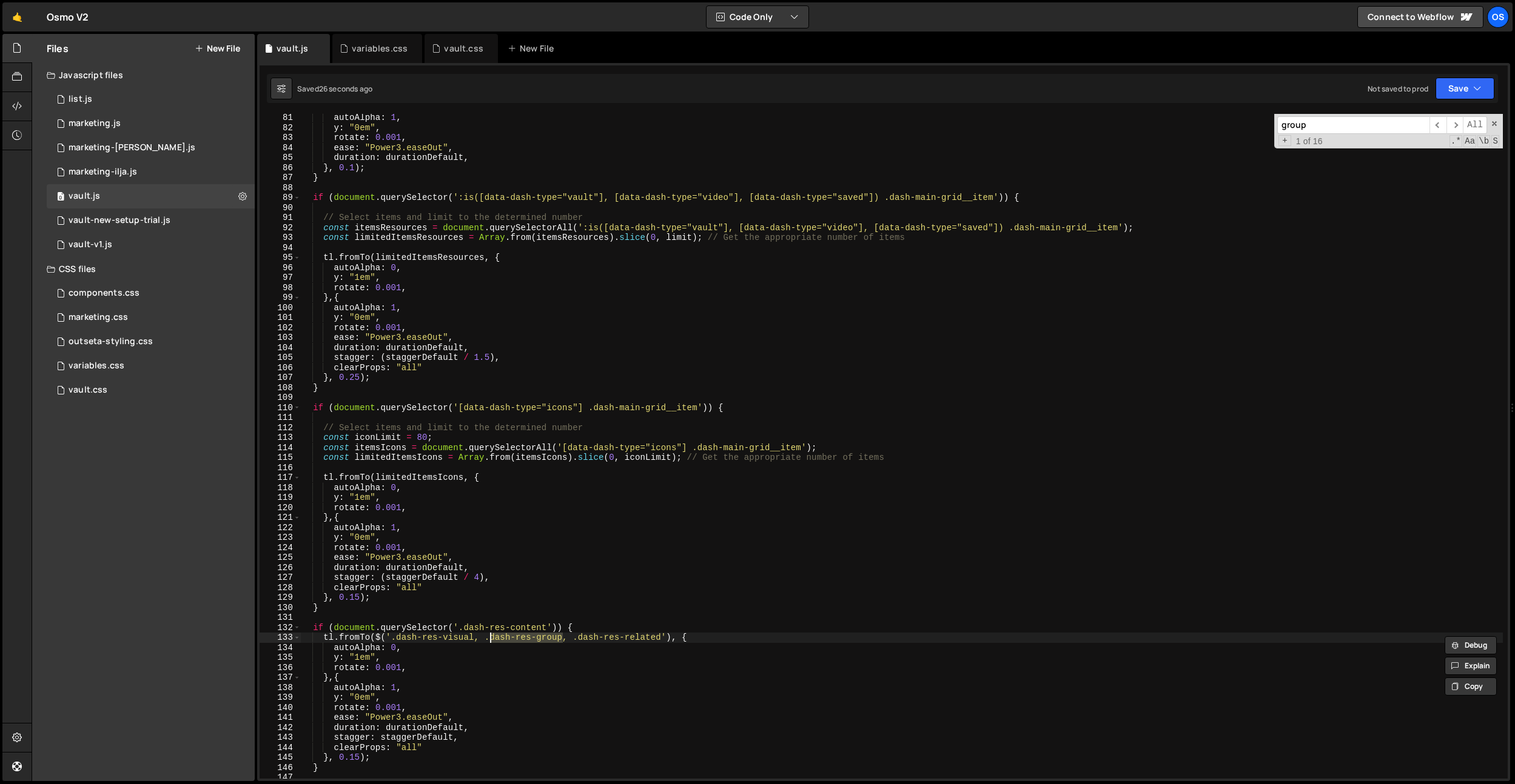
paste textarea "doc-"
click at [649, 446] on div "autoAlpha : 1 , y : "0em" , rotate : 0.001 , ease : "Power3.easeOut" , duration…" at bounding box center [901, 455] width 1203 height 685
type textarea "const itemsIcons = document.querySelectorAll('[data-dash-type="icons"] .dash-ma…"
click at [556, 247] on div "autoAlpha : 1 , y : "0em" , rotate : 0.001 , ease : "Power3.easeOut" , duration…" at bounding box center [901, 455] width 1203 height 685
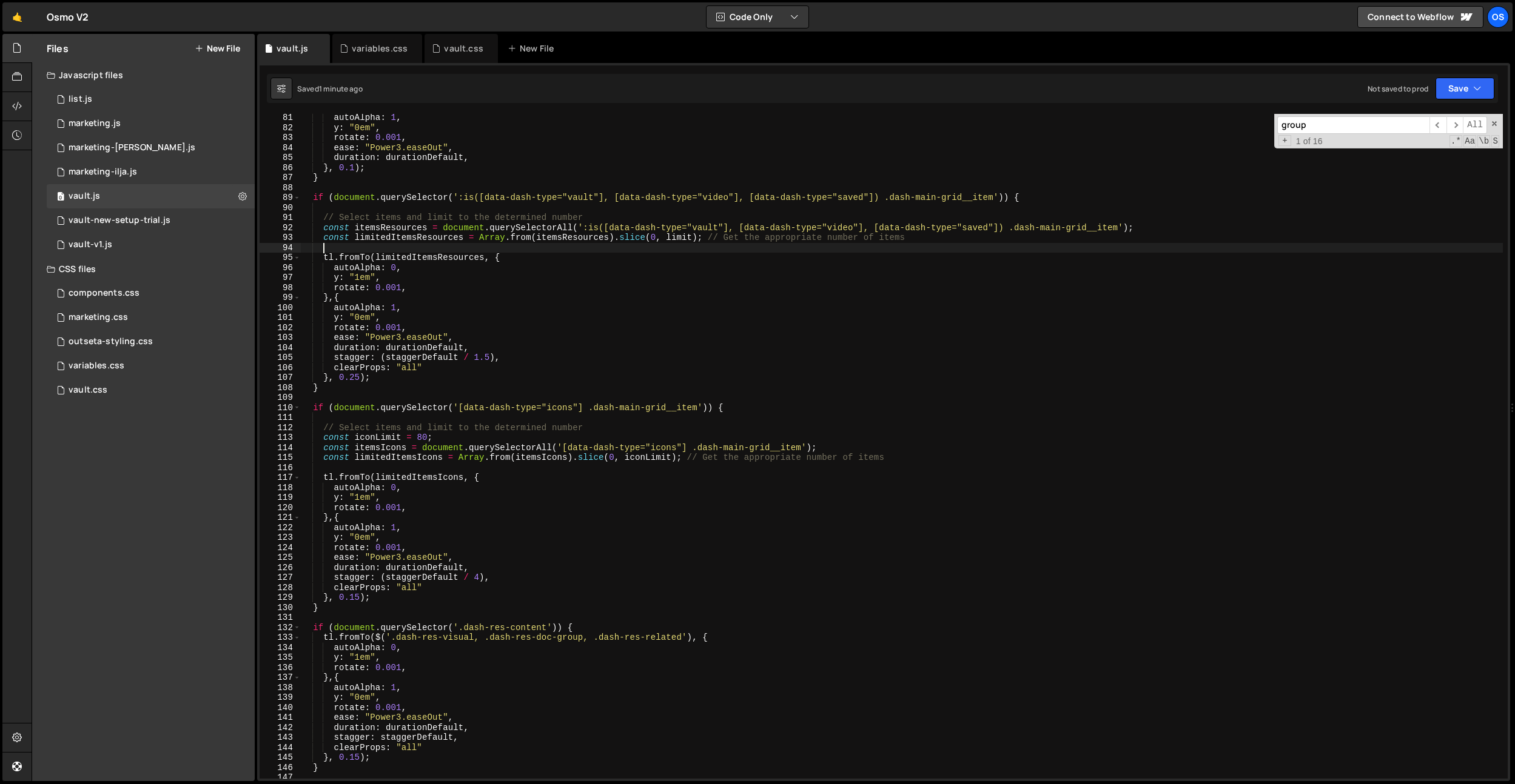
paste input "data-dash-type"
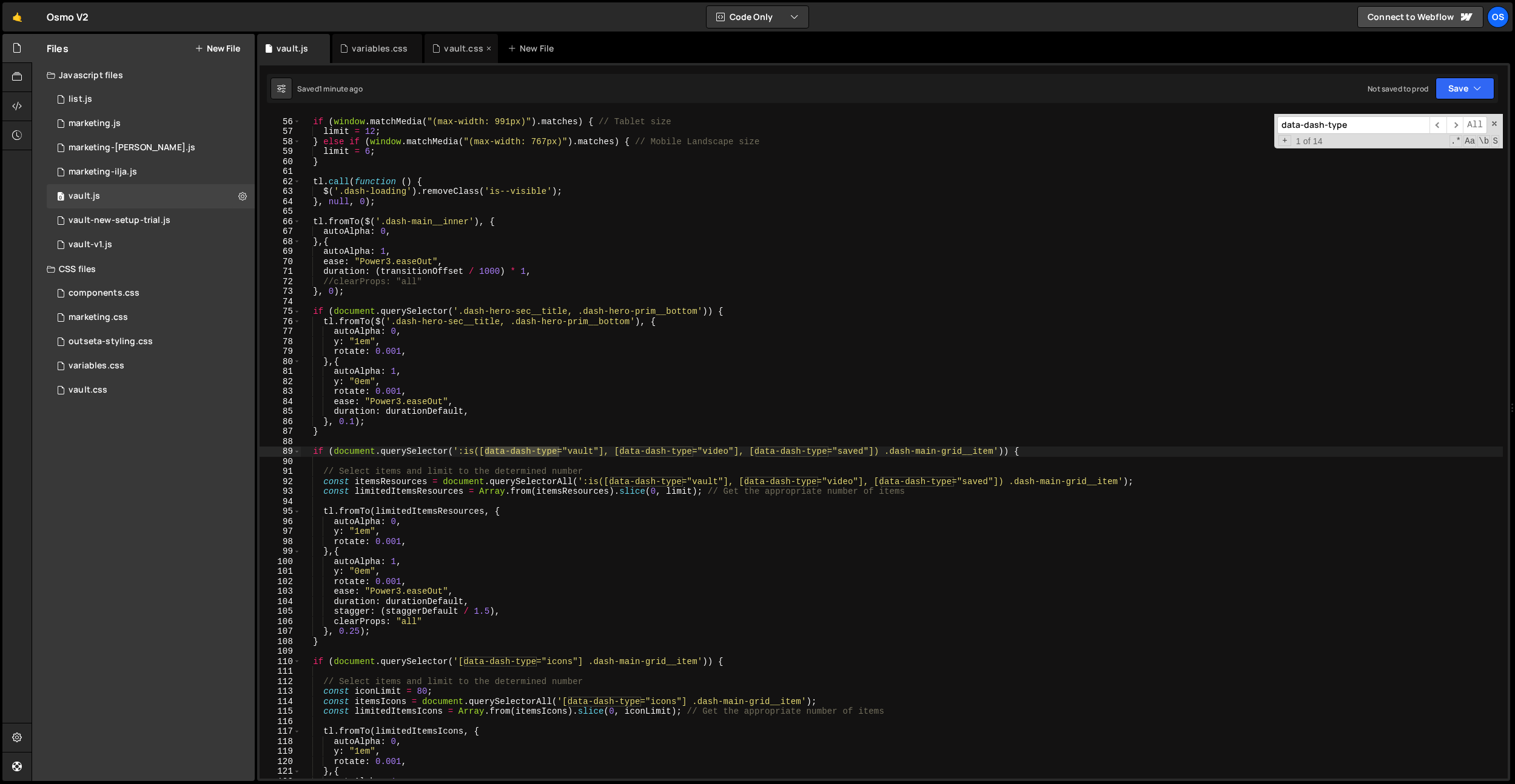
scroll to position [503, 0]
type input "data-dash-type"
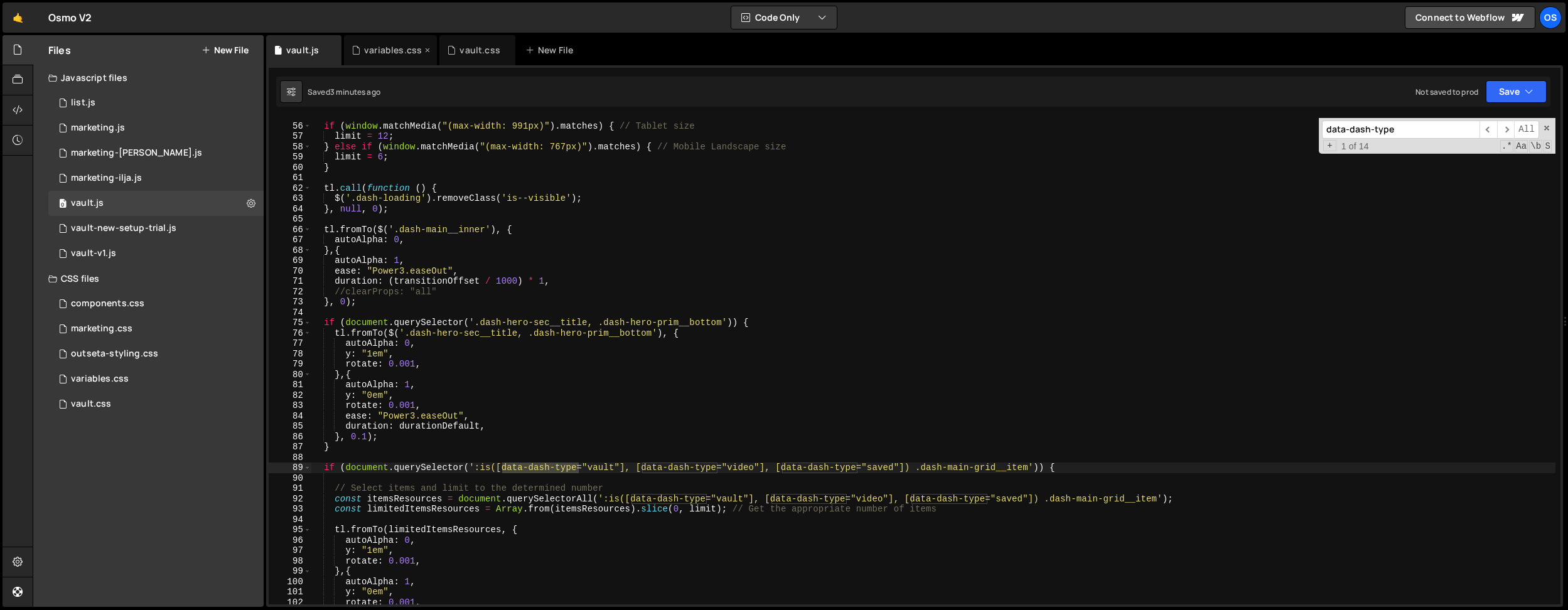
click at [375, 49] on div "variables.css" at bounding box center [393, 50] width 58 height 12
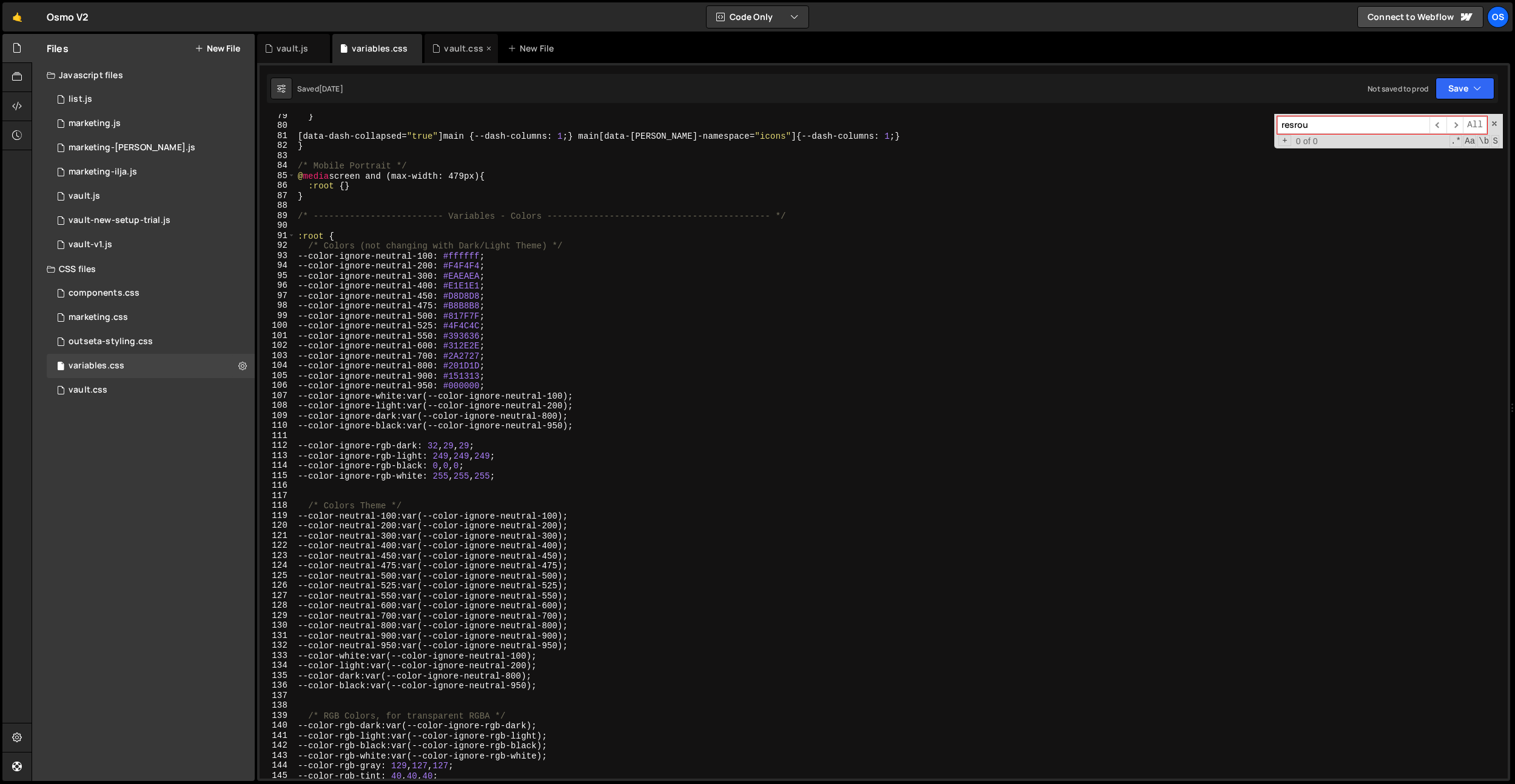
click at [463, 48] on div "vault.css" at bounding box center [463, 48] width 39 height 12
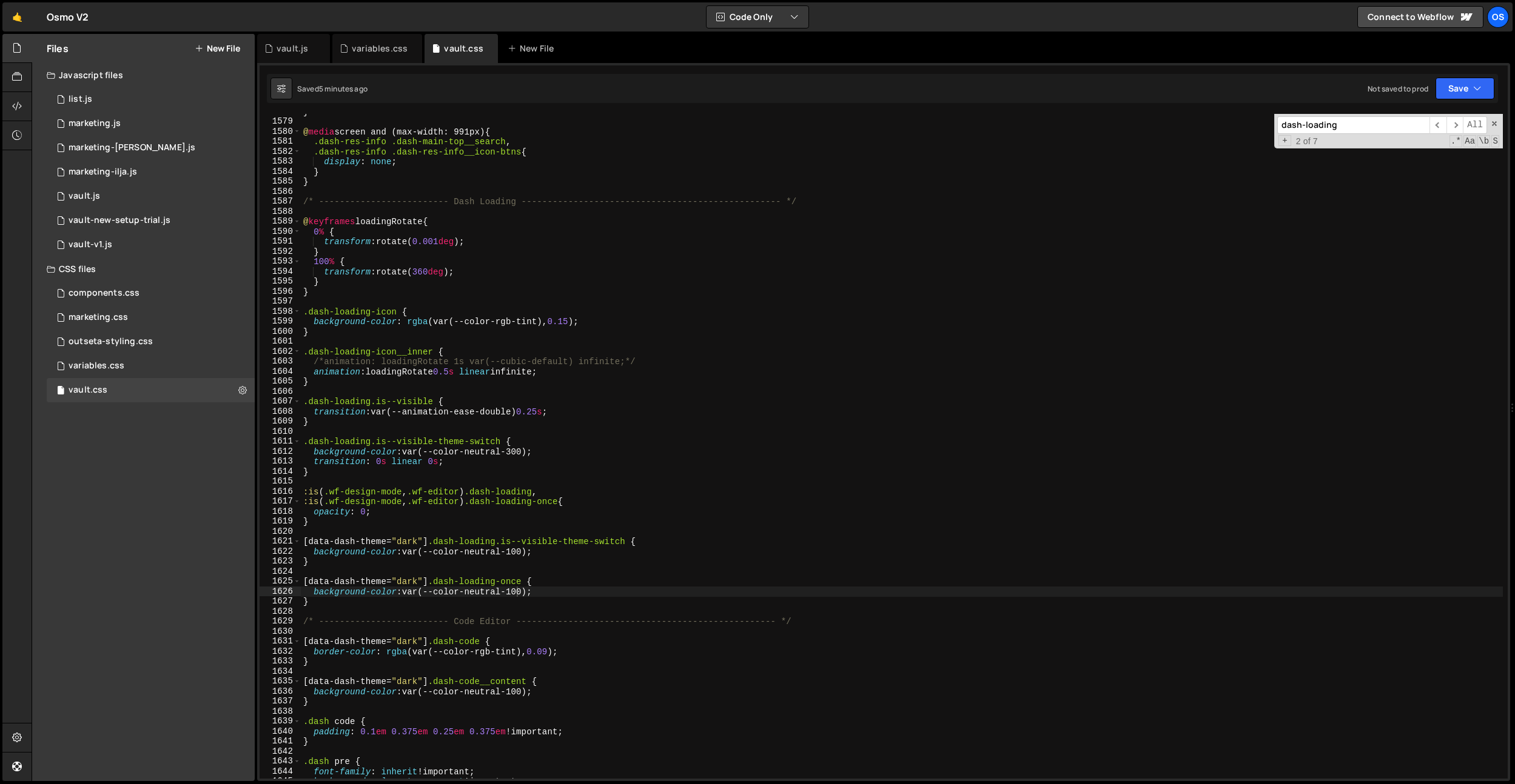
click at [610, 286] on div "} @ media screen and (max-width: 991px) { .dash-res-info .dash-main-top__search…" at bounding box center [901, 449] width 1202 height 685
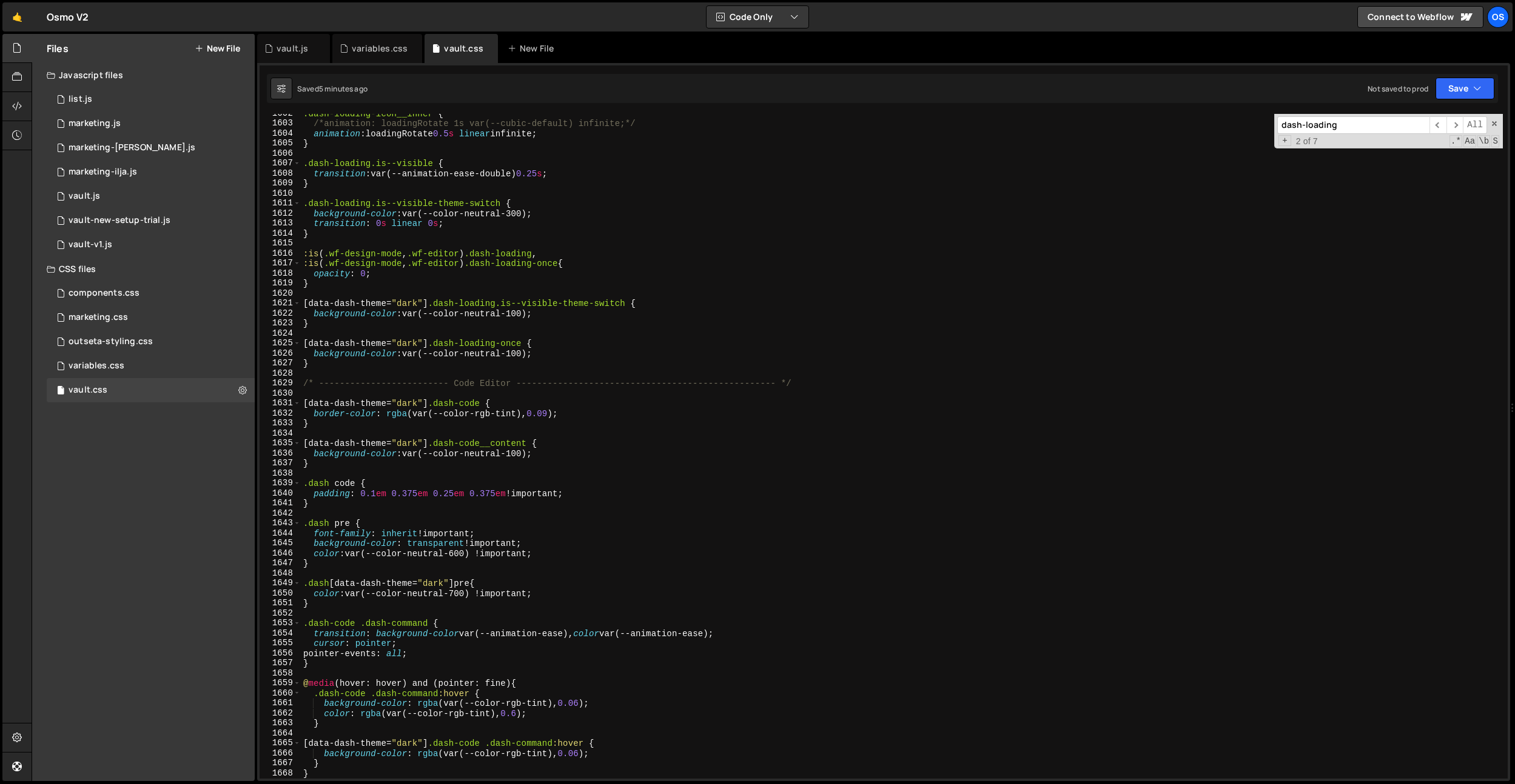
scroll to position [11749, 0]
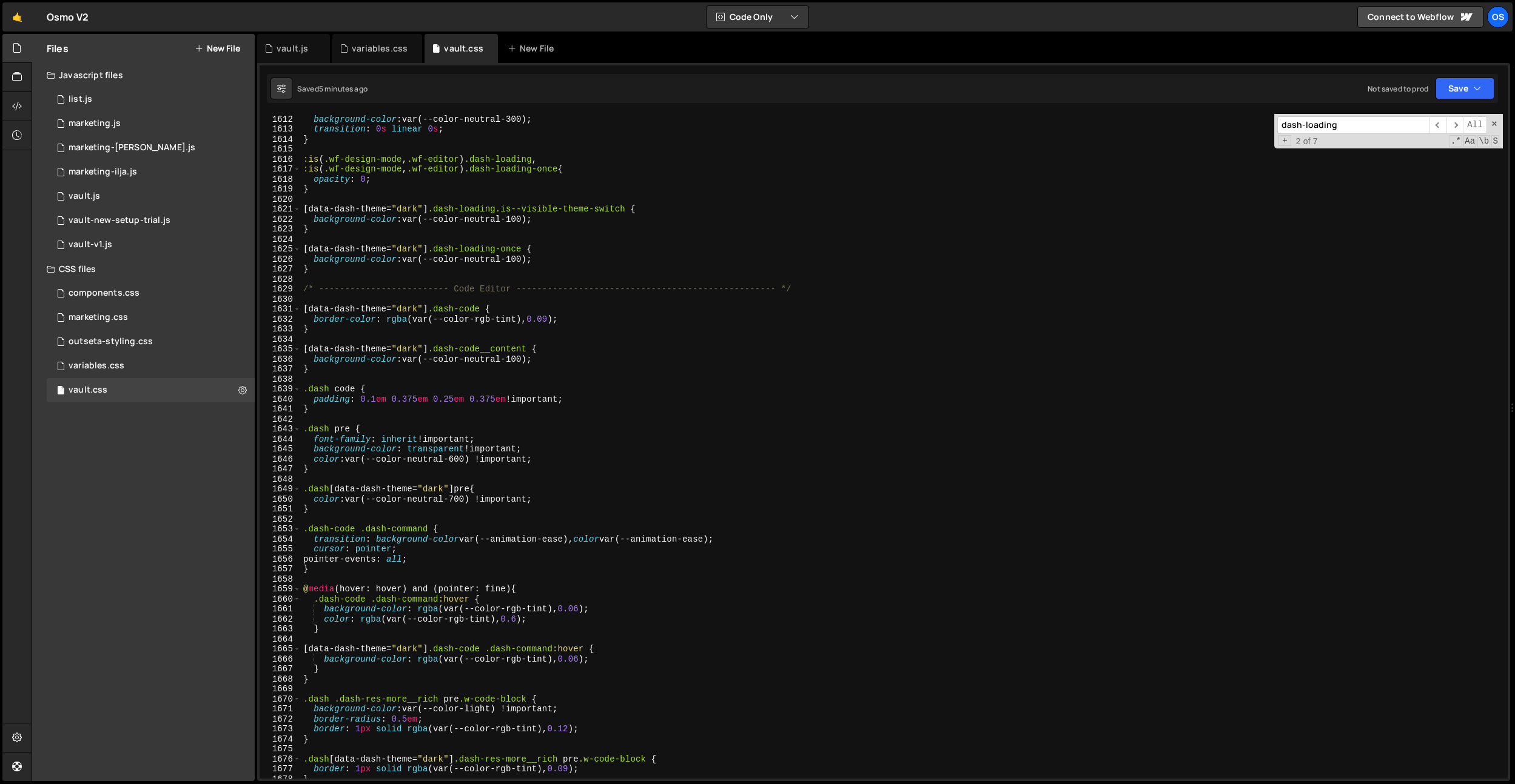
click at [611, 290] on div ".dash-loading.is--visible-theme-switch { background-color : var(--color-neutral…" at bounding box center [901, 447] width 1202 height 685
type textarea "/* ------------------------- Code Editor --------------------------------------…"
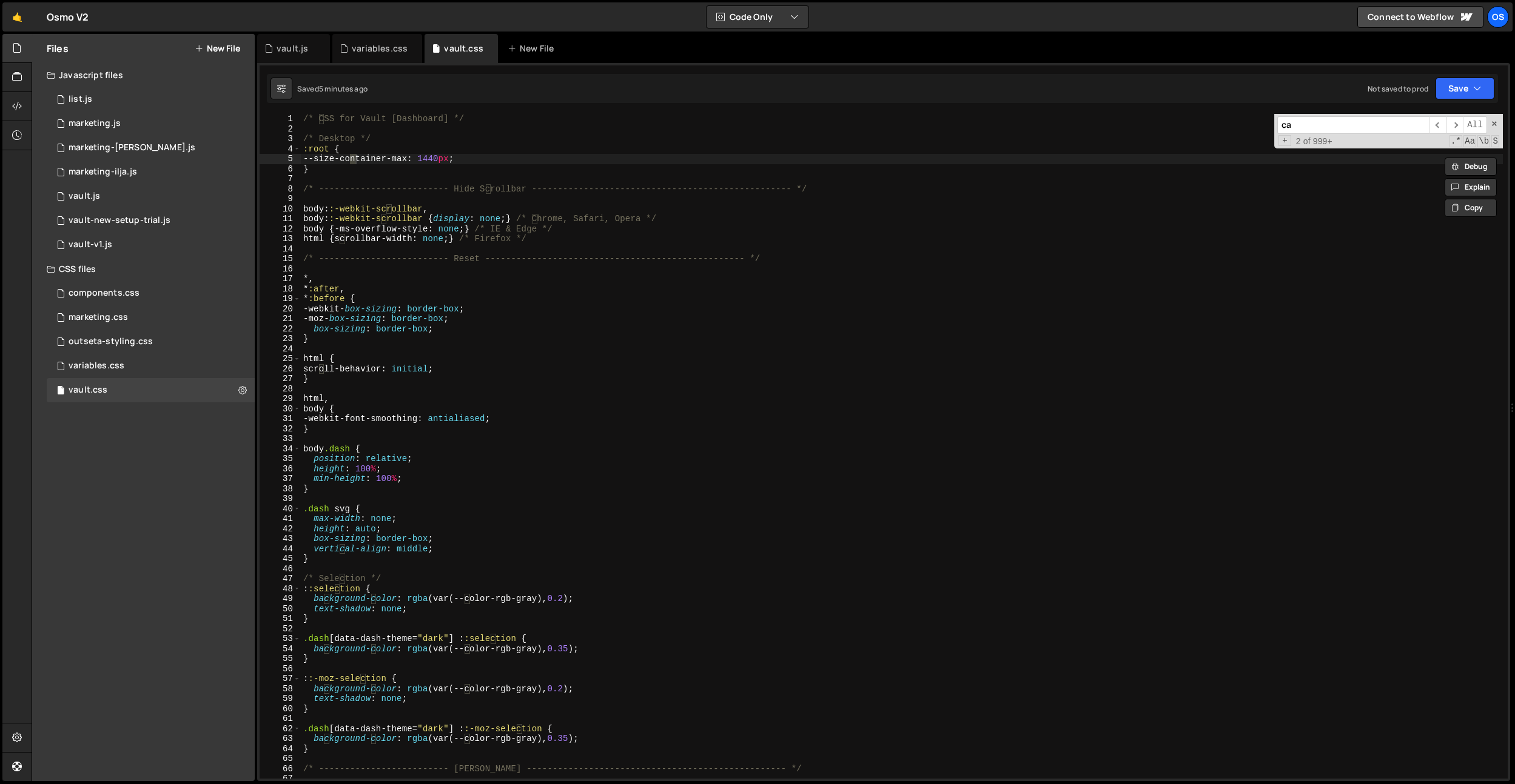
type input "cat"
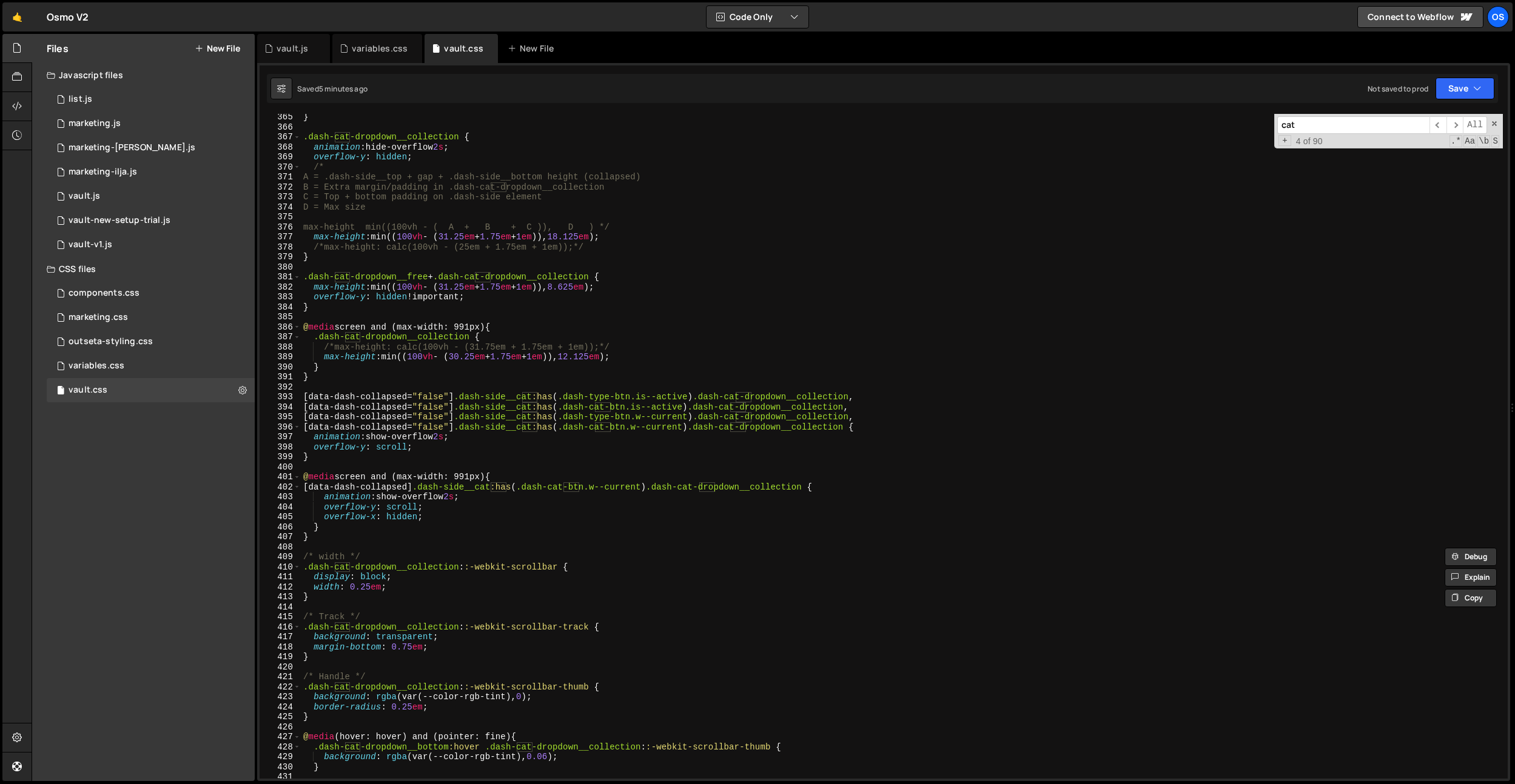
scroll to position [2583, 0]
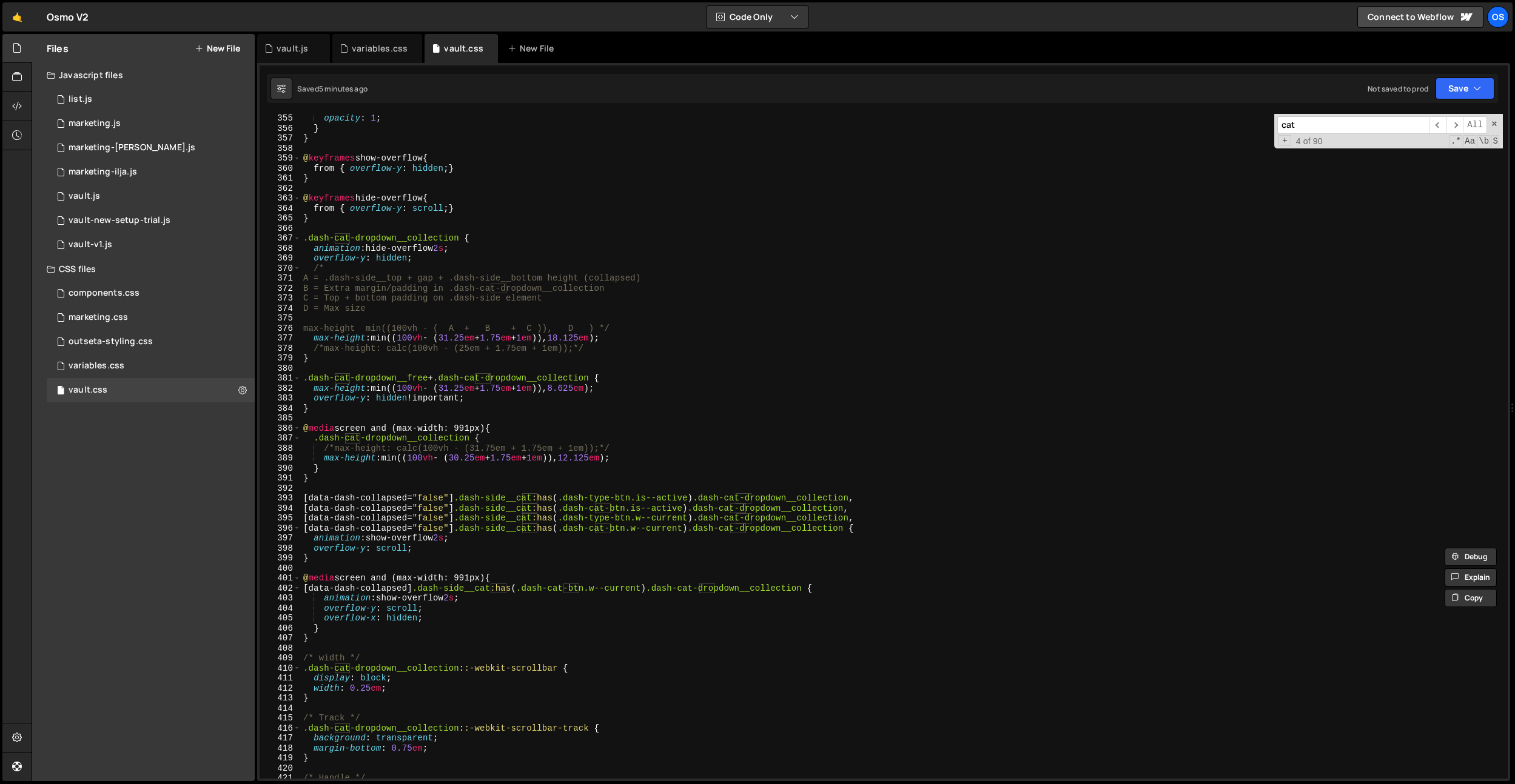
type input "cat"
type textarea ".dash-cat-dropdown__free + .dash-cat-dropdown__collection {"
click at [308, 373] on div "opacity : 1 ; } } @ keyframes show-overflow { from { overflow-y : hidden ; } } …" at bounding box center [901, 455] width 1202 height 685
click at [327, 369] on div "opacity : 1 ; } } @ keyframes show-overflow { from { overflow-y : hidden ; } } …" at bounding box center [901, 455] width 1202 height 685
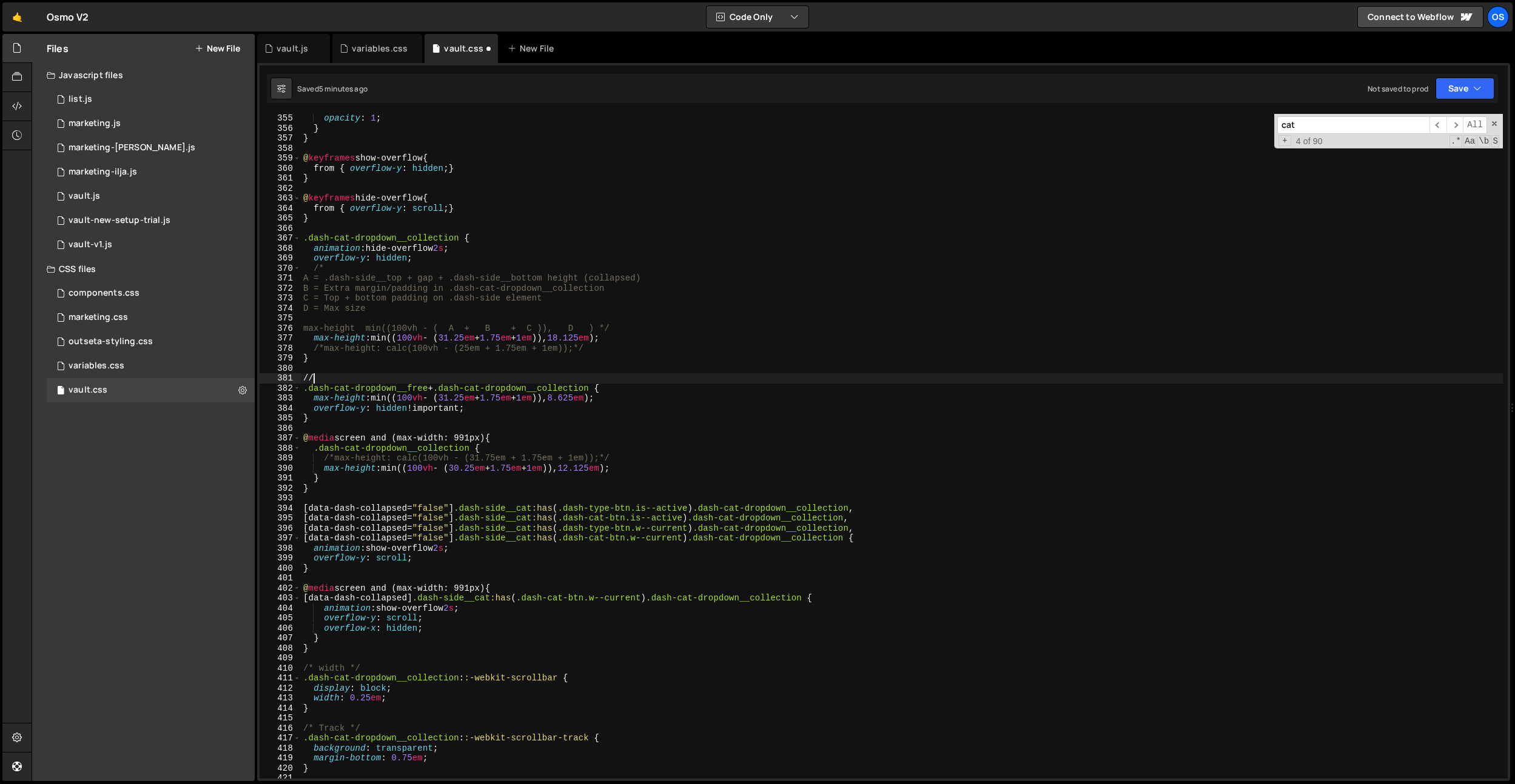
scroll to position [0, 0]
type textarea "/* Free vault is smaller */"
click at [456, 315] on div "opacity : 1 ; } } @ keyframes show-overflow { from { overflow-y : hidden ; } } …" at bounding box center [901, 455] width 1202 height 685
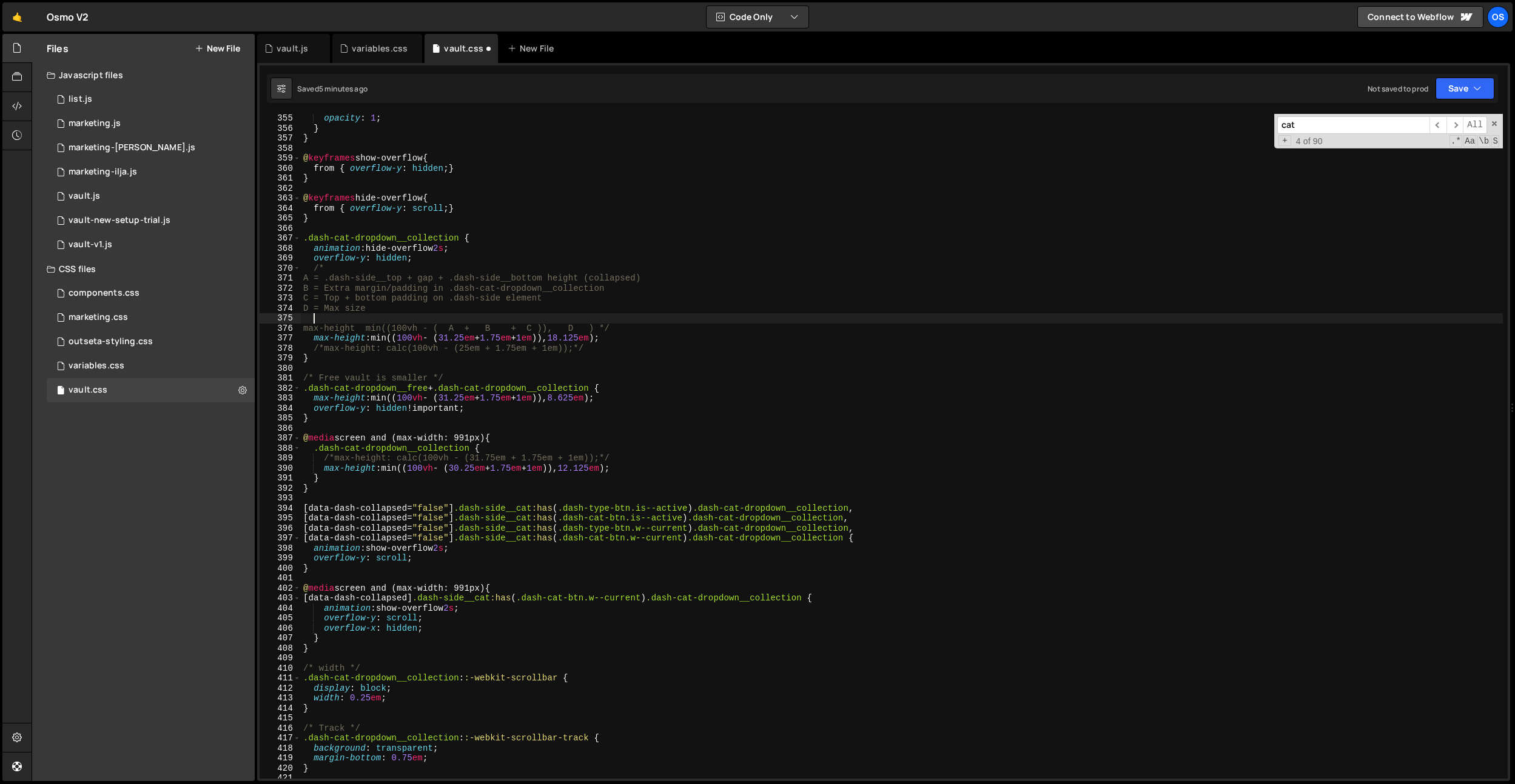
click at [508, 448] on div "opacity : 1 ; } } @ keyframes show-overflow { from { overflow-y : hidden ; } } …" at bounding box center [901, 455] width 1202 height 685
click at [655, 386] on div "opacity : 1 ; } } @ keyframes show-overflow { from { overflow-y : hidden ; } } …" at bounding box center [901, 455] width 1202 height 685
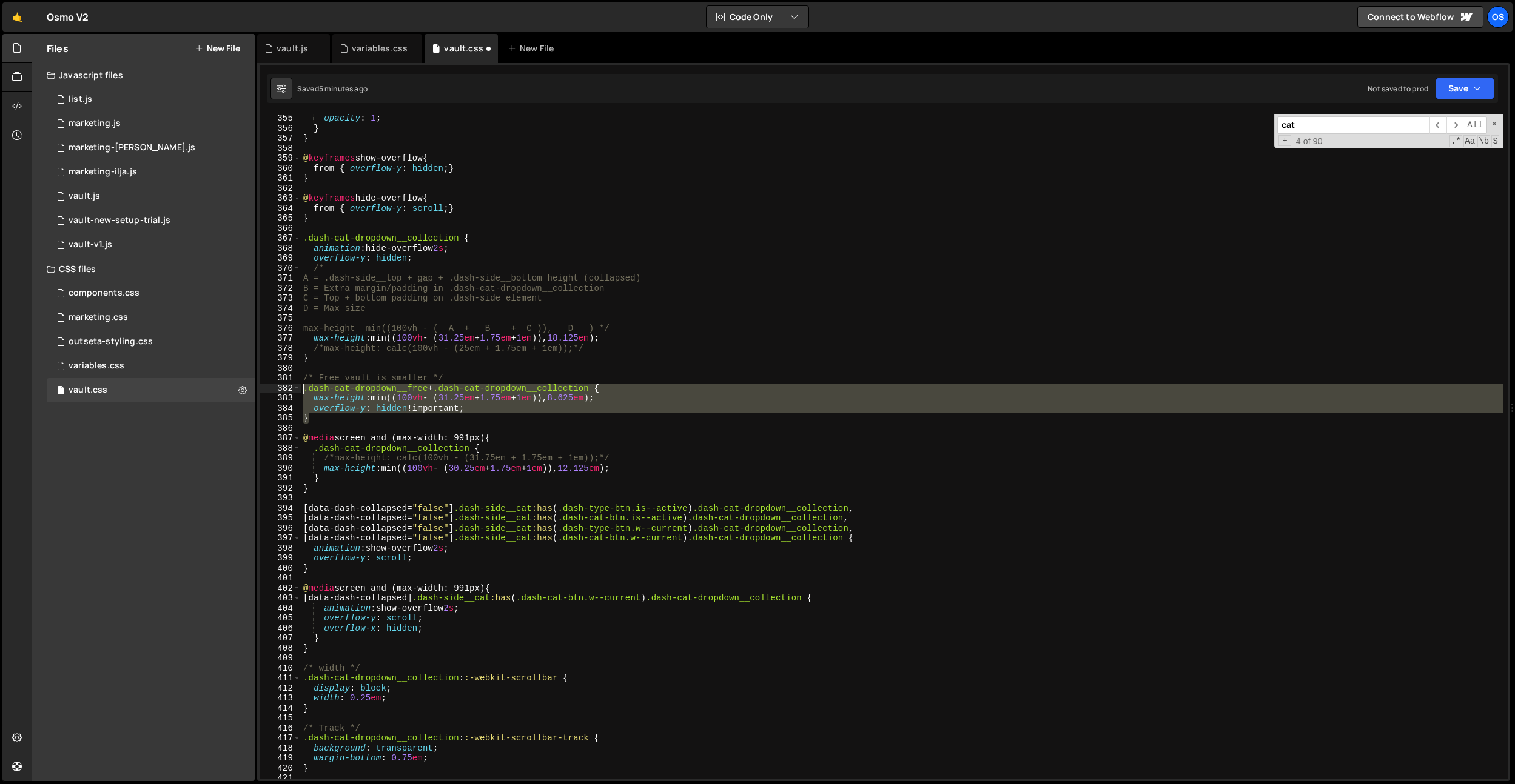
drag, startPoint x: 318, startPoint y: 413, endPoint x: 310, endPoint y: 463, distance: 50.6
click at [297, 388] on div ".dash-cat-dropdown__free + .dash-cat-dropdown__collection { 355 356 357 358 359…" at bounding box center [883, 446] width 1248 height 665
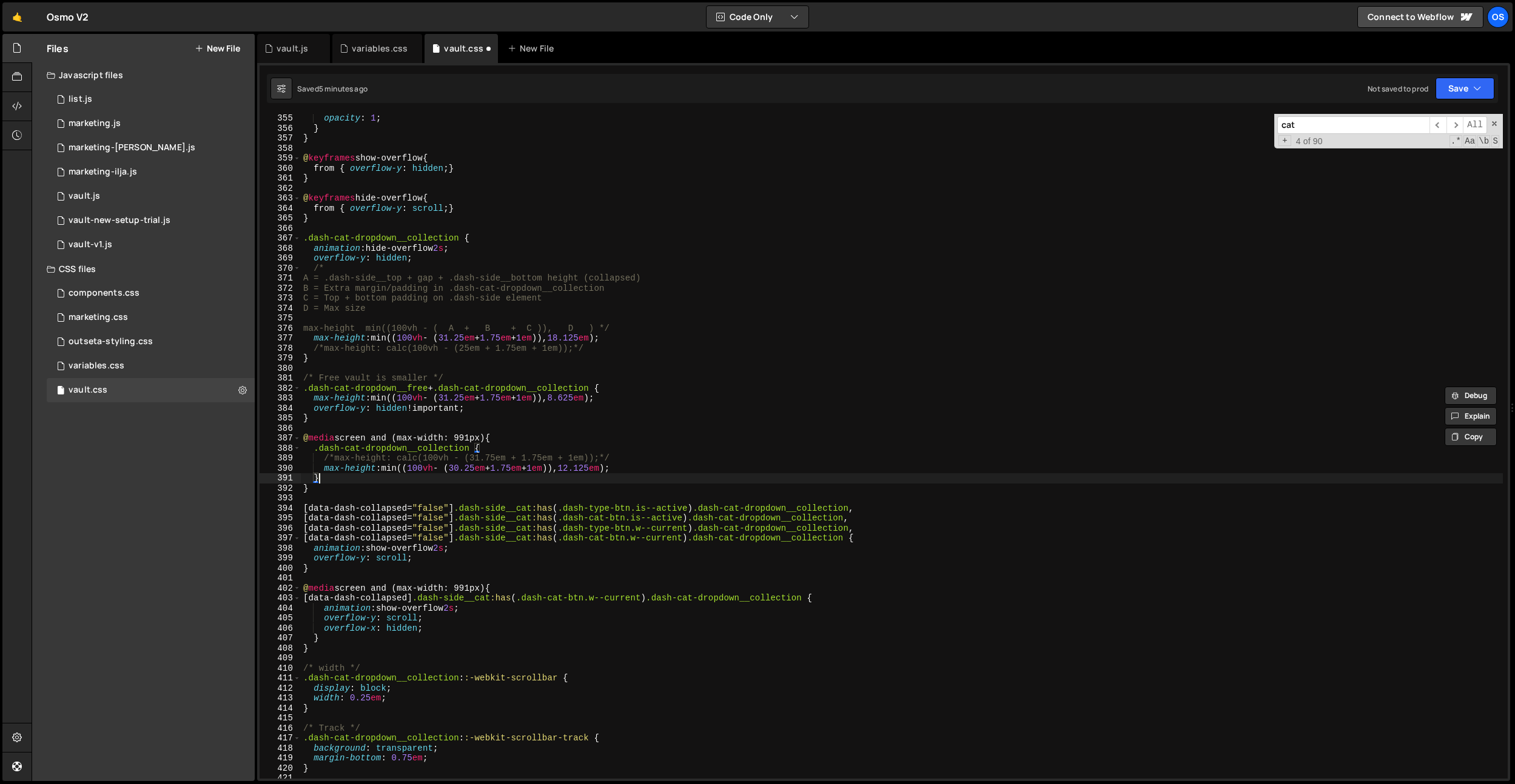
click at [327, 477] on div "opacity : 1 ; } } @ keyframes show-overflow { from { overflow-y : hidden ; } } …" at bounding box center [901, 455] width 1202 height 685
type textarea "}"
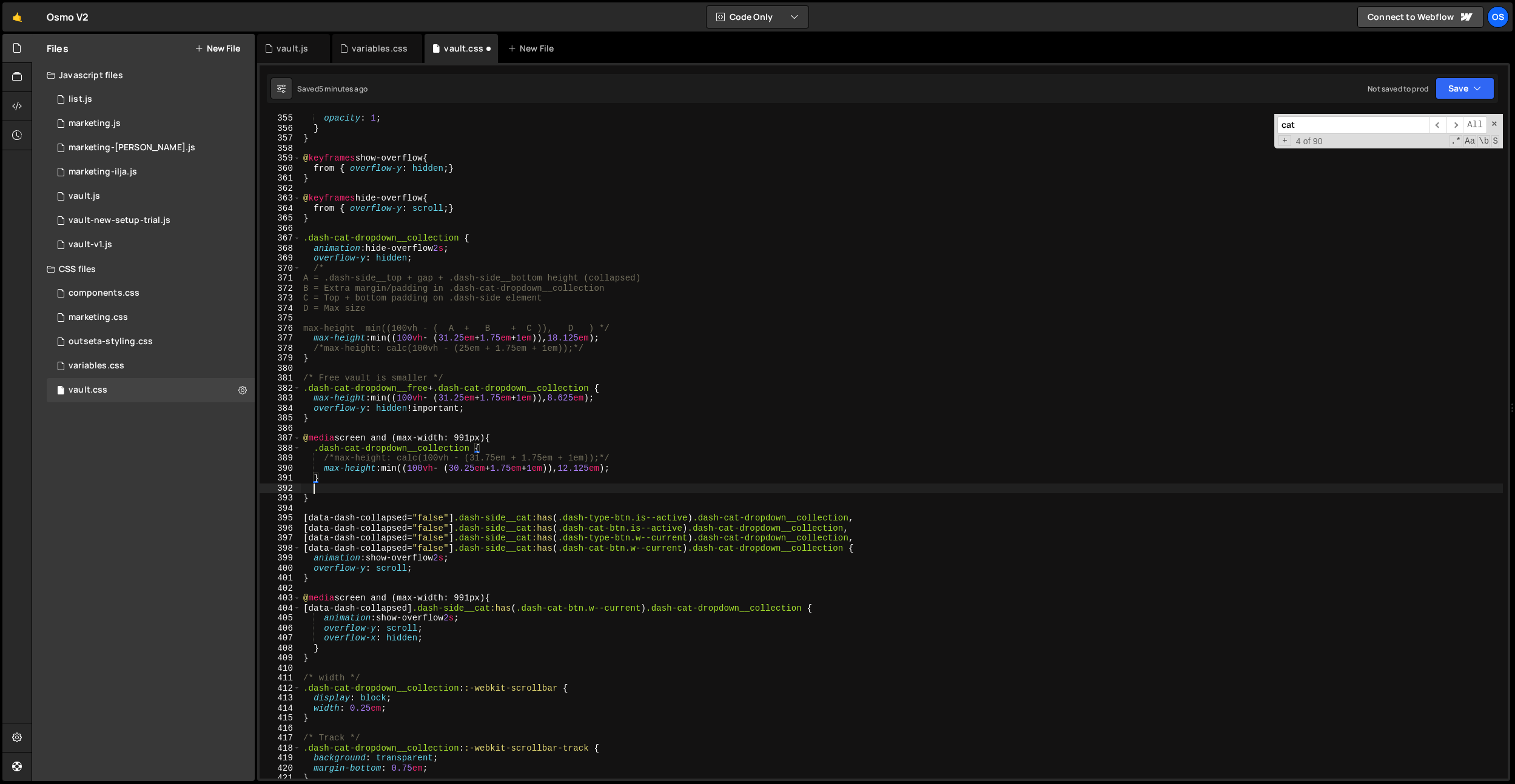
paste textarea "}"
type textarea "}"
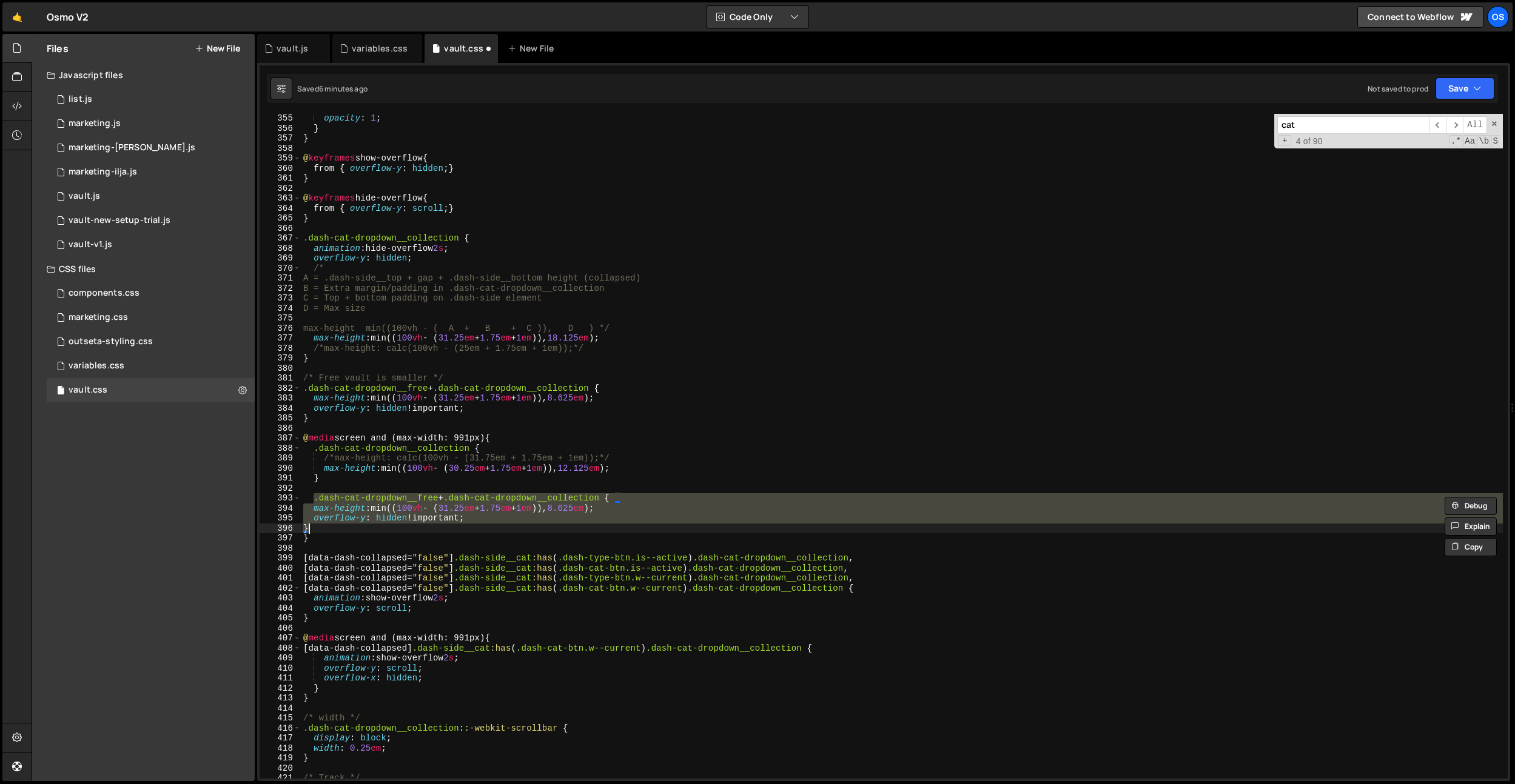
click at [472, 340] on div "opacity : 1 ; } } @ keyframes show-overflow { from { overflow-y : hidden ; } } …" at bounding box center [901, 455] width 1202 height 685
type textarea "max-height: min((100vh - (31.25em + 1.75em + 1em)), 18.125em);"
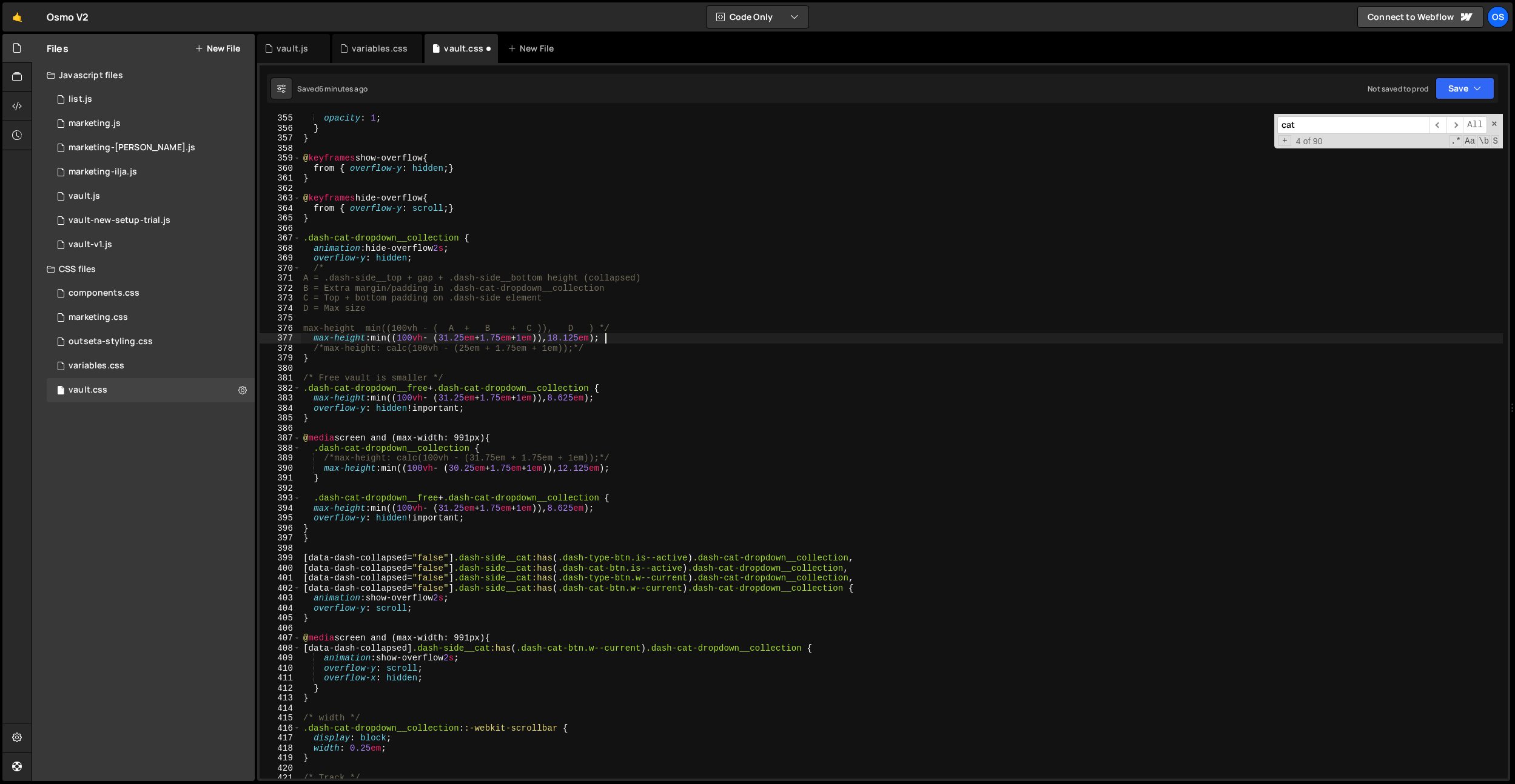
click at [606, 341] on div "opacity : 1 ; } } @ keyframes show-overflow { from { overflow-y : hidden ; } } …" at bounding box center [901, 455] width 1202 height 685
click at [657, 432] on div "opacity : 1 ; } } @ keyframes show-overflow { from { overflow-y : hidden ; } } …" at bounding box center [901, 455] width 1202 height 685
drag, startPoint x: 599, startPoint y: 347, endPoint x: 313, endPoint y: 348, distance: 286.0
click at [313, 348] on div "opacity : 1 ; } } @ keyframes show-overflow { from { overflow-y : hidden ; } } …" at bounding box center [901, 455] width 1202 height 685
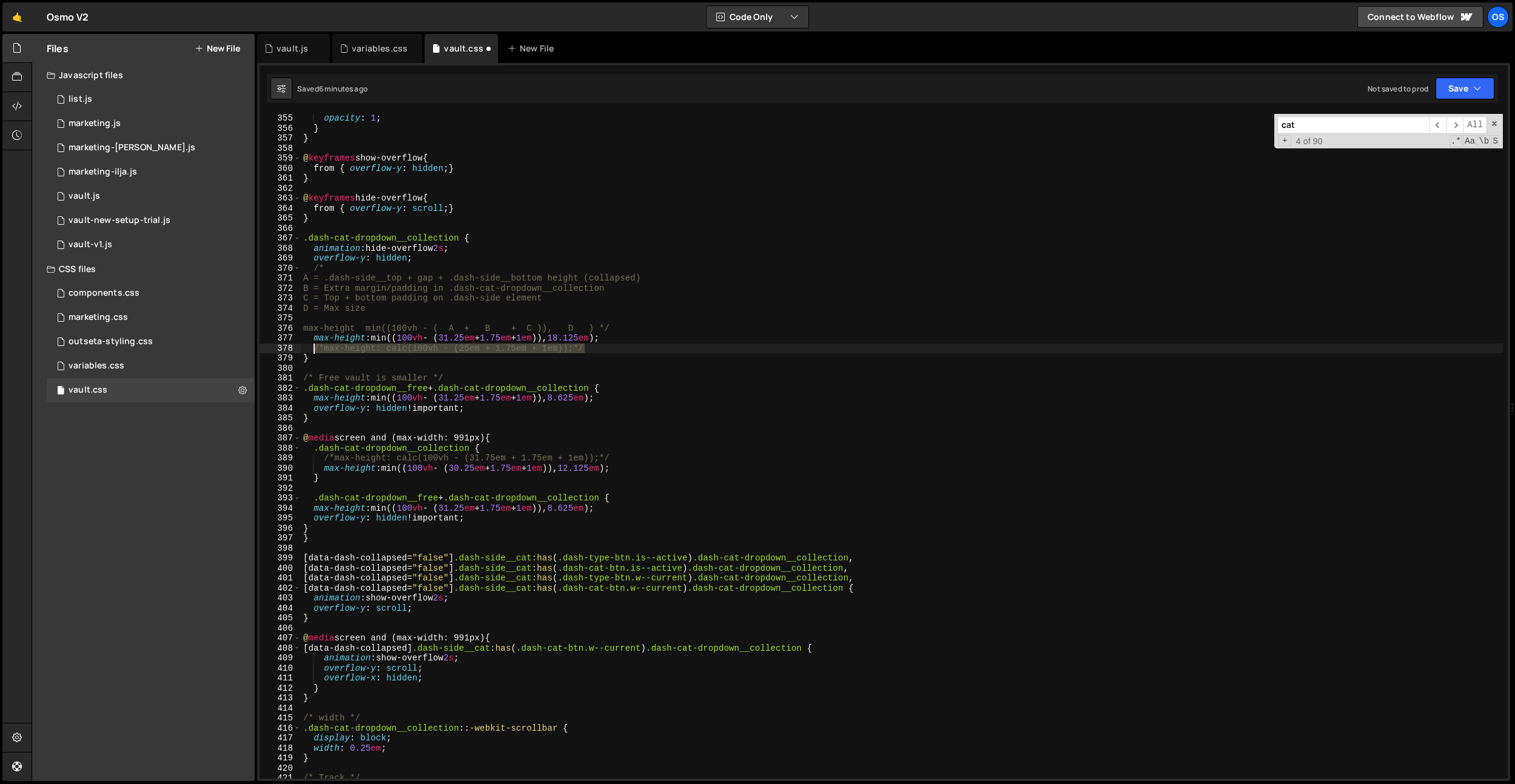
type textarea "/*max-height: calc(100vh - (25em + 1.75em + 1em));*/"
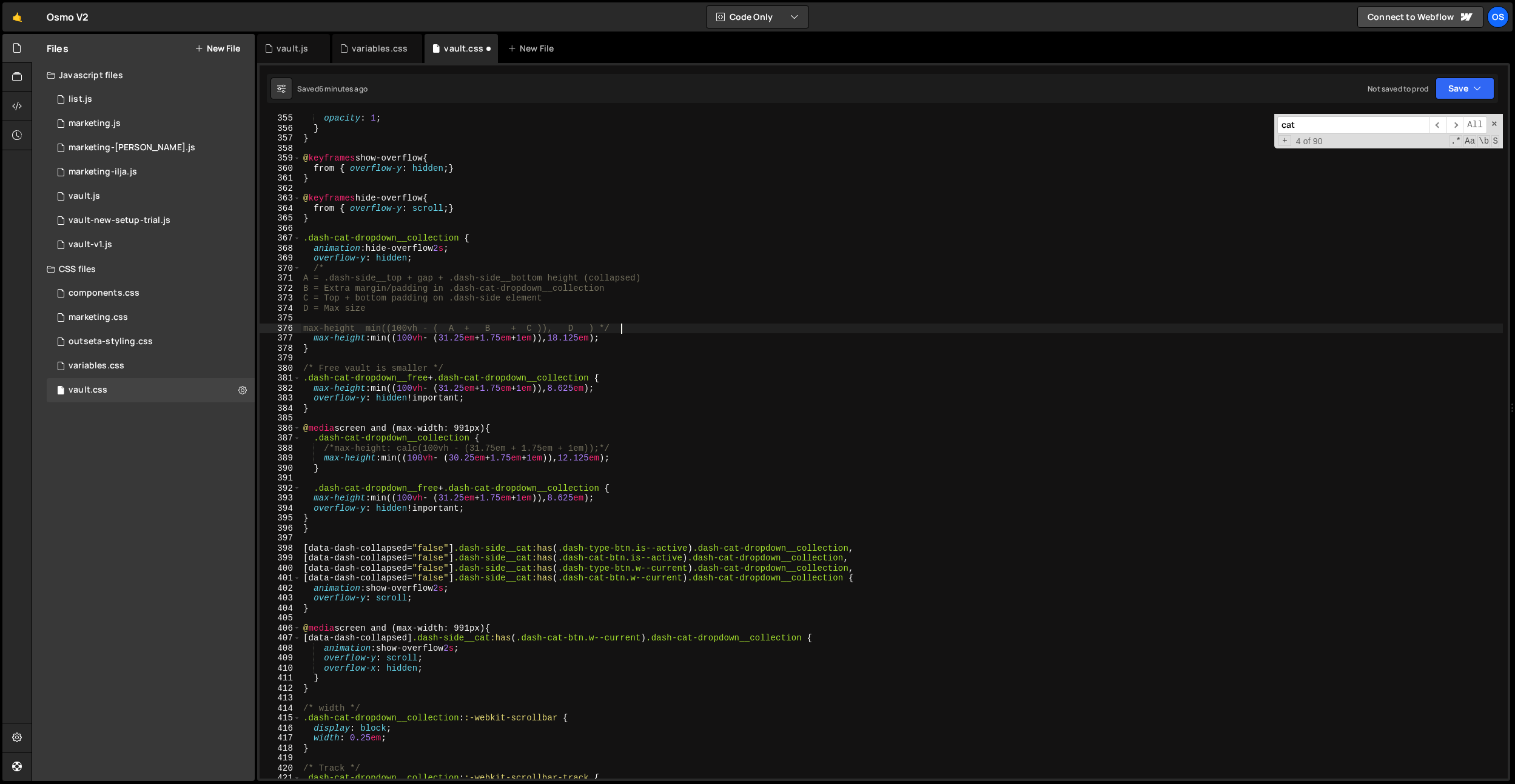
click at [629, 326] on div "opacity : 1 ; } } @ keyframes show-overflow { from { overflow-y : hidden ; } } …" at bounding box center [901, 455] width 1202 height 685
type textarea "max-height min((100vh - ( A + B + C )), D ) */"
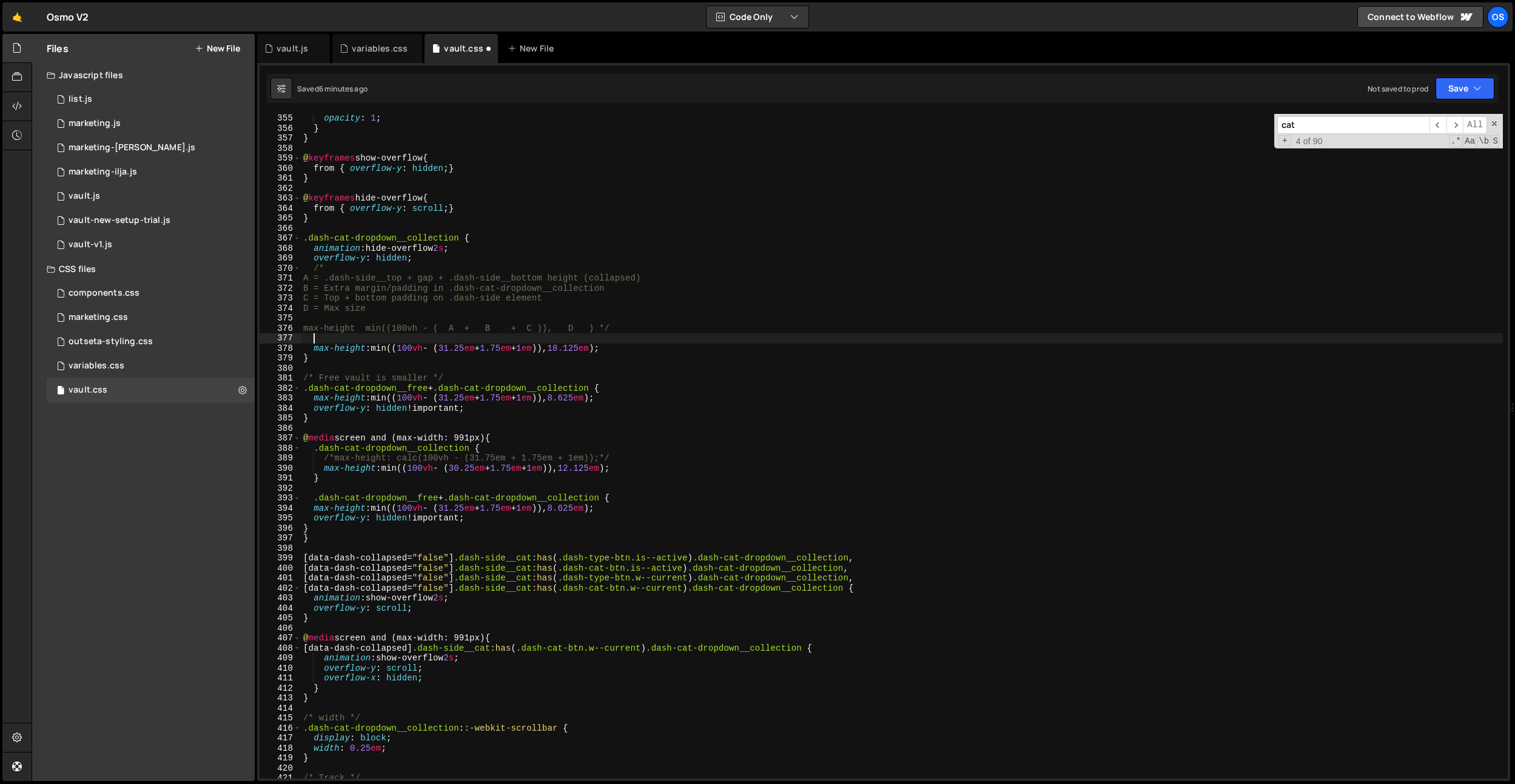
paste textarea "/*max-height: calc(100vh - (25em + 1.75em + 1em));*/"
click at [657, 453] on div "opacity : 1 ; } } @ keyframes show-overflow { from { overflow-y : hidden ; } } …" at bounding box center [901, 455] width 1202 height 685
type textarea ".dash-cat-dropdown__collection {"
click at [631, 484] on div "opacity : 1 ; } } @ keyframes show-overflow { from { overflow-y : hidden ; } } …" at bounding box center [901, 455] width 1202 height 685
click at [607, 508] on div "opacity : 1 ; } } @ keyframes show-overflow { from { overflow-y : hidden ; } } …" at bounding box center [901, 455] width 1202 height 685
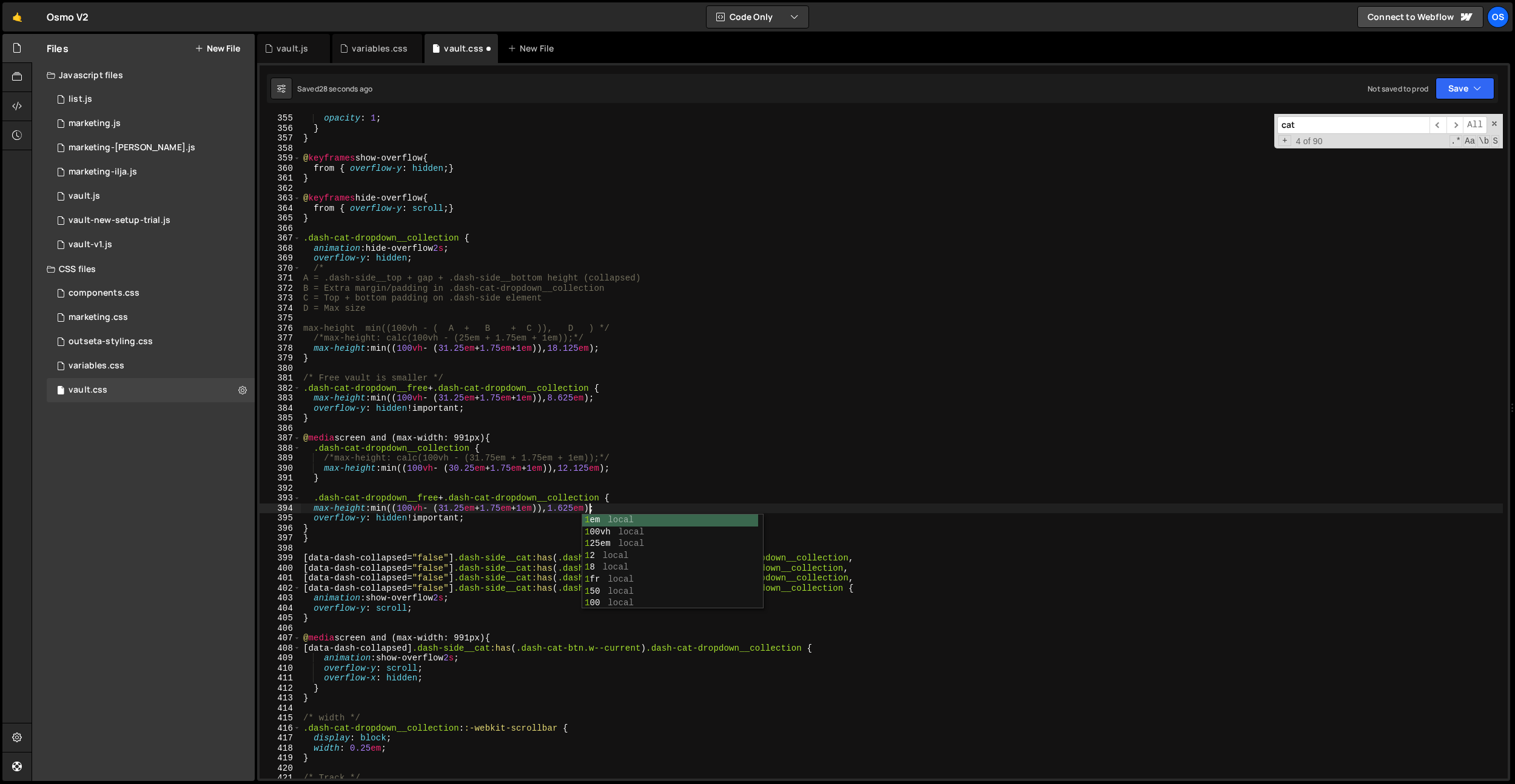
scroll to position [0, 20]
click at [741, 459] on div "opacity : 1 ; } } @ keyframes show-overflow { from { overflow-y : hidden ; } } …" at bounding box center [901, 455] width 1202 height 685
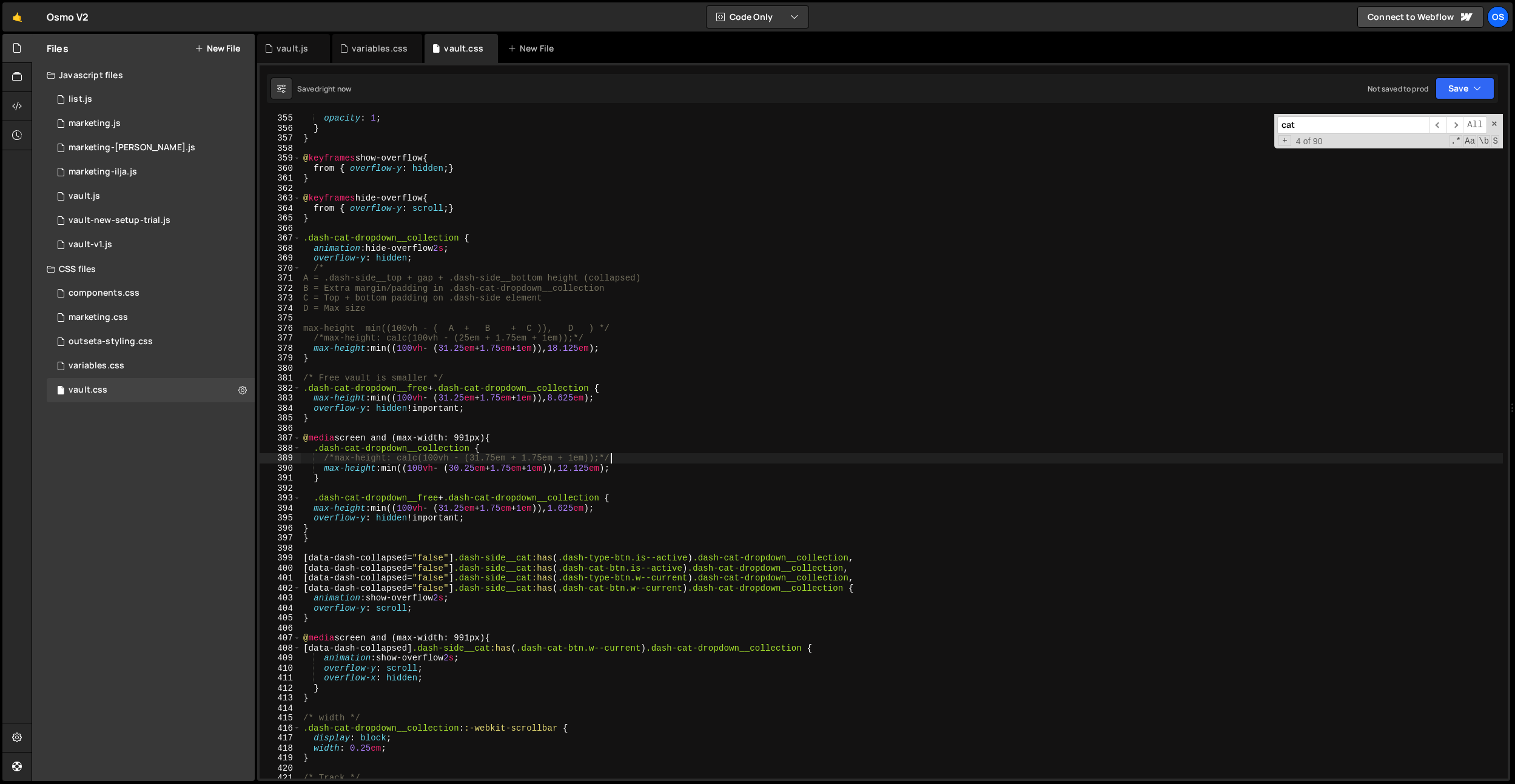
click at [746, 462] on div "opacity : 1 ; } } @ keyframes show-overflow { from { overflow-y : hidden ; } } …" at bounding box center [901, 455] width 1202 height 685
type textarea "max-height: min((100vh - (31.25em + 1.75em + 1em)), 8.625em);"
click at [396, 202] on div "opacity : 1 ; } } @ keyframes show-overflow { from { overflow-y : hidden ; } } …" at bounding box center [901, 455] width 1202 height 685
click at [607, 482] on div "opacity : 1 ; } } @ keyframes show-overflow { from { overflow-y : hidden ; } } …" at bounding box center [901, 455] width 1202 height 685
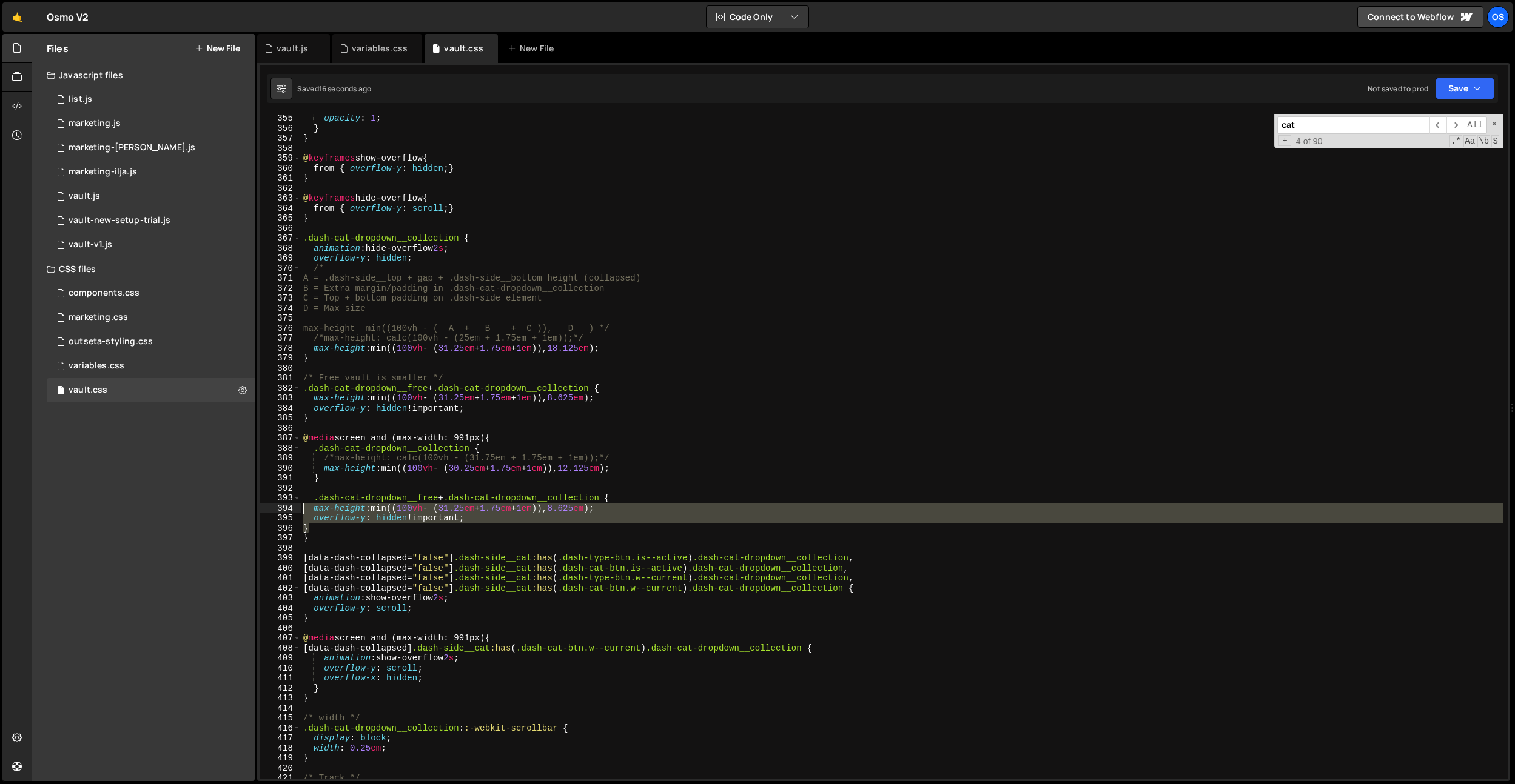
drag, startPoint x: 311, startPoint y: 531, endPoint x: 433, endPoint y: 462, distance: 140.2
click at [303, 510] on div "opacity : 1 ; } } @ keyframes show-overflow { from { overflow-y : hidden ; } } …" at bounding box center [901, 455] width 1202 height 685
click at [469, 456] on div "opacity : 1 ; } } @ keyframes show-overflow { from { overflow-y : hidden ; } } …" at bounding box center [901, 455] width 1202 height 685
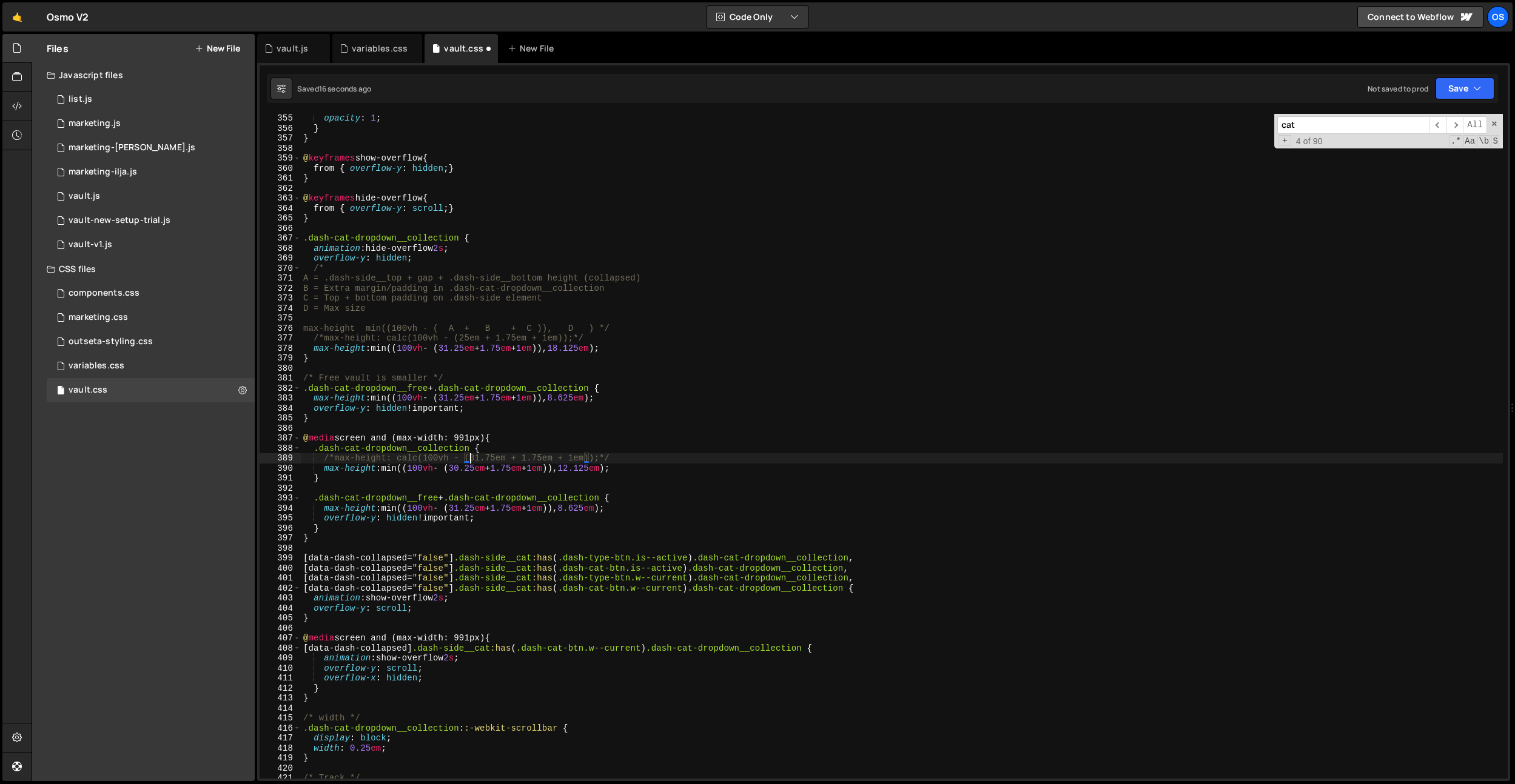
click at [469, 456] on div "opacity : 1 ; } } @ keyframes show-overflow { from { overflow-y : hidden ; } } …" at bounding box center [901, 455] width 1202 height 685
click at [601, 475] on div "opacity : 1 ; } } @ keyframes show-overflow { from { overflow-y : hidden ; } } …" at bounding box center [901, 455] width 1202 height 685
drag, startPoint x: 485, startPoint y: 515, endPoint x: 224, endPoint y: 514, distance: 261.0
click at [224, 514] on div "Files New File Javascript files 0 list.js 0 0 marketing.js 0 0 marketing-[PERSO…" at bounding box center [773, 408] width 1483 height 748
type textarea "overflow-y: hidden !important;"
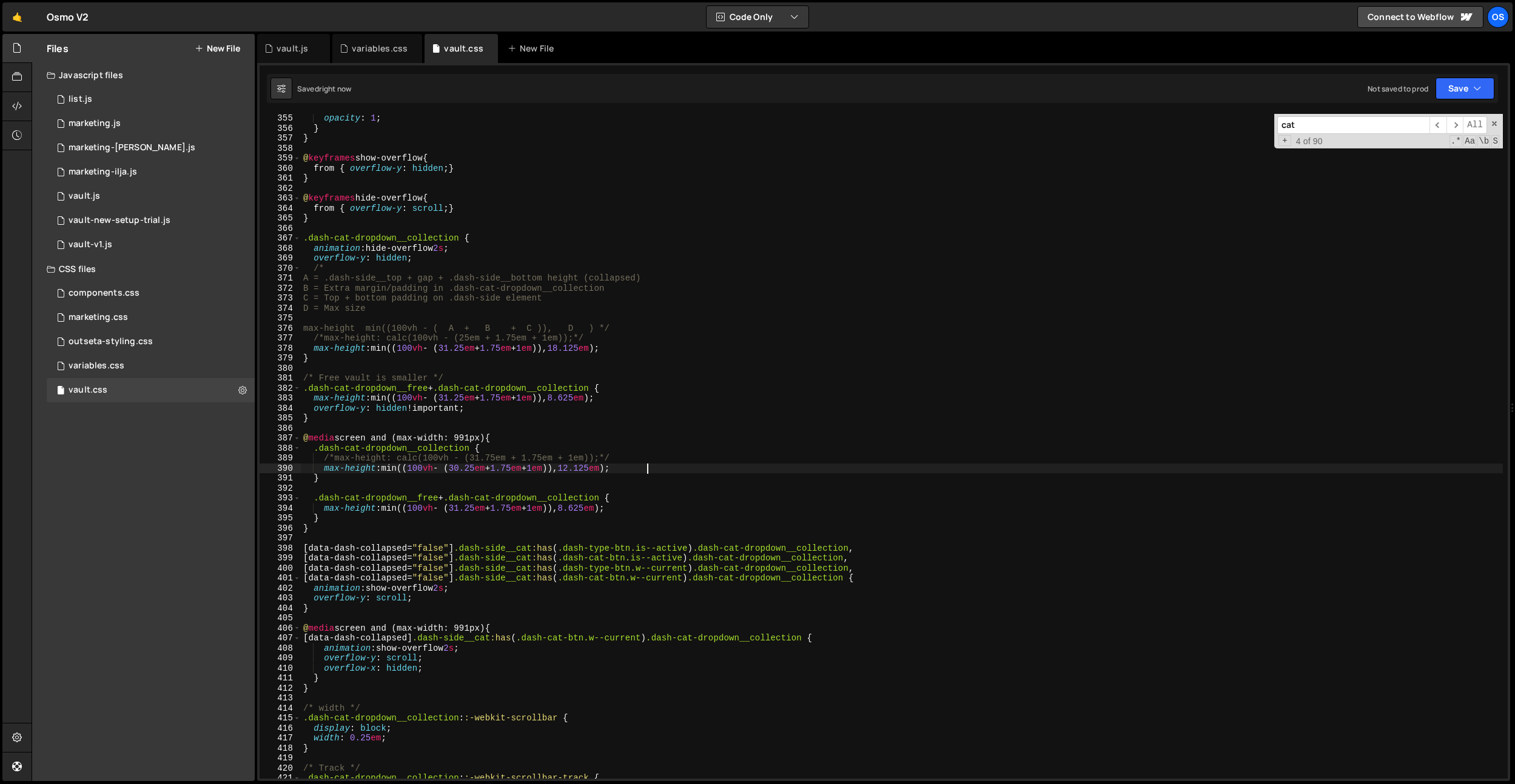
click at [708, 466] on div "opacity : 1 ; } } @ keyframes show-overflow { from { overflow-y : hidden ; } } …" at bounding box center [901, 455] width 1202 height 685
click at [646, 403] on div "opacity : 1 ; } } @ keyframes show-overflow { from { overflow-y : hidden ; } } …" at bounding box center [901, 455] width 1202 height 685
click at [570, 459] on div "opacity : 1 ; } } @ keyframes show-overflow { from { overflow-y : hidden ; } } …" at bounding box center [901, 455] width 1202 height 685
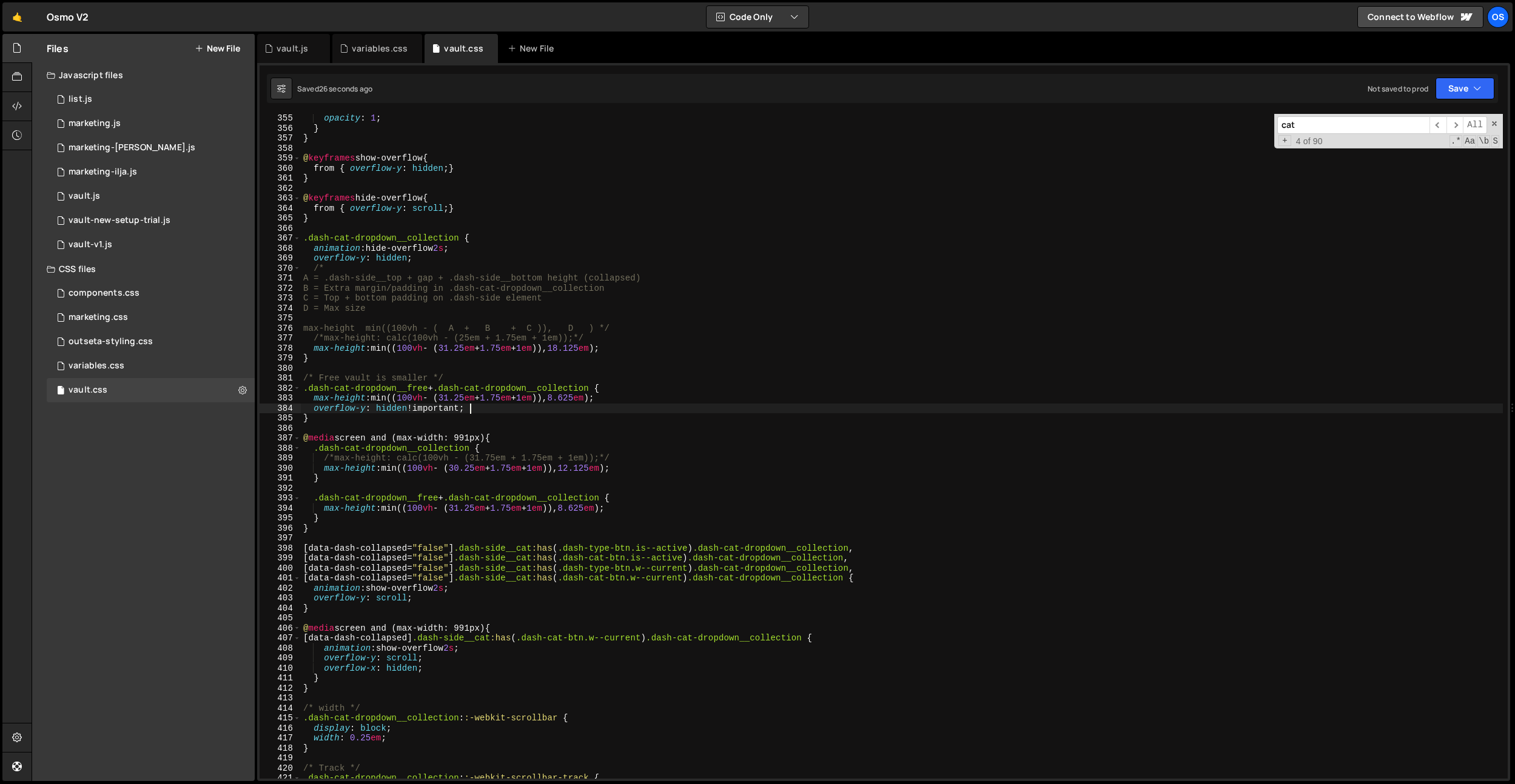
click at [488, 405] on div "opacity : 1 ; } } @ keyframes show-overflow { from { overflow-y : hidden ; } } …" at bounding box center [901, 455] width 1202 height 685
click at [448, 394] on div "opacity : 1 ; } } @ keyframes show-overflow { from { overflow-y : hidden ; } } …" at bounding box center [901, 455] width 1202 height 685
click at [451, 345] on div "opacity : 1 ; } } @ keyframes show-overflow { from { overflow-y : hidden ; } } …" at bounding box center [901, 455] width 1202 height 685
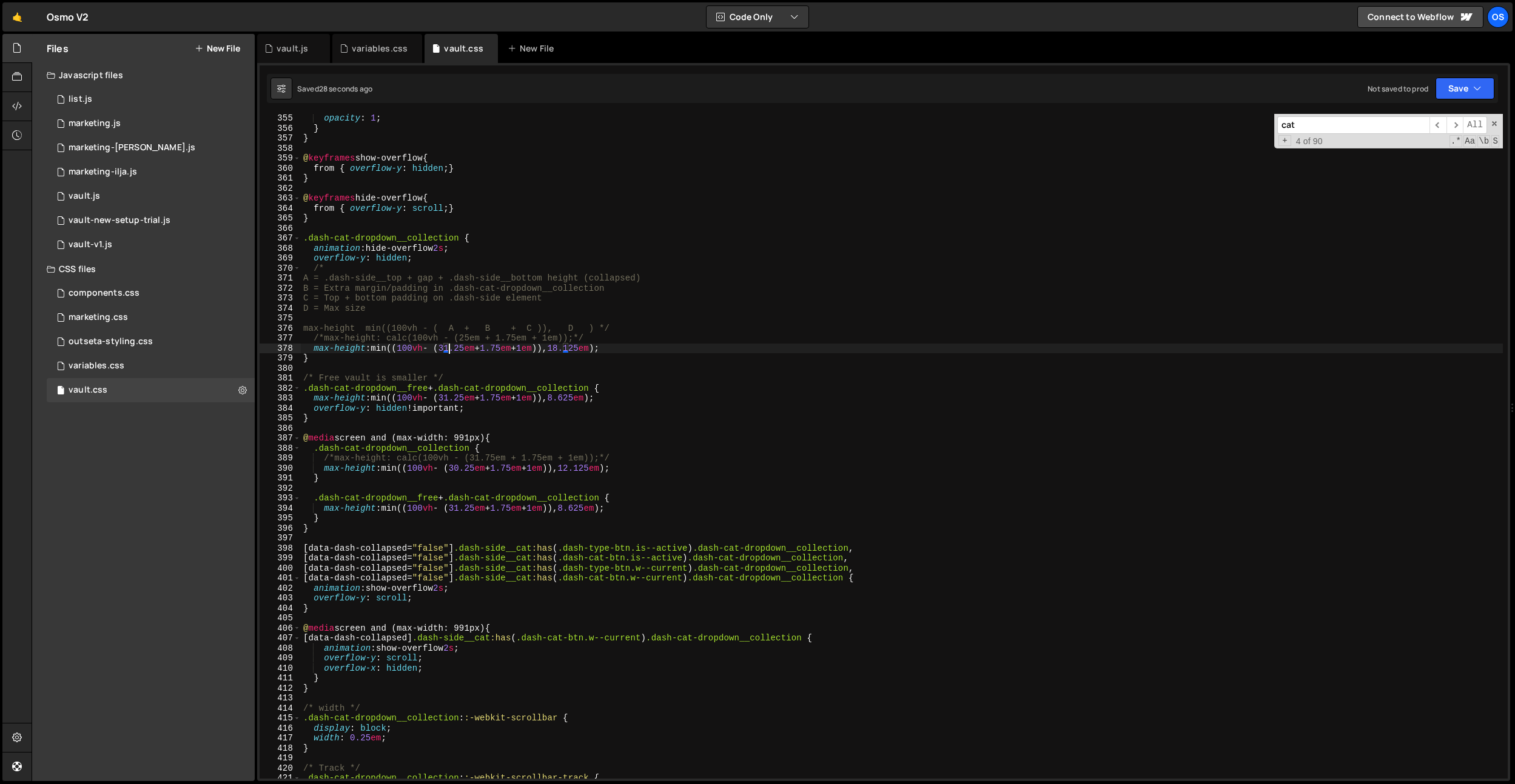
click at [458, 345] on div "opacity : 1 ; } } @ keyframes show-overflow { from { overflow-y : hidden ; } } …" at bounding box center [901, 455] width 1202 height 685
click at [640, 275] on div "opacity : 1 ; } } @ keyframes show-overflow { from { overflow-y : hidden ; } } …" at bounding box center [901, 455] width 1202 height 685
click at [459, 401] on div "opacity : 1 ; } } @ keyframes show-overflow { from { overflow-y : hidden ; } } …" at bounding box center [901, 455] width 1202 height 685
click at [478, 303] on div "opacity : 1 ; } } @ keyframes show-overflow { from { overflow-y : hidden ; } } …" at bounding box center [901, 455] width 1202 height 685
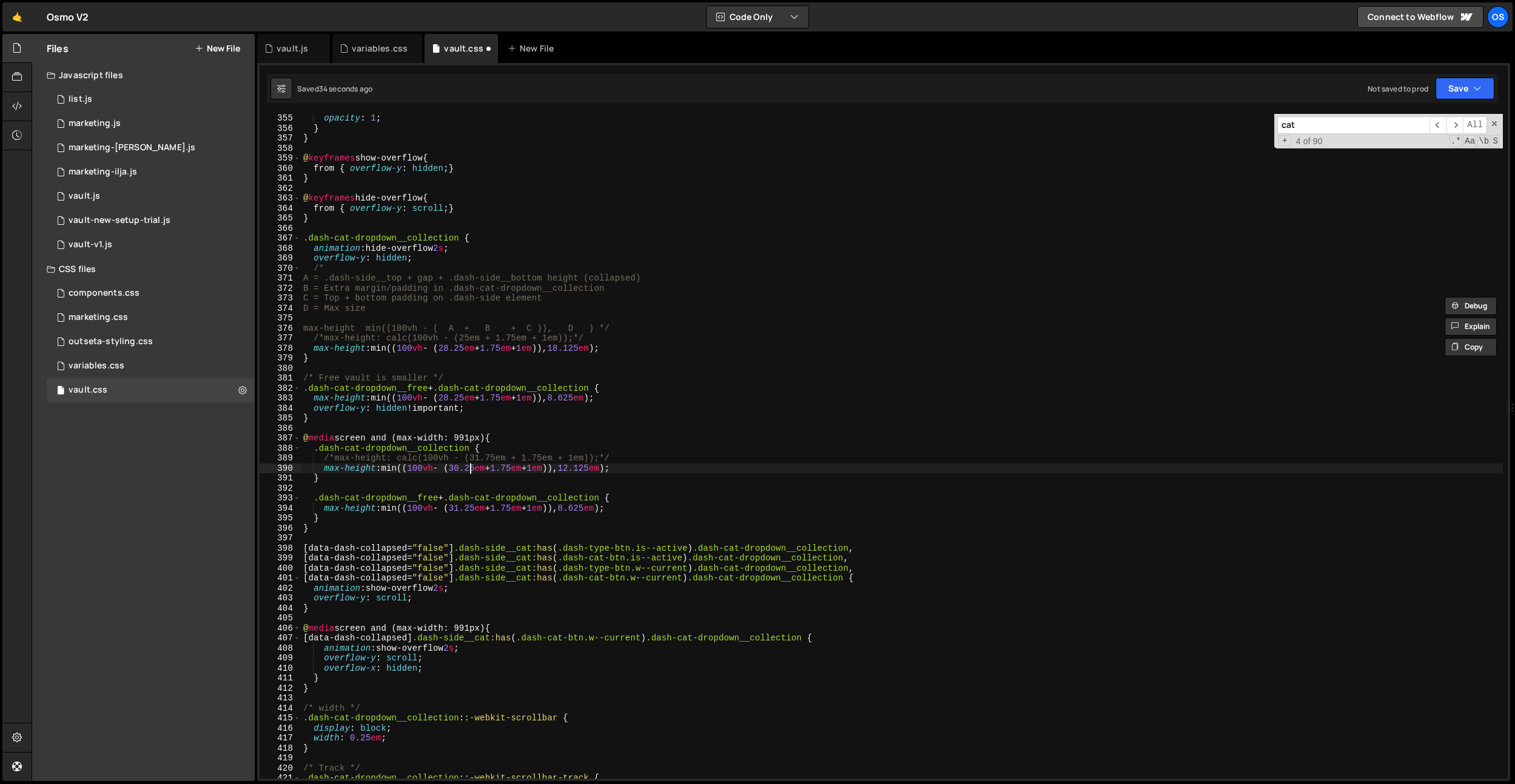
click at [470, 472] on div "opacity : 1 ; } } @ keyframes show-overflow { from { overflow-y : hidden ; } } …" at bounding box center [901, 455] width 1202 height 685
click at [529, 413] on div "opacity : 1 ; } } @ keyframes show-overflow { from { overflow-y : hidden ; } } …" at bounding box center [901, 455] width 1202 height 685
click at [470, 508] on div "opacity : 1 ; } } @ keyframes show-overflow { from { overflow-y : hidden ; } } …" at bounding box center [901, 455] width 1202 height 685
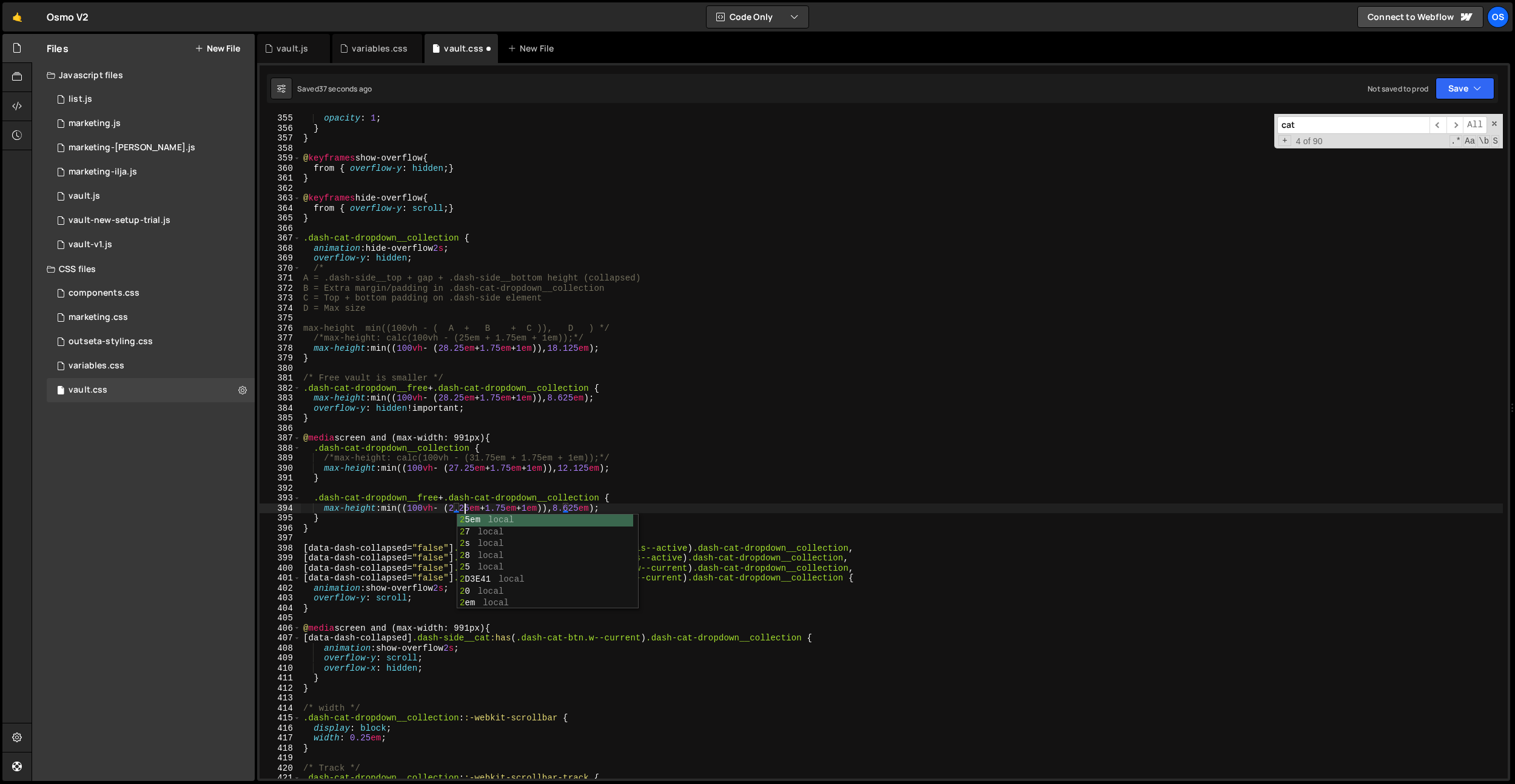
scroll to position [0, 12]
click at [540, 291] on div "opacity : 1 ; } } @ keyframes show-overflow { from { overflow-y : hidden ; } } …" at bounding box center [901, 455] width 1202 height 685
type textarea "B = Extra margin/padding in .dash-cat-dropdown__collection"
